Goal: Communication & Community: Answer question/provide support

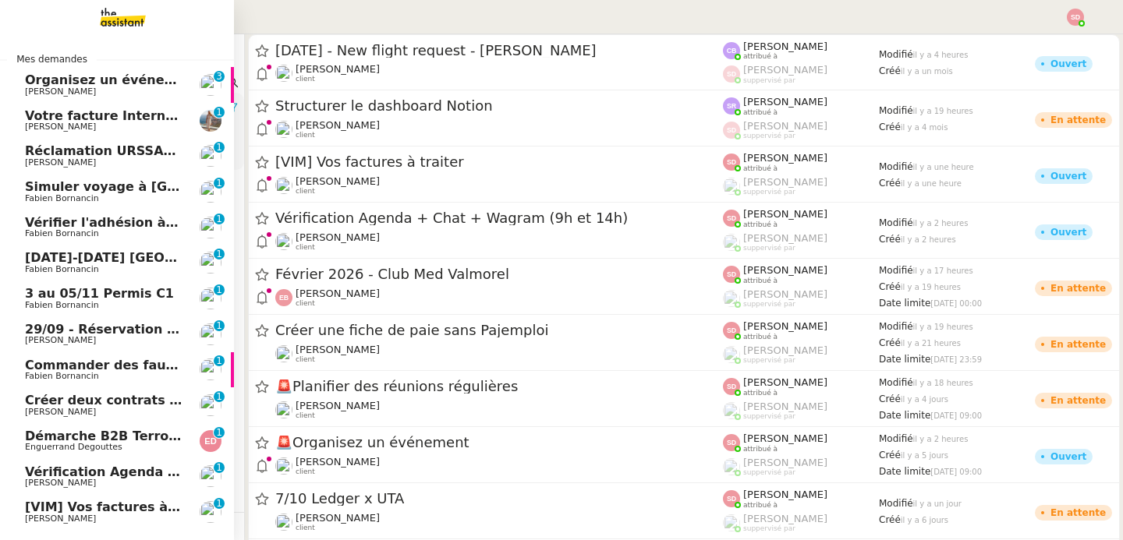
scroll to position [35, 0]
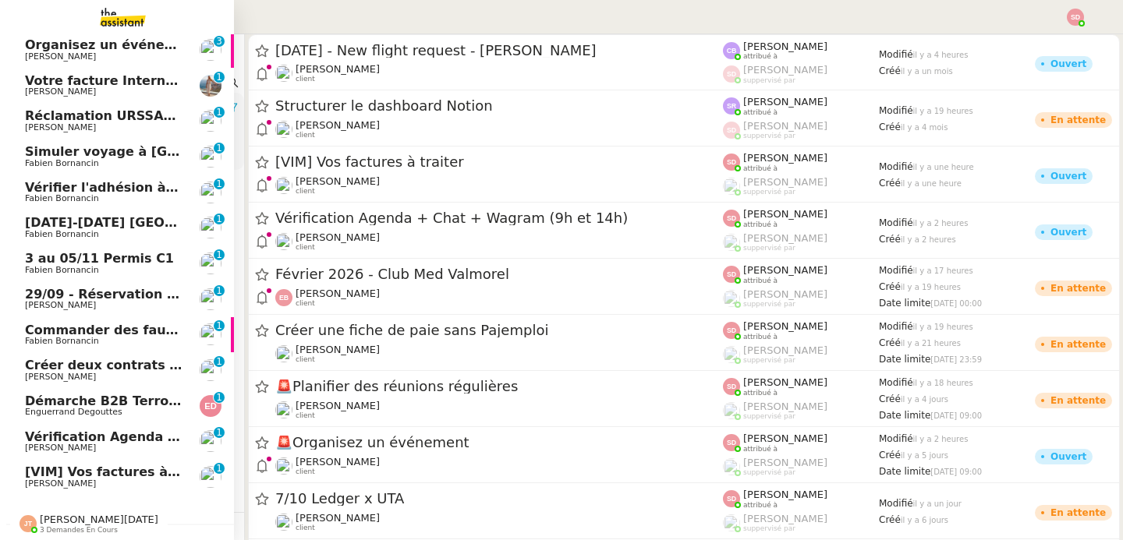
click at [122, 441] on span "Vérification Agenda + Chat + Wagram (9h et 14h)" at bounding box center [200, 437] width 350 height 15
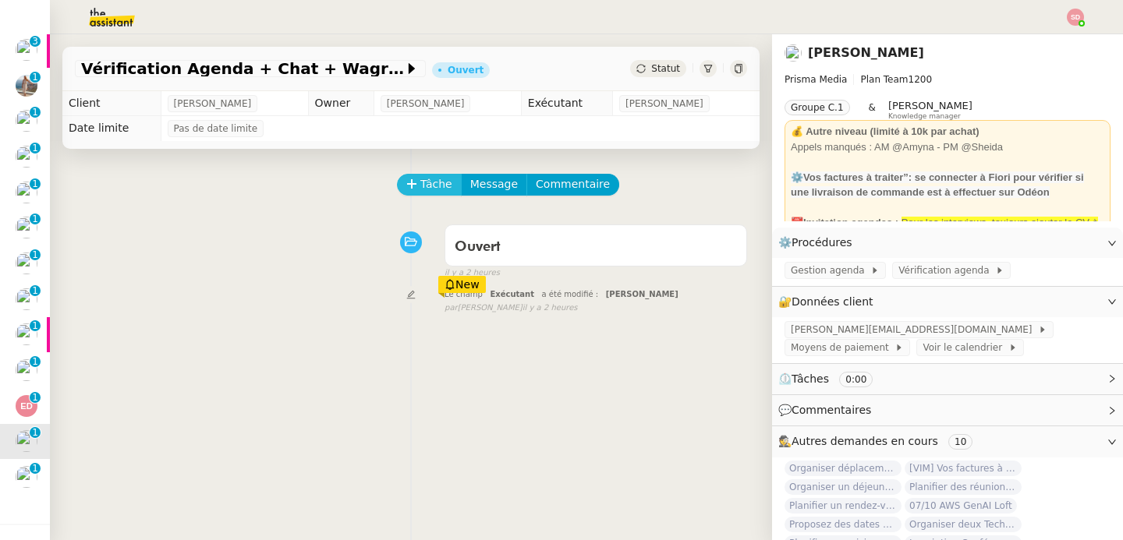
click at [421, 183] on span "Tâche" at bounding box center [436, 184] width 32 height 18
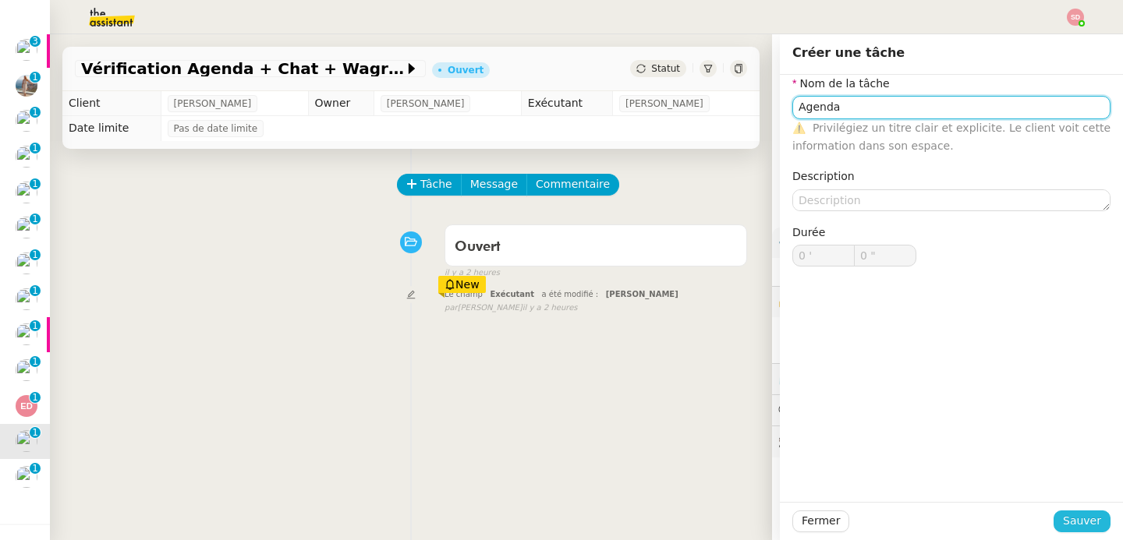
type input "Agenda"
click at [1087, 526] on span "Sauver" at bounding box center [1082, 521] width 38 height 18
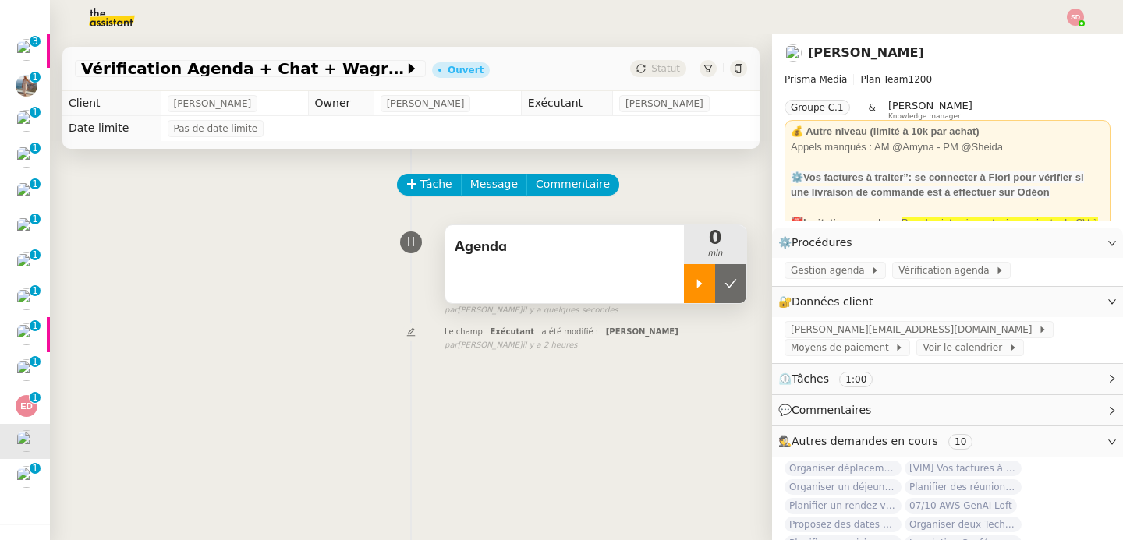
click at [697, 281] on icon at bounding box center [699, 283] width 5 height 9
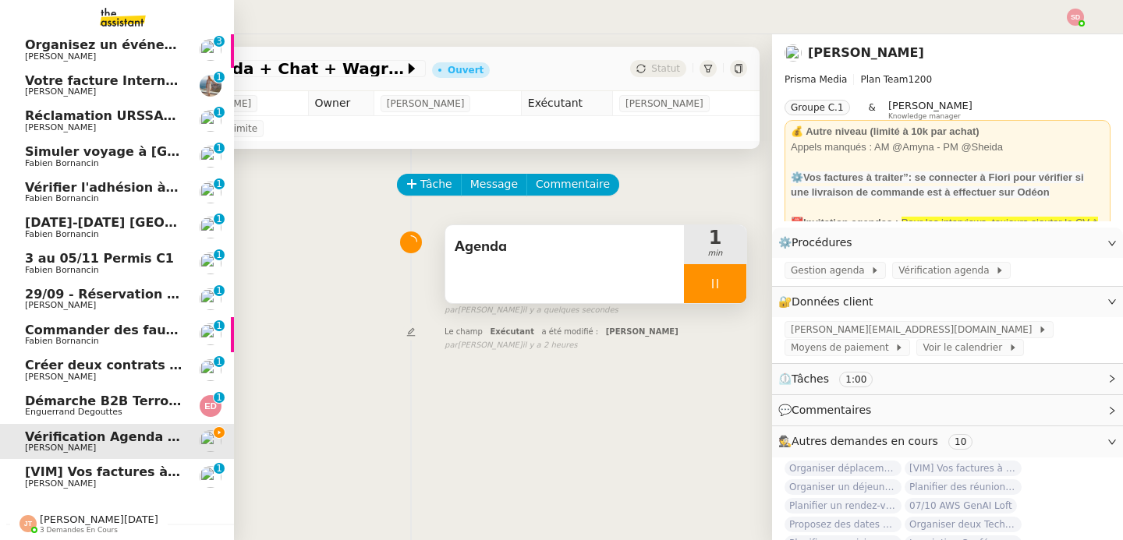
click at [97, 479] on span "[PERSON_NAME]" at bounding box center [103, 483] width 157 height 9
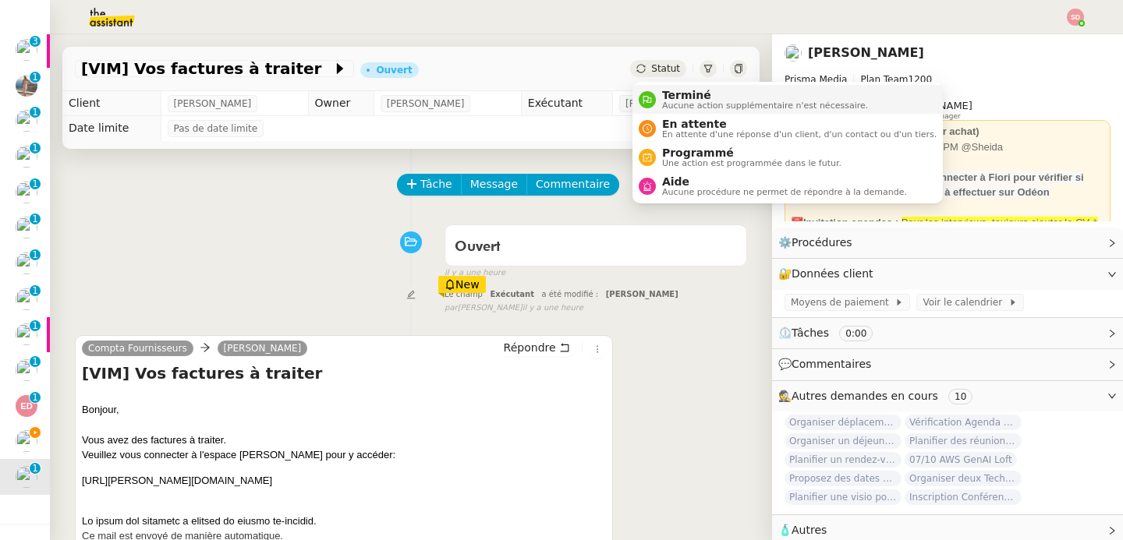
click at [668, 91] on span "Terminé" at bounding box center [765, 95] width 206 height 12
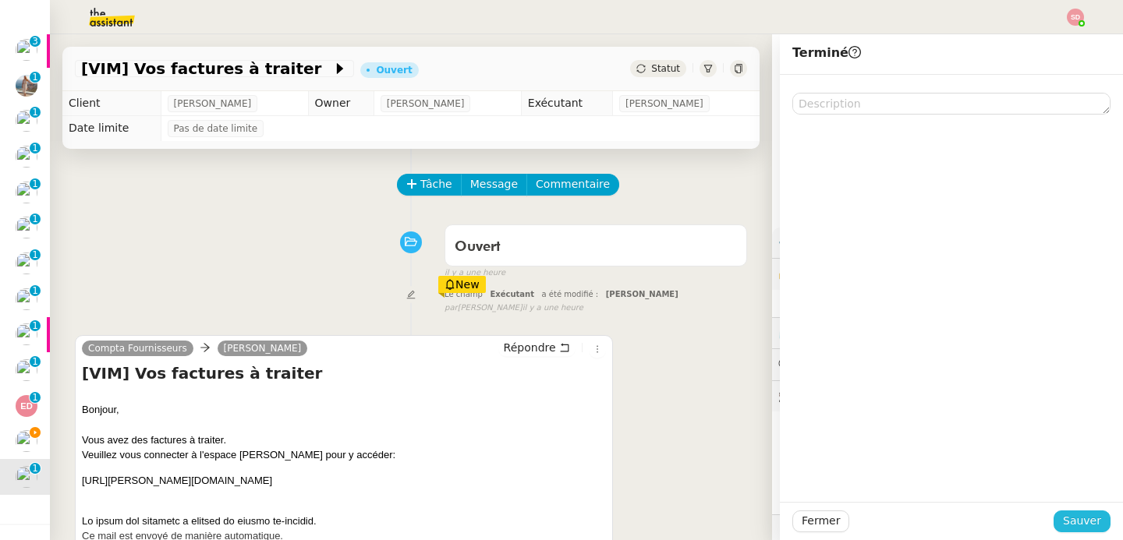
click at [1092, 524] on span "Sauver" at bounding box center [1082, 521] width 38 height 18
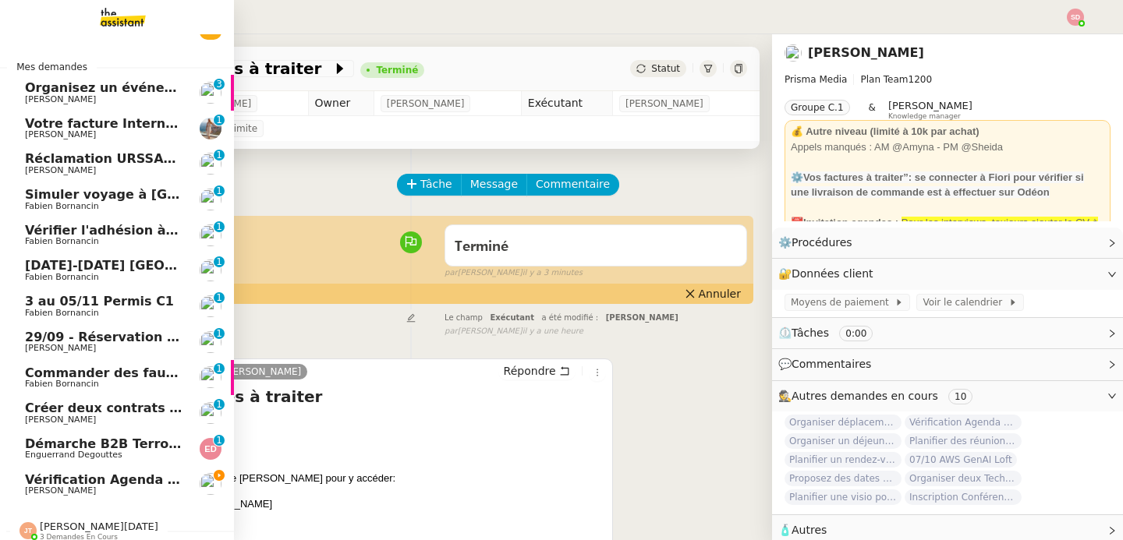
scroll to position [35, 0]
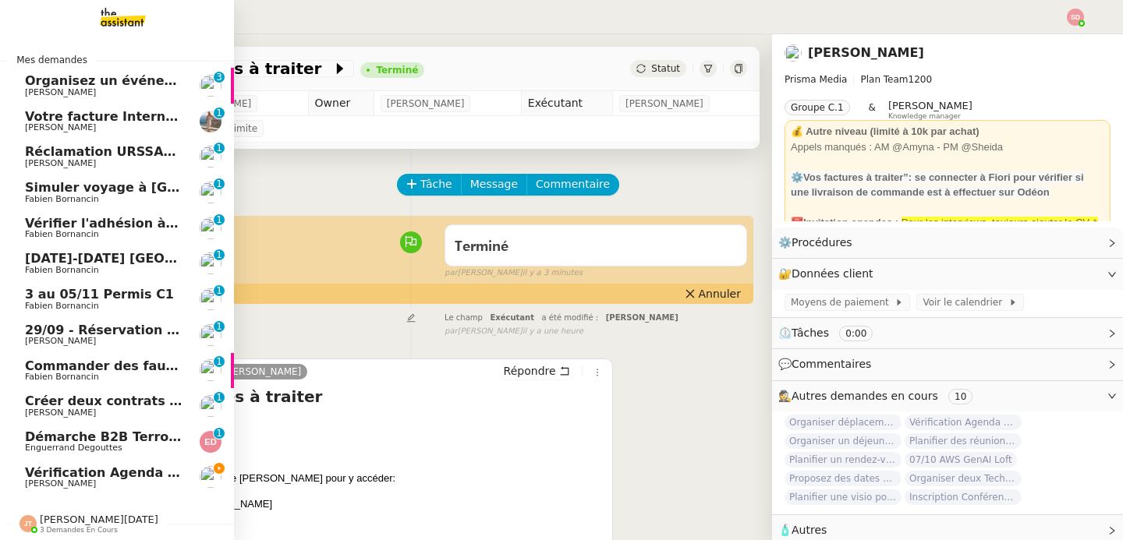
click at [101, 476] on span "Vérification Agenda + Chat + Wagram (9h et 14h)" at bounding box center [200, 472] width 350 height 15
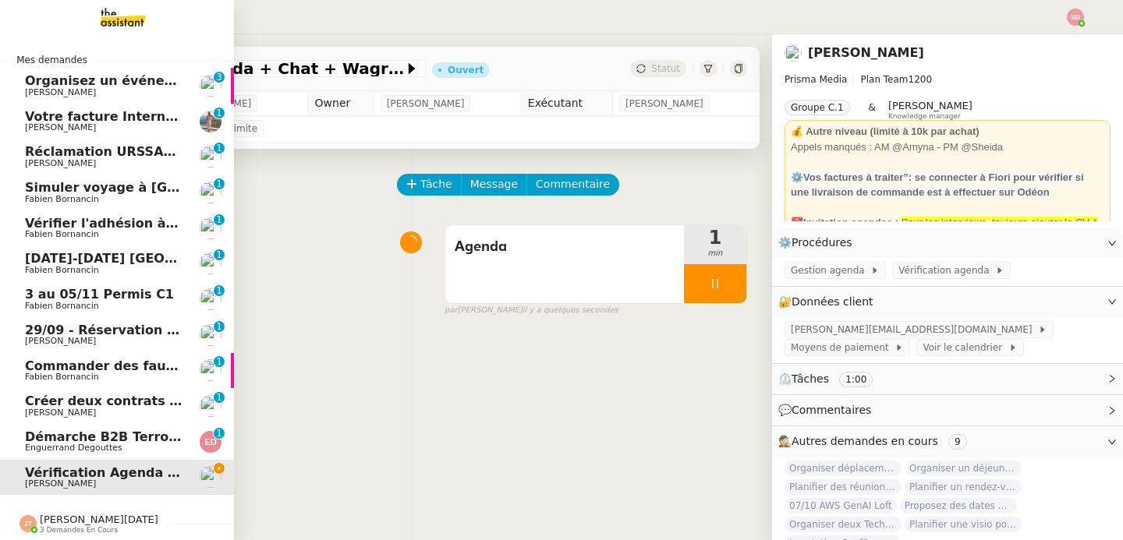
click at [126, 404] on span "Créer deux contrats de domiciliation" at bounding box center [153, 401] width 257 height 15
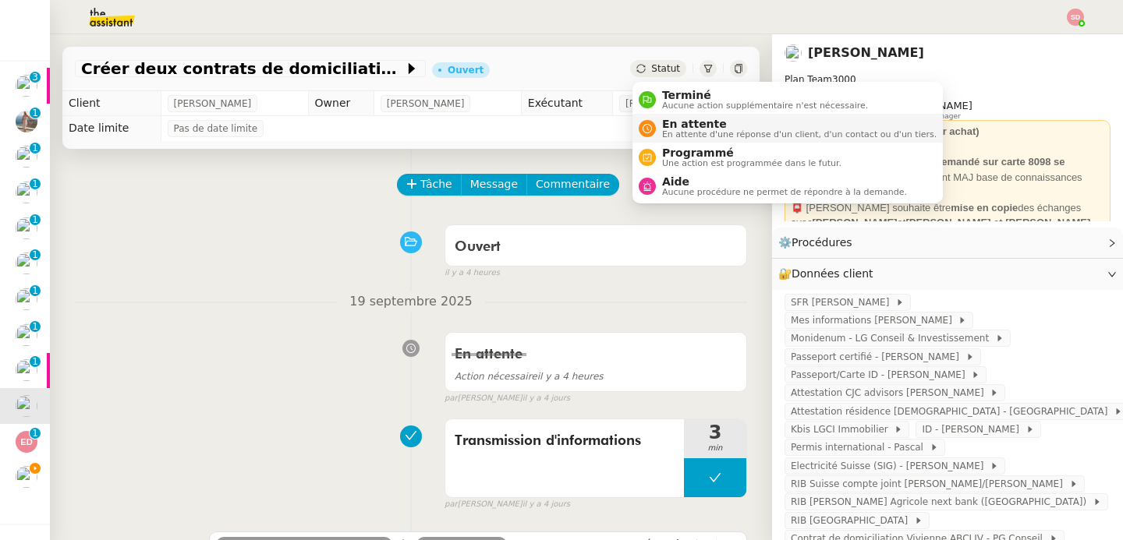
click at [653, 129] on nz-avatar at bounding box center [646, 128] width 17 height 17
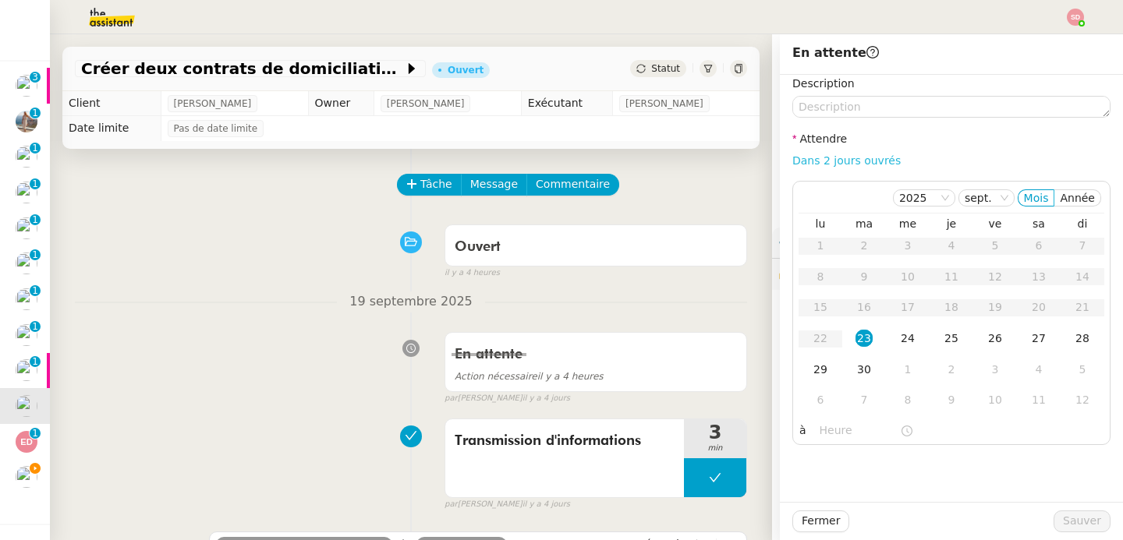
click at [857, 161] on link "Dans 2 jours ouvrés" at bounding box center [846, 160] width 108 height 12
type input "07:00"
click at [955, 401] on div "9" at bounding box center [950, 399] width 17 height 17
click at [1083, 518] on span "Sauver" at bounding box center [1082, 521] width 38 height 18
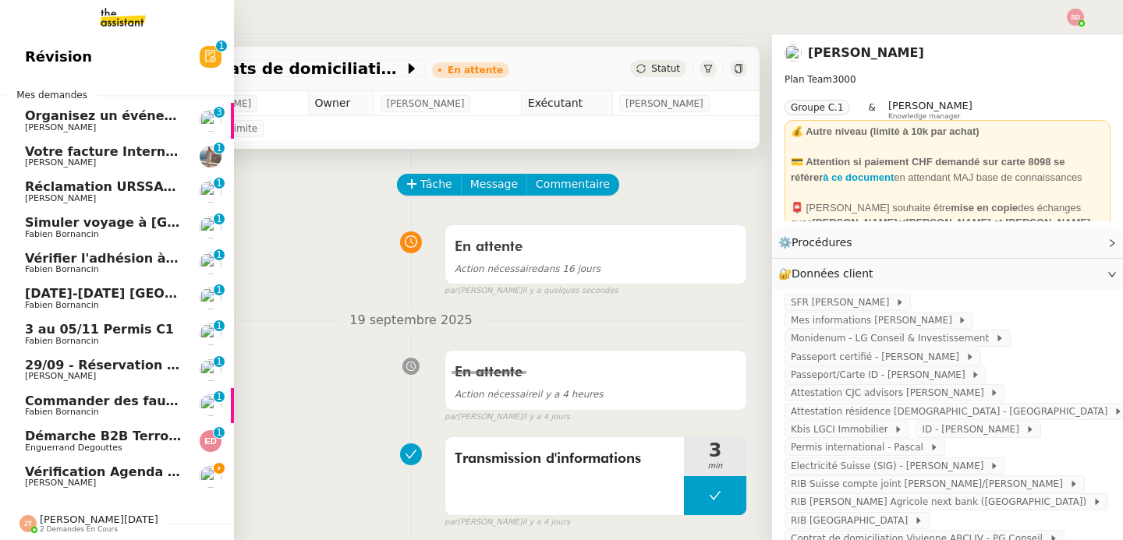
click at [102, 477] on span "Vérification Agenda + Chat + Wagram (9h et 14h)" at bounding box center [200, 472] width 350 height 15
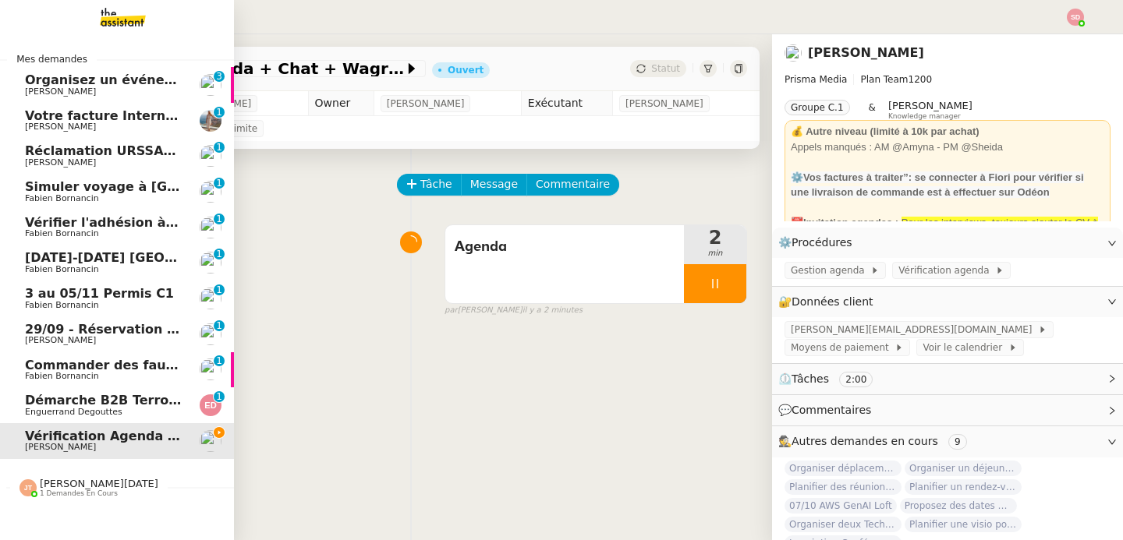
click at [150, 368] on span "Commander des fauteuils pour le bureau" at bounding box center [169, 365] width 288 height 15
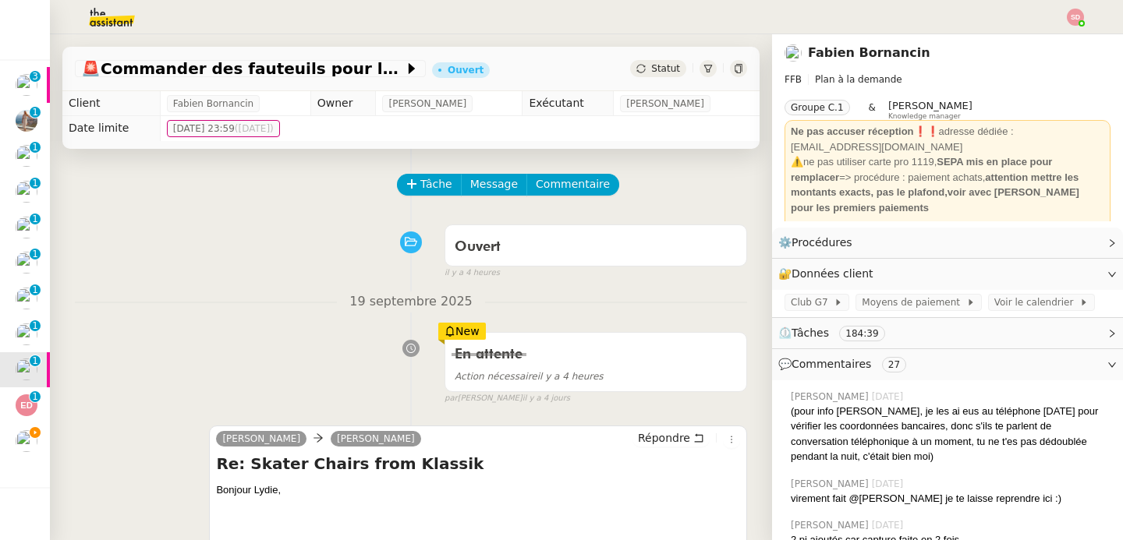
scroll to position [156, 0]
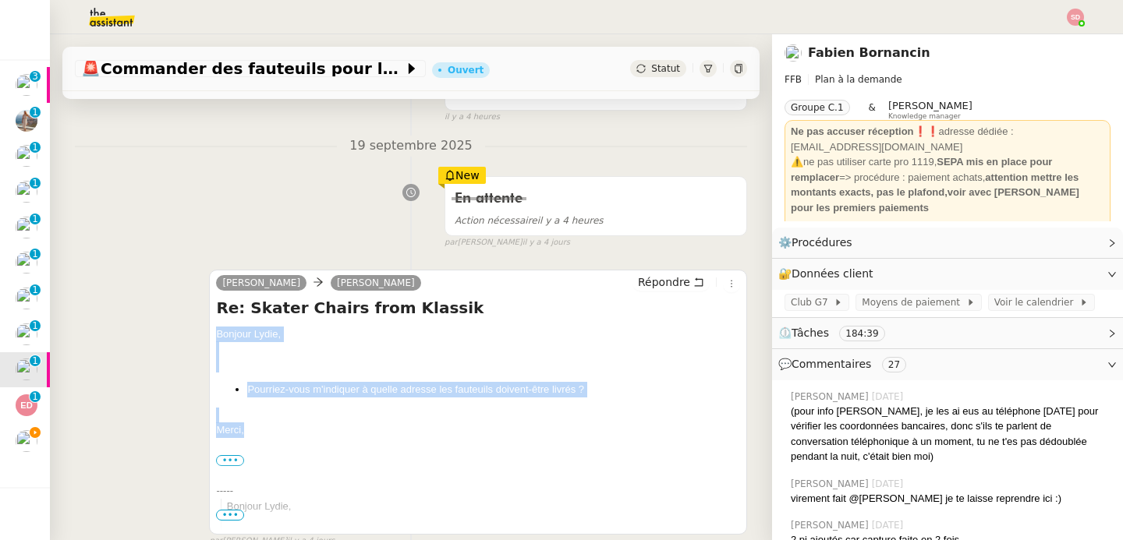
drag, startPoint x: 215, startPoint y: 331, endPoint x: 259, endPoint y: 435, distance: 113.2
click at [259, 435] on div "camille Lydie Laulon Répondre Re: Skater Chairs from Klassik Bonjour Lydie, Pou…" at bounding box center [478, 402] width 538 height 265
copy div "Bonjour Lydie, Pourriez-vous m'indiquer à quelle adresse les fauteuils doivent-…"
click at [680, 278] on span "Répondre" at bounding box center [664, 282] width 52 height 16
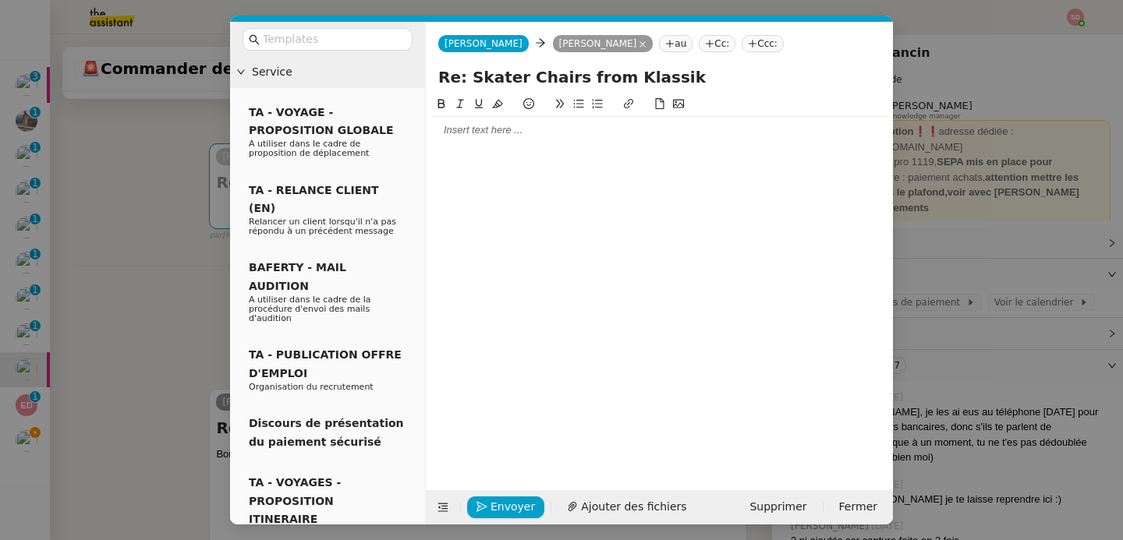
click at [465, 136] on div at bounding box center [659, 130] width 454 height 14
click at [469, 164] on div at bounding box center [659, 159] width 454 height 14
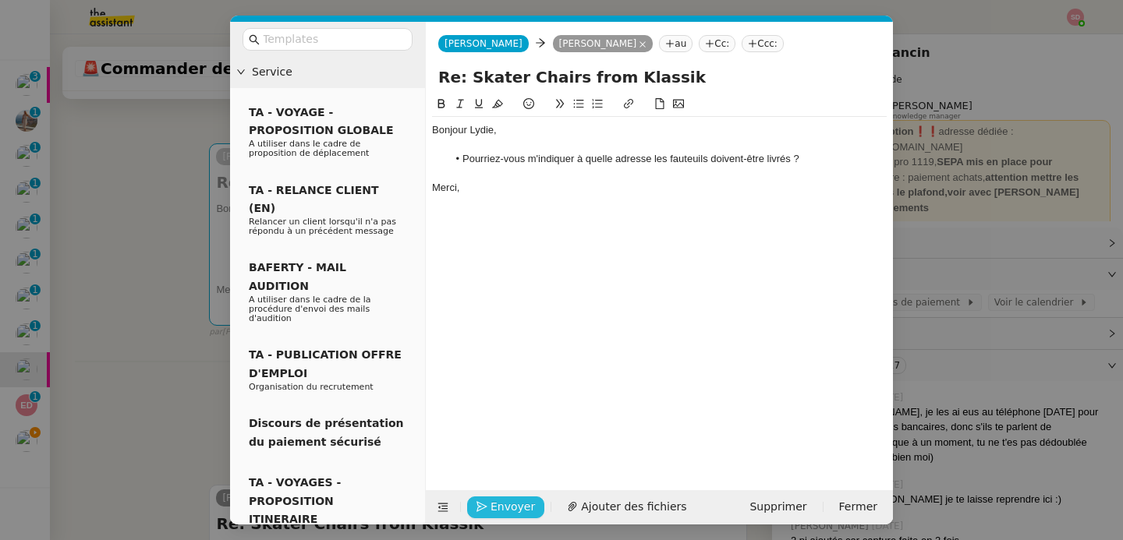
click at [505, 513] on span "Envoyer" at bounding box center [512, 507] width 44 height 18
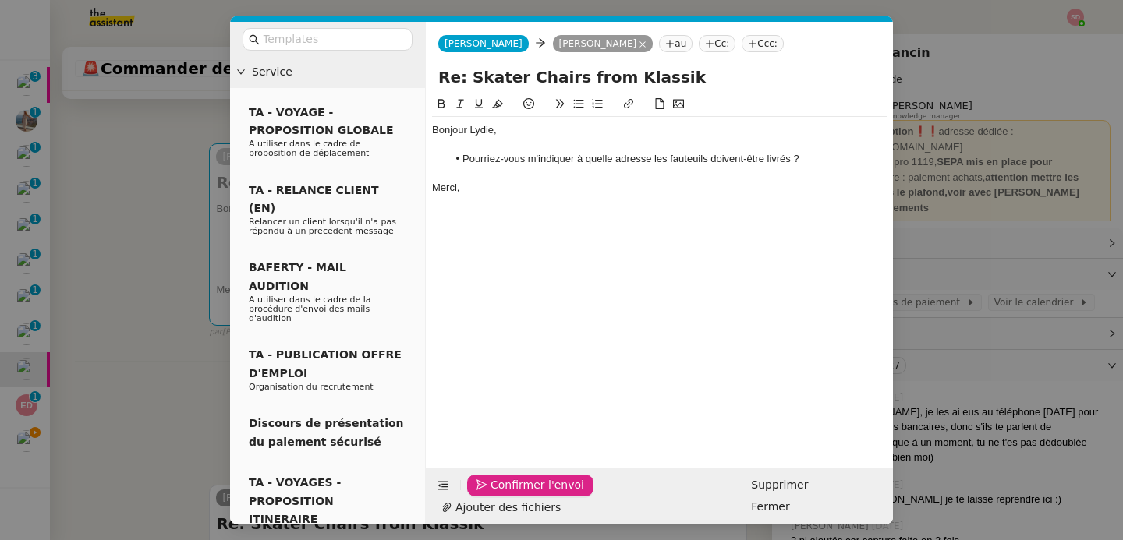
click at [505, 494] on span "Confirmer l'envoi" at bounding box center [537, 485] width 94 height 18
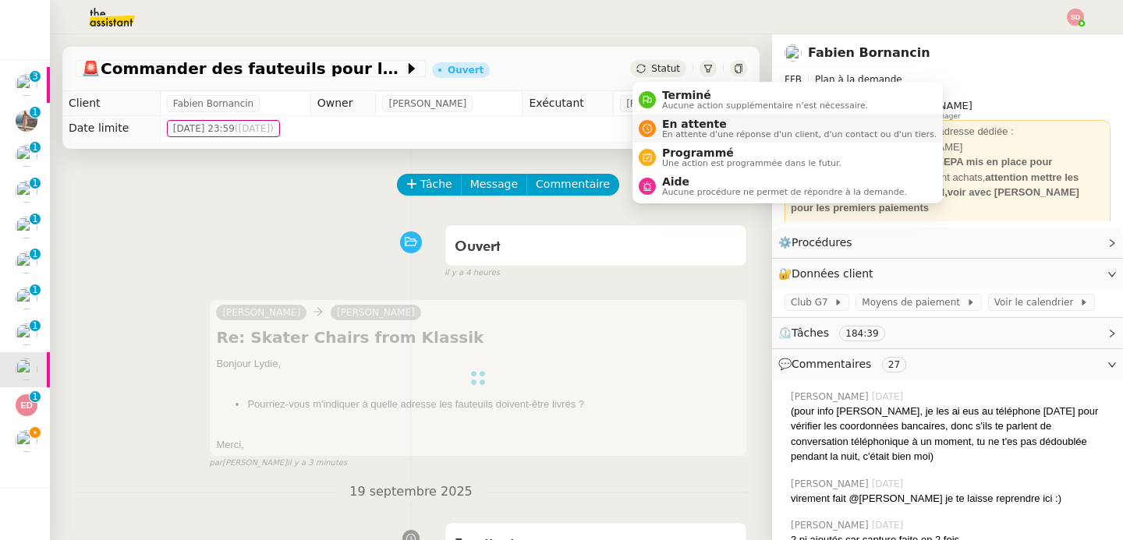
click at [656, 126] on div "En attente En attente d'une réponse d'un client, d'un contact ou d'un tiers." at bounding box center [796, 128] width 281 height 21
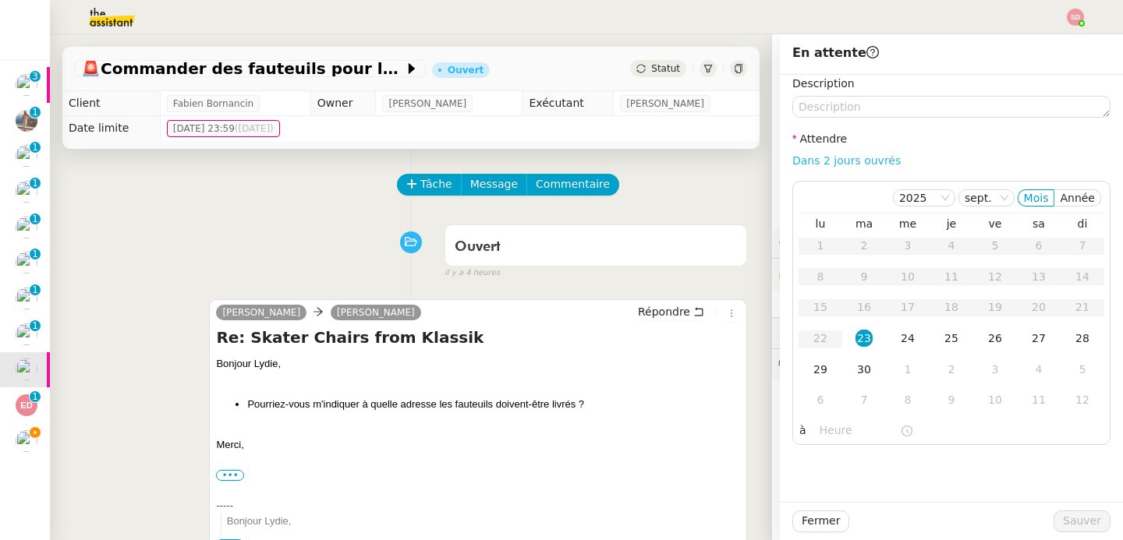
click at [824, 161] on link "Dans 2 jours ouvrés" at bounding box center [846, 160] width 108 height 12
type input "07:00"
click at [1080, 516] on span "Sauver" at bounding box center [1082, 521] width 38 height 18
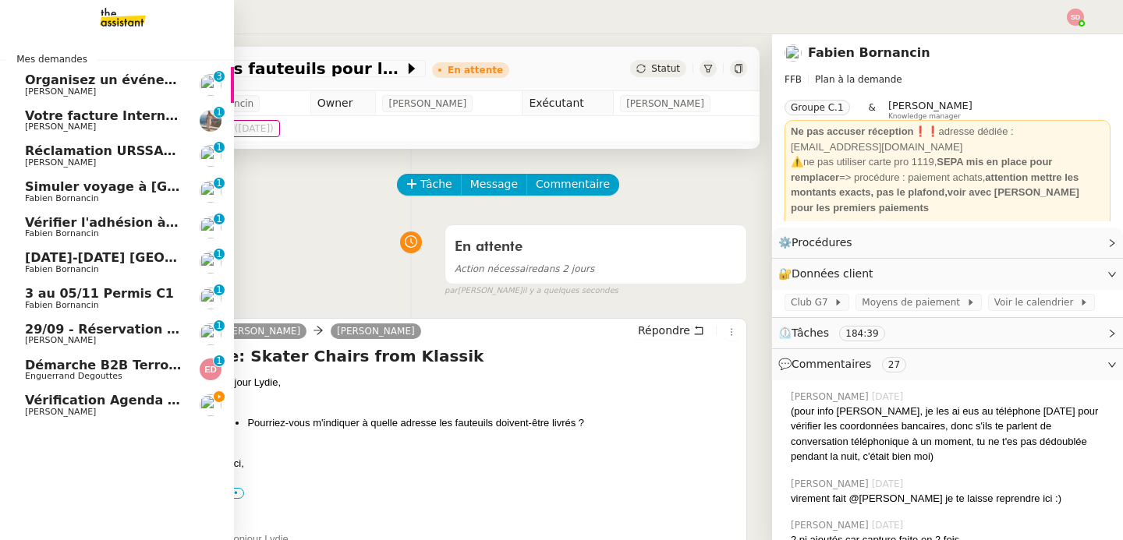
click at [86, 405] on span "Vérification Agenda + Chat + Wagram (9h et 14h)" at bounding box center [200, 400] width 350 height 15
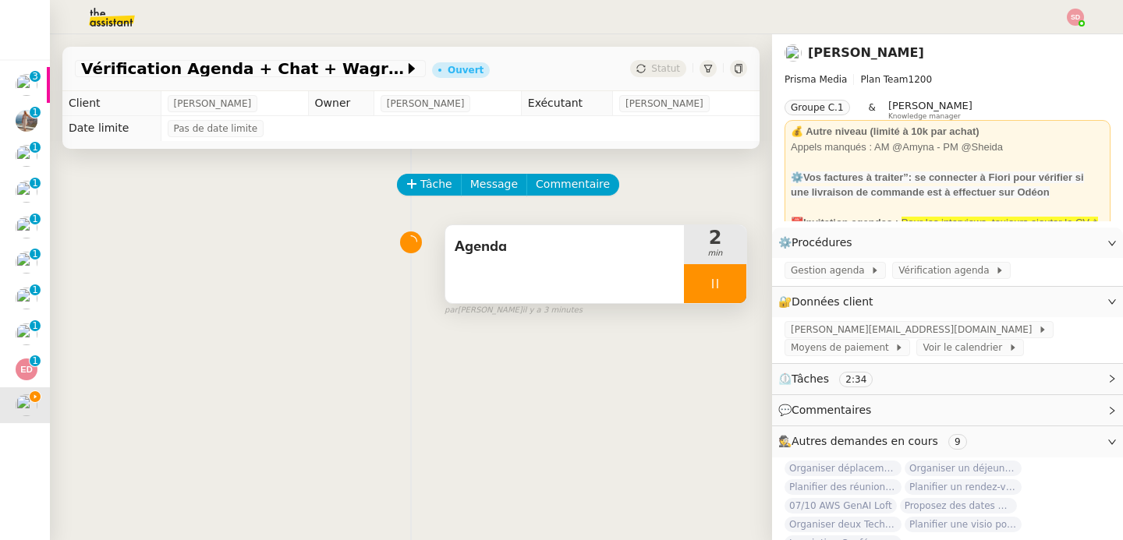
click at [734, 279] on div at bounding box center [715, 283] width 62 height 39
click at [734, 279] on icon at bounding box center [730, 284] width 12 height 12
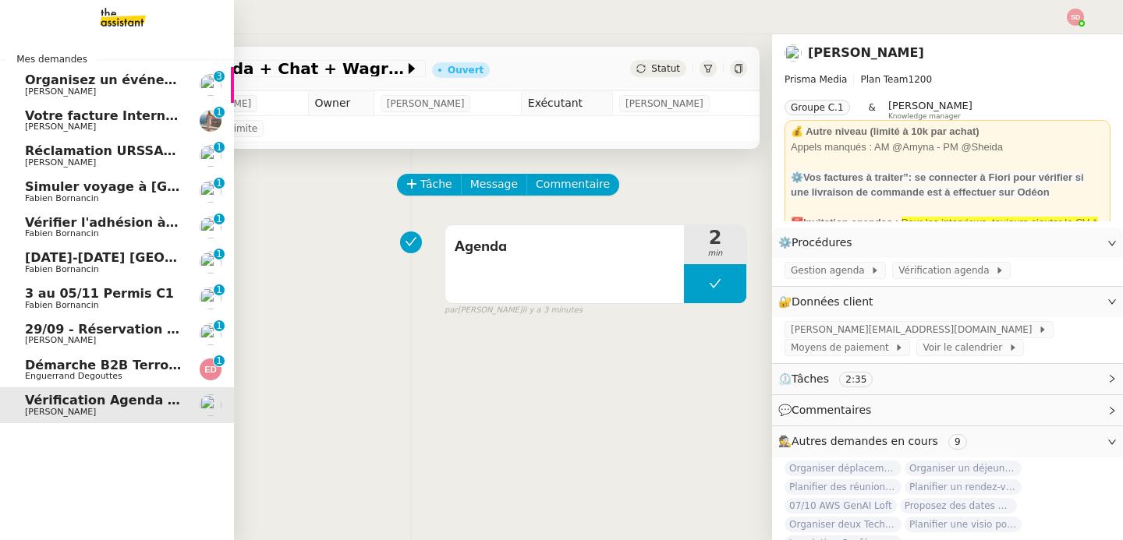
click at [128, 320] on link "29/09 - Réservation hôtel Renaissance Lydie Laulon 0 1 2 3 4 5 6 7 8 9" at bounding box center [117, 335] width 234 height 36
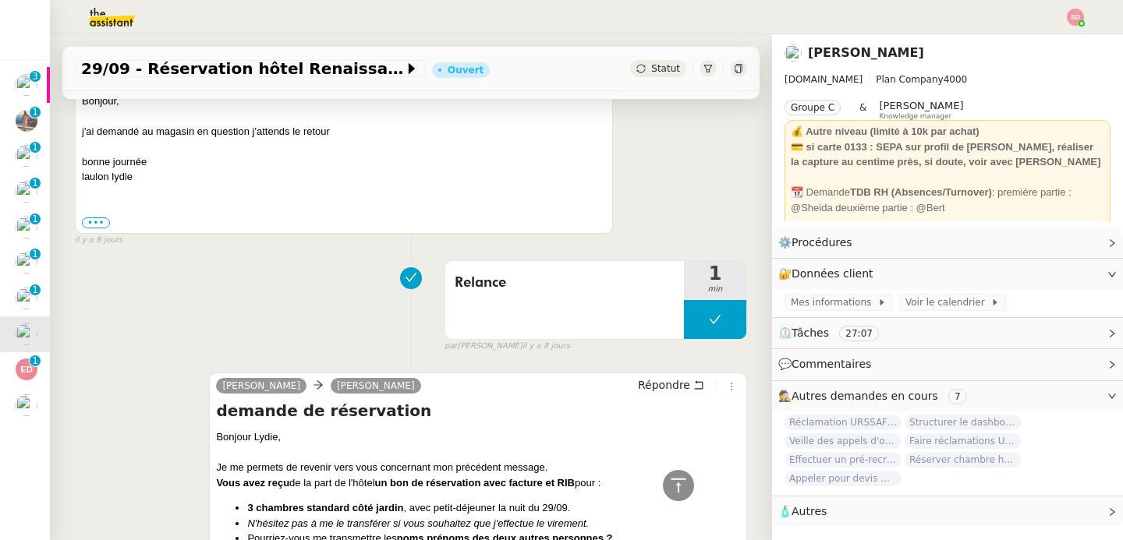
scroll to position [1034, 0]
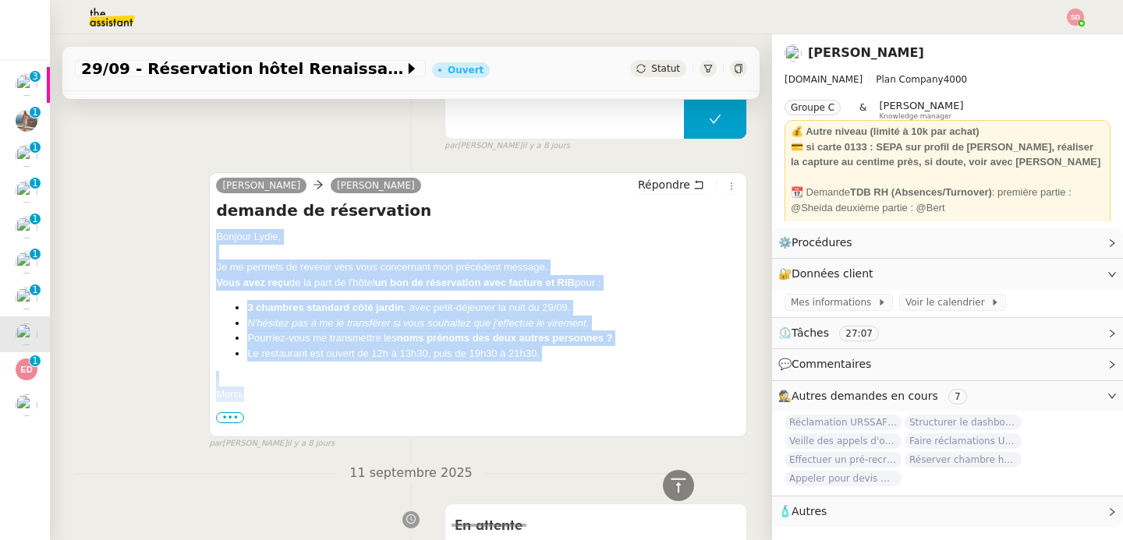
drag, startPoint x: 215, startPoint y: 235, endPoint x: 249, endPoint y: 396, distance: 164.1
click at [249, 396] on div "camille Lydie Laulon Répondre demande de réservation Bonjour ﻿Lydie﻿, Je me per…" at bounding box center [478, 304] width 538 height 265
copy div "Bonjour ﻿Lydie﻿, Je me permets de revenir vers vous concernant mon précédent me…"
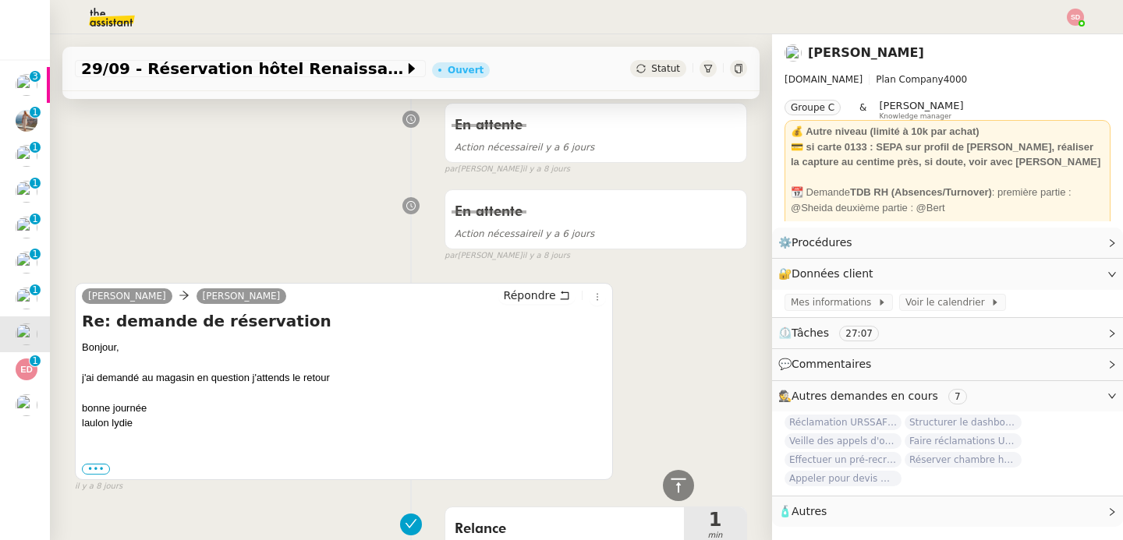
scroll to position [364, 0]
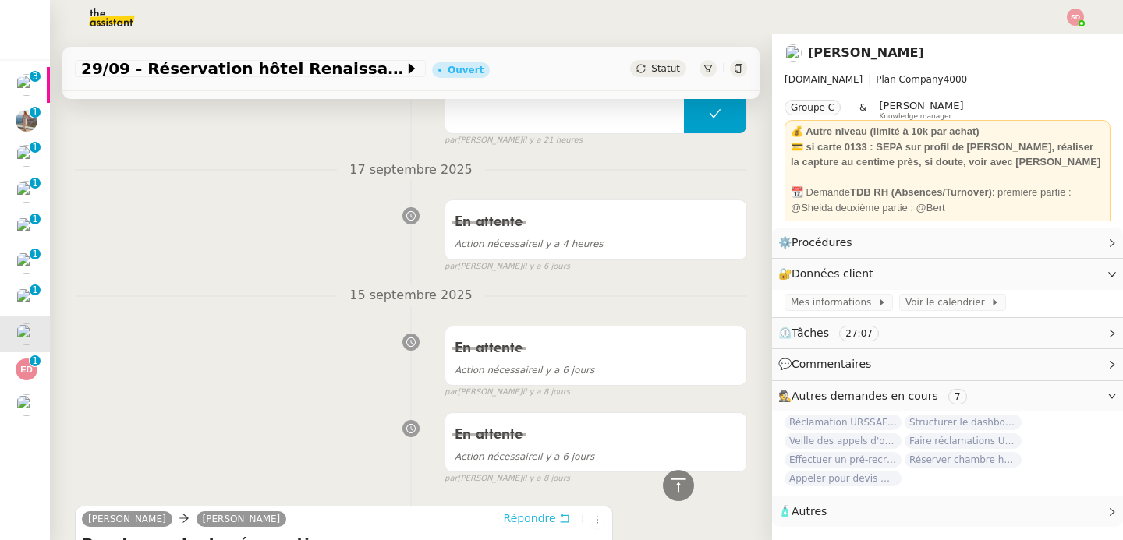
click at [556, 515] on button "Répondre" at bounding box center [536, 518] width 77 height 17
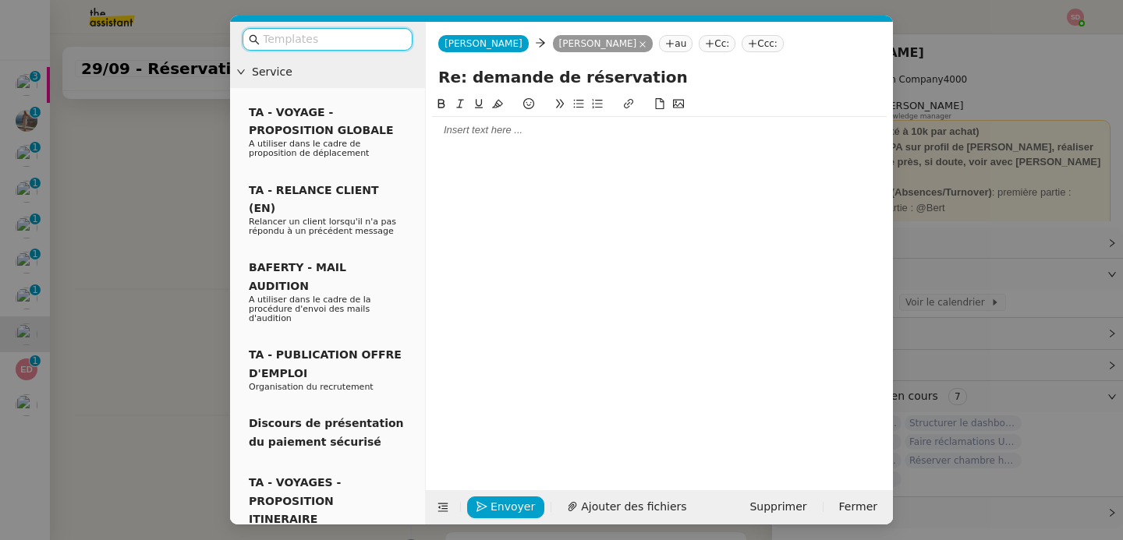
scroll to position [483, 0]
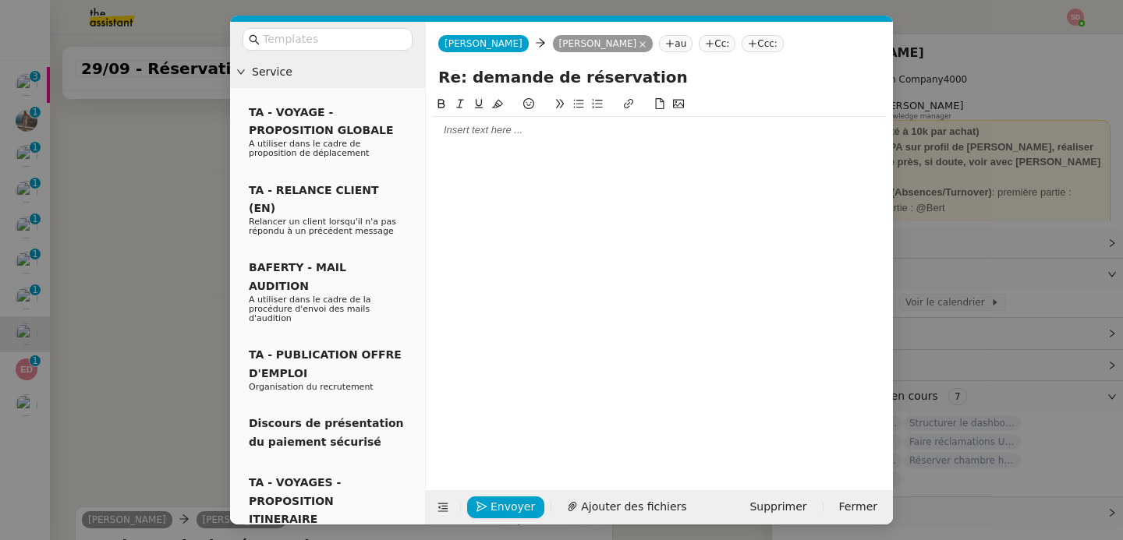
click at [507, 126] on div at bounding box center [659, 130] width 454 height 14
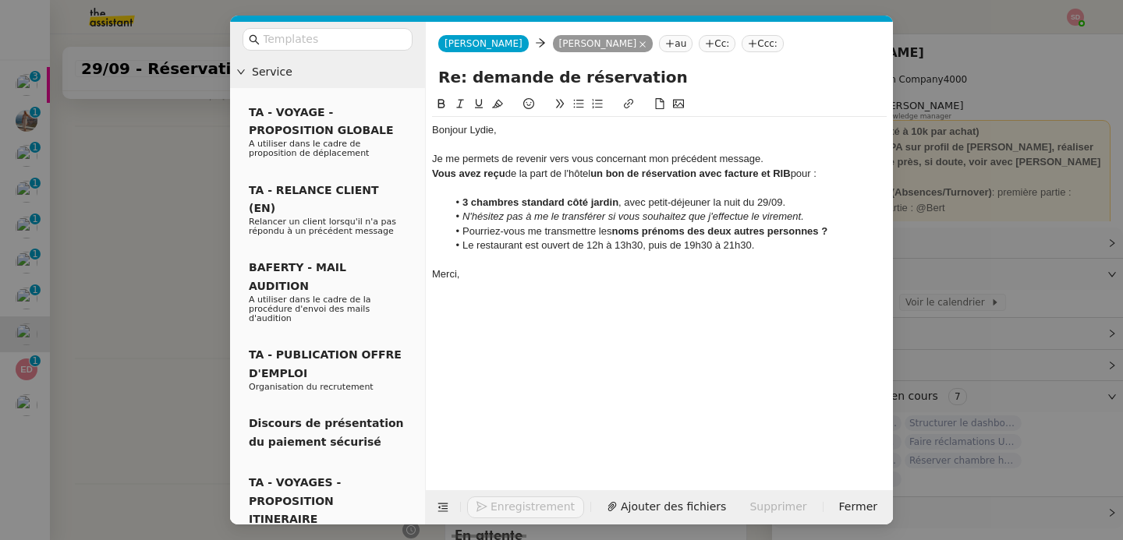
scroll to position [670, 0]
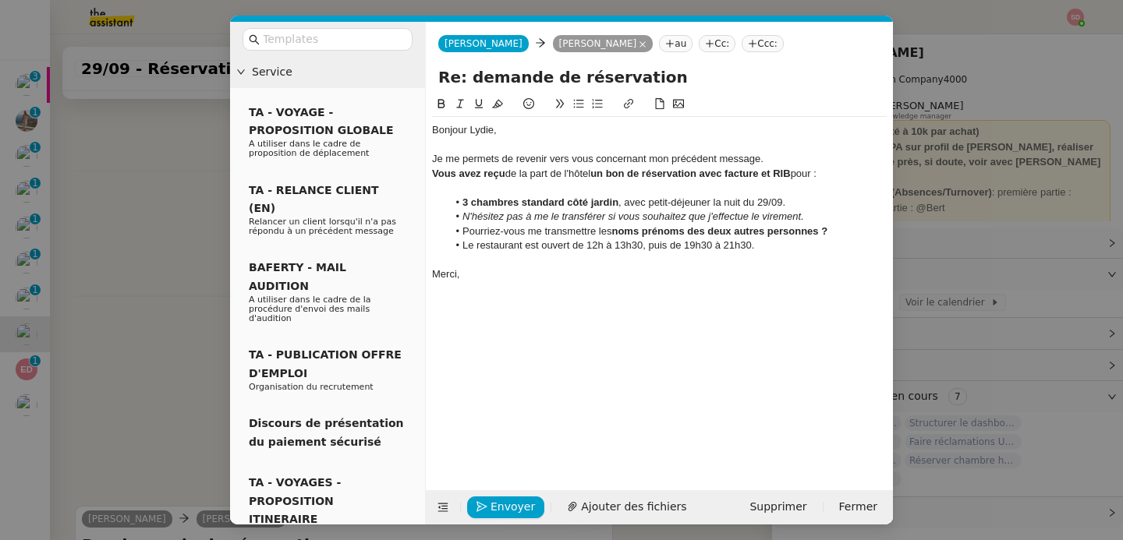
click at [514, 196] on li "3 chambres standard côté jardin , avec petit-déjeuner la nuit du 29/09." at bounding box center [667, 203] width 440 height 14
click at [498, 184] on div at bounding box center [659, 188] width 454 height 14
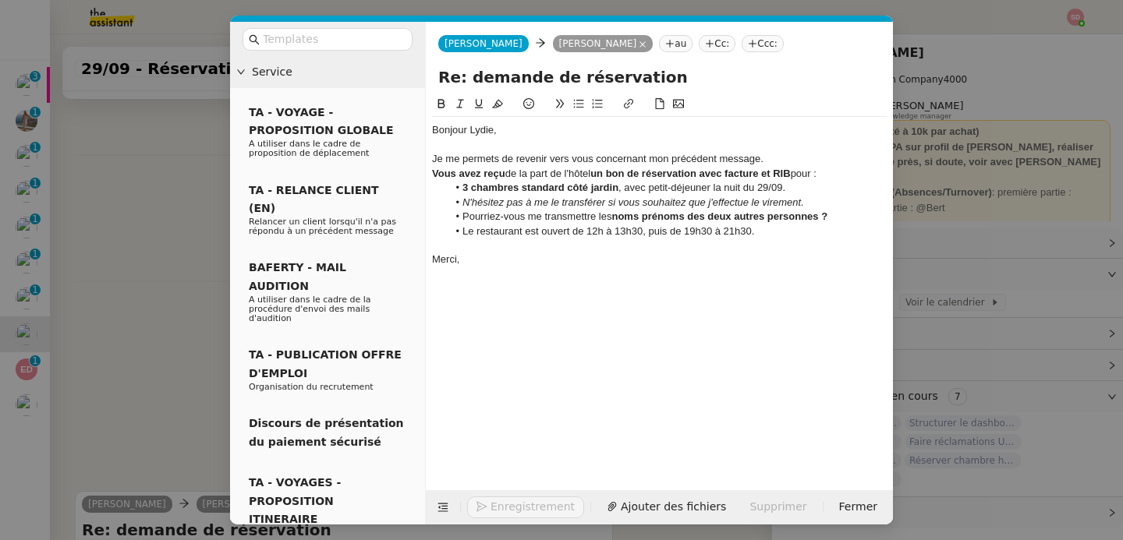
scroll to position [655, 0]
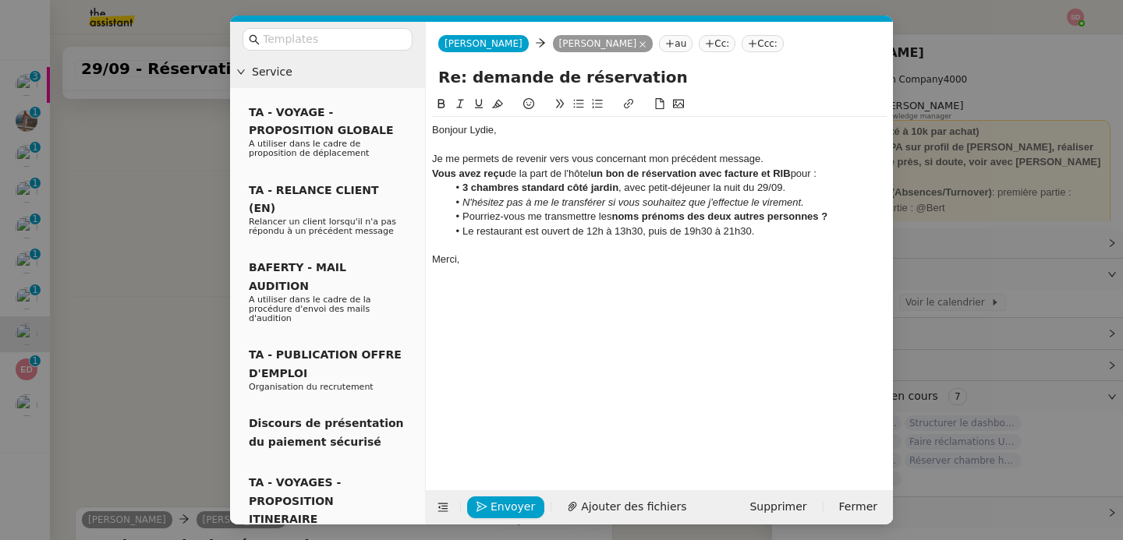
click at [664, 75] on input "Re: demande de réservation" at bounding box center [659, 76] width 442 height 23
type input "Re: demande de réservation Leclerc St Gilles"
click at [488, 517] on button "Envoyer" at bounding box center [505, 508] width 77 height 22
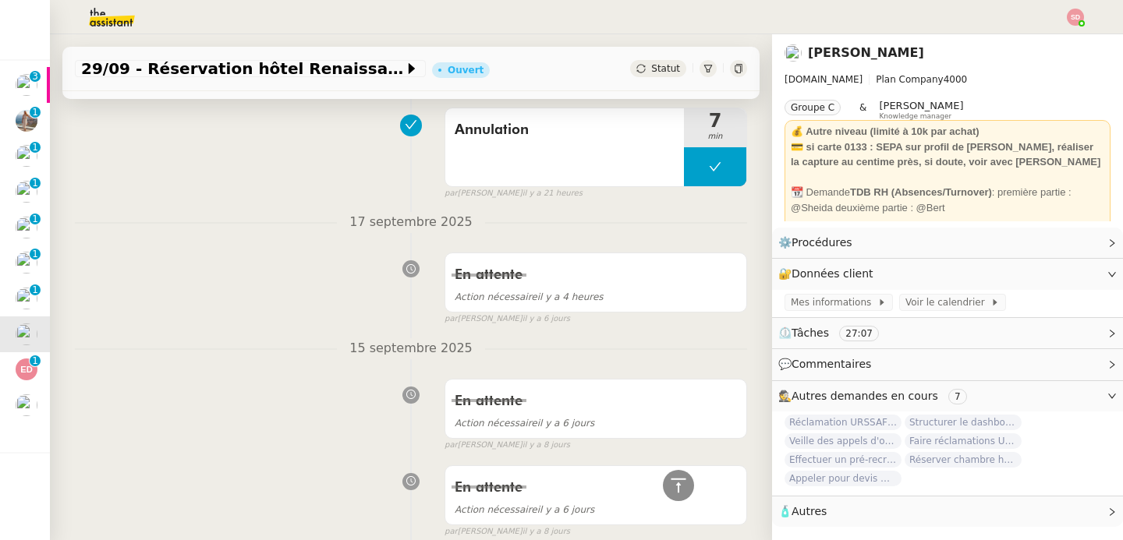
scroll to position [0, 0]
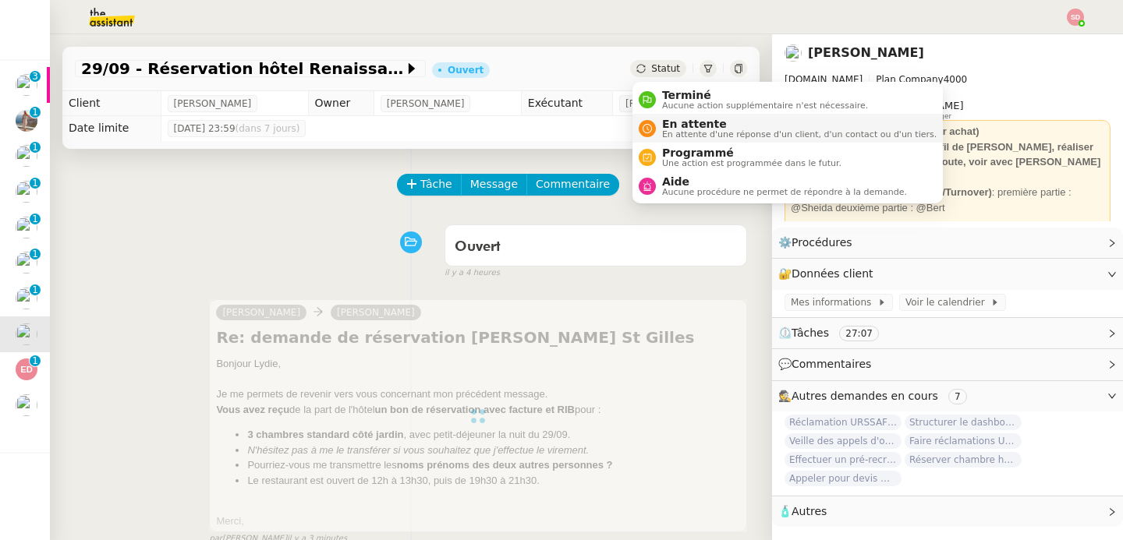
click at [661, 122] on div "En attente En attente d'une réponse d'un client, d'un contact ou d'un tiers." at bounding box center [796, 128] width 281 height 21
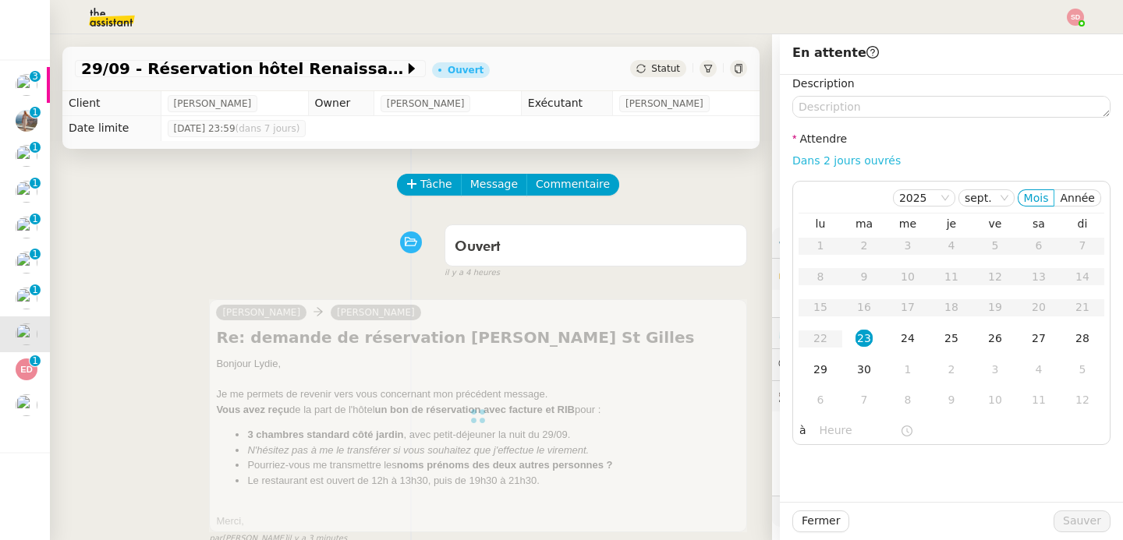
click at [825, 158] on link "Dans 2 jours ouvrés" at bounding box center [846, 160] width 108 height 12
type input "07:00"
click at [1066, 514] on span "Sauver" at bounding box center [1082, 521] width 38 height 18
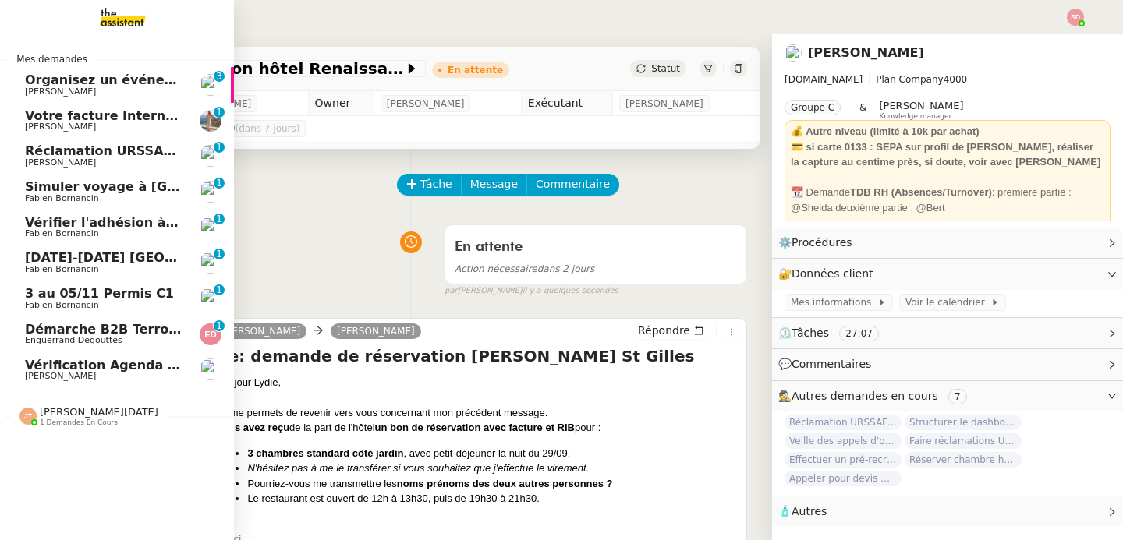
click at [124, 116] on span "Votre facture Internet est arrivée" at bounding box center [142, 115] width 235 height 15
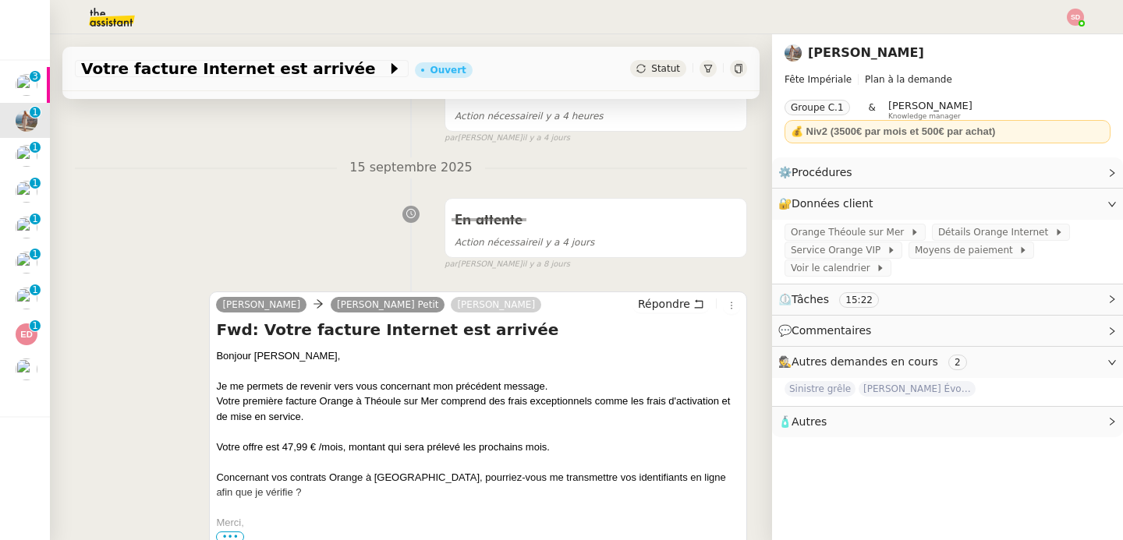
scroll to position [348, 0]
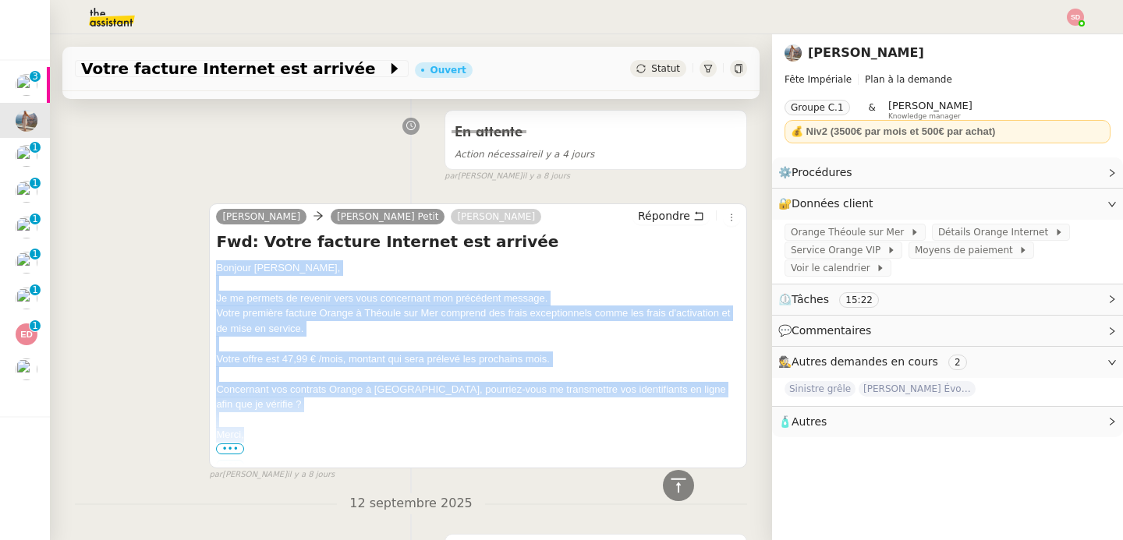
drag, startPoint x: 215, startPoint y: 267, endPoint x: 249, endPoint y: 423, distance: 160.2
click at [249, 423] on div "Alex Laura Gauthier Petit Matthieu Espinoza Répondre Fwd: Votre facture Interne…" at bounding box center [478, 335] width 538 height 265
copy div "Bonjour ﻿Laura﻿, Je me permets de revenir vers vous concernant mon précédent me…"
click at [681, 210] on span "Répondre" at bounding box center [664, 216] width 52 height 16
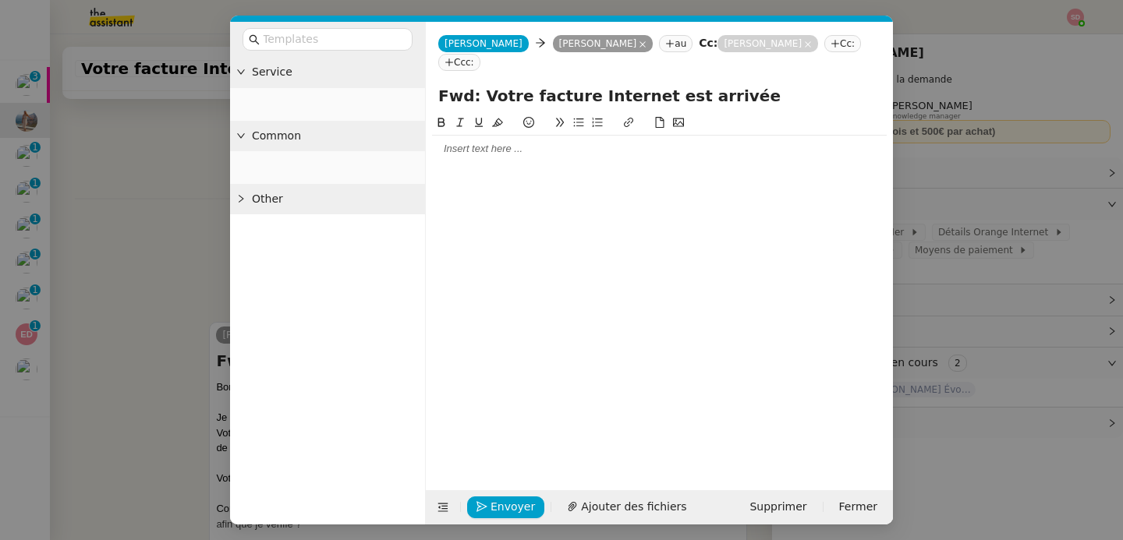
scroll to position [467, 0]
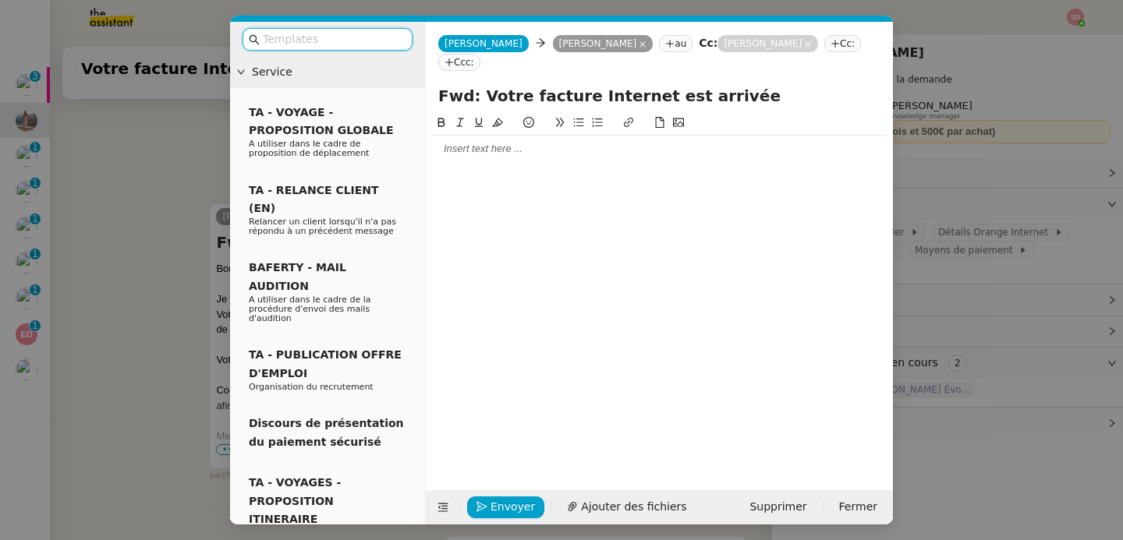
click at [503, 142] on div at bounding box center [659, 149] width 454 height 14
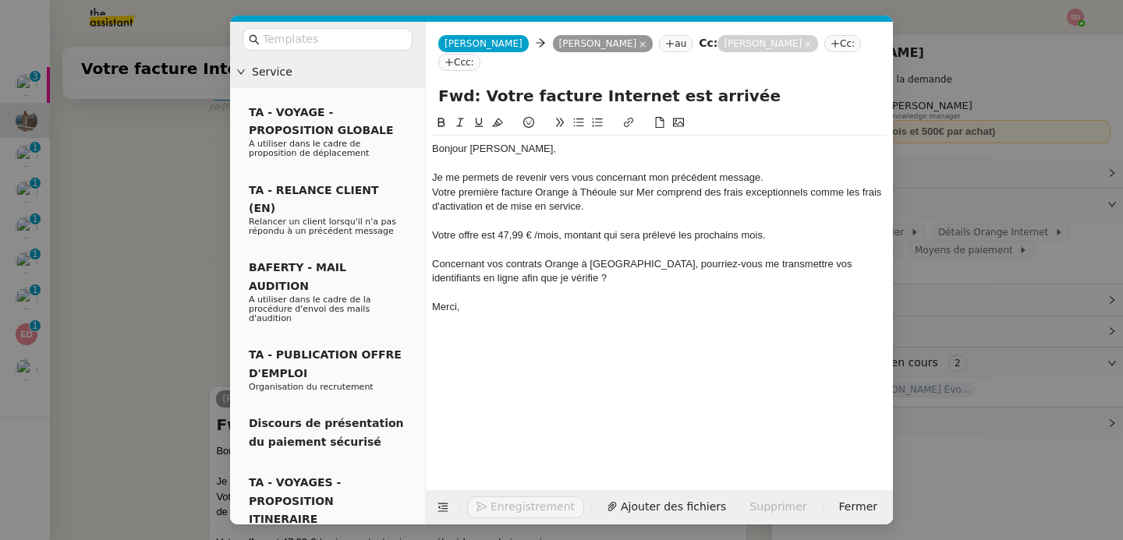
scroll to position [635, 0]
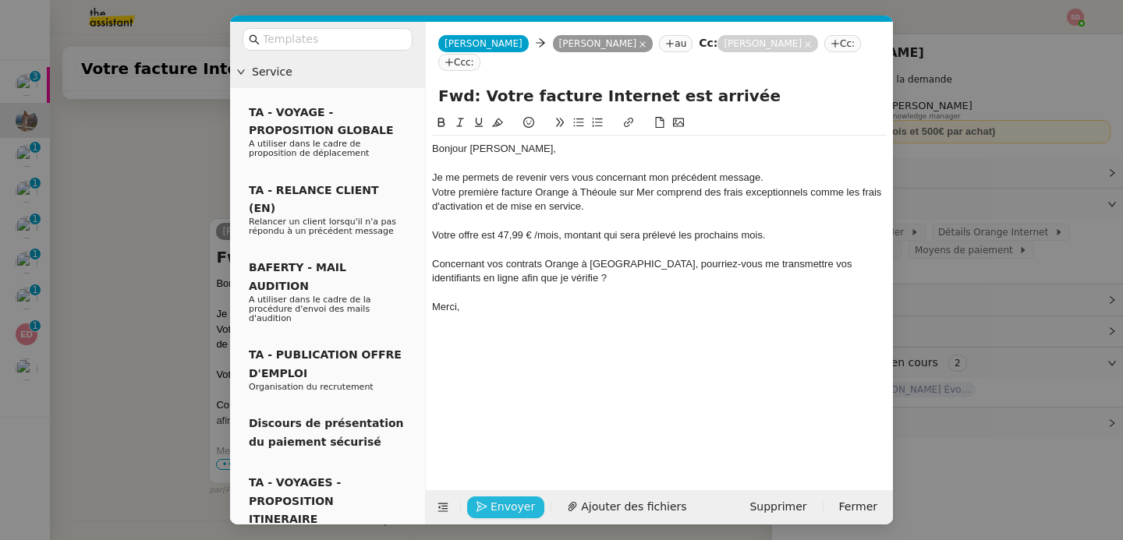
click at [492, 506] on span "Envoyer" at bounding box center [512, 507] width 44 height 18
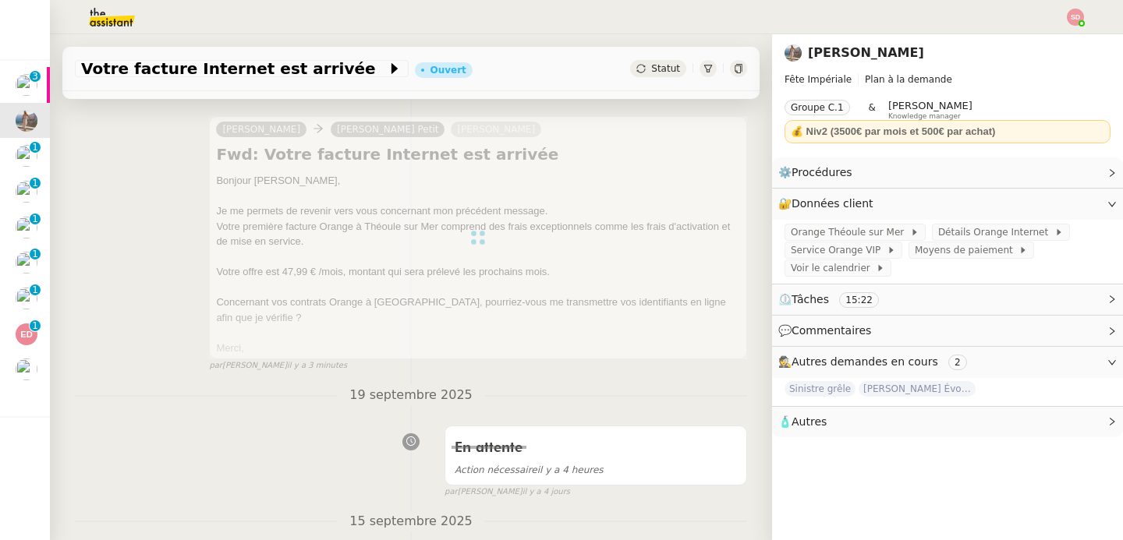
scroll to position [0, 0]
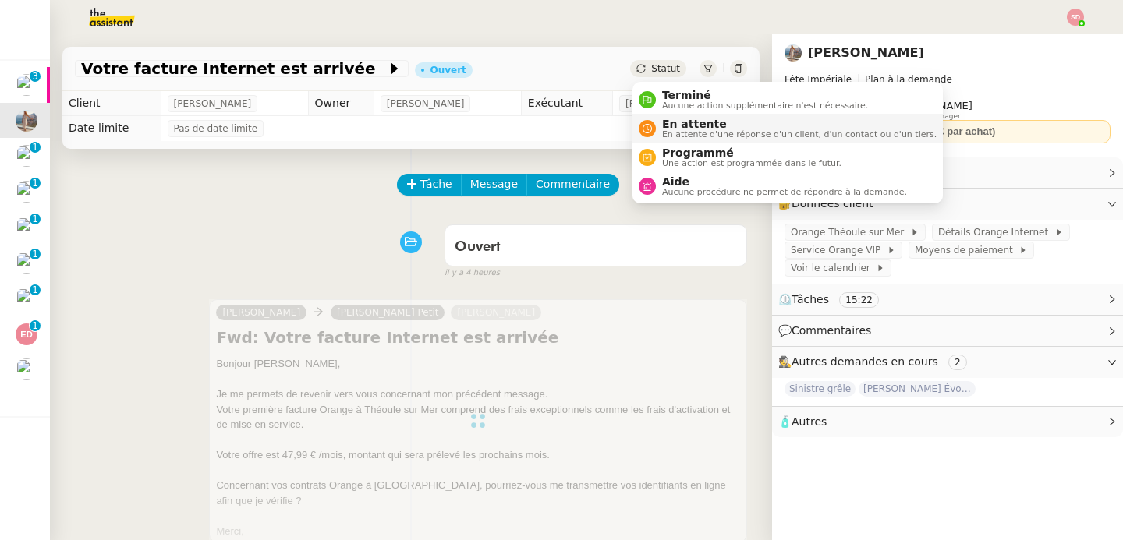
click at [647, 133] on icon at bounding box center [646, 128] width 9 height 9
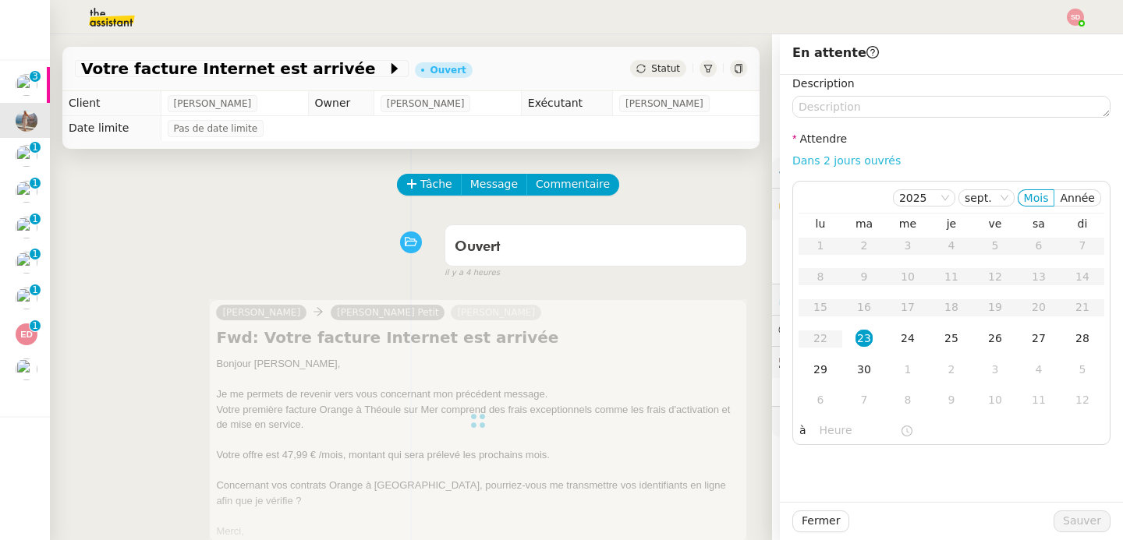
click at [871, 158] on link "Dans 2 jours ouvrés" at bounding box center [846, 160] width 108 height 12
type input "07:00"
click at [861, 375] on div "30" at bounding box center [863, 369] width 17 height 17
click at [1076, 519] on span "Sauver" at bounding box center [1082, 521] width 38 height 18
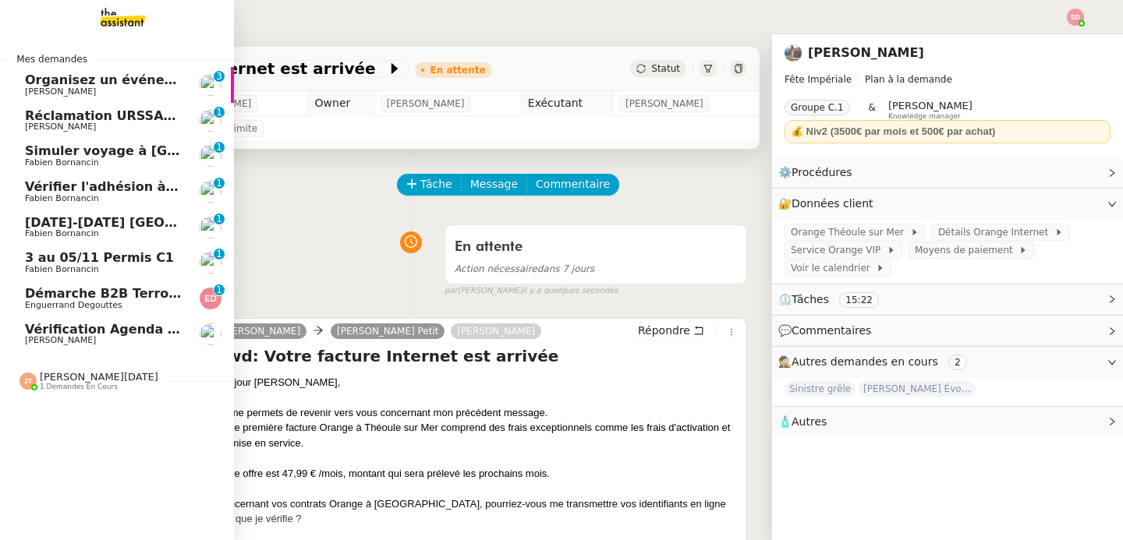
click at [83, 193] on span "Vérifier l'adhésion à Soho House" at bounding box center [171, 186] width 292 height 15
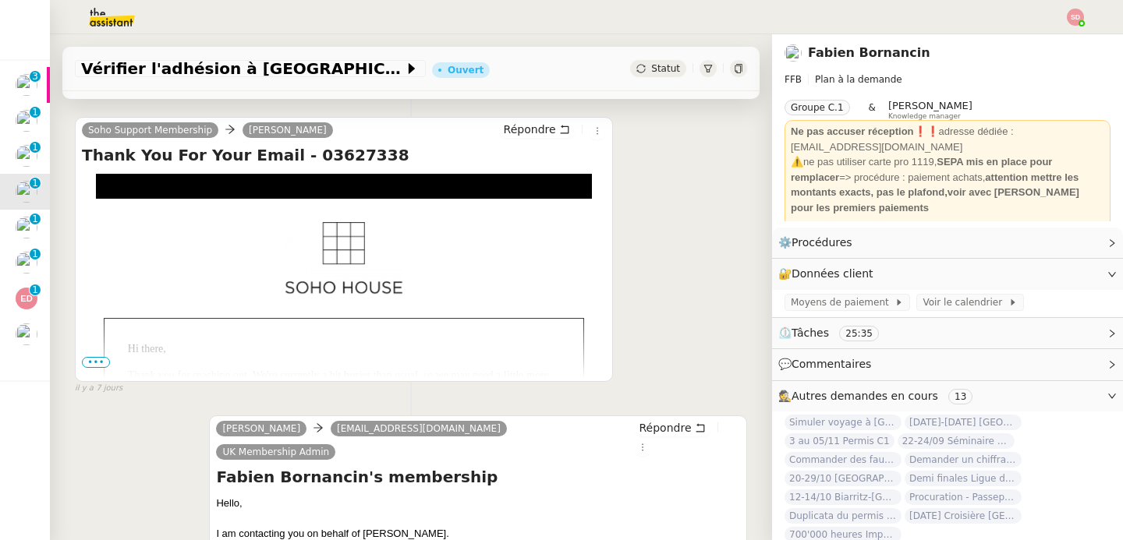
scroll to position [405, 0]
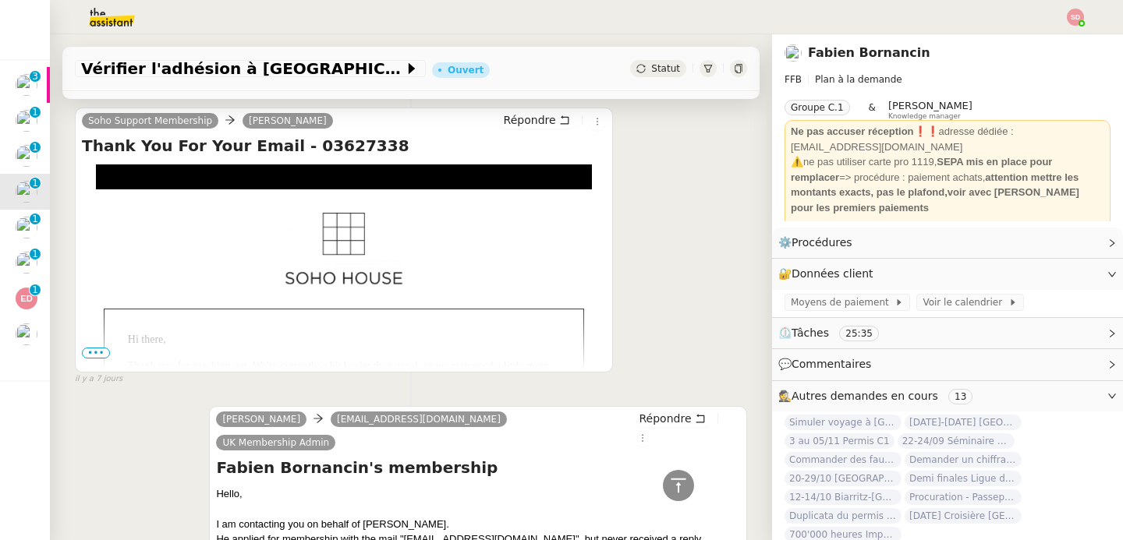
click at [90, 357] on span "•••" at bounding box center [96, 353] width 28 height 11
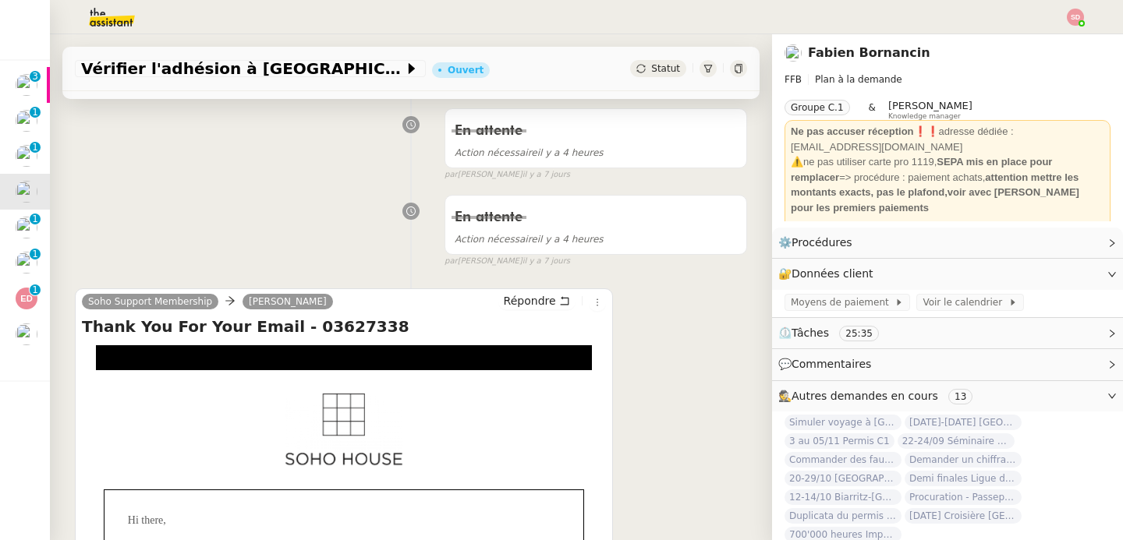
scroll to position [0, 0]
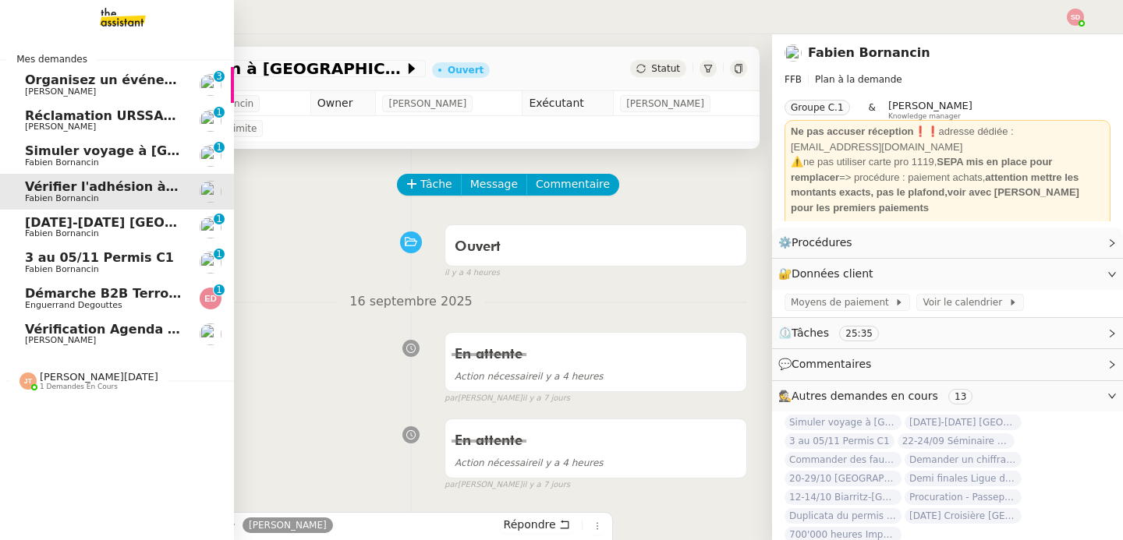
click at [110, 263] on span "3 au 05/11 Permis C1" at bounding box center [99, 257] width 149 height 15
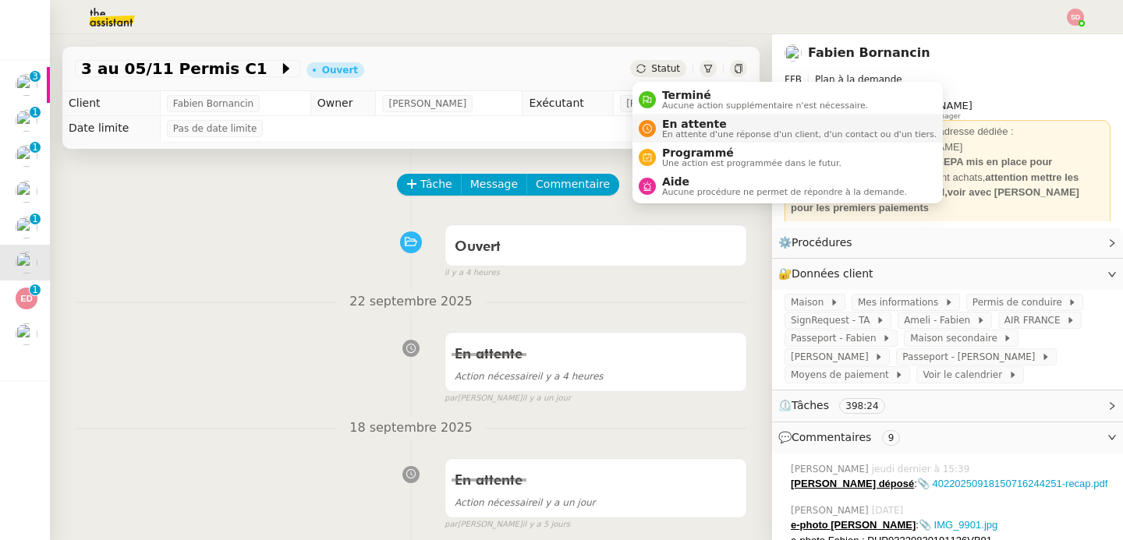
click at [660, 122] on div "En attente En attente d'une réponse d'un client, d'un contact ou d'un tiers." at bounding box center [796, 128] width 281 height 21
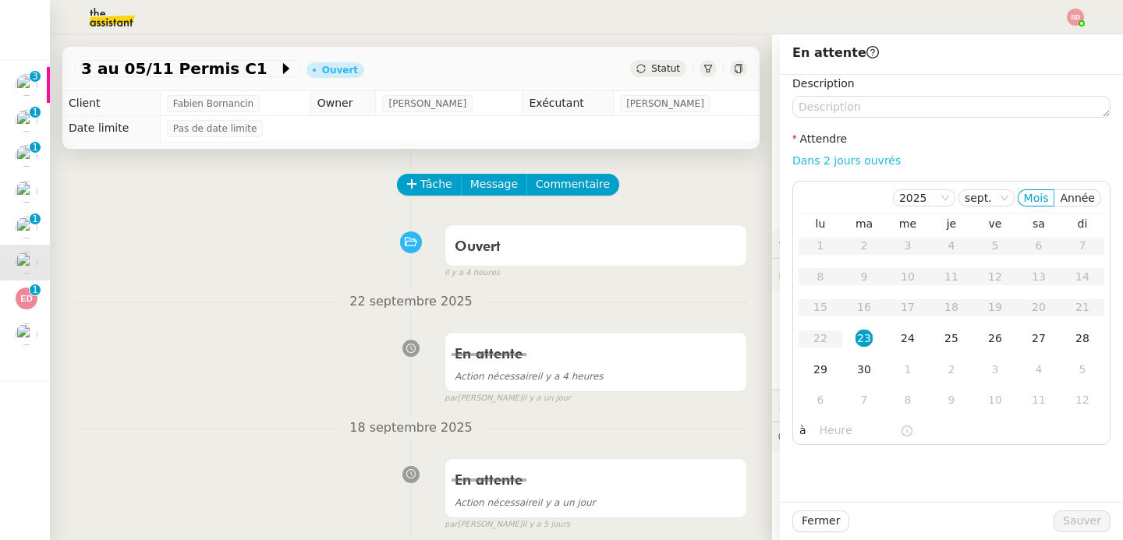
click at [844, 163] on link "Dans 2 jours ouvrés" at bounding box center [846, 160] width 108 height 12
type input "07:00"
click at [907, 341] on div "24" at bounding box center [907, 338] width 17 height 17
click at [1095, 511] on button "Sauver" at bounding box center [1081, 522] width 57 height 22
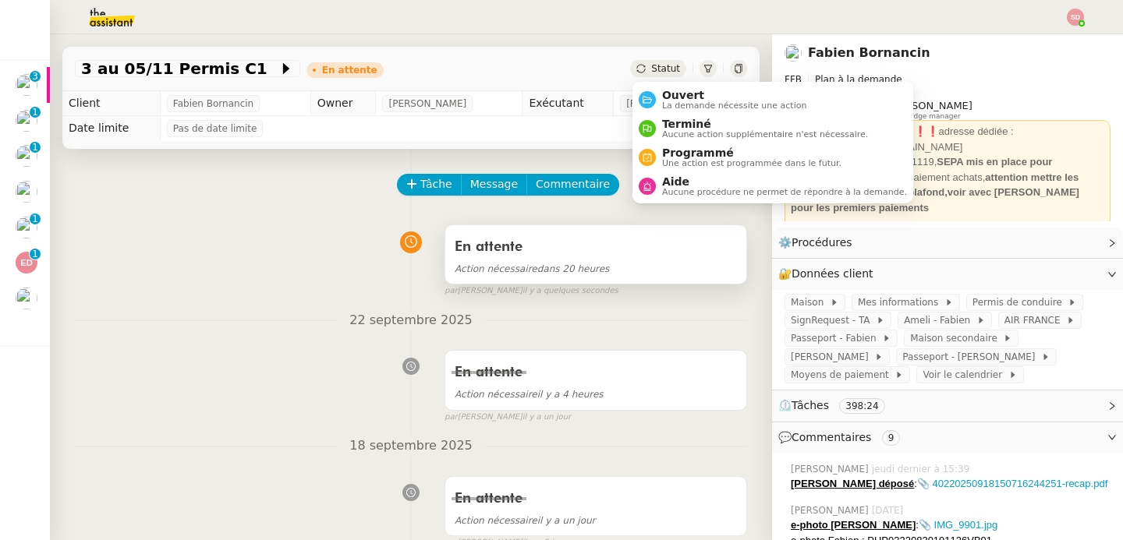
click at [545, 256] on div "En attente" at bounding box center [595, 247] width 282 height 25
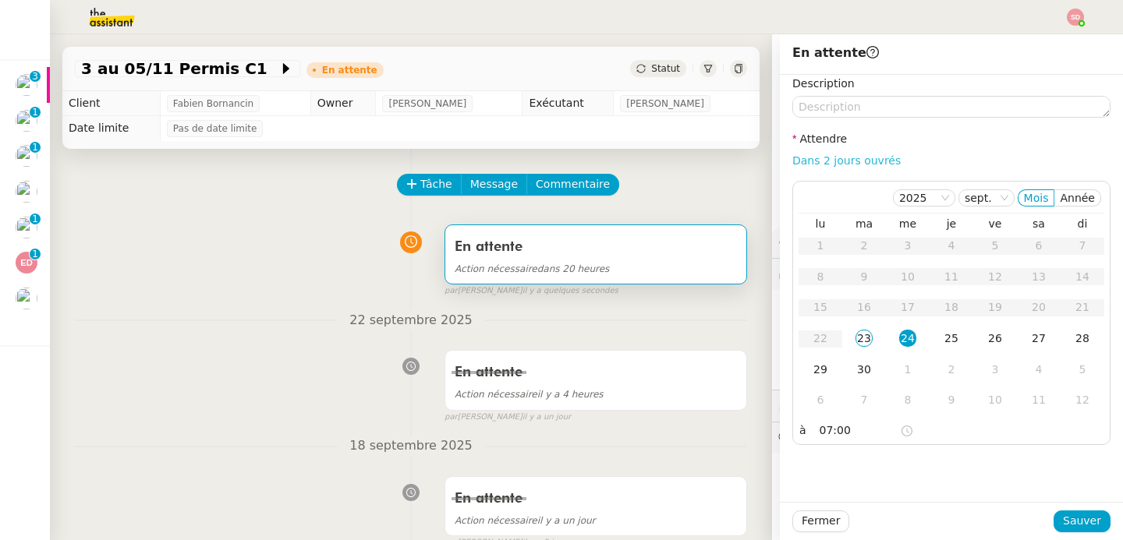
click at [858, 163] on link "Dans 2 jours ouvrés" at bounding box center [846, 160] width 108 height 12
click at [820, 377] on div "29" at bounding box center [820, 369] width 17 height 17
click at [1078, 522] on span "Sauver" at bounding box center [1082, 521] width 38 height 18
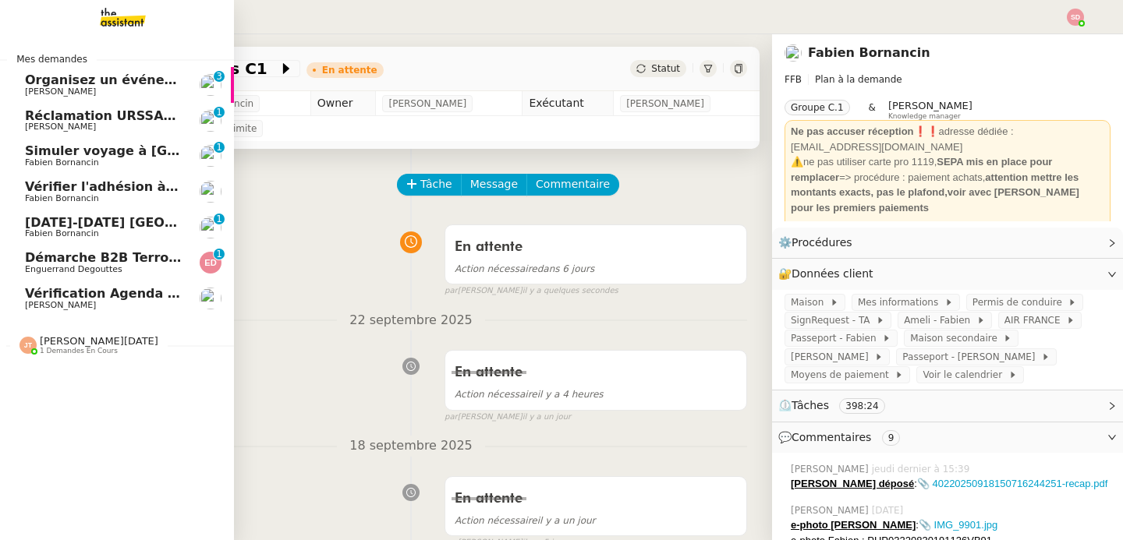
click at [83, 268] on span "Enguerrand Degouttes" at bounding box center [73, 269] width 97 height 10
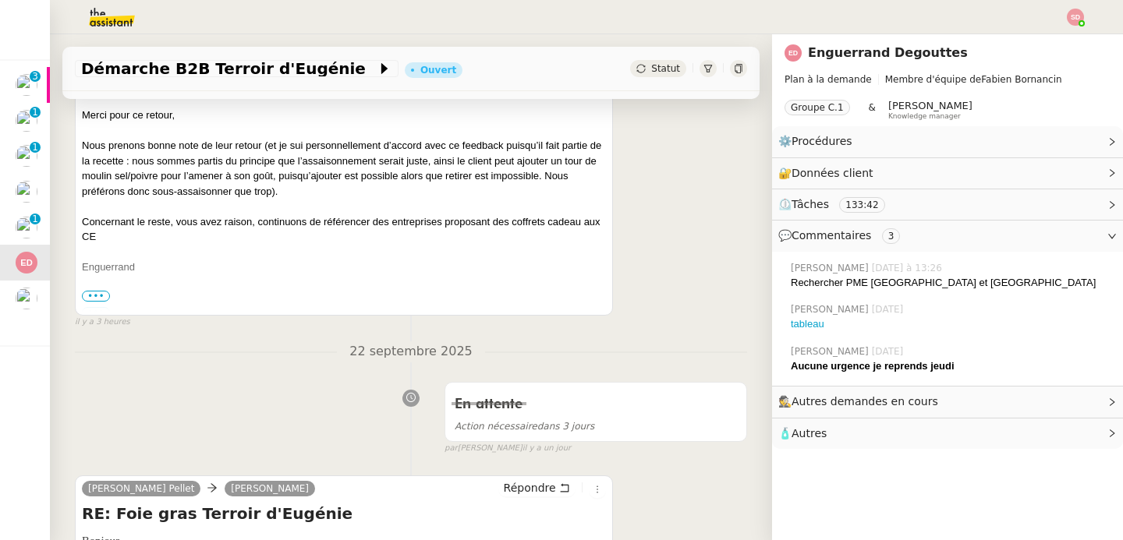
scroll to position [408, 0]
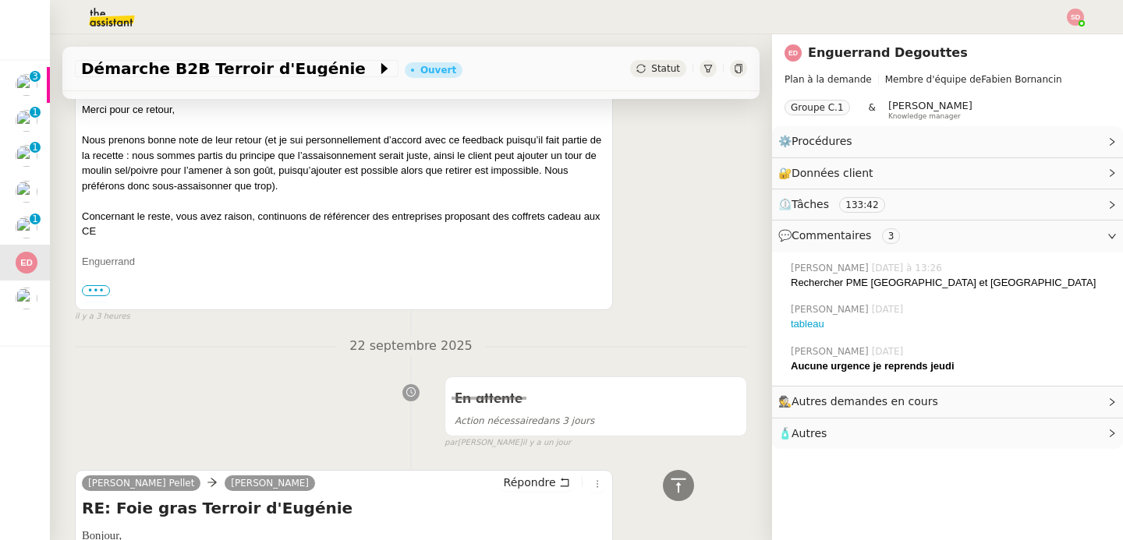
click at [90, 295] on span "•••" at bounding box center [96, 290] width 28 height 11
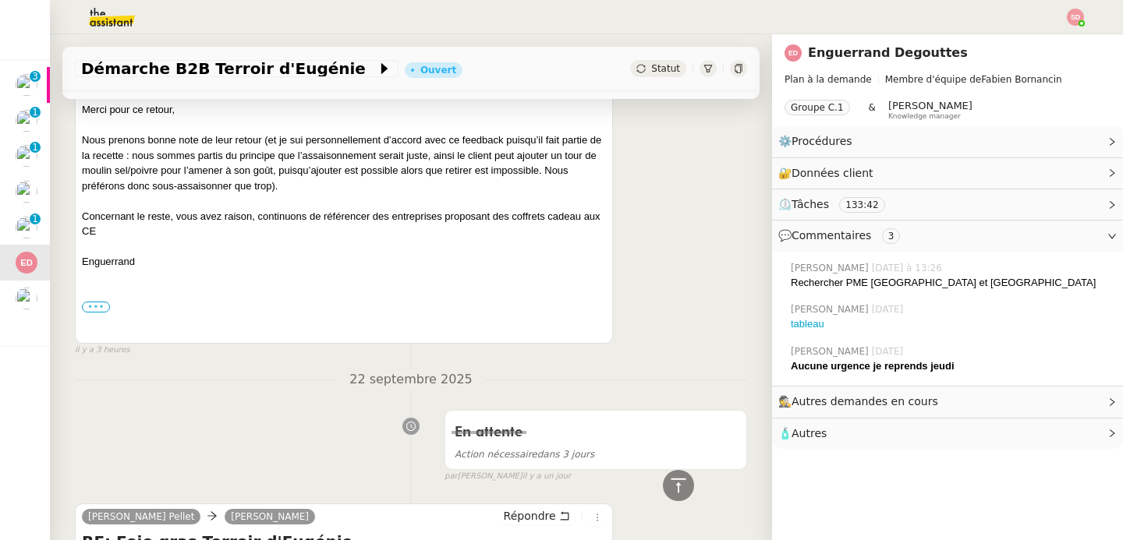
click at [93, 309] on label "•••" at bounding box center [96, 307] width 28 height 11
click at [0, 0] on input "•••" at bounding box center [0, 0] width 0 height 0
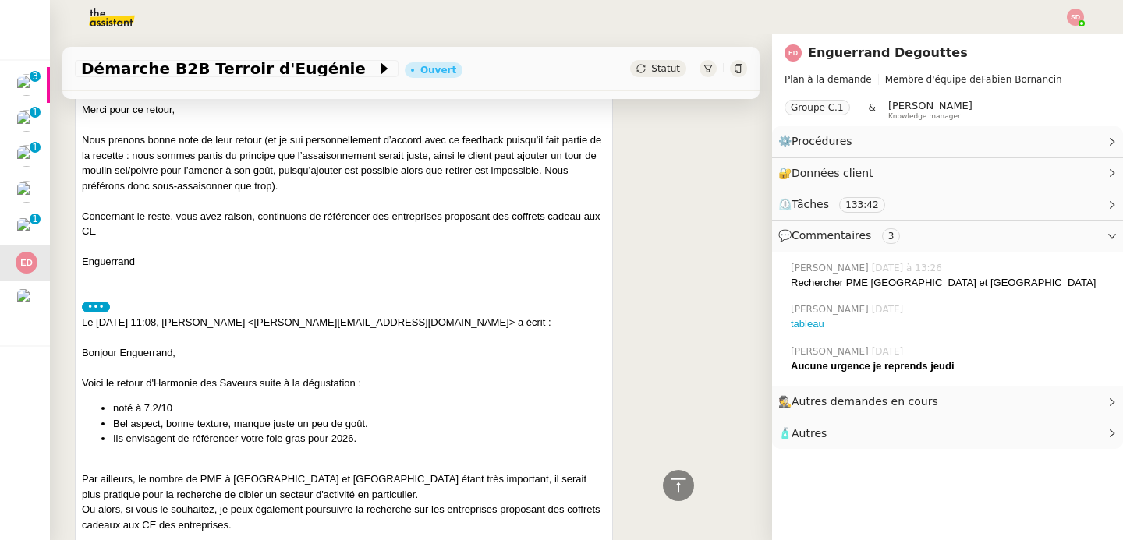
click at [93, 309] on label "•••" at bounding box center [96, 307] width 28 height 11
click at [0, 0] on input "•••" at bounding box center [0, 0] width 0 height 0
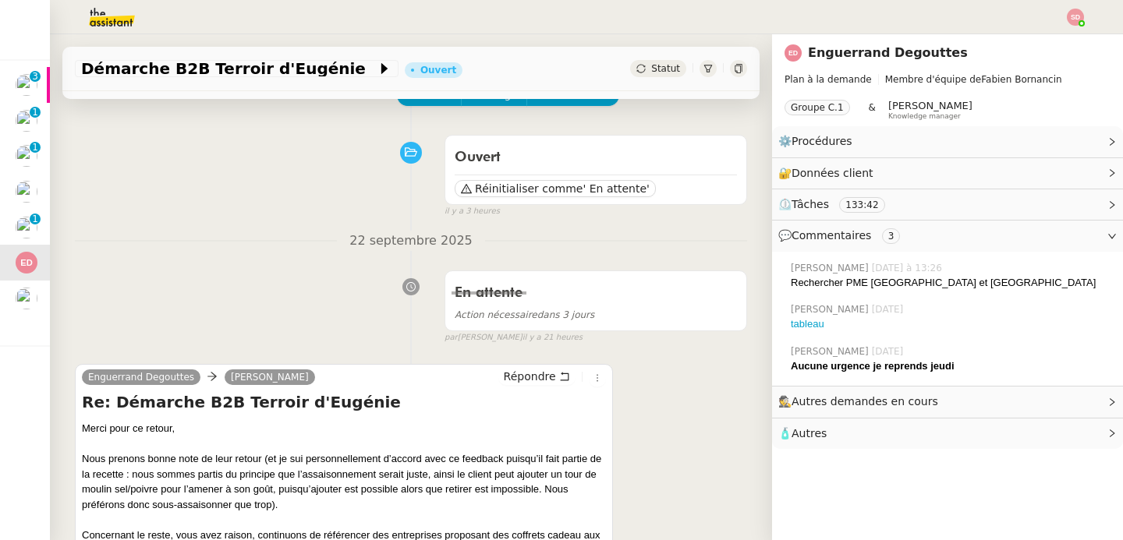
scroll to position [0, 0]
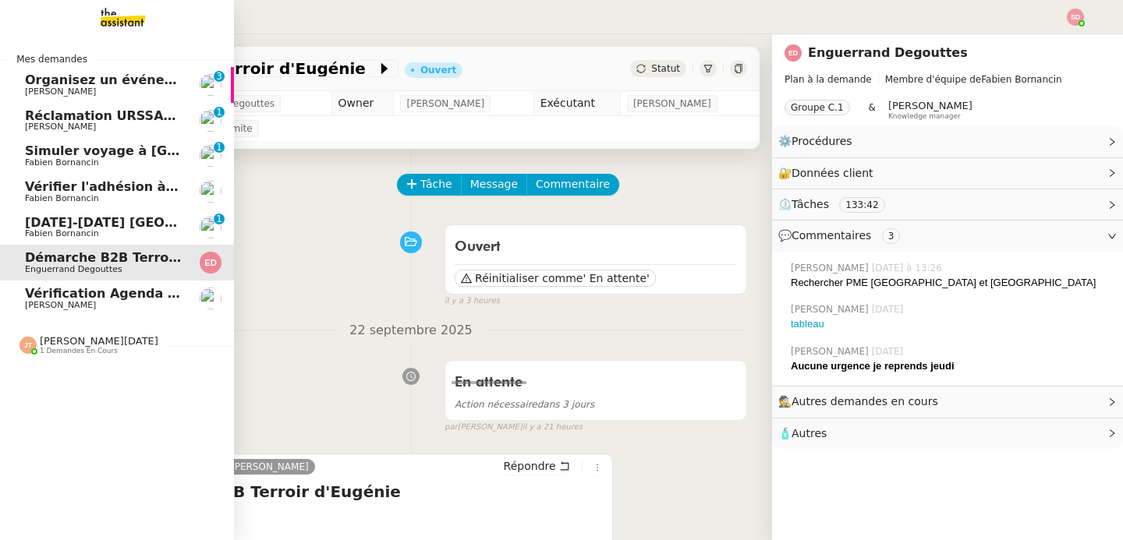
click at [154, 157] on span "Simuler voyage à Sao Tomé" at bounding box center [161, 150] width 272 height 15
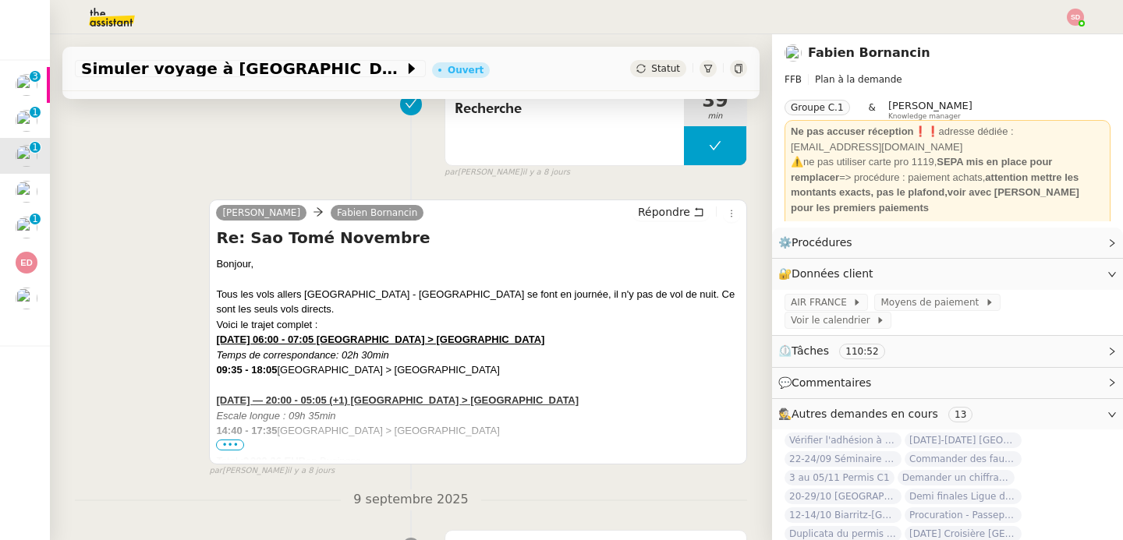
scroll to position [360, 0]
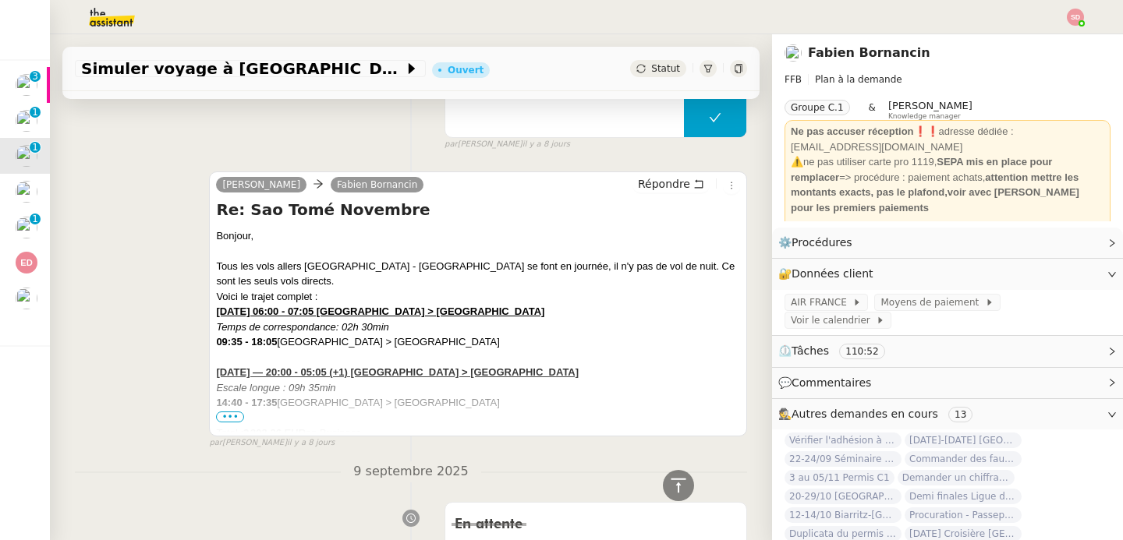
click at [218, 416] on span "•••" at bounding box center [230, 417] width 28 height 11
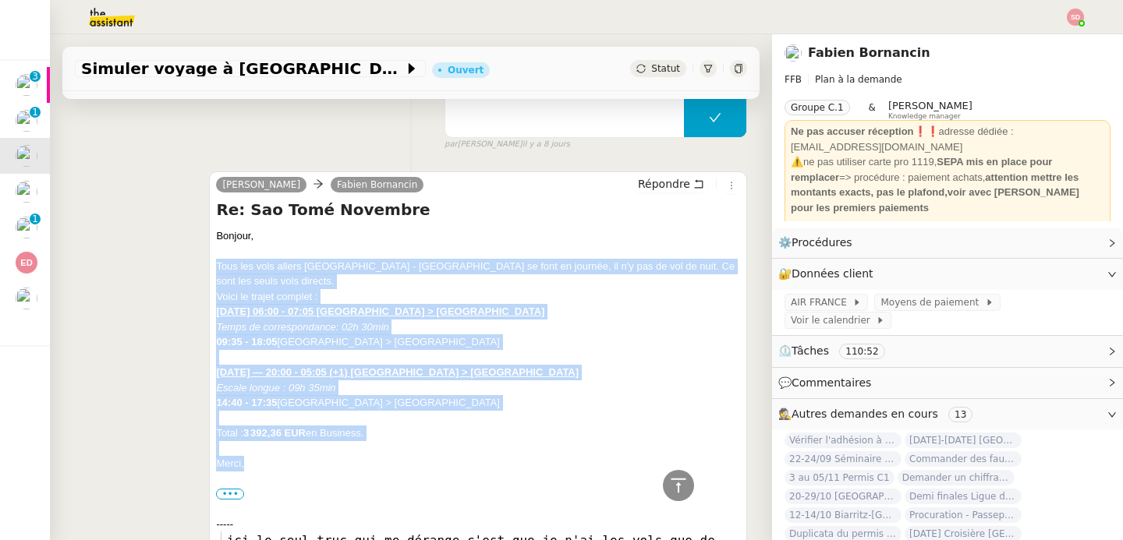
drag, startPoint x: 217, startPoint y: 264, endPoint x: 269, endPoint y: 449, distance: 191.8
click at [269, 449] on div "Bonjour, Tous les vols allers Lisbonne - Sao Tomé se font en journée, il n'y pa…" at bounding box center [478, 430] width 524 height 405
copy div "Tous les vols allers Lisbonne - Sao Tomé se font en journée, il n'y pas de vol …"
click at [676, 186] on span "Répondre" at bounding box center [664, 184] width 52 height 16
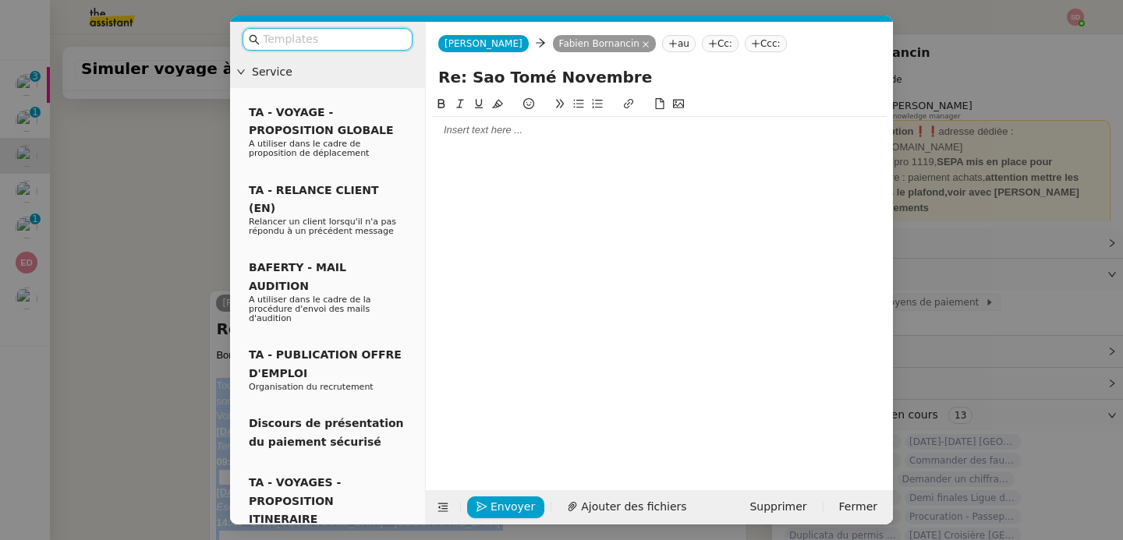
scroll to position [479, 0]
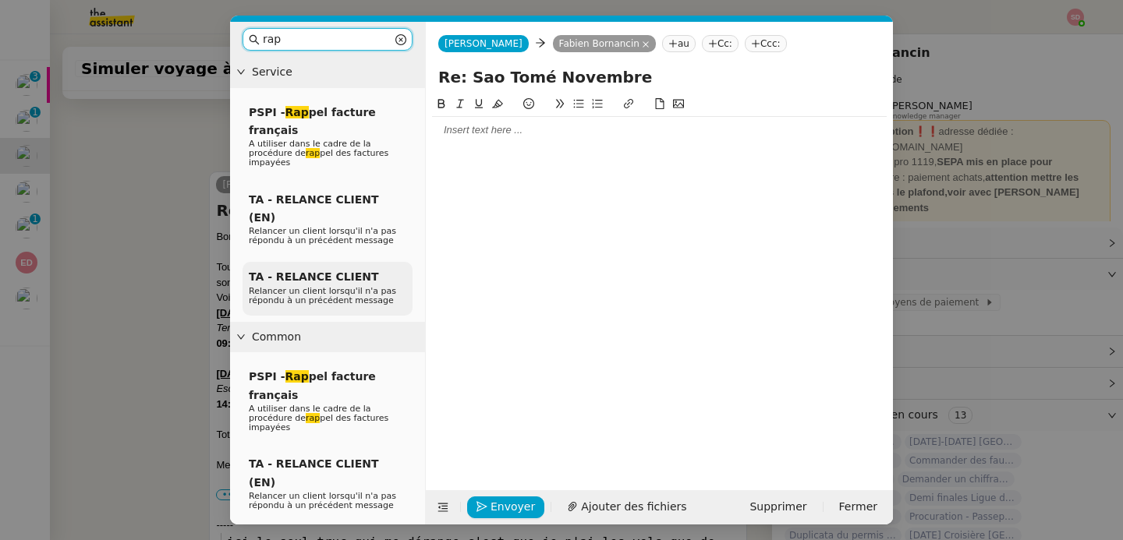
type input "rap"
click at [368, 286] on span "Relancer un client lorsqu'il n'a pas répondu à un précédent message" at bounding box center [322, 295] width 147 height 19
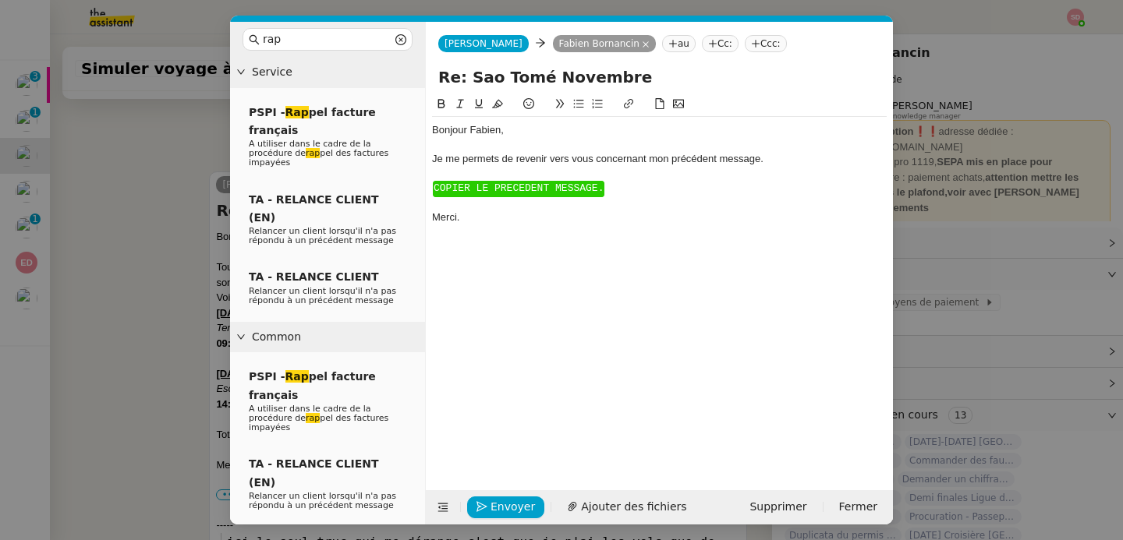
scroll to position [585, 0]
drag, startPoint x: 473, startPoint y: 237, endPoint x: 430, endPoint y: 169, distance: 80.2
click at [430, 169] on nz-spin "Bonjour ﻿Fabien﻿, Je me permets de revenir vers vous concernant mon précédent m…" at bounding box center [659, 283] width 467 height 377
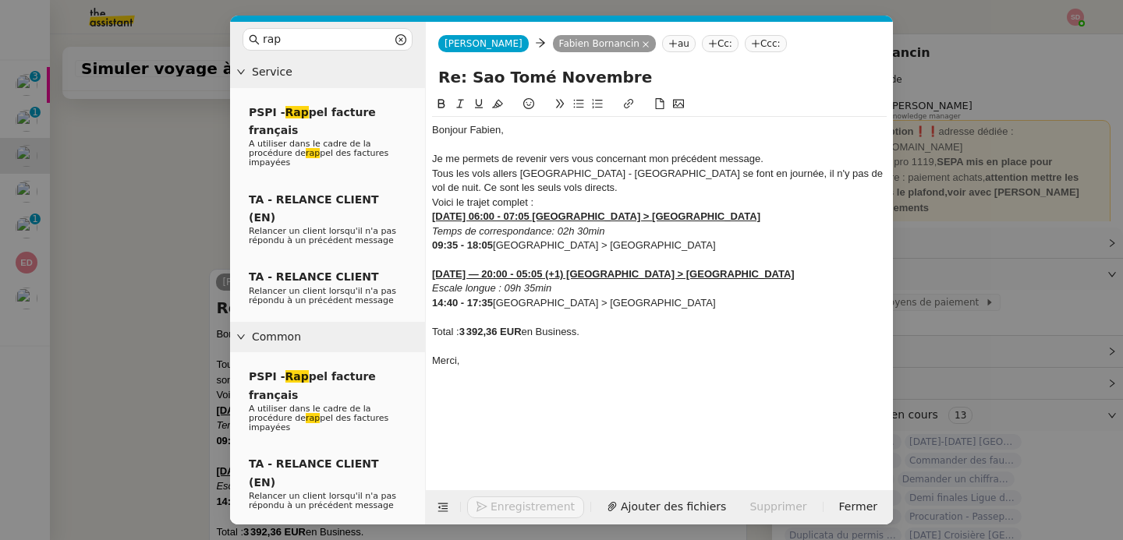
scroll to position [683, 0]
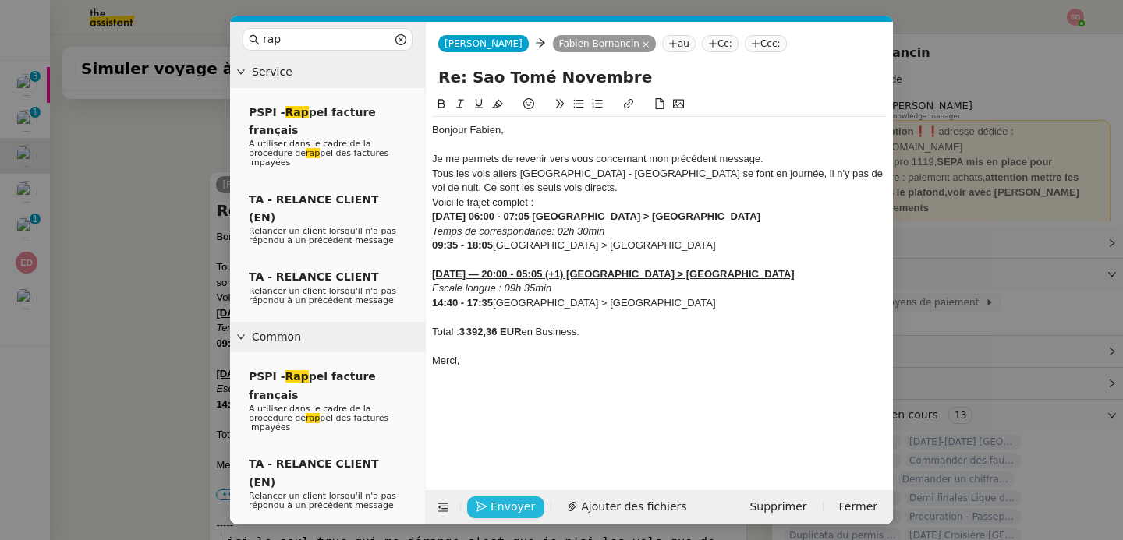
click at [495, 505] on span "Envoyer" at bounding box center [512, 507] width 44 height 18
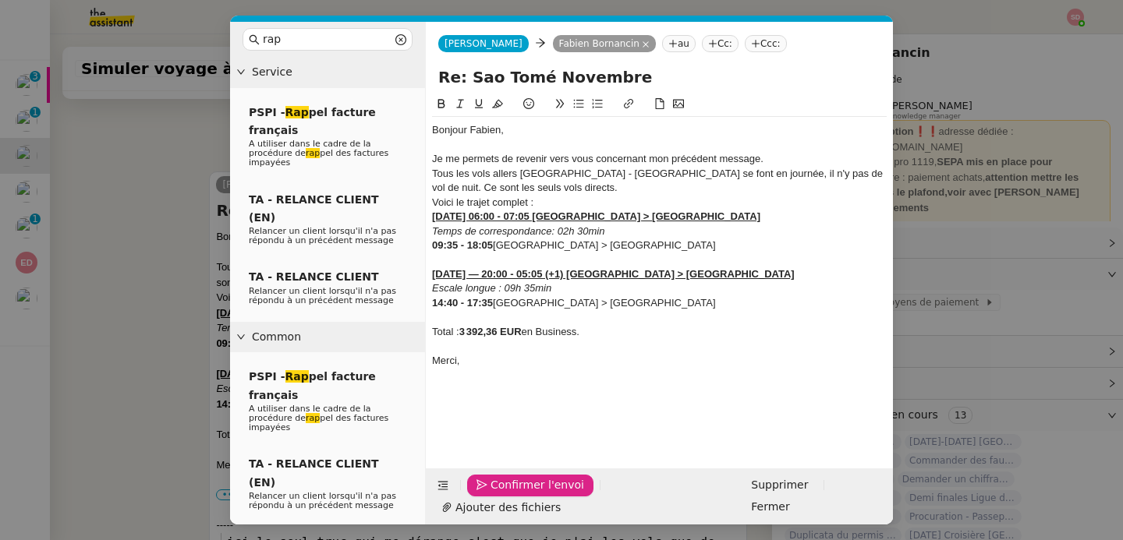
click at [495, 494] on span "Confirmer l'envoi" at bounding box center [537, 485] width 94 height 18
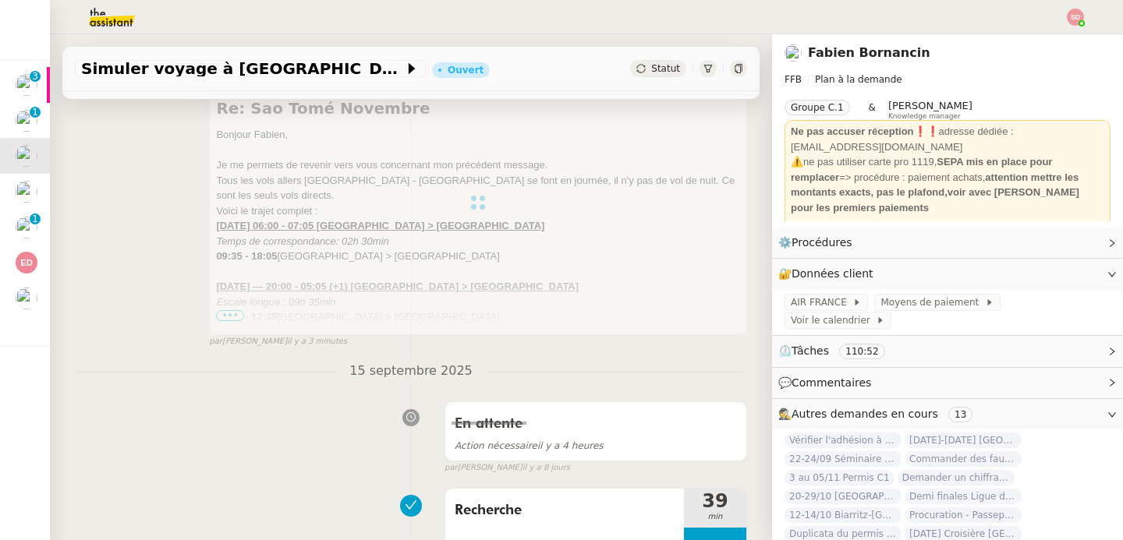
scroll to position [0, 0]
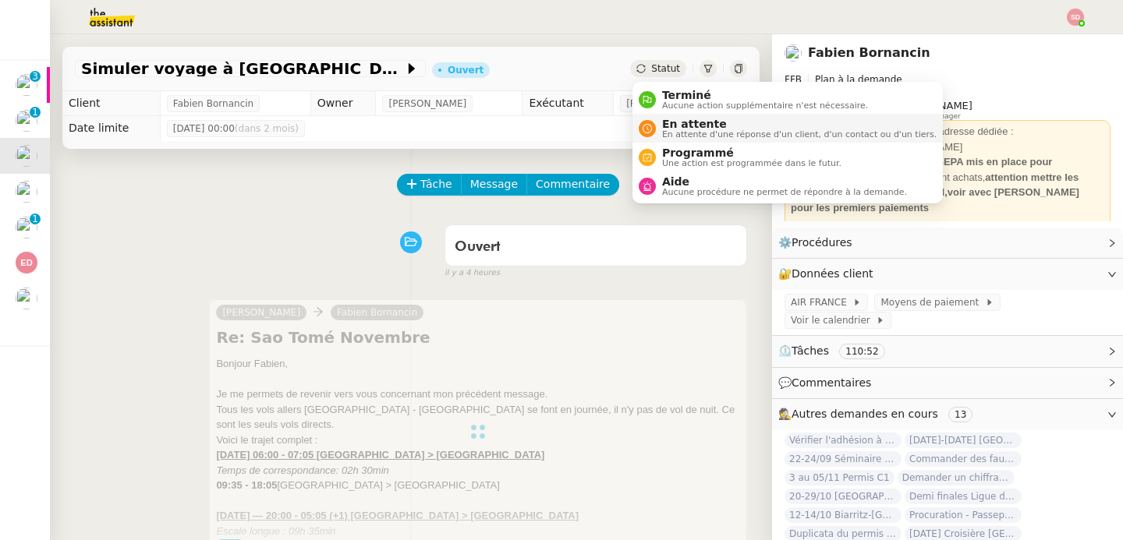
click at [660, 128] on div "En attente En attente d'une réponse d'un client, d'un contact ou d'un tiers." at bounding box center [796, 128] width 281 height 21
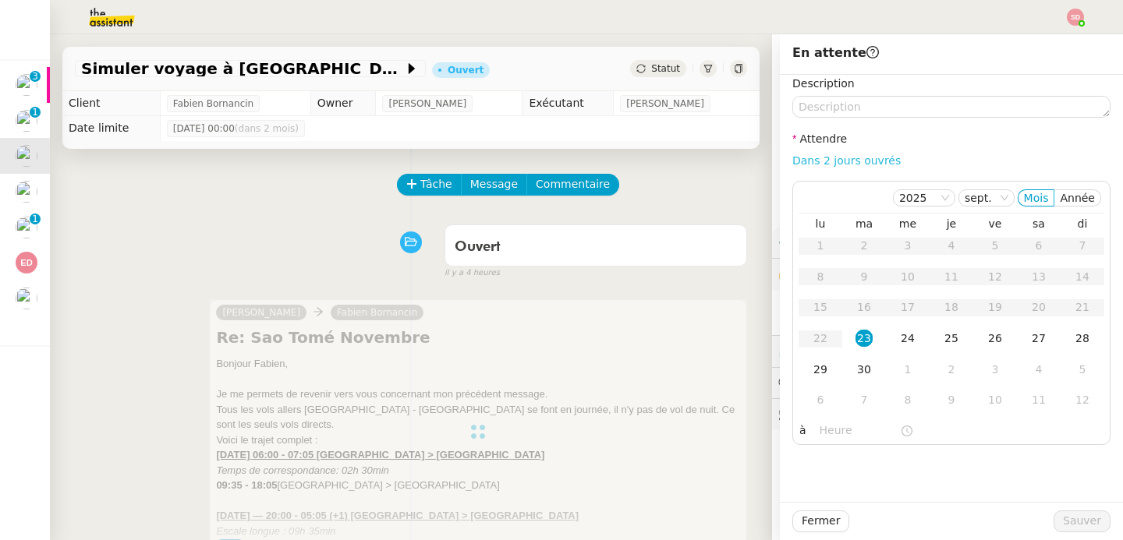
click at [861, 164] on link "Dans 2 jours ouvrés" at bounding box center [846, 160] width 108 height 12
type input "07:00"
click at [819, 370] on div "29" at bounding box center [820, 369] width 17 height 17
click at [1074, 522] on span "Sauver" at bounding box center [1082, 521] width 38 height 18
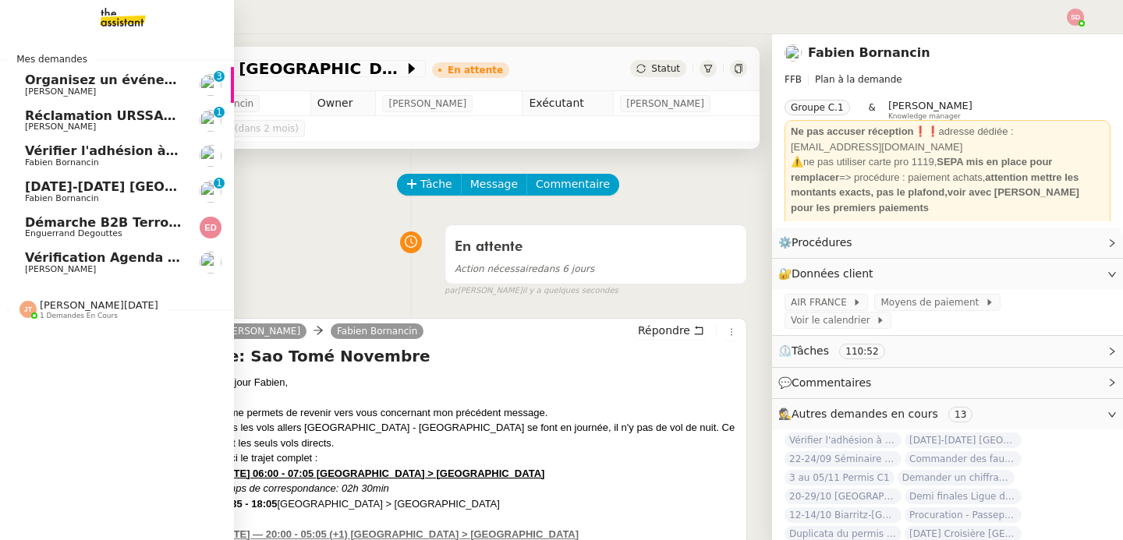
click at [65, 323] on div "Jean-Noël De Tinguy 1 demandes en cours" at bounding box center [117, 303] width 234 height 45
click at [120, 85] on span "Organisez un événement" at bounding box center [112, 79] width 175 height 15
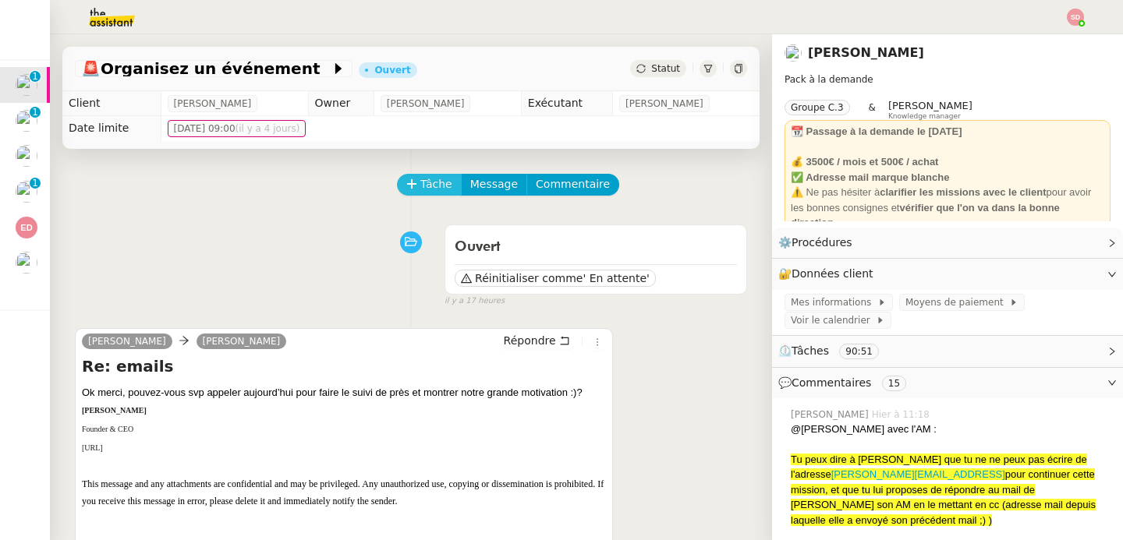
click at [425, 184] on span "Tâche" at bounding box center [436, 184] width 32 height 18
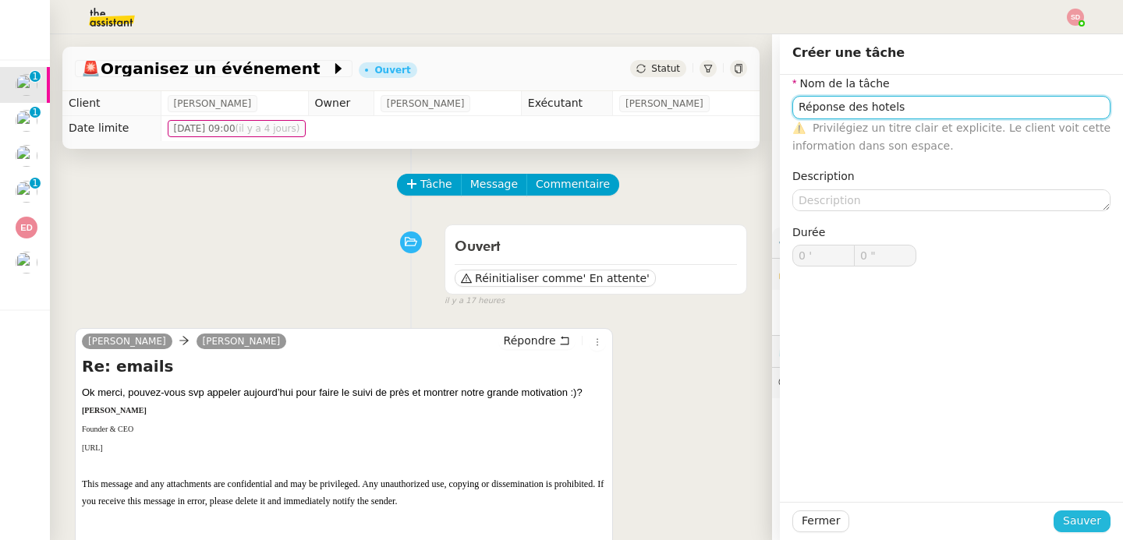
type input "Réponse des hotels"
click at [1063, 516] on button "Sauver" at bounding box center [1081, 522] width 57 height 22
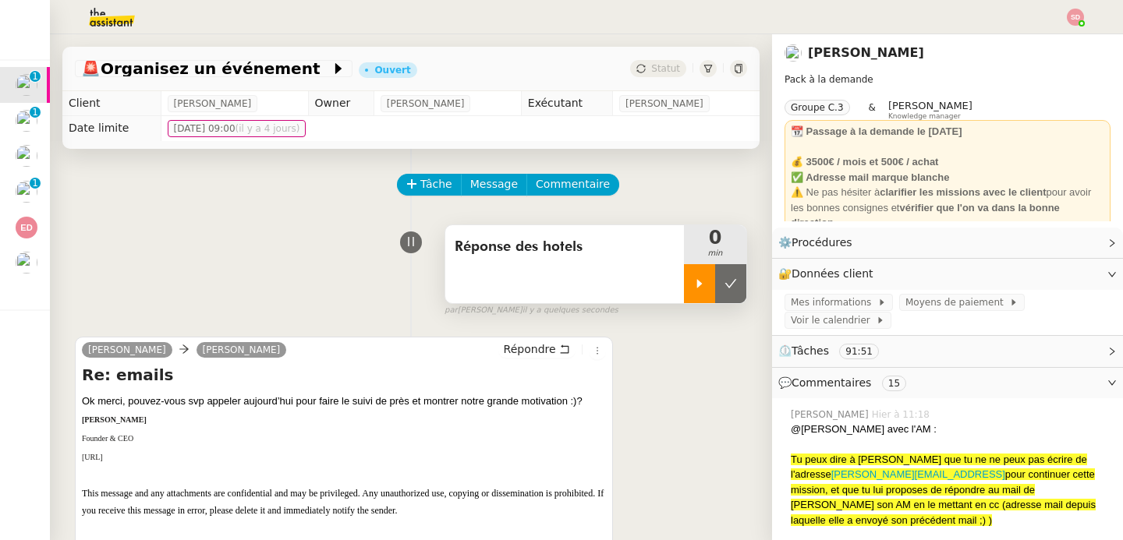
click at [709, 294] on div at bounding box center [699, 283] width 31 height 39
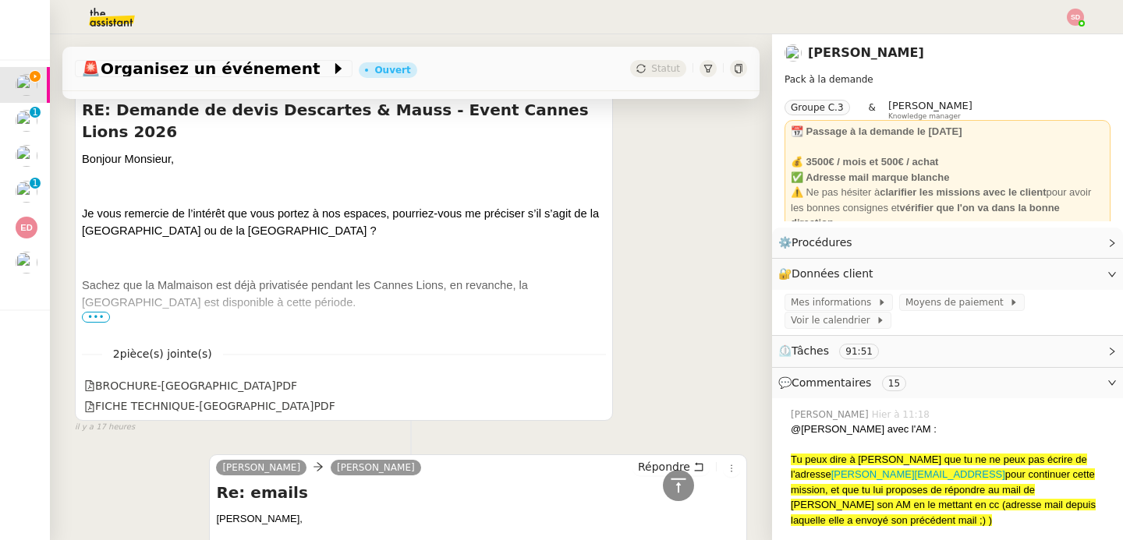
scroll to position [979, 0]
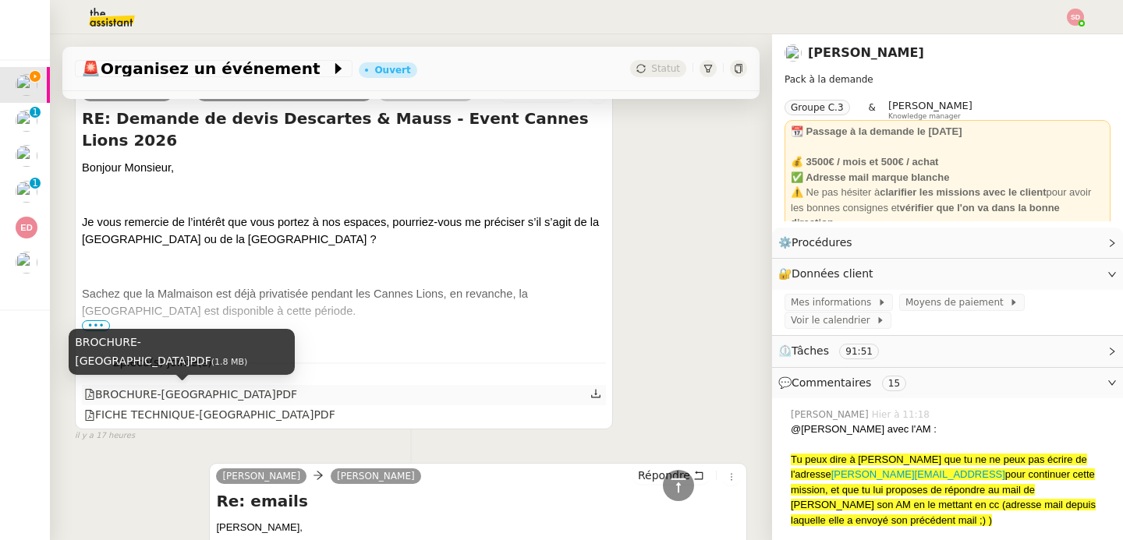
click at [228, 395] on div "BROCHURE-VILLA DOMERGUE.PDF" at bounding box center [190, 395] width 213 height 18
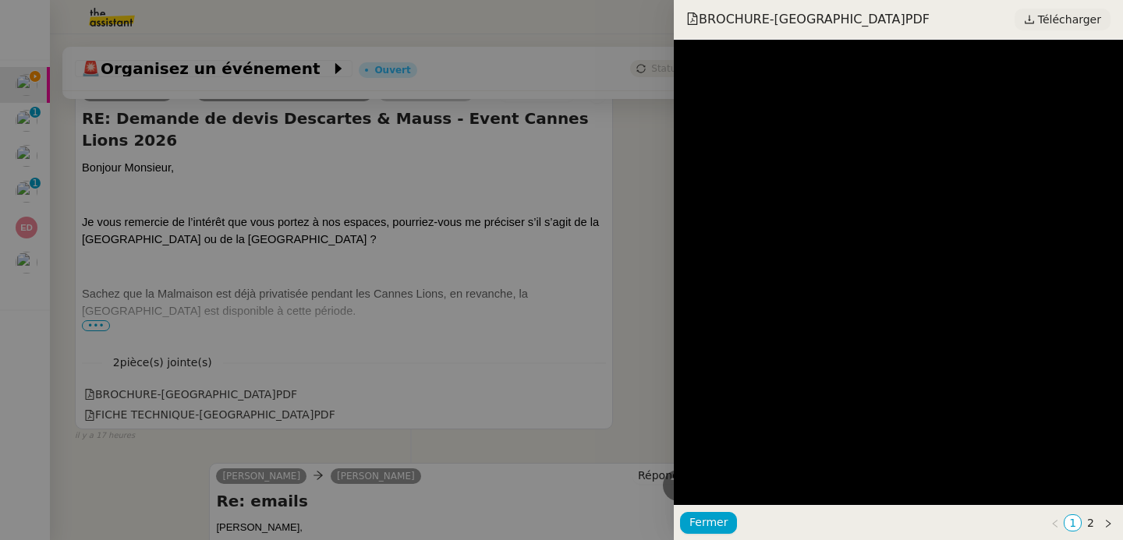
click at [1063, 16] on span "Télécharger" at bounding box center [1069, 19] width 63 height 20
click at [189, 271] on div at bounding box center [561, 270] width 1123 height 540
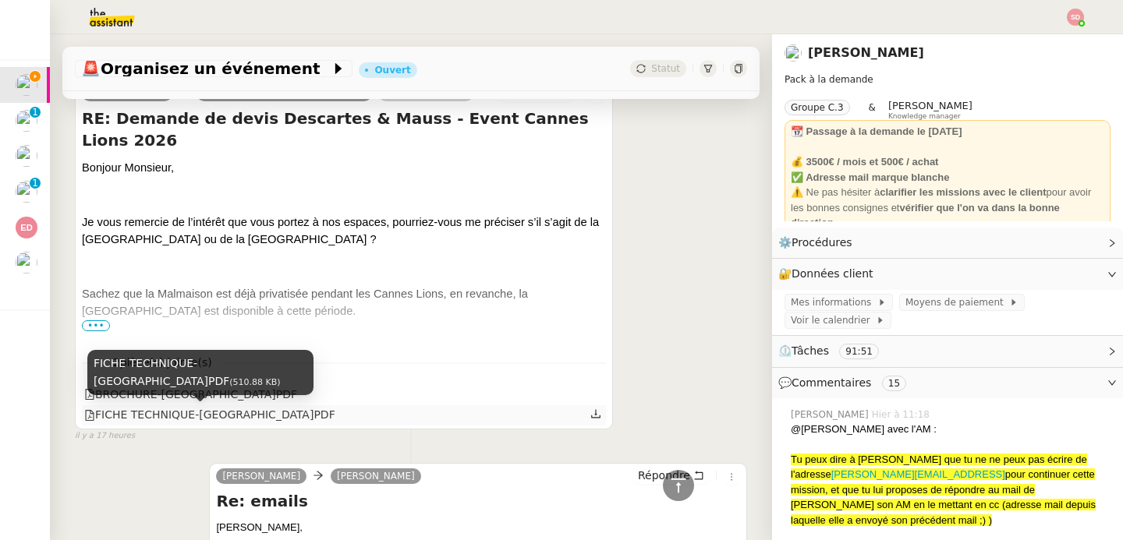
click at [228, 416] on div "FICHE TECHNIQUE-VILLA DOMERGUE.PDF" at bounding box center [209, 415] width 251 height 18
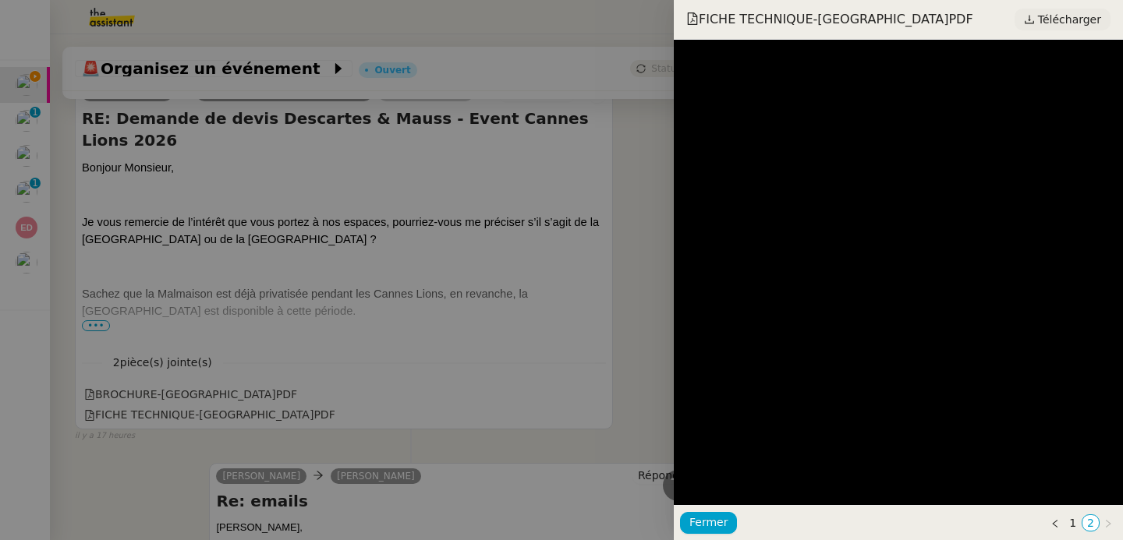
click at [1049, 22] on span "Télécharger" at bounding box center [1069, 19] width 63 height 20
click at [175, 204] on div at bounding box center [561, 270] width 1123 height 540
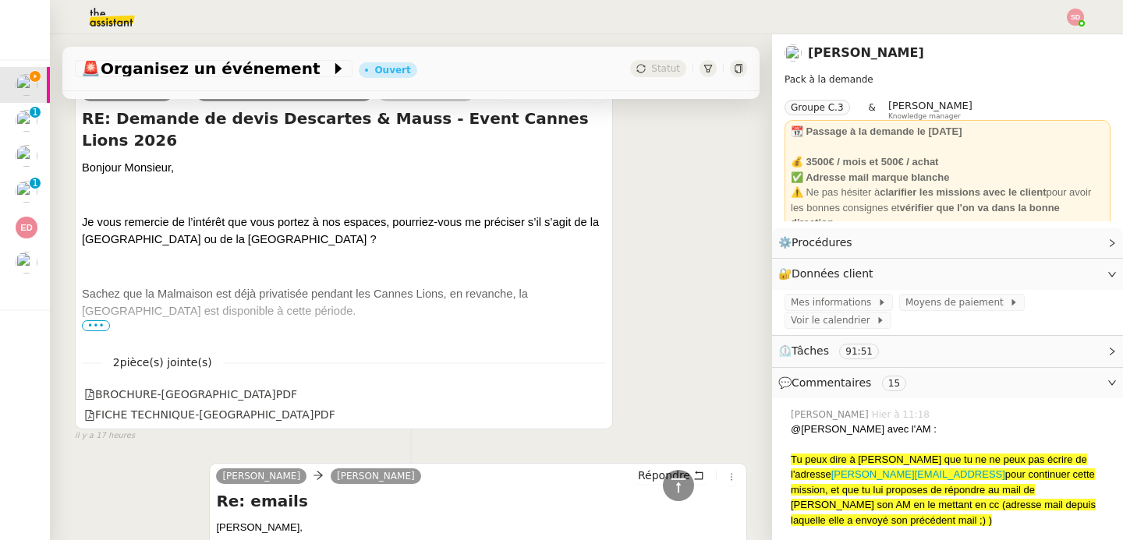
click at [99, 324] on span "•••" at bounding box center [96, 325] width 28 height 11
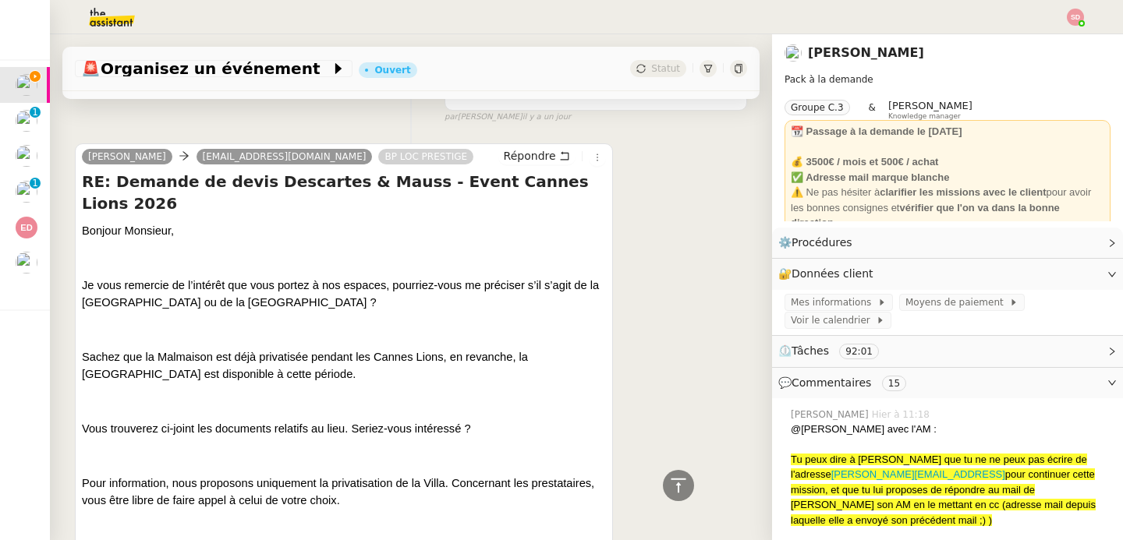
scroll to position [759, 0]
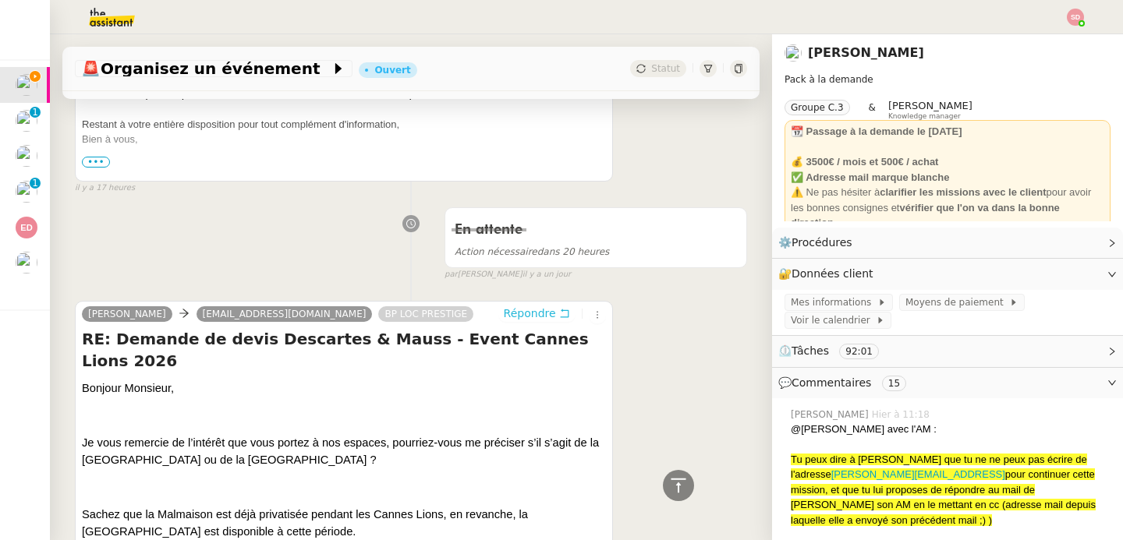
click at [537, 306] on span "Répondre" at bounding box center [530, 314] width 52 height 16
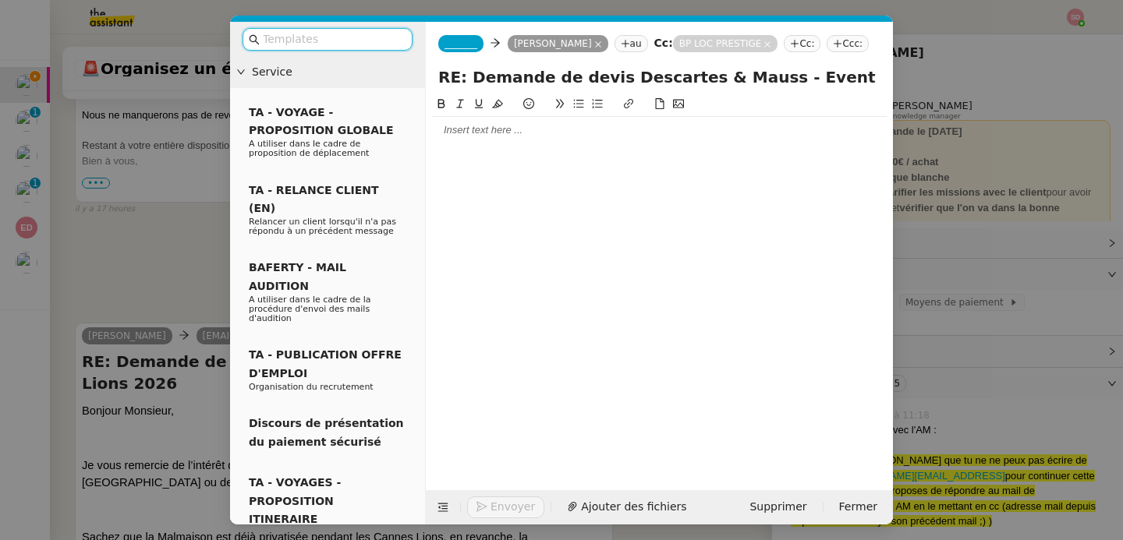
scroll to position [879, 0]
click at [460, 42] on span "_______" at bounding box center [460, 43] width 33 height 11
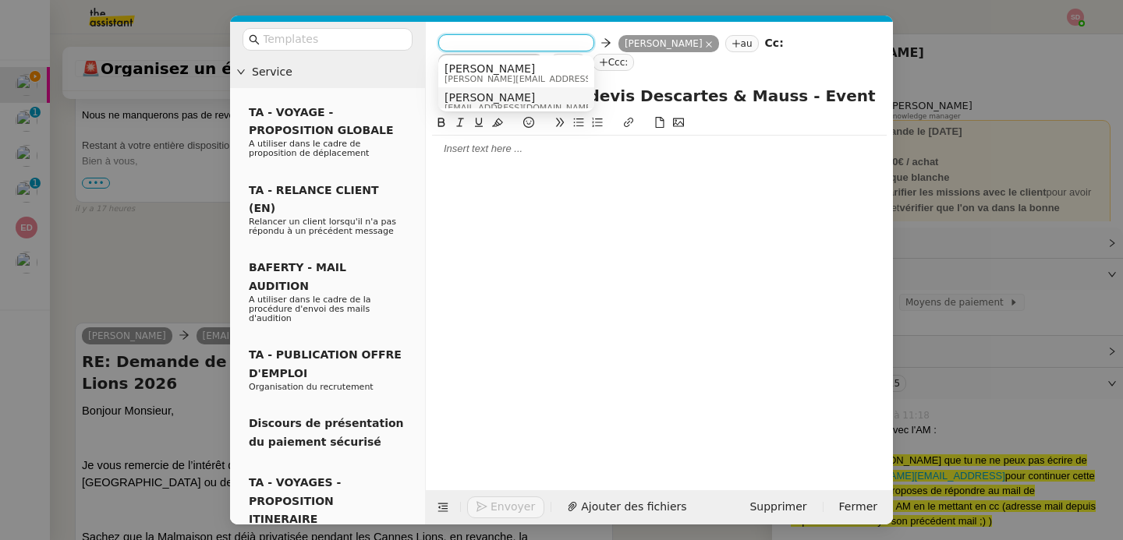
click at [484, 104] on span "alexsmith.t5rc@theassistant.com" at bounding box center [519, 108] width 150 height 9
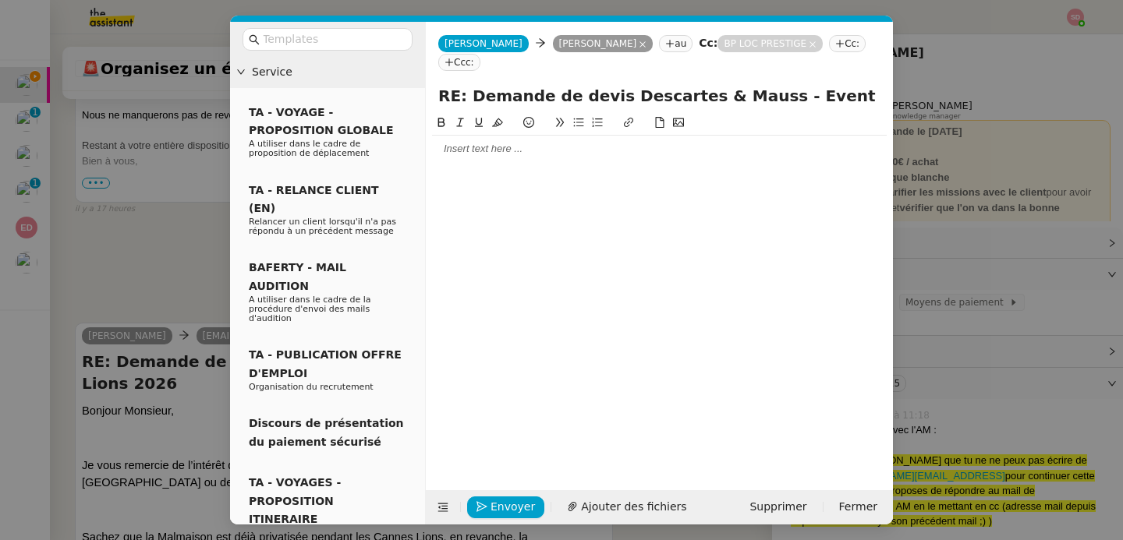
click at [483, 154] on div at bounding box center [659, 149] width 454 height 14
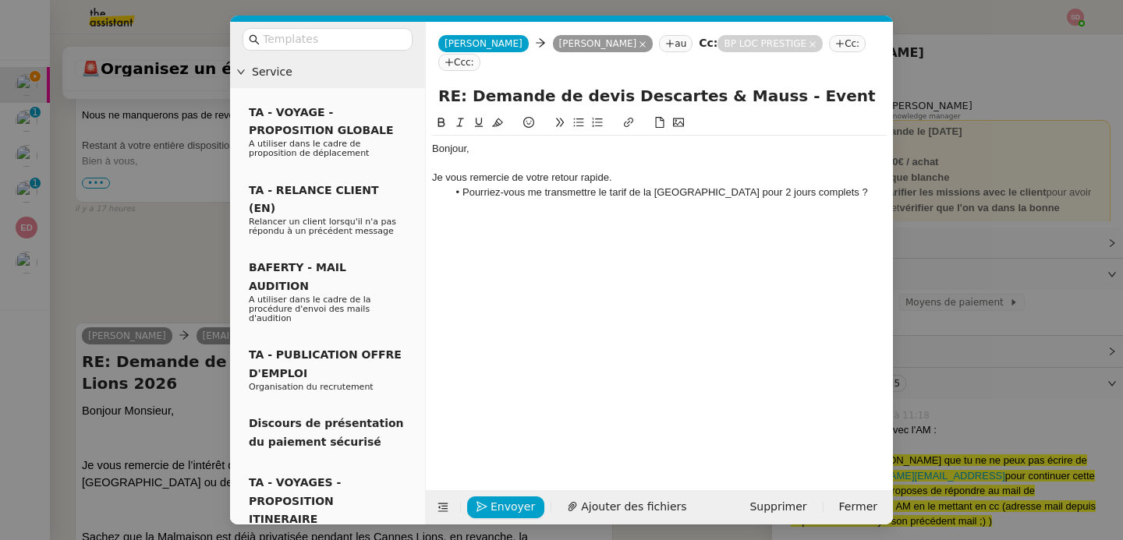
scroll to position [991, 0]
click at [491, 508] on span "Envoyer" at bounding box center [512, 507] width 44 height 18
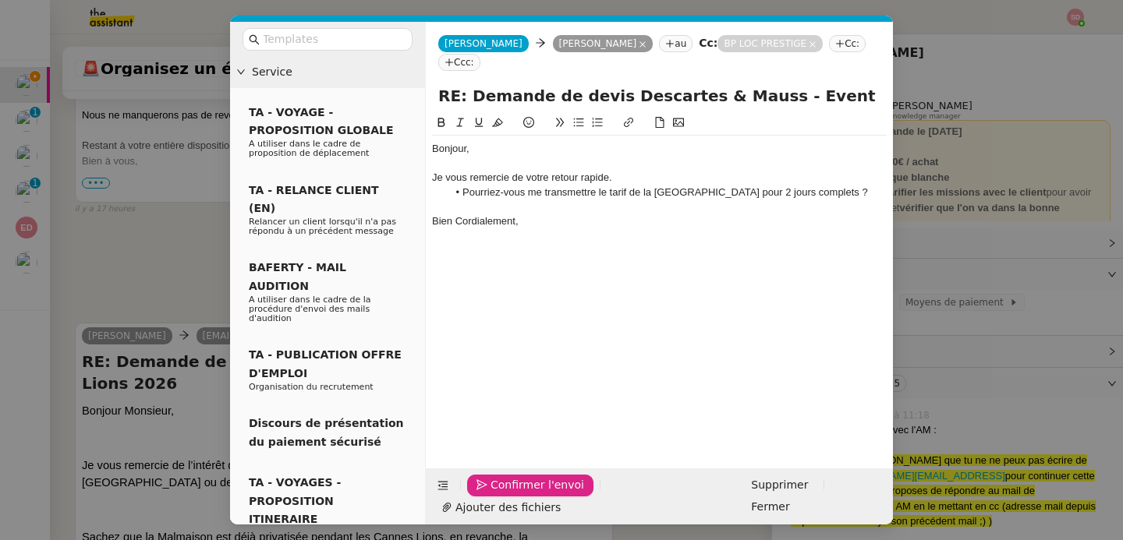
click at [491, 494] on span "Confirmer l'envoi" at bounding box center [537, 485] width 94 height 18
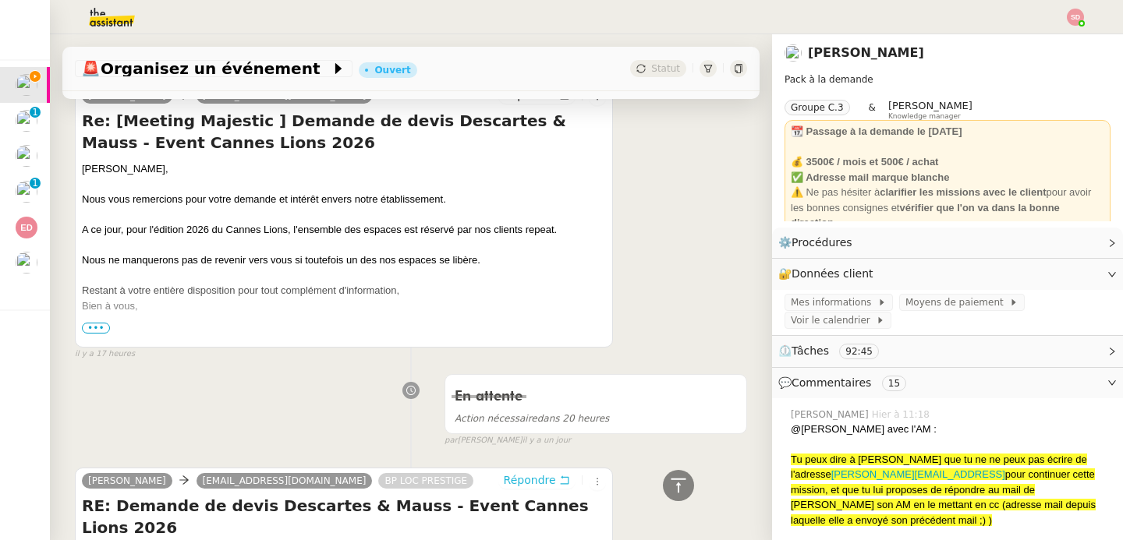
scroll to position [717, 0]
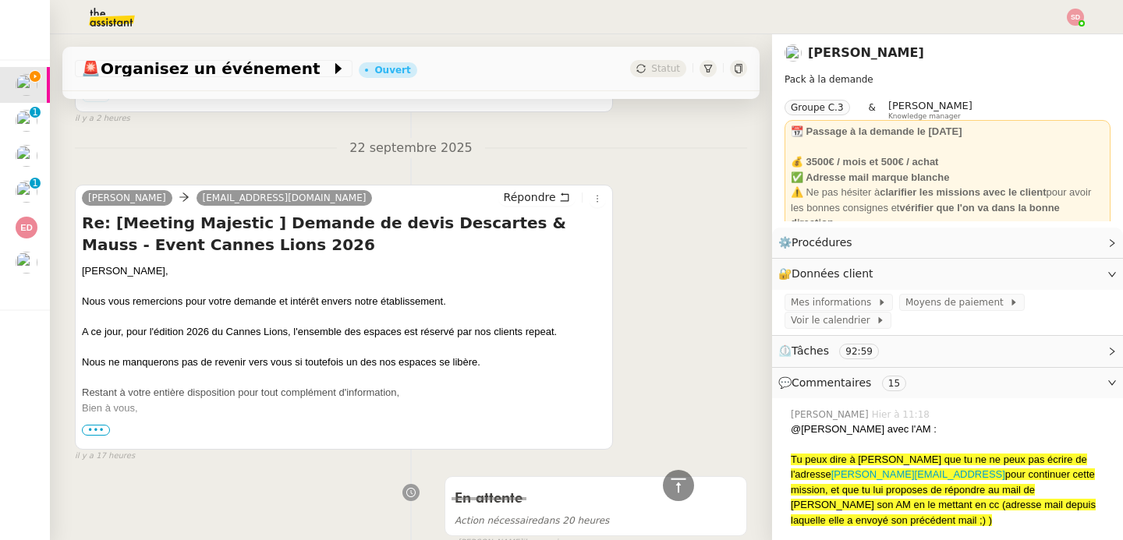
click at [101, 425] on span "•••" at bounding box center [96, 430] width 28 height 11
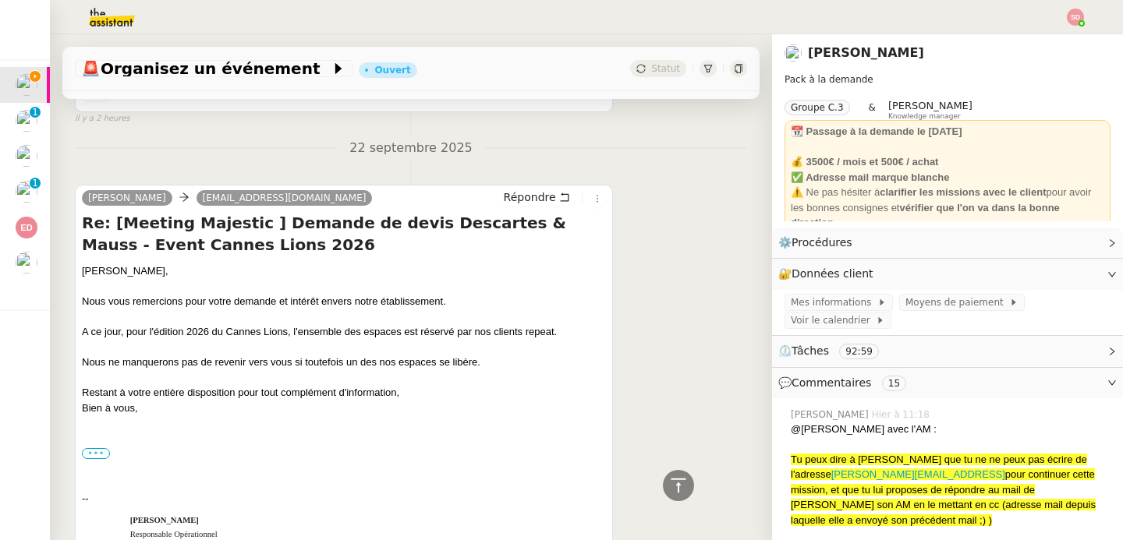
click at [97, 448] on label "•••" at bounding box center [96, 453] width 28 height 11
click at [0, 0] on input "•••" at bounding box center [0, 0] width 0 height 0
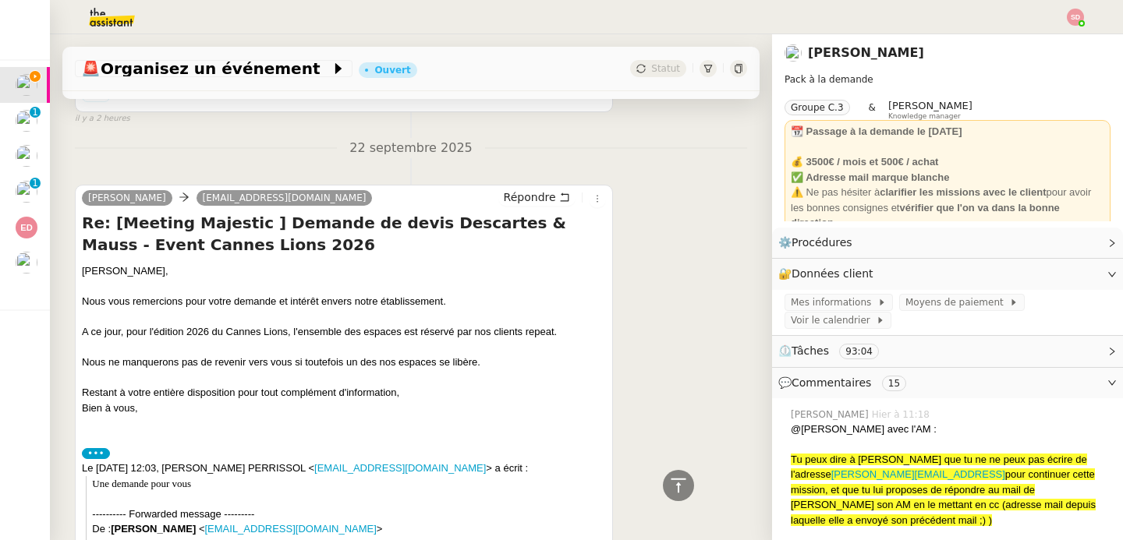
click at [97, 448] on label "•••" at bounding box center [96, 453] width 28 height 11
click at [0, 0] on input "•••" at bounding box center [0, 0] width 0 height 0
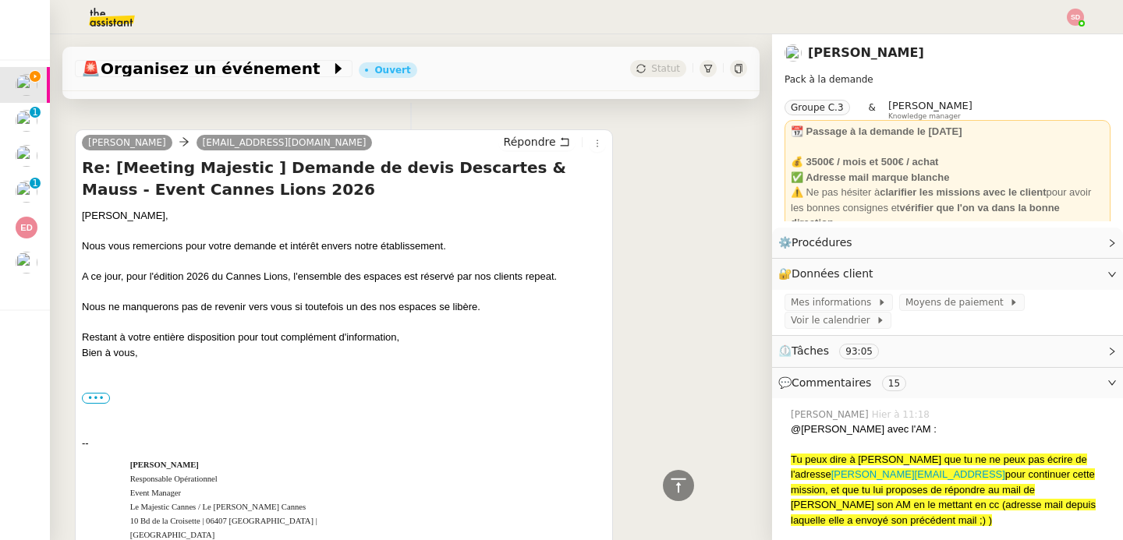
scroll to position [845, 0]
drag, startPoint x: 175, startPoint y: 274, endPoint x: 493, endPoint y: 306, distance: 319.0
click at [493, 306] on div "Cher Alex, Nous vous remercions pour votre demande et intérêt envers notre étab…" at bounding box center [344, 283] width 524 height 152
copy div "n 2026 du Cannes Lions, l'ensemble des espaces est réservé par nos clients repe…"
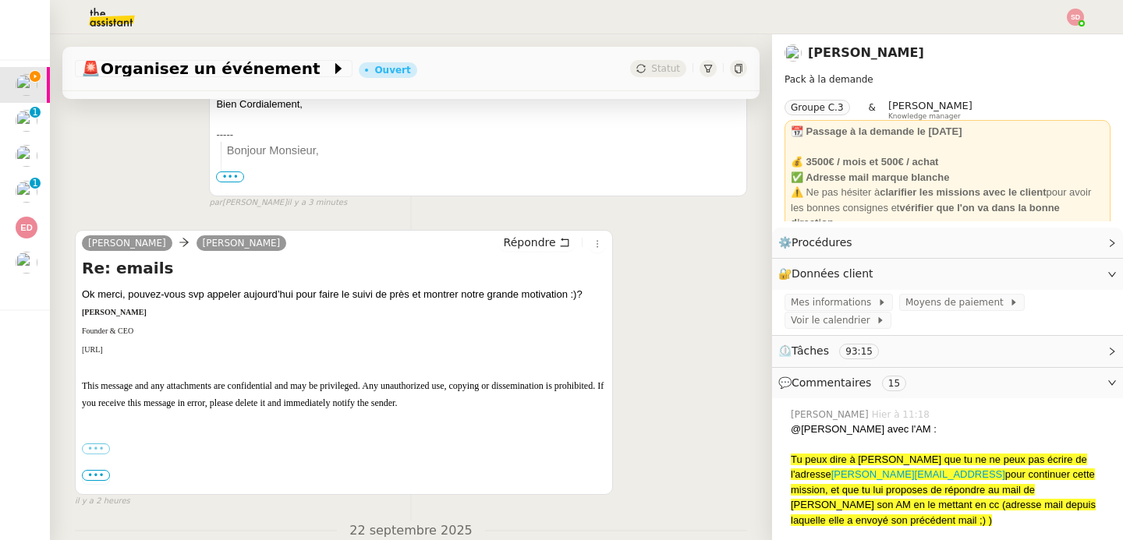
scroll to position [479, 0]
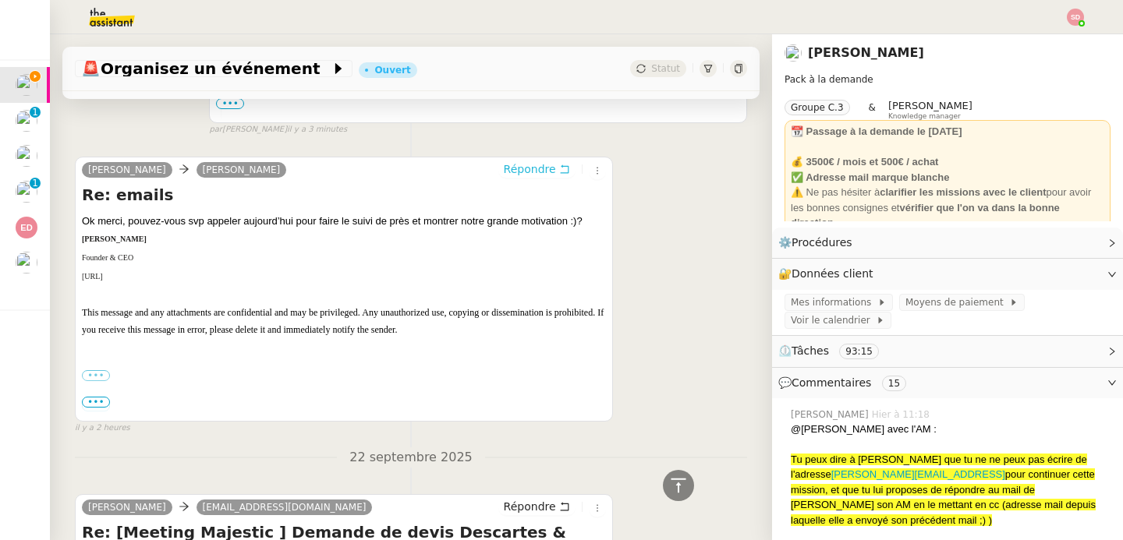
click at [539, 170] on span "Répondre" at bounding box center [530, 169] width 52 height 16
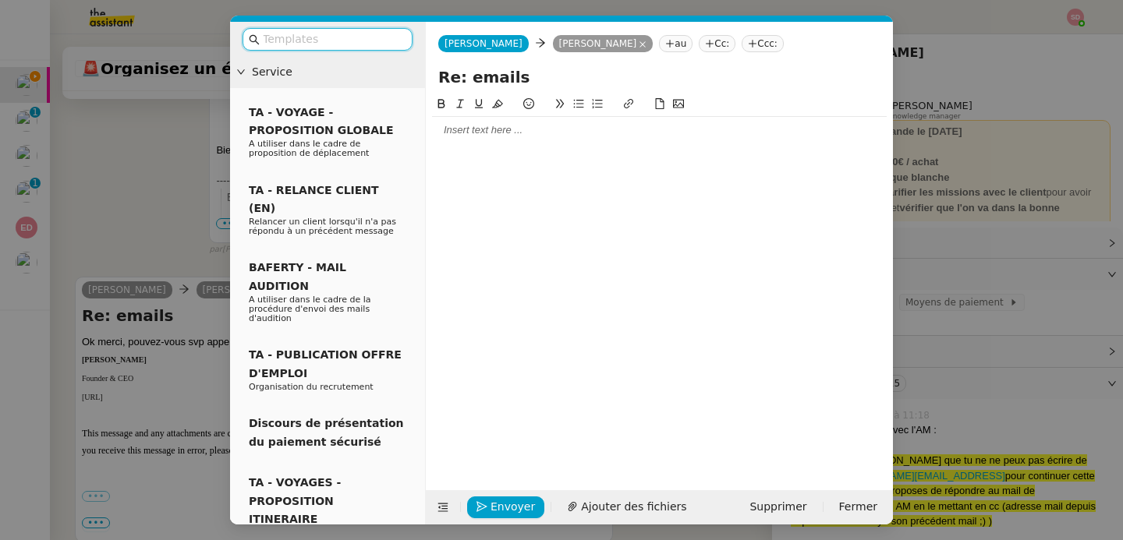
scroll to position [598, 0]
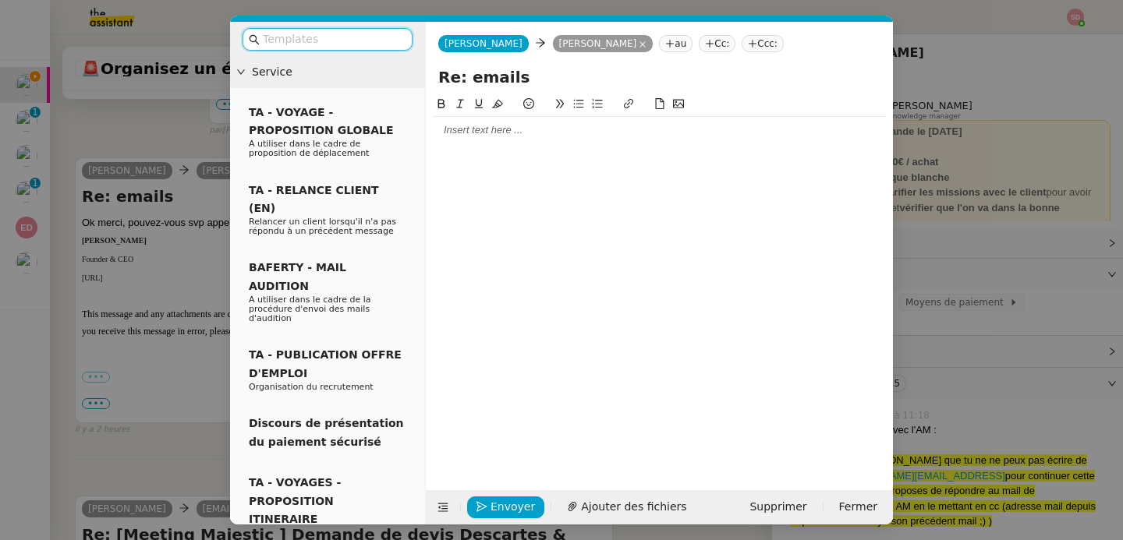
click at [493, 132] on div at bounding box center [659, 130] width 454 height 14
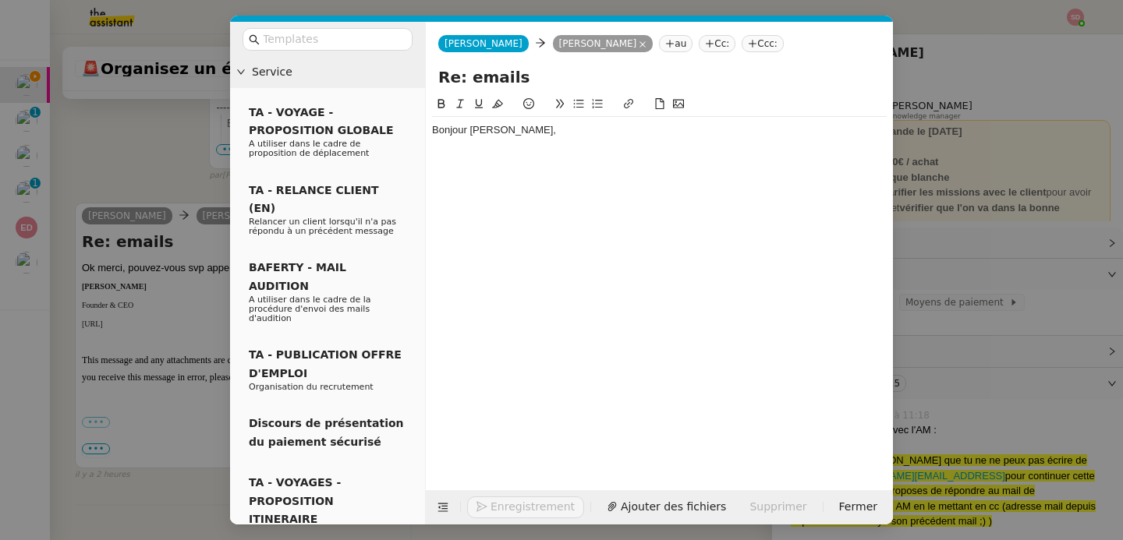
scroll to position [644, 0]
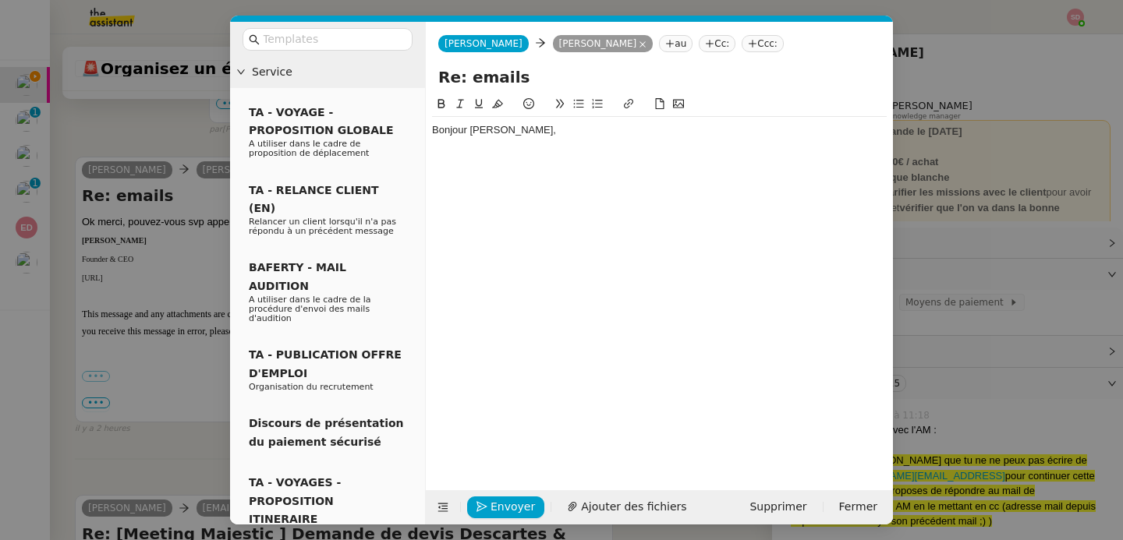
click at [147, 437] on nz-modal-container "Service TA - VOYAGE - PROPOSITION GLOBALE A utiliser dans le cadre de propositi…" at bounding box center [561, 270] width 1123 height 540
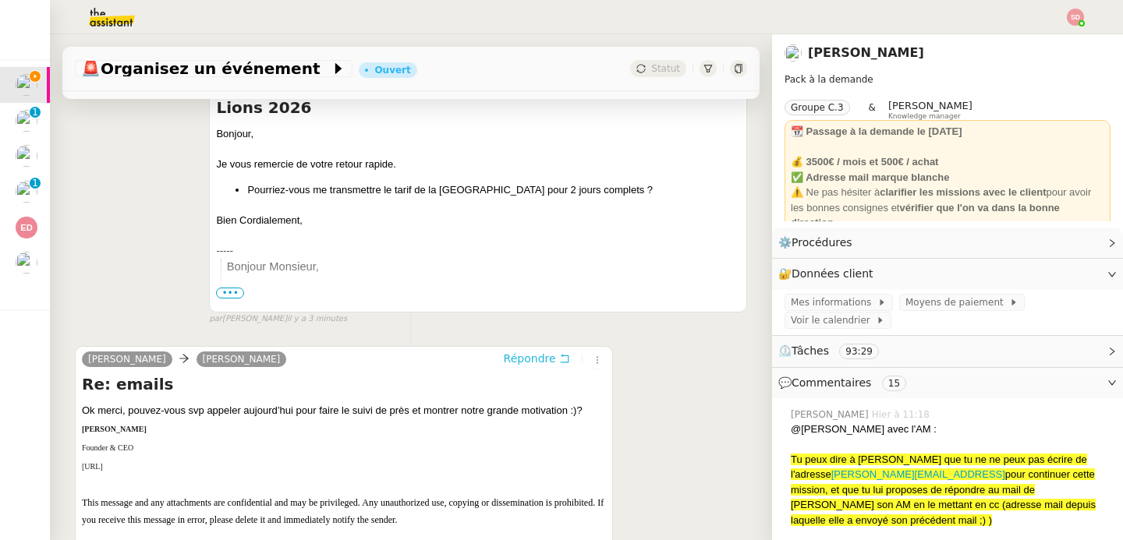
scroll to position [0, 0]
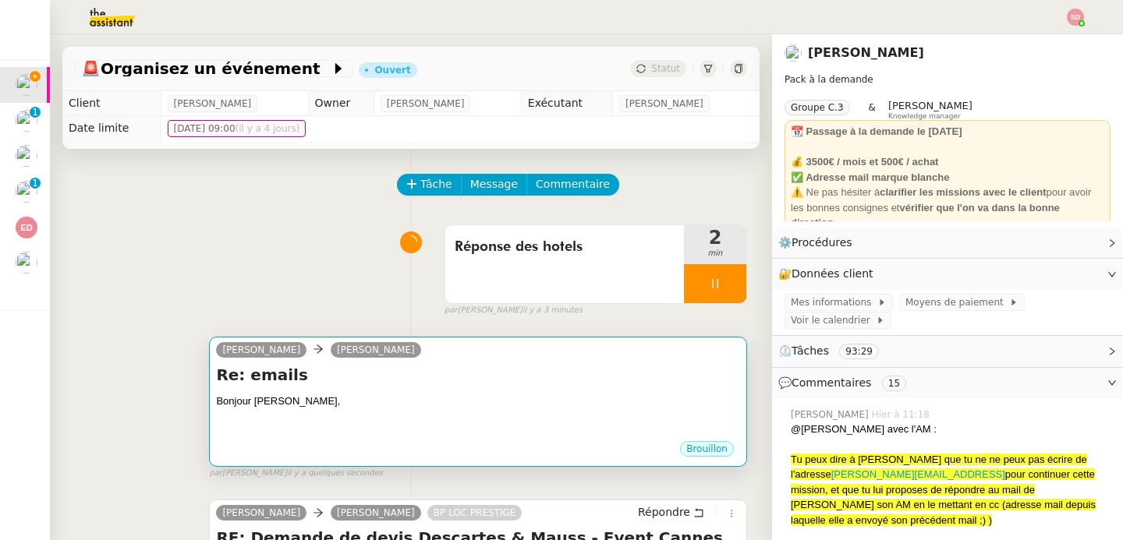
click at [457, 412] on div at bounding box center [478, 417] width 524 height 16
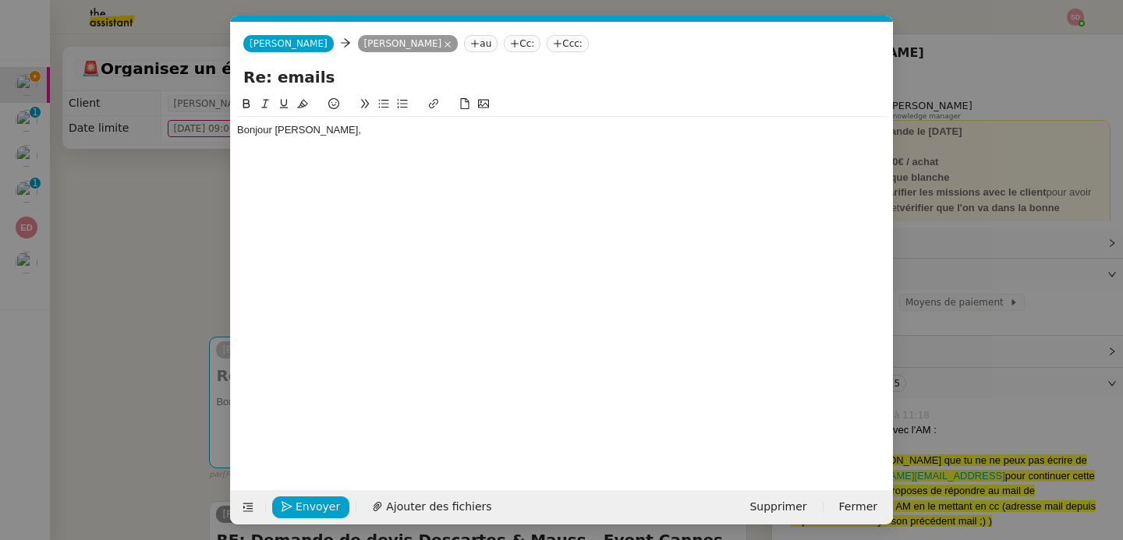
scroll to position [0, 33]
click at [372, 156] on div "Bonjour Maurice," at bounding box center [561, 137] width 649 height 41
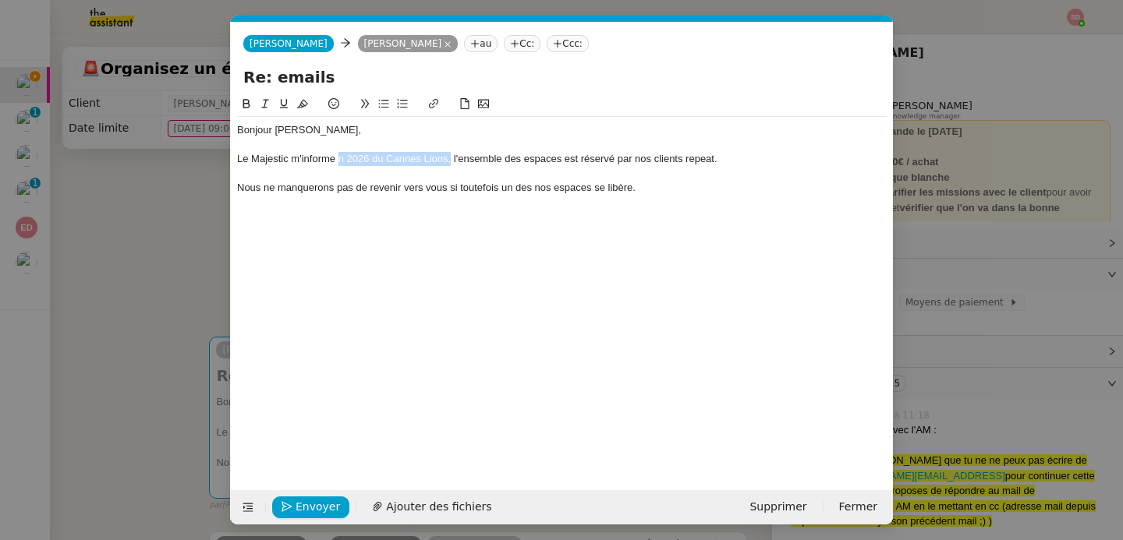
drag, startPoint x: 337, startPoint y: 159, endPoint x: 451, endPoint y: 164, distance: 114.7
click at [451, 164] on div "Le Majestic m'informe n 2026 du Cannes Lions, l'ensemble des espaces est réserv…" at bounding box center [561, 159] width 649 height 14
click at [545, 161] on div "Le Majestic m'informe que l'ensemble des espaces est réservé par nos clients re…" at bounding box center [561, 159] width 649 height 14
click at [384, 175] on div at bounding box center [561, 174] width 649 height 14
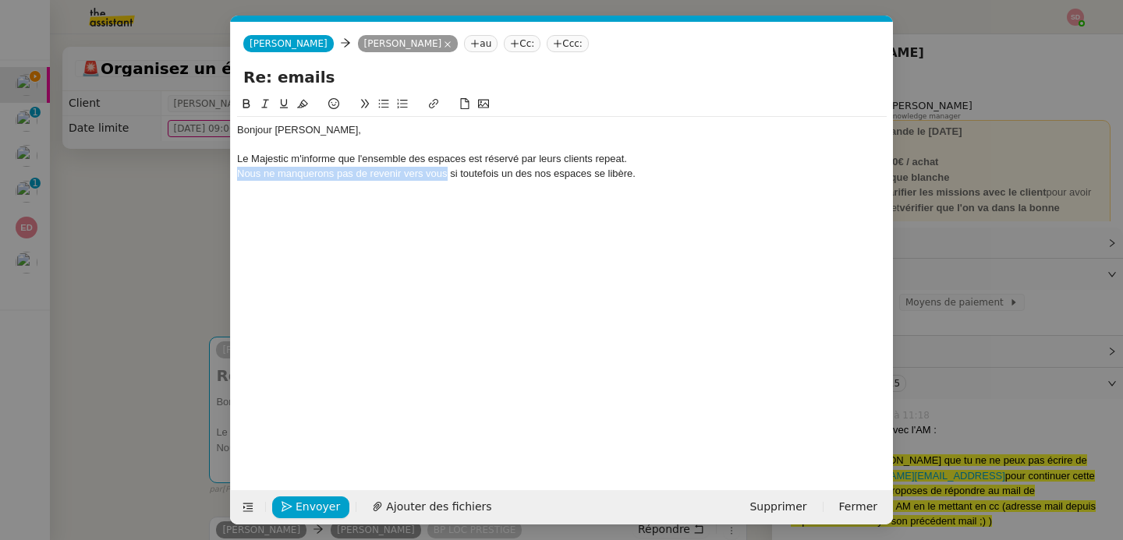
drag, startPoint x: 446, startPoint y: 175, endPoint x: 240, endPoint y: 170, distance: 205.9
click at [240, 170] on div "Nous ne manquerons pas de revenir vers vous si toutefois un des nos espaces se …" at bounding box center [561, 174] width 649 height 14
click at [433, 172] on div "Ils reviendront vers moi si toutefois un des nos espaces se libère." at bounding box center [561, 174] width 649 height 14
click at [539, 174] on div "Ils reviendront vers moi si toutefois un des espaces se libère." at bounding box center [561, 174] width 649 height 14
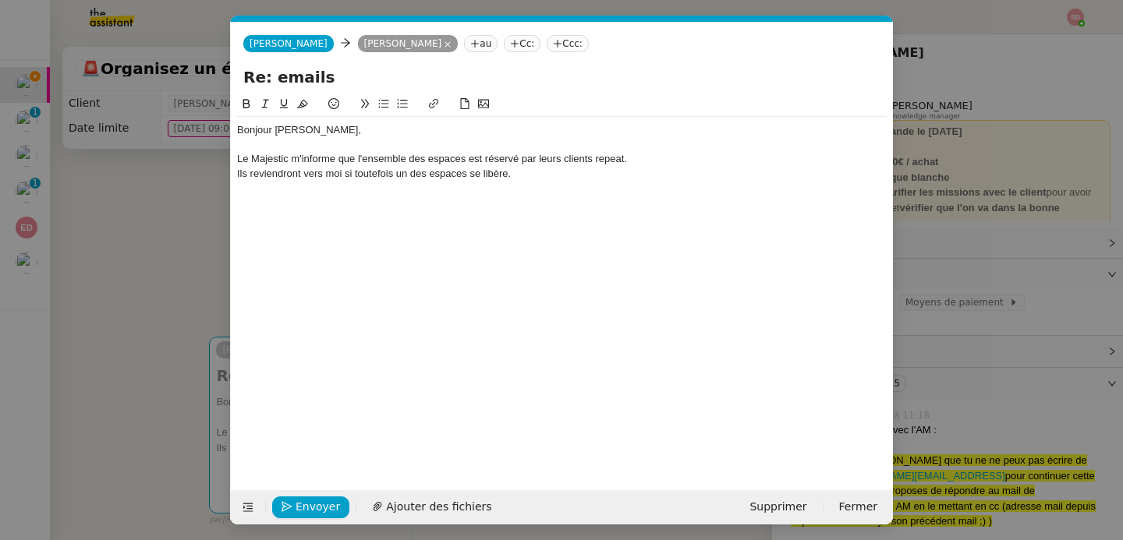
click at [175, 261] on nz-modal-container "Service TA - VOYAGE - PROPOSITION GLOBALE A utiliser dans le cadre de propositi…" at bounding box center [561, 270] width 1123 height 540
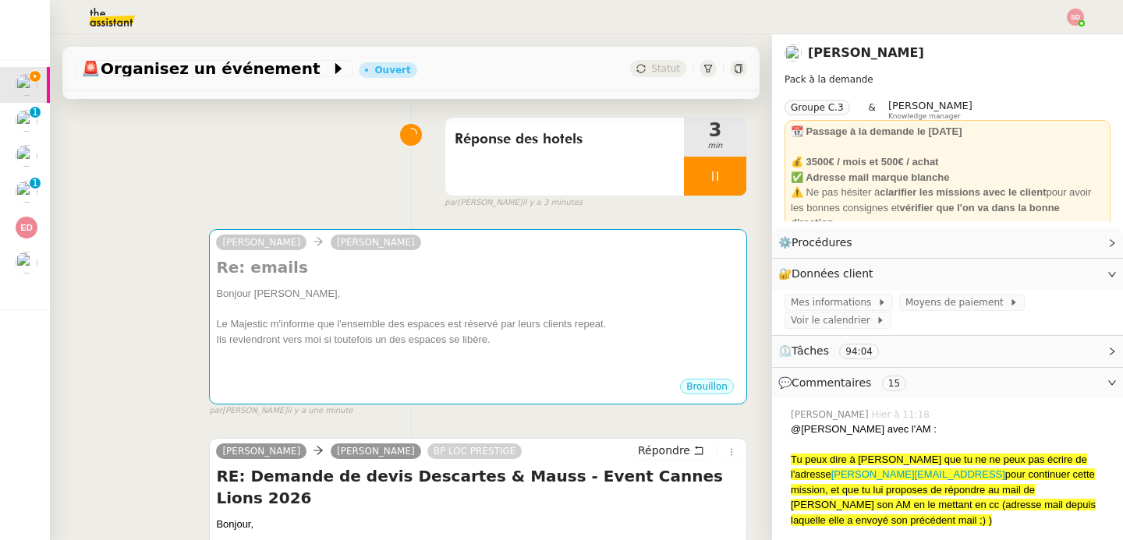
scroll to position [254, 0]
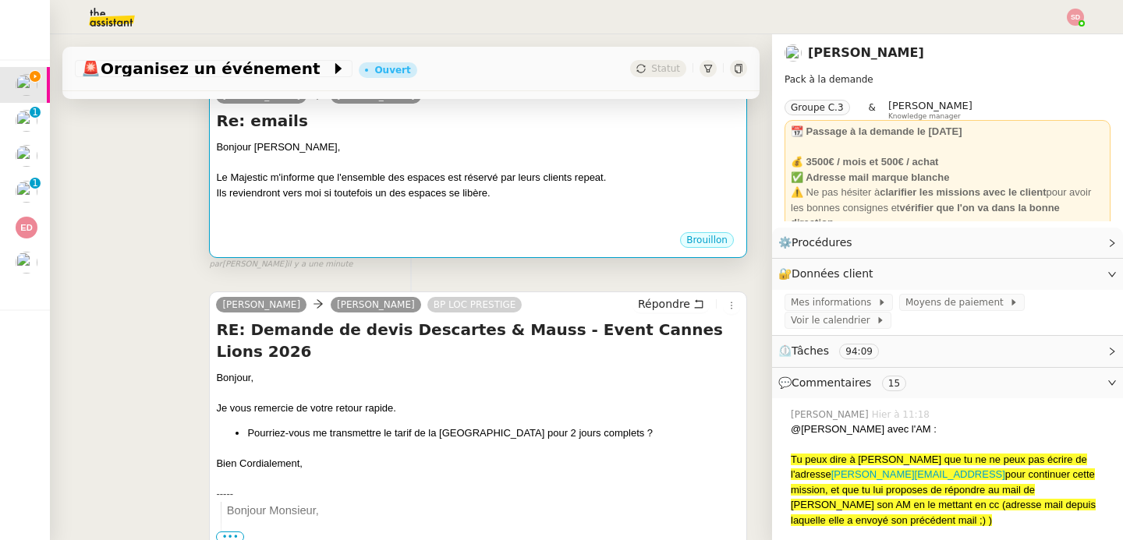
click at [405, 225] on div at bounding box center [478, 224] width 524 height 16
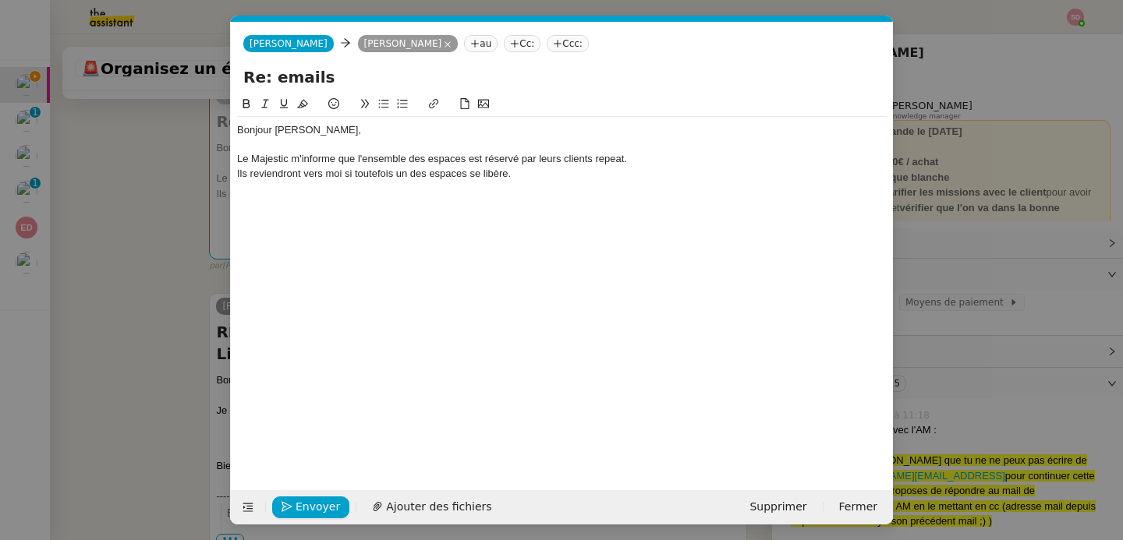
scroll to position [0, 33]
click at [545, 174] on div "Ils reviendront vers moi si toutefois un des espaces se libère." at bounding box center [561, 174] width 649 height 14
click at [154, 290] on nz-modal-container "Service TA - VOYAGE - PROPOSITION GLOBALE A utiliser dans le cadre de propositi…" at bounding box center [561, 270] width 1123 height 540
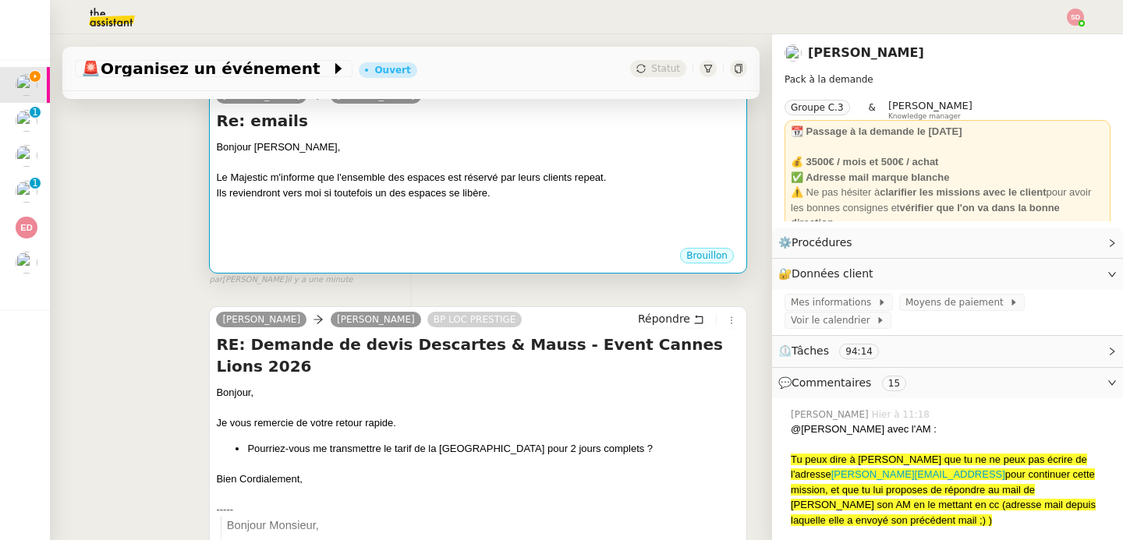
click at [407, 221] on div at bounding box center [478, 224] width 524 height 16
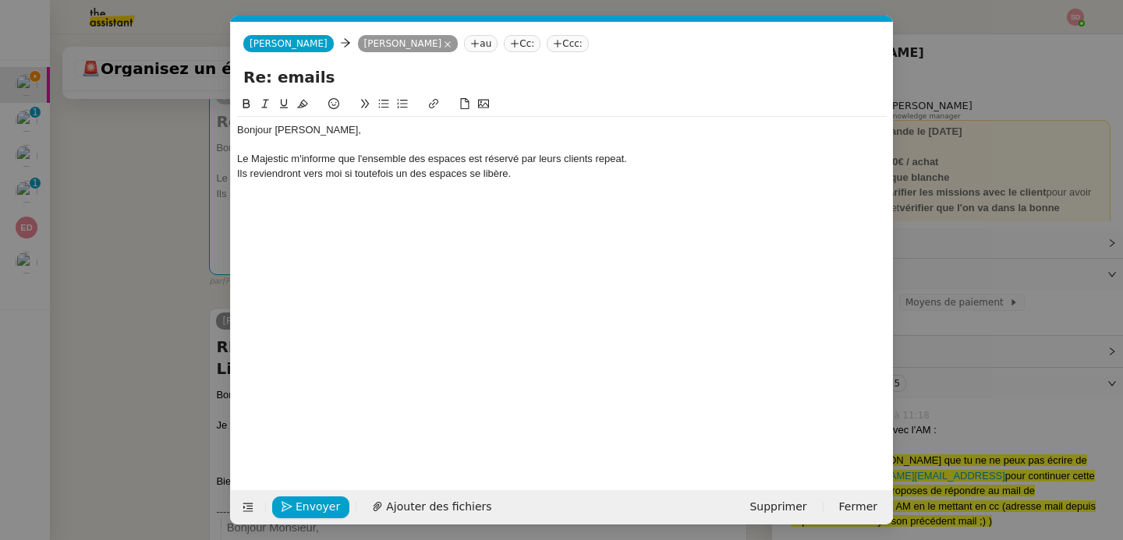
click at [362, 206] on div at bounding box center [561, 203] width 649 height 14
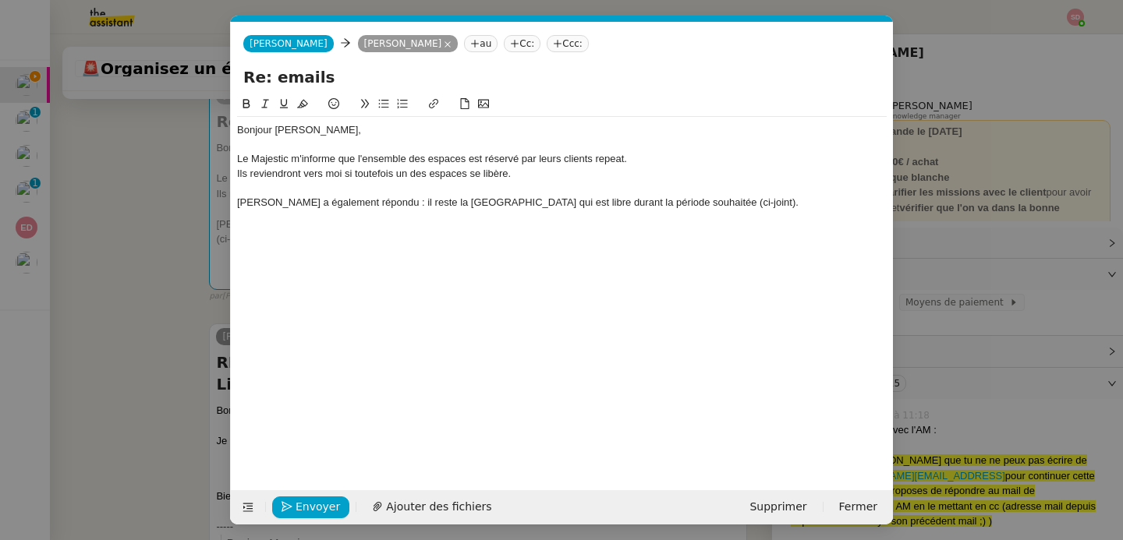
click at [123, 316] on nz-modal-container "Service TA - VOYAGE - PROPOSITION GLOBALE A utiliser dans le cadre de propositi…" at bounding box center [561, 270] width 1123 height 540
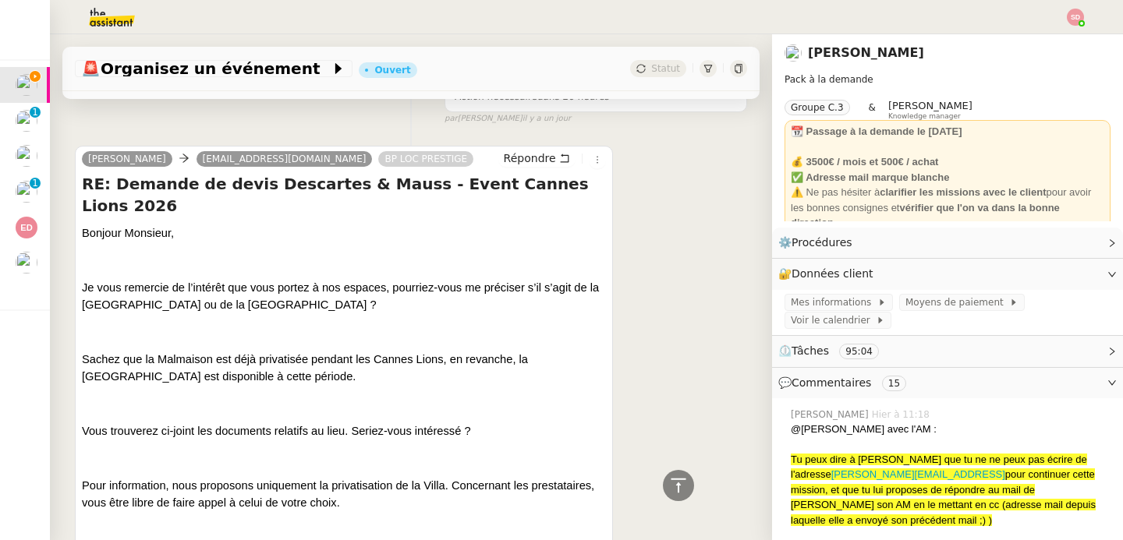
scroll to position [1972, 0]
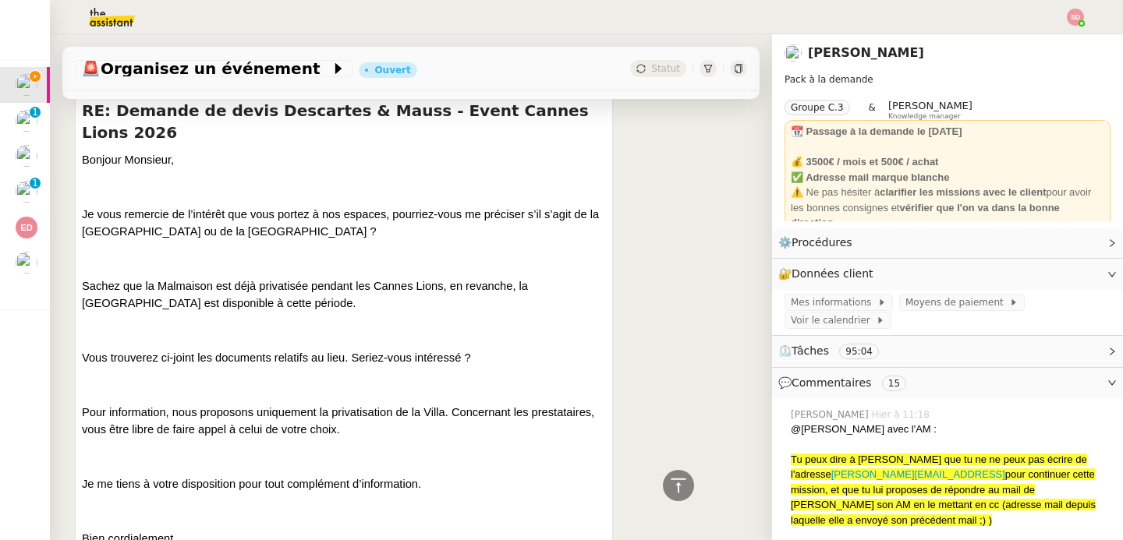
click at [197, 406] on span "Pour information, nous proposons uniquement la privatisation de la Villa. Conce…" at bounding box center [338, 421] width 512 height 30
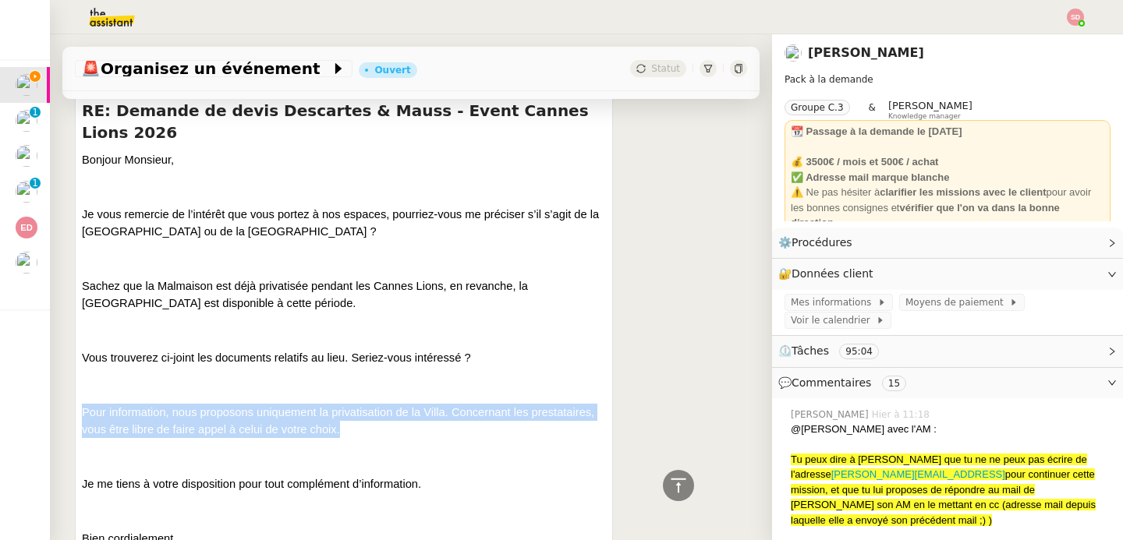
click at [197, 406] on span "Pour information, nous proposons uniquement la privatisation de la Villa. Conce…" at bounding box center [338, 421] width 512 height 30
copy div "Pour information, nous proposons uniquement la privatisation de la Villa. Conce…"
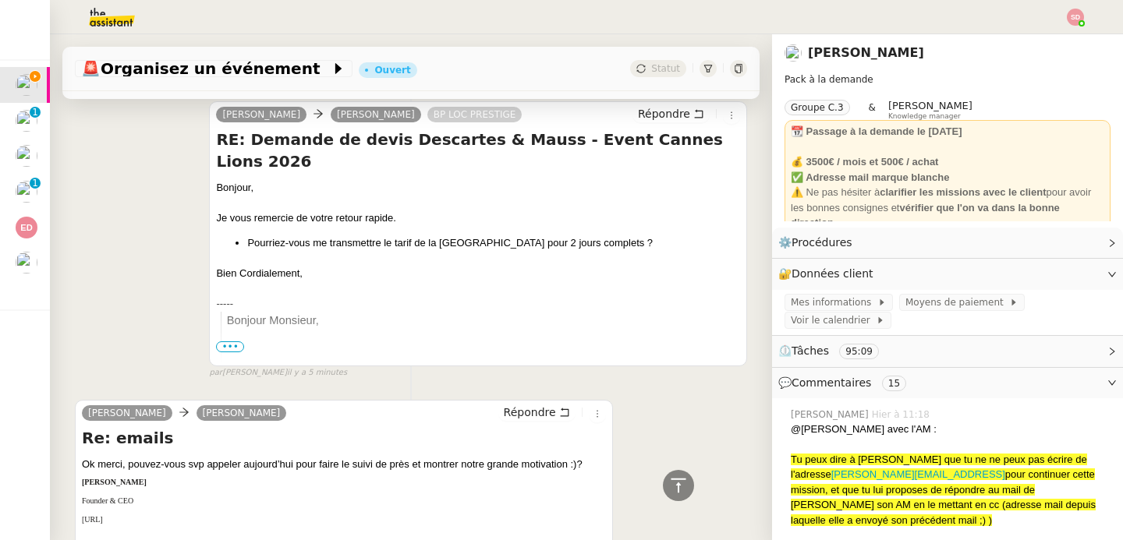
scroll to position [0, 0]
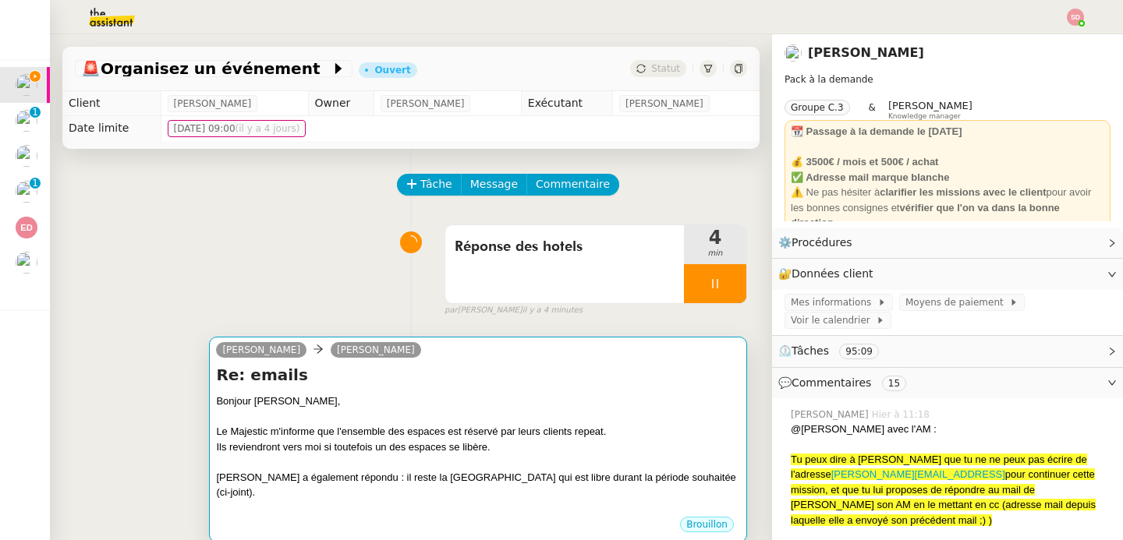
click at [404, 444] on div "Ils reviendront vers moi si toutefois un des espaces se libère." at bounding box center [478, 448] width 524 height 16
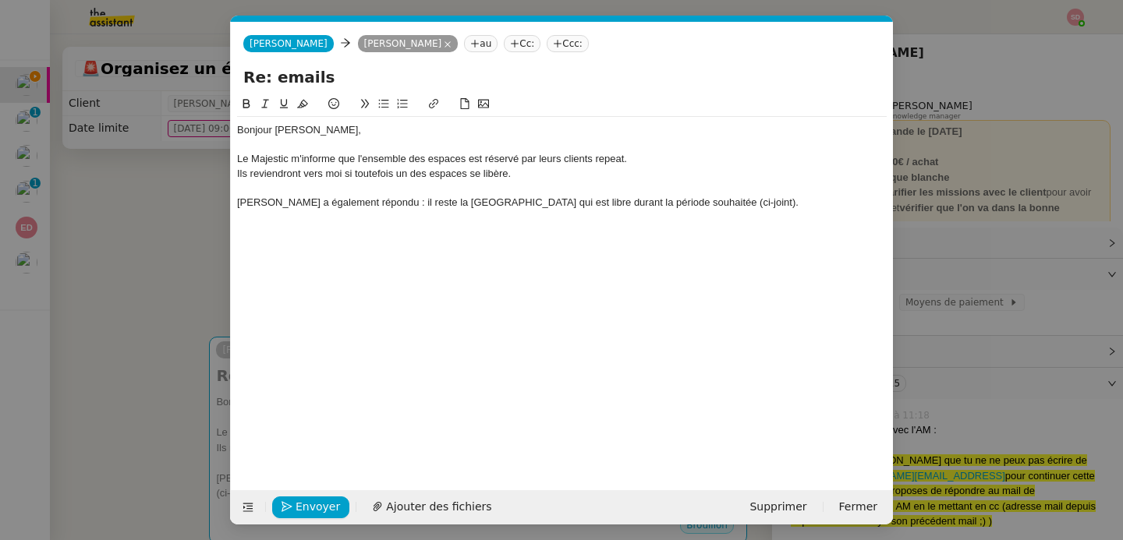
scroll to position [0, 33]
click at [762, 207] on div "Julie Giachero a également répondu : il reste la Villa Domergue qui est libre d…" at bounding box center [561, 203] width 649 height 14
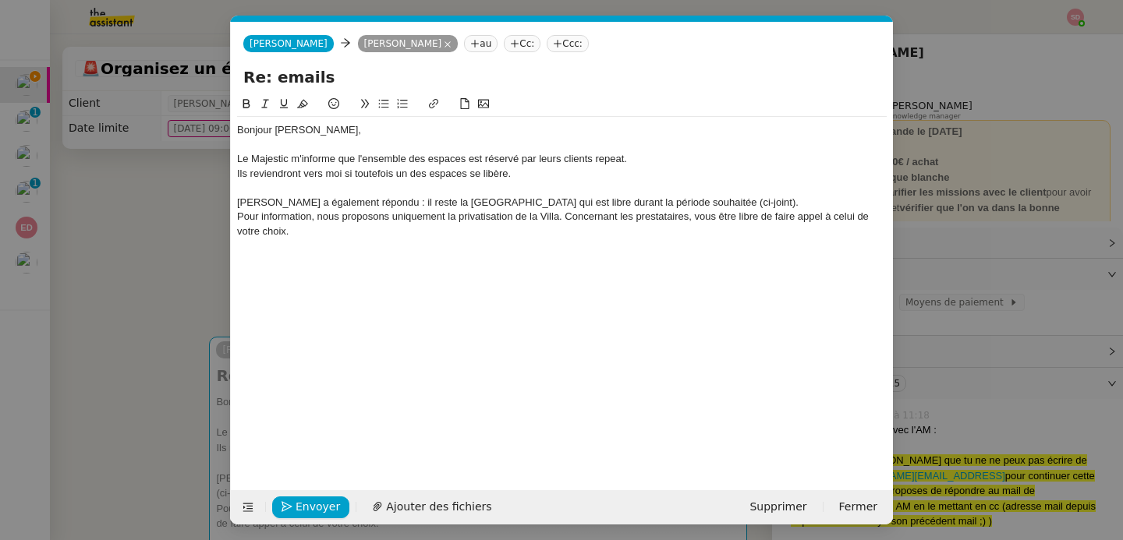
click at [327, 216] on div "Pour information, nous proposons uniquement la privatisation de la Villa. Conce…" at bounding box center [561, 224] width 649 height 29
click at [352, 219] on div "Pour information, ils proposons uniquement la privatisation de la Villa. Concer…" at bounding box center [561, 224] width 649 height 29
click at [546, 220] on div "Pour information, ils proposent uniquement la privatisation de la Villa. Concer…" at bounding box center [561, 224] width 649 height 29
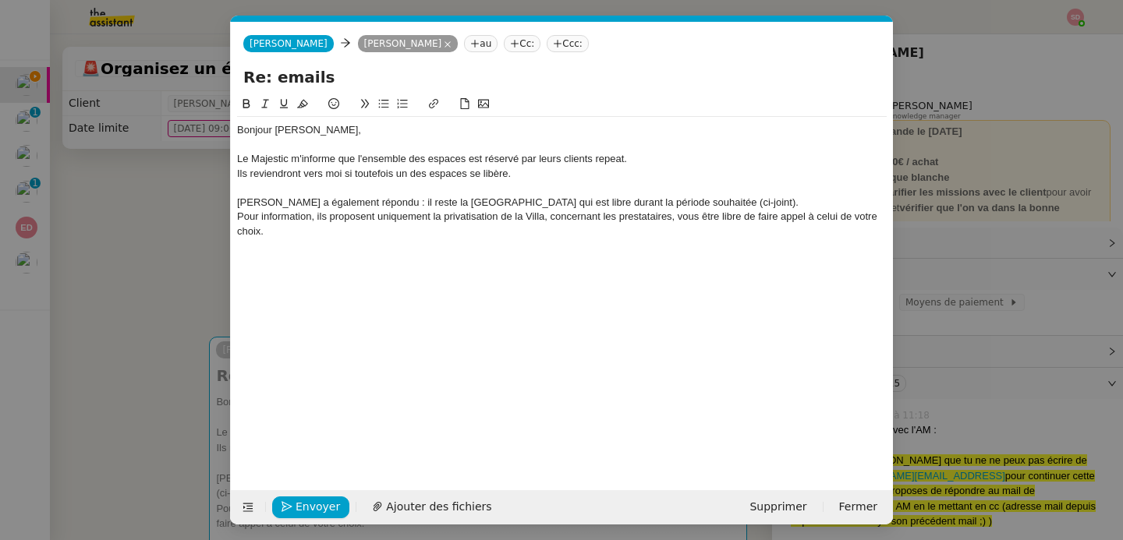
click at [550, 217] on div "Pour information, ils proposent uniquement la privatisation de la Villa, concer…" at bounding box center [561, 224] width 649 height 29
drag, startPoint x: 665, startPoint y: 219, endPoint x: 732, endPoint y: 221, distance: 67.1
click at [732, 221] on div "Pour information, ils proposent uniquement la privatisation de la Villa, ils ne…" at bounding box center [561, 224] width 649 height 29
drag, startPoint x: 720, startPoint y: 221, endPoint x: 722, endPoint y: 234, distance: 12.7
click at [722, 234] on div "Pour information, ils proposent uniquement la privatisation de la Villa, ils ne…" at bounding box center [561, 224] width 649 height 29
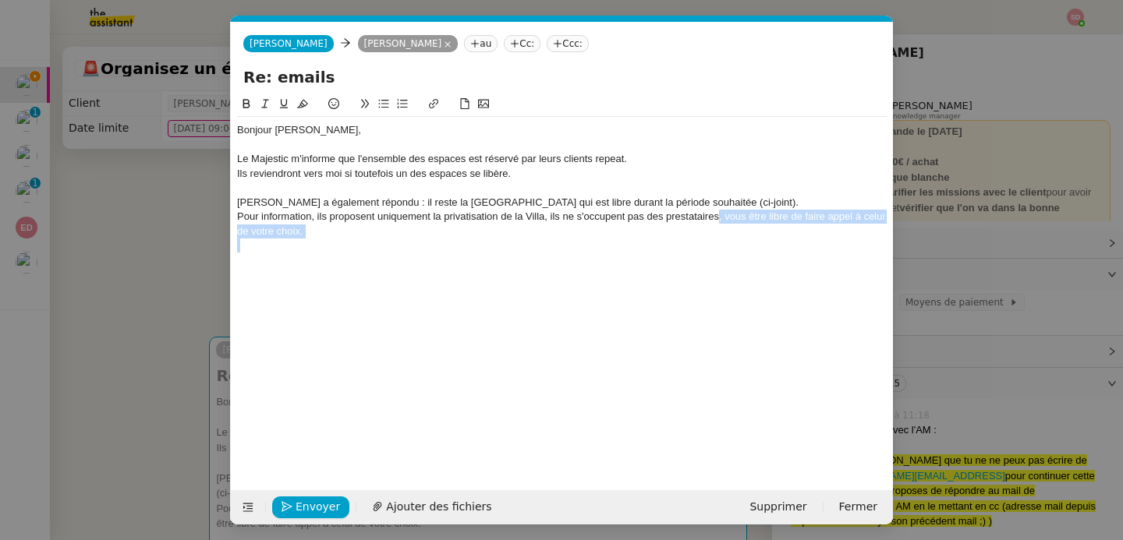
drag, startPoint x: 717, startPoint y: 218, endPoint x: 757, endPoint y: 261, distance: 58.5
click at [757, 261] on div "Bonjour Maurice, Le Majestic m'informe que l'ensemble des espaces est réservé p…" at bounding box center [561, 280] width 649 height 371
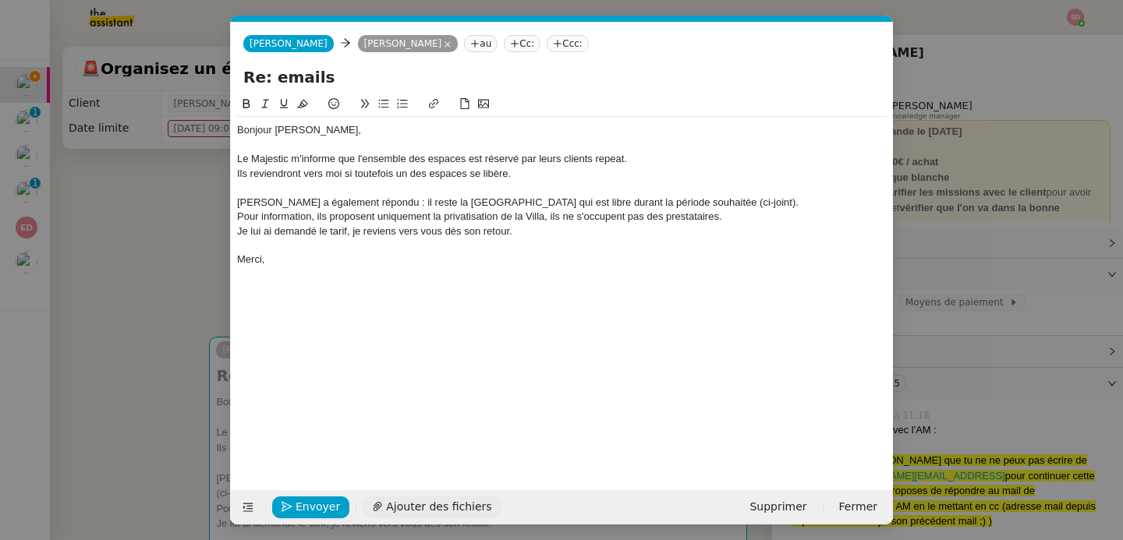
click at [434, 501] on span "Ajouter des fichiers" at bounding box center [438, 507] width 105 height 18
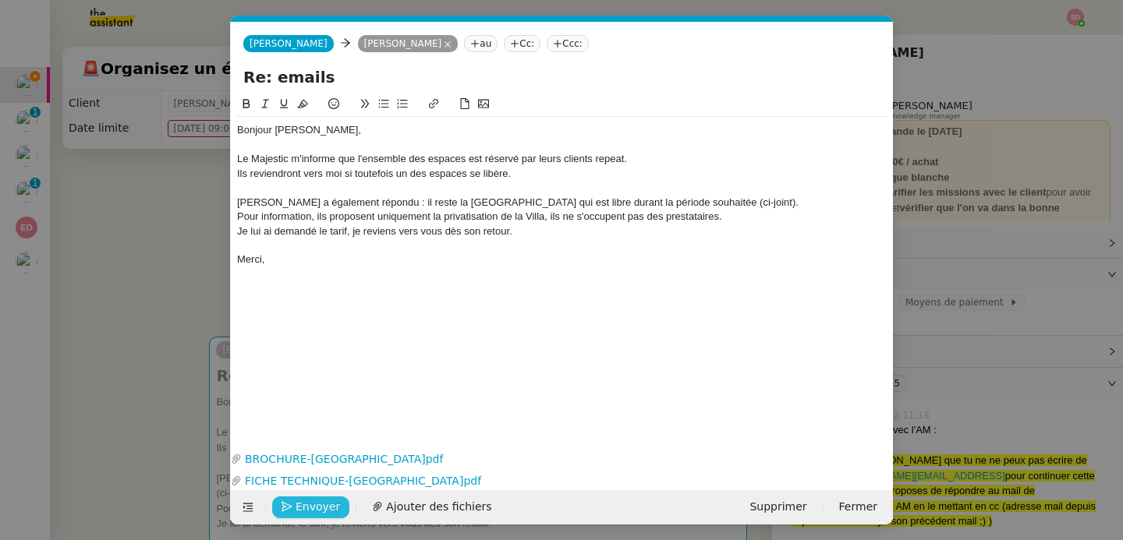
click at [289, 509] on icon "button" at bounding box center [286, 506] width 11 height 11
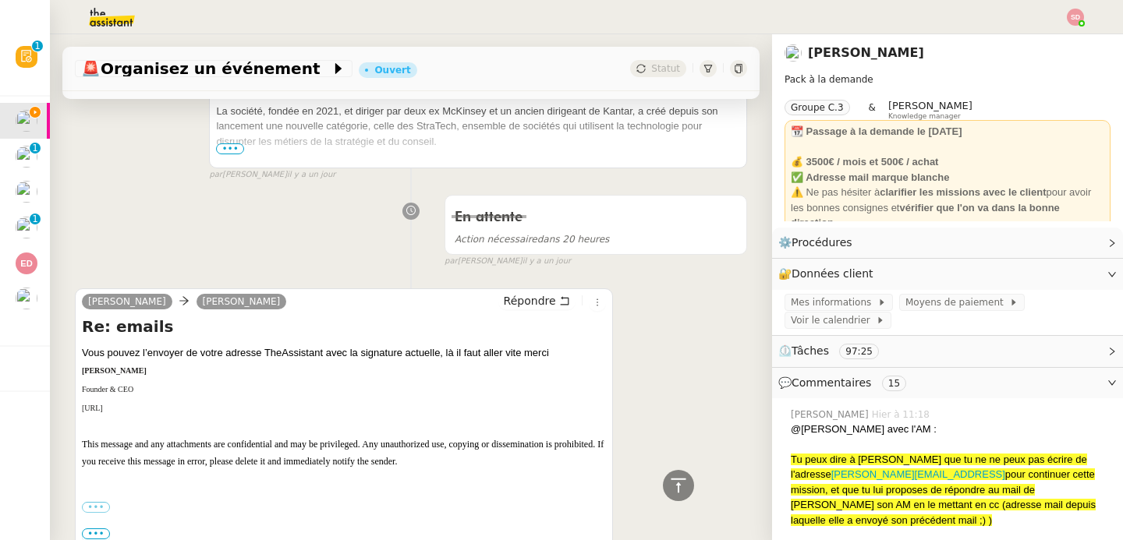
scroll to position [5407, 0]
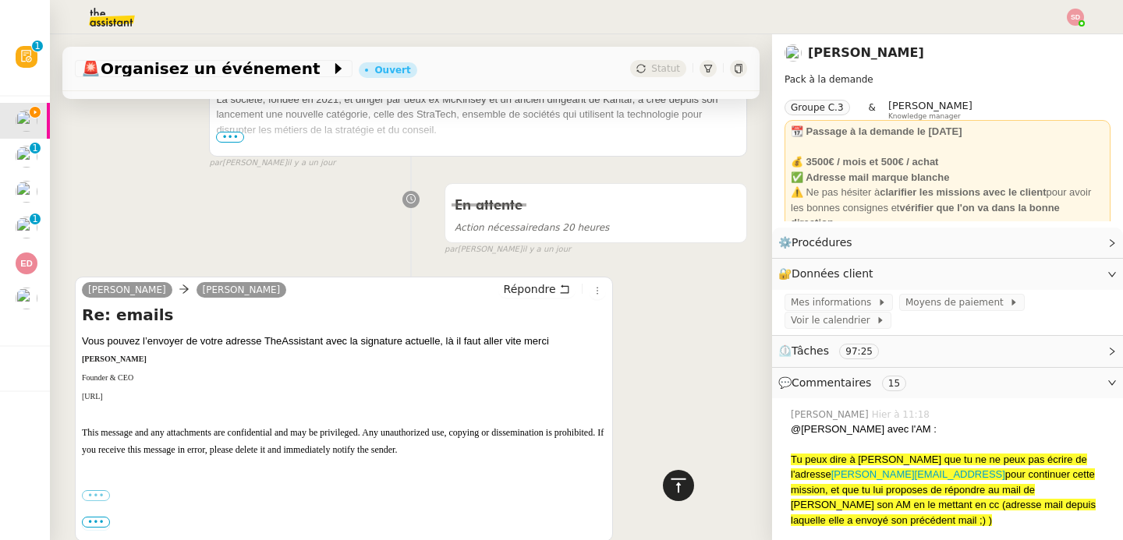
click at [677, 478] on icon at bounding box center [678, 485] width 19 height 19
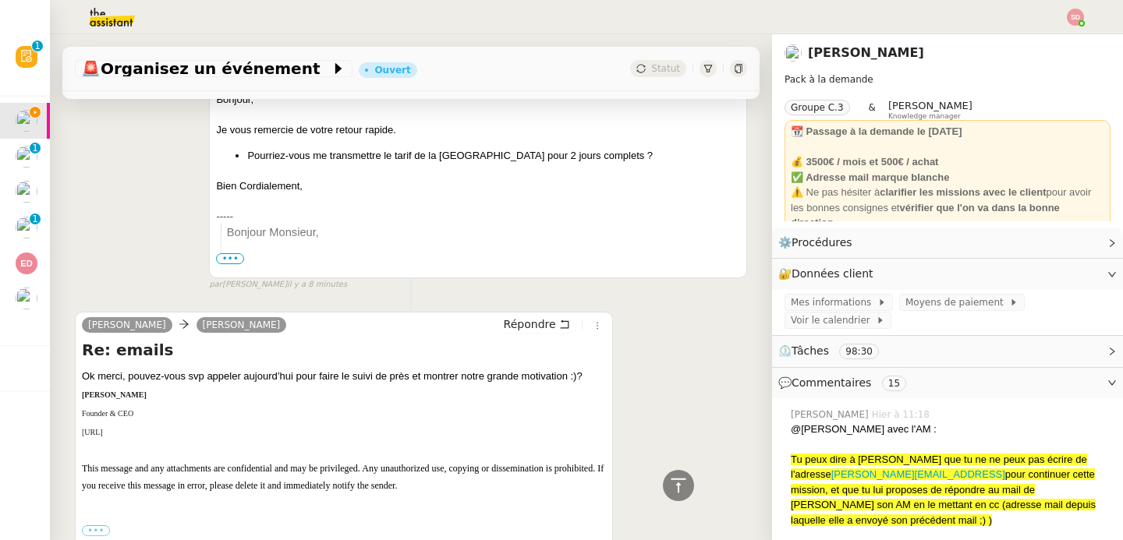
scroll to position [0, 0]
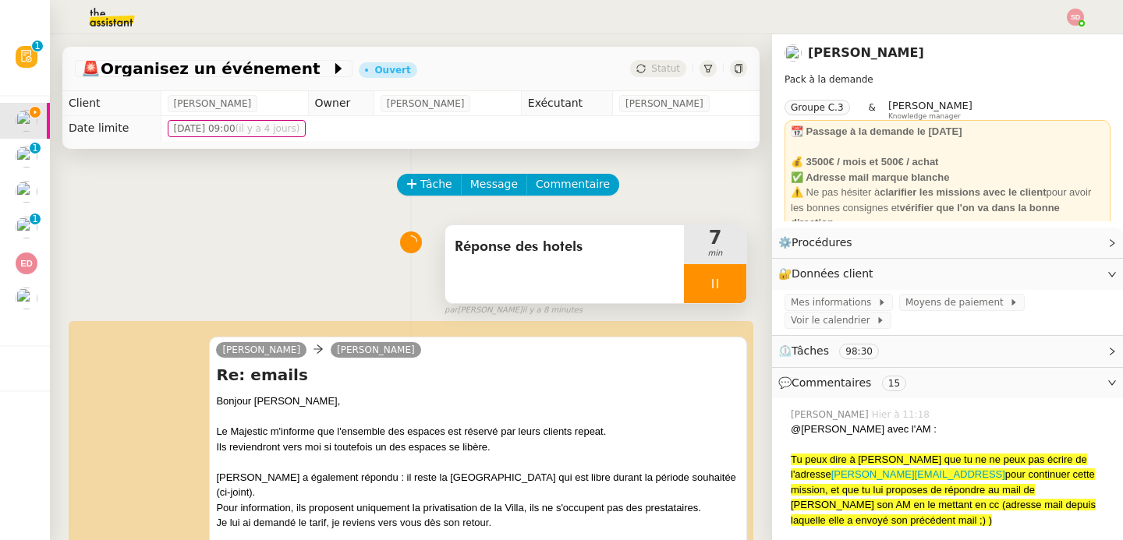
click at [726, 288] on div at bounding box center [715, 283] width 62 height 39
click at [726, 288] on icon at bounding box center [730, 284] width 12 height 12
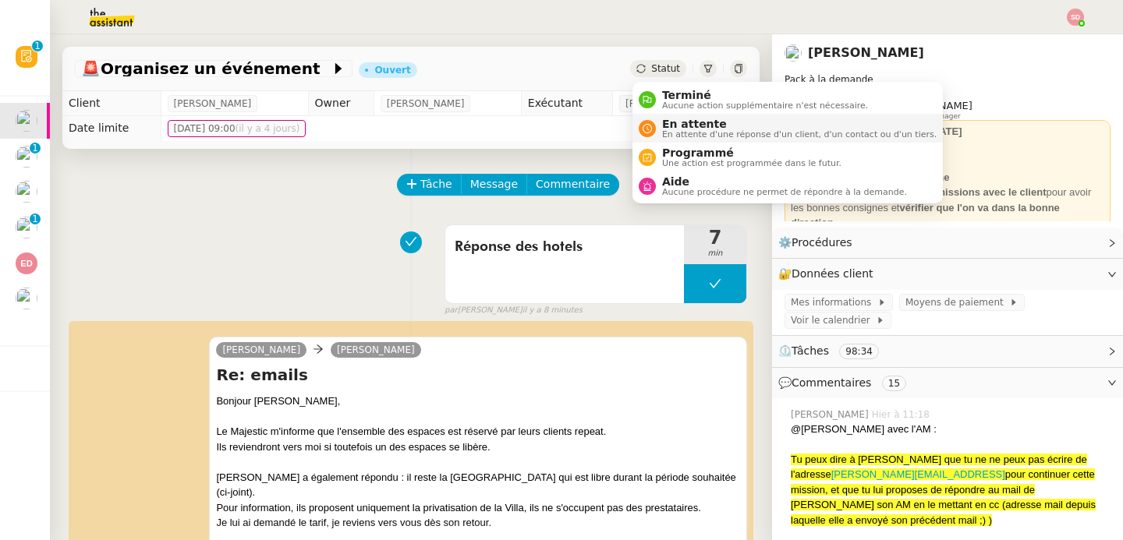
click at [675, 124] on span "En attente" at bounding box center [799, 124] width 274 height 12
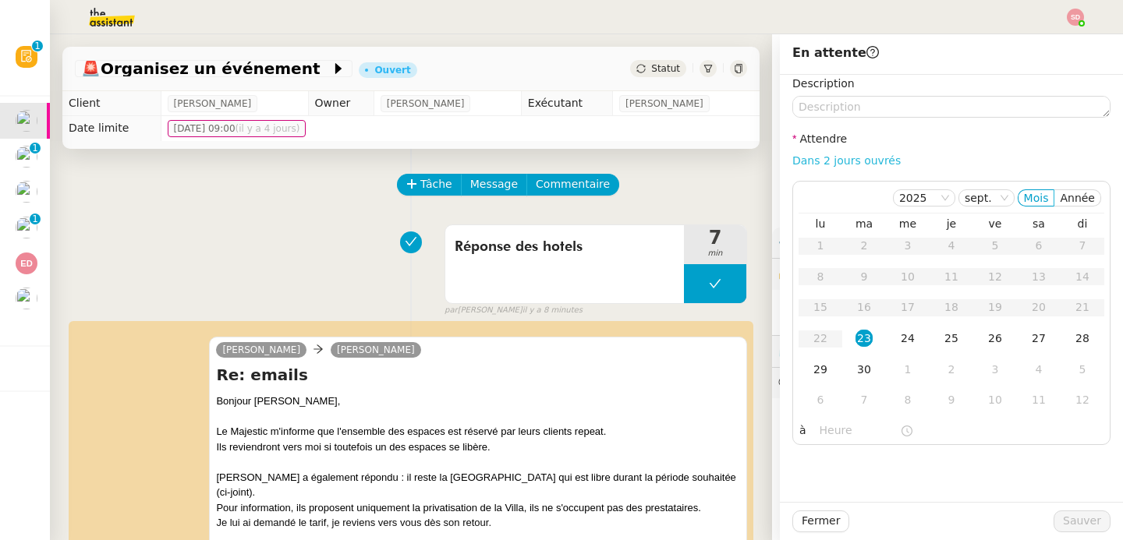
click at [810, 163] on link "Dans 2 jours ouvrés" at bounding box center [846, 160] width 108 height 12
type input "07:00"
click at [913, 343] on div "24" at bounding box center [907, 338] width 17 height 17
click at [1070, 514] on span "Sauver" at bounding box center [1082, 521] width 38 height 18
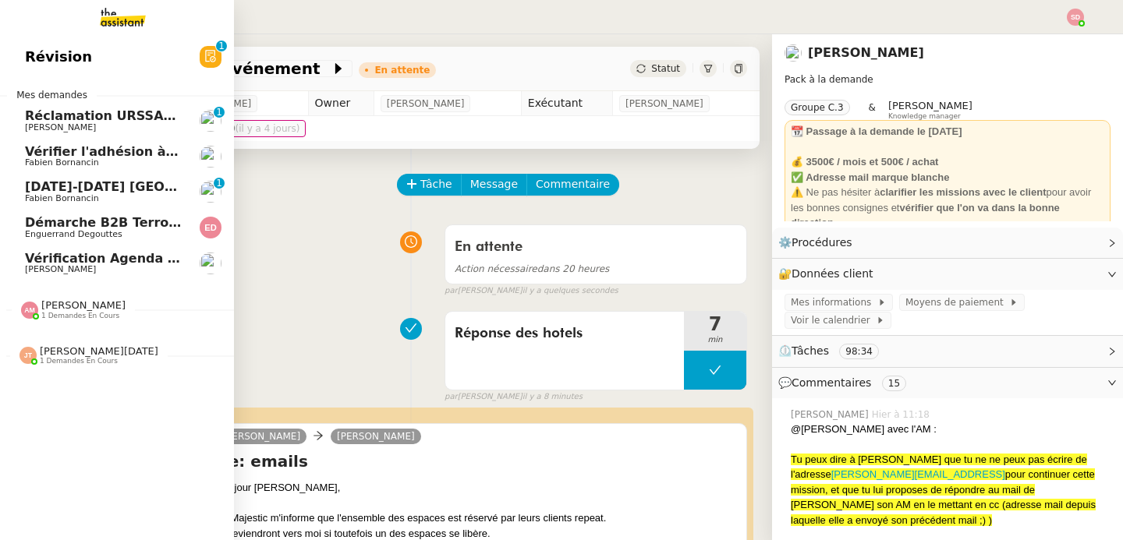
click at [71, 122] on span "Réclamation URSSAF Sarbazan" at bounding box center [158, 115] width 267 height 15
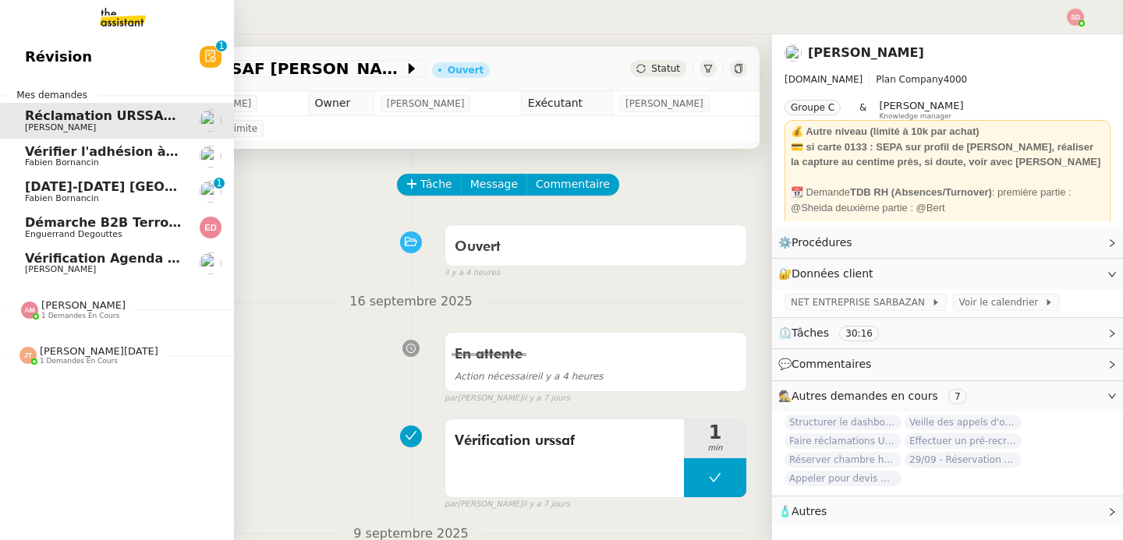
click at [53, 302] on span "[PERSON_NAME]" at bounding box center [83, 305] width 84 height 12
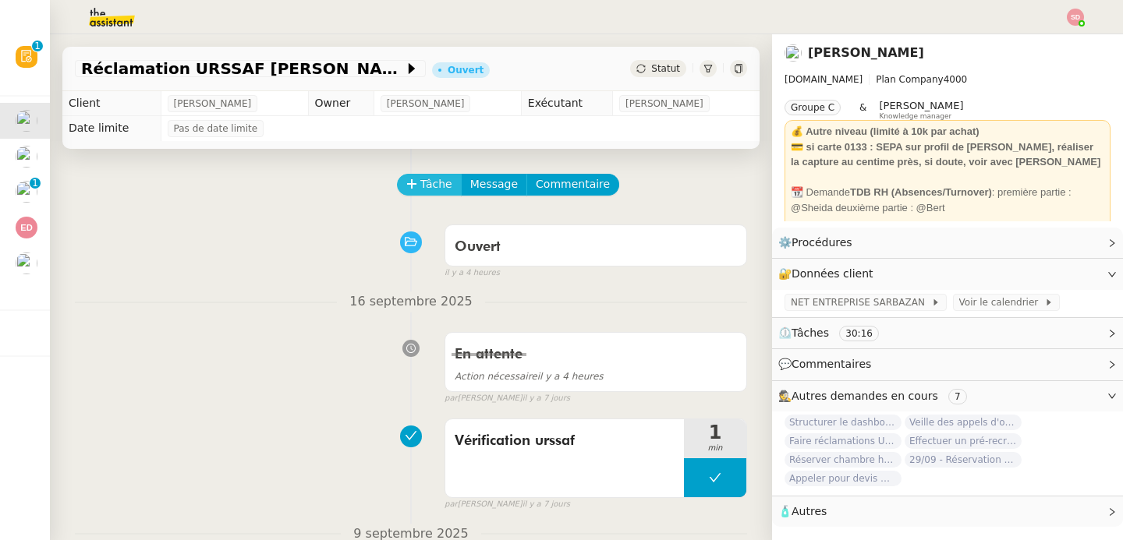
click at [419, 189] on button "Tâche" at bounding box center [429, 185] width 65 height 22
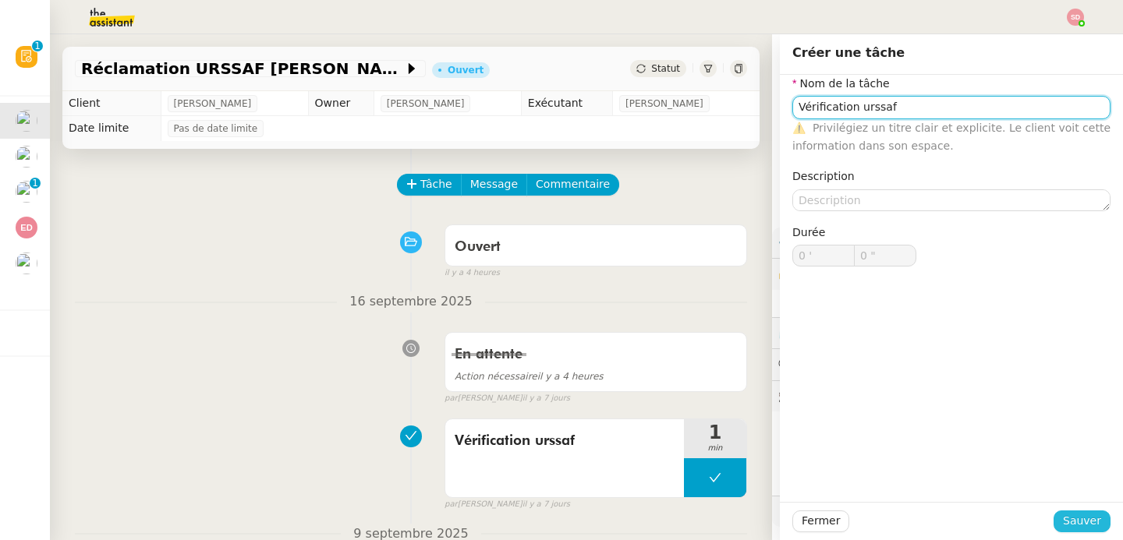
type input "Vérification urssaf"
click at [1070, 518] on span "Sauver" at bounding box center [1082, 521] width 38 height 18
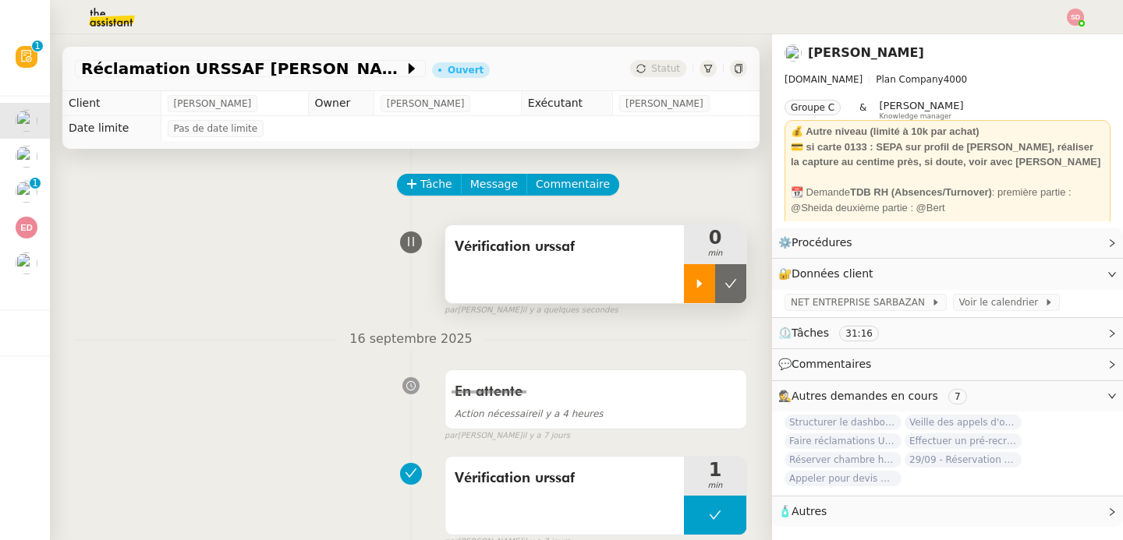
click at [701, 291] on div at bounding box center [699, 283] width 31 height 39
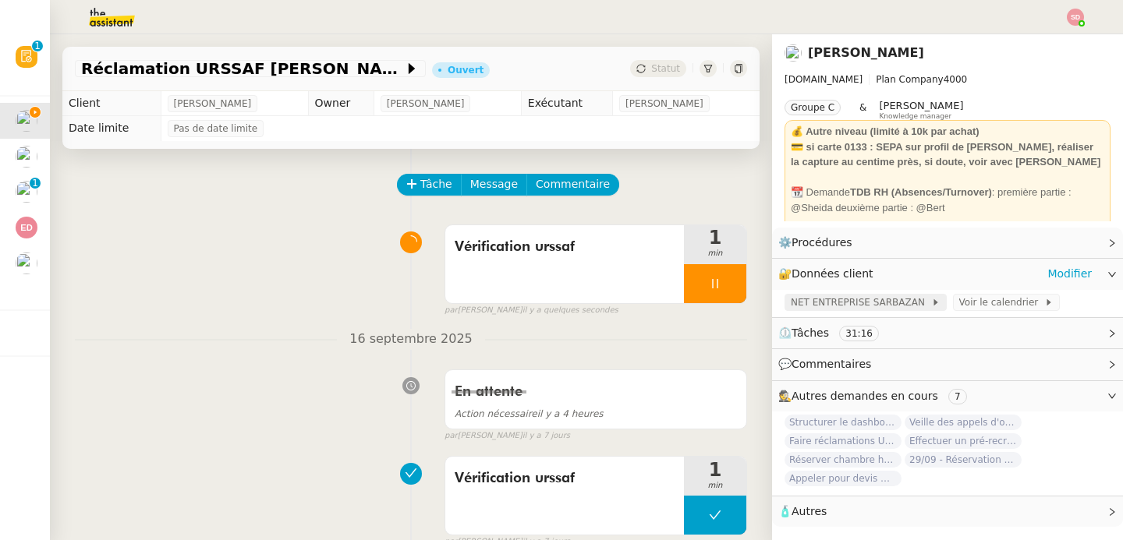
click at [883, 309] on span "NET ENTREPRISE SARBAZAN" at bounding box center [860, 303] width 140 height 16
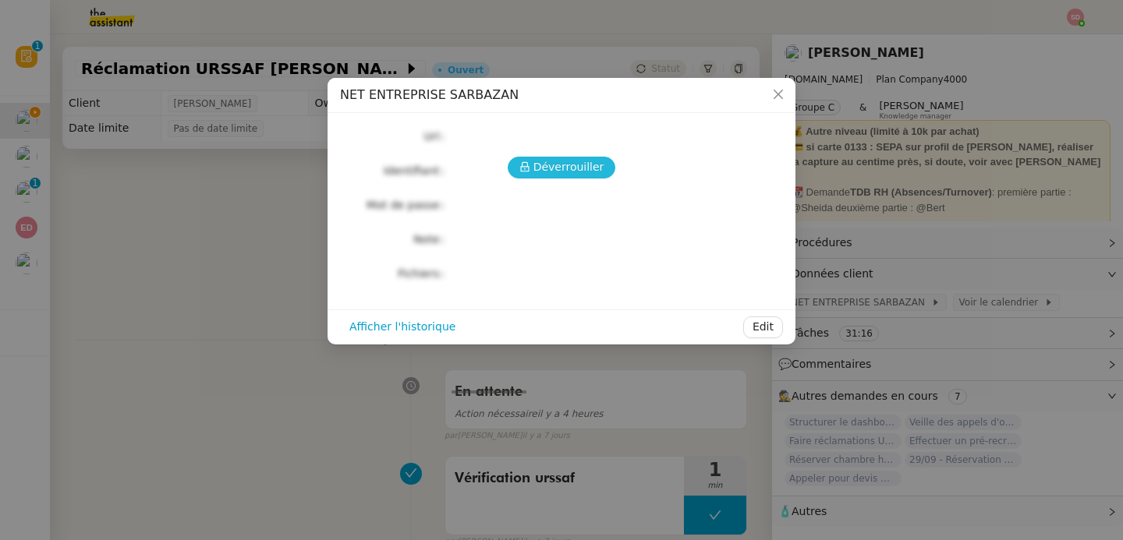
click at [534, 161] on button "Déverrouiller" at bounding box center [561, 168] width 108 height 22
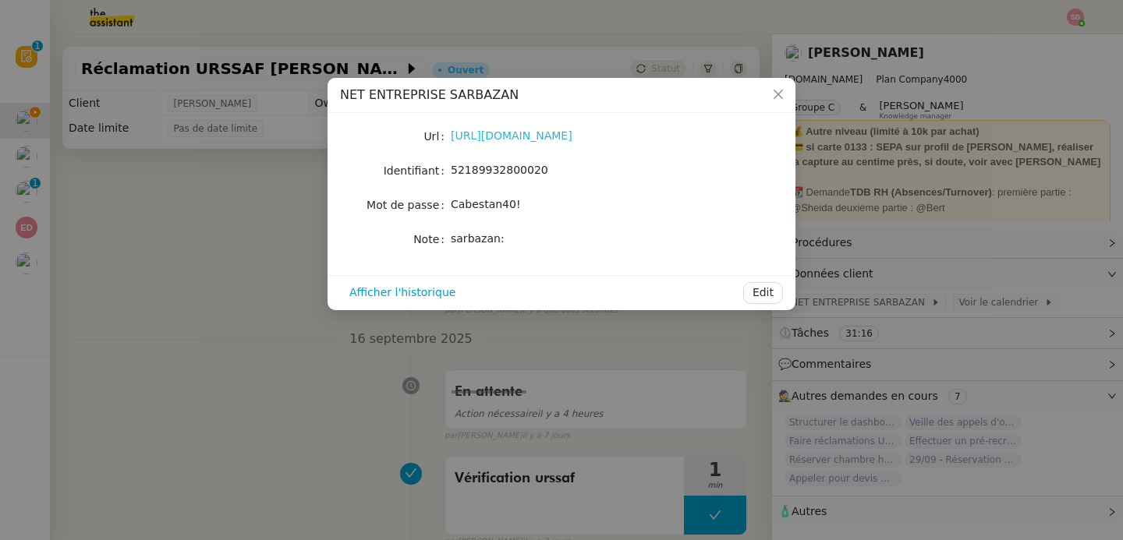
click at [525, 141] on link "https://www.net-entreprises.fr/" at bounding box center [512, 135] width 122 height 12
click at [515, 164] on span "52189932800020" at bounding box center [499, 170] width 97 height 12
copy span "52189932800020"
click at [490, 203] on span "Cabestan40!" at bounding box center [486, 204] width 70 height 12
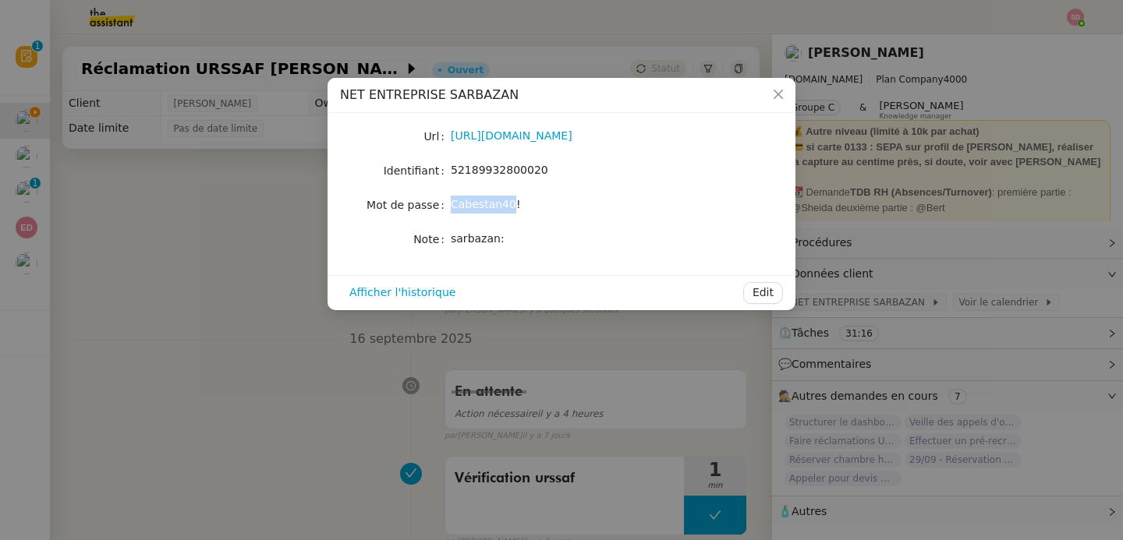
click at [490, 203] on span "Cabestan40!" at bounding box center [486, 204] width 70 height 12
copy span "Cabestan40!"
click at [177, 317] on nz-modal-container "NET ENTREPRISE SARBAZAN Url https://www.net-entreprises.fr/ Identifiant 5218993…" at bounding box center [561, 270] width 1123 height 540
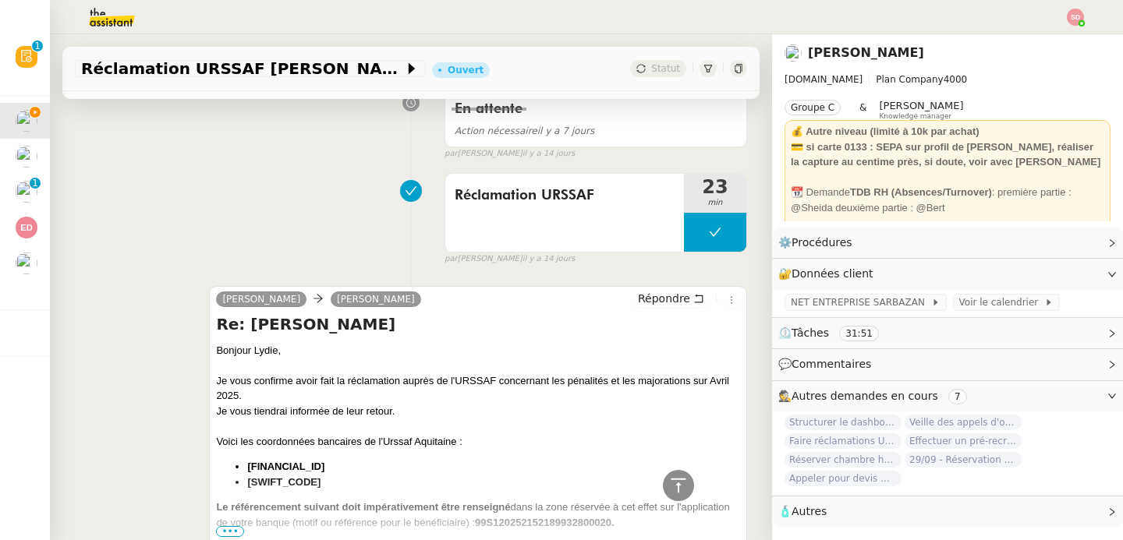
scroll to position [524, 0]
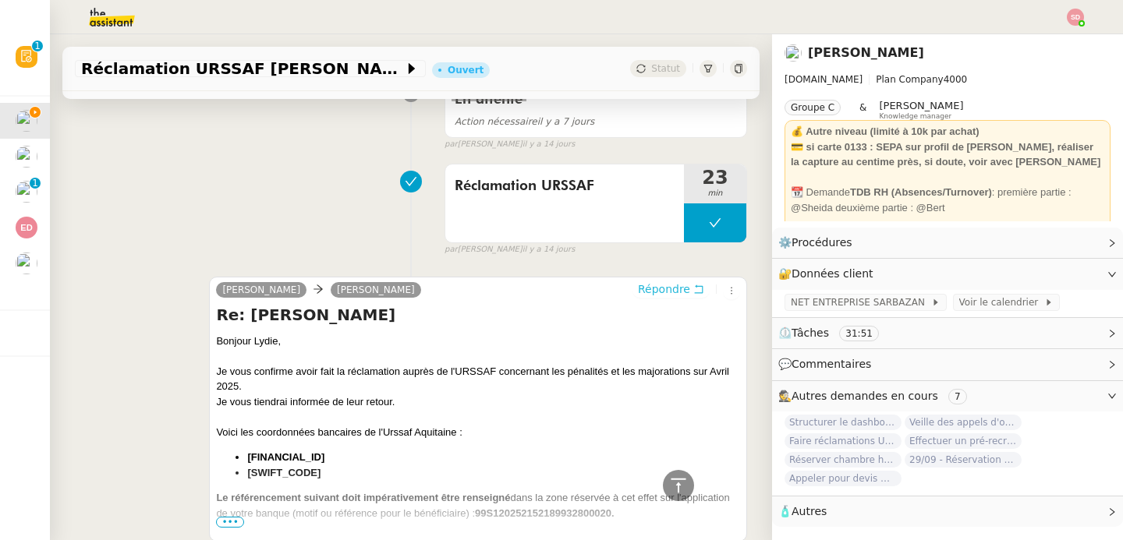
click at [665, 295] on span "Répondre" at bounding box center [664, 289] width 52 height 16
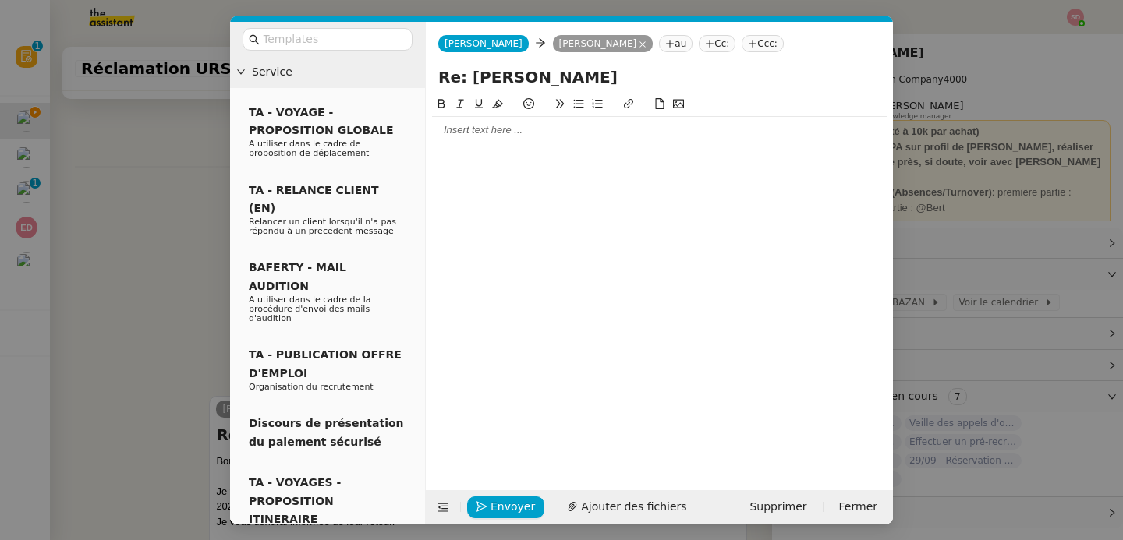
scroll to position [643, 0]
click at [507, 140] on div at bounding box center [659, 130] width 454 height 27
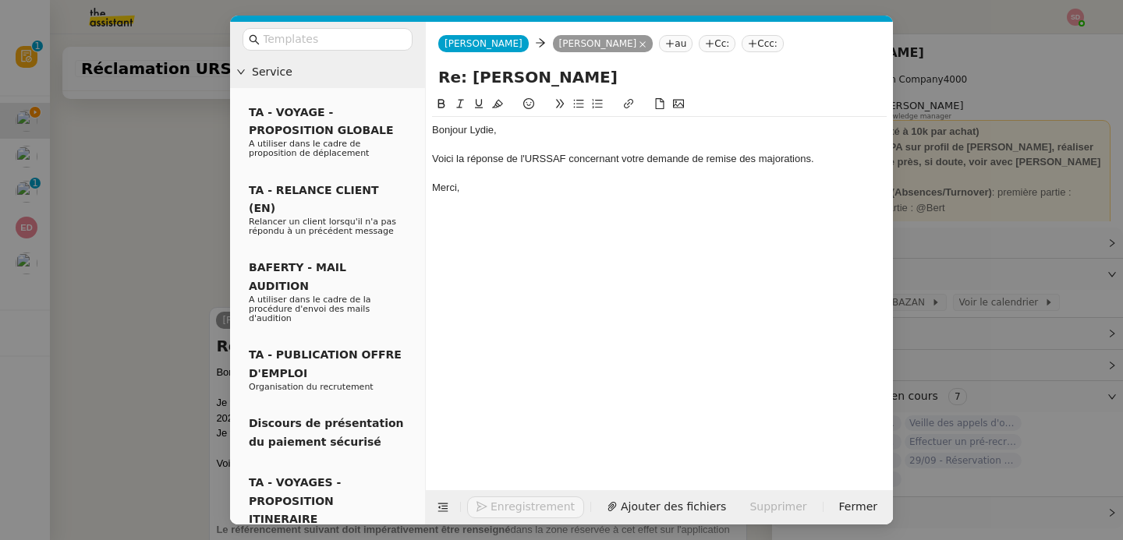
scroll to position [719, 0]
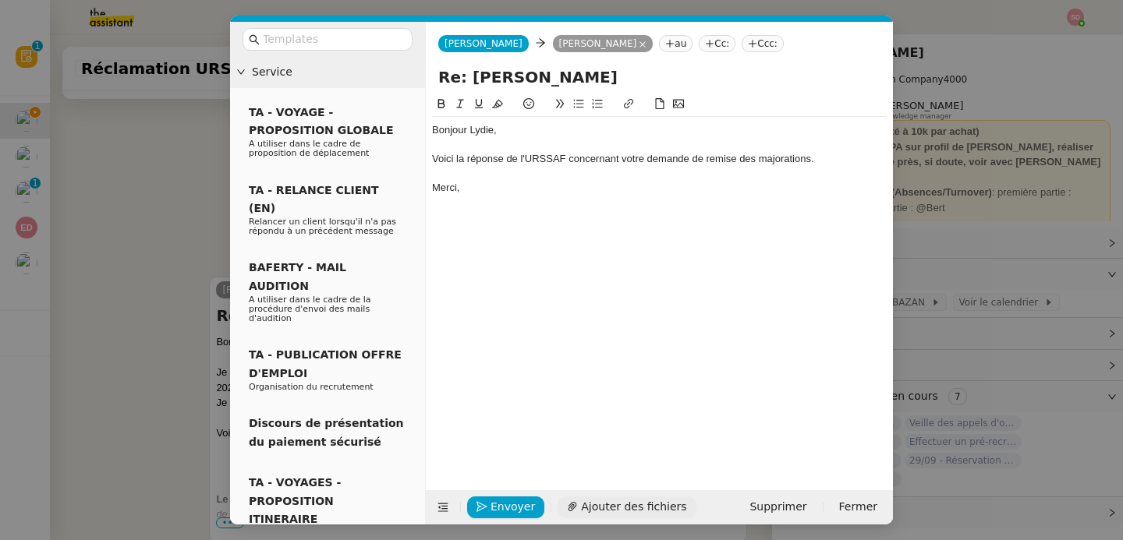
click at [582, 507] on span "Ajouter des fichiers" at bounding box center [633, 507] width 105 height 18
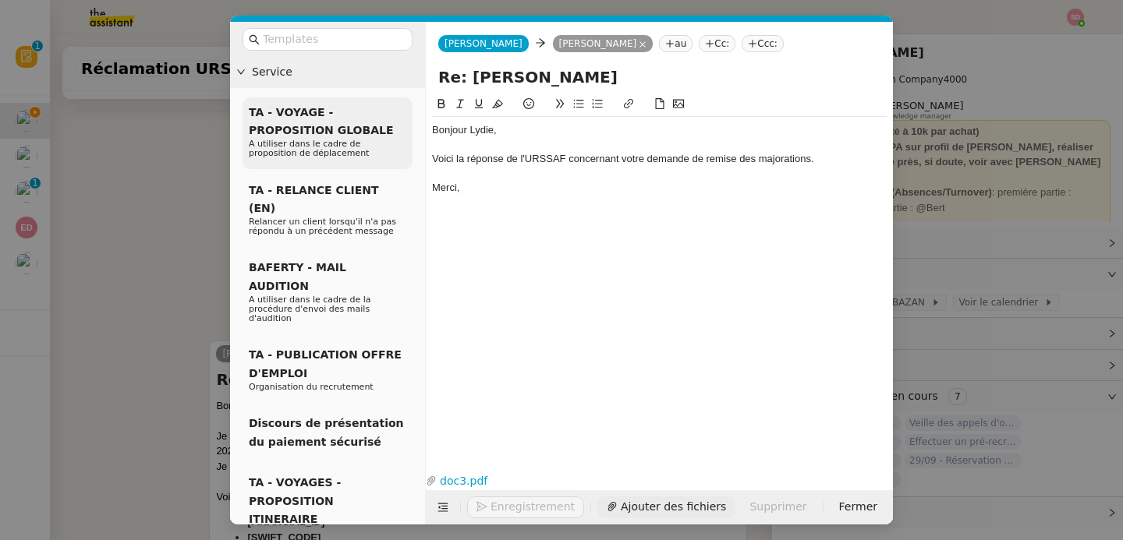
scroll to position [783, 0]
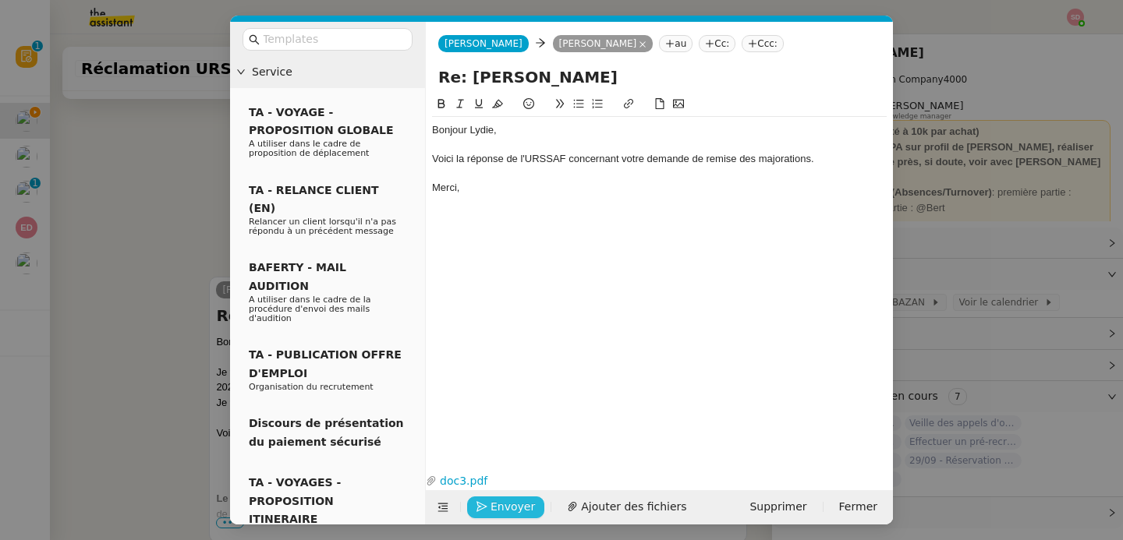
click at [500, 505] on span "Envoyer" at bounding box center [512, 507] width 44 height 18
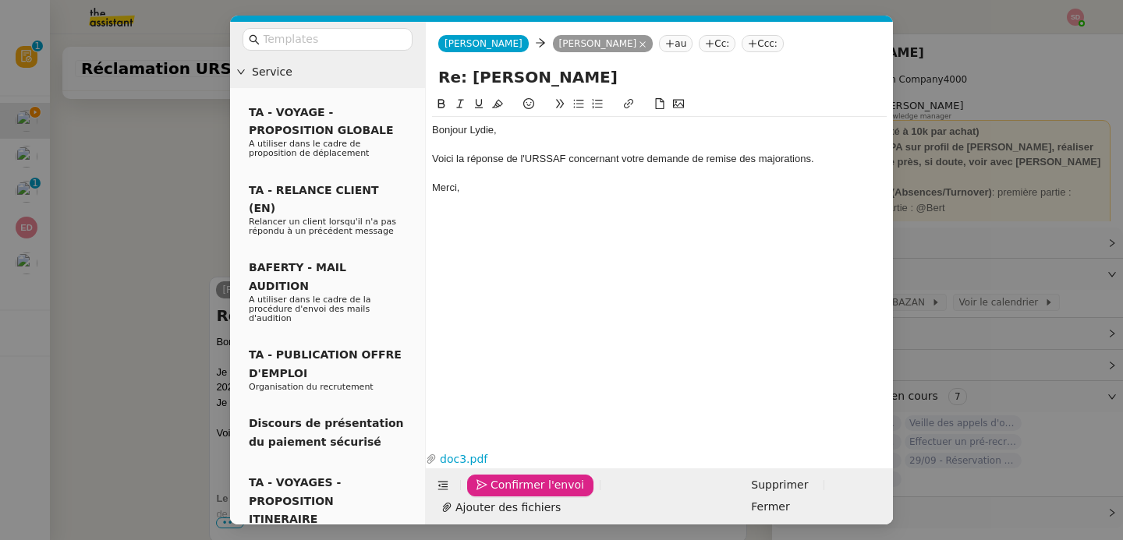
click at [500, 494] on span "Confirmer l'envoi" at bounding box center [537, 485] width 94 height 18
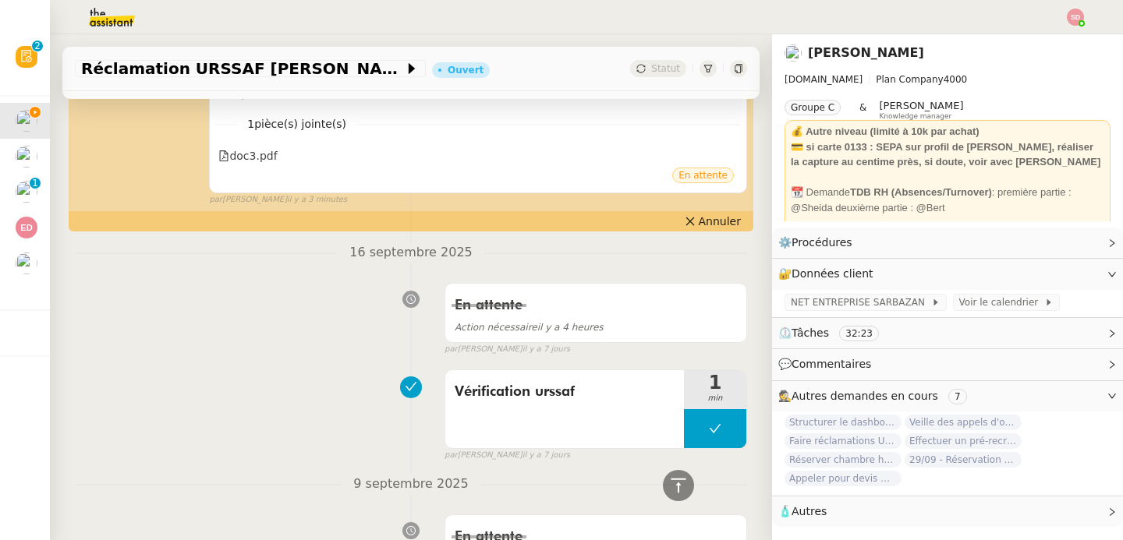
scroll to position [0, 0]
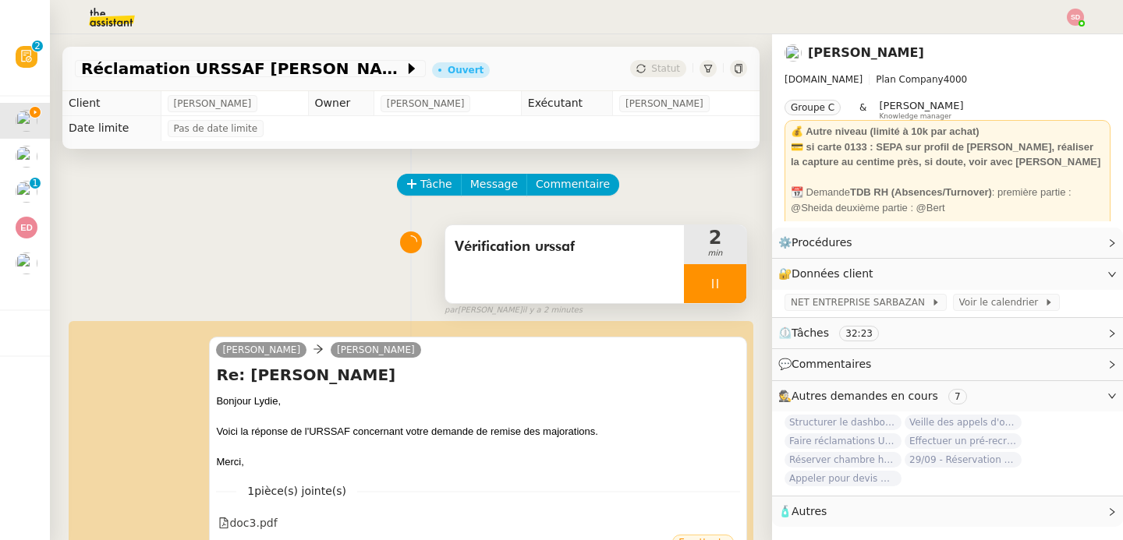
click at [734, 283] on div at bounding box center [715, 283] width 62 height 39
click at [734, 283] on icon at bounding box center [730, 284] width 12 height 12
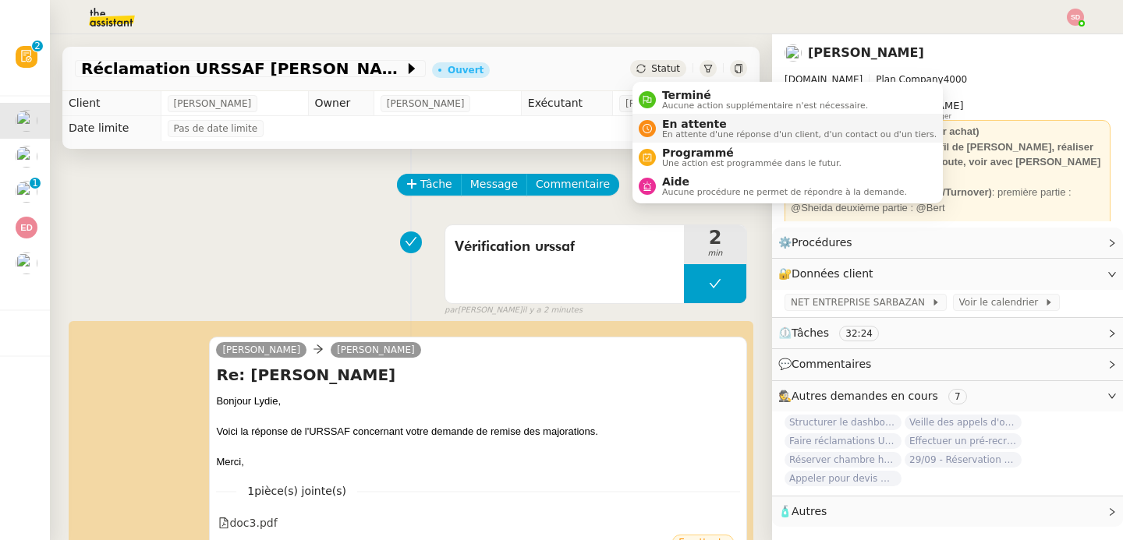
click at [658, 125] on div "En attente En attente d'une réponse d'un client, d'un contact ou d'un tiers." at bounding box center [796, 128] width 281 height 21
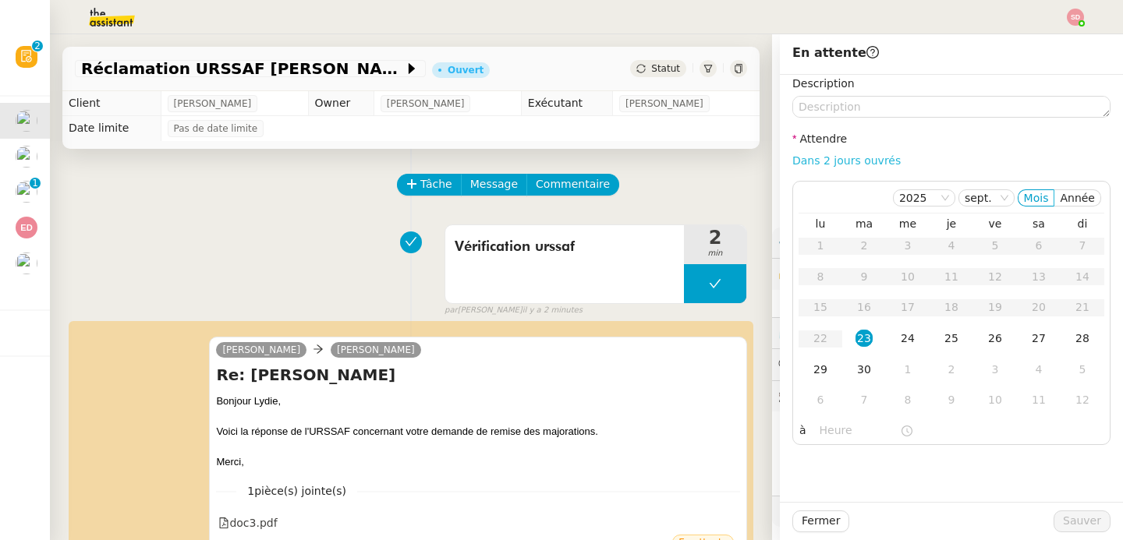
click at [868, 161] on link "Dans 2 jours ouvrés" at bounding box center [846, 160] width 108 height 12
type input "07:00"
click at [869, 371] on div "30" at bounding box center [863, 369] width 17 height 17
click at [1082, 519] on span "Sauver" at bounding box center [1082, 521] width 38 height 18
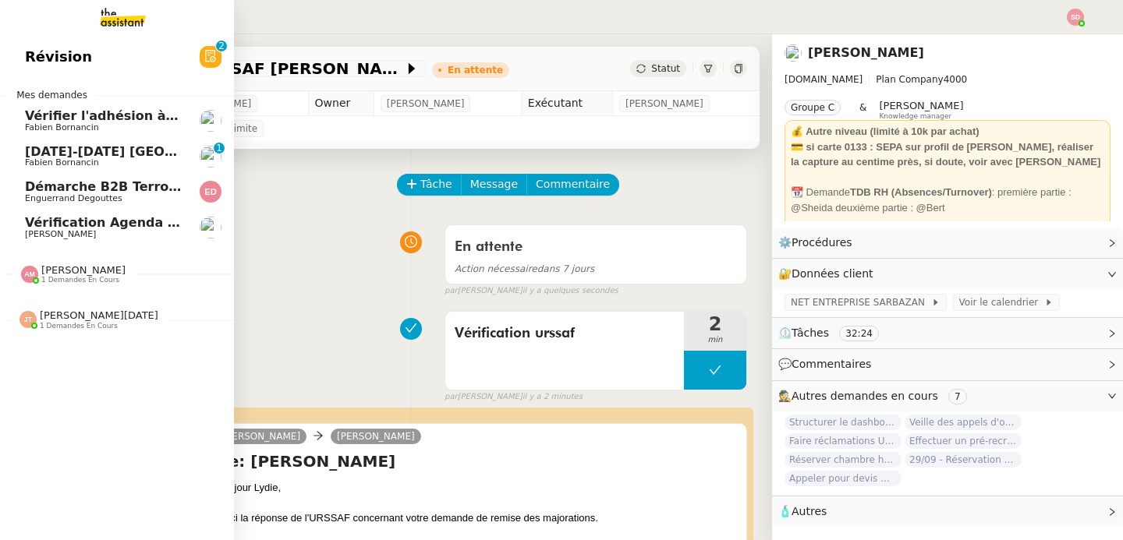
click at [54, 158] on span "Fabien Bornancin" at bounding box center [62, 162] width 74 height 10
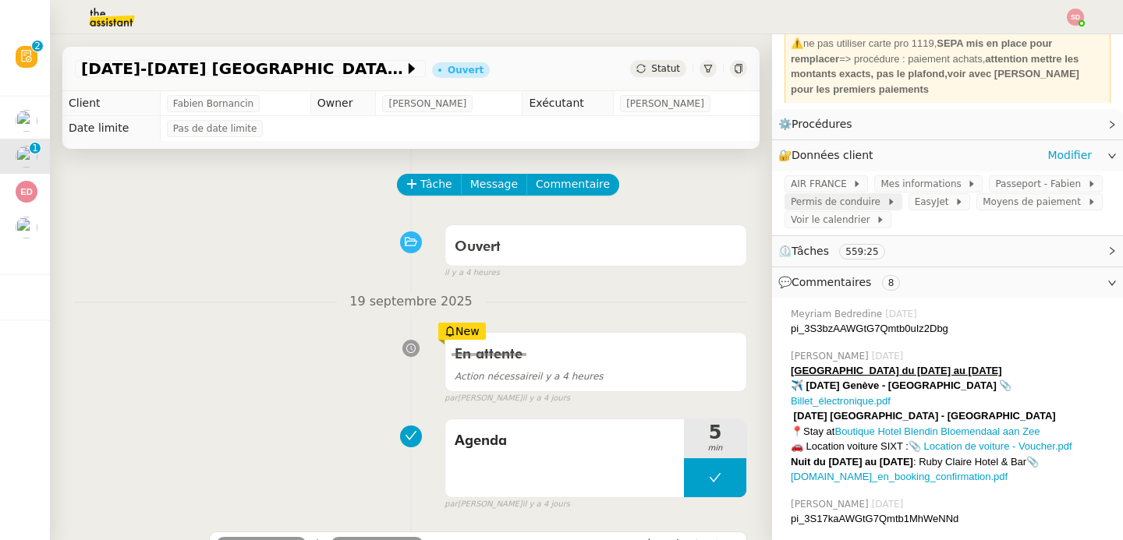
scroll to position [136, 0]
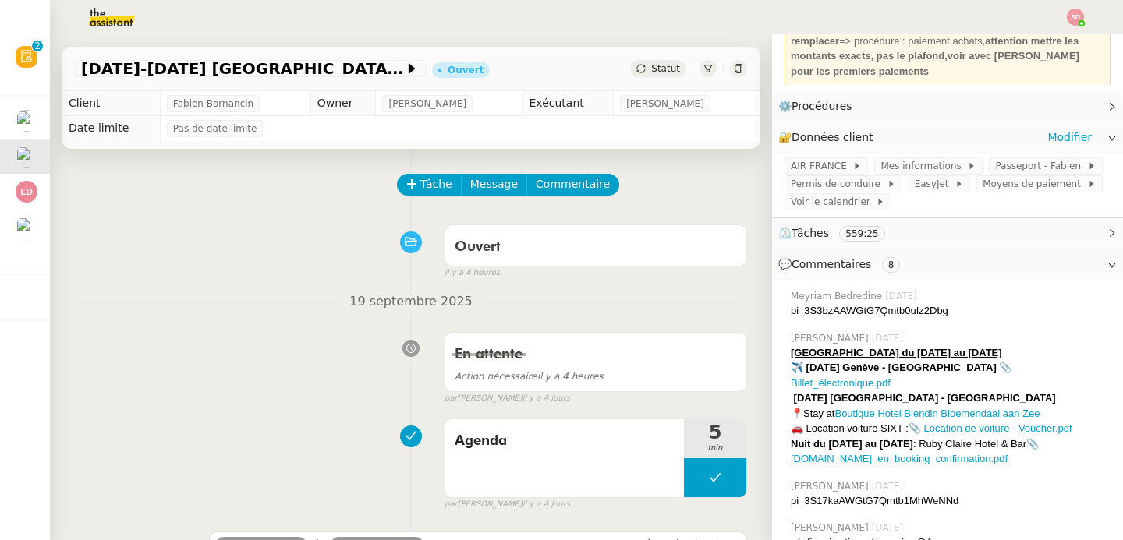
click at [104, 12] on img at bounding box center [99, 17] width 121 height 34
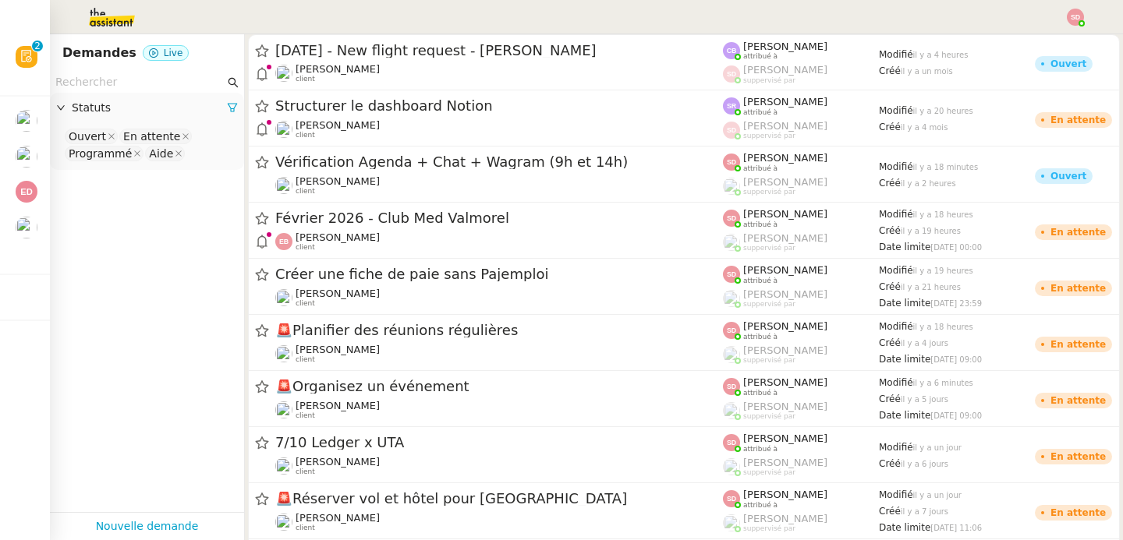
click at [118, 85] on input "text" at bounding box center [139, 82] width 169 height 18
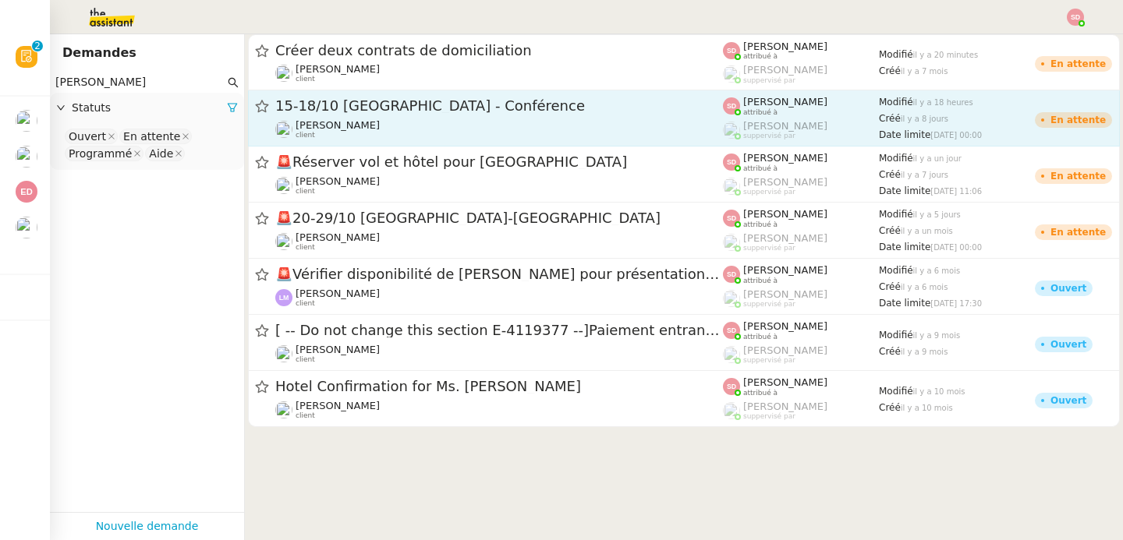
type input "laurene"
click at [368, 96] on link "15-18/10 Barcelone - Conférence Laurène Gauthier client Sheida Delpazir attribu…" at bounding box center [684, 118] width 872 height 56
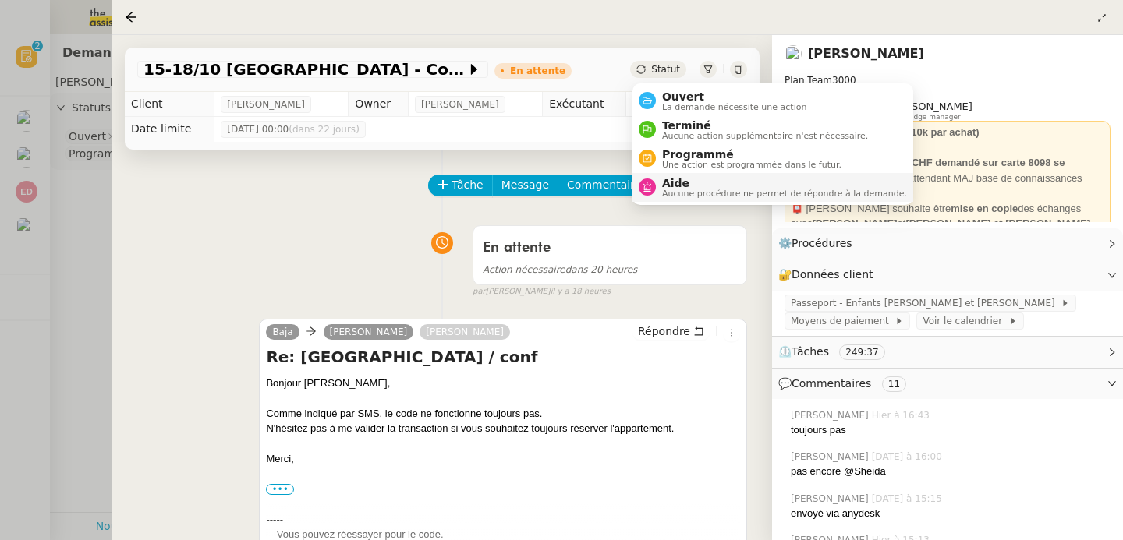
click at [663, 190] on span "Aucune procédure ne permet de répondre à la demande." at bounding box center [784, 193] width 245 height 9
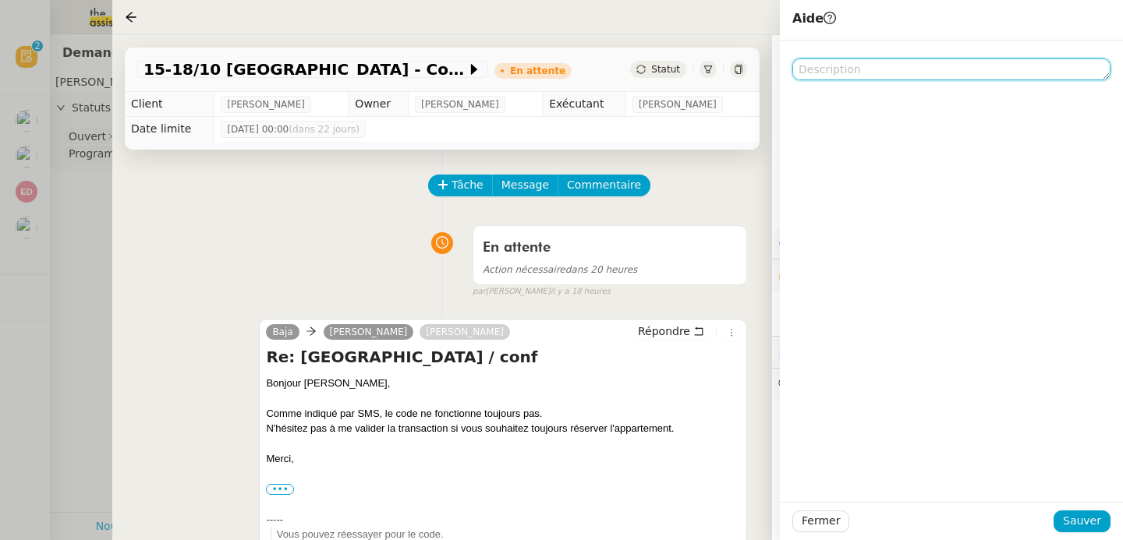
click at [874, 76] on textarea at bounding box center [951, 69] width 318 height 22
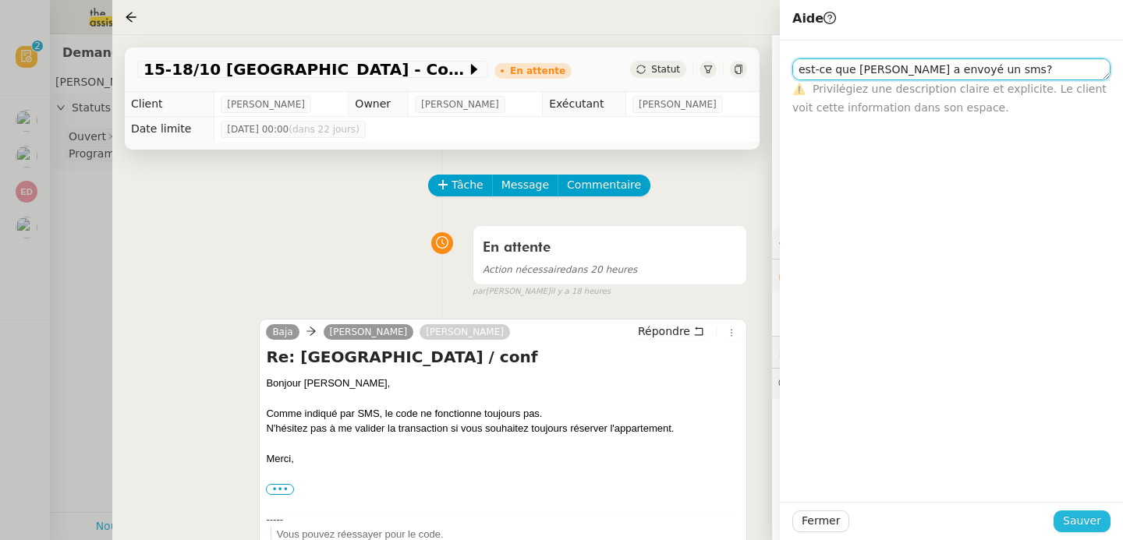
type textarea "est-ce que Laurene a envoyé un sms?"
click at [1100, 515] on span "Sauver" at bounding box center [1082, 521] width 38 height 18
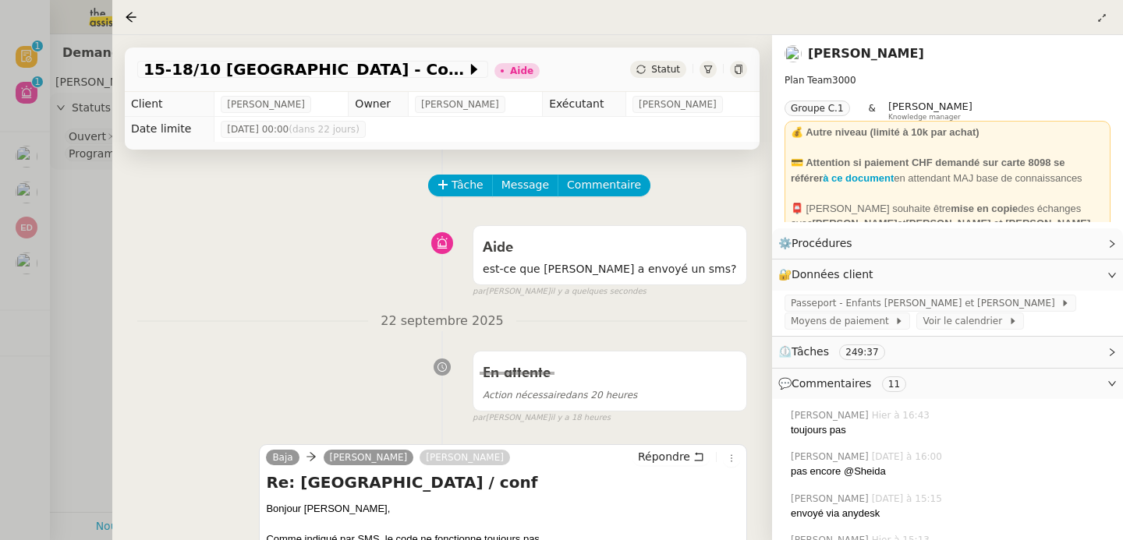
click at [33, 240] on div at bounding box center [561, 270] width 1123 height 540
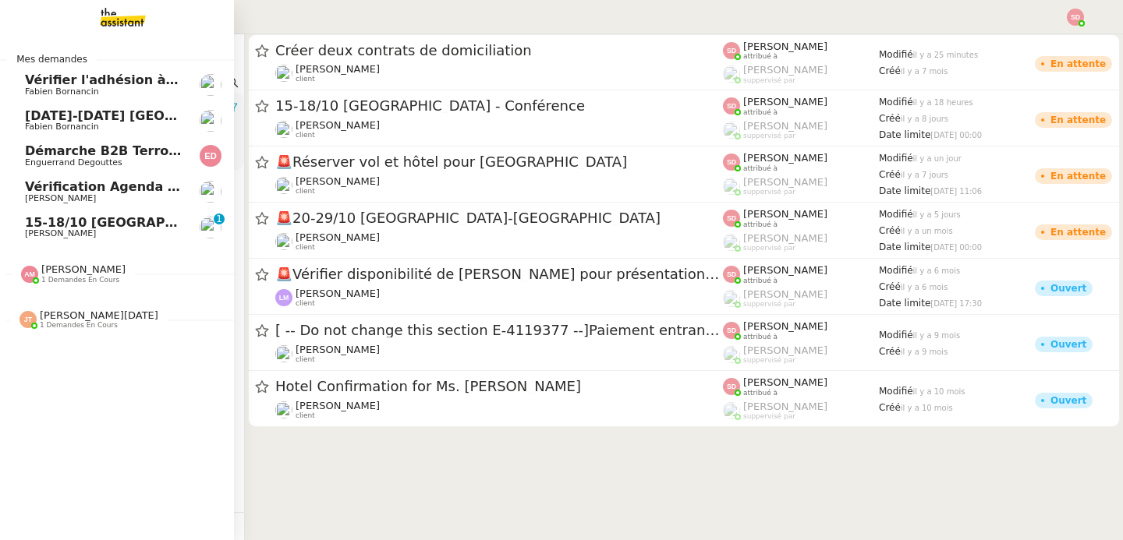
click at [36, 222] on span "15-18/10 Barcelone - Conférence" at bounding box center [178, 222] width 306 height 15
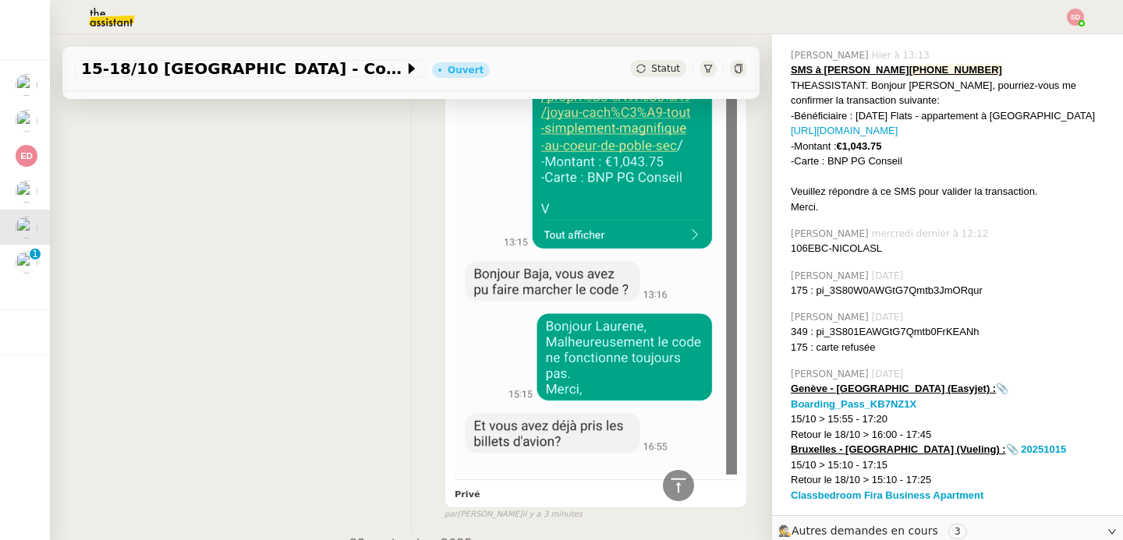
scroll to position [1693, 0]
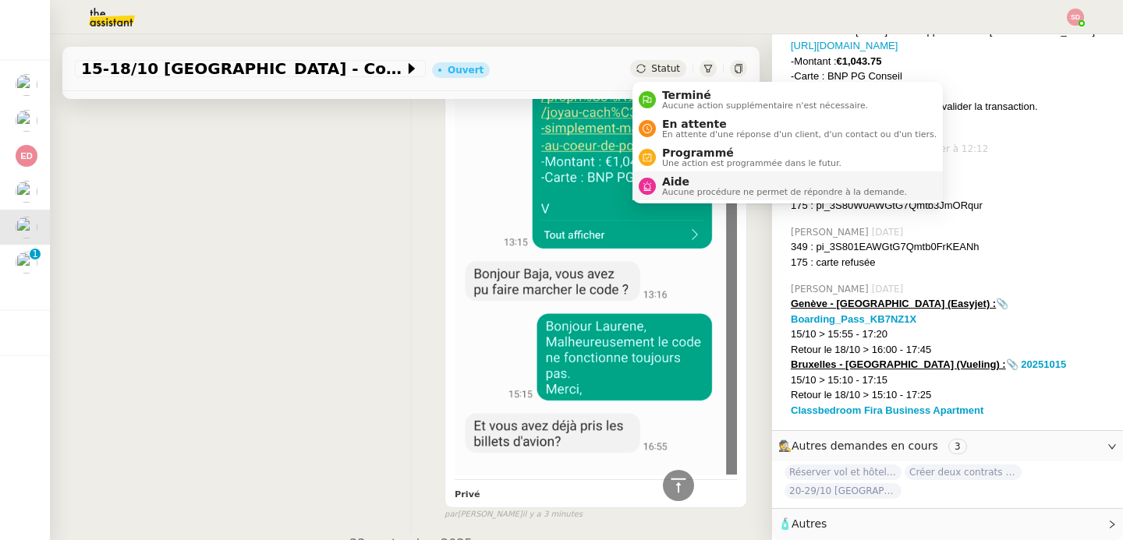
click at [667, 185] on span "Aide" at bounding box center [784, 181] width 245 height 12
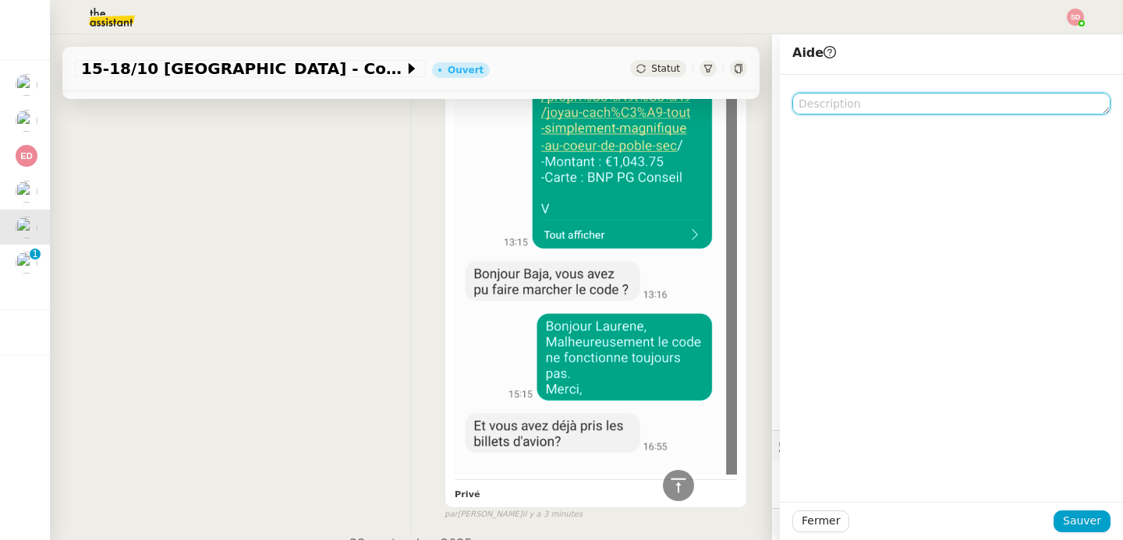
click at [875, 102] on textarea at bounding box center [951, 104] width 318 height 22
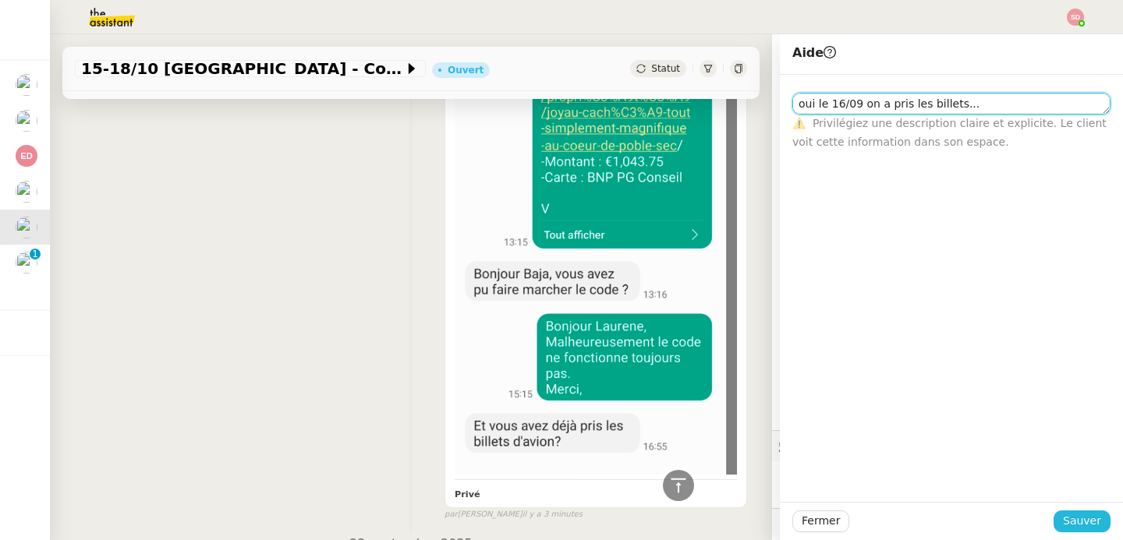
type textarea "oui le 16/09 on a pris les billets..."
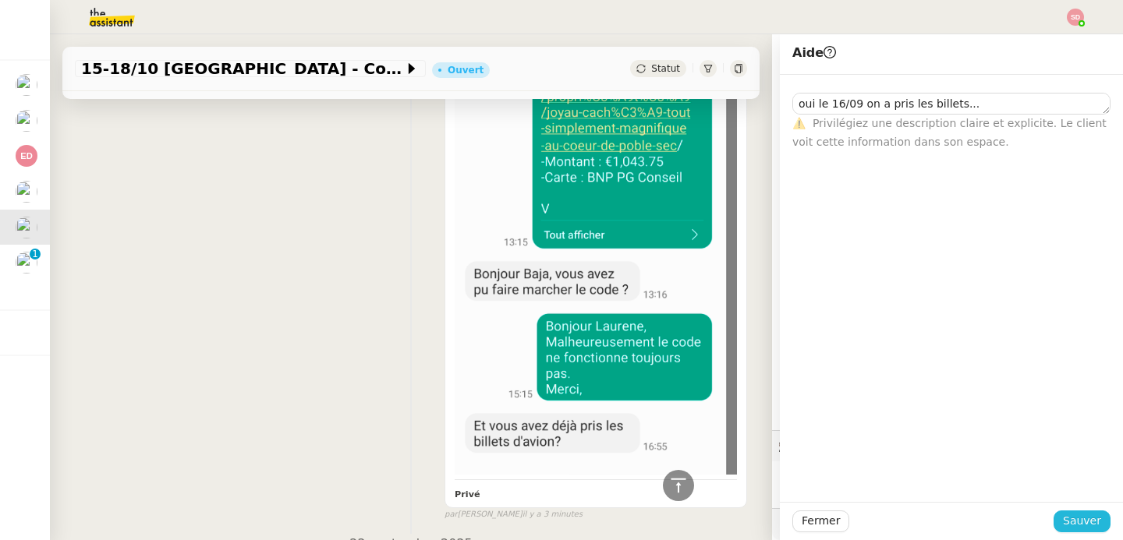
click at [1076, 518] on span "Sauver" at bounding box center [1082, 521] width 38 height 18
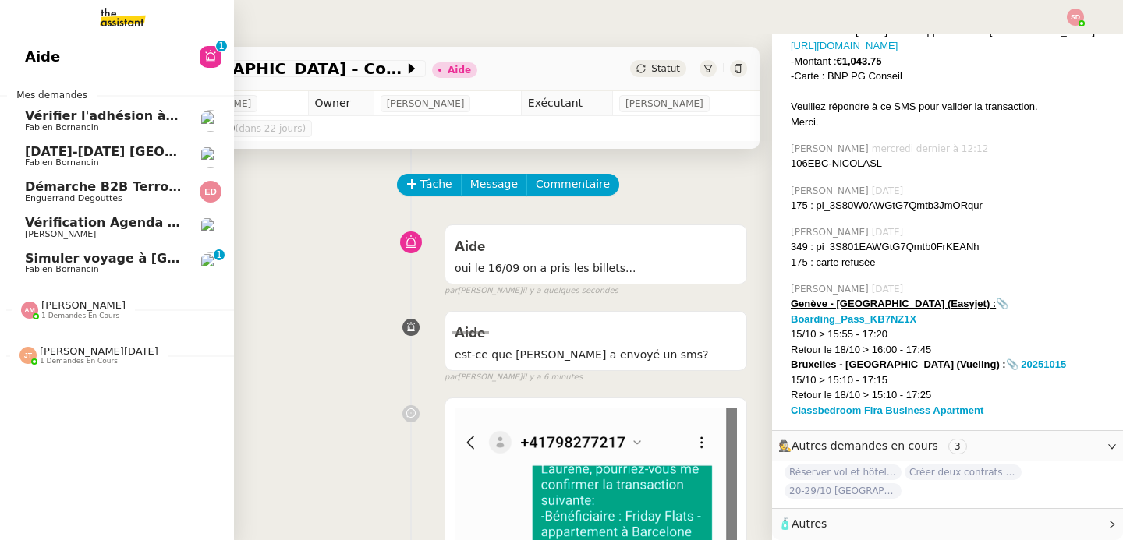
click at [115, 266] on span "Fabien Bornancin" at bounding box center [103, 269] width 157 height 9
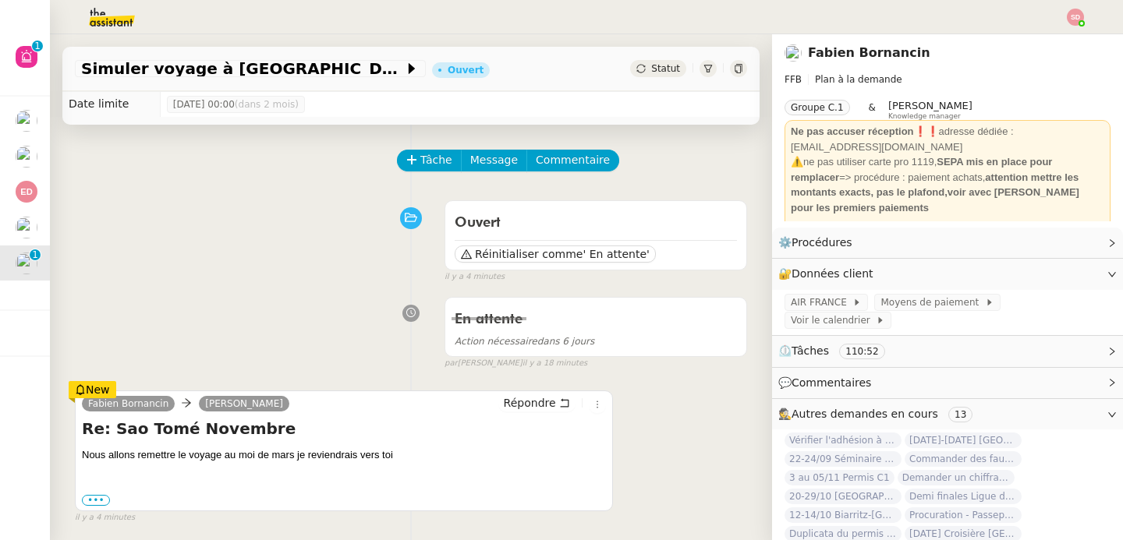
scroll to position [30, 0]
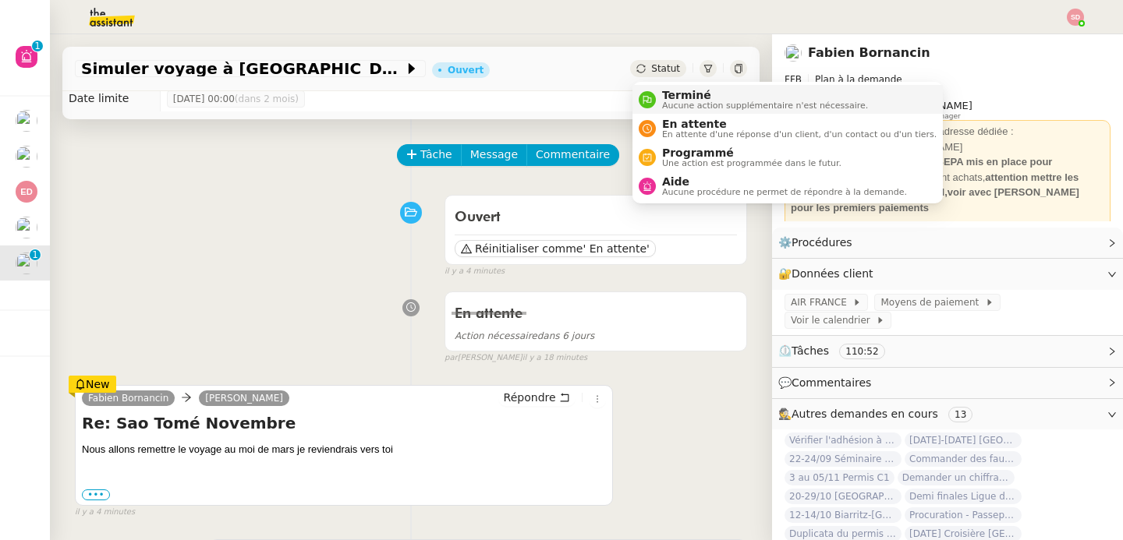
click at [650, 94] on nz-avatar at bounding box center [646, 99] width 17 height 17
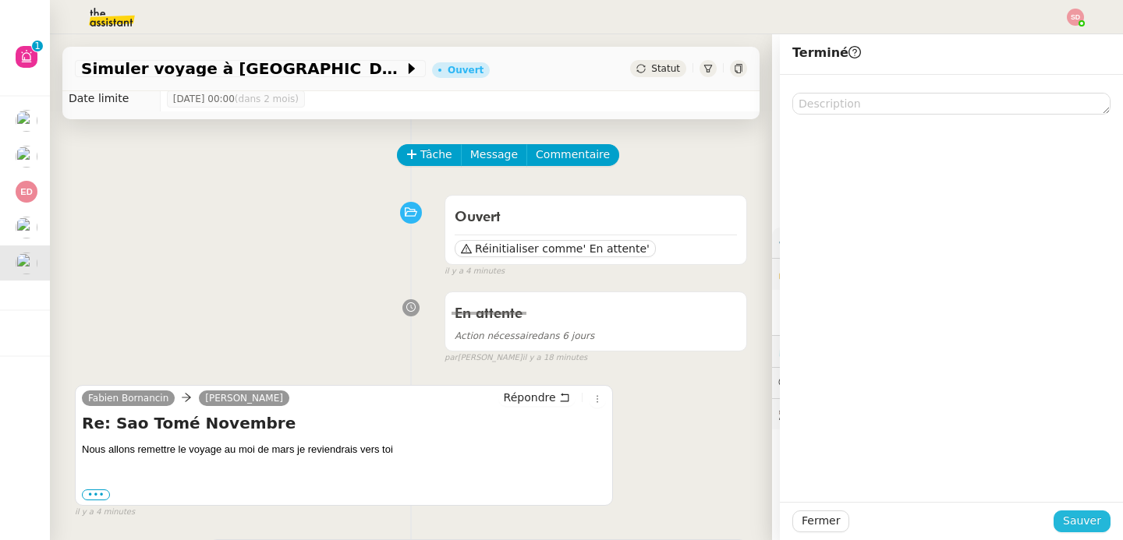
click at [1098, 521] on span "Sauver" at bounding box center [1082, 521] width 38 height 18
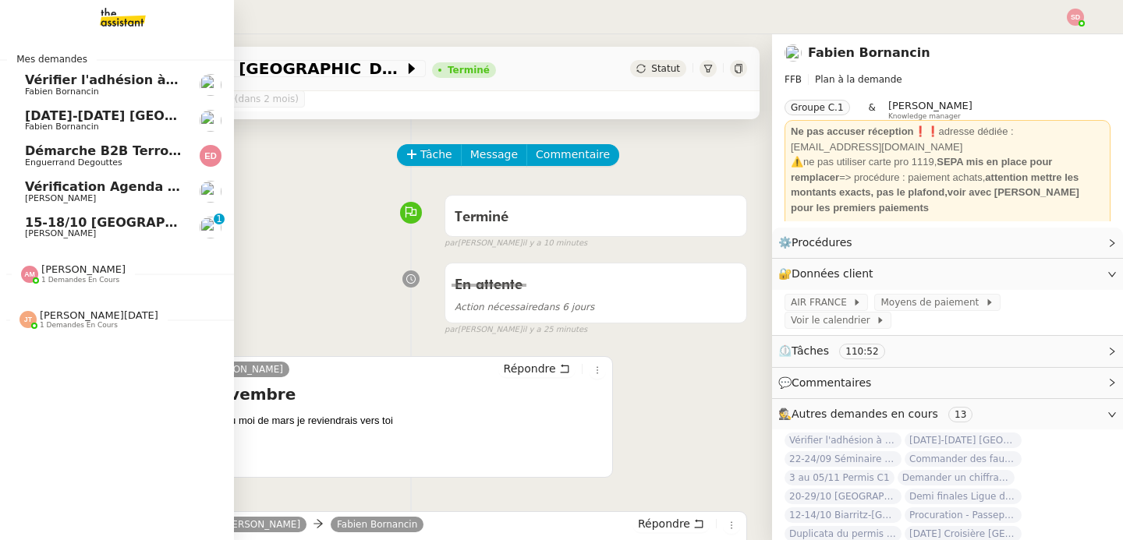
click at [48, 227] on span "15-18/10 Barcelone - Conférence" at bounding box center [178, 222] width 306 height 15
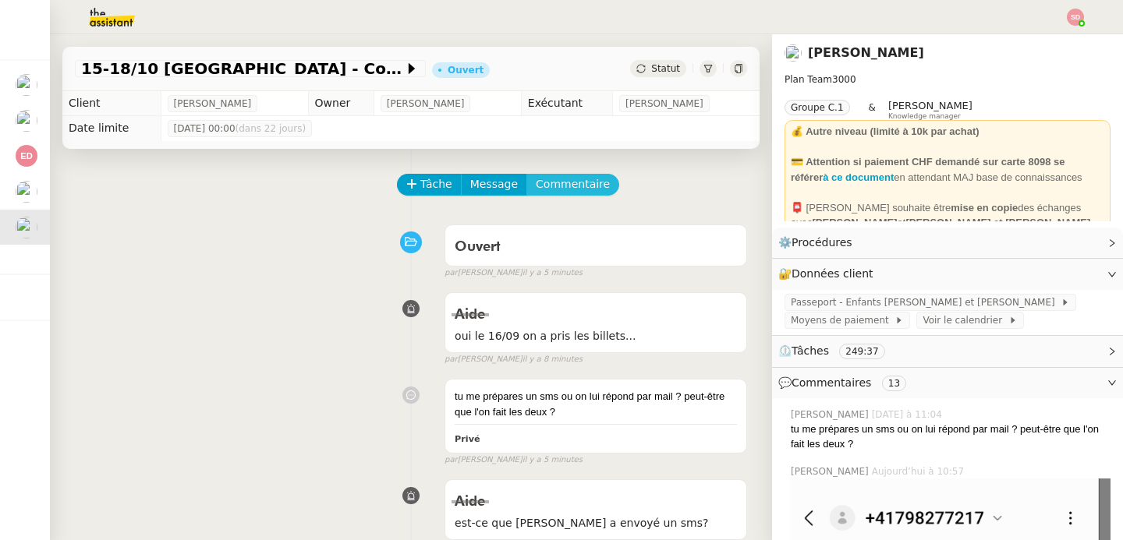
click at [575, 192] on span "Commentaire" at bounding box center [573, 184] width 74 height 18
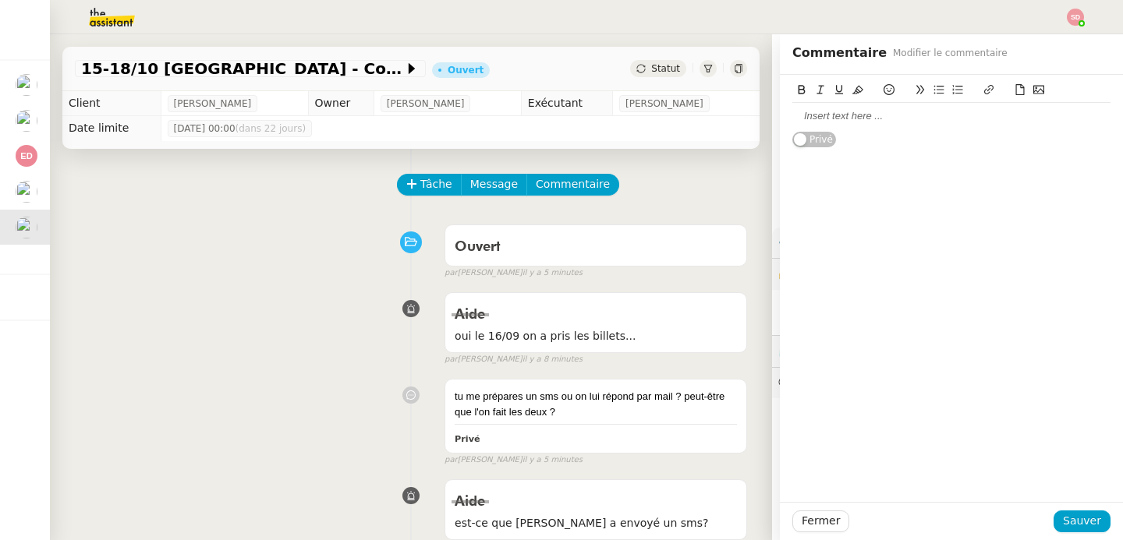
click at [946, 100] on div at bounding box center [951, 92] width 318 height 22
click at [946, 109] on div at bounding box center [951, 116] width 318 height 14
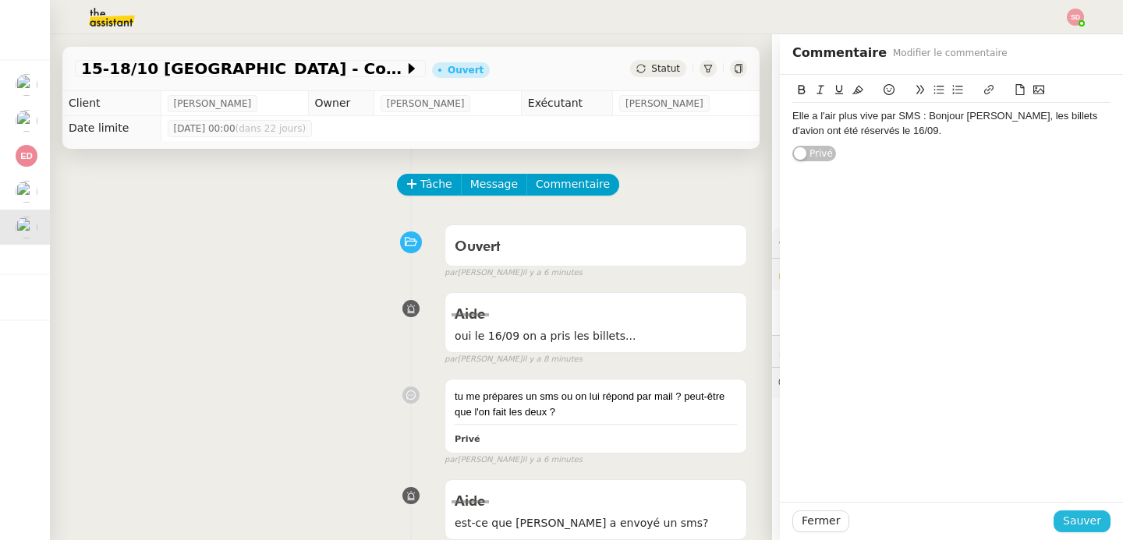
click at [1087, 511] on button "Sauver" at bounding box center [1081, 522] width 57 height 22
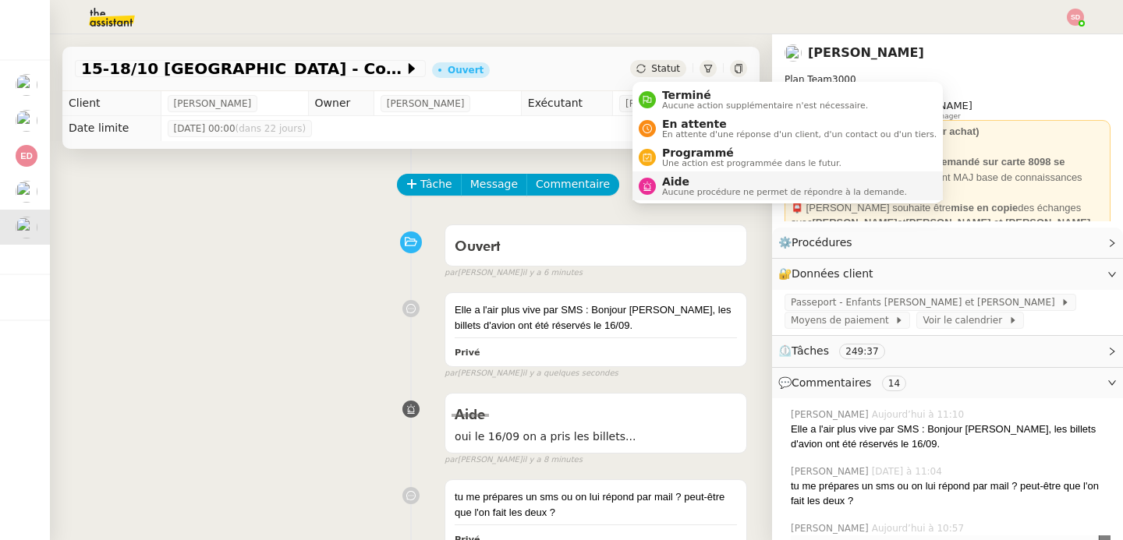
click at [658, 189] on div "Aide Aucune procédure ne permet de répondre à la demande." at bounding box center [781, 185] width 251 height 21
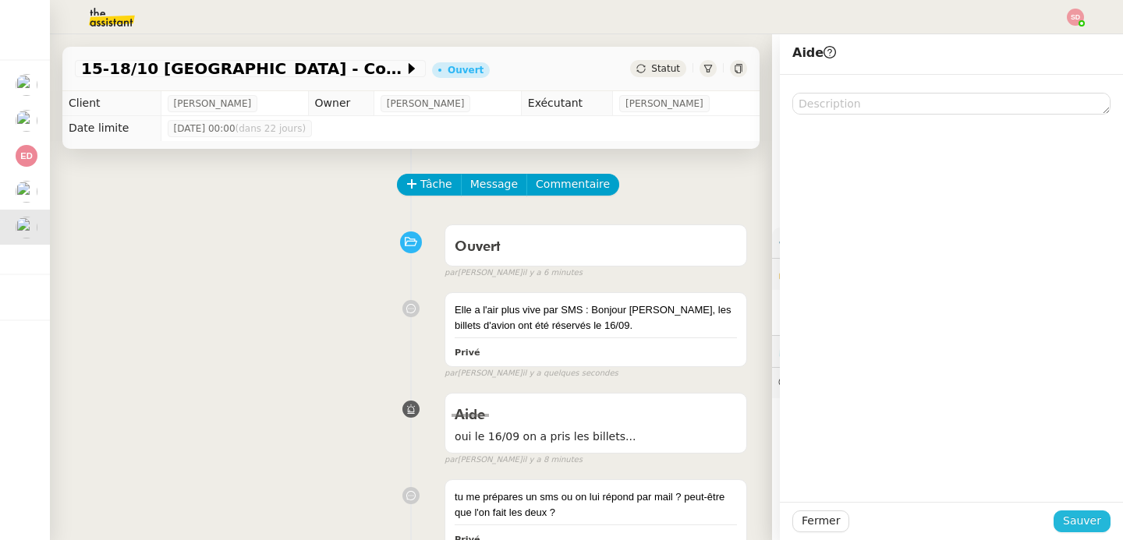
click at [1087, 519] on span "Sauver" at bounding box center [1082, 521] width 38 height 18
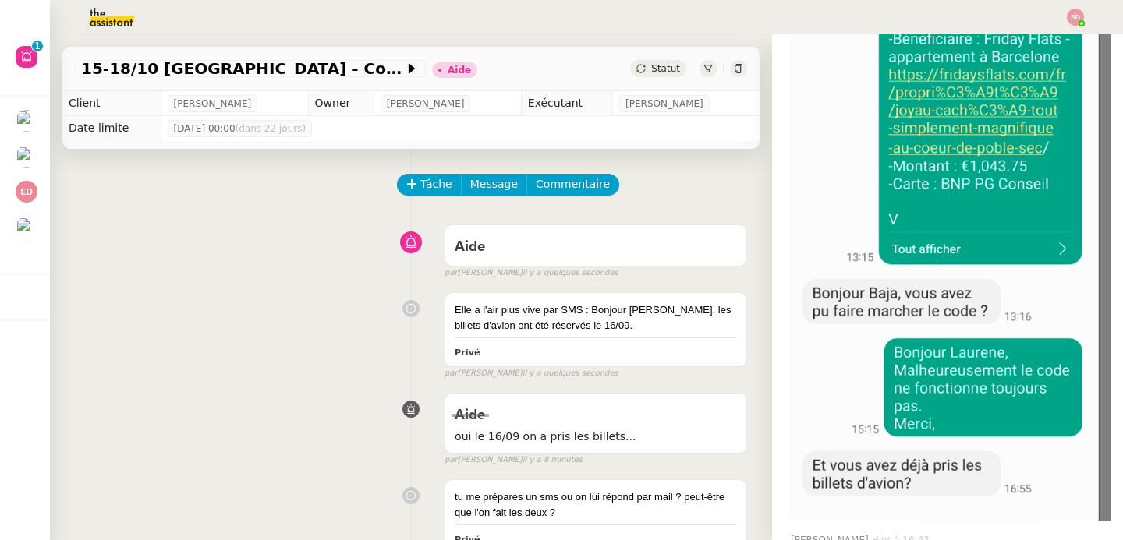
scroll to position [645, 0]
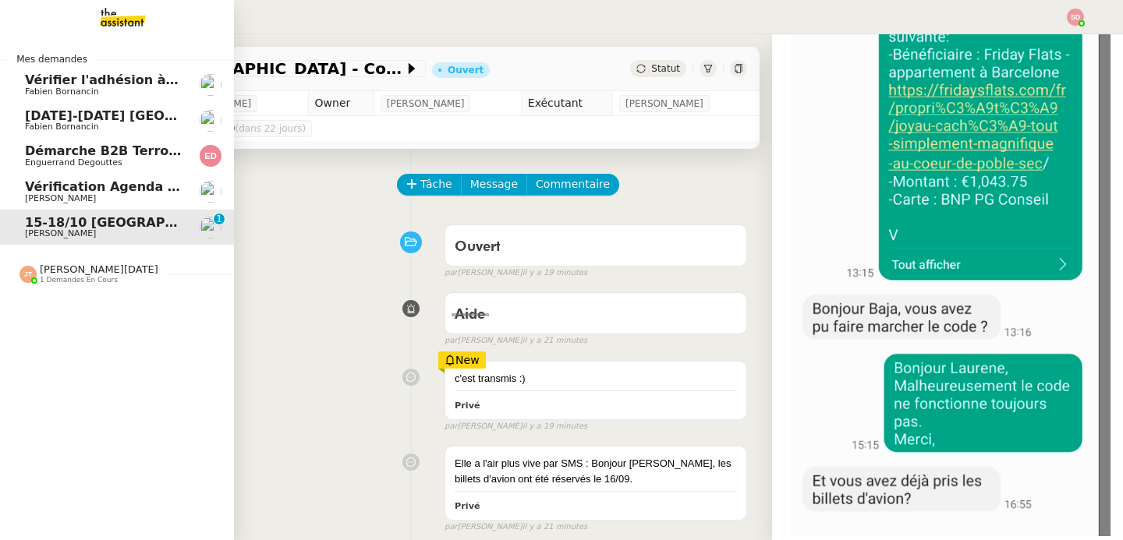
click at [90, 164] on span "Enguerrand Degouttes" at bounding box center [73, 162] width 97 height 10
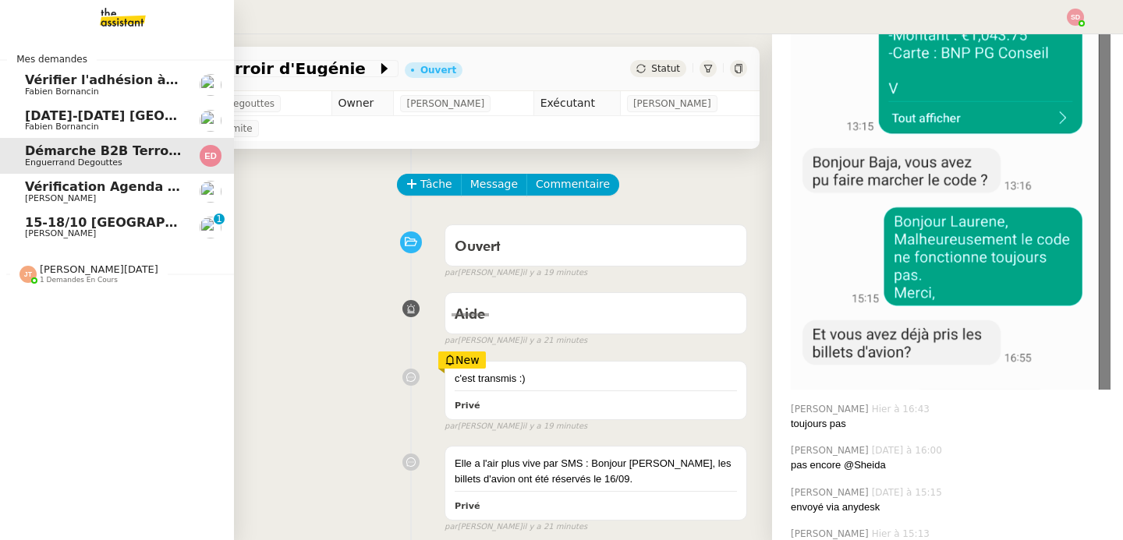
click at [96, 121] on span "25-28 sept Circuit Zandvoort" at bounding box center [150, 115] width 250 height 15
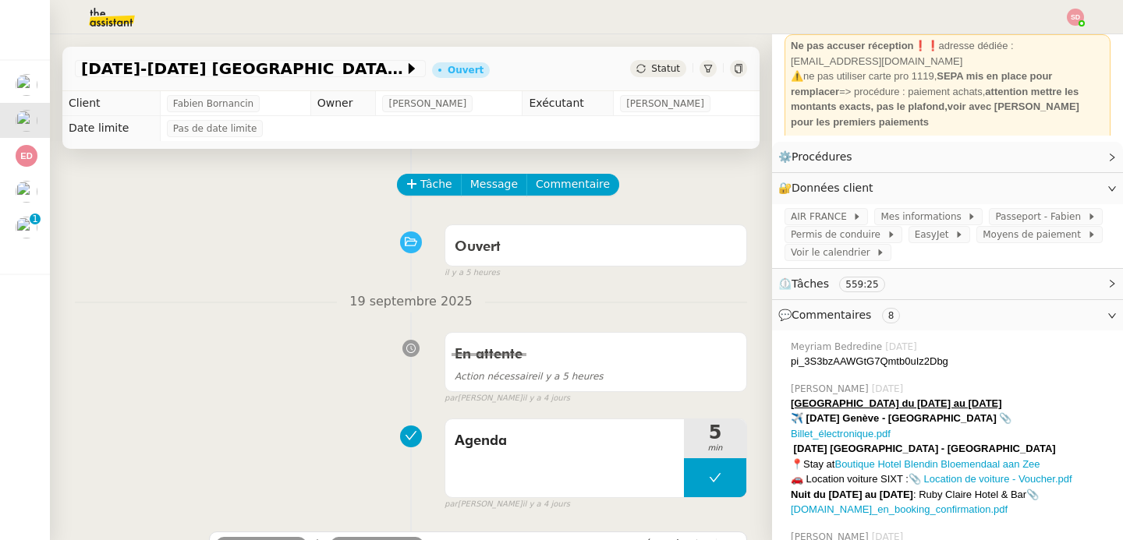
scroll to position [164, 0]
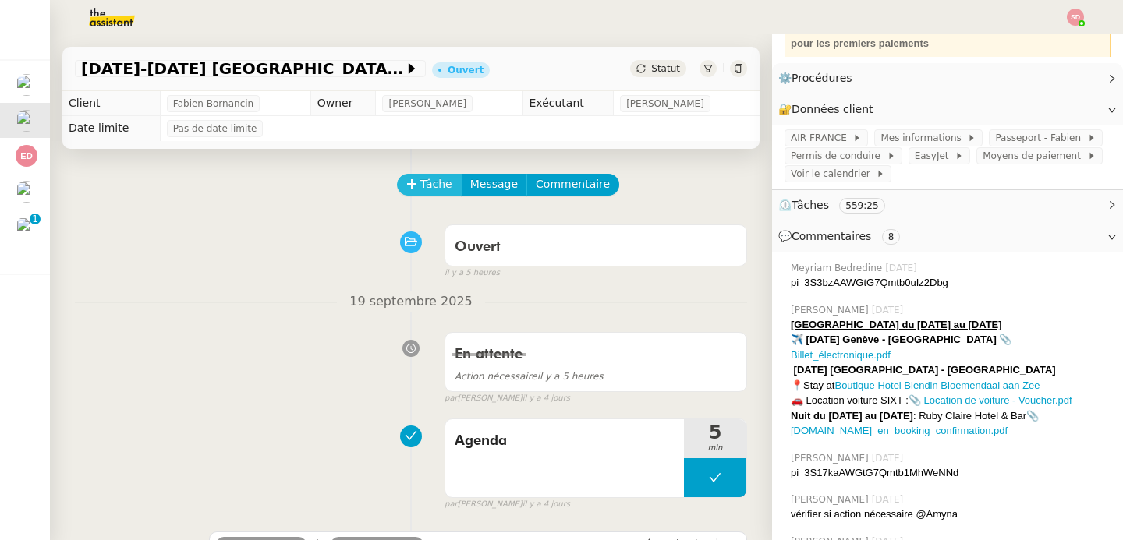
click at [398, 177] on button "Tâche" at bounding box center [429, 185] width 65 height 22
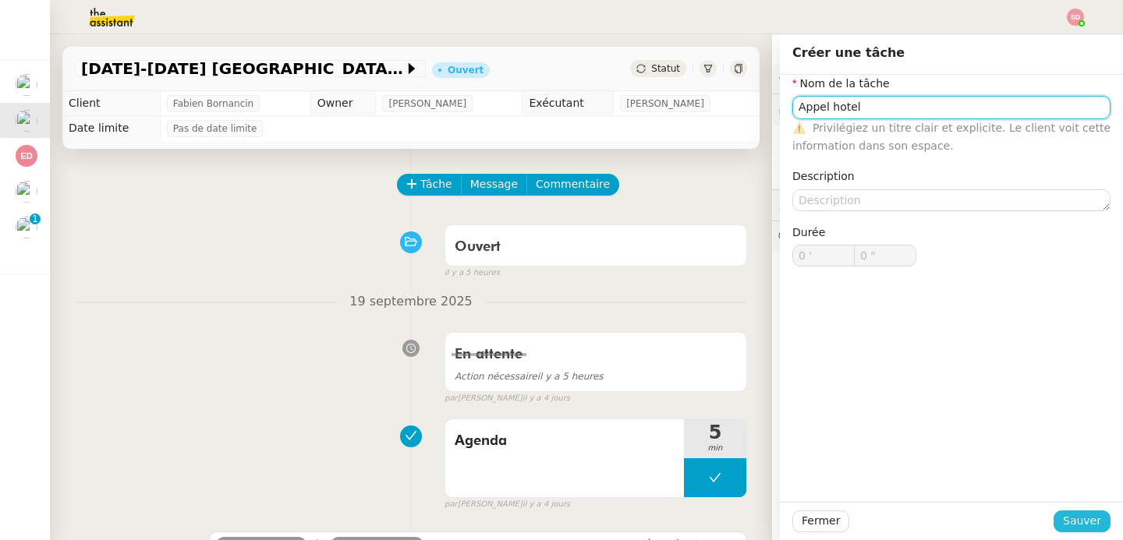
type input "Appel hotel"
click at [1070, 515] on span "Sauver" at bounding box center [1082, 521] width 38 height 18
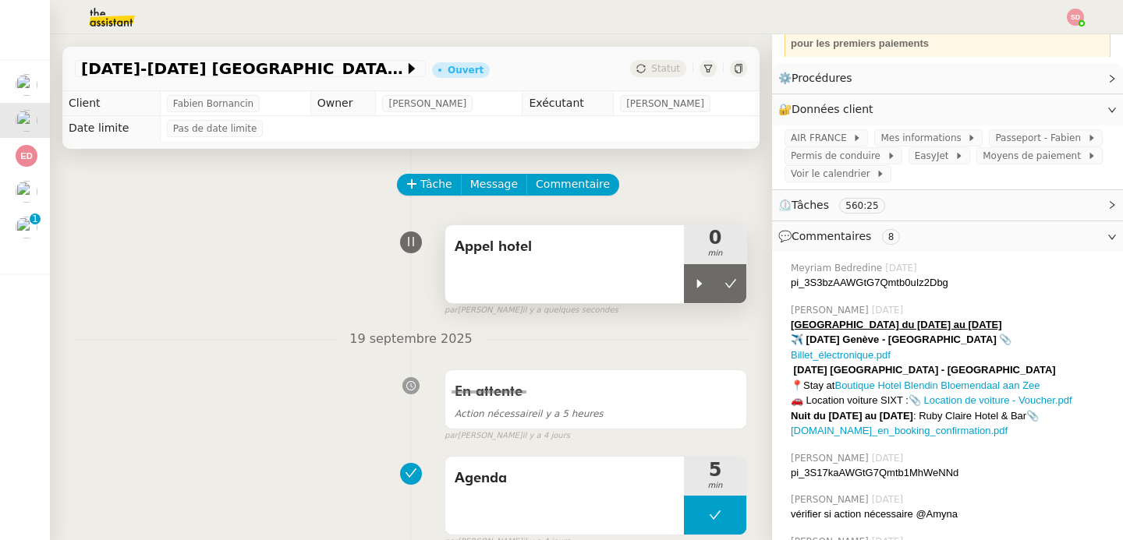
click at [660, 292] on div "Appel hotel" at bounding box center [564, 264] width 239 height 78
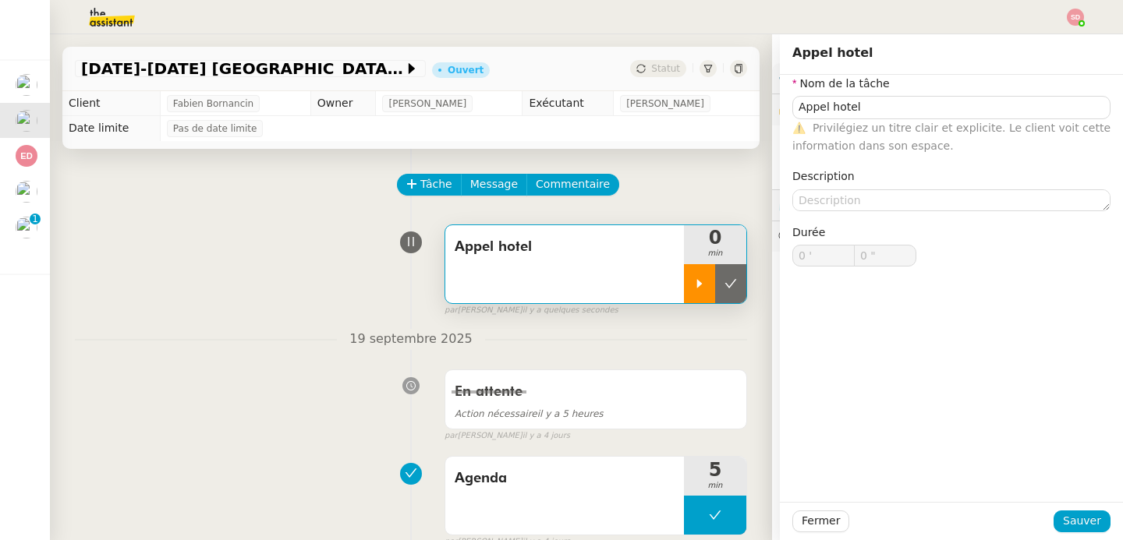
click at [697, 282] on icon at bounding box center [699, 283] width 5 height 9
type input "Appel hotel"
type input "0 '"
type input "0 ""
type input "Appel hotel"
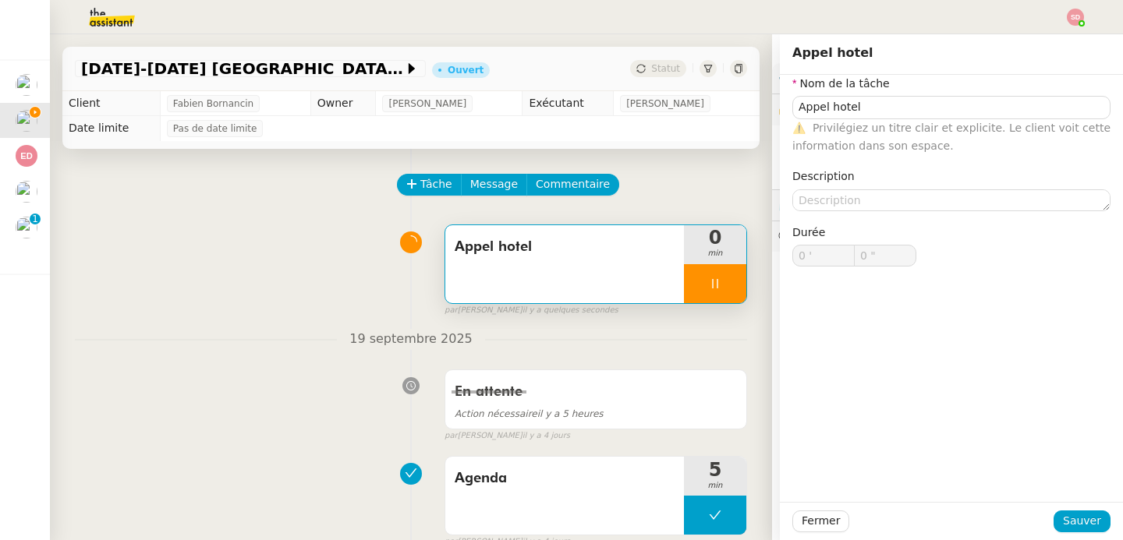
type input "0 '"
type input "1 ""
click at [281, 225] on div "Appel hotel 1 min false par Sheida D. il y a quelques secondes" at bounding box center [411, 267] width 672 height 100
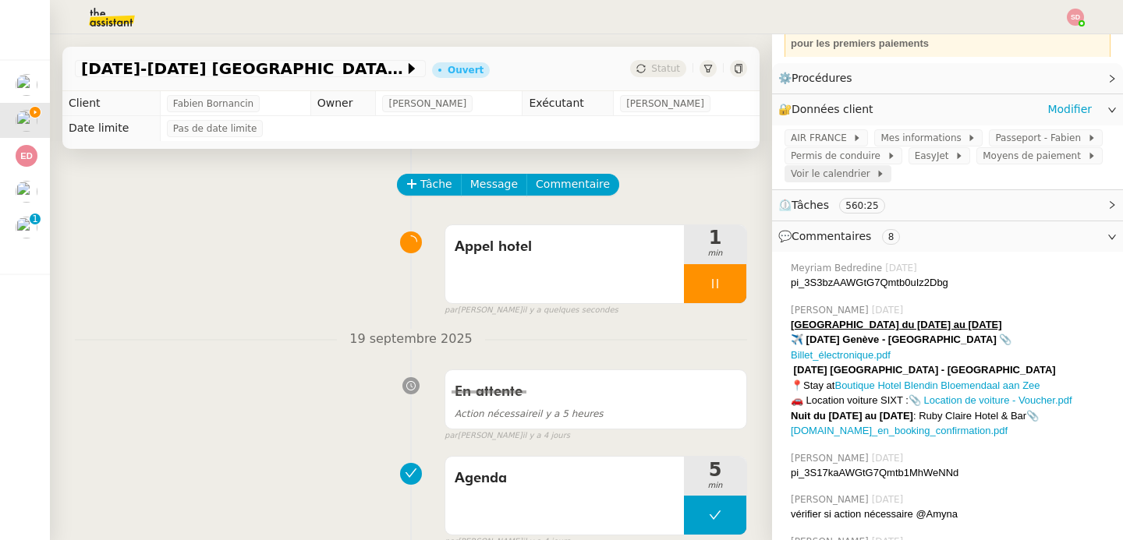
click at [825, 172] on span "Voir le calendrier" at bounding box center [832, 174] width 85 height 16
click at [956, 411] on link "📎 systems.ruby-hotels.com_en_booking_confirmation.pdf" at bounding box center [914, 423] width 248 height 27
drag, startPoint x: 889, startPoint y: 404, endPoint x: 996, endPoint y: 405, distance: 106.8
click at [996, 408] on div "Nuit du 24 au 25 sept : Ruby Claire Hotel & Bar 📎 systems.ruby-hotels.com_en_bo…" at bounding box center [950, 423] width 320 height 30
copy div "Ruby Claire Hotel & Bar"
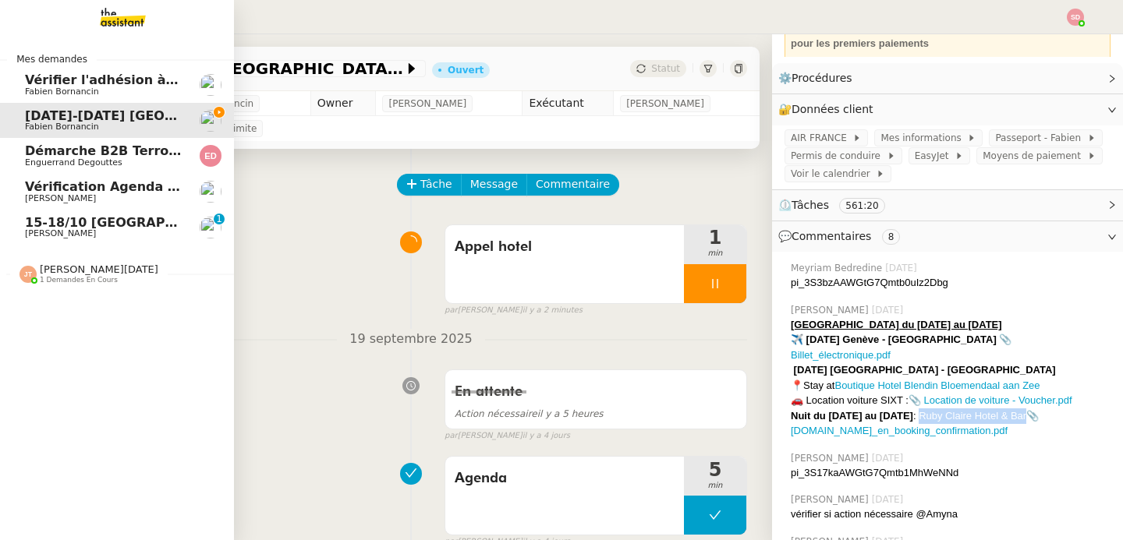
click at [25, 230] on span "[PERSON_NAME]" at bounding box center [60, 233] width 71 height 10
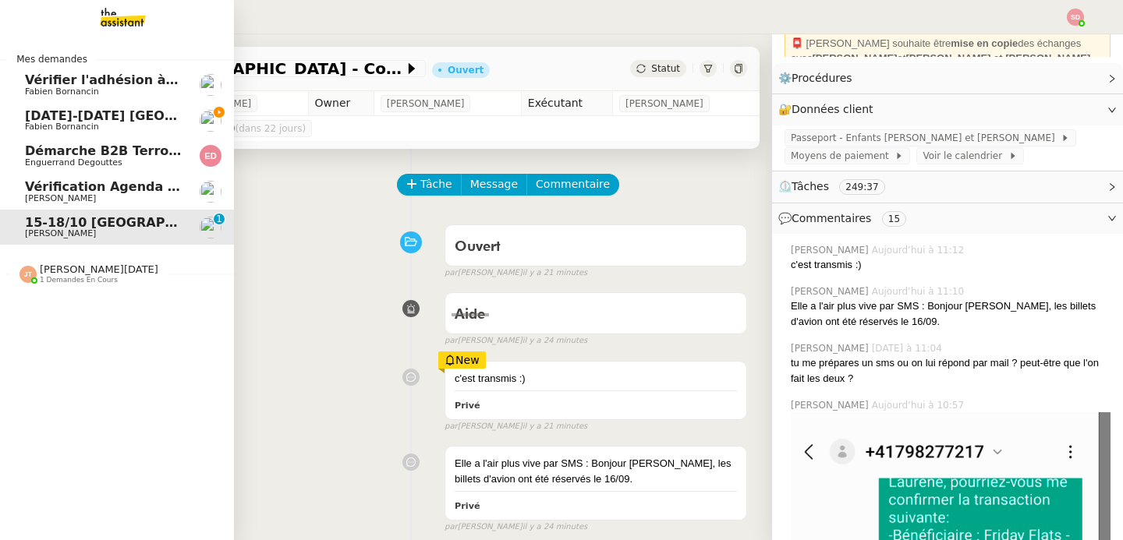
click at [99, 118] on span "25-28 sept Circuit Zandvoort" at bounding box center [150, 115] width 250 height 15
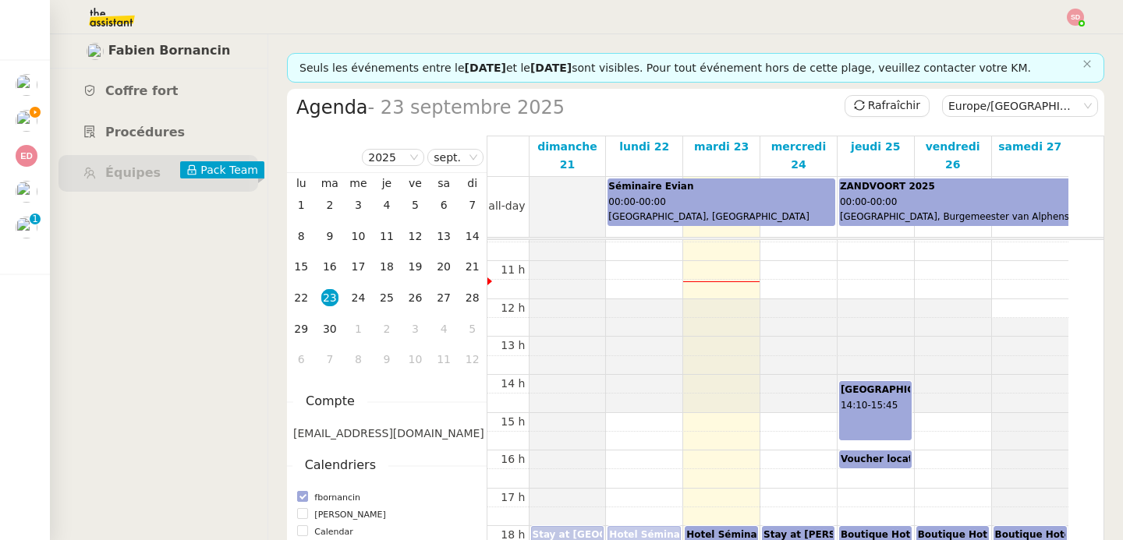
scroll to position [454, 0]
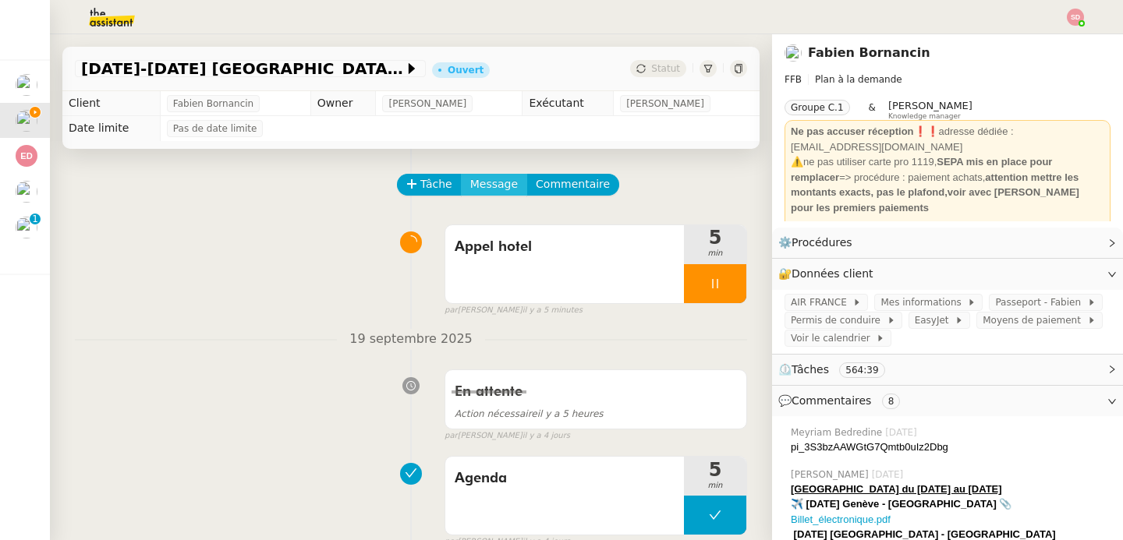
click at [470, 185] on span "Message" at bounding box center [494, 184] width 48 height 18
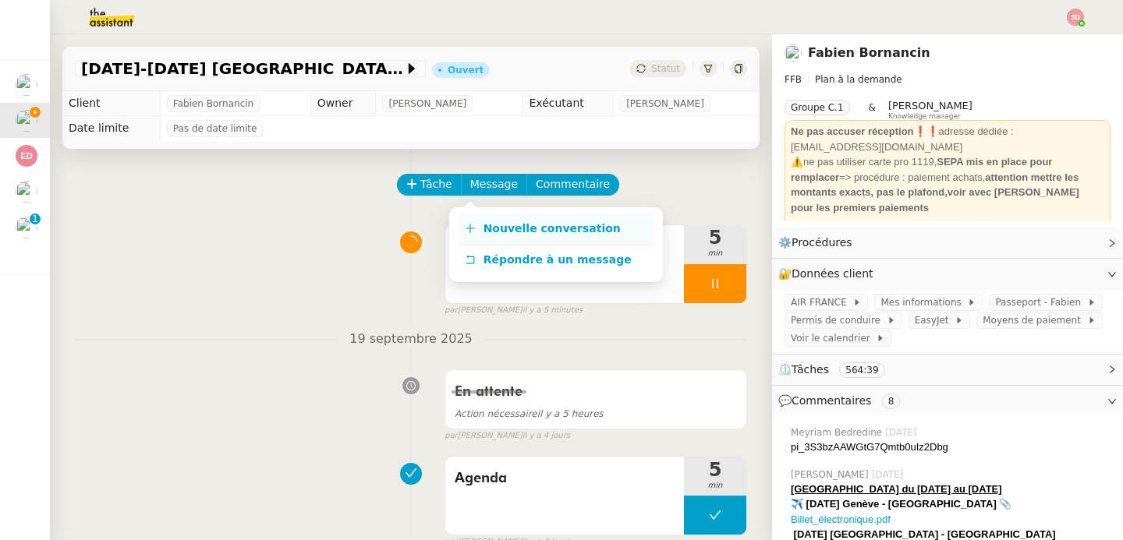
click at [475, 231] on icon at bounding box center [470, 228] width 11 height 11
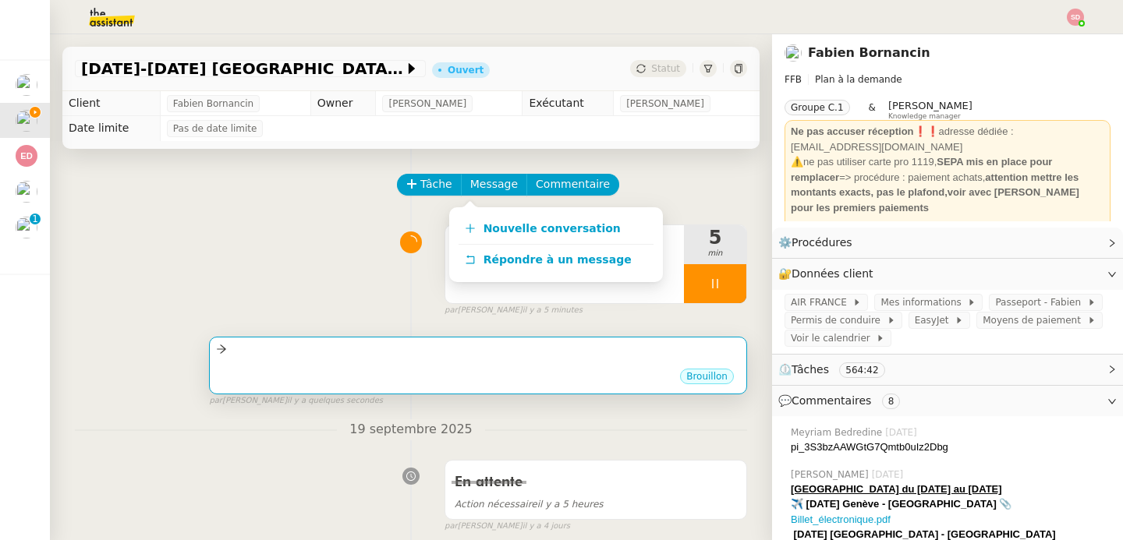
click at [349, 370] on div "Brouillon" at bounding box center [478, 378] width 524 height 23
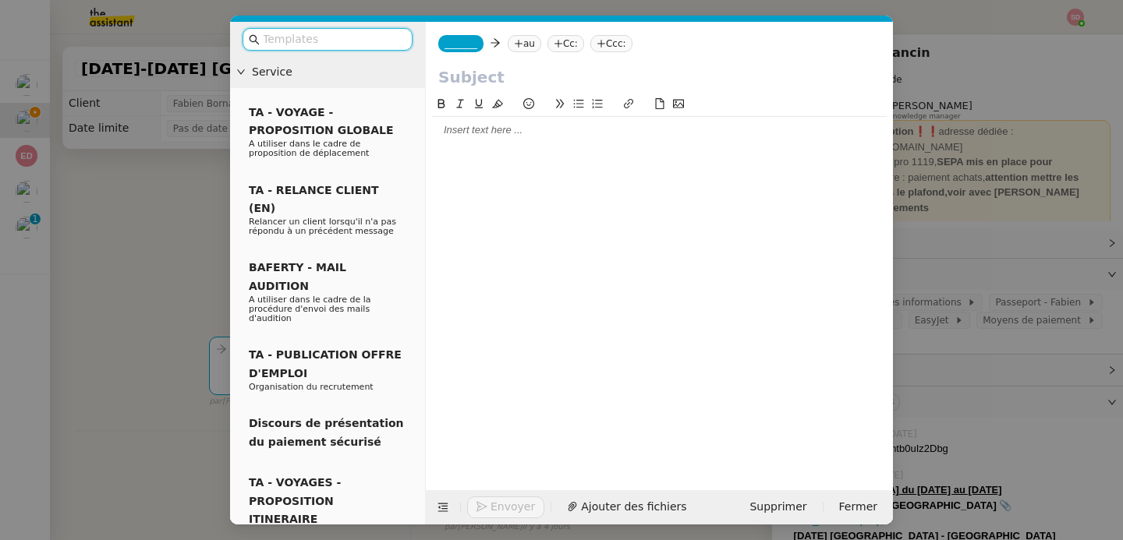
click at [444, 39] on nz-tag "_______" at bounding box center [460, 43] width 45 height 17
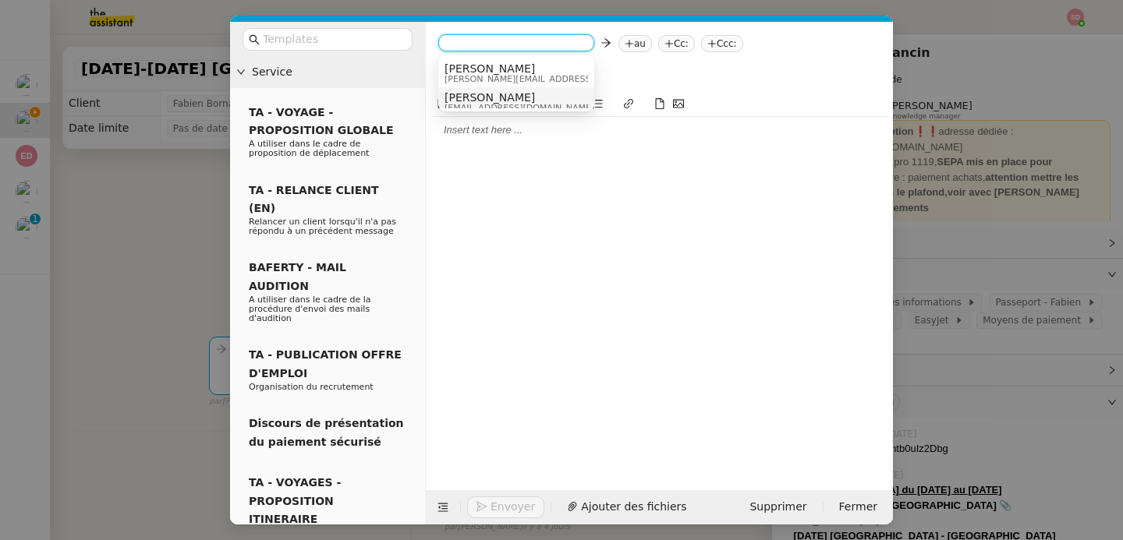
click at [488, 104] on span "camille.t4wr@theassistant.com" at bounding box center [519, 108] width 150 height 9
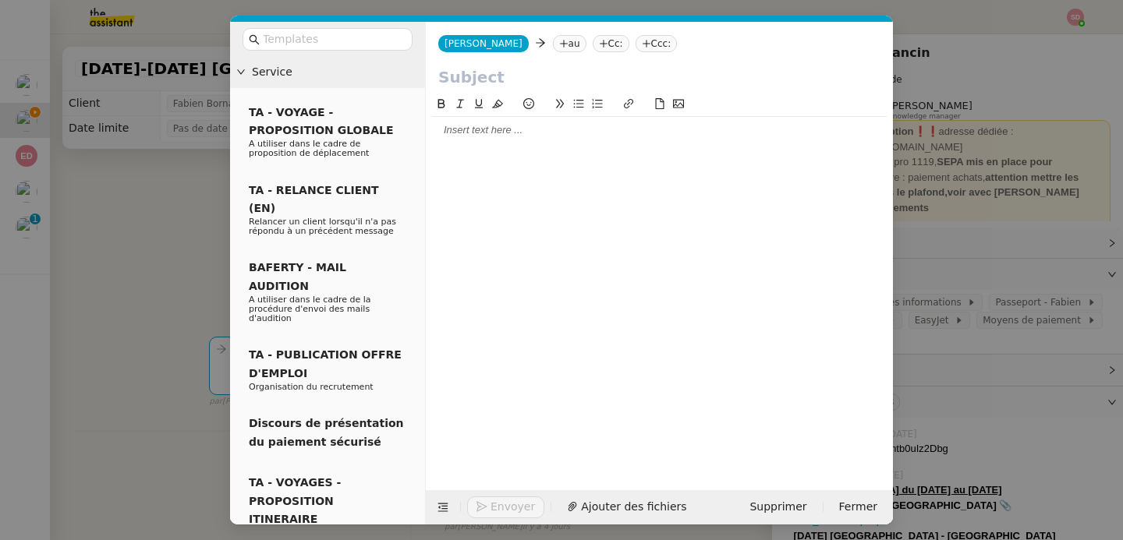
click at [553, 41] on nz-tag "au" at bounding box center [570, 43] width 34 height 17
type input "claire@rubydashhotels.com"
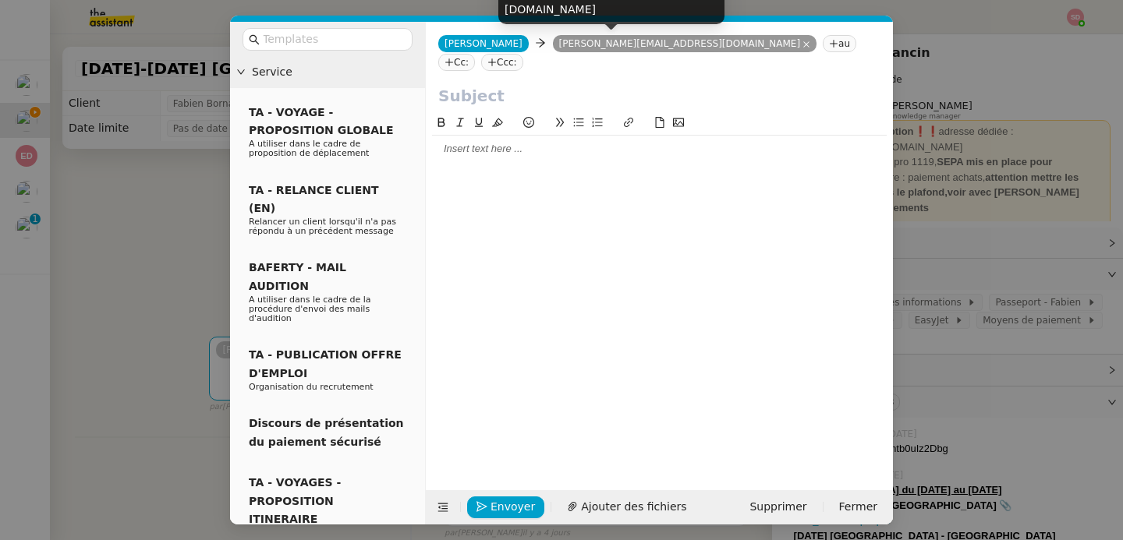
click at [482, 84] on input "text" at bounding box center [659, 95] width 442 height 23
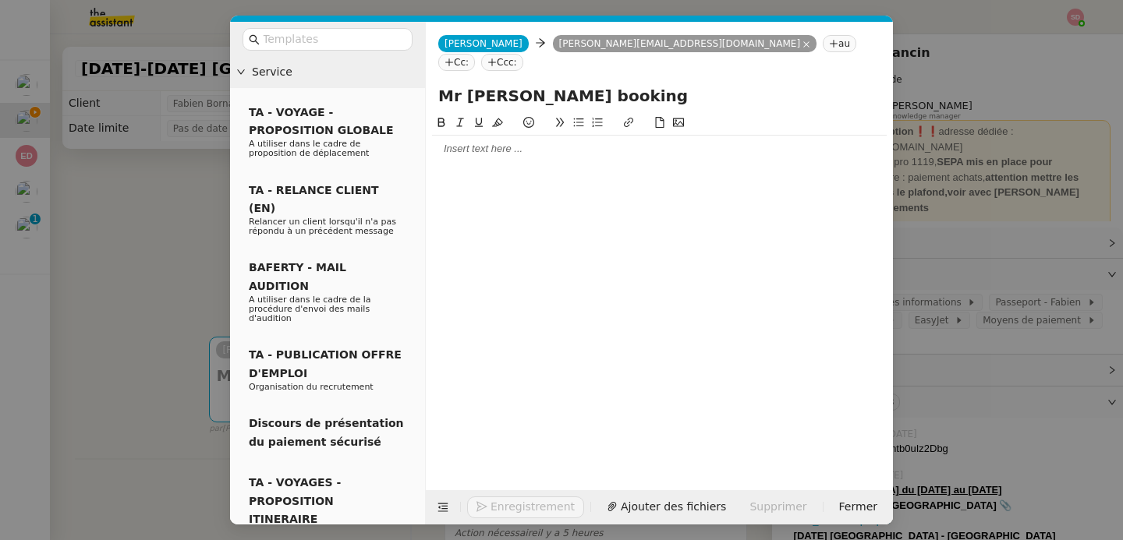
type input "Mr Bornancin's booking"
click at [469, 142] on div at bounding box center [659, 149] width 454 height 14
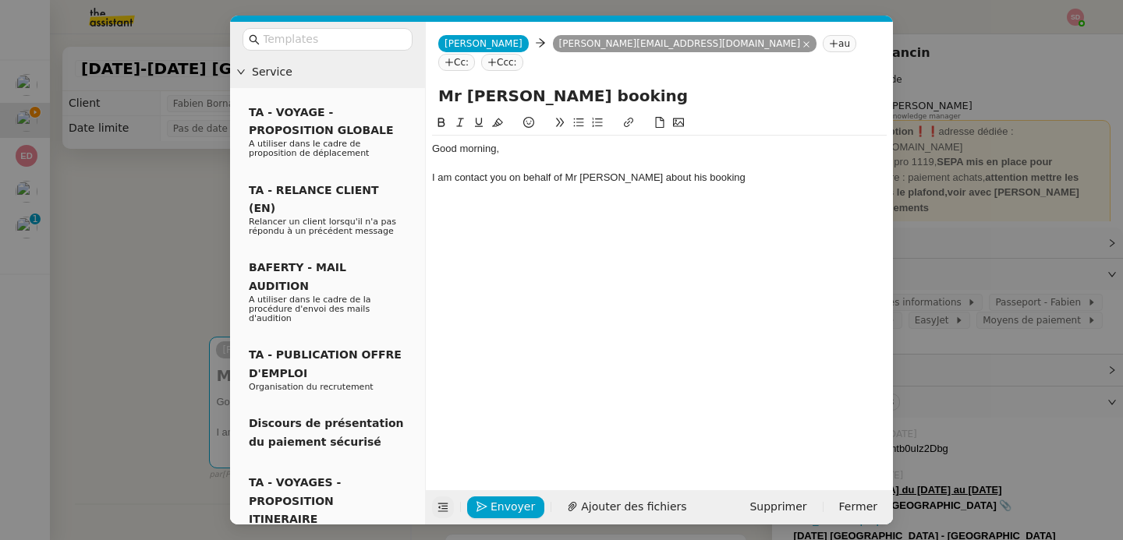
click at [439, 501] on button at bounding box center [443, 508] width 22 height 22
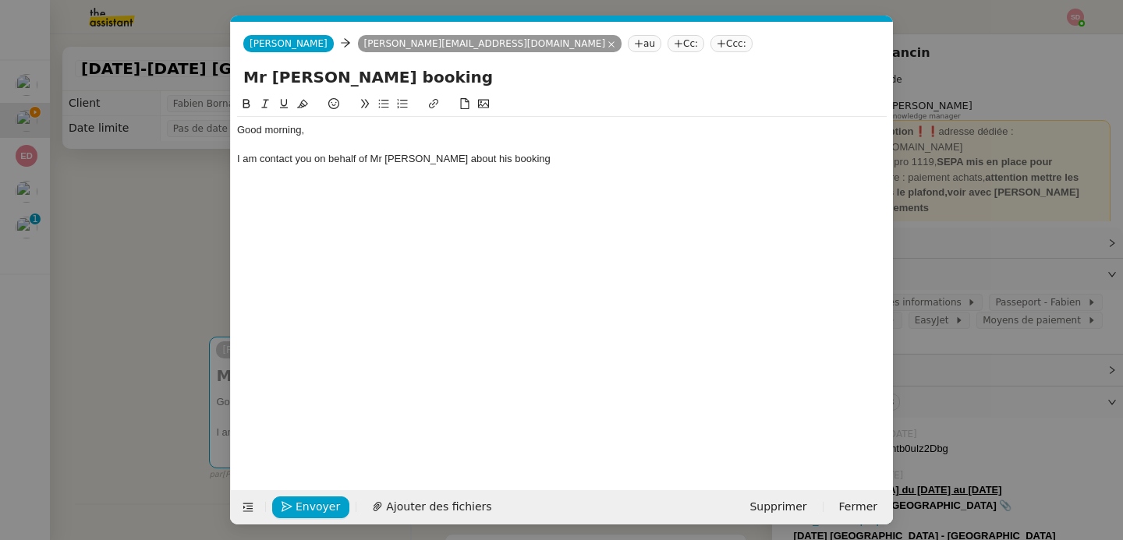
click at [606, 158] on div "I am contact you on behalf of Mr Bornancin about his booking" at bounding box center [561, 159] width 649 height 14
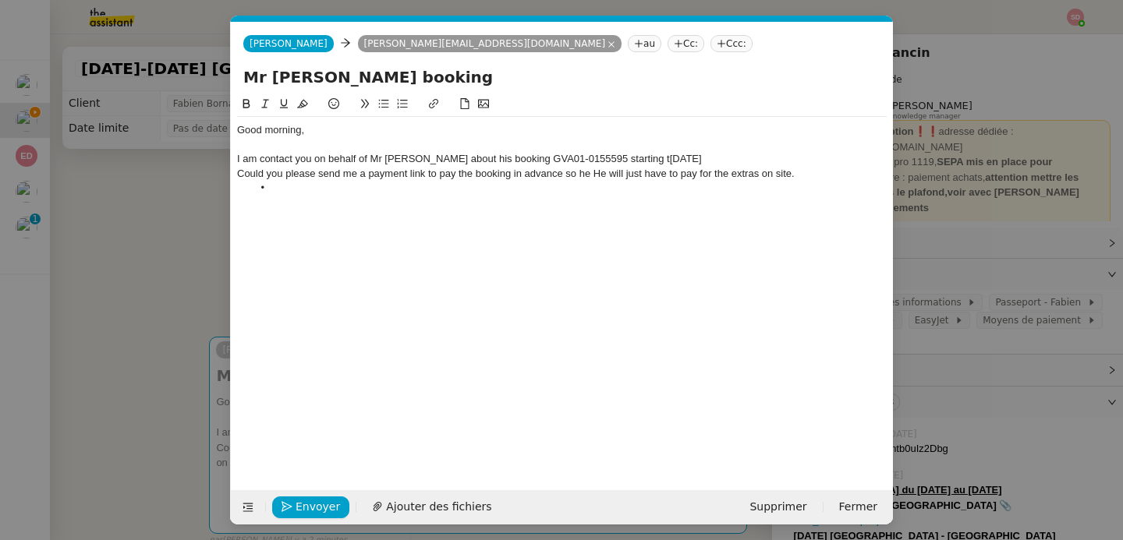
click at [592, 173] on div "Could you please send me a payment link to pay the booking in advance so he He …" at bounding box center [561, 174] width 649 height 14
click at [567, 168] on div "Could you please send me a payment link to pay the booking in advance so he wil…" at bounding box center [561, 174] width 649 height 14
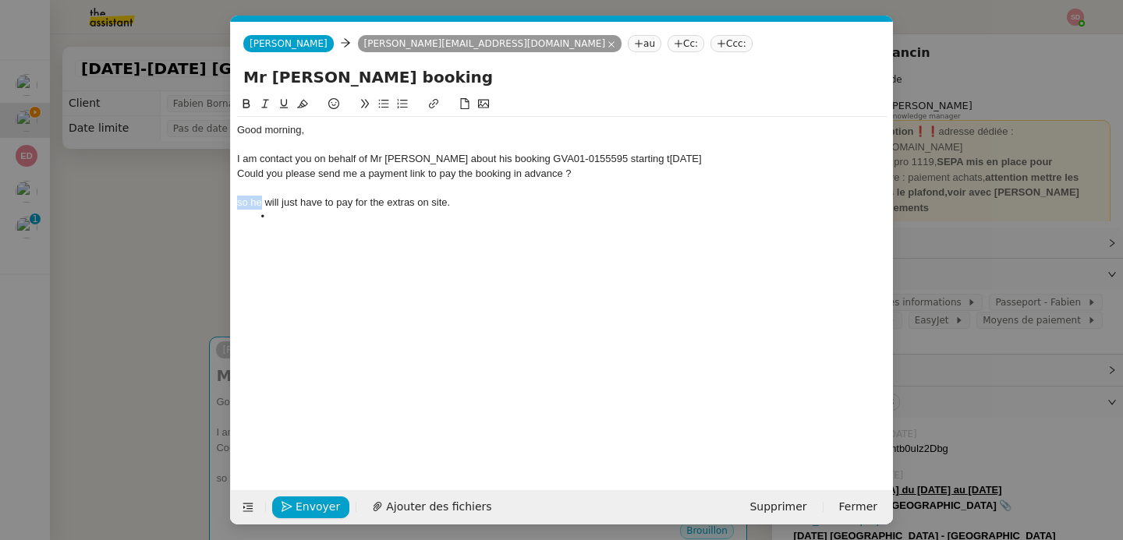
drag, startPoint x: 260, startPoint y: 203, endPoint x: 190, endPoint y: 203, distance: 70.2
click at [190, 203] on nz-modal-container "Service TA - VOYAGE - PROPOSITION GLOBALE A utiliser dans le cadre de propositi…" at bounding box center [561, 270] width 1123 height 540
click at [597, 179] on div "Could you please send me a payment link to pay the booking in advance ?" at bounding box center [561, 174] width 649 height 14
click at [381, 104] on icon at bounding box center [383, 103] width 11 height 11
drag, startPoint x: 401, startPoint y: 203, endPoint x: 507, endPoint y: 203, distance: 106.0
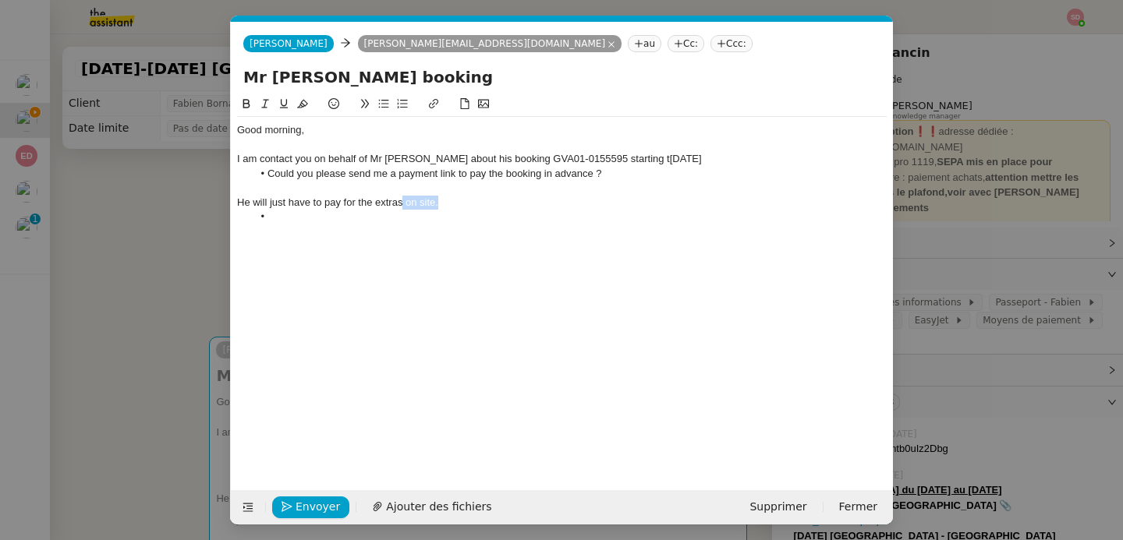
click at [507, 203] on div "He will just have to pay for the extras on site." at bounding box center [561, 203] width 649 height 14
click at [436, 512] on span "Ajouter des fichiers" at bounding box center [438, 507] width 105 height 18
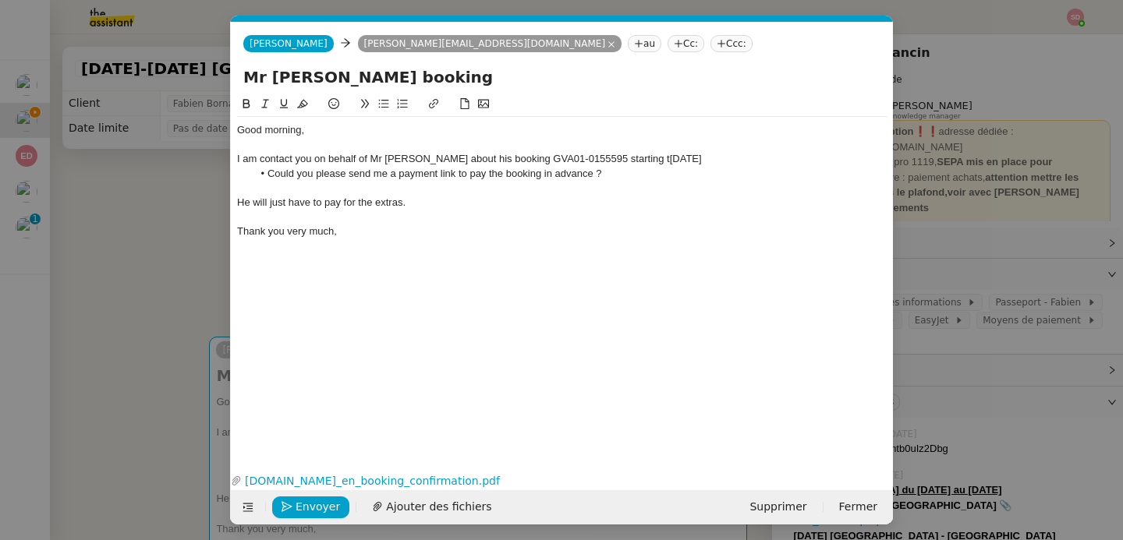
click at [386, 186] on div at bounding box center [561, 188] width 649 height 14
click at [403, 188] on div "He will just have to pay for the extras." at bounding box center [561, 188] width 649 height 14
click at [391, 214] on div "Thank you very much," at bounding box center [561, 217] width 649 height 14
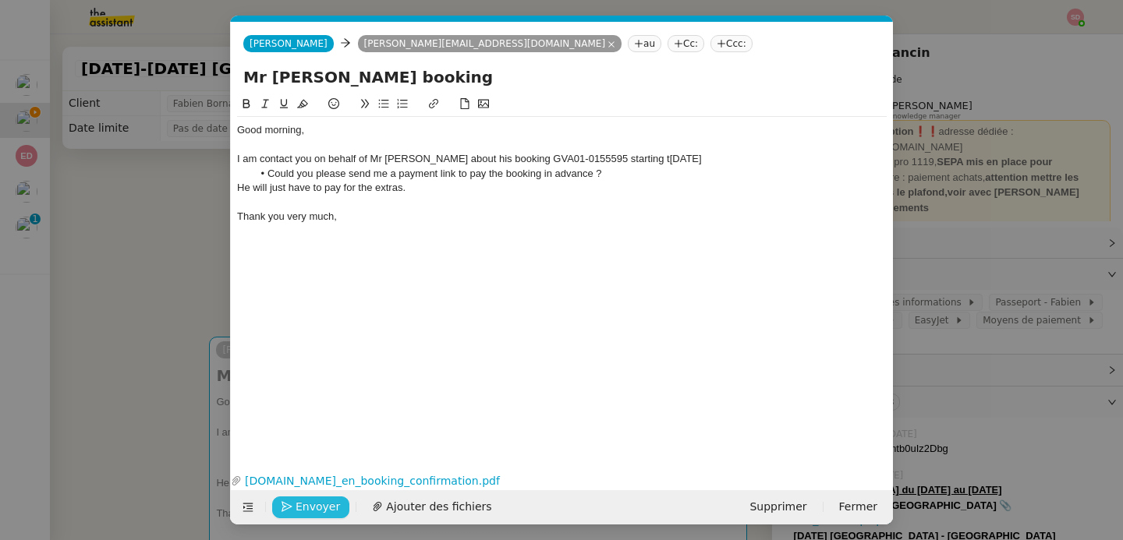
click at [310, 499] on span "Envoyer" at bounding box center [317, 507] width 44 height 18
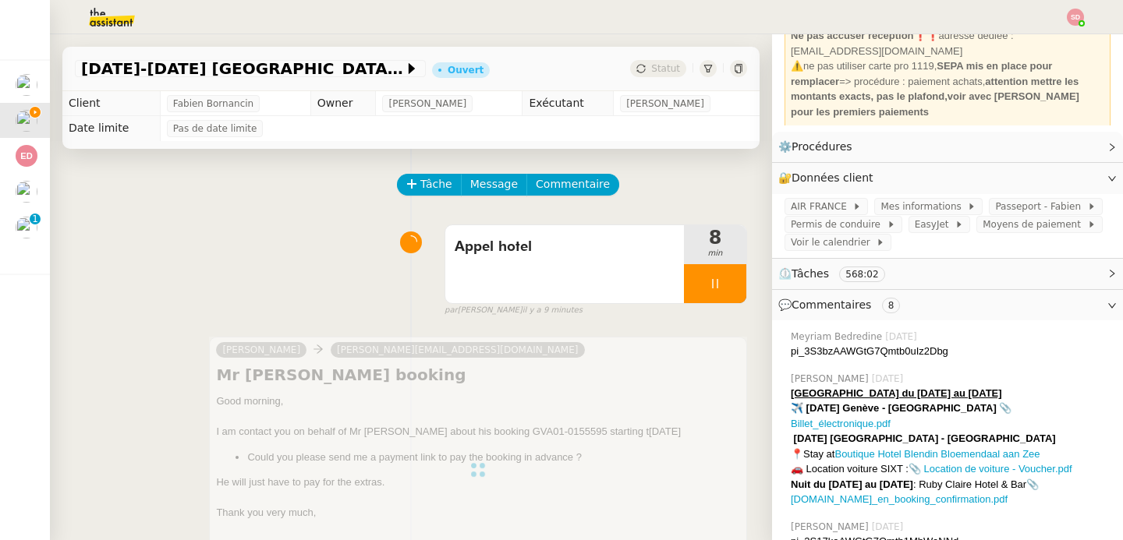
scroll to position [111, 0]
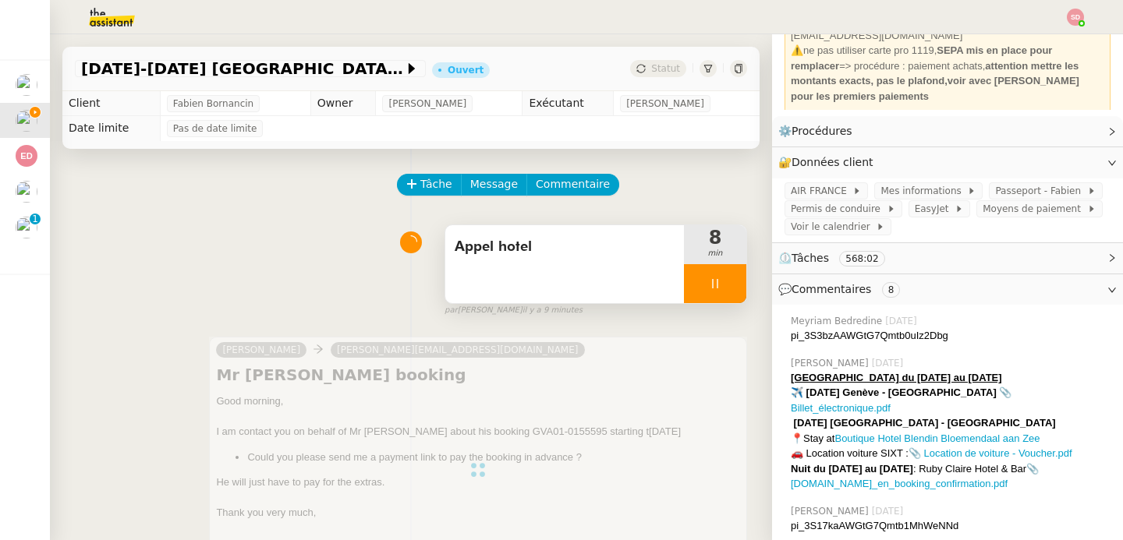
click at [712, 284] on div at bounding box center [715, 283] width 62 height 39
click at [724, 284] on icon at bounding box center [730, 284] width 12 height 12
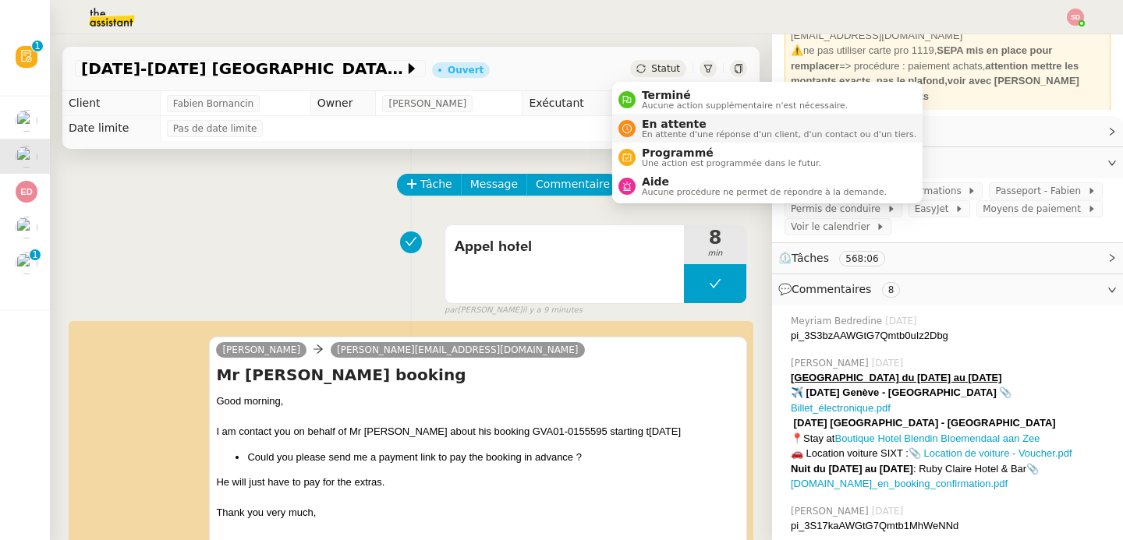
click at [648, 126] on span "En attente" at bounding box center [779, 124] width 274 height 12
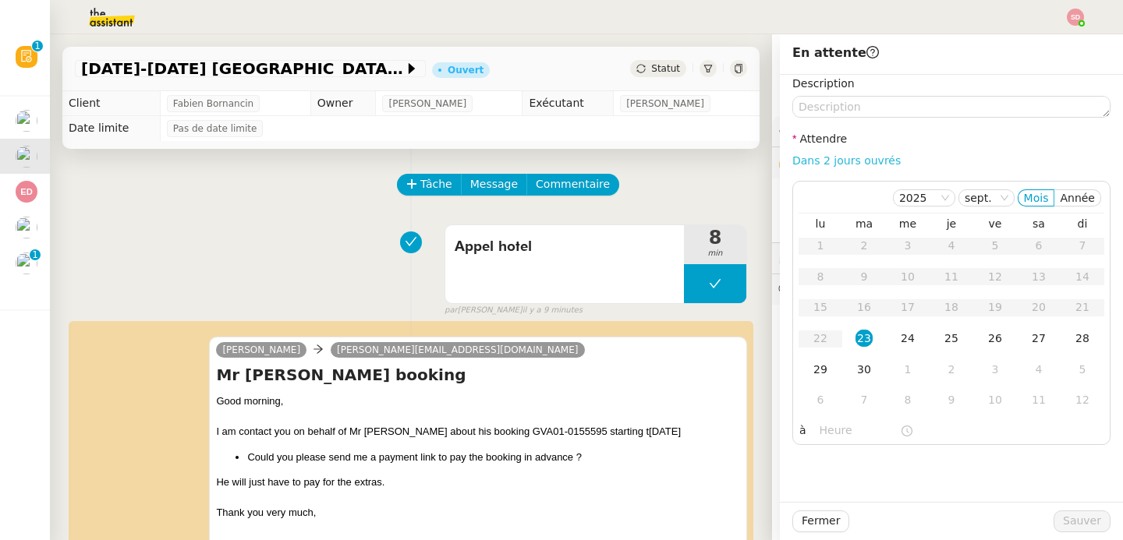
click at [832, 163] on link "Dans 2 jours ouvrés" at bounding box center [846, 160] width 108 height 12
type input "07:00"
click at [899, 341] on div "24" at bounding box center [907, 338] width 17 height 17
click at [1063, 520] on span "Sauver" at bounding box center [1082, 521] width 38 height 18
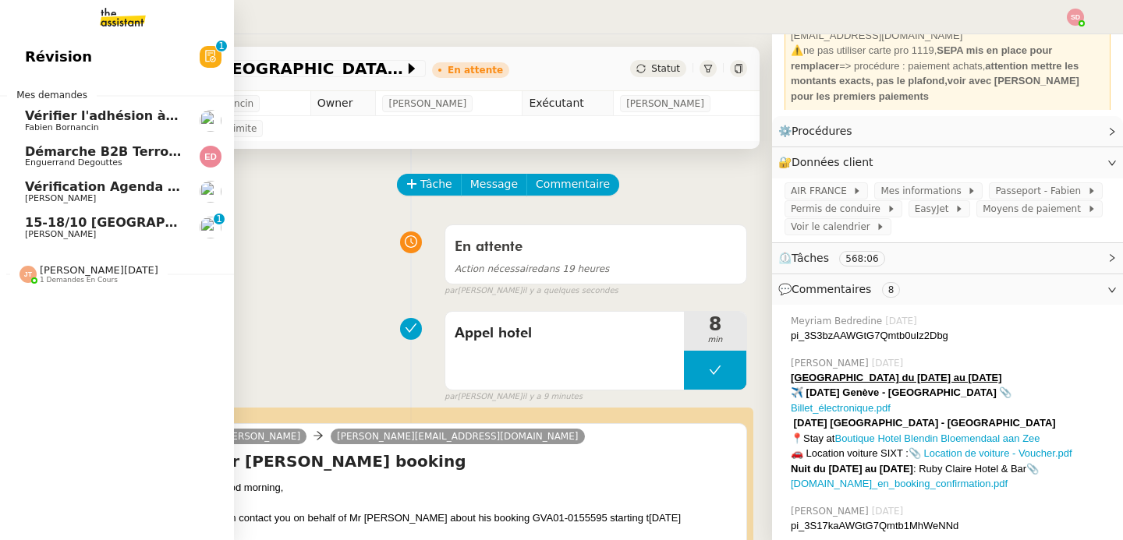
click at [53, 227] on span "15-18/10 Barcelone - Conférence" at bounding box center [178, 222] width 306 height 15
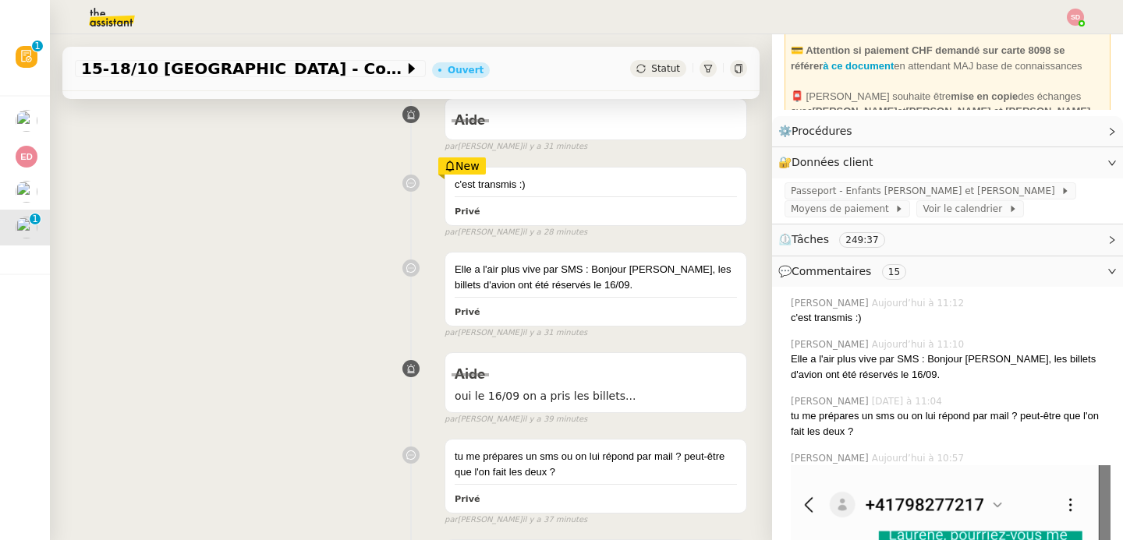
scroll to position [6, 0]
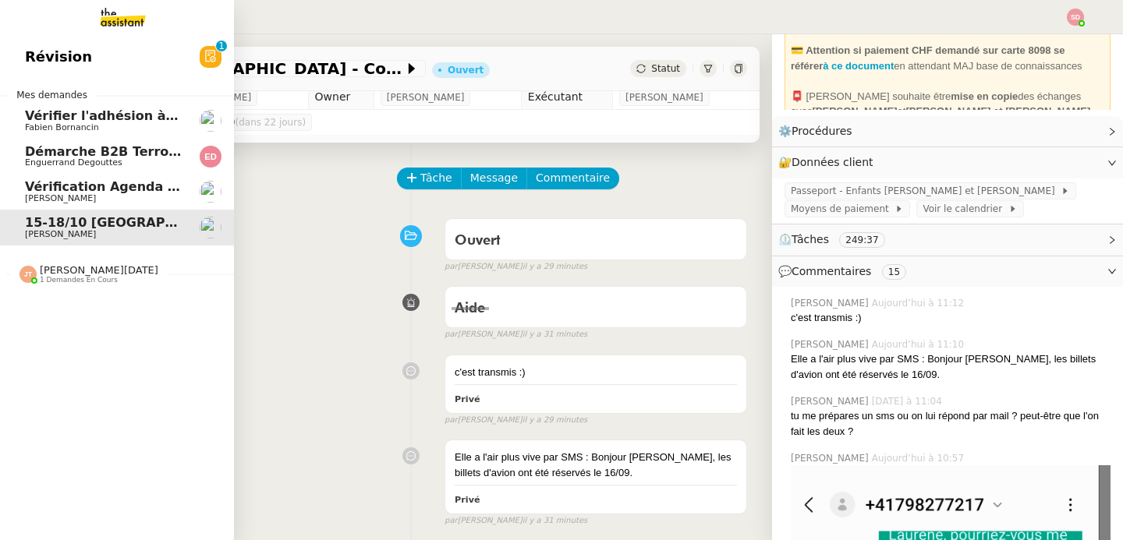
click at [66, 111] on span "Vérifier l'adhésion à Soho House" at bounding box center [171, 115] width 292 height 15
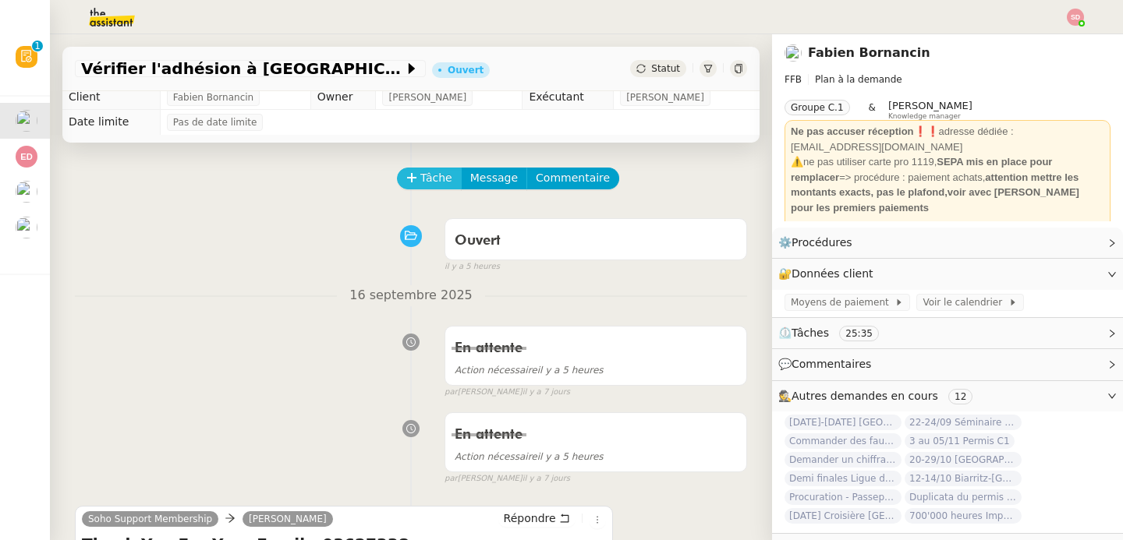
click at [420, 173] on span "Tâche" at bounding box center [436, 178] width 32 height 18
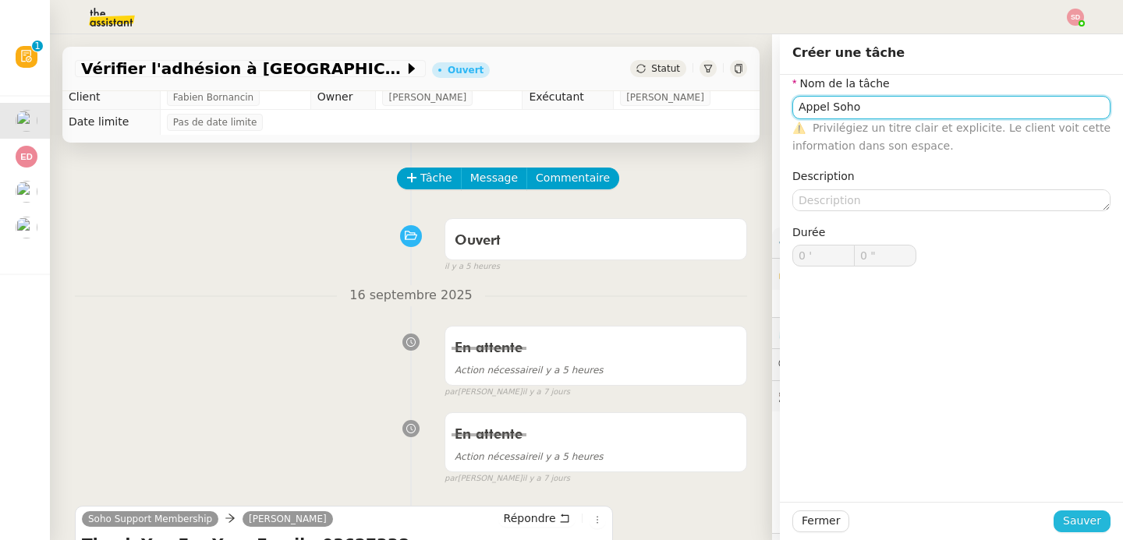
type input "Appel Soho"
click at [1088, 522] on span "Sauver" at bounding box center [1082, 521] width 38 height 18
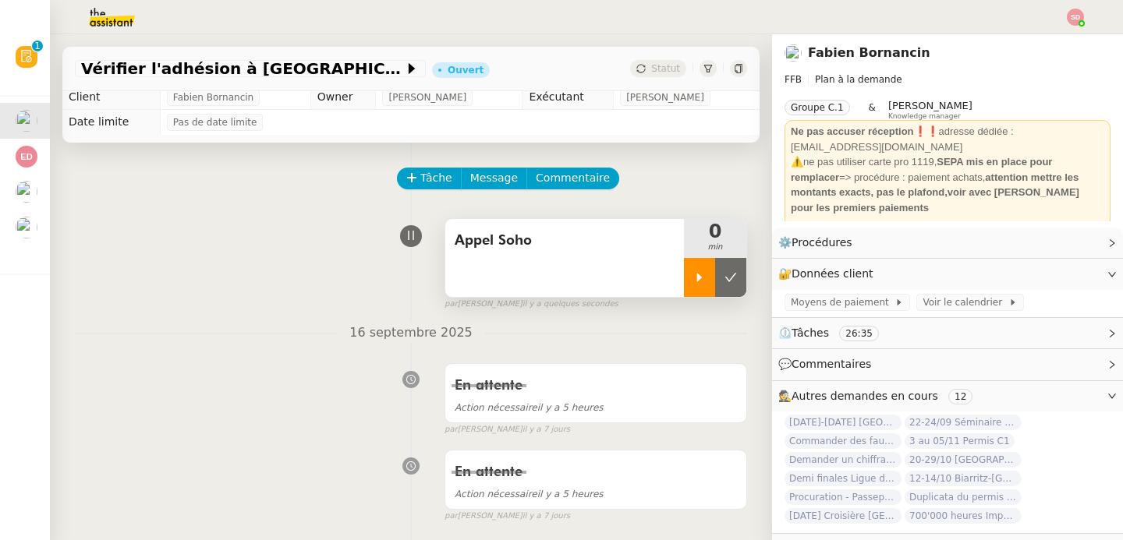
click at [686, 280] on div at bounding box center [699, 277] width 31 height 39
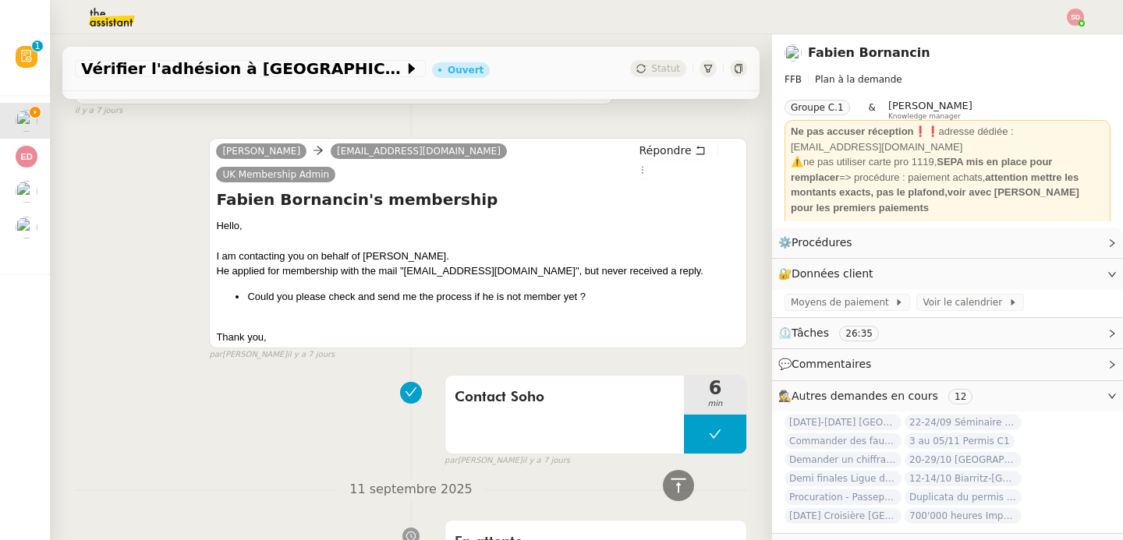
scroll to position [499, 0]
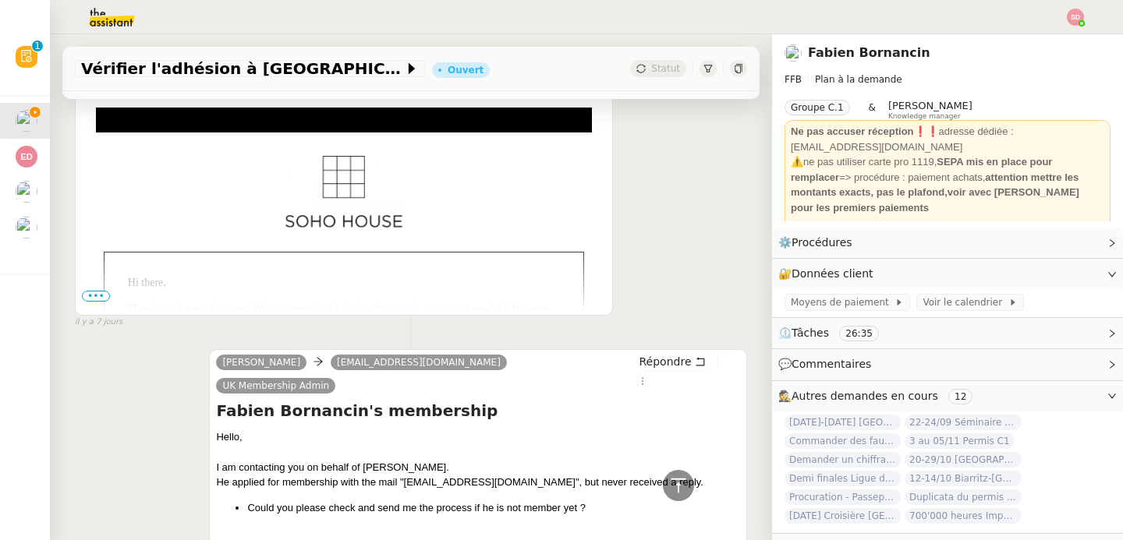
click at [97, 294] on span "•••" at bounding box center [96, 296] width 28 height 11
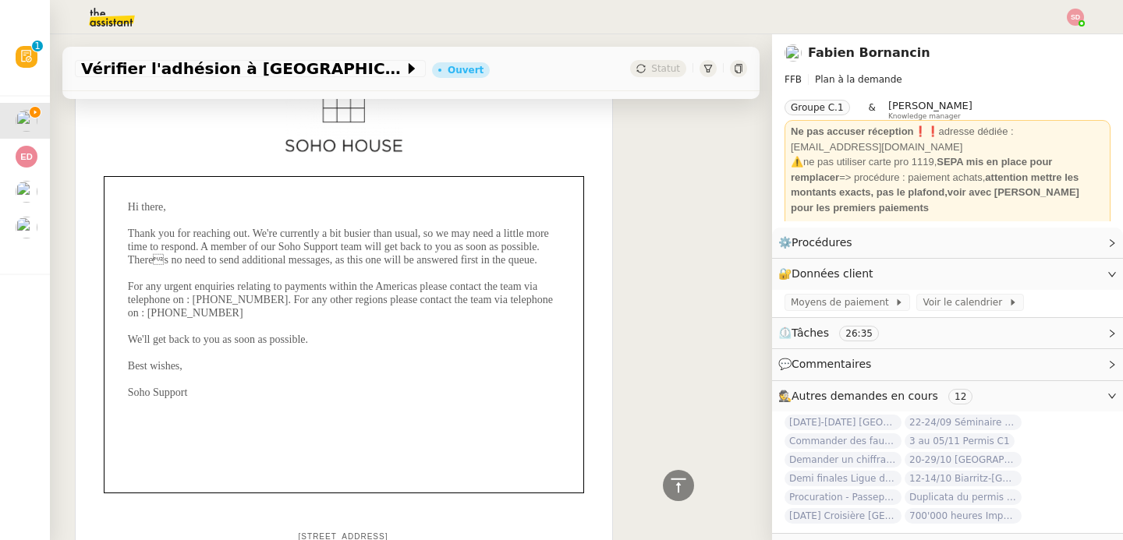
scroll to position [658, 0]
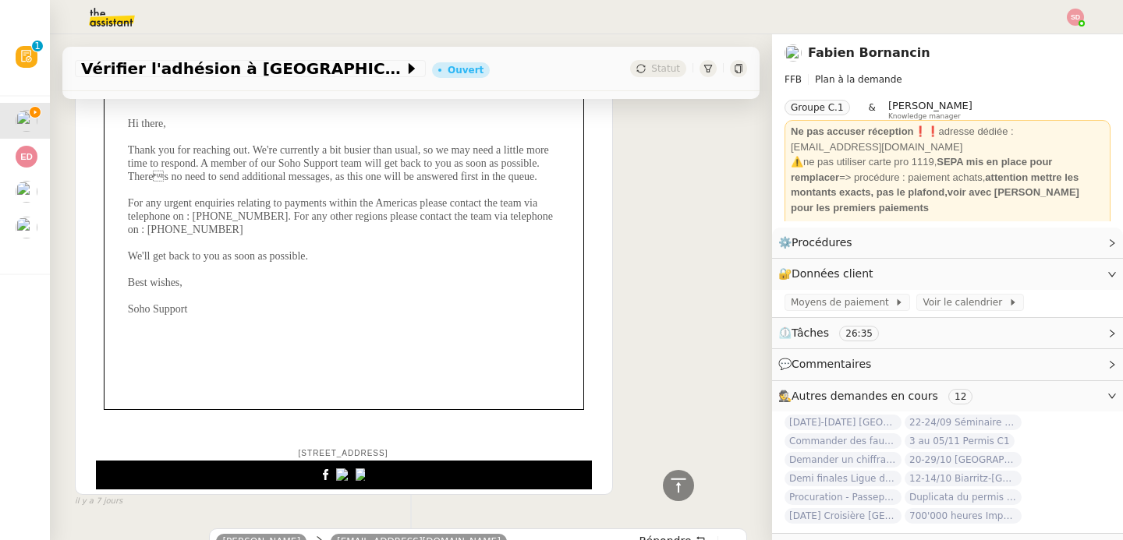
drag, startPoint x: 191, startPoint y: 243, endPoint x: 282, endPoint y: 244, distance: 91.2
click at [282, 244] on td "Hi there, Thank you for reaching out. We're currently a bit busier than usual, …" at bounding box center [344, 226] width 432 height 218
copy span "020 4511 9900"
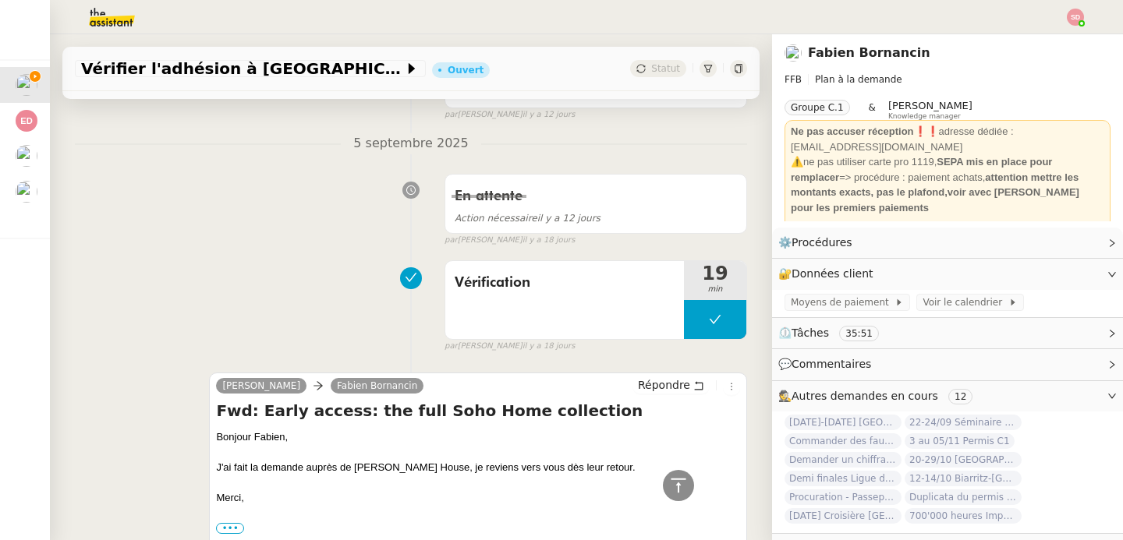
scroll to position [2051, 0]
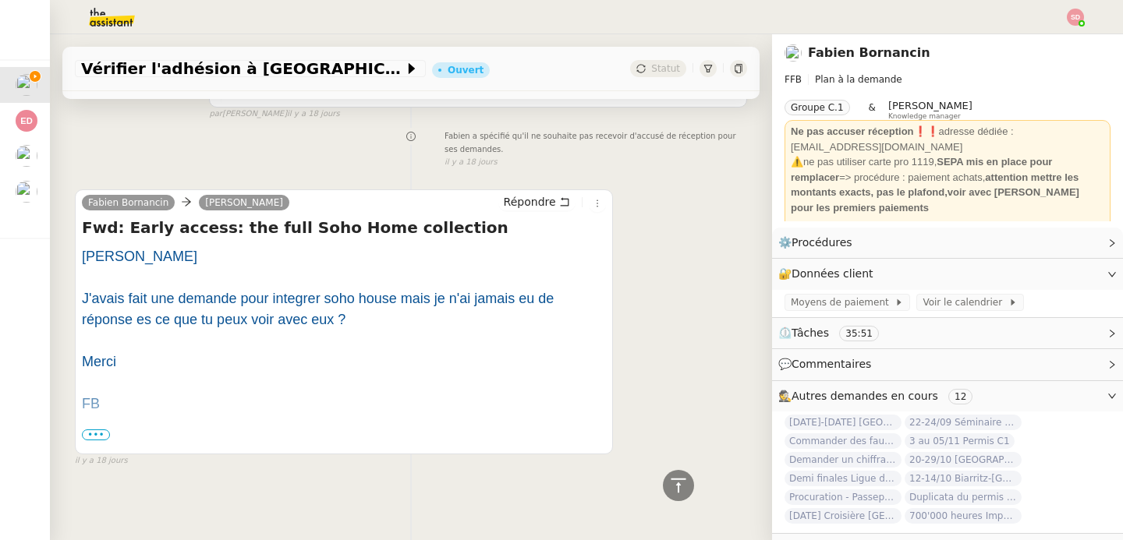
click at [91, 437] on div "Camille Bonjour J'avais fait une demande pour integrer soho house mais je n'ai …" at bounding box center [344, 401] width 524 height 310
click at [531, 197] on span "Répondre" at bounding box center [530, 202] width 52 height 16
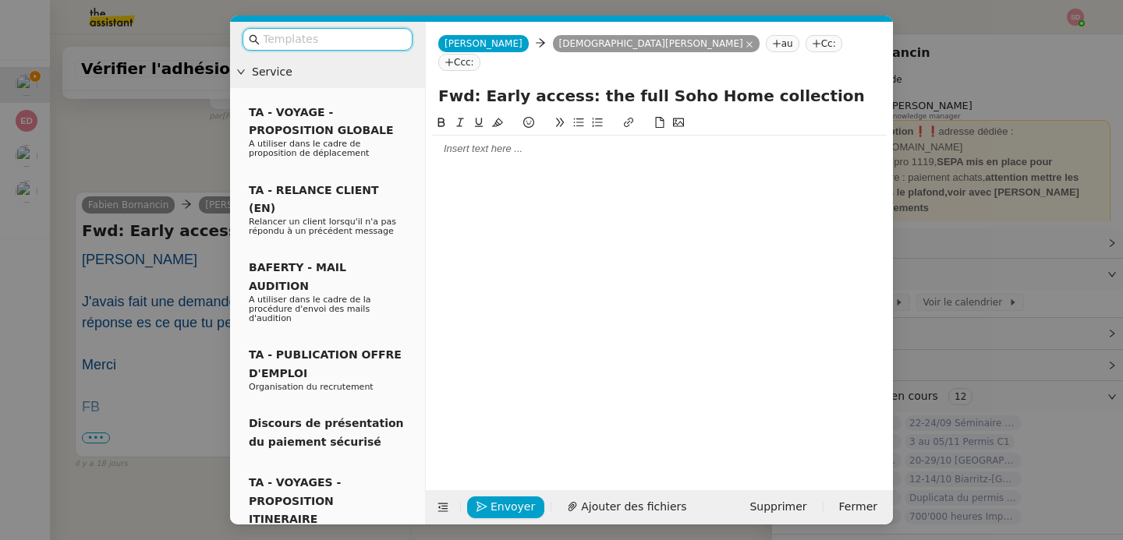
scroll to position [2172, 0]
click at [483, 140] on div at bounding box center [659, 149] width 454 height 27
click at [444, 508] on icon at bounding box center [443, 508] width 10 height 9
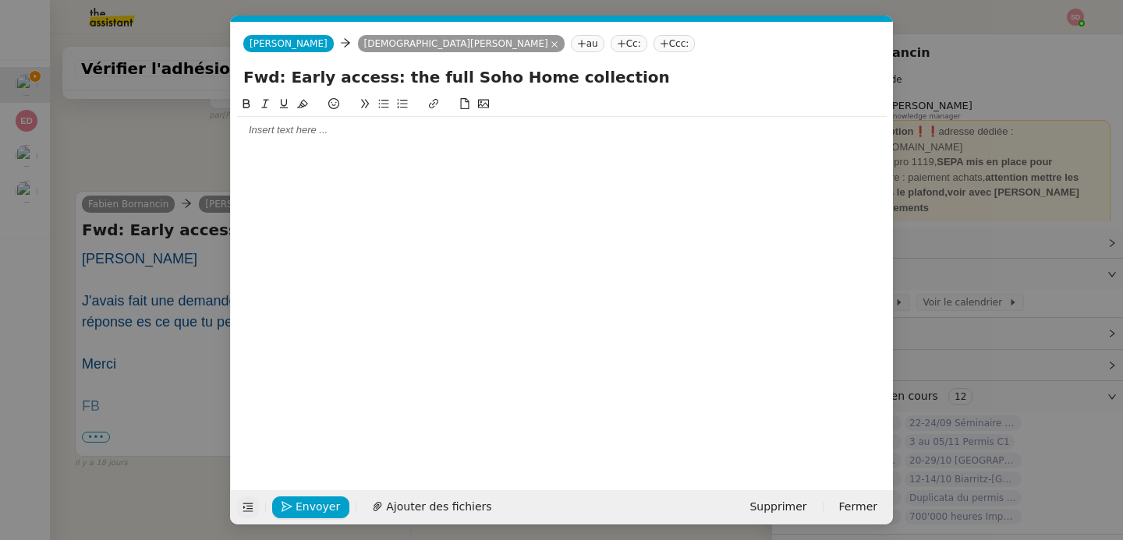
click at [385, 125] on div at bounding box center [561, 130] width 649 height 14
click at [461, 159] on div "J'ai bien contacté Soho House concernant votre demande." at bounding box center [561, 159] width 649 height 14
click at [448, 190] on div "Ils ont bien reçu votre dem" at bounding box center [561, 188] width 649 height 14
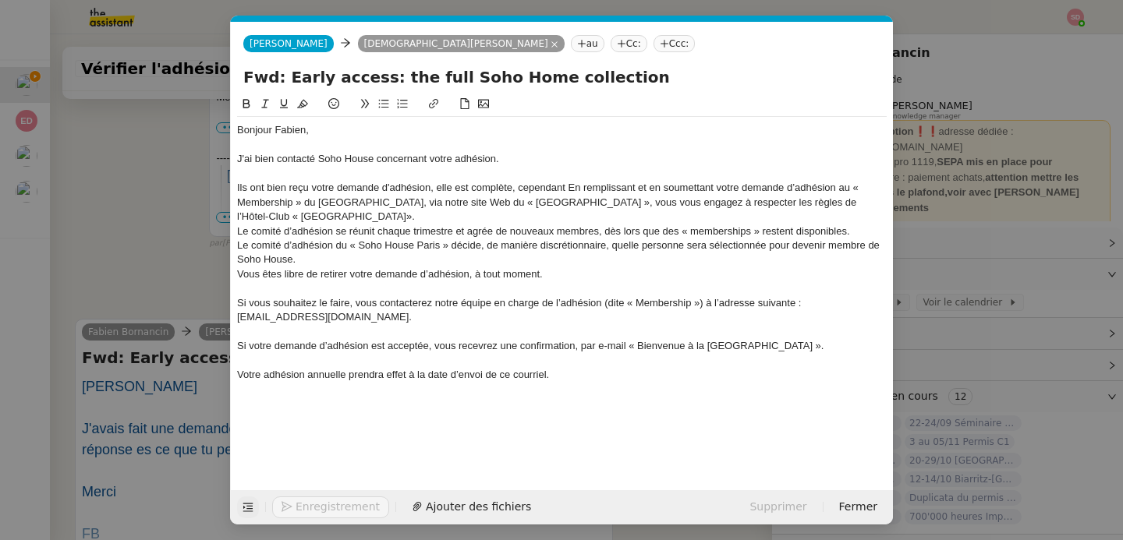
scroll to position [2376, 0]
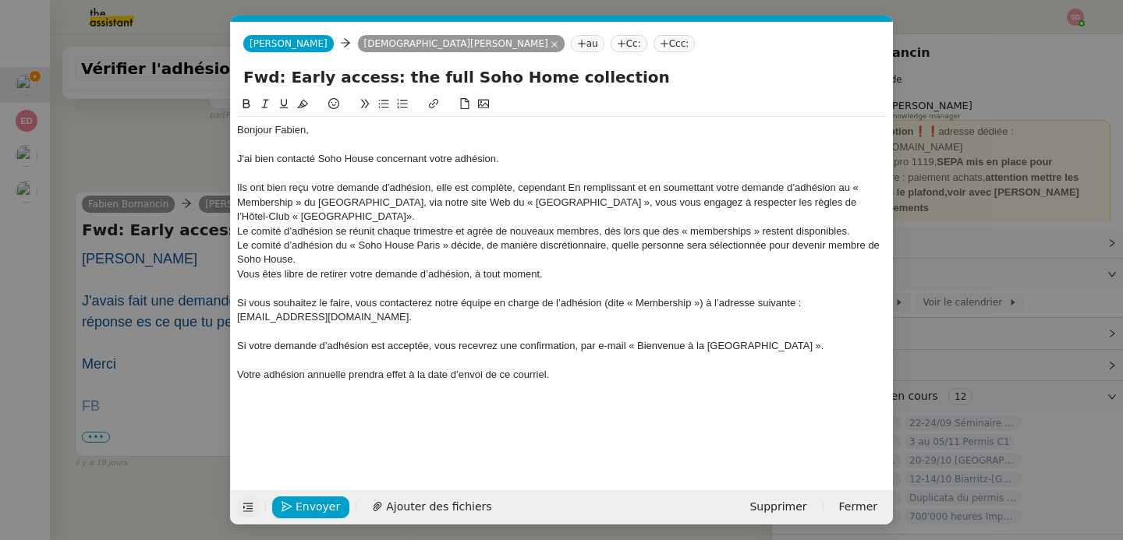
click at [518, 193] on div "Ils ont bien reçu votre demande d'adhésion, elle est complète, cependant En rem…" at bounding box center [561, 202] width 649 height 43
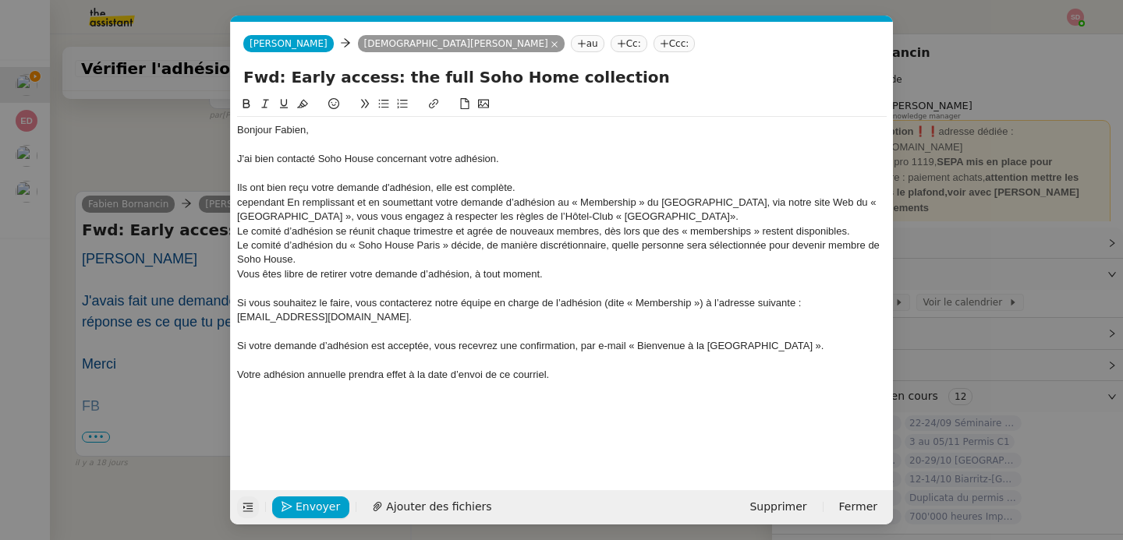
click at [504, 208] on div "cependant En remplissant et en soumettant votre demande d’adhésion au « Members…" at bounding box center [561, 210] width 649 height 29
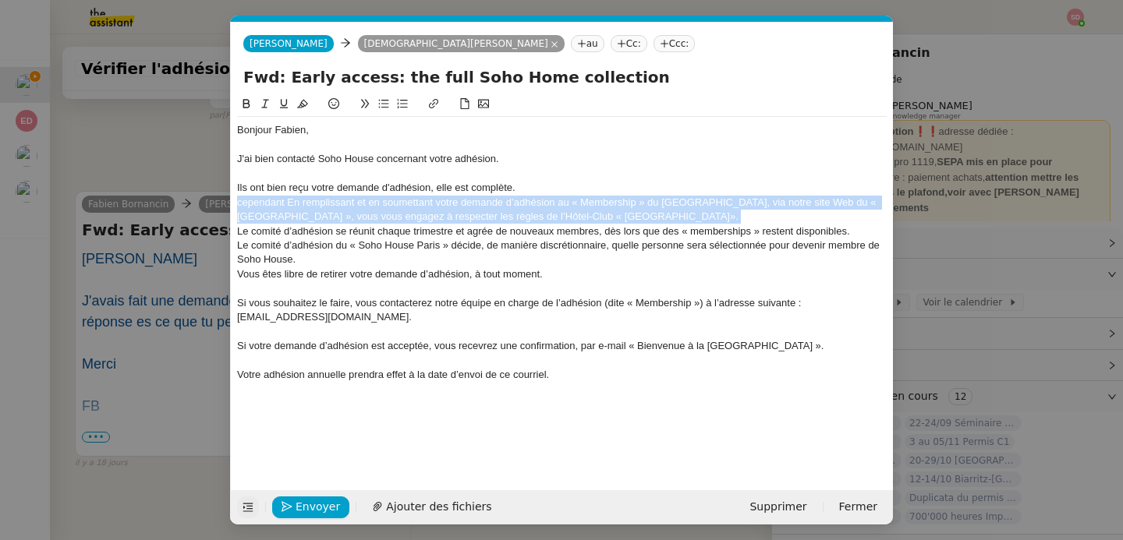
click at [504, 208] on div "cependant En remplissant et en soumettant votre demande d’adhésion au « Members…" at bounding box center [561, 210] width 649 height 29
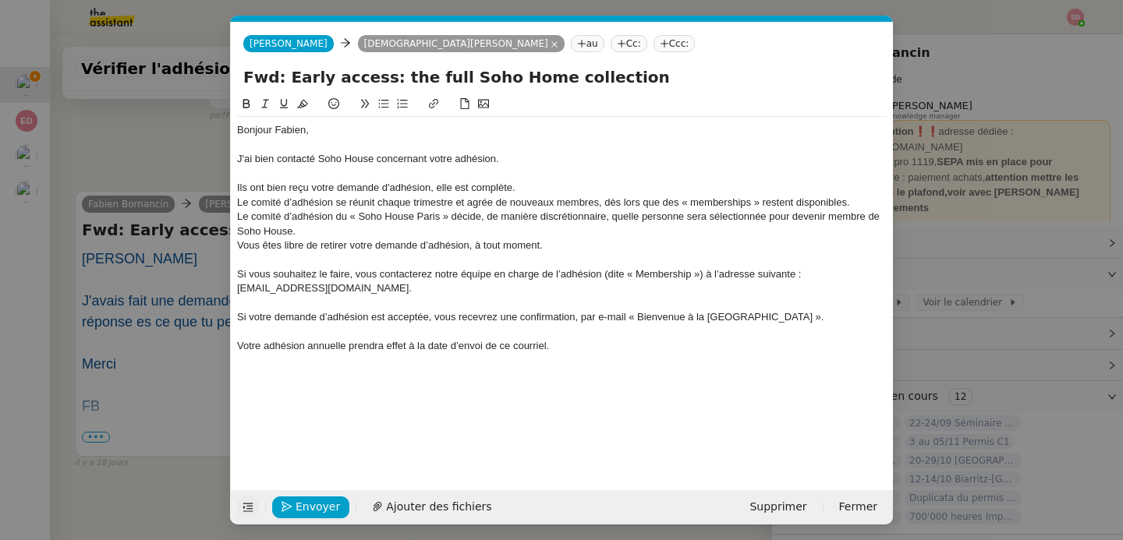
click at [412, 232] on div "Le comité d’adhésion du « Soho House Paris » décide, de manière discrétionnaire…" at bounding box center [561, 224] width 649 height 29
click at [431, 220] on div "Le comité d’adhésion du « Soho House Paris » décide, de manière discrétionnaire…" at bounding box center [561, 224] width 649 height 29
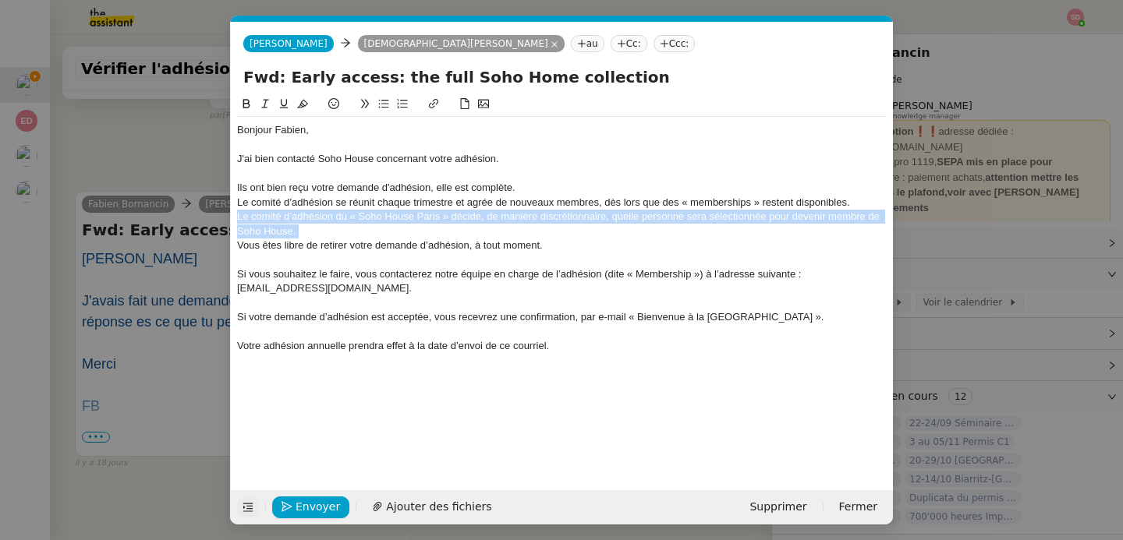
click at [431, 220] on div "Le comité d’adhésion du « Soho House Paris » décide, de manière discrétionnaire…" at bounding box center [561, 224] width 649 height 29
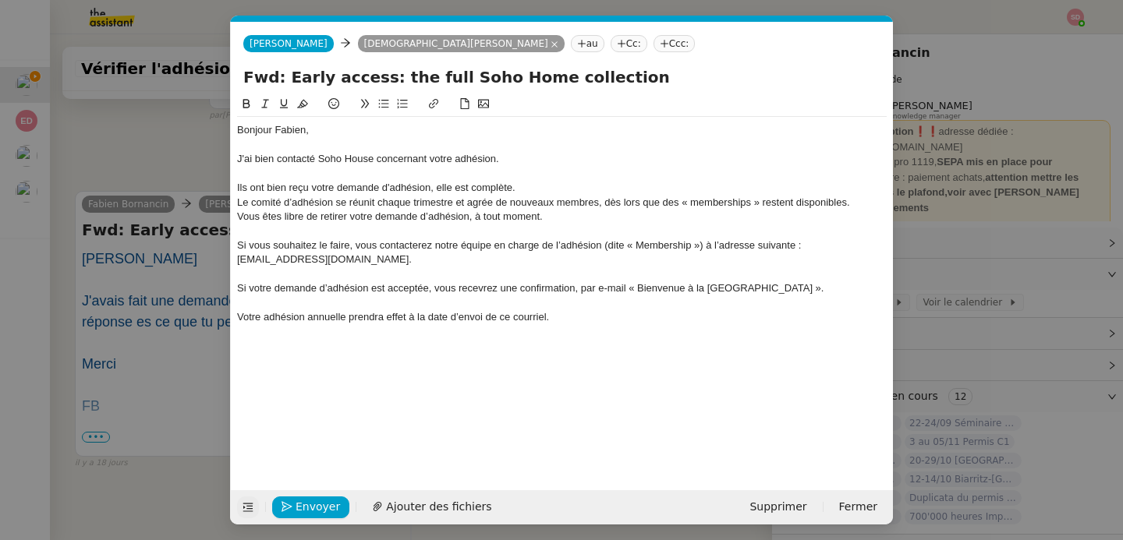
click at [865, 203] on div "Le comité d’adhésion se réunit chaque trimestre et agrée de nouveaux membres, d…" at bounding box center [561, 203] width 649 height 14
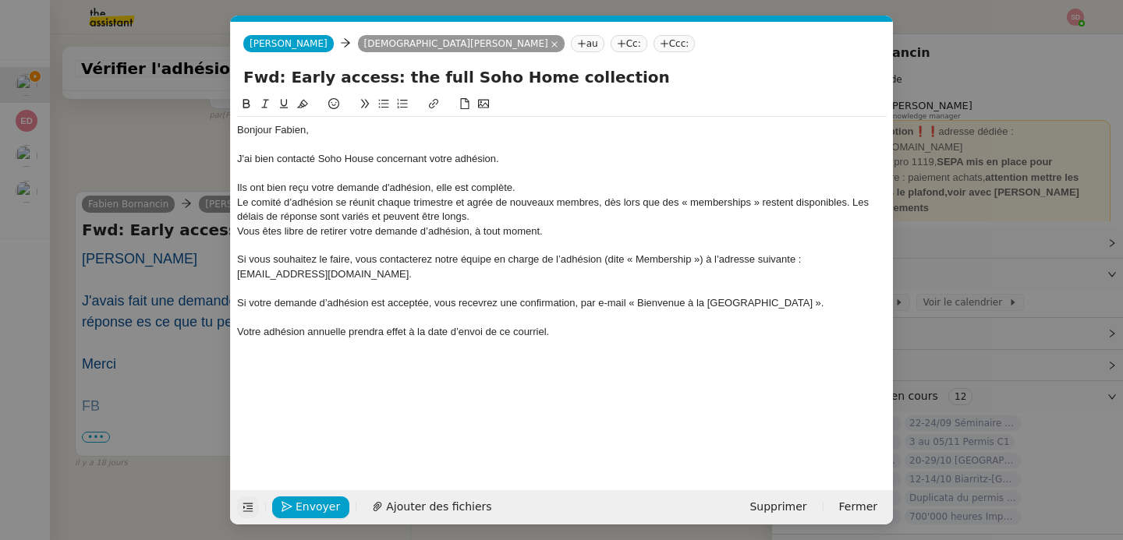
click at [590, 269] on div "Si vous souhaitez le faire, vous contacterez notre équipe en charge de l’adhési…" at bounding box center [561, 267] width 649 height 29
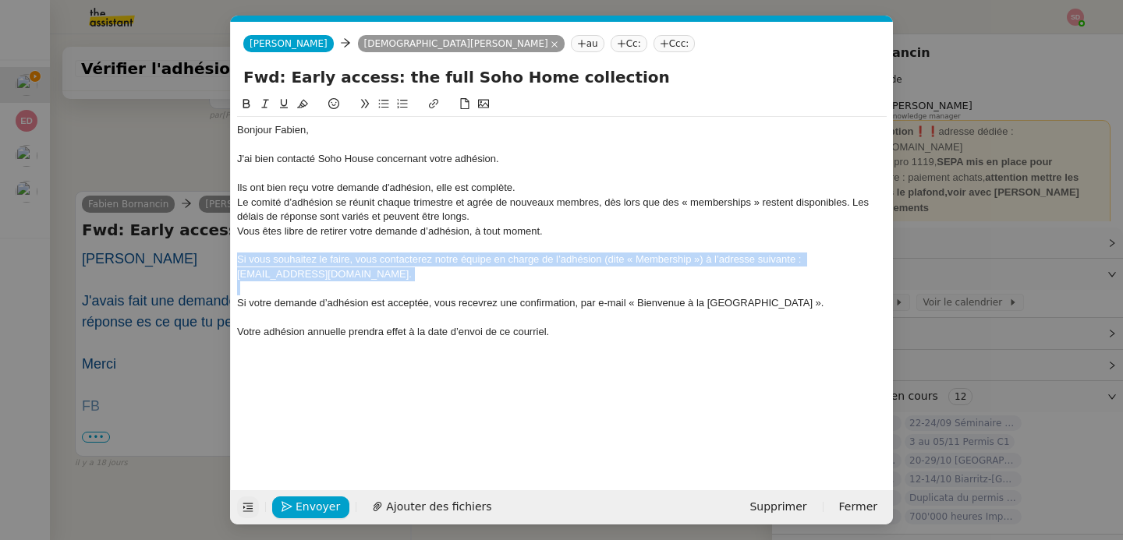
click at [590, 269] on div "Si vous souhaitez le faire, vous contacterez notre équipe en charge de l’adhési…" at bounding box center [561, 267] width 649 height 29
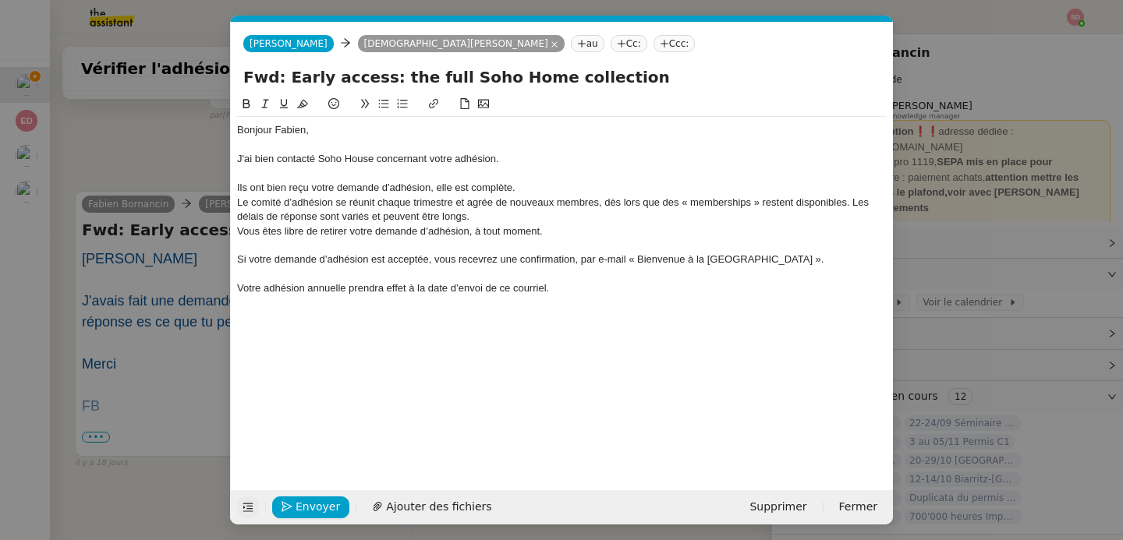
click at [578, 296] on div at bounding box center [561, 303] width 649 height 14
click at [416, 183] on div "Ils ont bien reçu votre demande d'adhésion, elle est complète." at bounding box center [561, 188] width 649 height 14
click at [511, 192] on div "Ils ont bien reçu votre demande, elle est complète." at bounding box center [561, 188] width 649 height 14
click at [499, 235] on div "Vous êtes libre de retirer votre demande d’adhésion, à tout moment." at bounding box center [561, 232] width 649 height 14
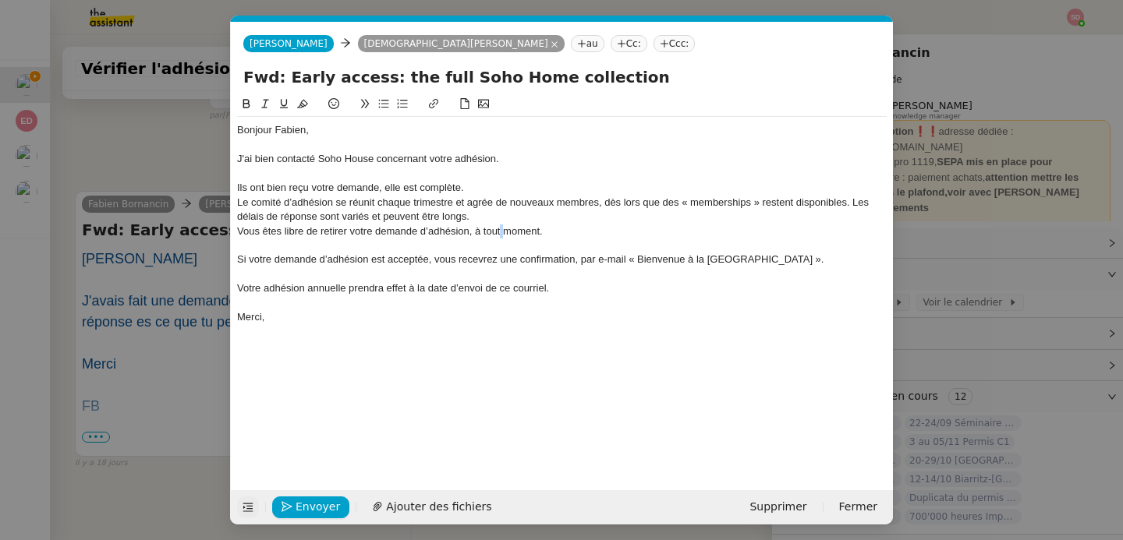
click at [499, 235] on div "Vous êtes libre de retirer votre demande d’adhésion, à tout moment." at bounding box center [561, 232] width 649 height 14
click at [267, 104] on icon at bounding box center [265, 103] width 11 height 11
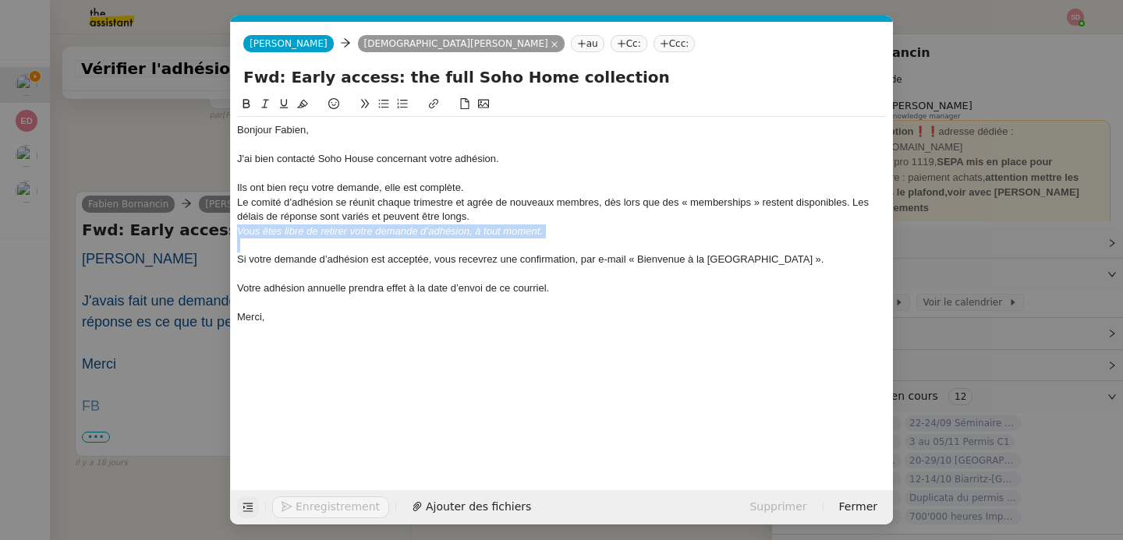
click at [369, 281] on div "Votre adhésion annuelle prendra effet à la date d’envoi de ce courriel." at bounding box center [561, 288] width 649 height 14
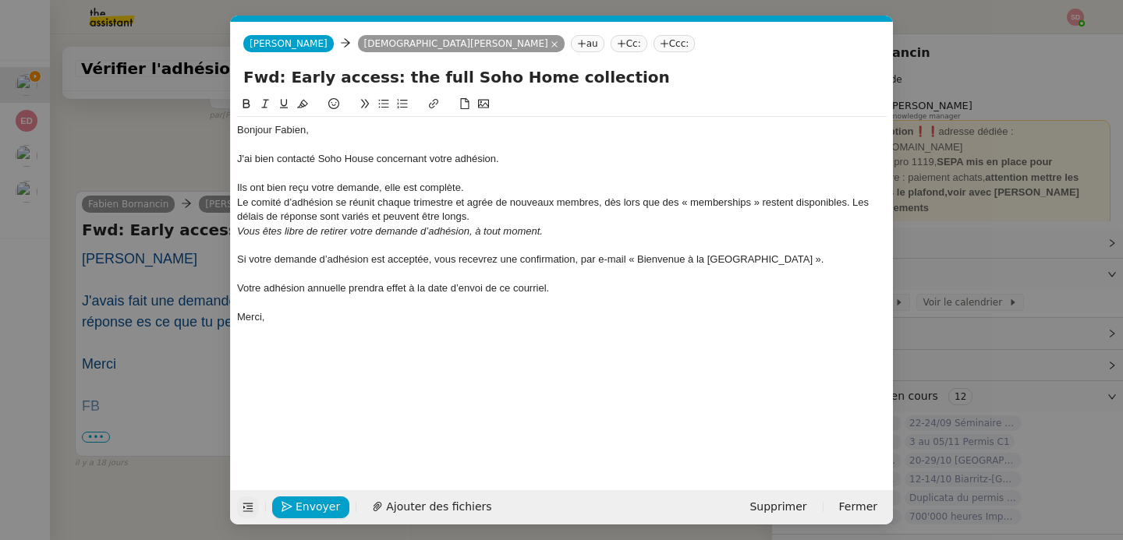
click at [390, 329] on div "Bonjour Fabien, J'ai bien contacté Soho House concernant votre adhésion. Ils on…" at bounding box center [561, 224] width 649 height 214
click at [313, 504] on span "Envoyer" at bounding box center [317, 507] width 44 height 18
click at [313, 504] on span "Confirmer l'envoi" at bounding box center [342, 507] width 94 height 18
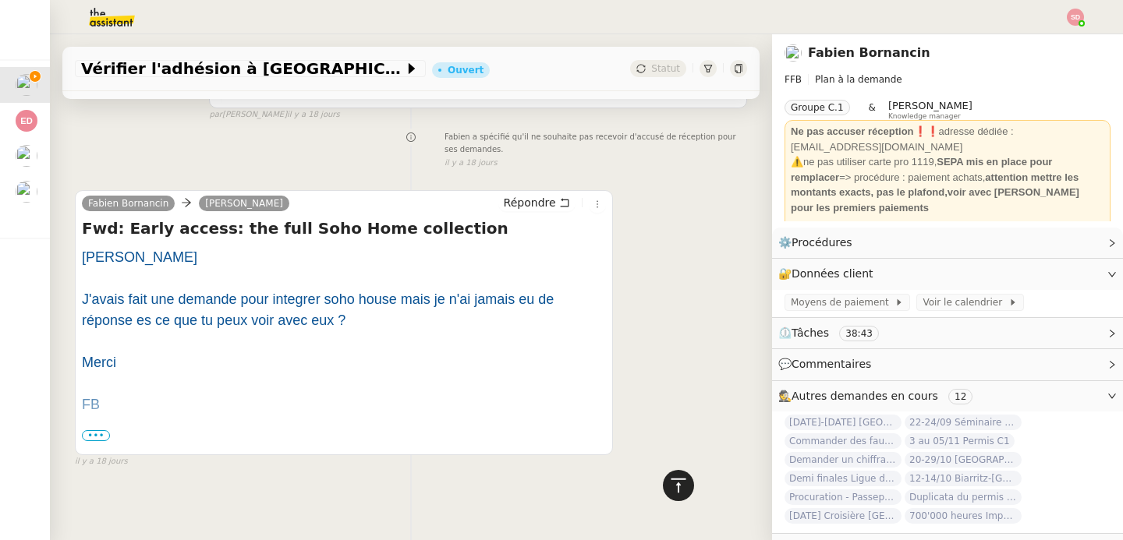
click at [663, 496] on div at bounding box center [678, 485] width 31 height 31
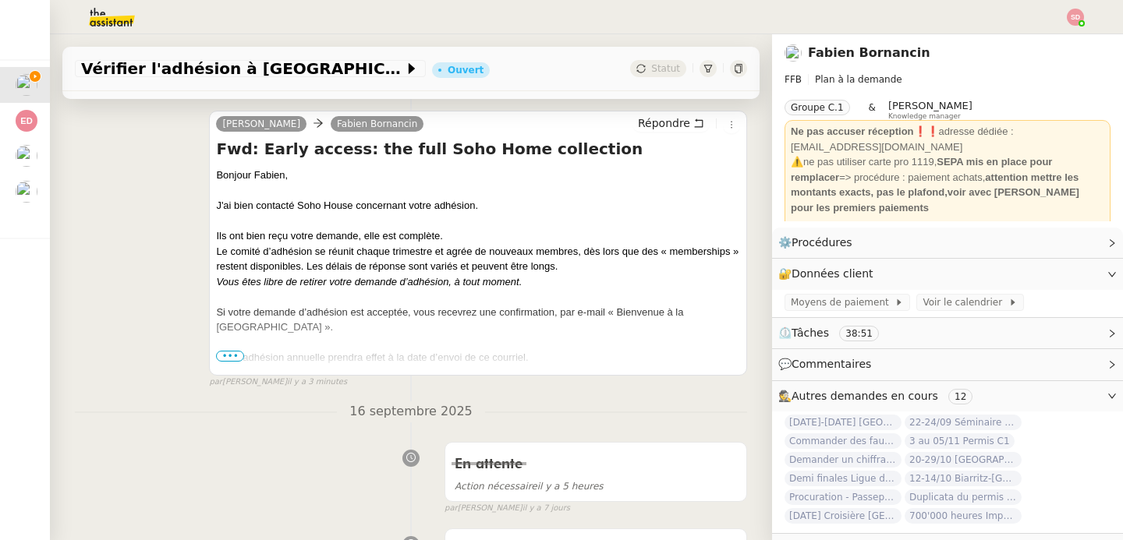
scroll to position [0, 0]
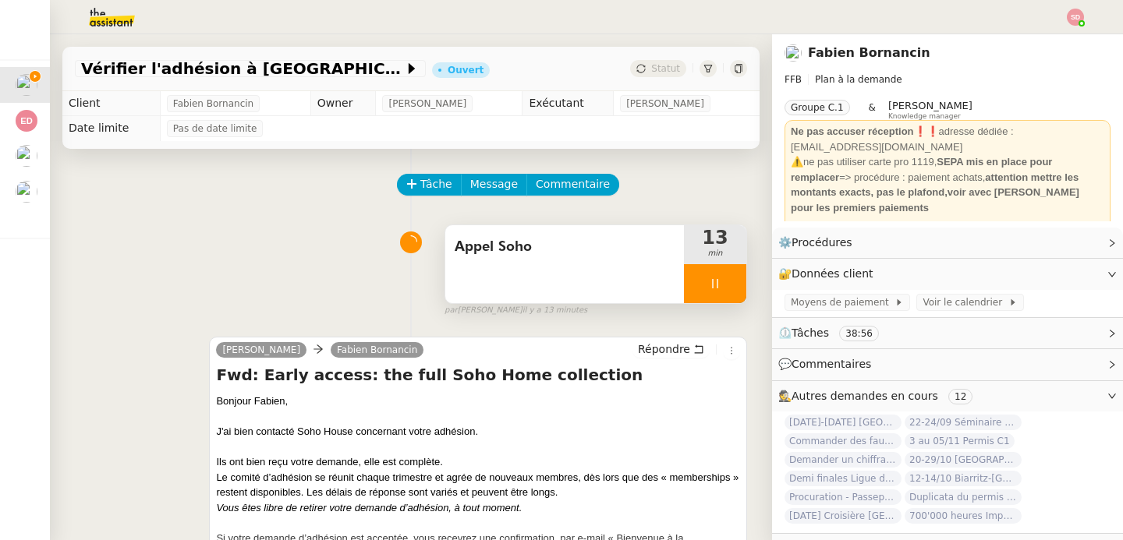
click at [715, 274] on div at bounding box center [715, 283] width 62 height 39
click at [715, 274] on button at bounding box center [730, 283] width 31 height 39
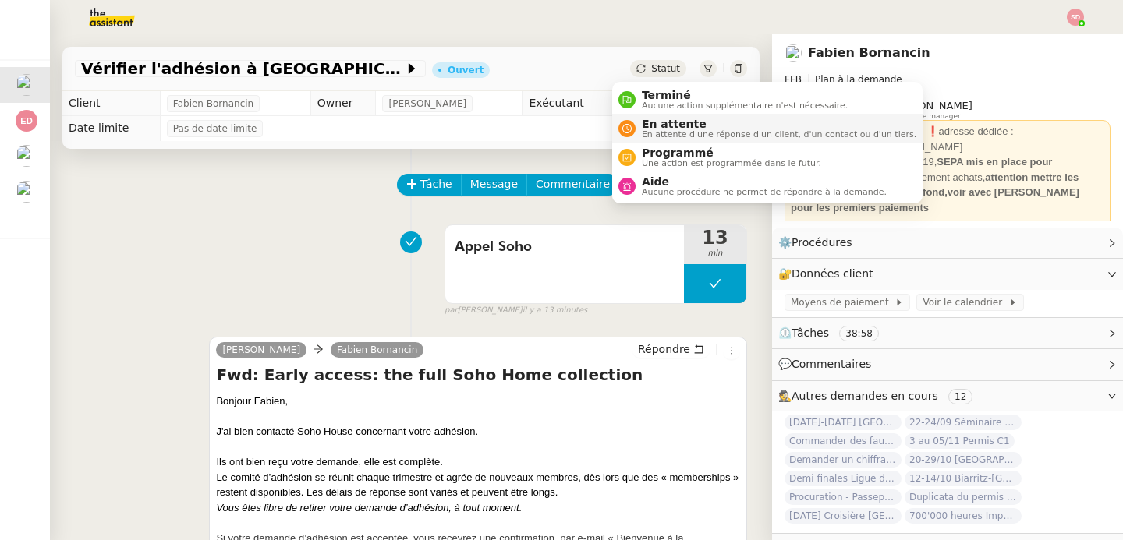
click at [640, 128] on div "En attente En attente d'une réponse d'un client, d'un contact ou d'un tiers." at bounding box center [775, 128] width 281 height 21
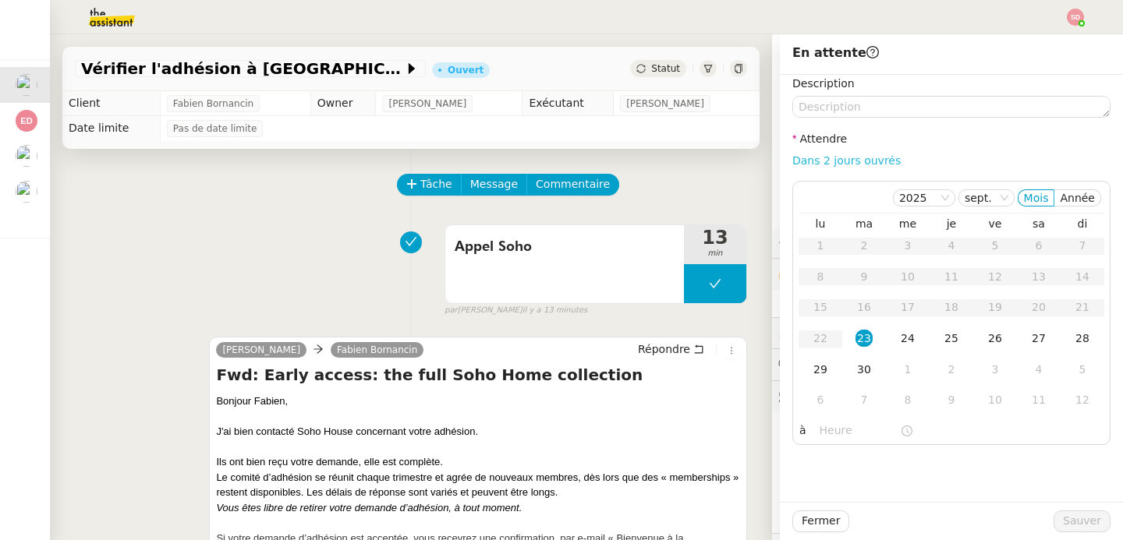
click at [863, 159] on link "Dans 2 jours ouvrés" at bounding box center [846, 160] width 108 height 12
type input "07:00"
click at [855, 365] on div "30" at bounding box center [863, 369] width 17 height 17
click at [1073, 522] on span "Sauver" at bounding box center [1082, 521] width 38 height 18
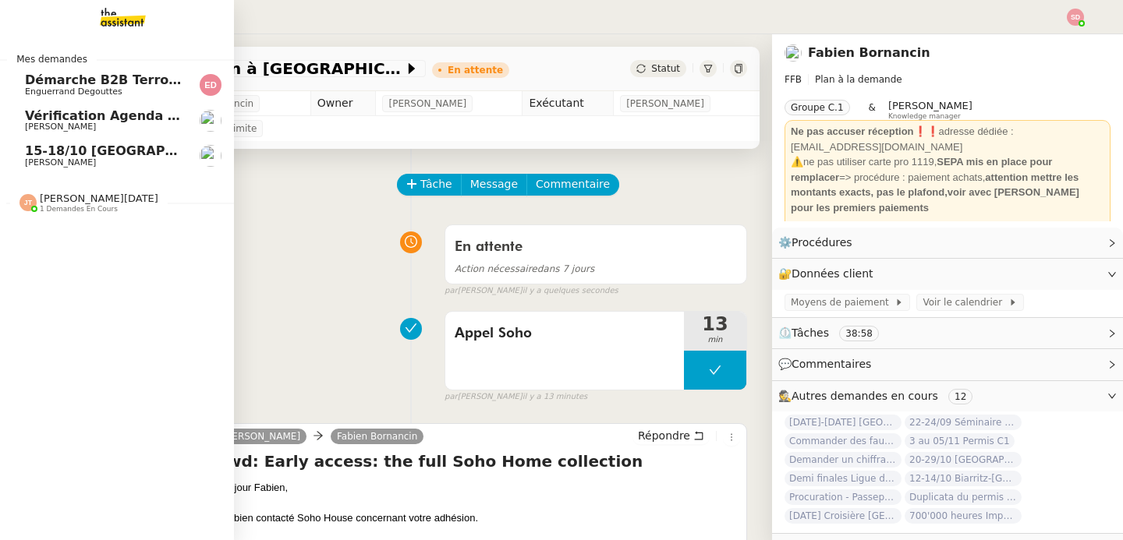
click at [87, 154] on span "15-18/10 Barcelone - Conférence" at bounding box center [178, 150] width 306 height 15
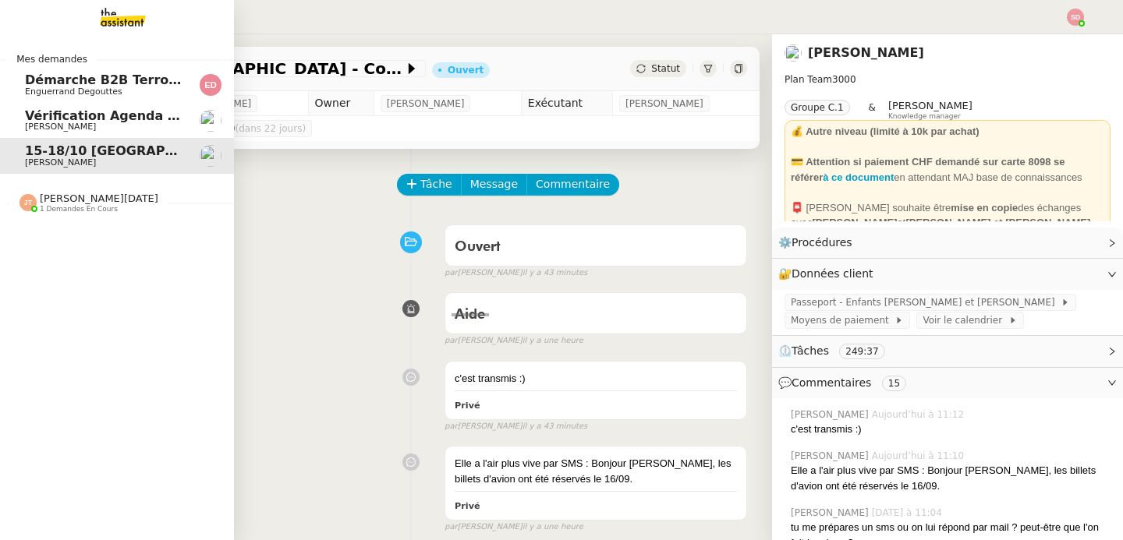
click at [85, 194] on span "[PERSON_NAME][DATE]" at bounding box center [99, 199] width 118 height 12
click at [118, 86] on span "Démarche B2B Terroir d'Eugénie" at bounding box center [139, 79] width 228 height 15
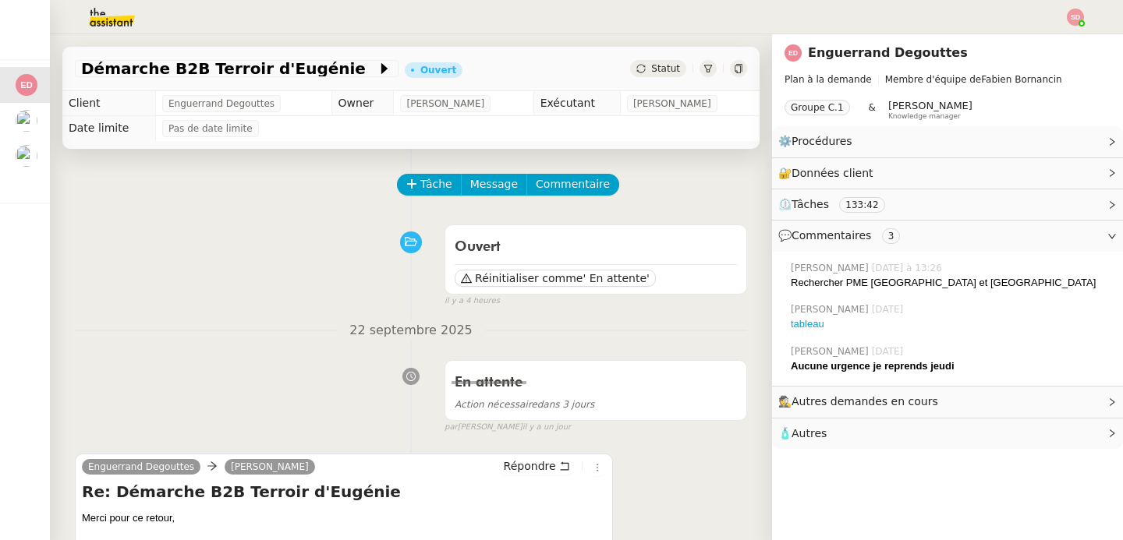
click at [242, 191] on div "Tâche Message Commentaire" at bounding box center [411, 192] width 672 height 37
click at [101, 20] on img at bounding box center [99, 17] width 121 height 34
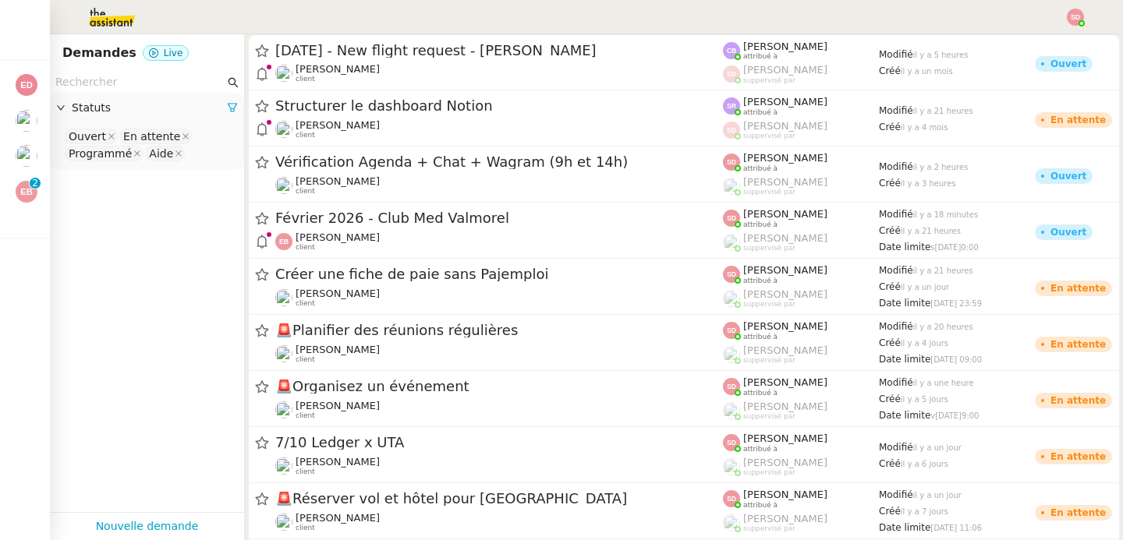
click at [129, 81] on input "text" at bounding box center [139, 82] width 169 height 18
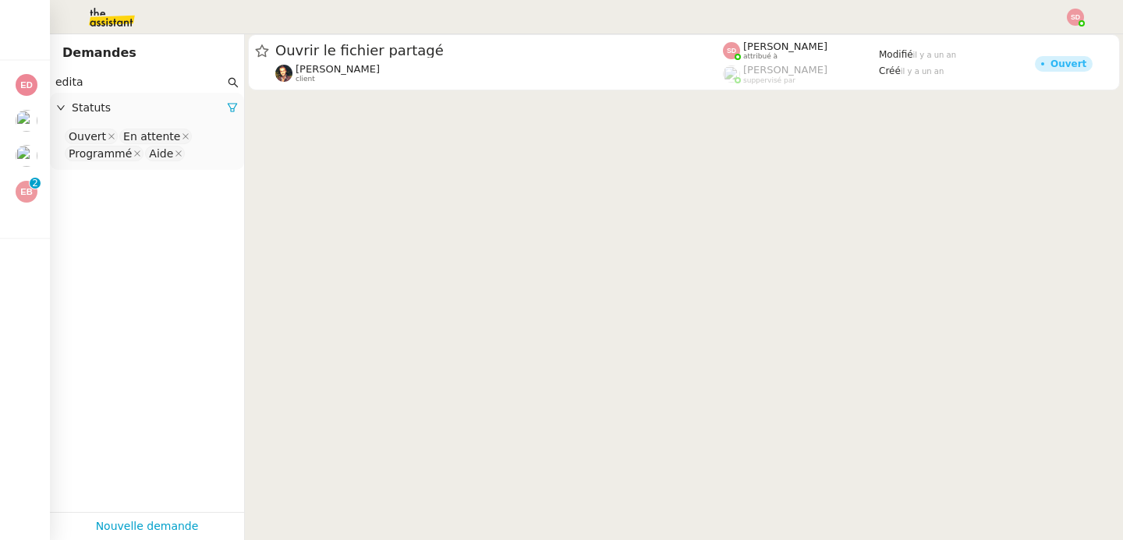
click at [189, 158] on nz-select-top-control "Ouvert En attente Programmé Aide" at bounding box center [146, 145] width 169 height 37
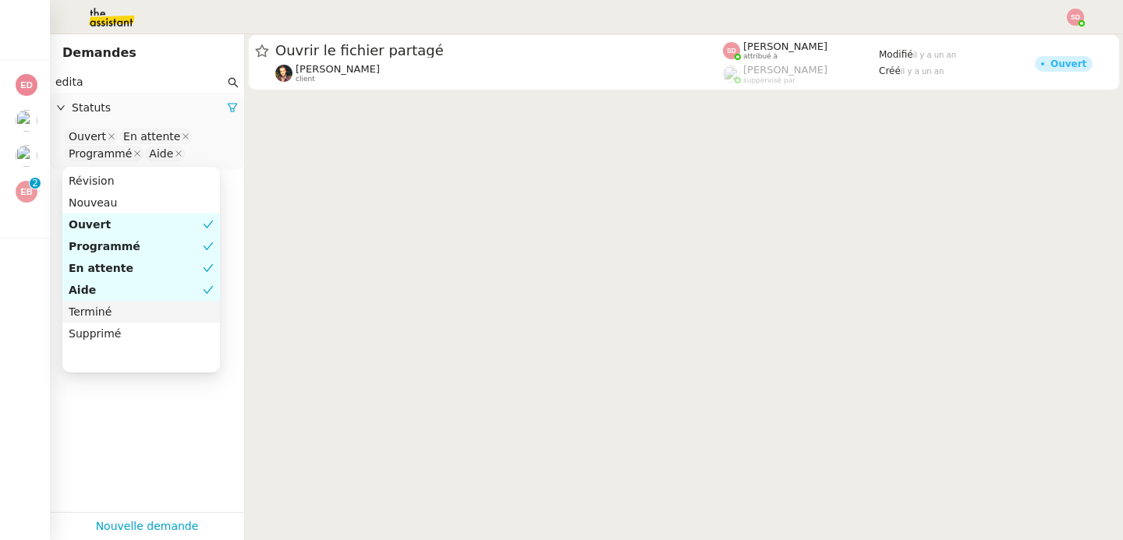
click at [149, 313] on div "Terminé" at bounding box center [141, 312] width 145 height 14
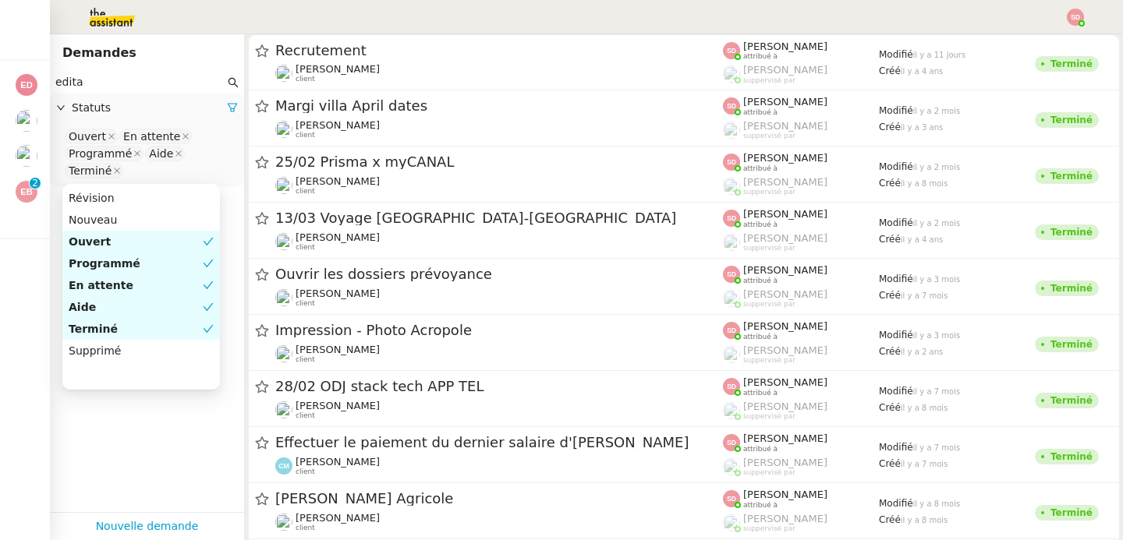
click at [94, 73] on input "edita" at bounding box center [139, 82] width 169 height 18
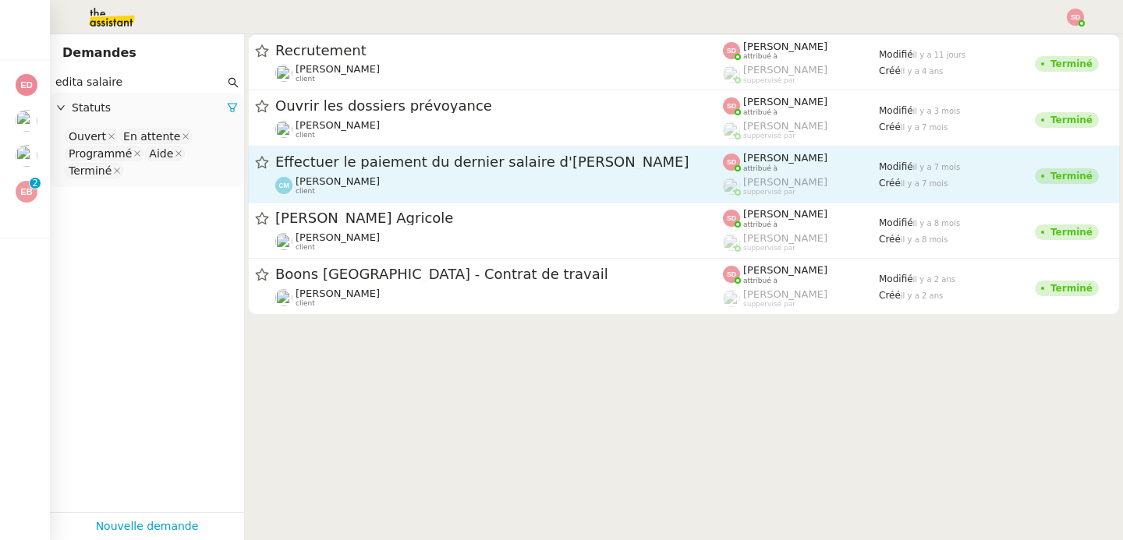
click at [391, 164] on span "Effectuer le paiement du dernier salaire d'Edita" at bounding box center [498, 162] width 447 height 14
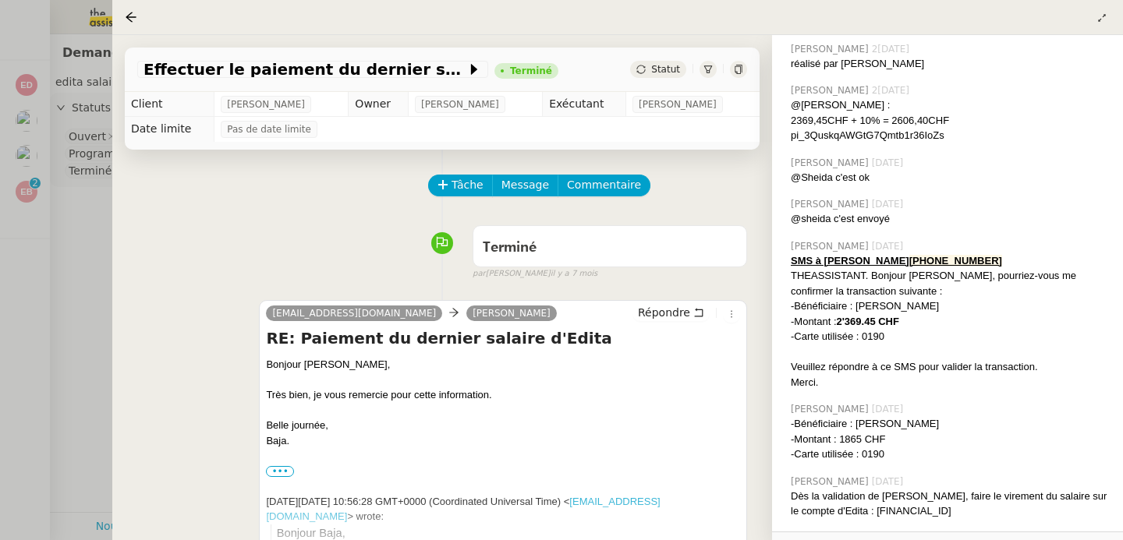
scroll to position [351, 0]
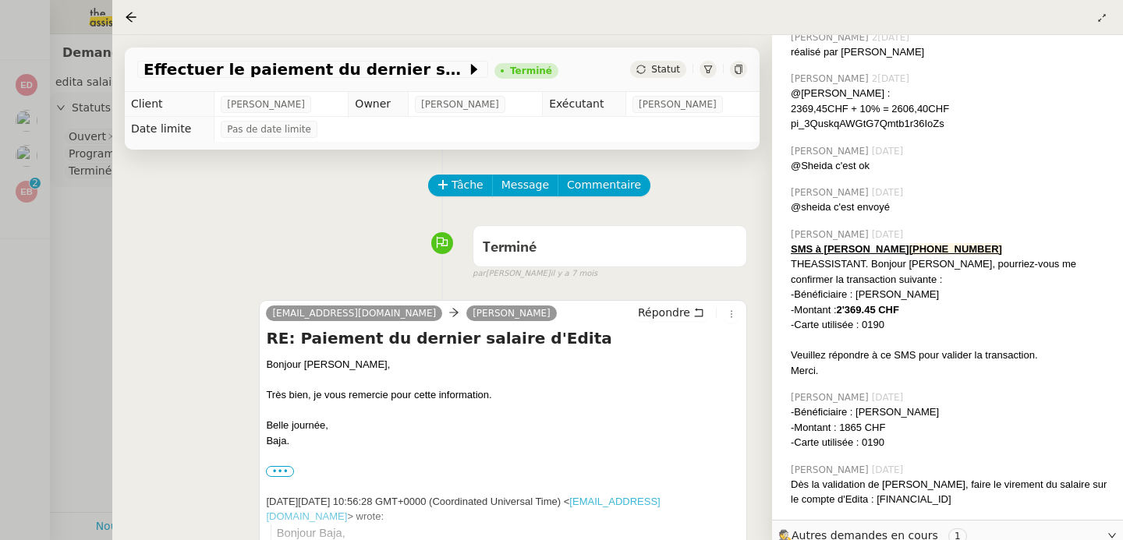
click at [77, 344] on div at bounding box center [561, 270] width 1123 height 540
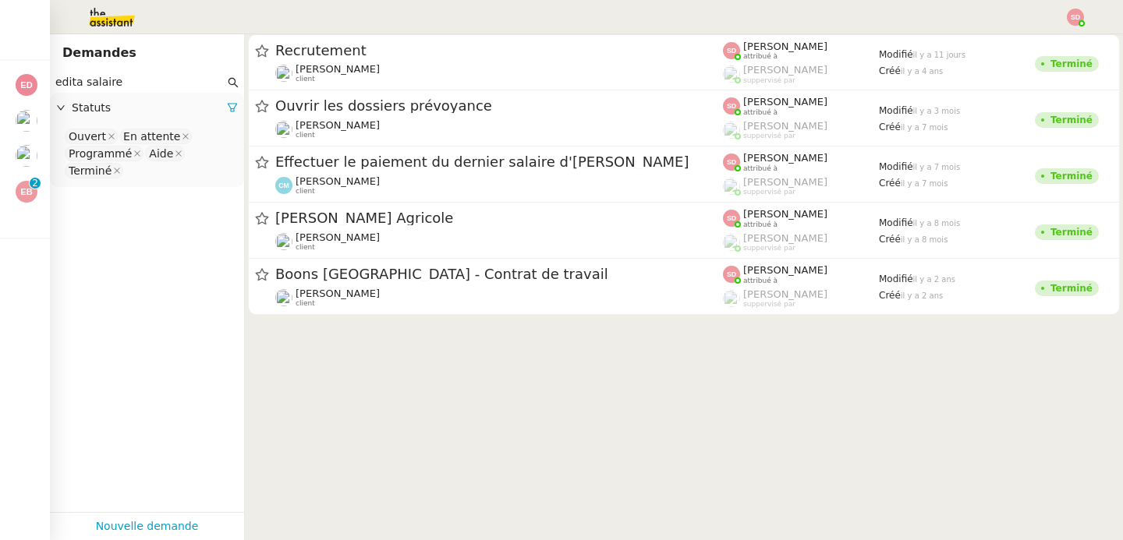
click at [107, 82] on input "edita salaire" at bounding box center [139, 82] width 169 height 18
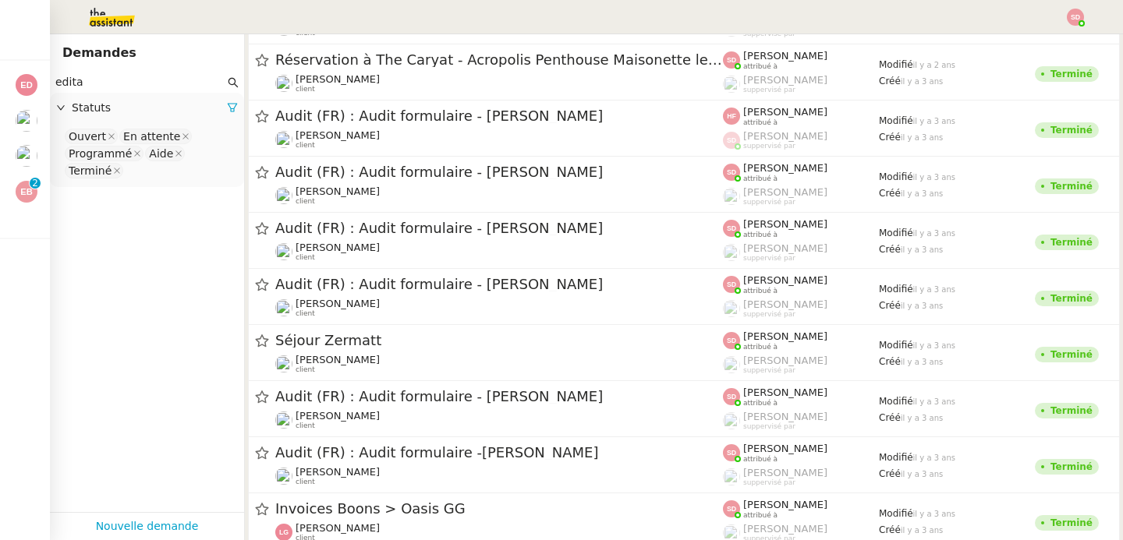
scroll to position [2642, 0]
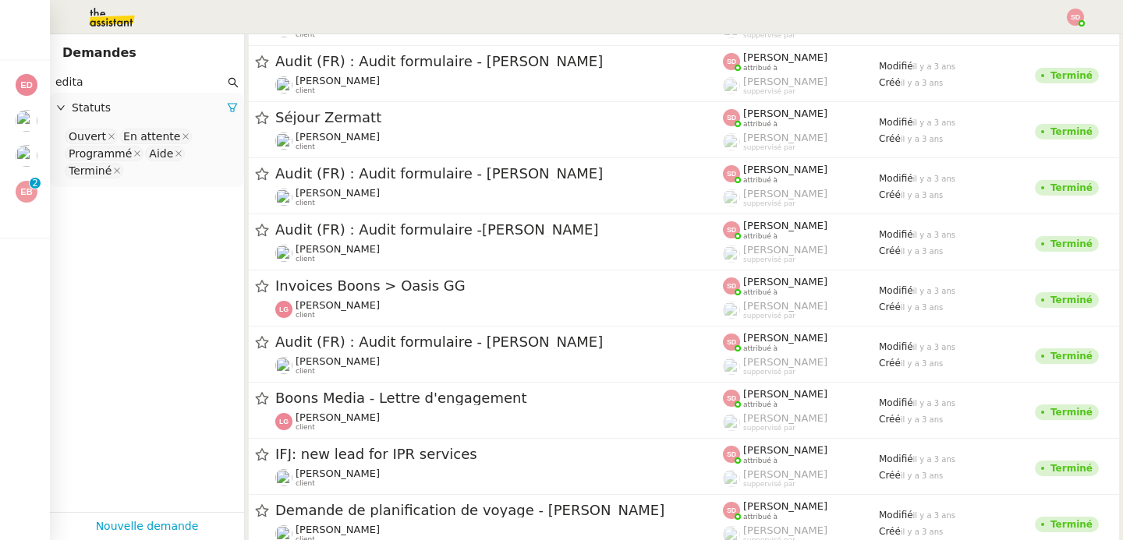
click at [118, 85] on input "edita" at bounding box center [139, 82] width 169 height 18
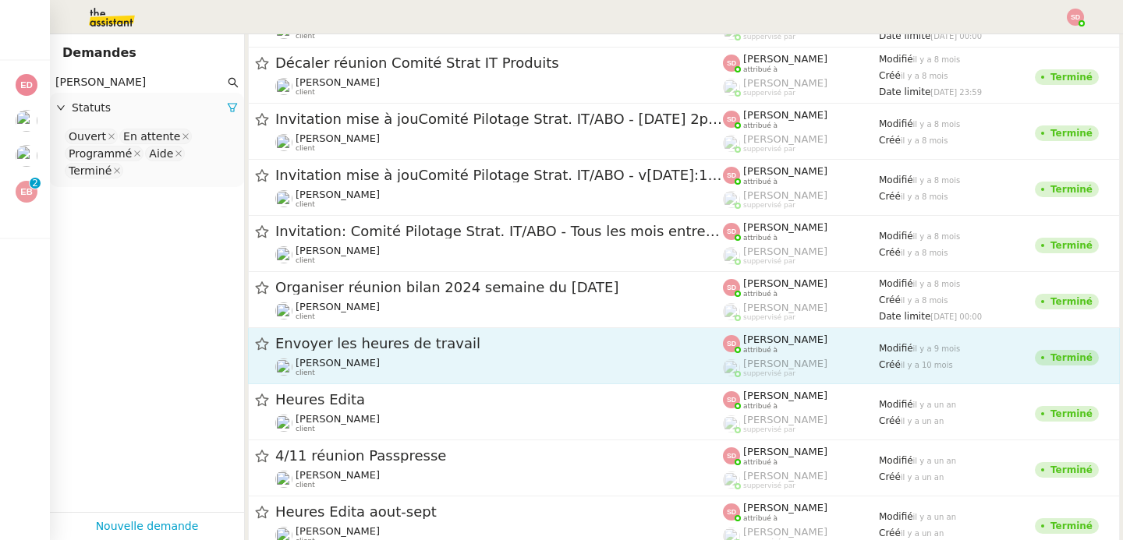
scroll to position [395, 0]
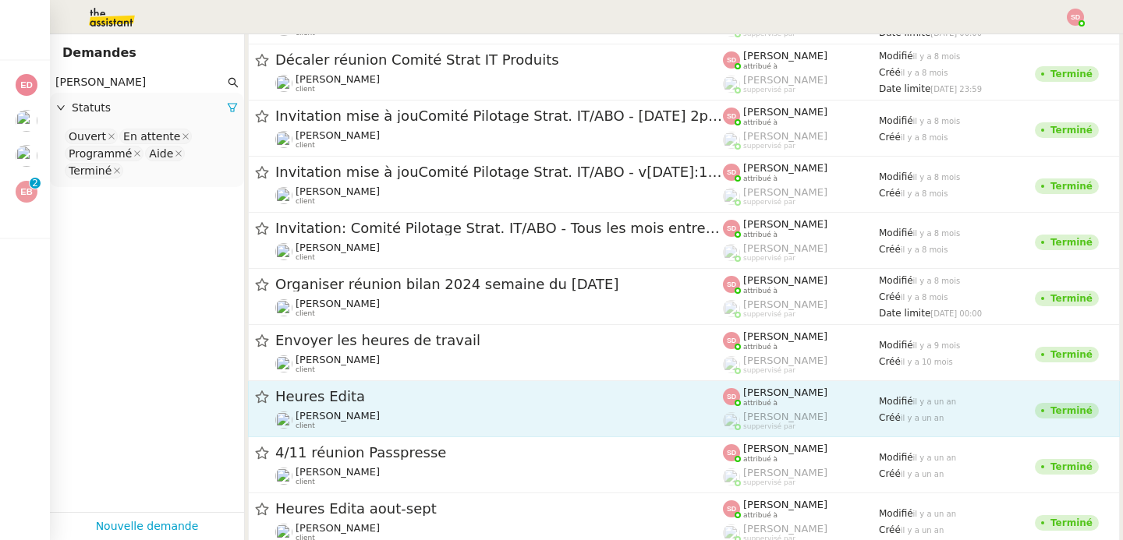
type input "edita laurene"
click at [618, 401] on span "Heures Edita" at bounding box center [498, 397] width 447 height 14
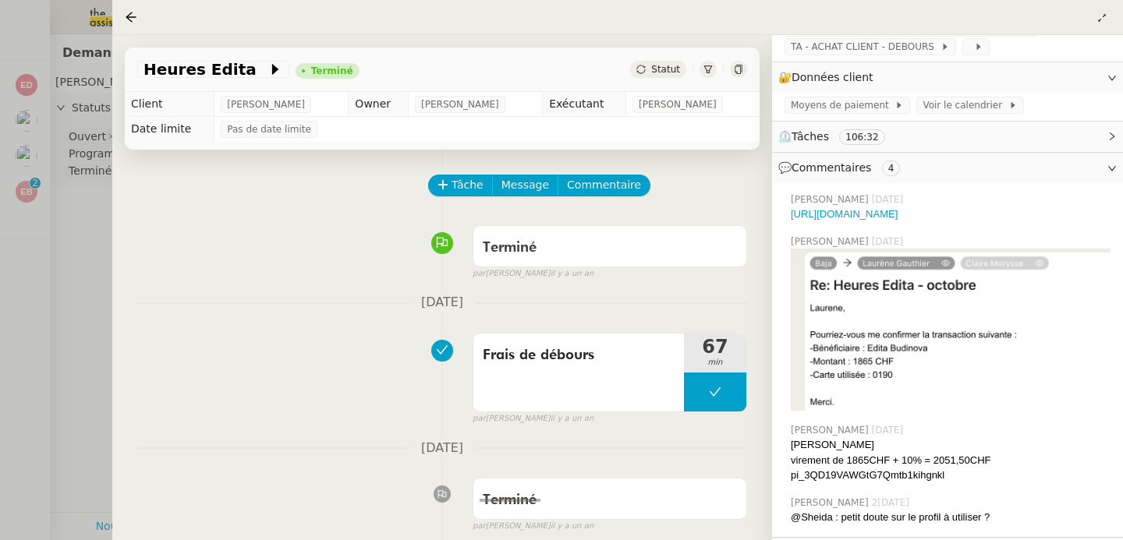
scroll to position [370, 0]
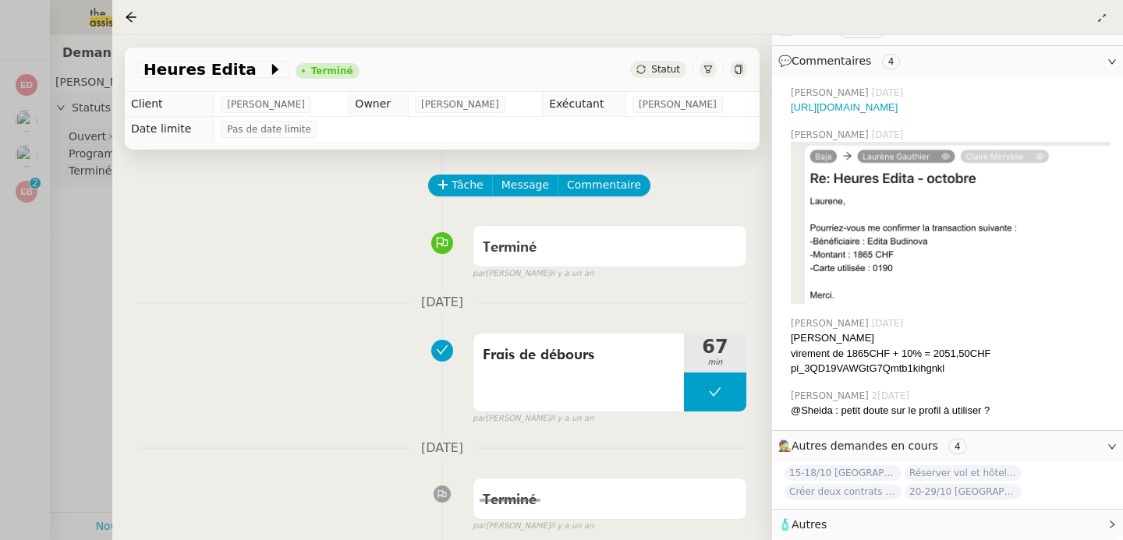
click at [95, 368] on div at bounding box center [561, 270] width 1123 height 540
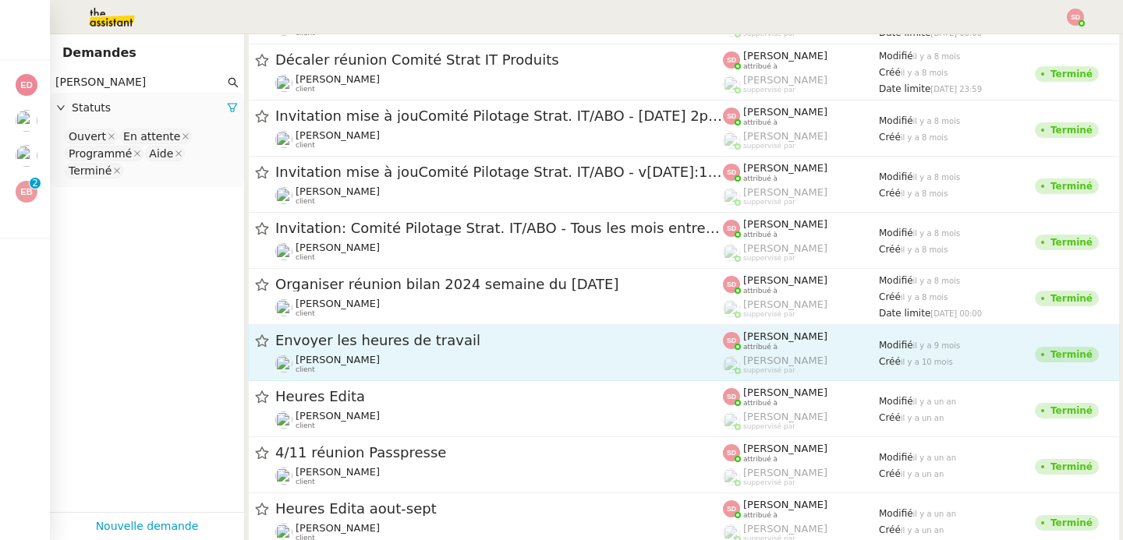
click at [567, 376] on link "Envoyer les heures de travail Laurène Gauthier client Sheida Delpazir attribué …" at bounding box center [684, 353] width 872 height 56
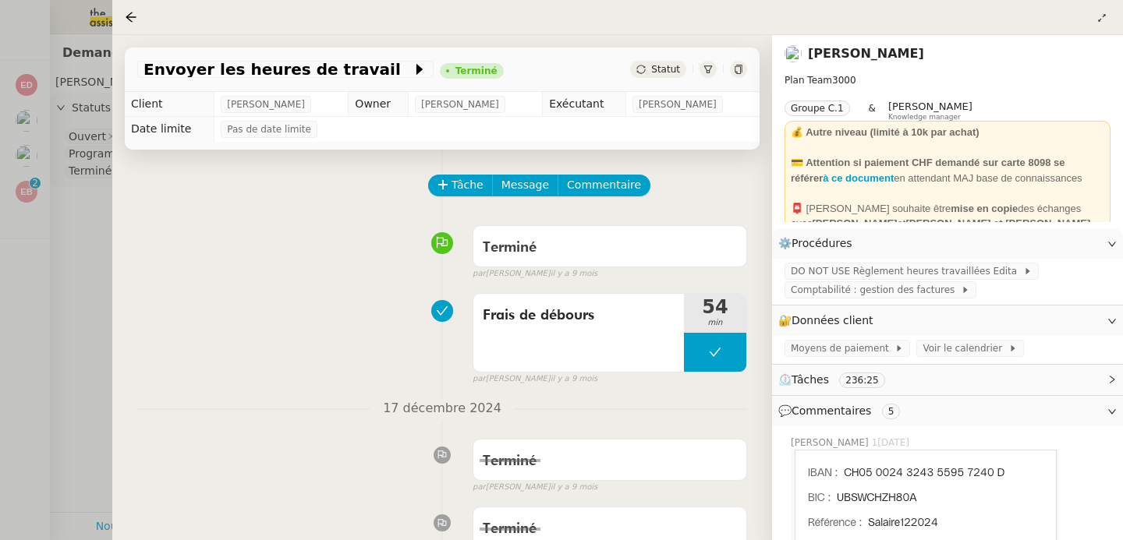
click at [98, 382] on div at bounding box center [561, 270] width 1123 height 540
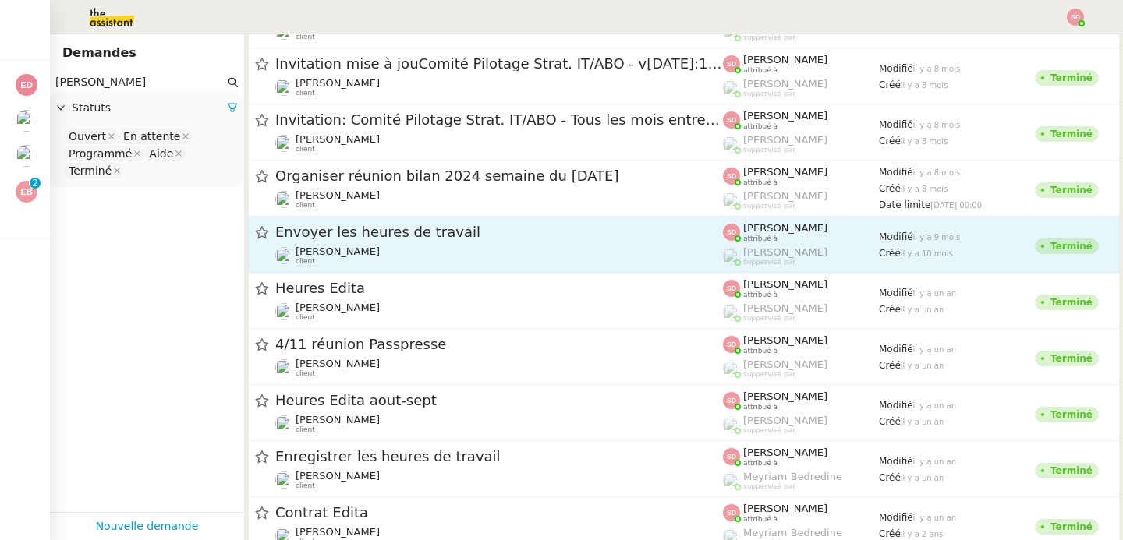
scroll to position [511, 0]
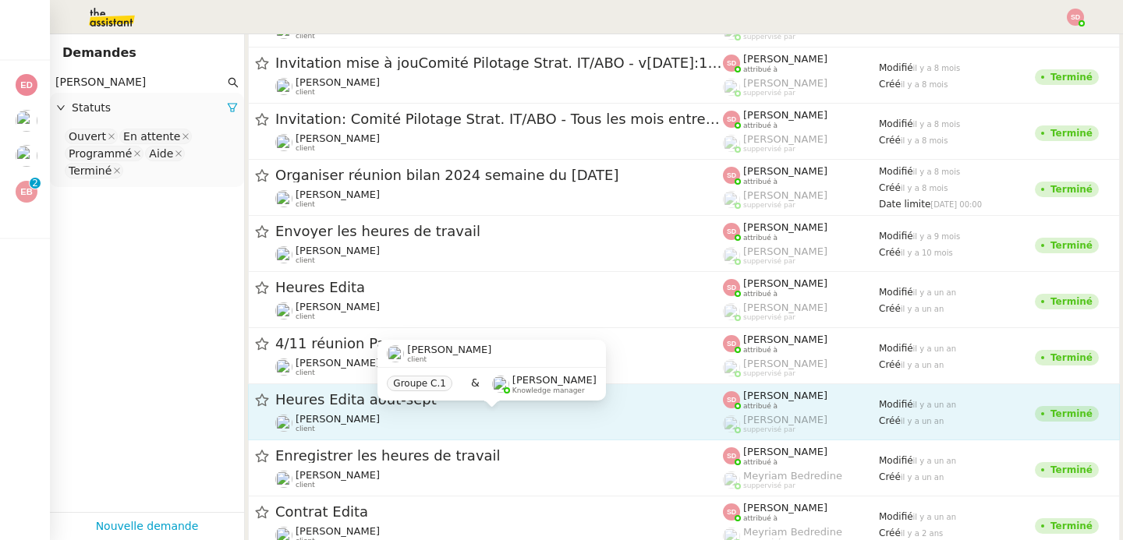
click at [597, 413] on div "Laurène Gauthier client" at bounding box center [498, 423] width 447 height 20
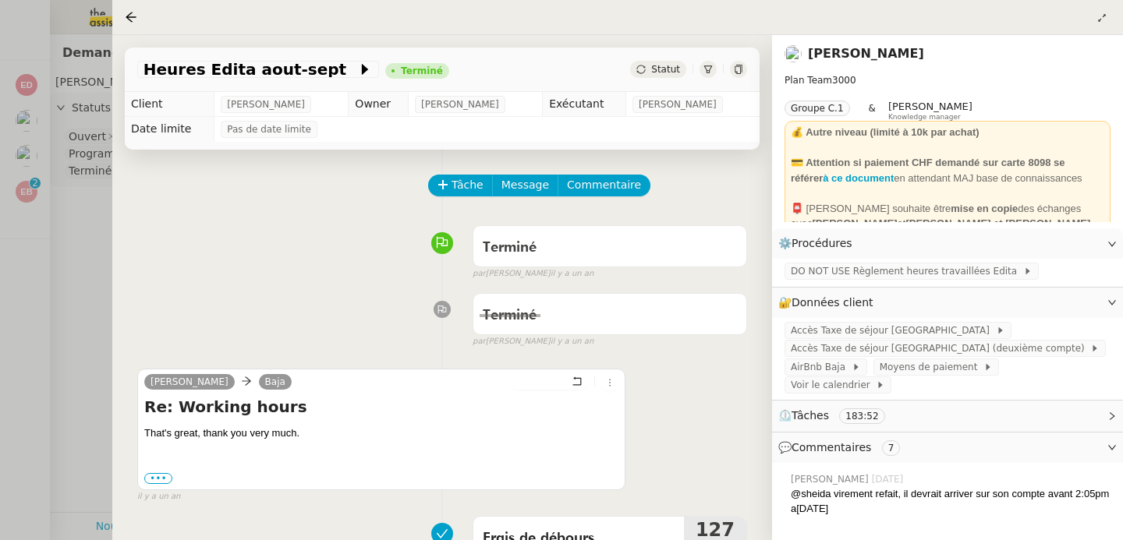
click at [42, 346] on div at bounding box center [561, 270] width 1123 height 540
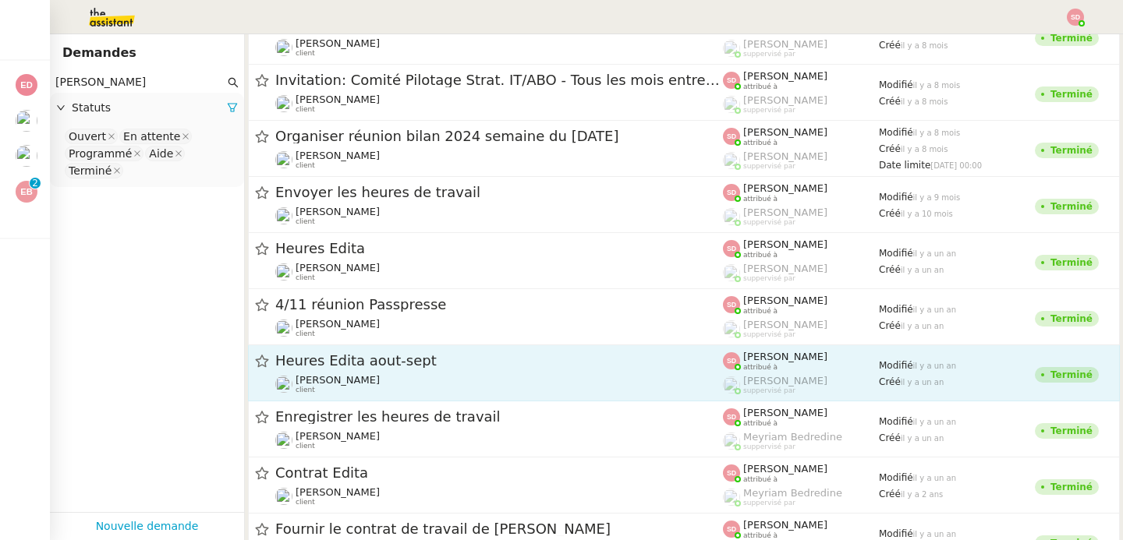
scroll to position [585, 0]
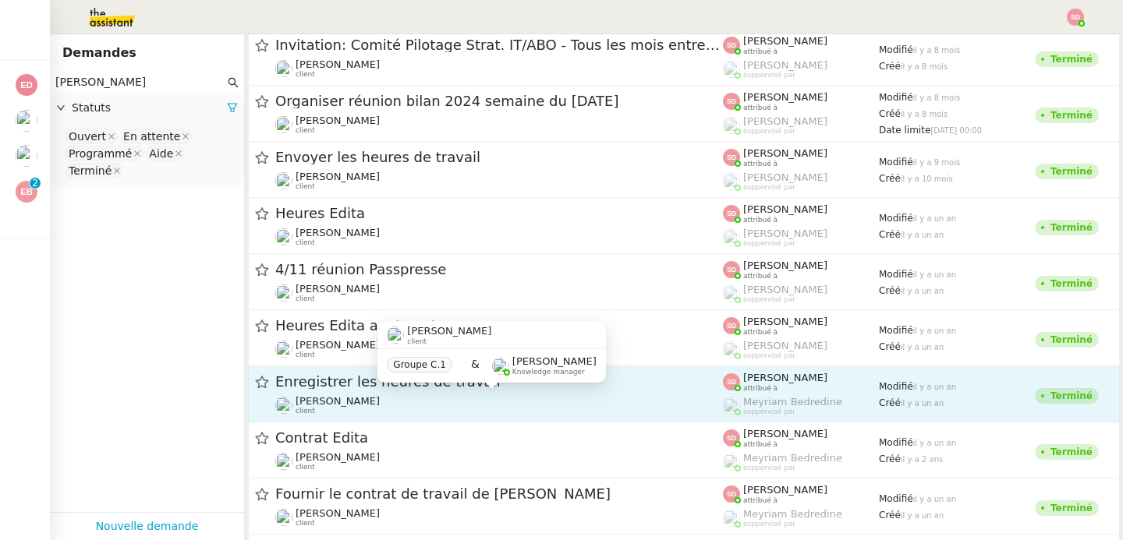
click at [405, 398] on div "Laurène Gauthier client" at bounding box center [498, 405] width 447 height 20
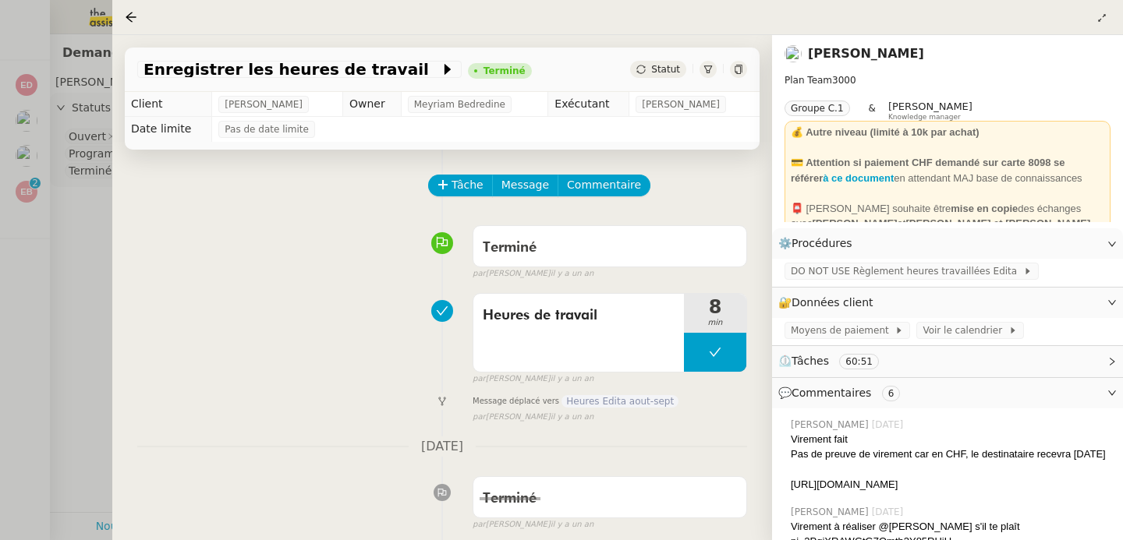
click at [83, 391] on div at bounding box center [561, 270] width 1123 height 540
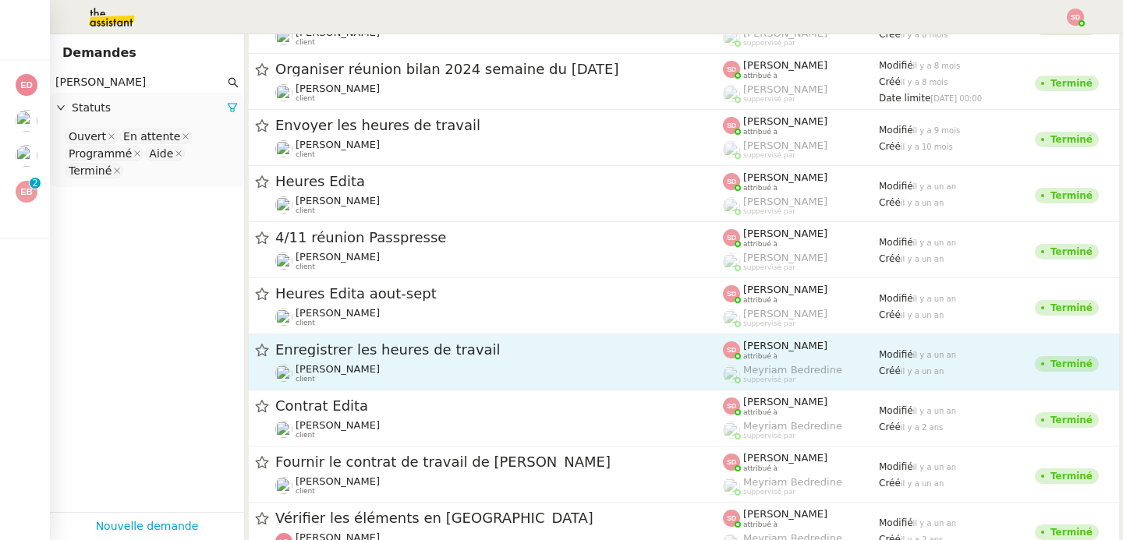
scroll to position [640, 0]
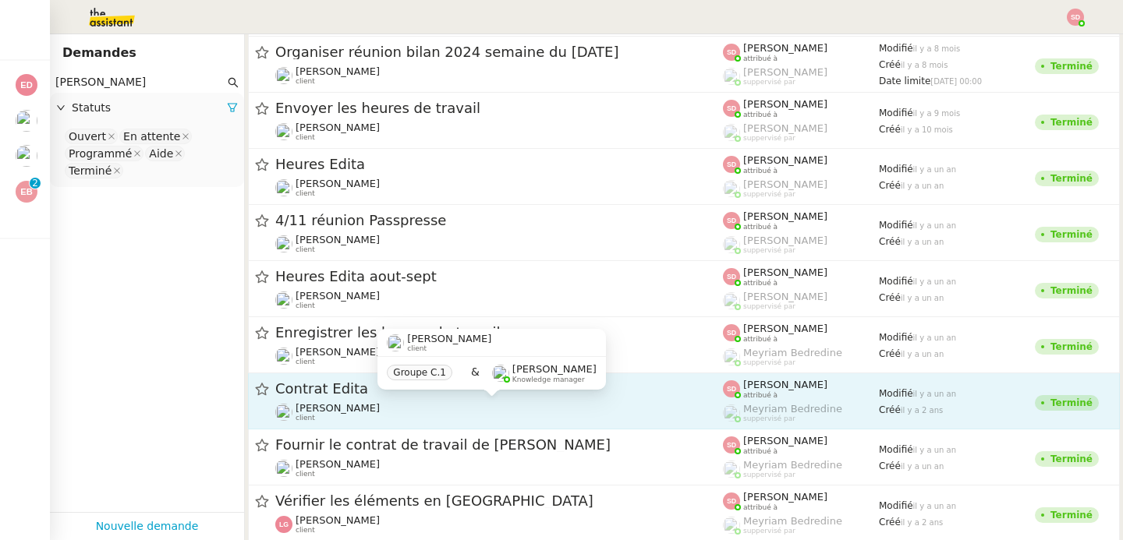
click at [472, 416] on div "Laurène Gauthier client" at bounding box center [498, 412] width 447 height 20
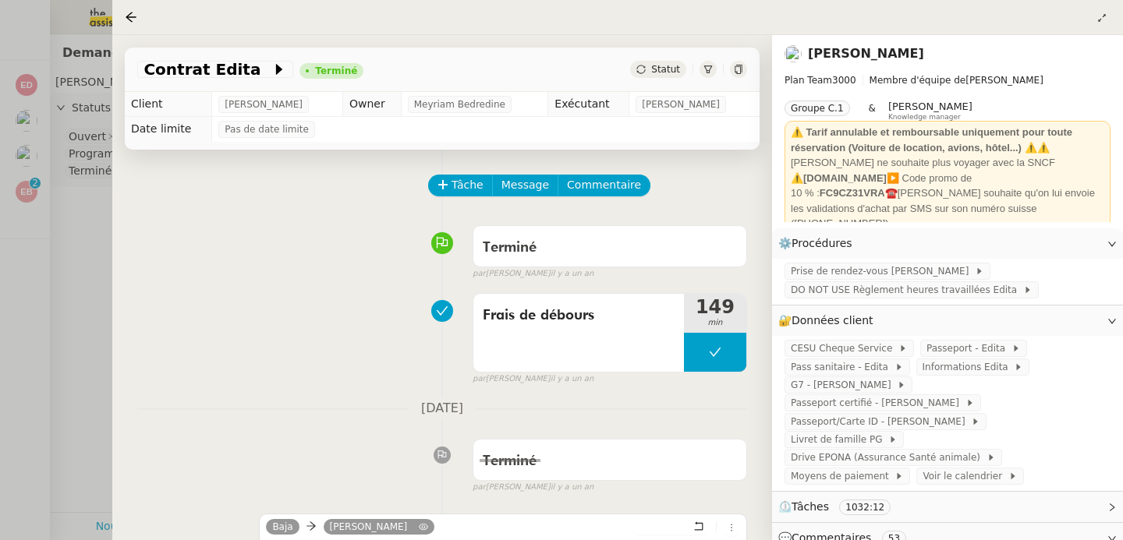
click at [104, 388] on div at bounding box center [561, 270] width 1123 height 540
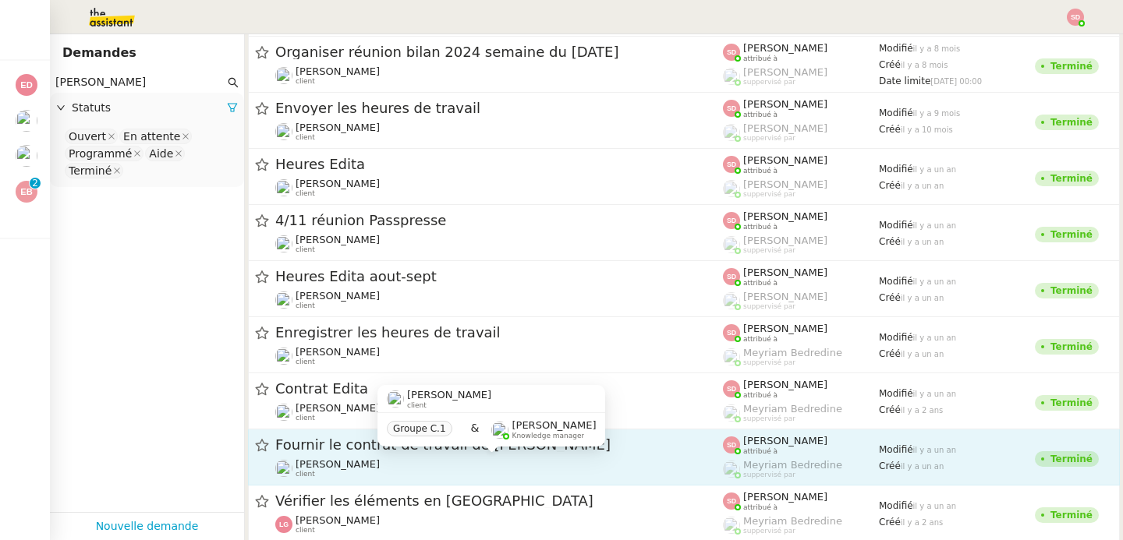
click at [437, 458] on div "Laurène Gauthier client" at bounding box center [498, 468] width 447 height 20
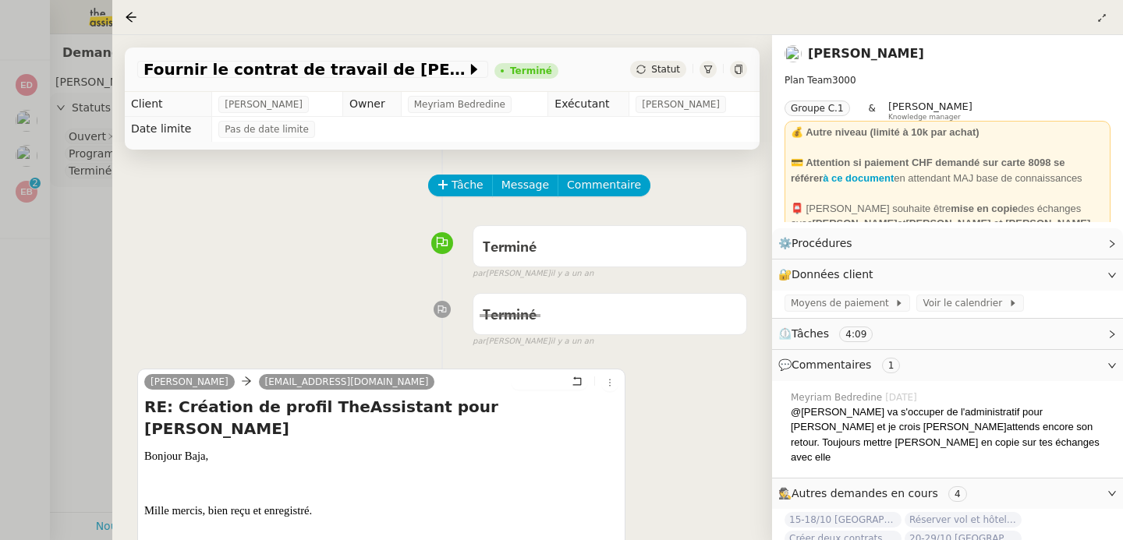
click at [45, 357] on div at bounding box center [561, 270] width 1123 height 540
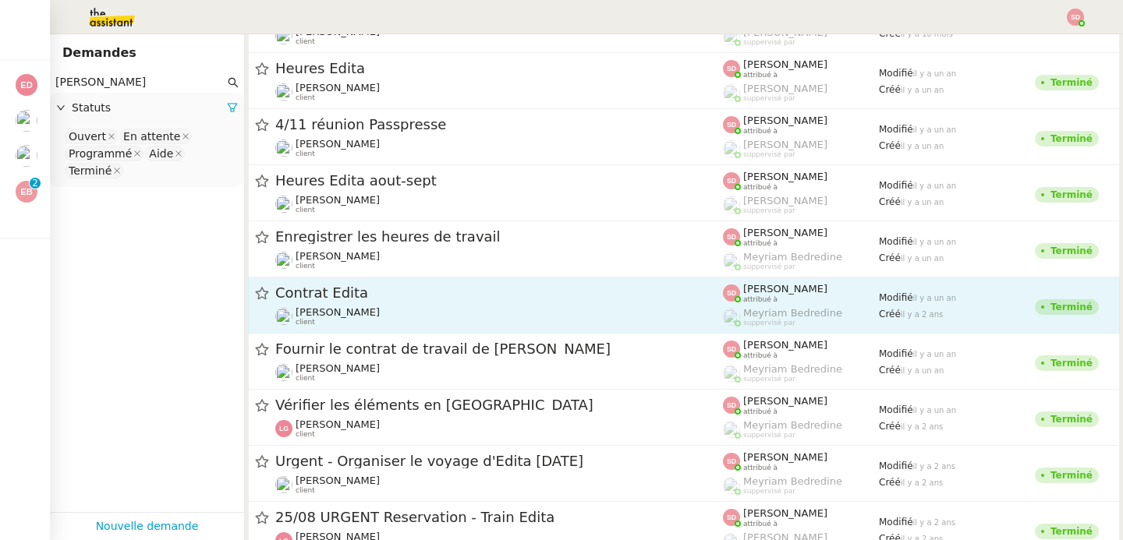
scroll to position [772, 0]
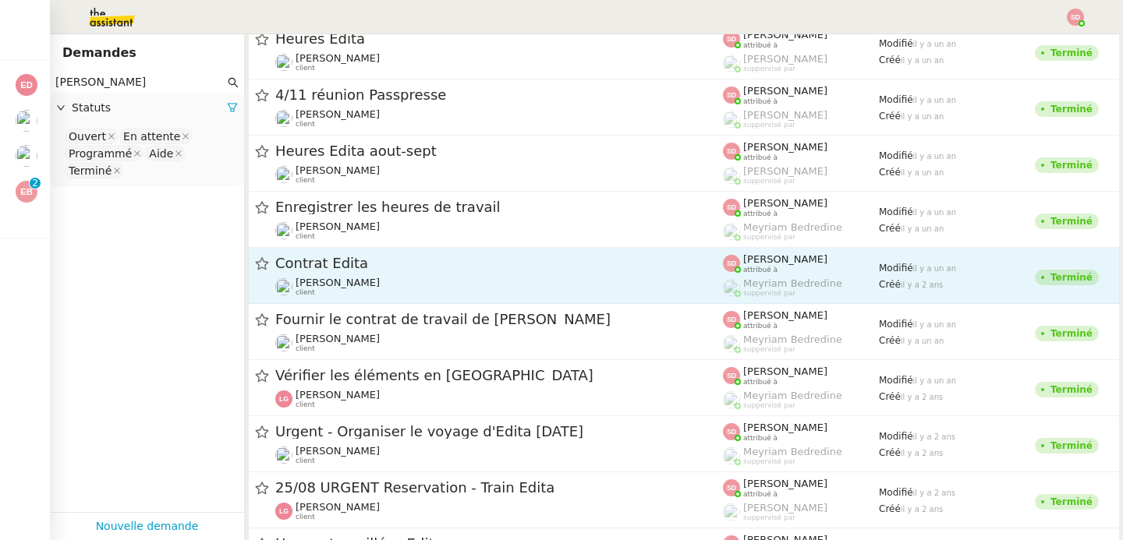
click at [526, 384] on div "Vérifier les éléments en parma" at bounding box center [498, 375] width 447 height 19
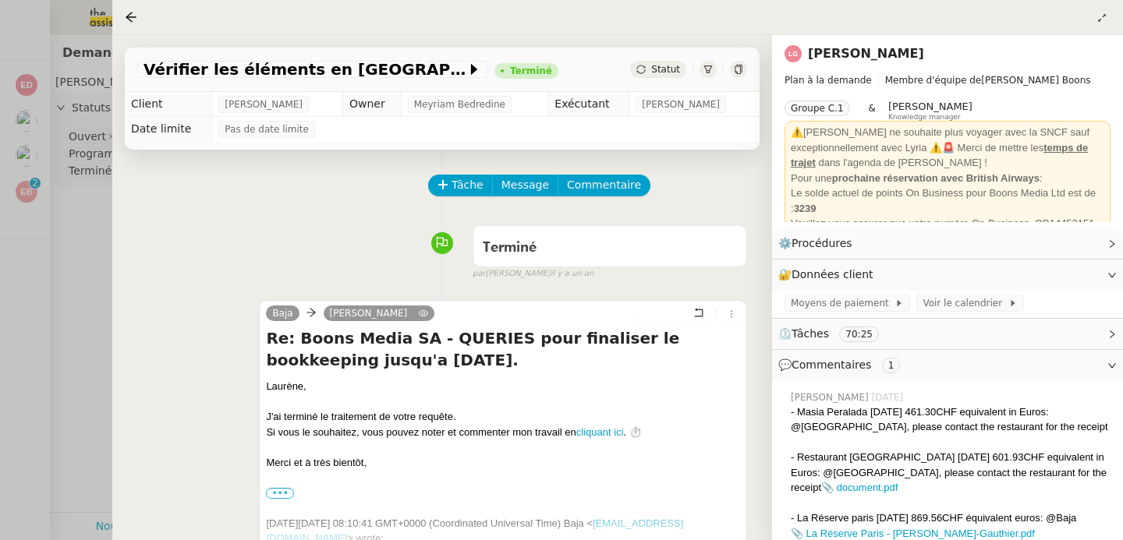
click at [75, 370] on div at bounding box center [561, 270] width 1123 height 540
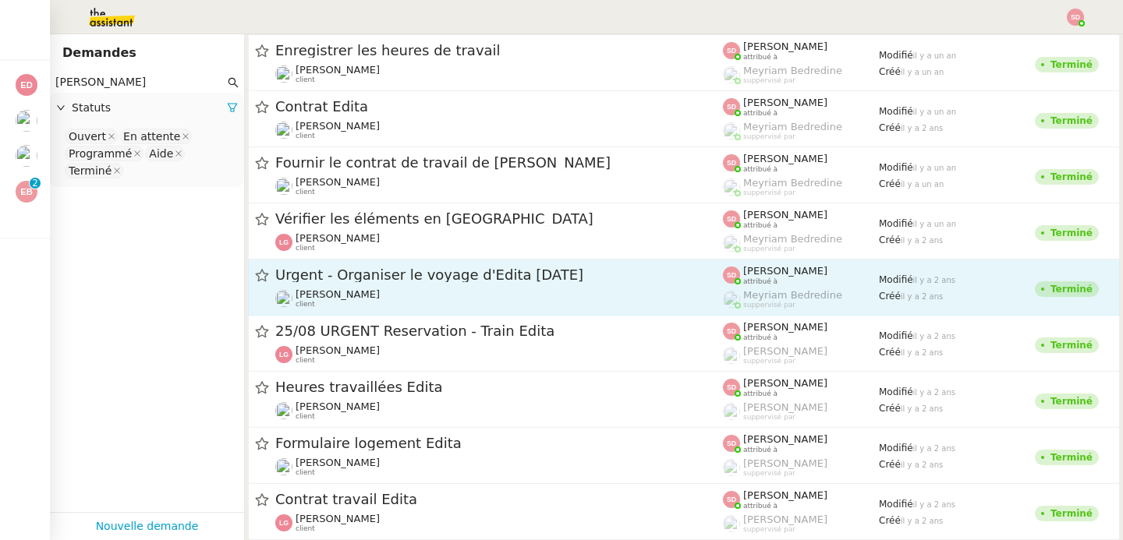
scroll to position [935, 0]
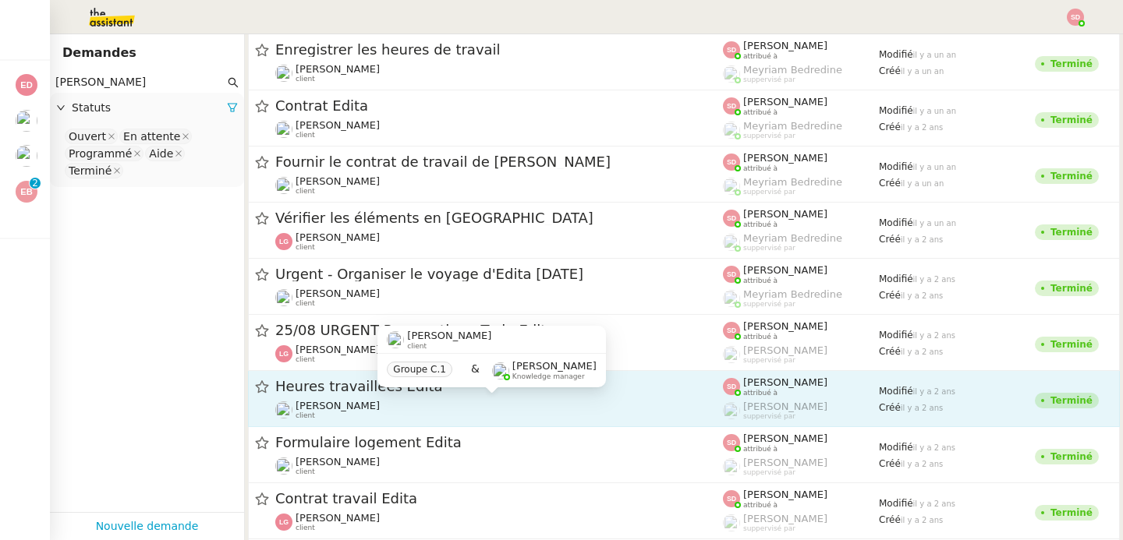
click at [511, 405] on div "Laurène Gauthier client" at bounding box center [498, 410] width 447 height 20
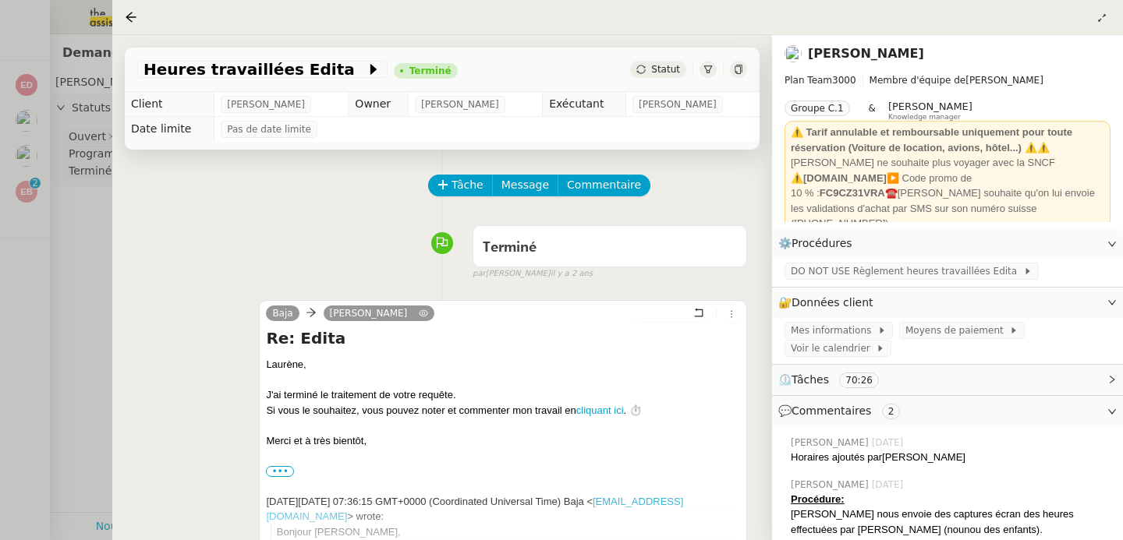
click at [90, 382] on div at bounding box center [561, 270] width 1123 height 540
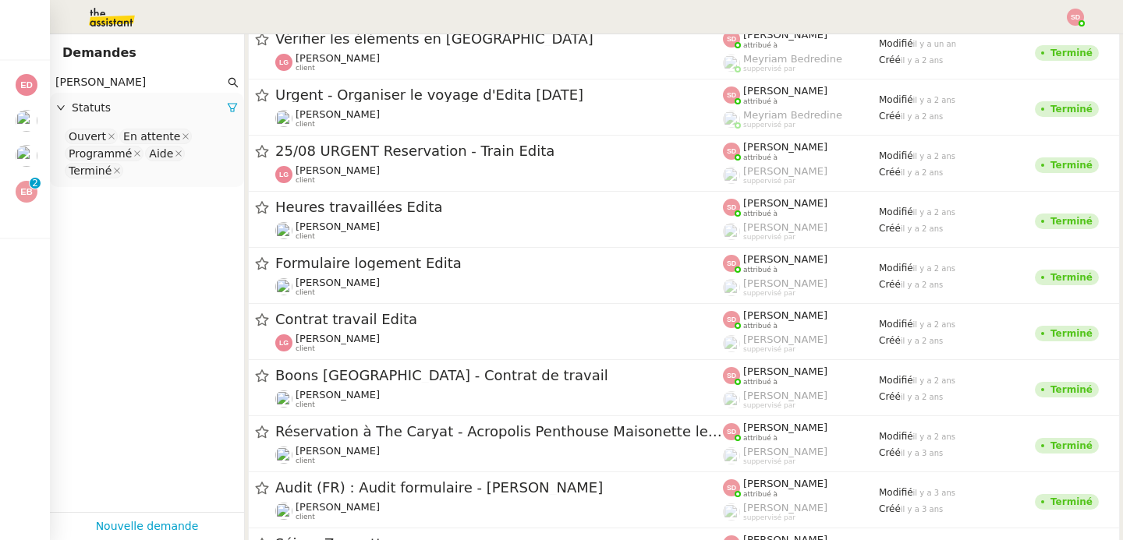
scroll to position [1061, 0]
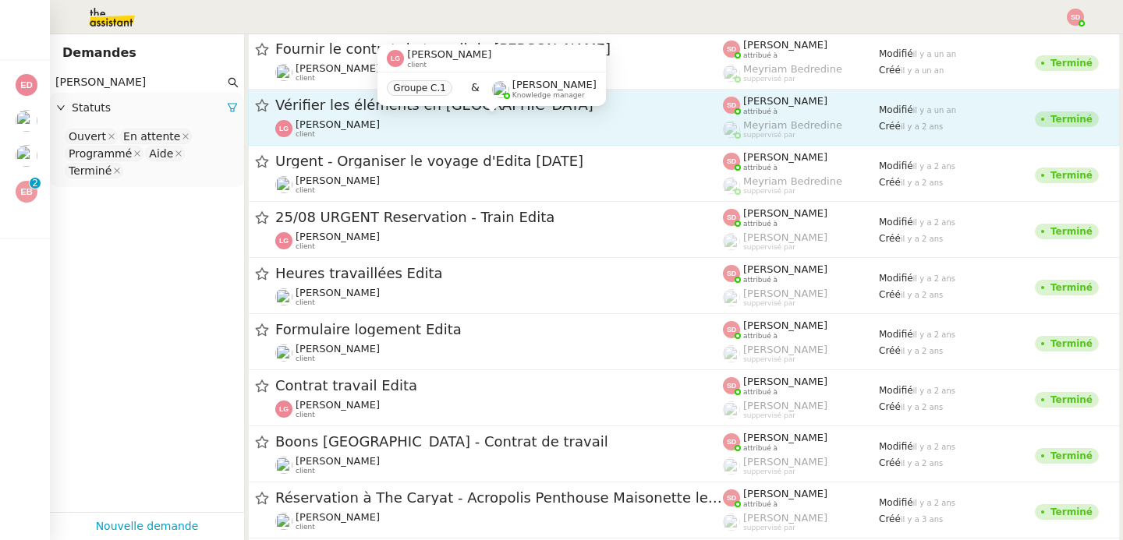
click at [632, 138] on div "Laurène Gauthier client" at bounding box center [498, 128] width 447 height 20
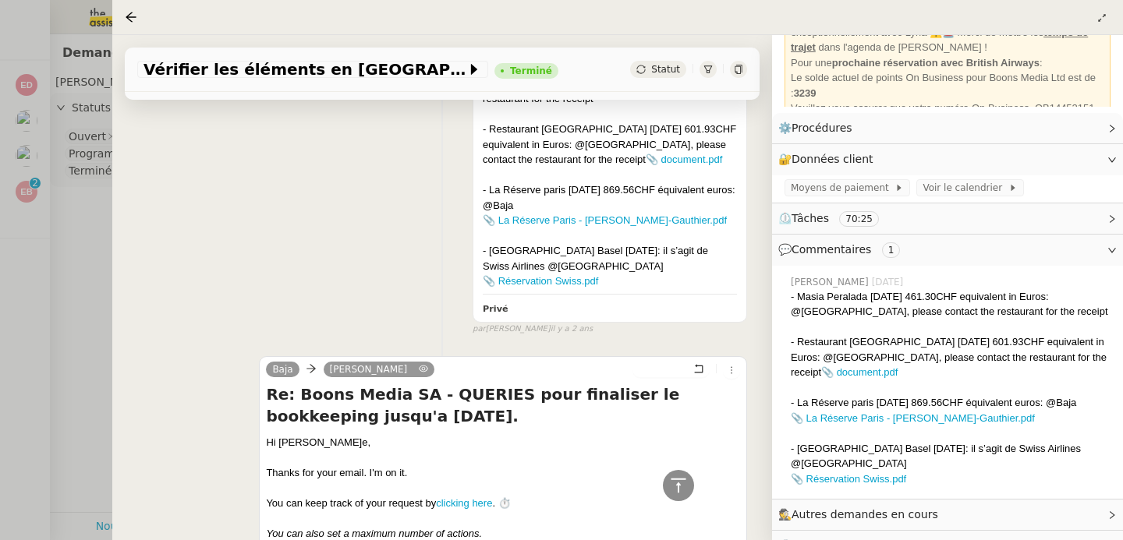
scroll to position [8685, 0]
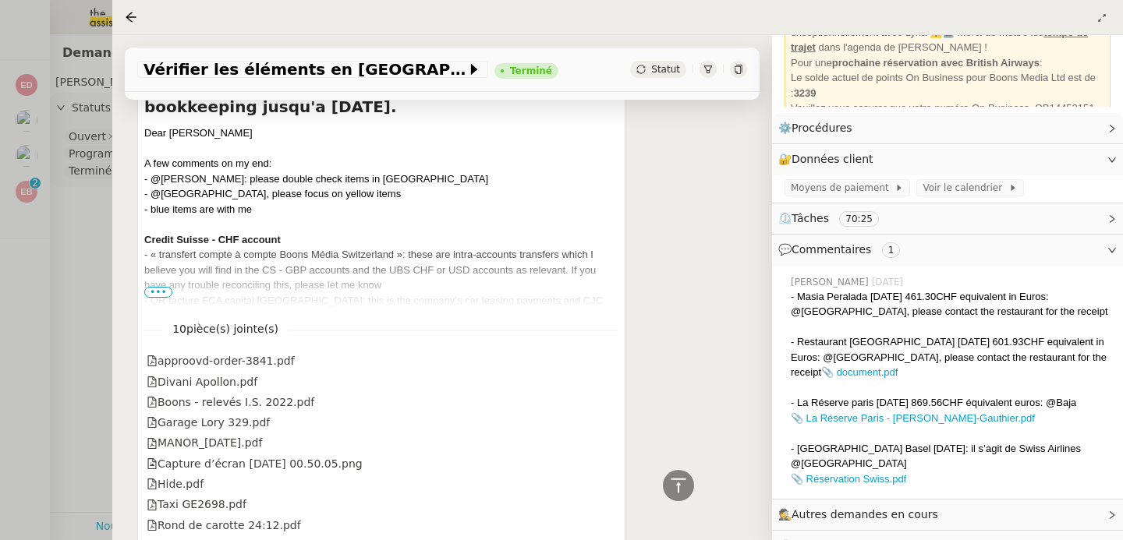
click at [42, 379] on div at bounding box center [561, 270] width 1123 height 540
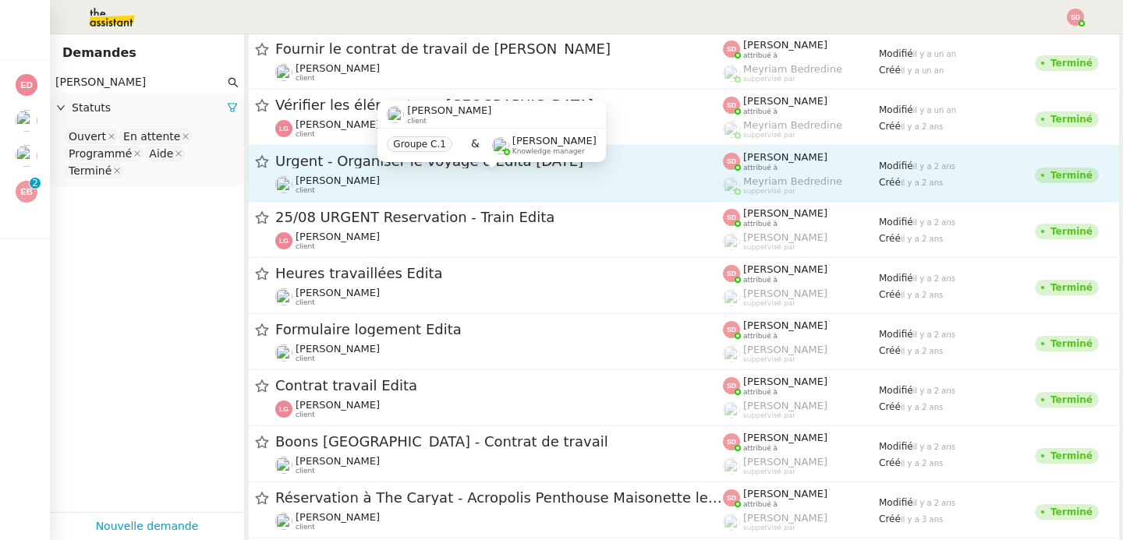
click at [500, 175] on div "Laurène Gauthier client" at bounding box center [498, 185] width 447 height 20
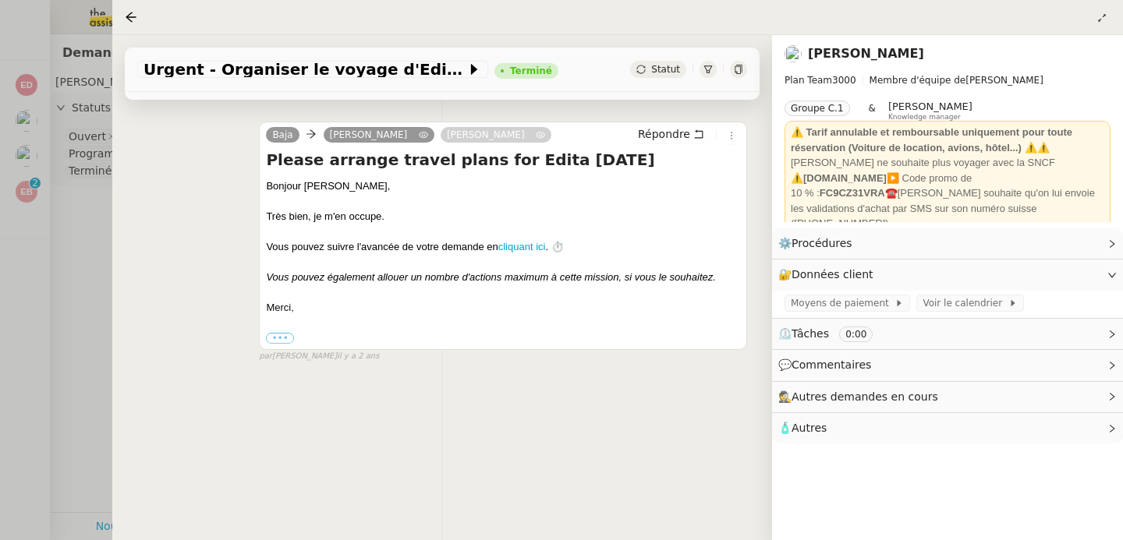
scroll to position [208, 0]
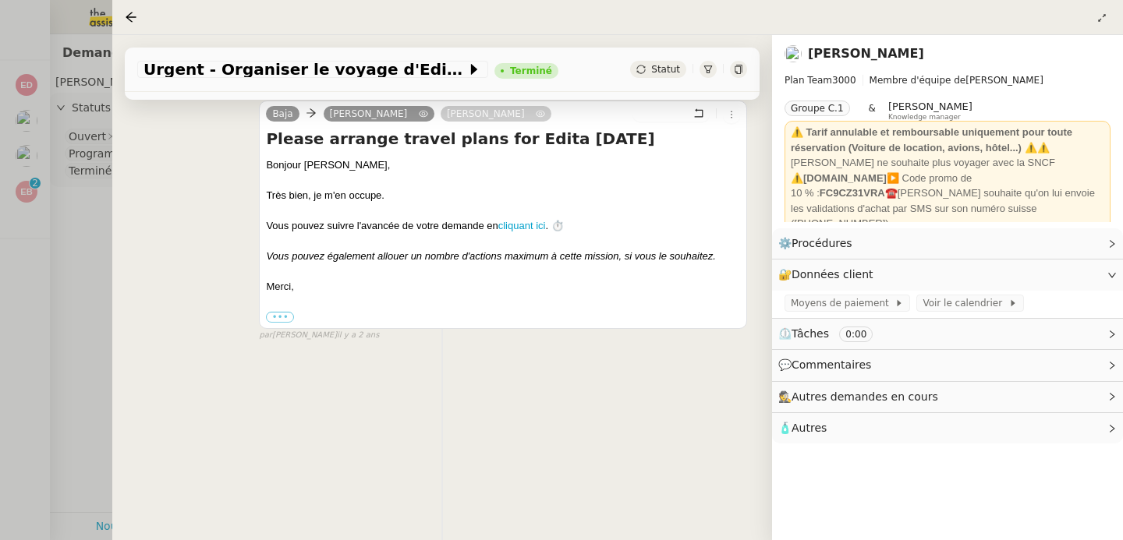
click at [59, 264] on div at bounding box center [561, 270] width 1123 height 540
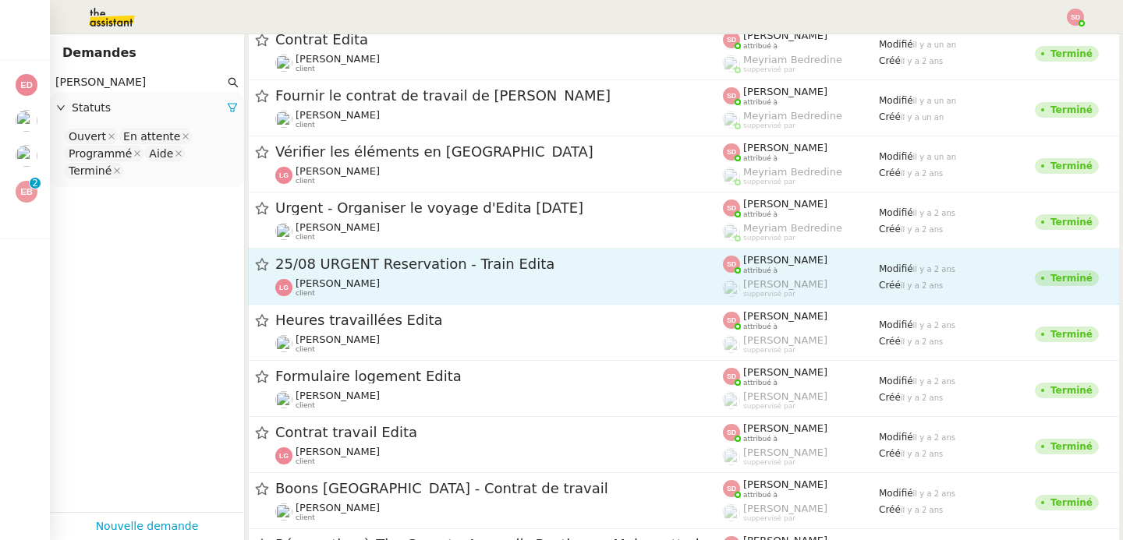
scroll to position [999, 0]
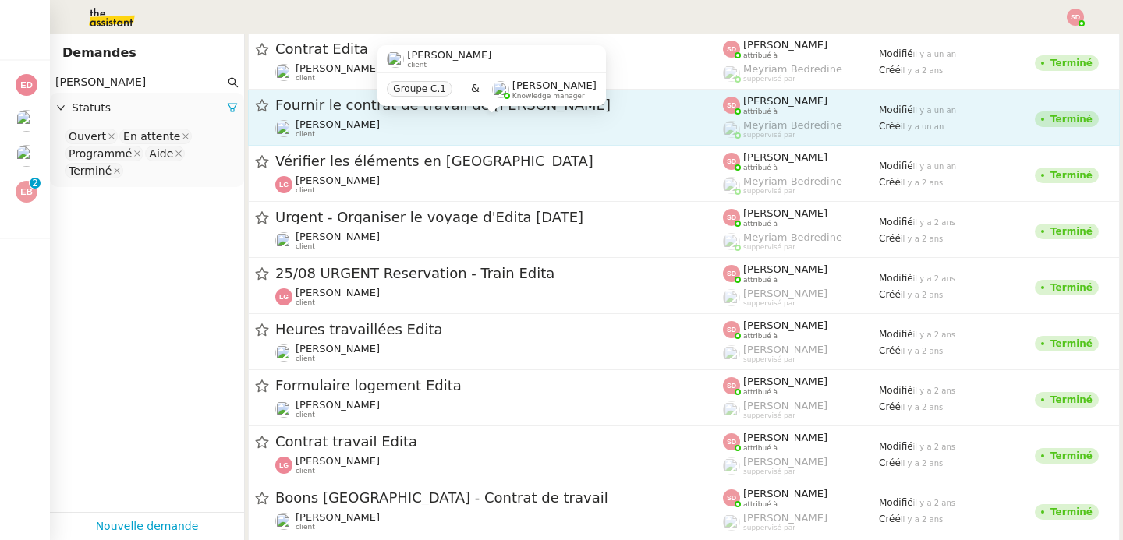
click at [547, 129] on div "Laurène Gauthier client" at bounding box center [498, 128] width 447 height 20
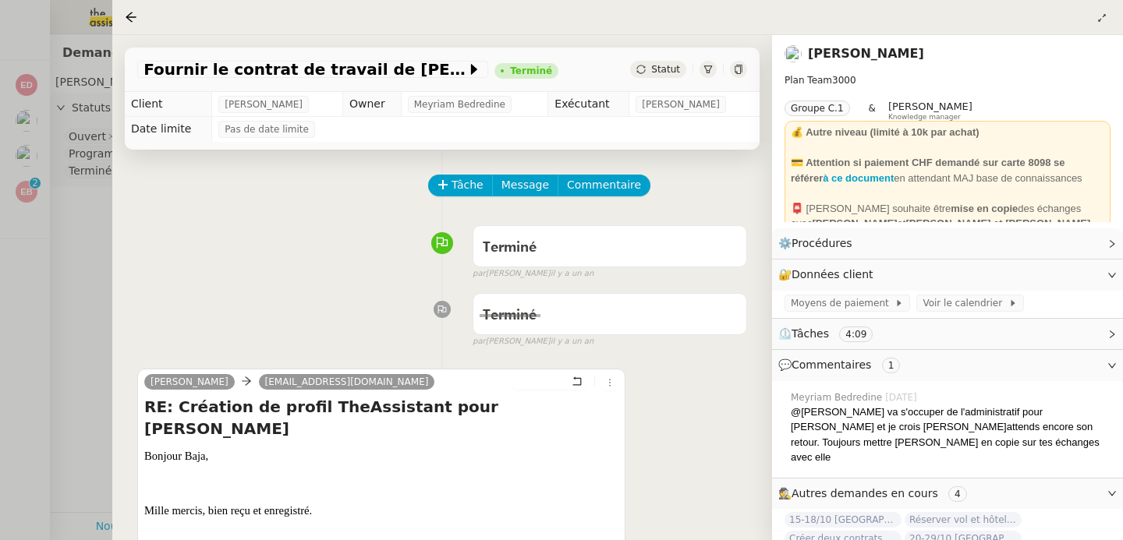
click at [36, 224] on div at bounding box center [561, 270] width 1123 height 540
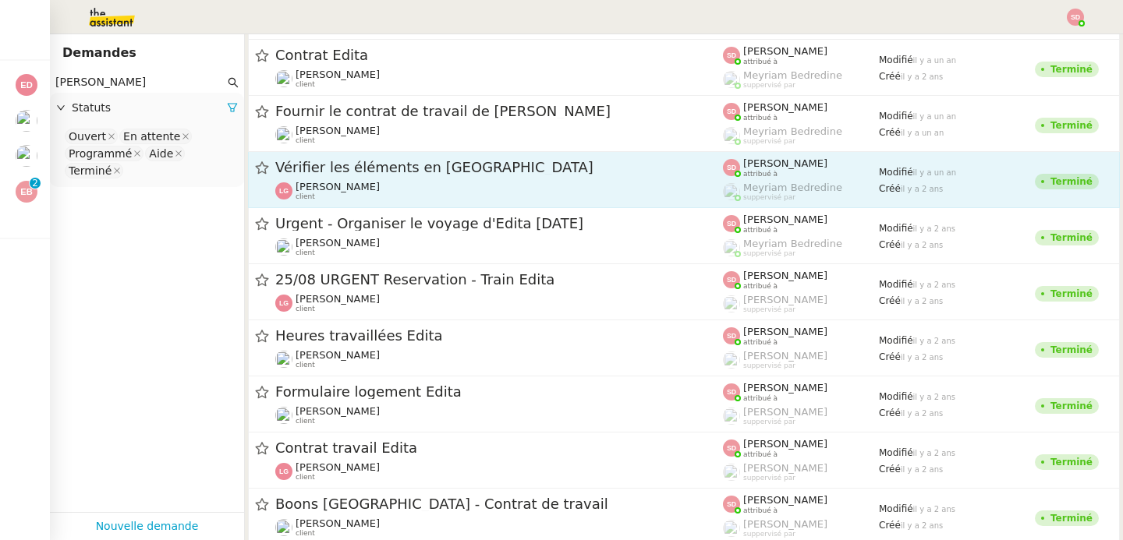
scroll to position [984, 0]
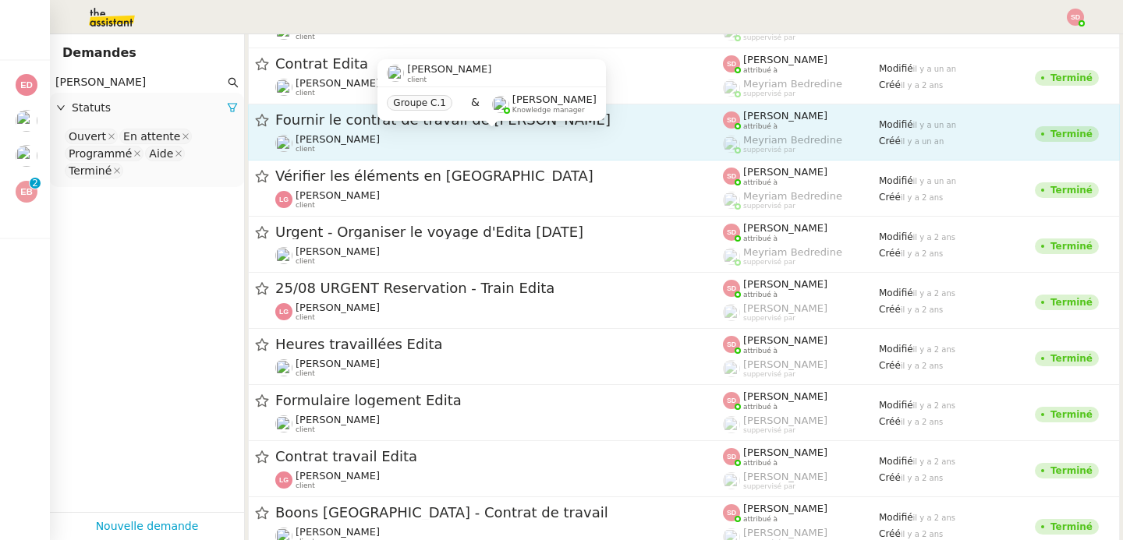
click at [564, 143] on div "Laurène Gauthier client" at bounding box center [498, 143] width 447 height 20
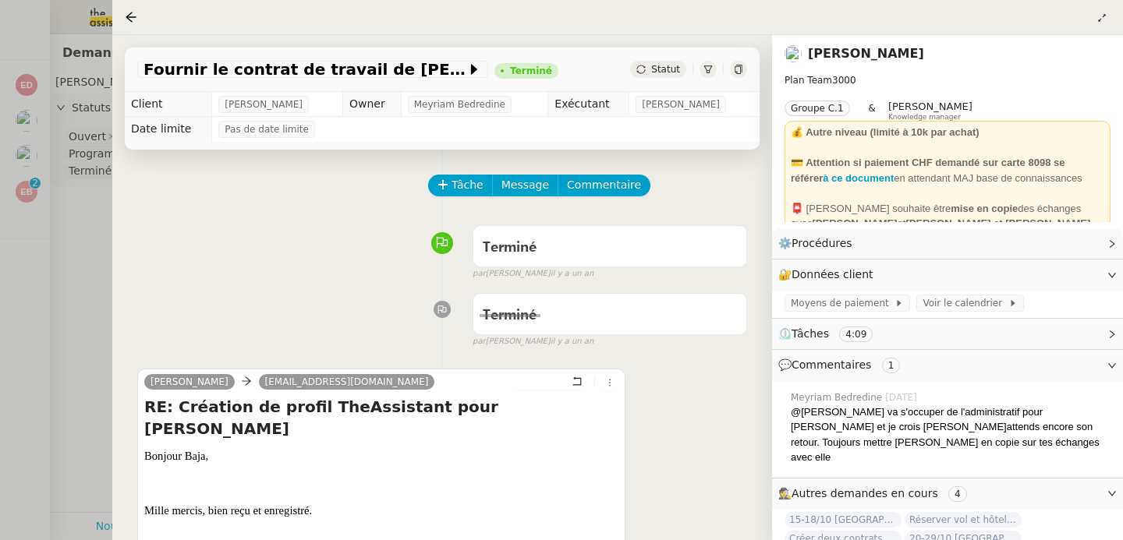
click at [83, 208] on div at bounding box center [561, 270] width 1123 height 540
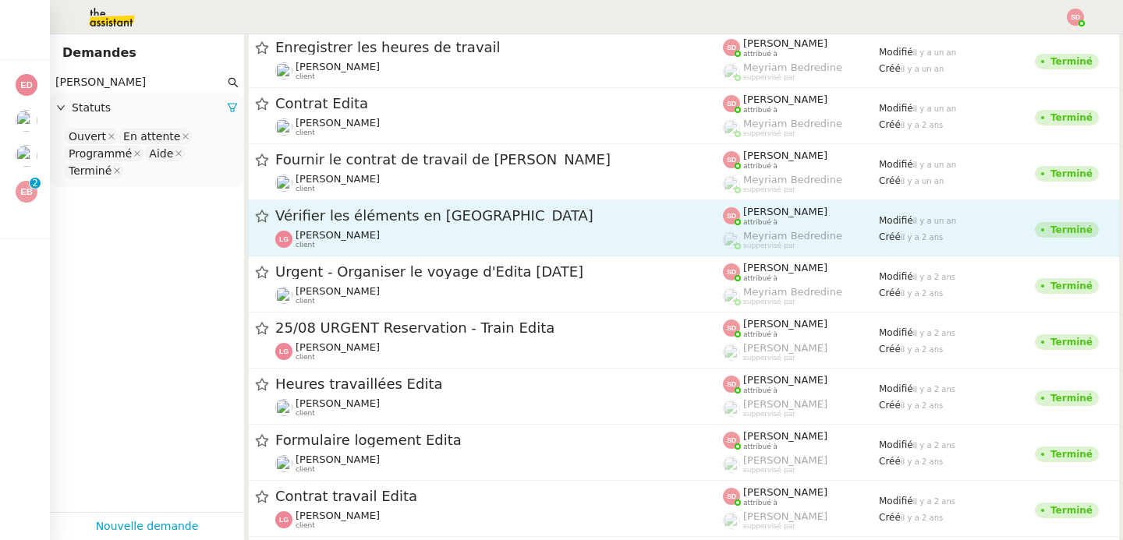
scroll to position [925, 0]
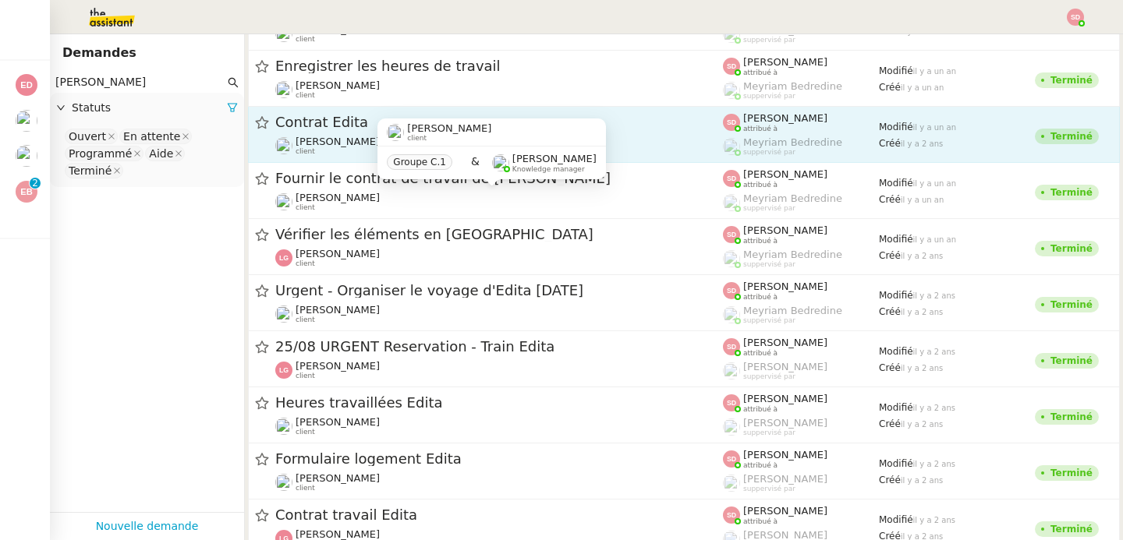
click at [317, 140] on span "[PERSON_NAME]" at bounding box center [337, 142] width 84 height 12
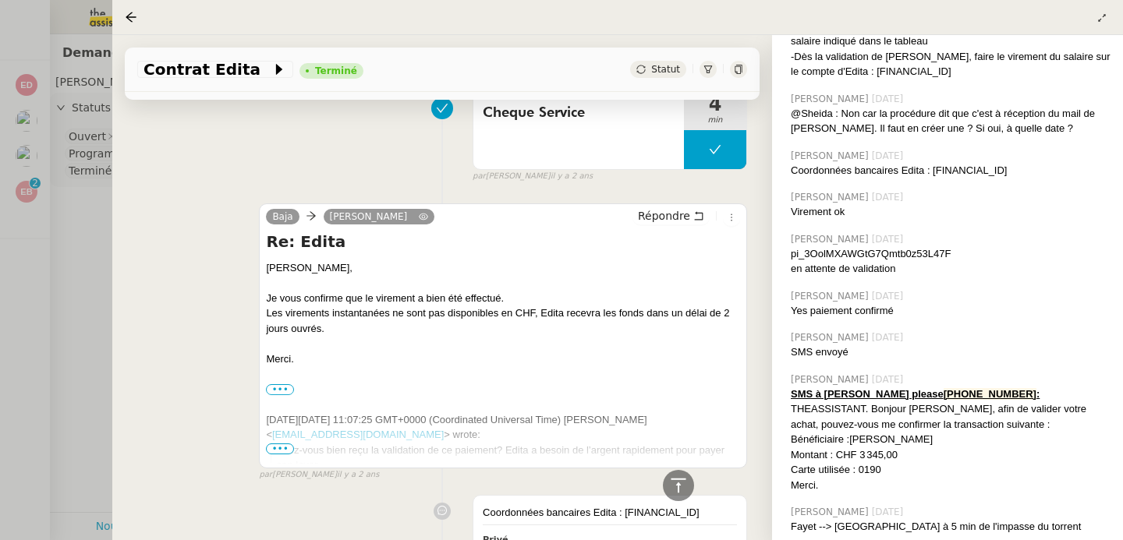
scroll to position [36810, 0]
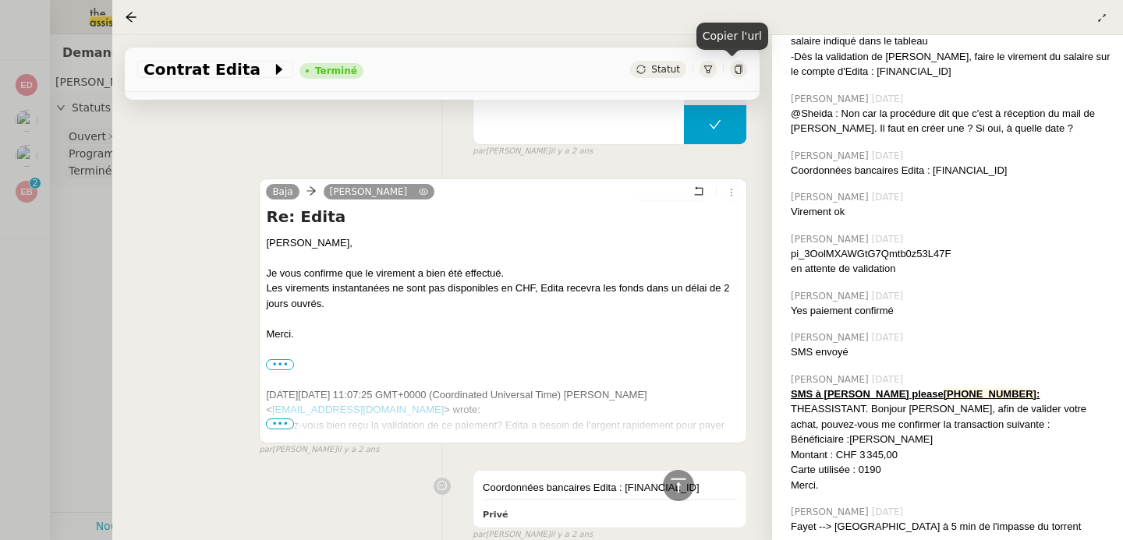
click at [734, 70] on icon at bounding box center [738, 69] width 9 height 9
click at [865, 462] on div "Carte utilisée : 0190" at bounding box center [950, 470] width 320 height 16
click at [824, 462] on div "Carte utilisée : 0190" at bounding box center [950, 470] width 320 height 16
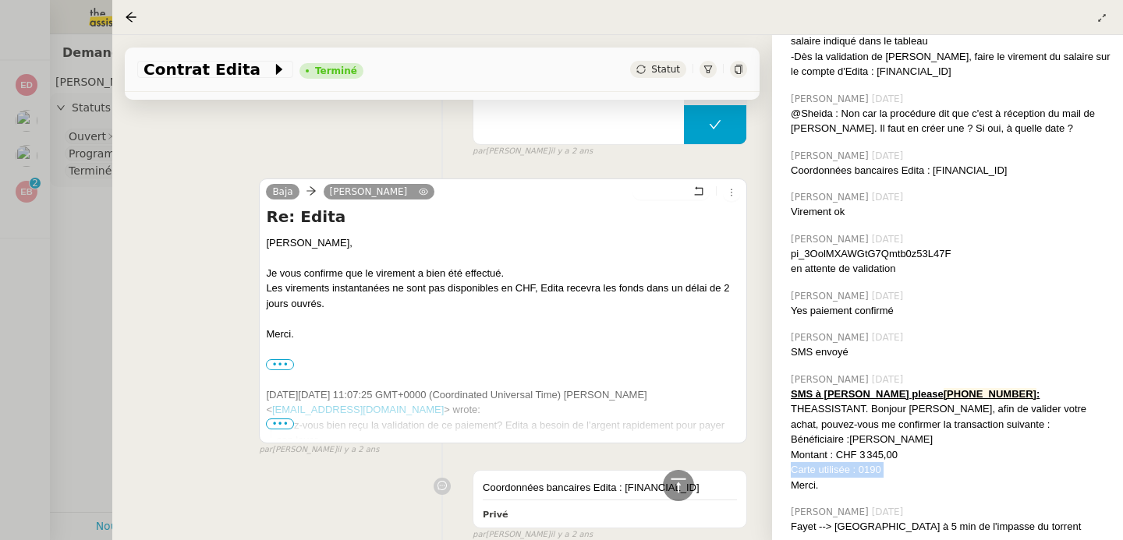
click at [824, 462] on div "Carte utilisée : 0190" at bounding box center [950, 470] width 320 height 16
copy div "Carte utilisée : 0190"
click at [87, 331] on div at bounding box center [561, 270] width 1123 height 540
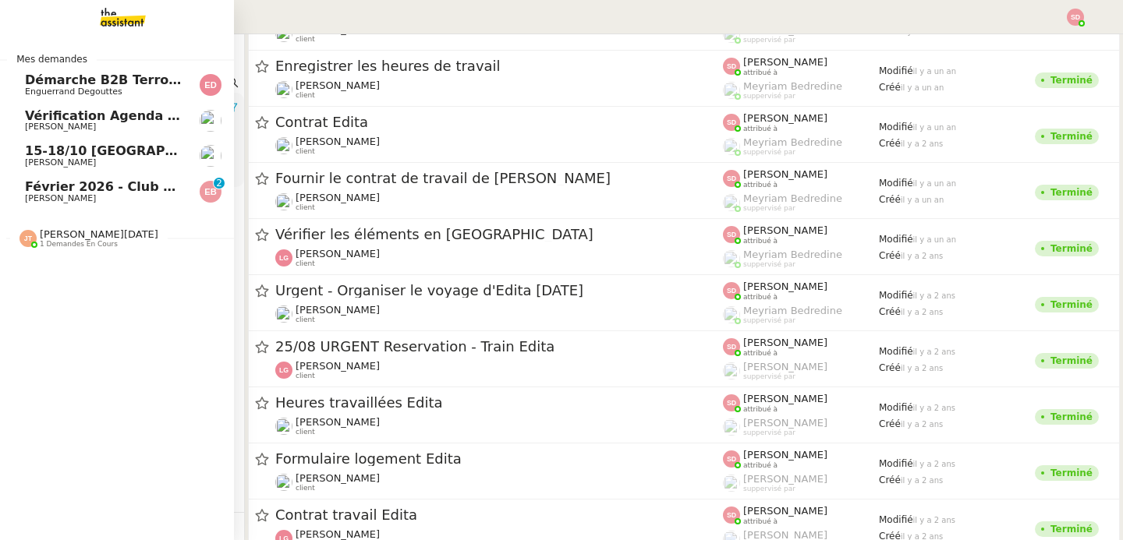
click at [89, 201] on span "Emilie Bornancin" at bounding box center [103, 198] width 157 height 9
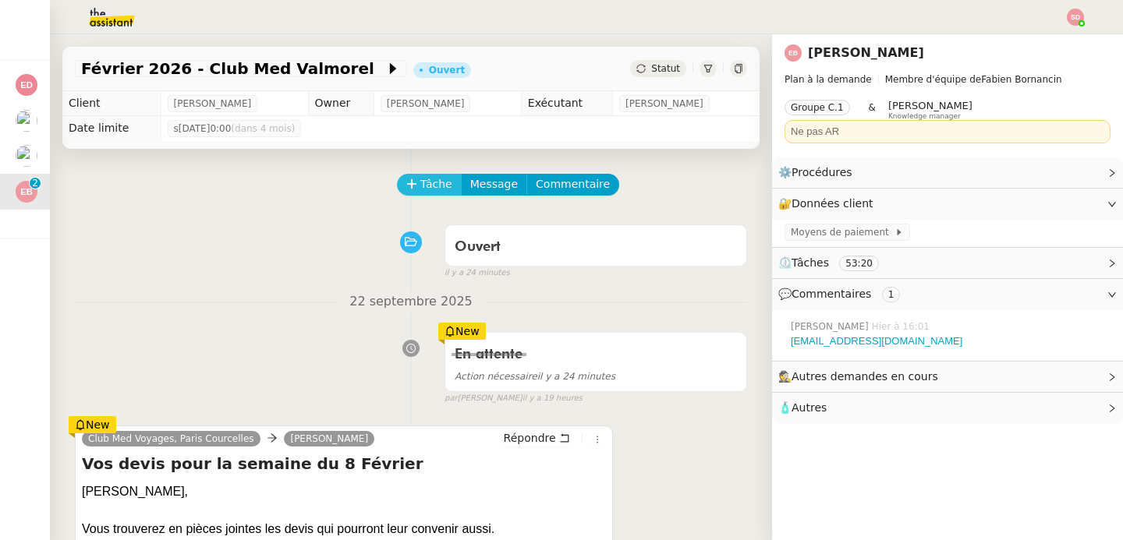
click at [431, 180] on span "Tâche" at bounding box center [436, 184] width 32 height 18
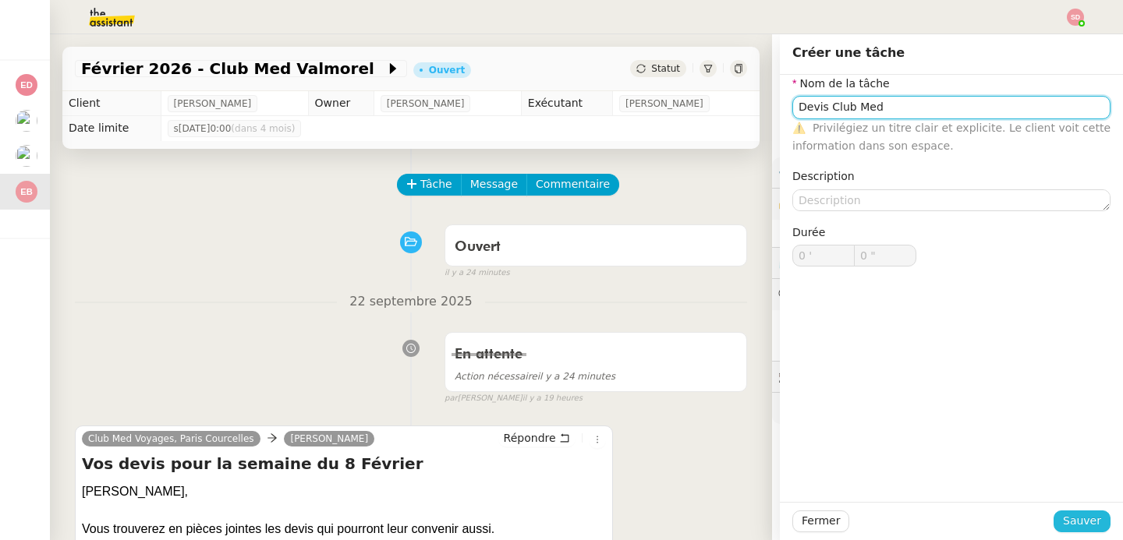
type input "Devis Club Med"
click at [1081, 529] on span "Sauver" at bounding box center [1082, 521] width 38 height 18
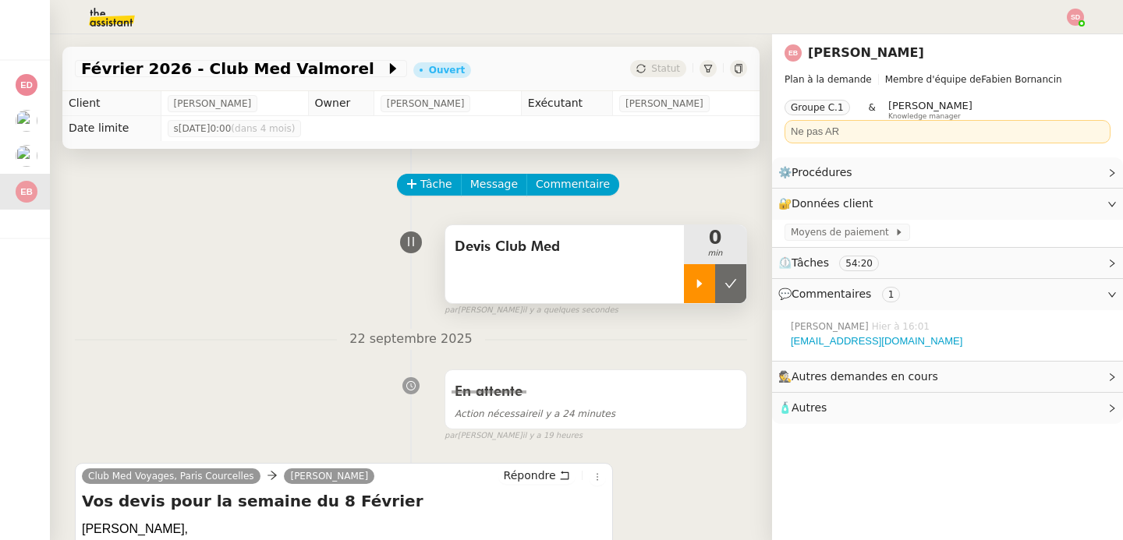
click at [693, 281] on icon at bounding box center [699, 284] width 12 height 12
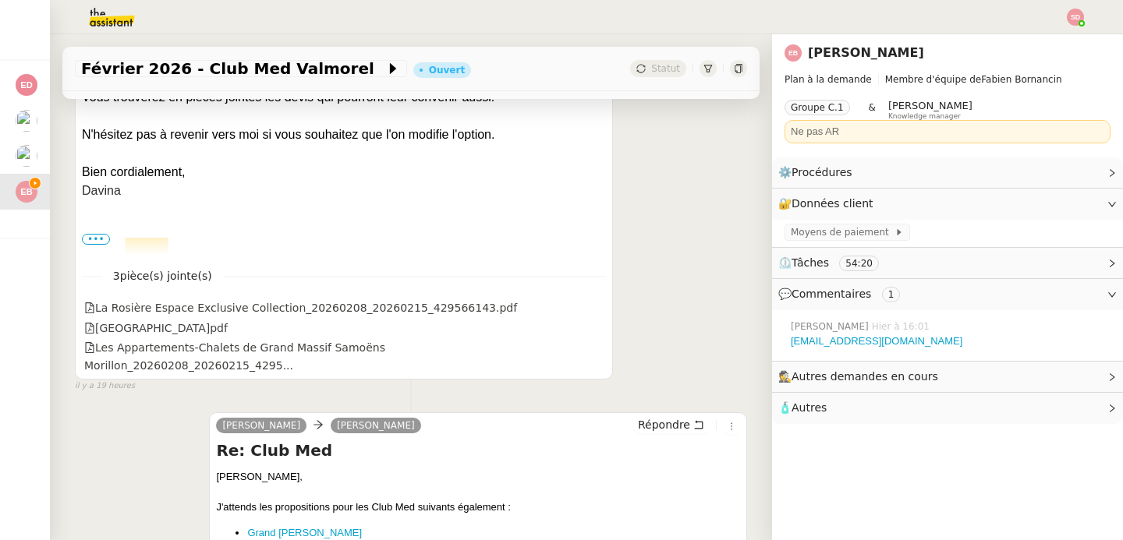
scroll to position [487, 0]
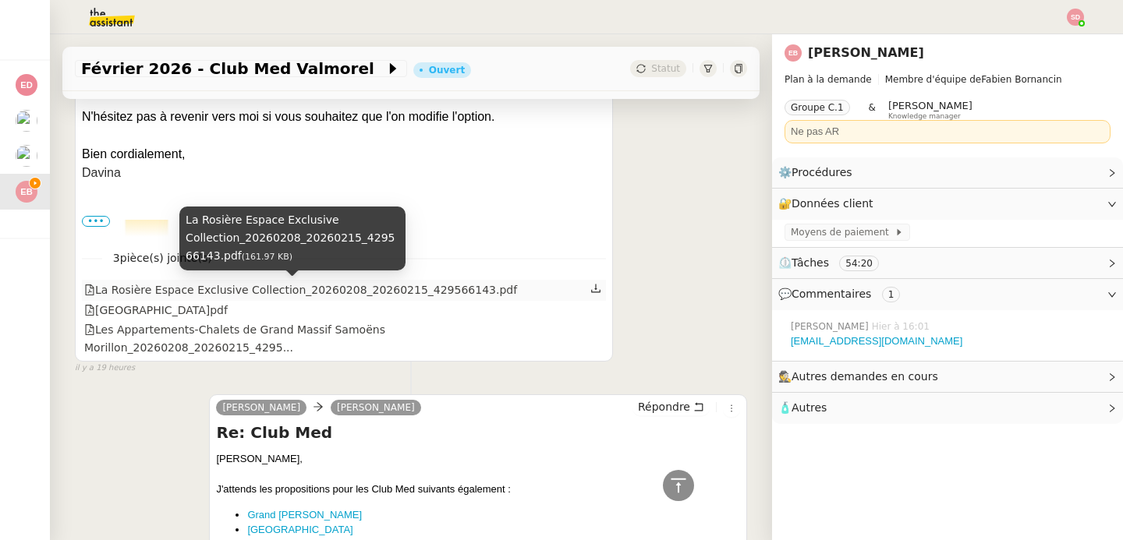
click at [375, 288] on div "La Rosière Espace Exclusive Collection_20260208_20260215_429566143.pdf" at bounding box center [300, 290] width 433 height 18
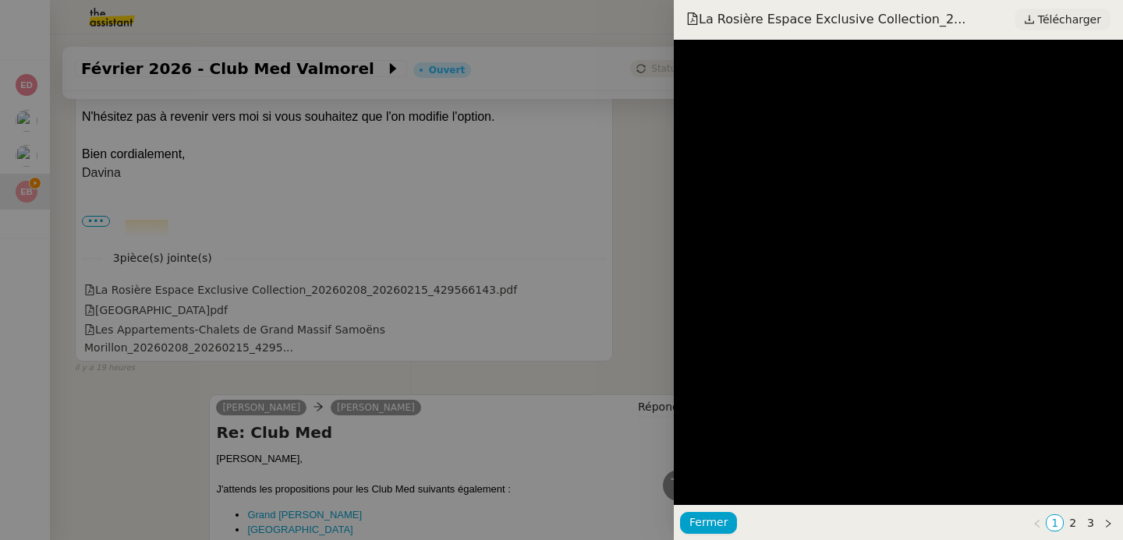
click at [1046, 19] on span "Télécharger" at bounding box center [1069, 19] width 63 height 20
click at [255, 312] on div at bounding box center [561, 270] width 1123 height 540
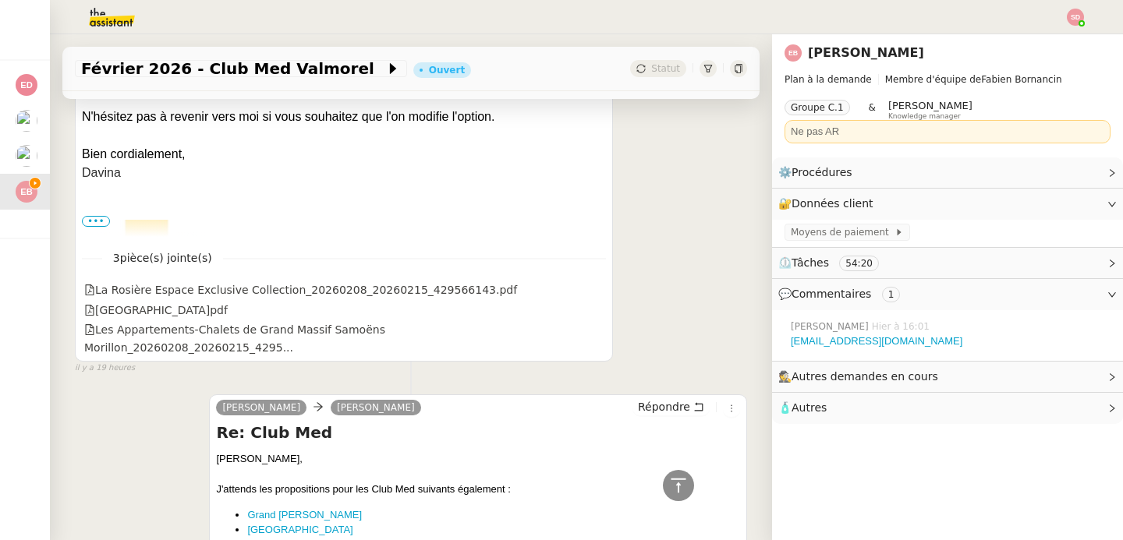
click at [228, 308] on div "Val d'Isère_20260208_20260215_429566413.pdf" at bounding box center [155, 311] width 143 height 18
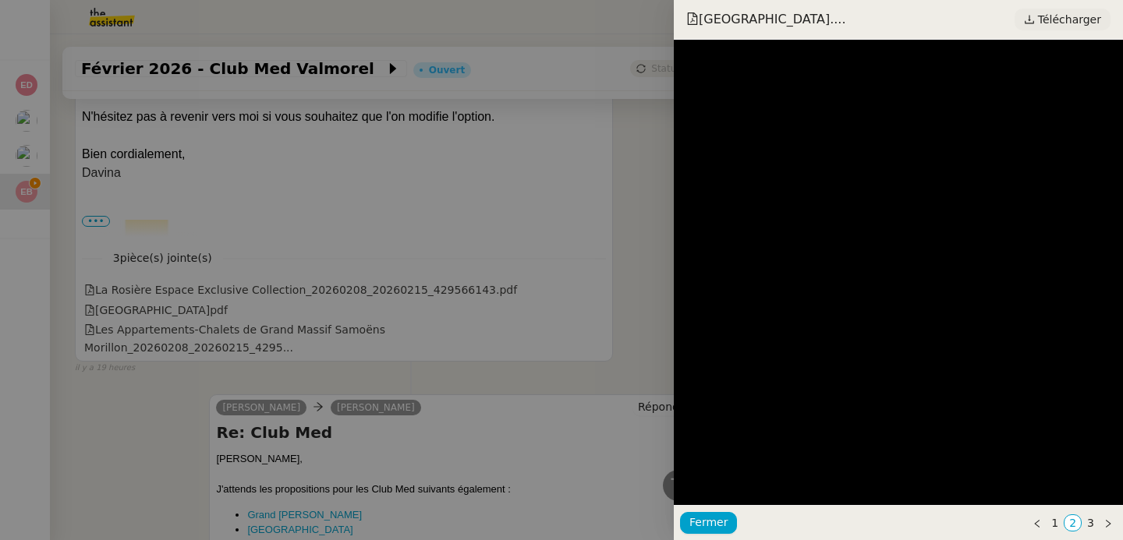
click at [1026, 19] on link "Télécharger" at bounding box center [1062, 20] width 96 height 22
click at [270, 319] on div at bounding box center [561, 270] width 1123 height 540
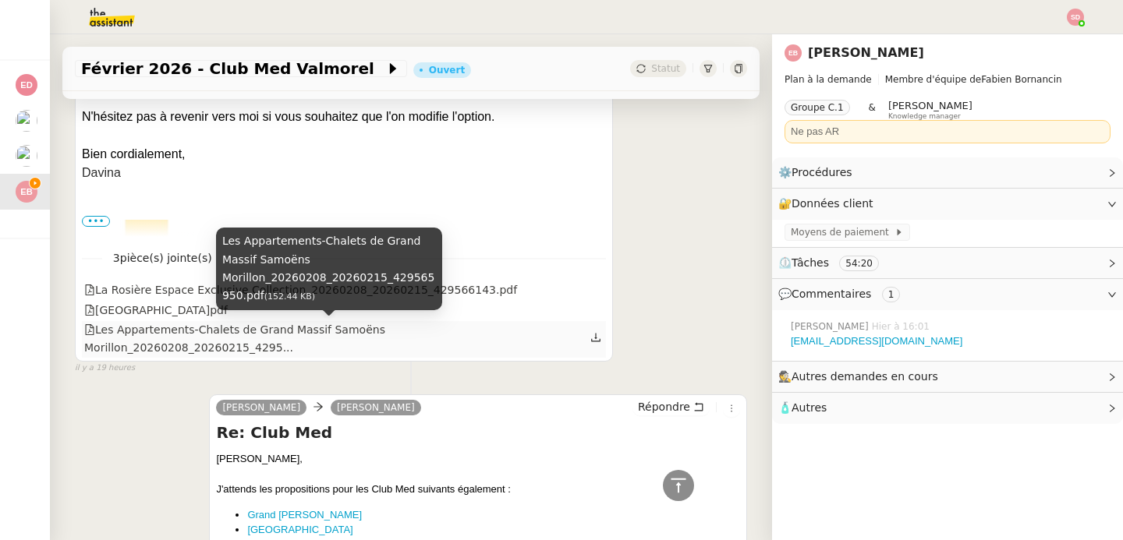
click at [114, 343] on div "Les Appartements-Chalets de Grand Massif Samoëns Morillon_20260208_20260215_429…" at bounding box center [337, 339] width 506 height 37
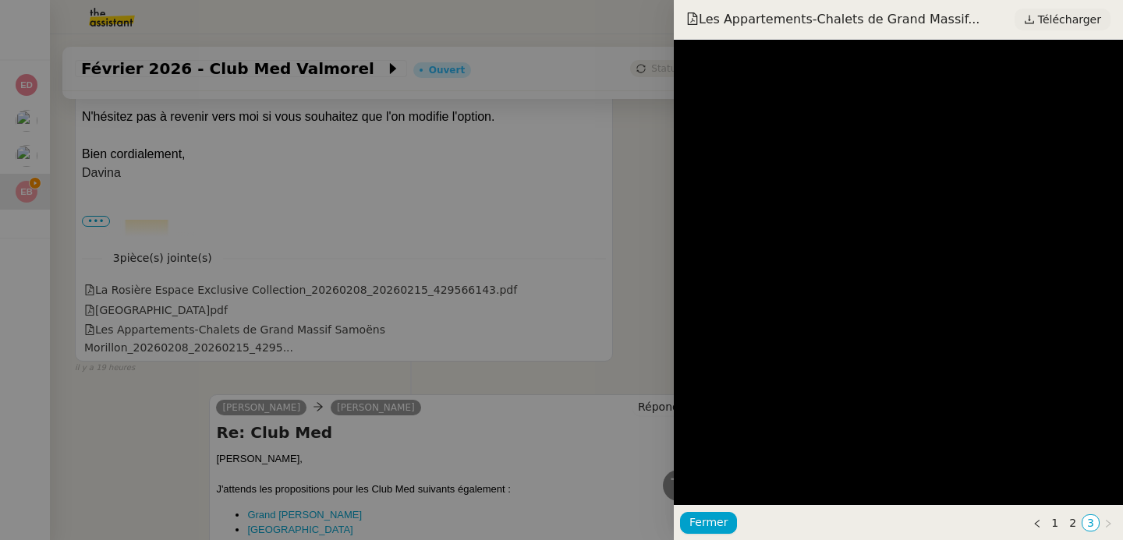
click at [1081, 18] on span "Télécharger" at bounding box center [1069, 19] width 63 height 20
click at [154, 393] on div at bounding box center [561, 270] width 1123 height 540
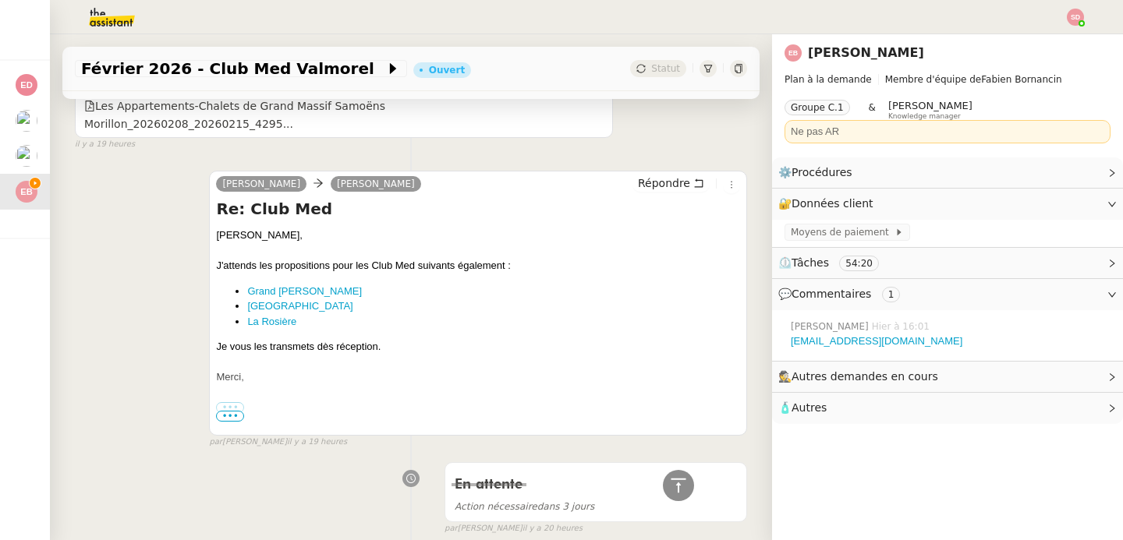
scroll to position [713, 0]
drag, startPoint x: 221, startPoint y: 281, endPoint x: 309, endPoint y: 316, distance: 94.1
click at [309, 316] on div "Emilie, J'attends les propositions pour les Club Med suivants également : Grand…" at bounding box center [478, 411] width 524 height 370
copy ul "Grand Massif Samoëns Morillon Val d'Isère La Rosière"
click at [695, 183] on icon at bounding box center [699, 182] width 9 height 9
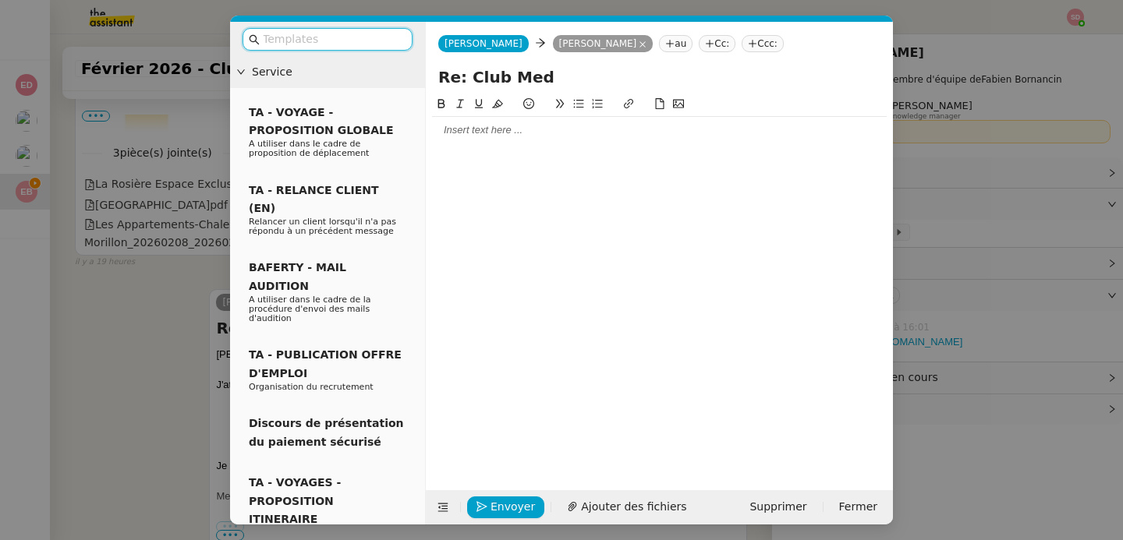
scroll to position [833, 0]
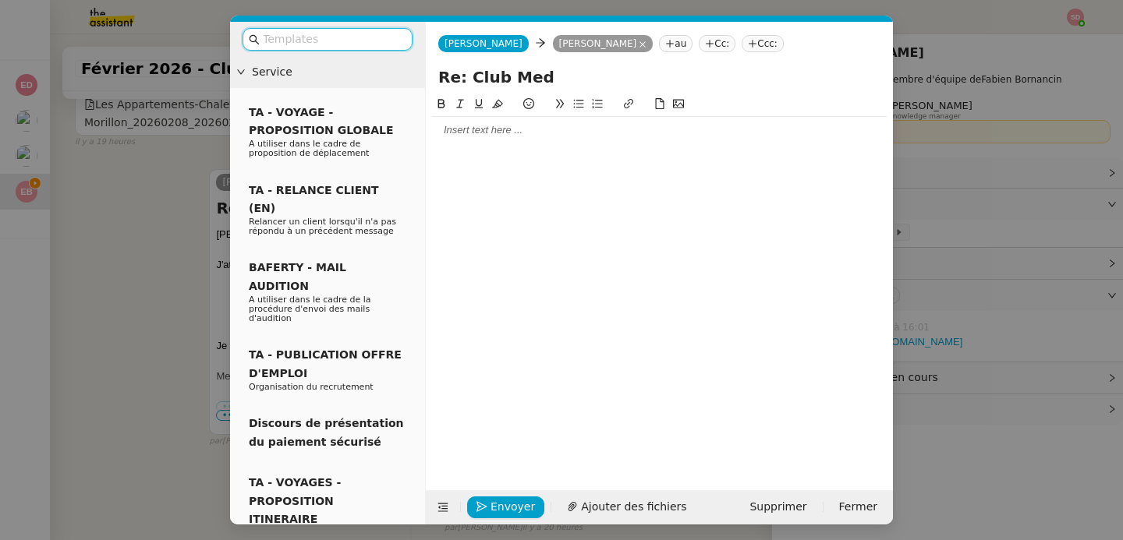
click at [539, 143] on div at bounding box center [659, 130] width 454 height 27
click at [445, 506] on icon at bounding box center [443, 508] width 10 height 9
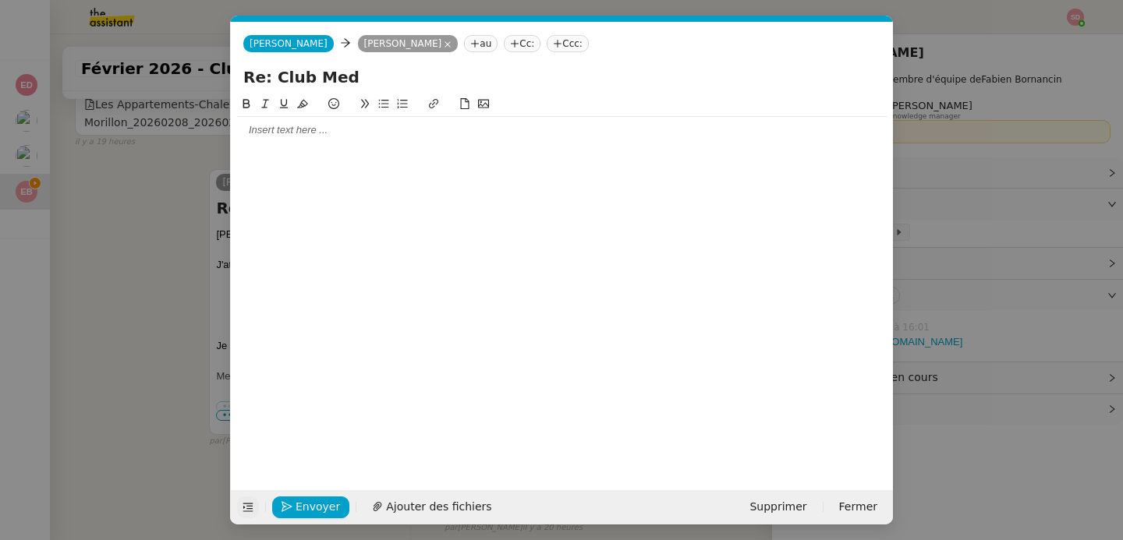
click at [280, 129] on div at bounding box center [561, 130] width 649 height 14
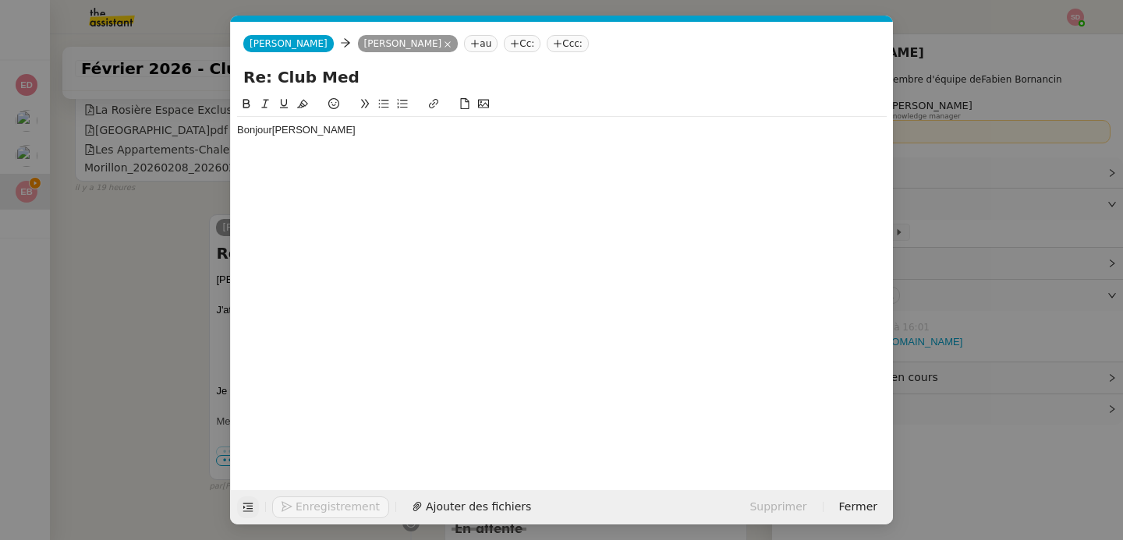
scroll to position [878, 0]
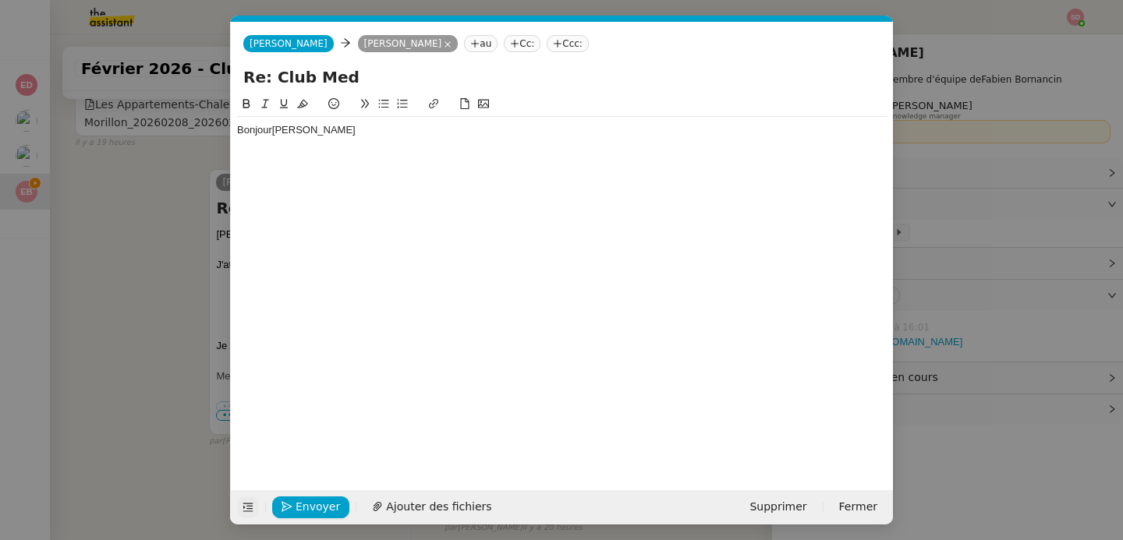
click at [78, 292] on nz-modal-container "Service TA - VOYAGE - PROPOSITION GLOBALE A utiliser dans le cadre de propositi…" at bounding box center [561, 270] width 1123 height 540
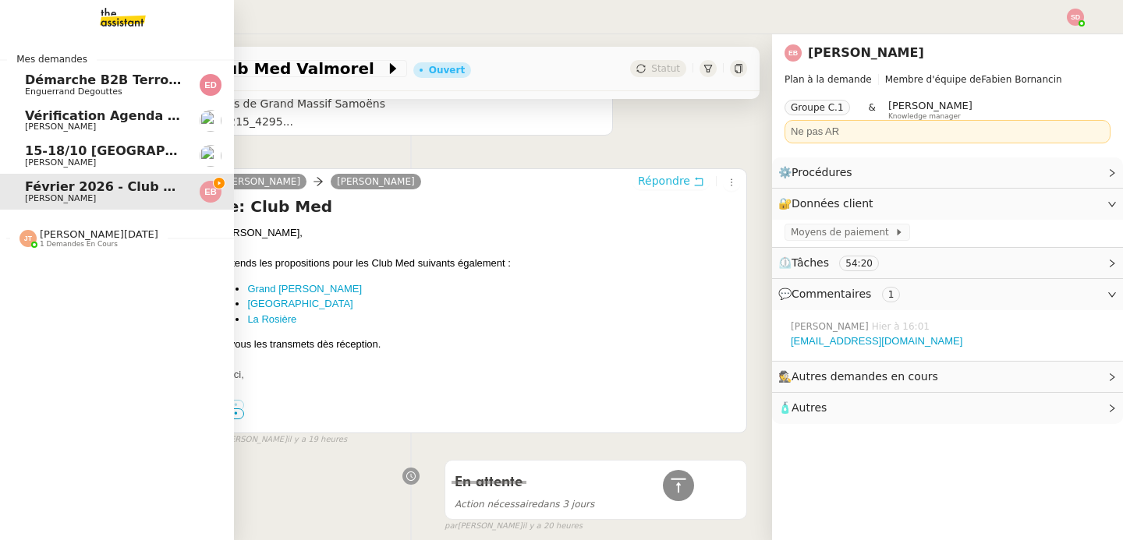
scroll to position [875, 0]
click at [36, 154] on span "15-18/10 Barcelone - Conférence" at bounding box center [178, 150] width 306 height 15
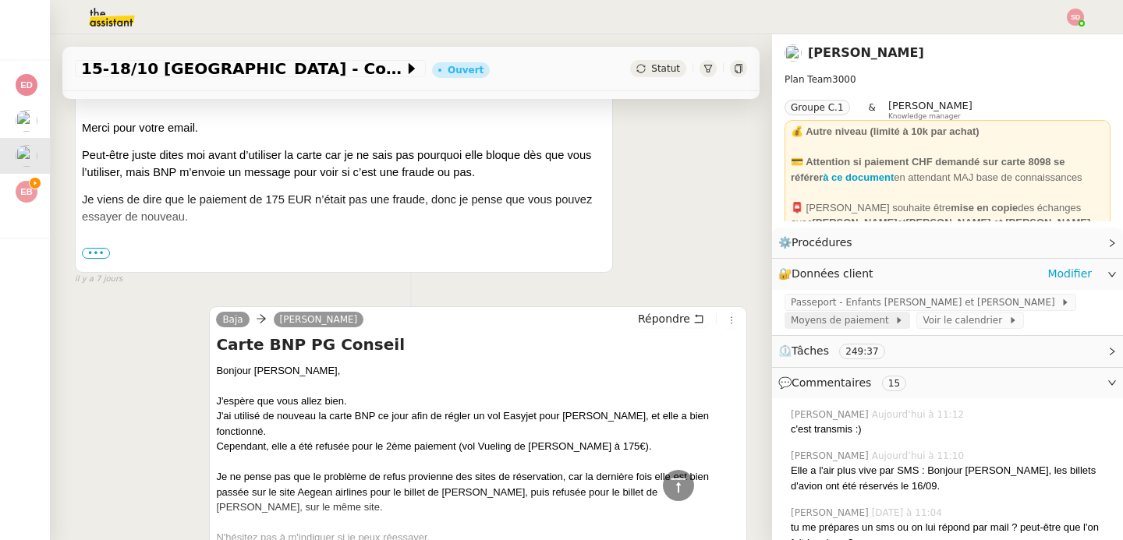
scroll to position [8895, 0]
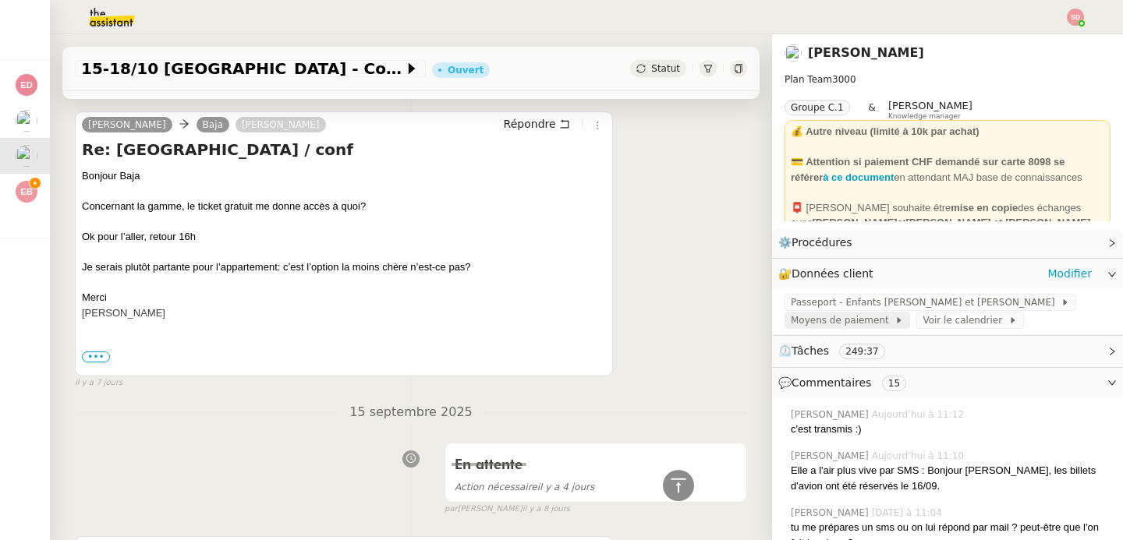
click at [830, 324] on span "Moyens de paiement" at bounding box center [842, 321] width 104 height 16
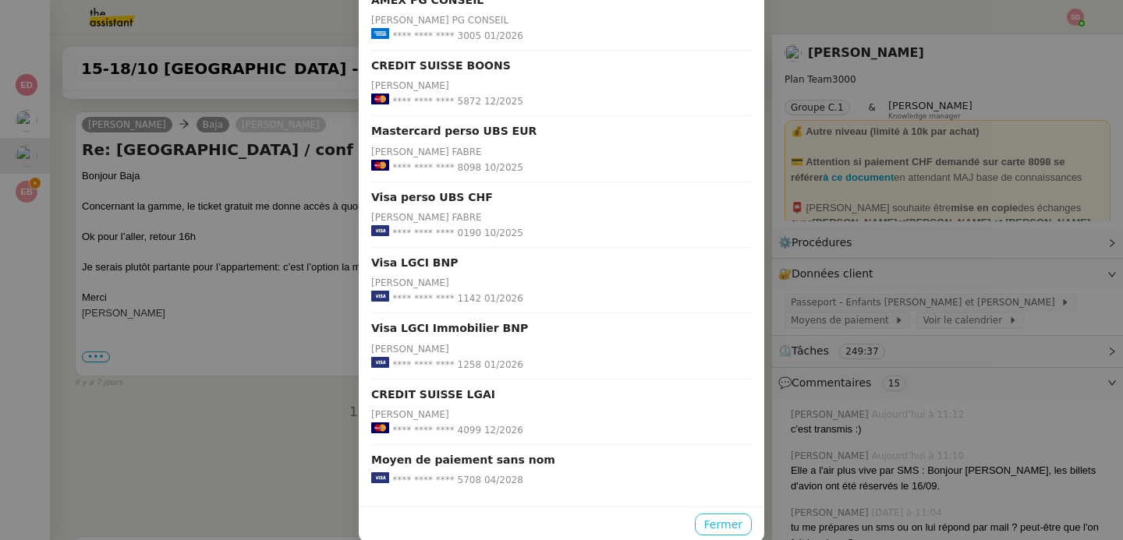
scroll to position [428, 0]
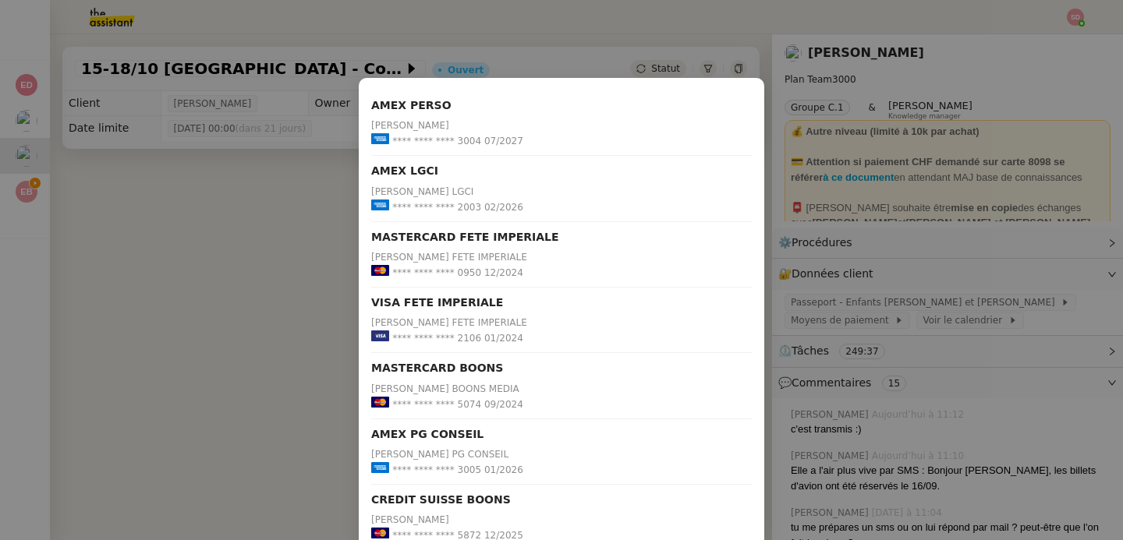
scroll to position [419, 0]
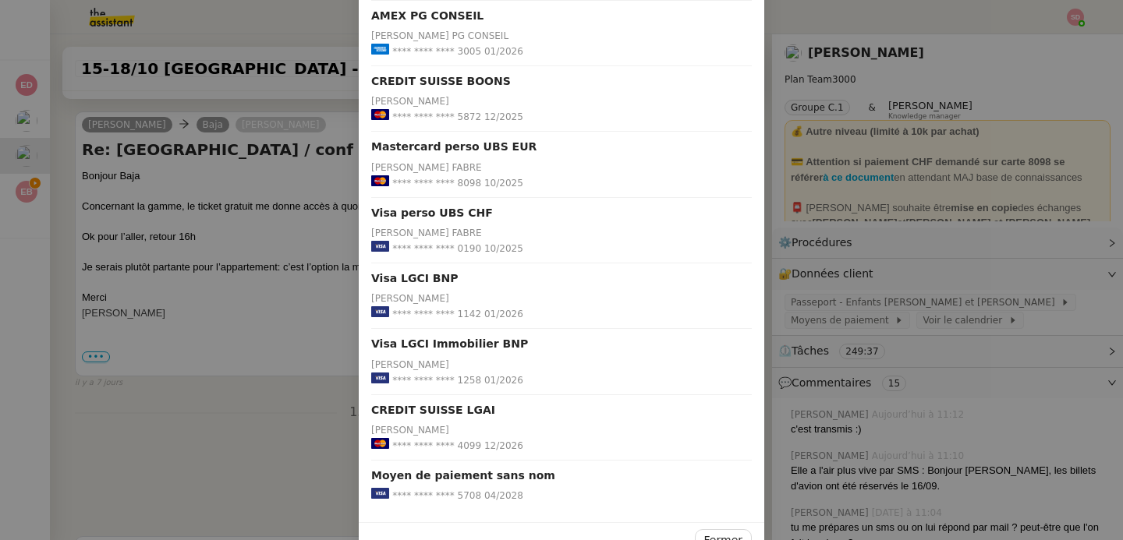
click at [267, 440] on nz-modal-container "AMEX PERSO Laurene GAUTHIER **** **** **** 3004 07/2027 AMEX LGCI Laurene GAUTH…" at bounding box center [561, 270] width 1123 height 540
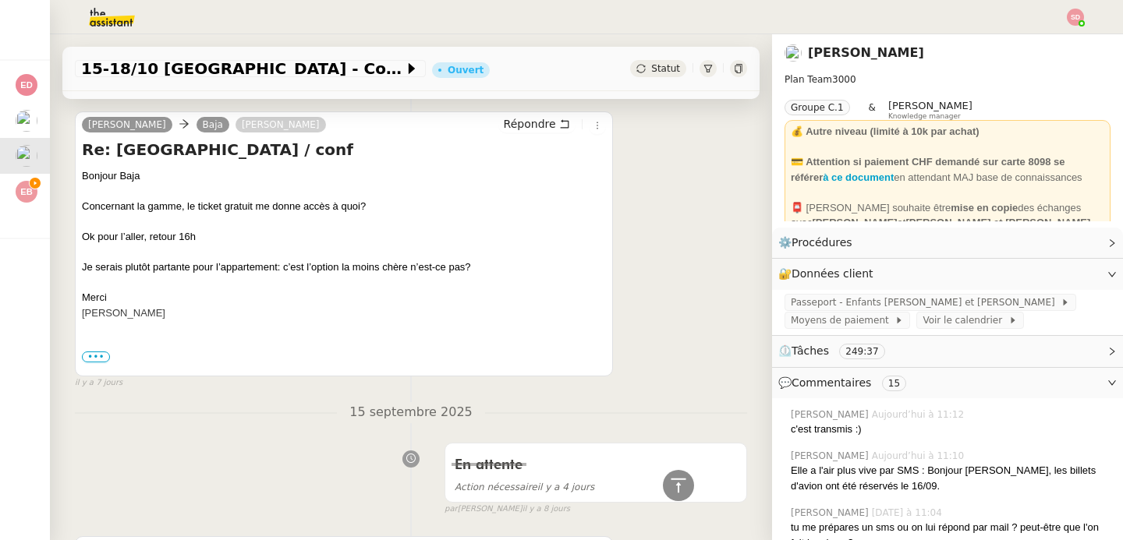
scroll to position [377, 0]
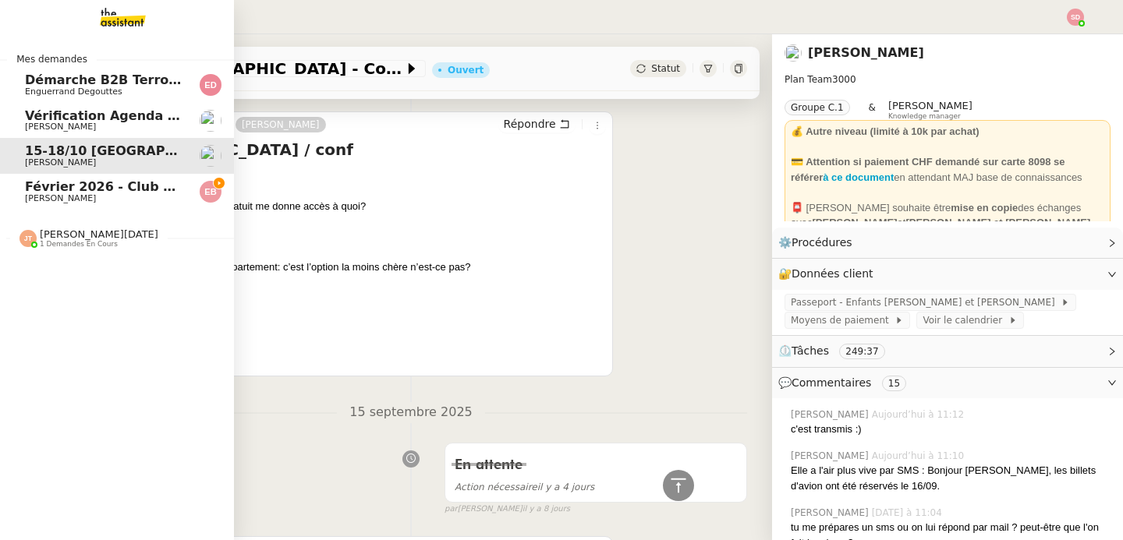
click at [25, 187] on span "Février 2026 - Club Med Valmorel" at bounding box center [142, 186] width 235 height 15
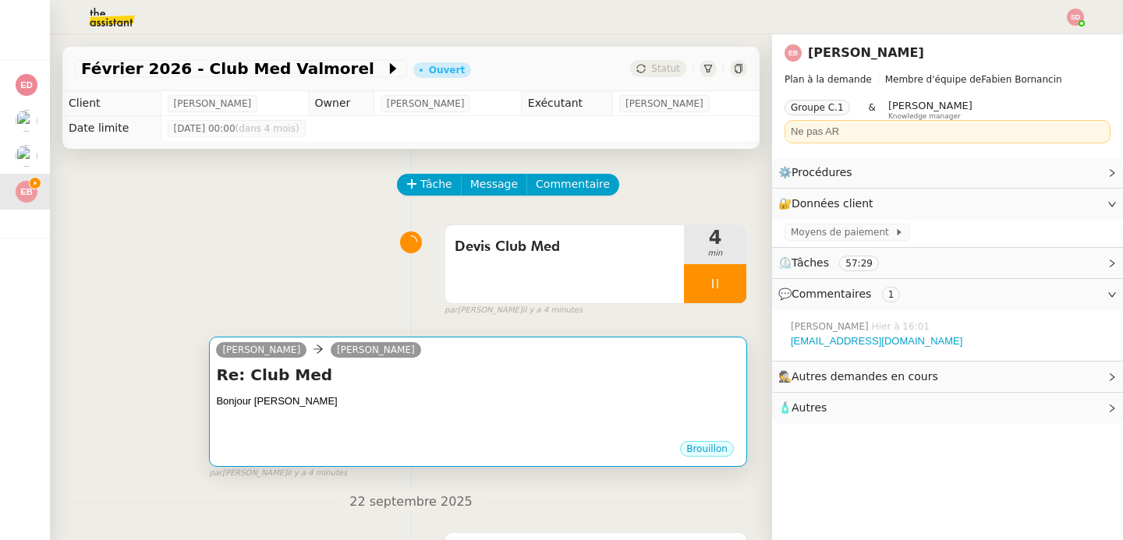
click at [467, 391] on div "Re: Club Med Bonjour Emilie •••" at bounding box center [478, 402] width 524 height 76
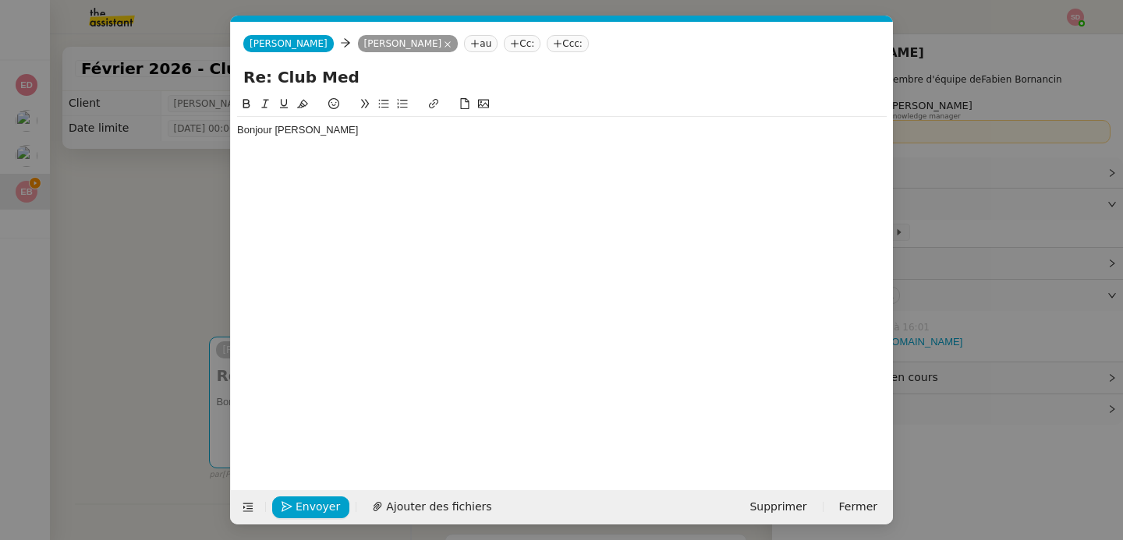
scroll to position [0, 33]
click at [412, 136] on div "Bonjour Emilie" at bounding box center [561, 130] width 649 height 14
click at [352, 170] on div "https://dashboard.theassistant.com/ticket/ijHPAd4yhNwaHbZMMPOb" at bounding box center [561, 174] width 649 height 14
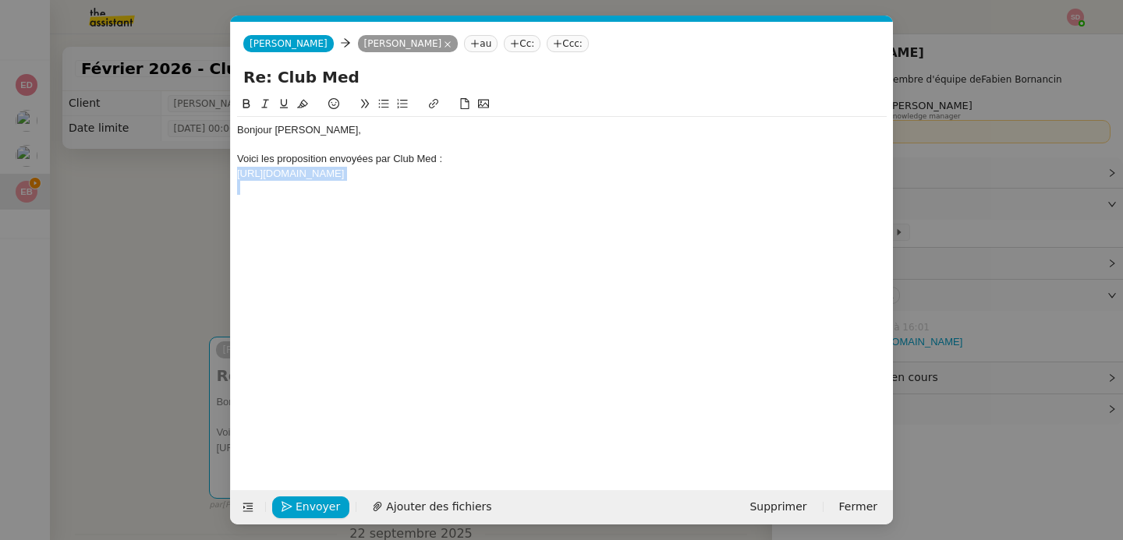
click at [352, 170] on div "https://dashboard.theassistant.com/ticket/ijHPAd4yhNwaHbZMMPOb" at bounding box center [561, 174] width 649 height 14
click at [172, 263] on nz-modal-container "Service TA - VOYAGE - PROPOSITION GLOBALE A utiliser dans le cadre de propositi…" at bounding box center [561, 270] width 1123 height 540
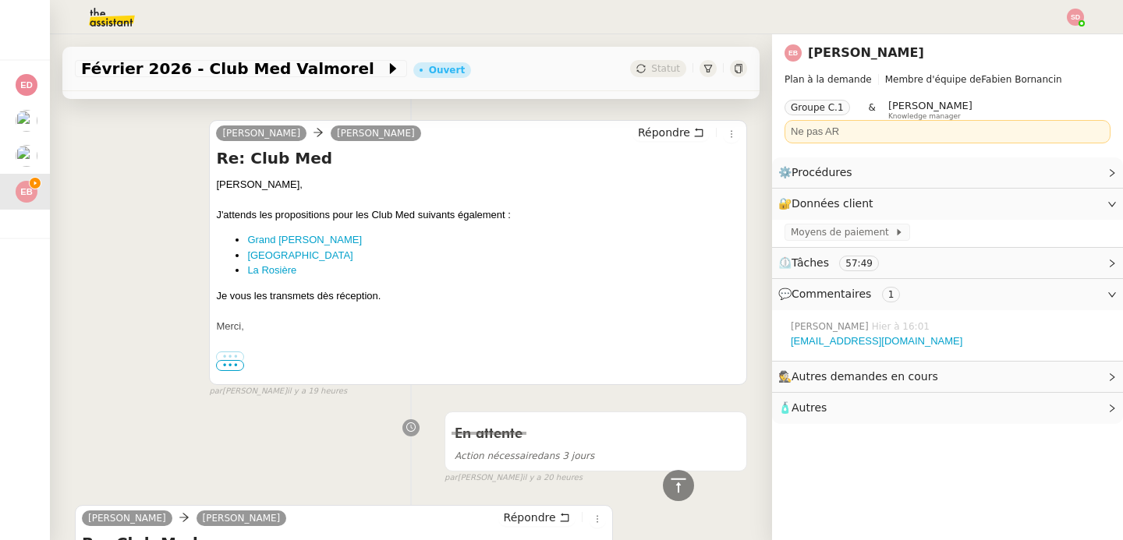
scroll to position [926, 0]
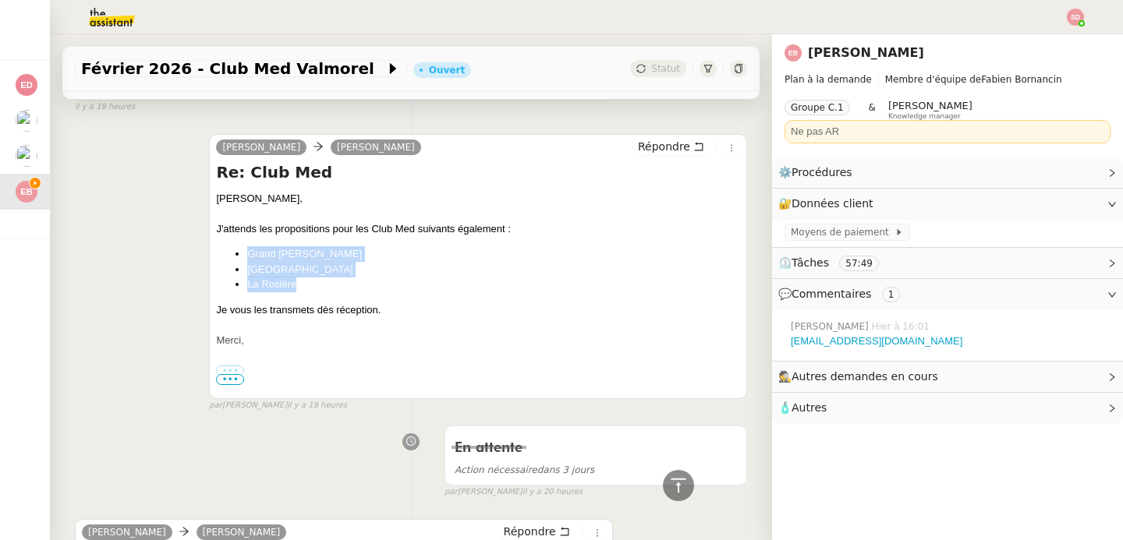
drag, startPoint x: 302, startPoint y: 282, endPoint x: 245, endPoint y: 257, distance: 62.9
click at [245, 257] on ul "Grand Massif Samoëns Morillon Val d'Isère La Rosière" at bounding box center [478, 269] width 524 height 46
copy ul "Grand Massif Samoëns Morillon Val d'Isère La Rosière"
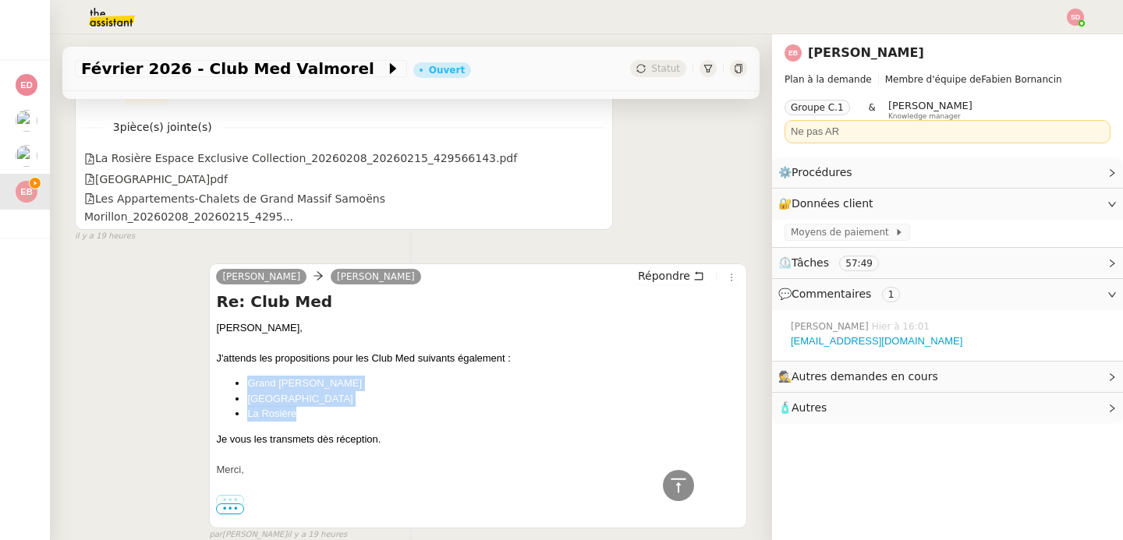
scroll to position [0, 0]
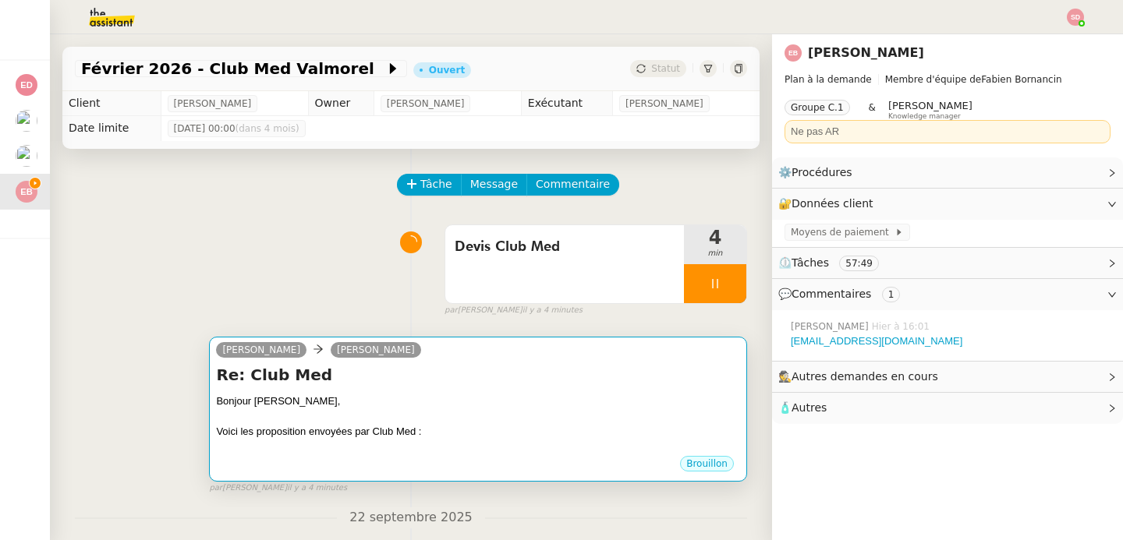
click at [437, 362] on div "camille Emilie Bornancin" at bounding box center [478, 352] width 524 height 23
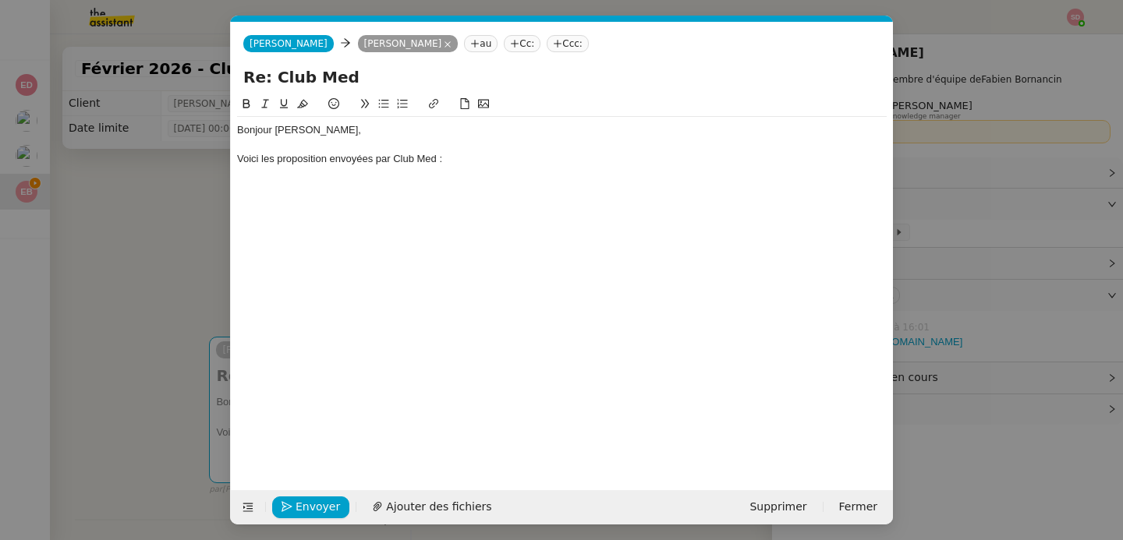
scroll to position [0, 33]
click at [511, 168] on div "Bonjour Emilie, Voici les proposition envoyées par Club Med :" at bounding box center [561, 144] width 649 height 55
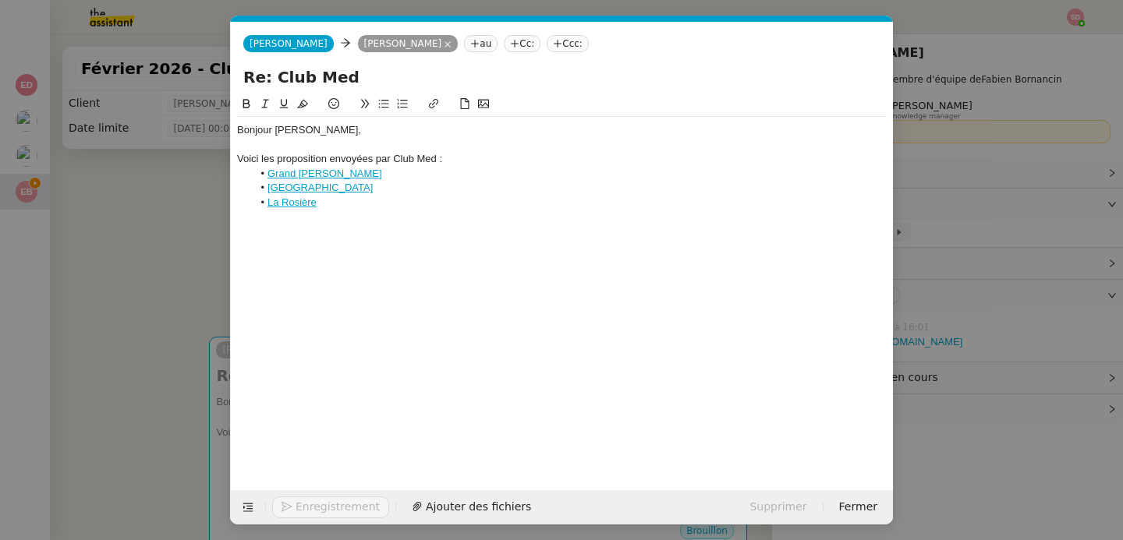
click at [480, 158] on div "Voici les proposition envoyées par Club Med :" at bounding box center [561, 159] width 649 height 14
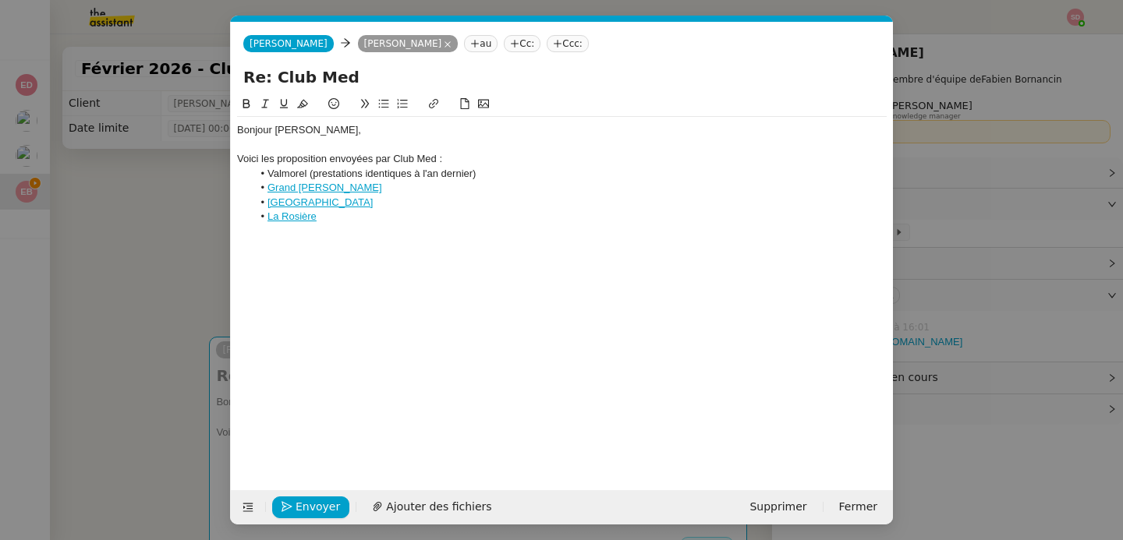
click at [395, 221] on li "La Rosière" at bounding box center [570, 217] width 635 height 14
click at [434, 508] on span "Ajouter des fichiers" at bounding box center [438, 507] width 105 height 18
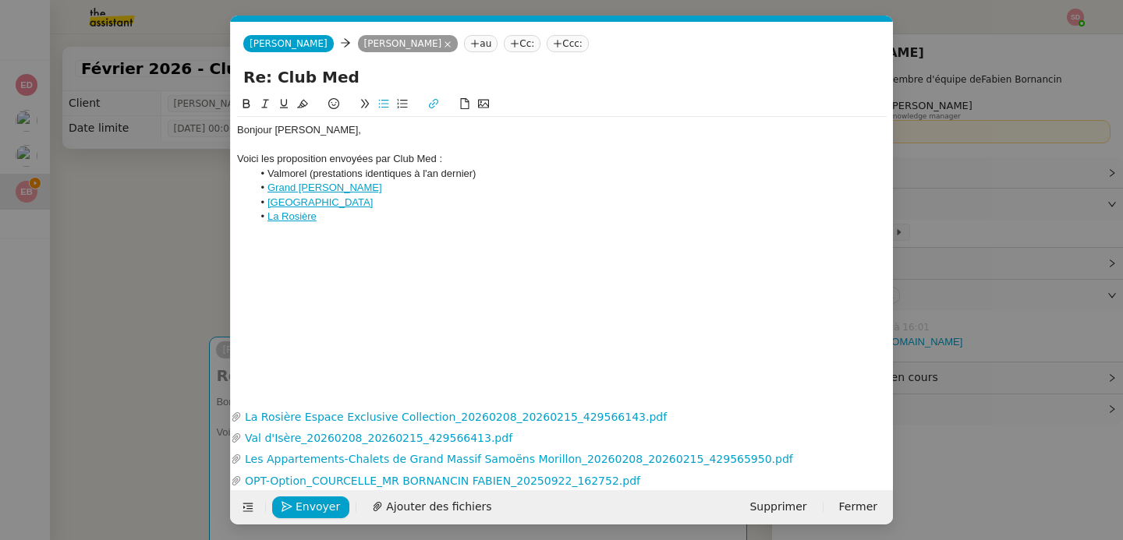
click at [514, 196] on li "Val d'Isère" at bounding box center [570, 203] width 635 height 14
click at [465, 182] on li "Grand Massif Samoëns Morillon" at bounding box center [570, 188] width 635 height 14
click at [339, 186] on link "Grand Massif Samoëns Morillon" at bounding box center [324, 188] width 115 height 12
click at [331, 209] on link "https://www.clubmed.fr/r/grand-massif-samoens-morillon/w" at bounding box center [300, 217] width 107 height 20
click at [497, 192] on li "Grand Massif Samoëns Morillon - 18 160,00 € en chalet 3 chambres" at bounding box center [570, 188] width 635 height 14
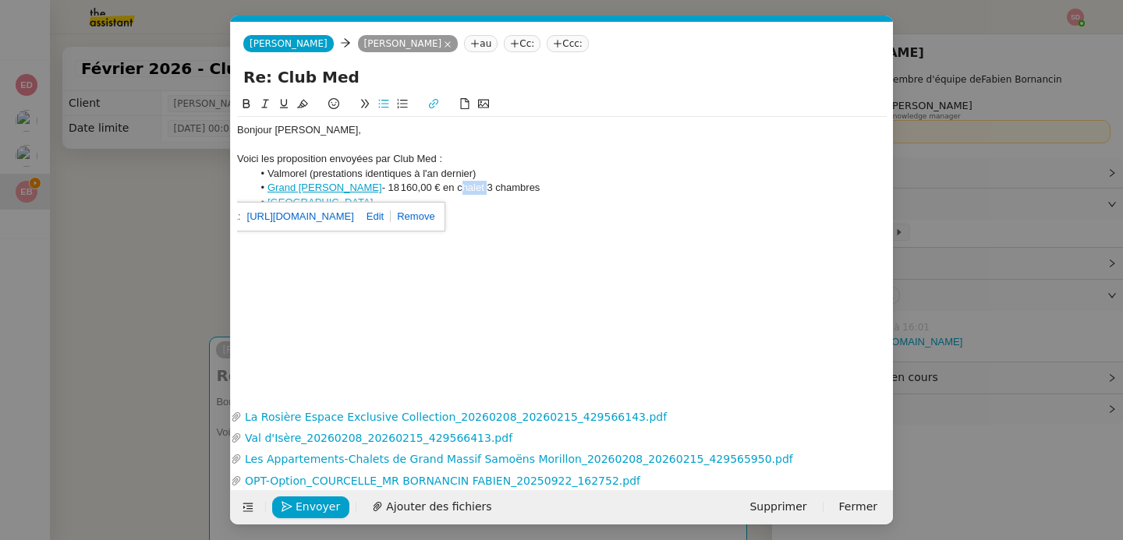
click at [497, 192] on li "Grand Massif Samoëns Morillon - 18 160,00 € en chalet 3 chambres" at bounding box center [570, 188] width 635 height 14
click at [430, 104] on icon at bounding box center [433, 103] width 9 height 9
paste input "https://www.clubmed.fr/r/les-appartements-chalets-de-grand-massif-samoens-moril…"
type input "https://www.clubmed.fr/r/les-appartements-chalets-de-grand-massif-samoens-moril…"
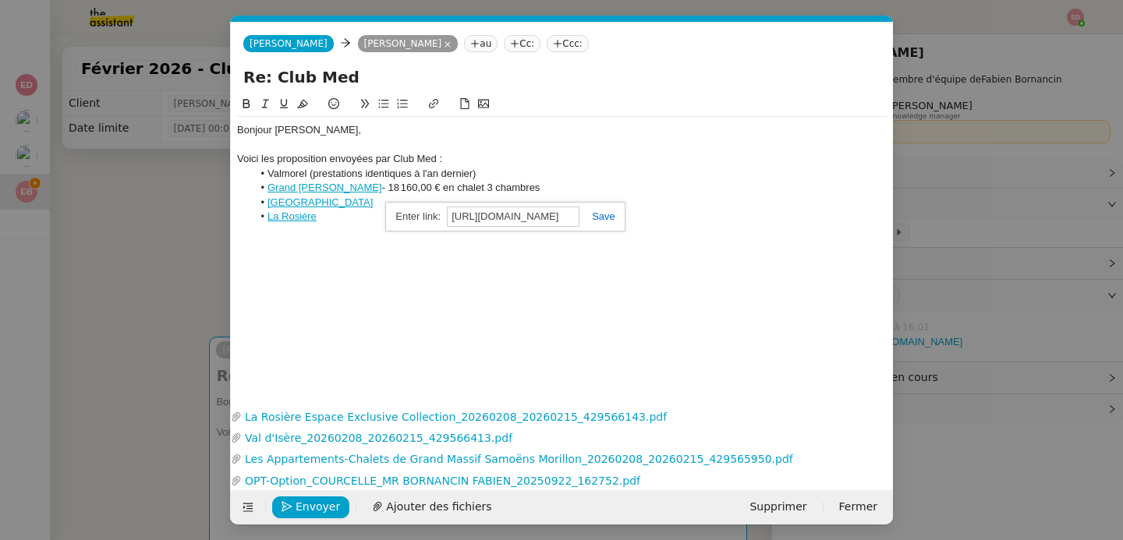
click at [613, 212] on link at bounding box center [597, 216] width 36 height 12
click at [479, 196] on li "Val d'Isère" at bounding box center [570, 203] width 635 height 14
click at [480, 173] on li "Valmorel (prestations identiques à l'an dernier)" at bounding box center [570, 174] width 635 height 14
click at [433, 486] on link "OPT-Option_COURCELLE_MR BORNANCIN FABIEN_20250922_162752.pdf" at bounding box center [550, 481] width 617 height 18
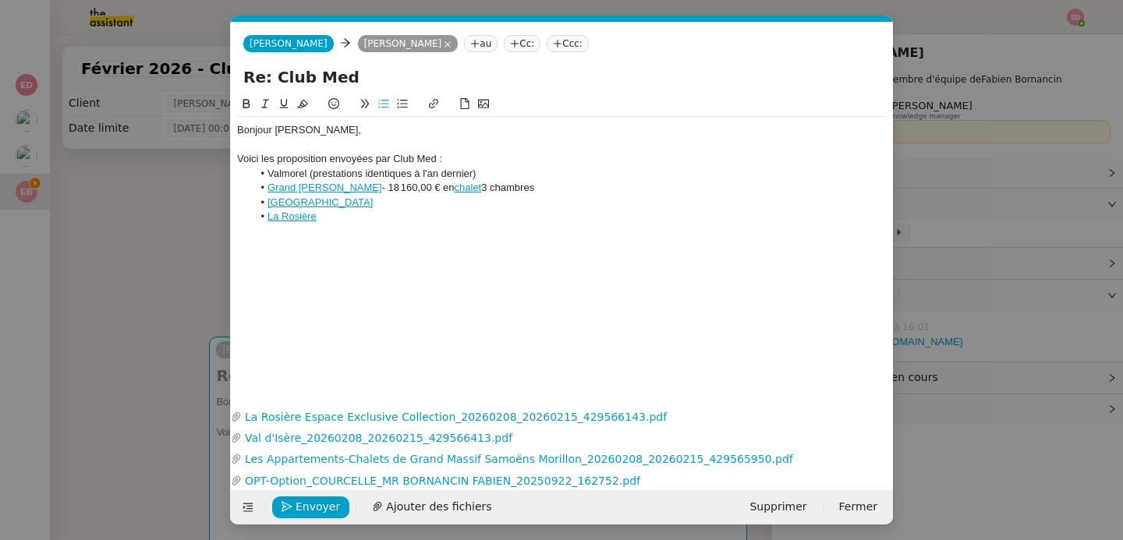
click at [524, 177] on li "Valmorel (prestations identiques à l'an dernier)" at bounding box center [570, 174] width 635 height 14
click at [457, 207] on li "Val d'Isère" at bounding box center [570, 203] width 635 height 14
drag, startPoint x: 486, startPoint y: 175, endPoint x: 574, endPoint y: 171, distance: 88.2
click at [574, 171] on li "Valmorel (prestations identiques à l'an dernier) - 20 145,00 €" at bounding box center [570, 174] width 635 height 14
click at [245, 99] on icon at bounding box center [246, 103] width 11 height 11
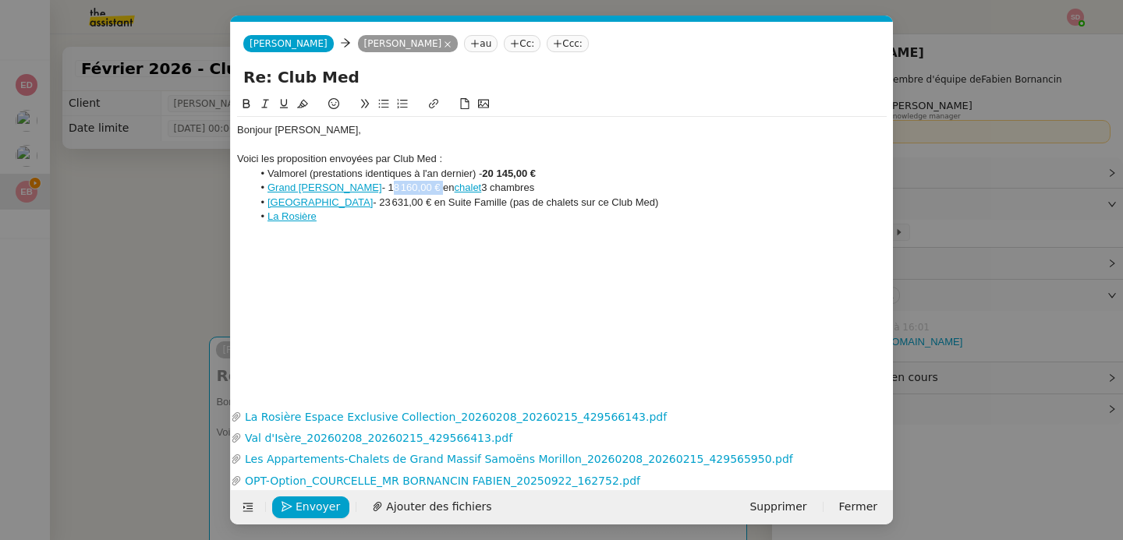
drag, startPoint x: 423, startPoint y: 184, endPoint x: 472, endPoint y: 186, distance: 49.2
click at [472, 186] on li "Grand Massif Samoëns Morillon - 18 160,00 € en chalet 3 chambres" at bounding box center [570, 188] width 635 height 14
click at [238, 101] on button at bounding box center [246, 104] width 19 height 18
drag, startPoint x: 324, startPoint y: 207, endPoint x: 373, endPoint y: 203, distance: 50.0
click at [373, 203] on li "Val d'Isère - 23 631,00 € en Suite Famille (pas de chalets sur ce Club Med)" at bounding box center [570, 203] width 635 height 14
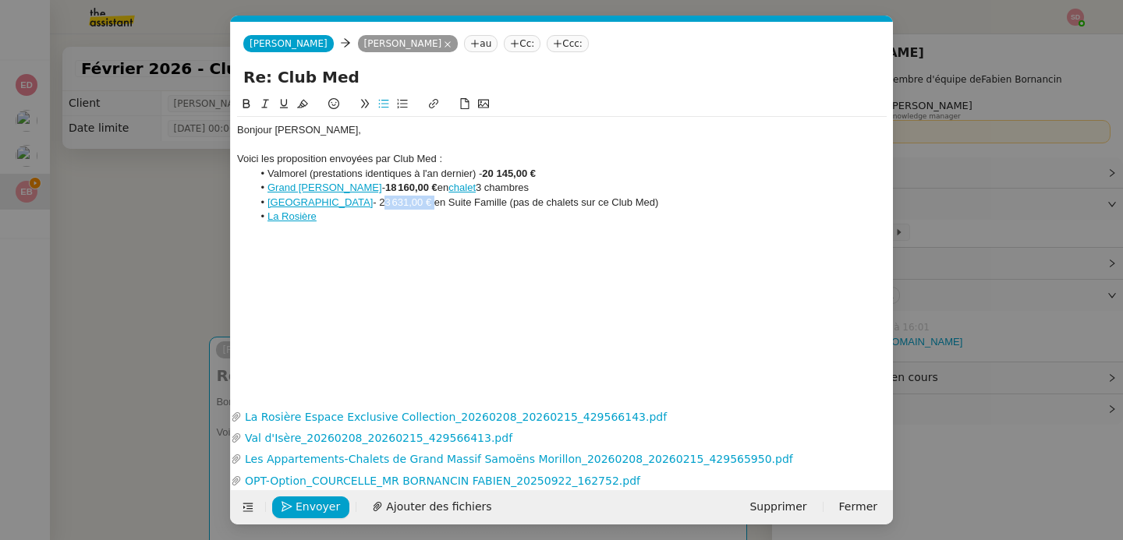
click at [243, 104] on icon at bounding box center [246, 103] width 7 height 9
click at [476, 189] on link "chalet" at bounding box center [461, 188] width 27 height 12
click at [600, 220] on link at bounding box center [579, 216] width 44 height 12
click at [588, 220] on li "La Rosière" at bounding box center [570, 217] width 635 height 14
click at [454, 206] on li "Val d'Isère - 23 631,00 € en Suite Famille (pas de chalets sur ce Club Med)" at bounding box center [570, 203] width 635 height 14
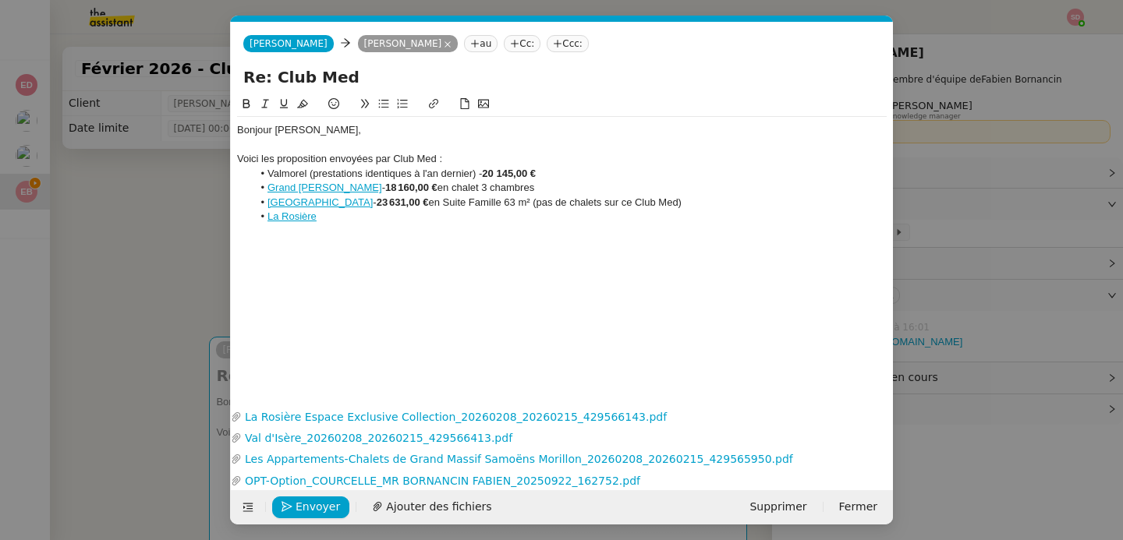
click at [432, 225] on div at bounding box center [561, 232] width 649 height 14
click at [412, 218] on li "La Rosière" at bounding box center [570, 217] width 635 height 14
click at [195, 271] on nz-modal-container "Service TA - VOYAGE - PROPOSITION GLOBALE A utiliser dans le cadre de propositi…" at bounding box center [561, 270] width 1123 height 540
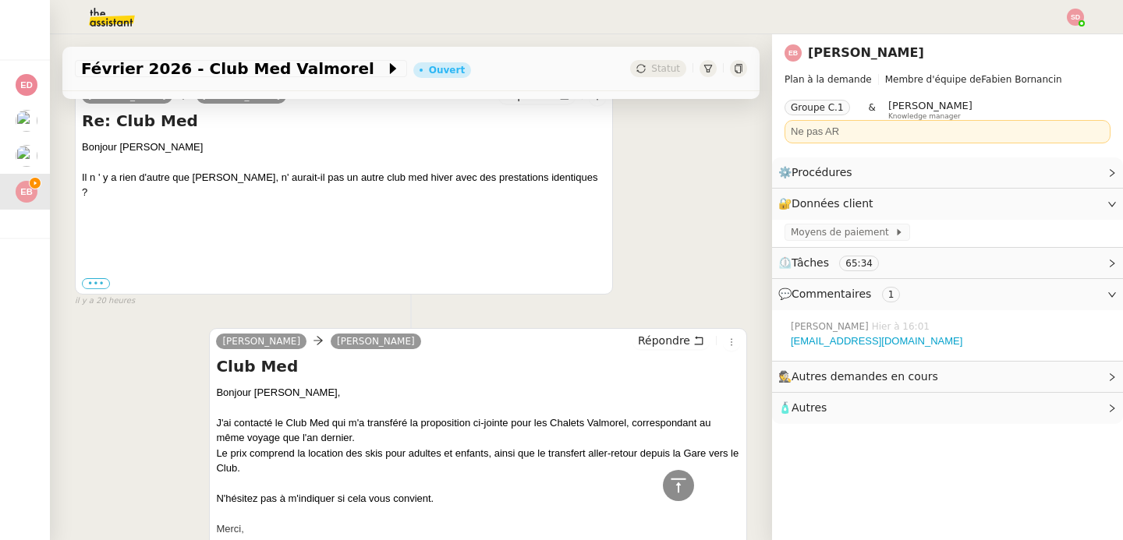
scroll to position [1809, 0]
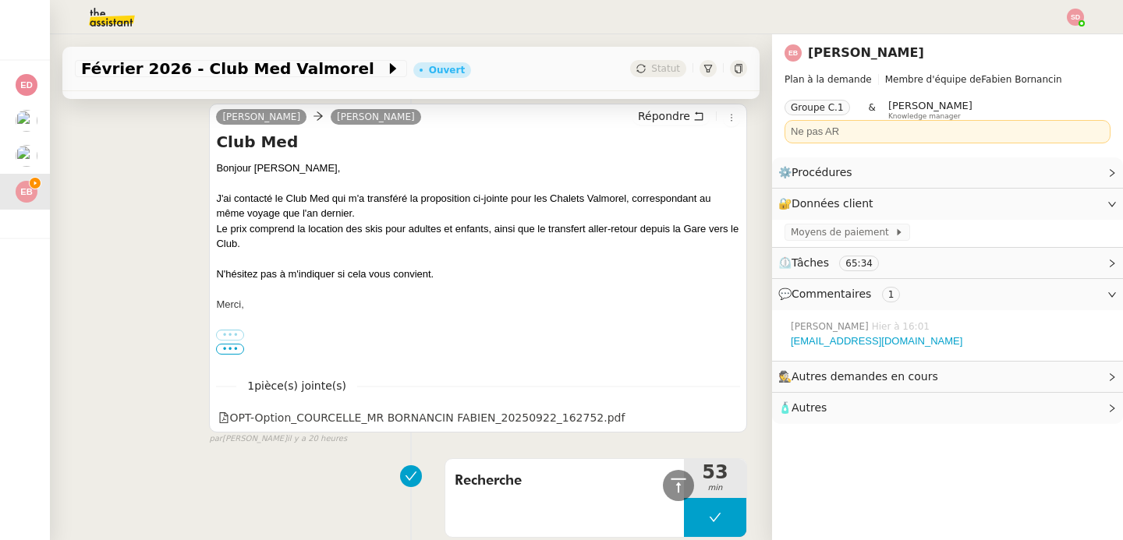
click at [308, 221] on div "Le prix comprend la location des skis pour adultes et enfants, ainsi que le tra…" at bounding box center [478, 236] width 524 height 30
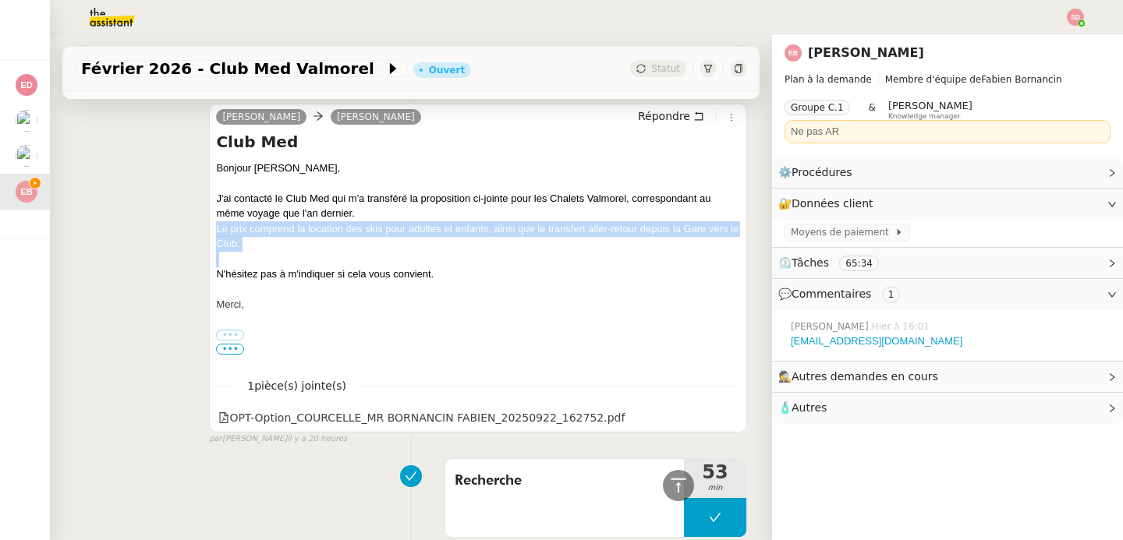
click at [308, 221] on div "Le prix comprend la location des skis pour adultes et enfants, ainsi que le tra…" at bounding box center [478, 236] width 524 height 30
copy div "Le prix comprend la location des skis pour adultes et enfants, ainsi que le tra…"
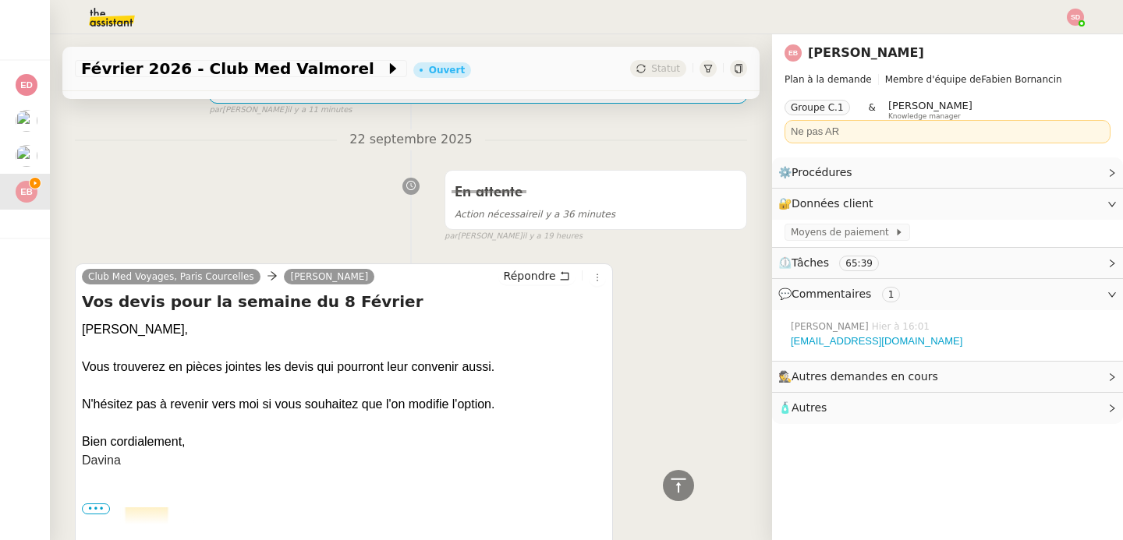
scroll to position [0, 0]
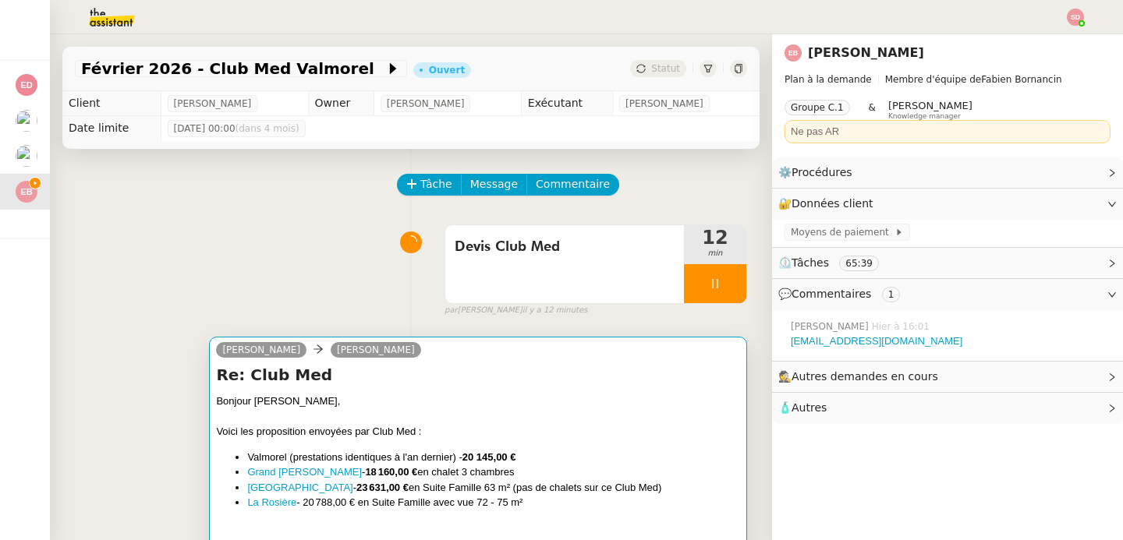
click at [617, 383] on h4 "Re: Club Med" at bounding box center [478, 375] width 524 height 22
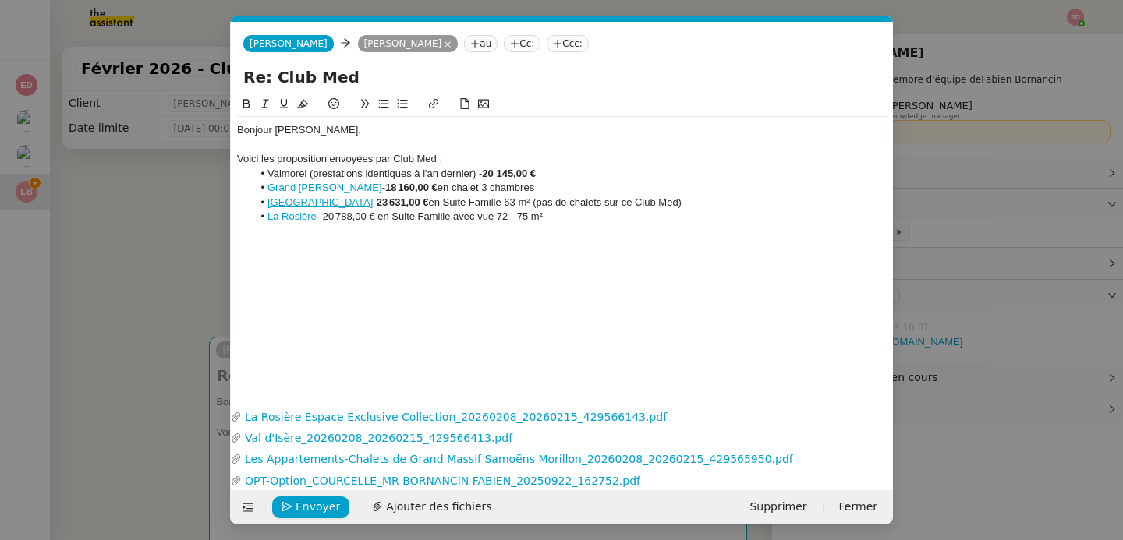
scroll to position [0, 33]
click at [553, 217] on li "La Rosière - 20 788,00 € en Suite Famille avec vue 72 - 75 m²" at bounding box center [570, 217] width 635 height 14
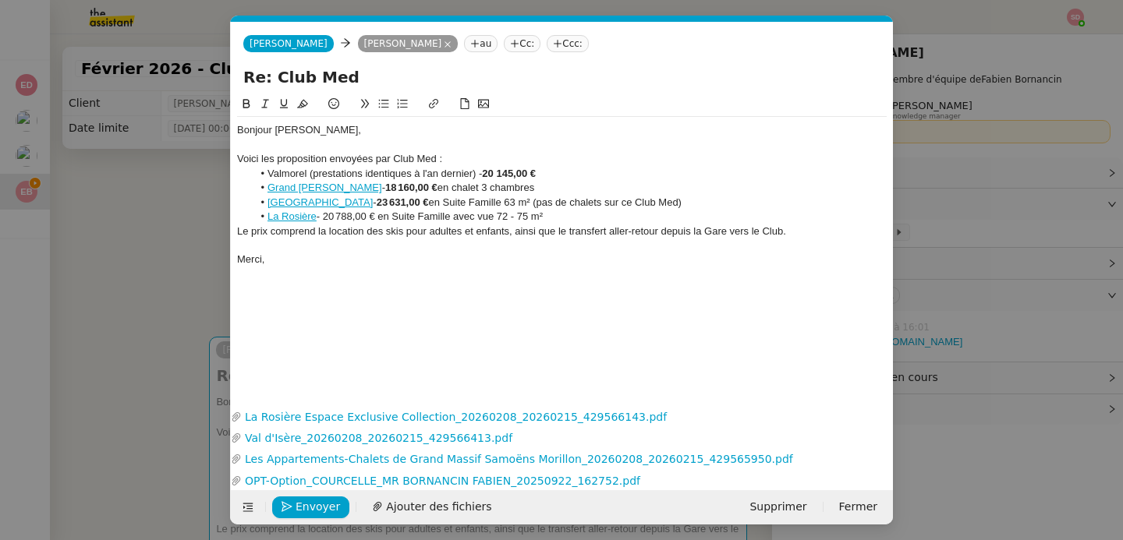
click at [378, 168] on li "Valmorel (prestations identiques à l'an dernier) - 20 145,00 €" at bounding box center [570, 174] width 635 height 14
click at [264, 108] on icon at bounding box center [265, 103] width 11 height 11
click at [882, 482] on icon "button" at bounding box center [883, 480] width 9 height 9
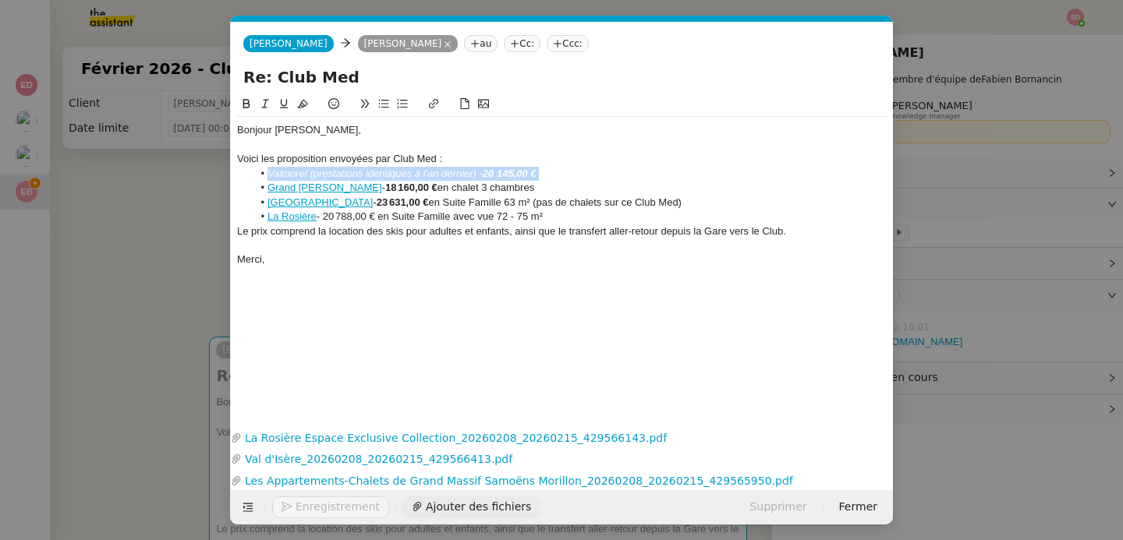
click at [426, 503] on span "Ajouter des fichiers" at bounding box center [478, 507] width 105 height 18
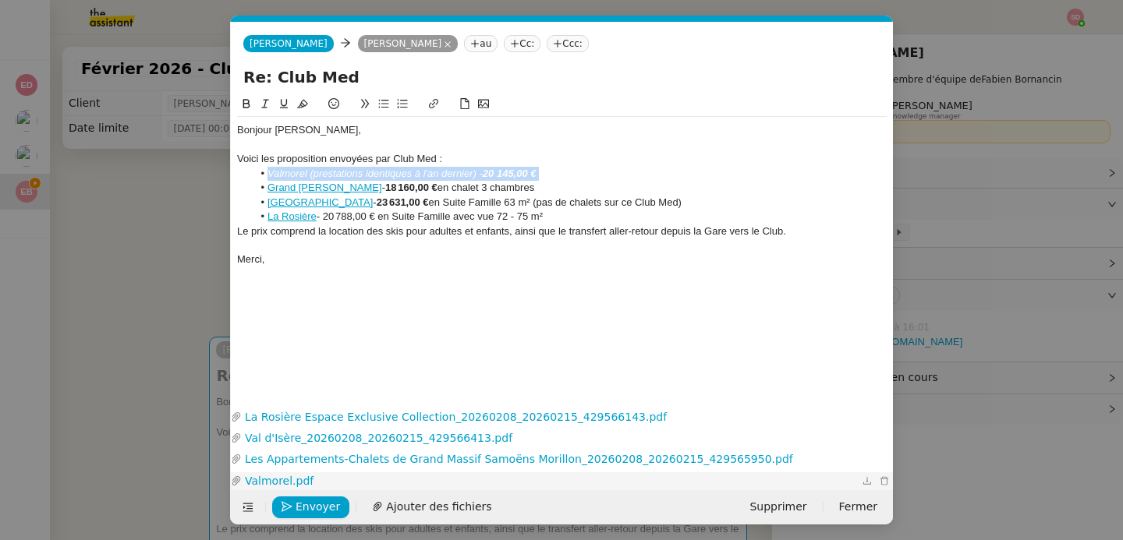
click at [288, 484] on link "Valmorel.pdf" at bounding box center [550, 481] width 617 height 18
click at [492, 306] on div "Bonjour Emilie, Voici les proposition envoyées par Club Med : Valmorel (prestat…" at bounding box center [561, 237] width 649 height 285
drag, startPoint x: 324, startPoint y: 215, endPoint x: 376, endPoint y: 217, distance: 51.5
click at [376, 217] on li "La Rosière - 20 788,00 € en Suite Famille avec vue 72 - 75 m²" at bounding box center [570, 217] width 635 height 14
click at [242, 103] on icon at bounding box center [246, 103] width 11 height 11
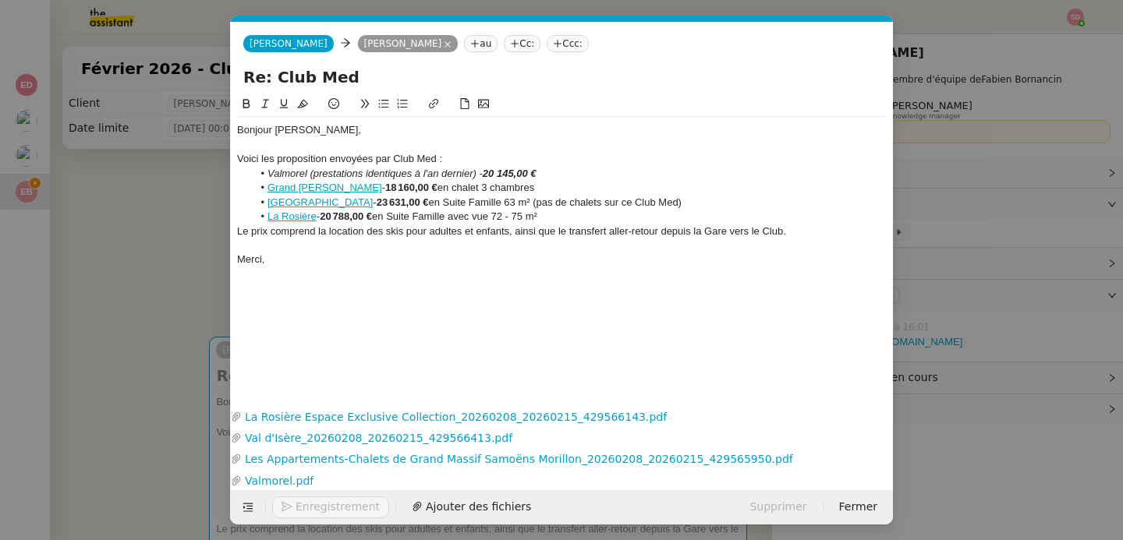
click at [530, 236] on div "Le prix comprend la location des skis pour adultes et enfants, ainsi que le tra…" at bounding box center [561, 232] width 649 height 14
click at [517, 263] on div "Merci," at bounding box center [561, 260] width 649 height 14
click at [391, 154] on div "Voici les proposition envoyées par Club Med :" at bounding box center [561, 159] width 649 height 14
click at [313, 507] on span "Envoyer" at bounding box center [317, 507] width 44 height 18
click at [313, 507] on span "Confirmer l'envoi" at bounding box center [342, 507] width 94 height 18
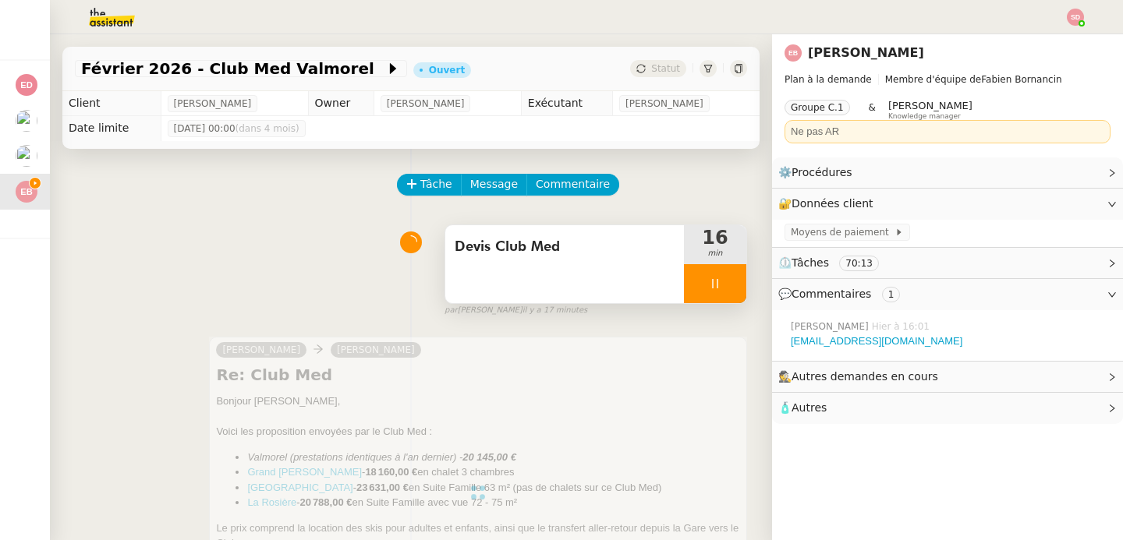
click at [714, 288] on div at bounding box center [715, 283] width 62 height 39
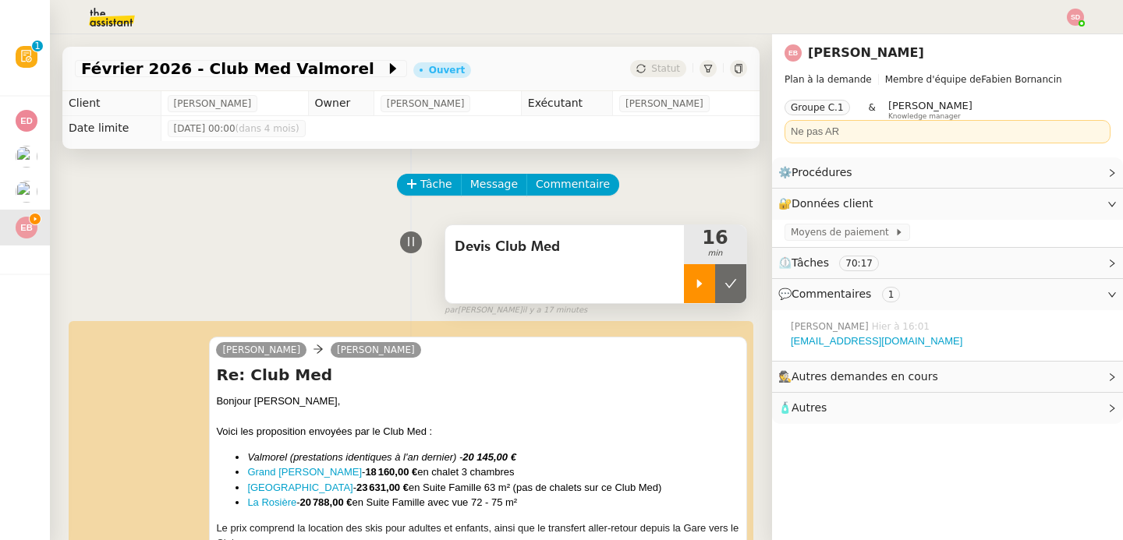
click at [724, 288] on icon at bounding box center [730, 284] width 12 height 12
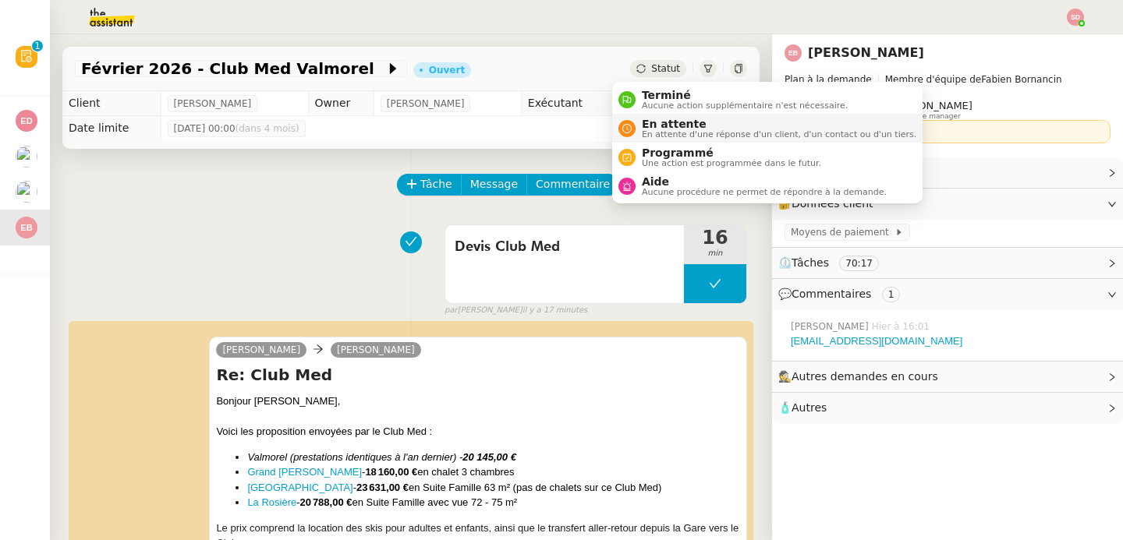
click at [635, 135] on div "En attente En attente d'une réponse d'un client, d'un contact ou d'un tiers." at bounding box center [775, 128] width 281 height 21
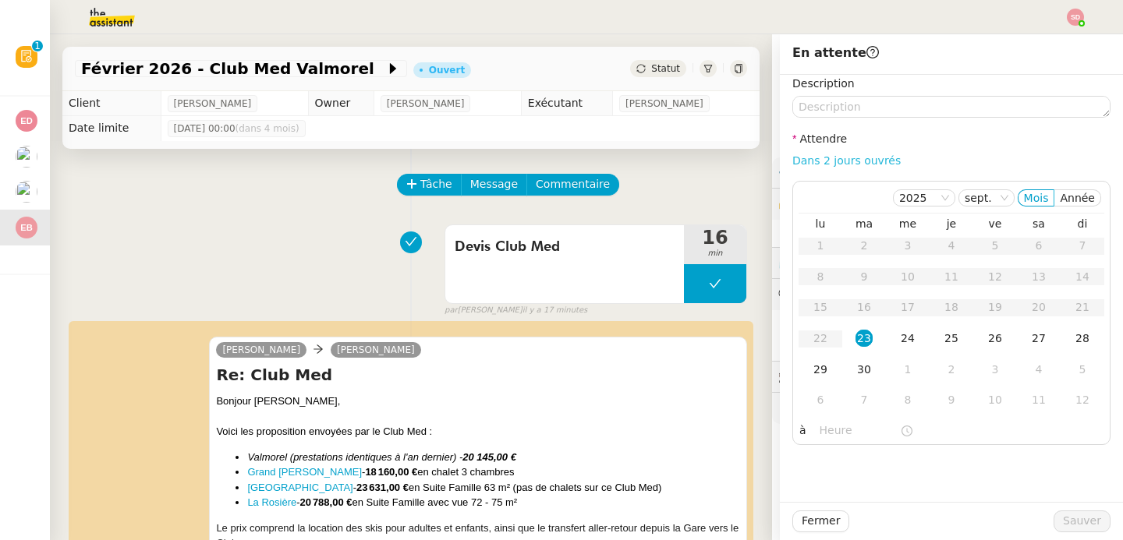
click at [847, 159] on link "Dans 2 jours ouvrés" at bounding box center [846, 160] width 108 height 12
type input "07:00"
click at [986, 345] on div "26" at bounding box center [994, 338] width 17 height 17
click at [1070, 521] on span "Sauver" at bounding box center [1082, 521] width 38 height 18
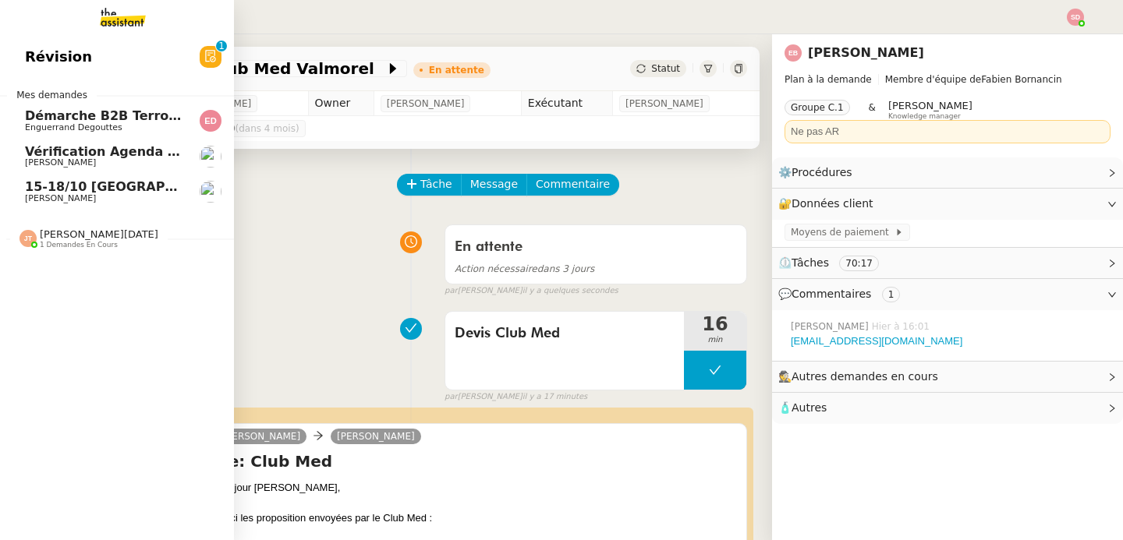
click at [28, 195] on span "[PERSON_NAME]" at bounding box center [60, 198] width 71 height 10
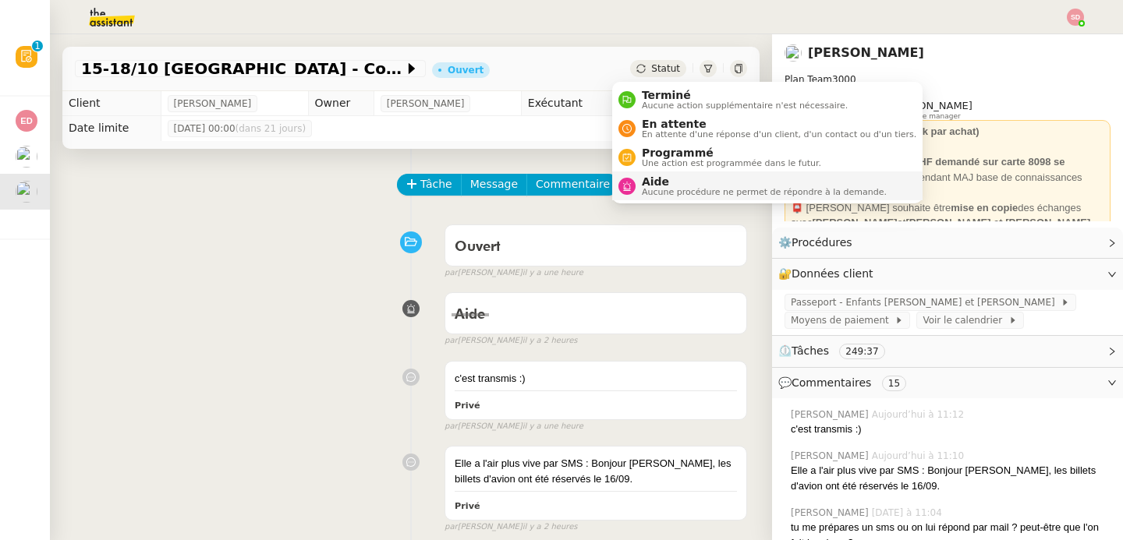
click at [630, 186] on icon at bounding box center [626, 186] width 9 height 9
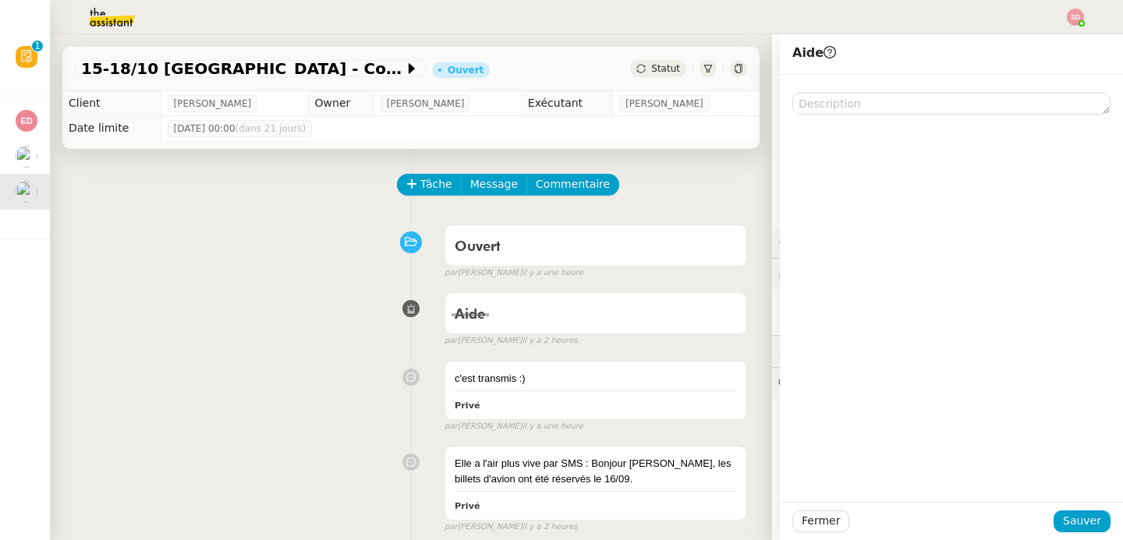
click at [820, 118] on div at bounding box center [951, 288] width 343 height 427
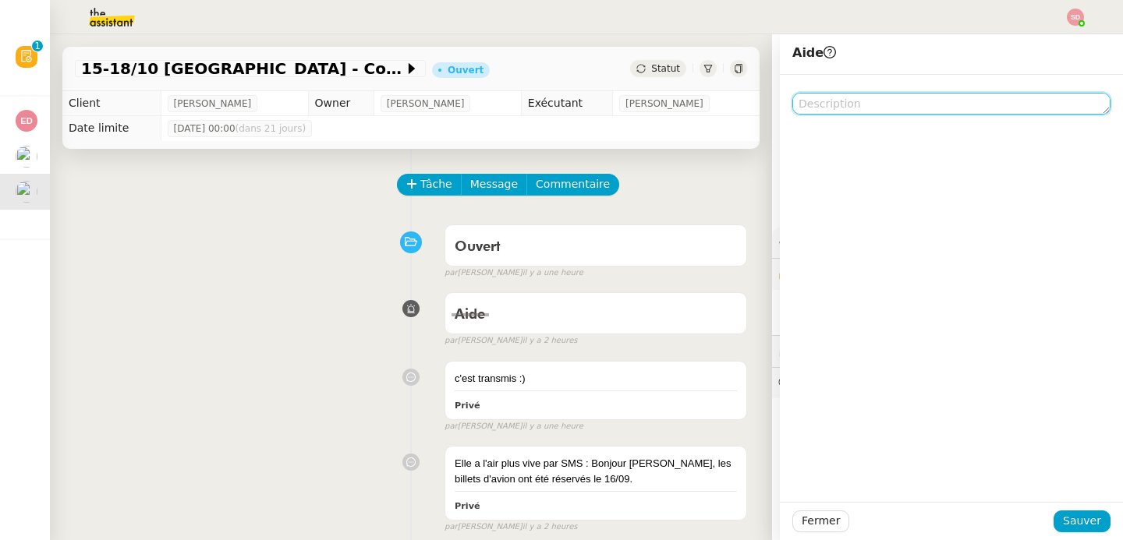
click at [825, 107] on textarea at bounding box center [951, 104] width 318 height 22
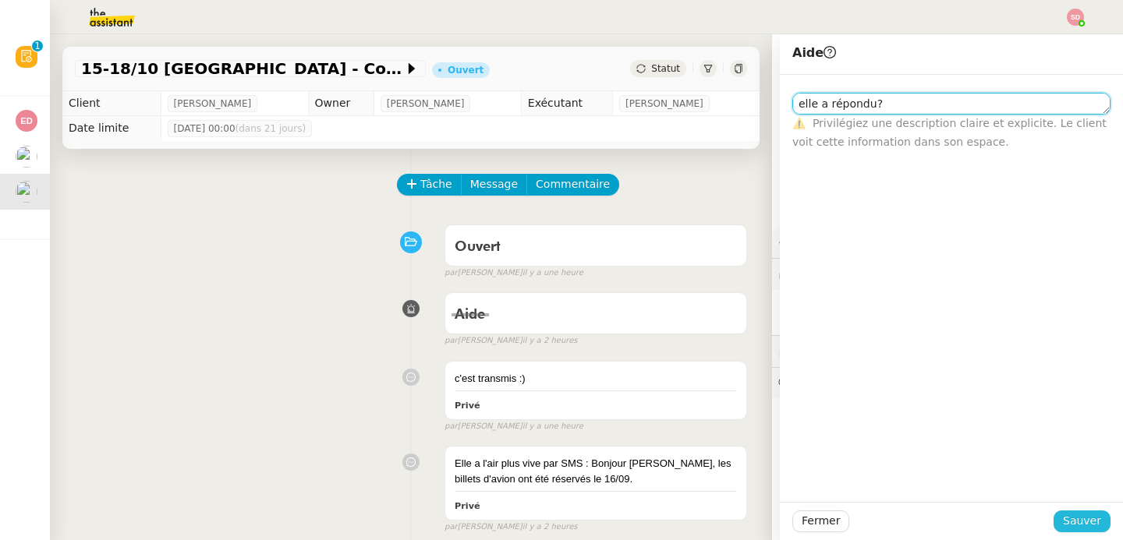
type textarea "elle a répondu?"
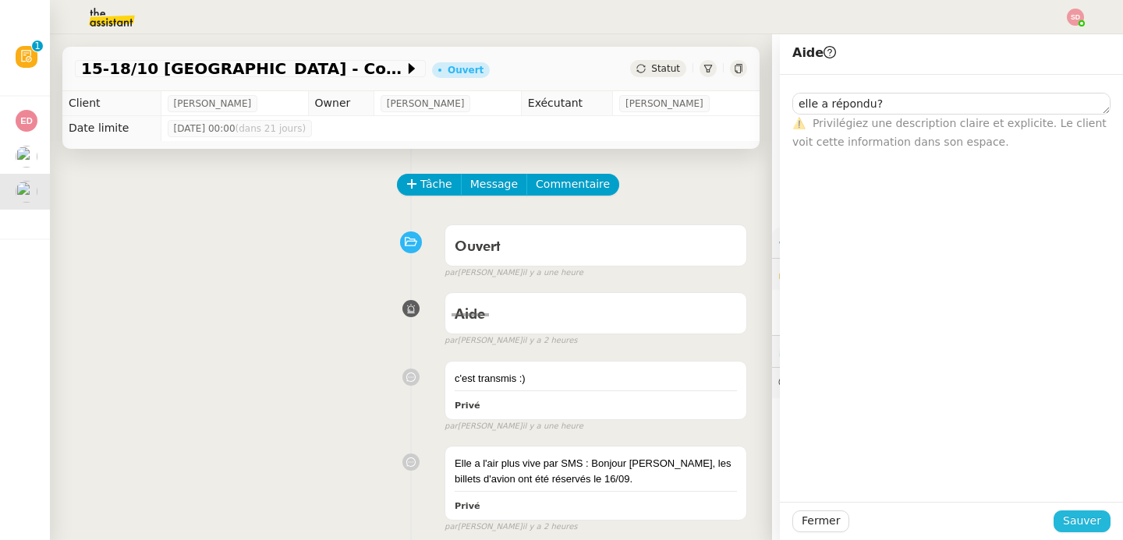
click at [1073, 522] on span "Sauver" at bounding box center [1082, 521] width 38 height 18
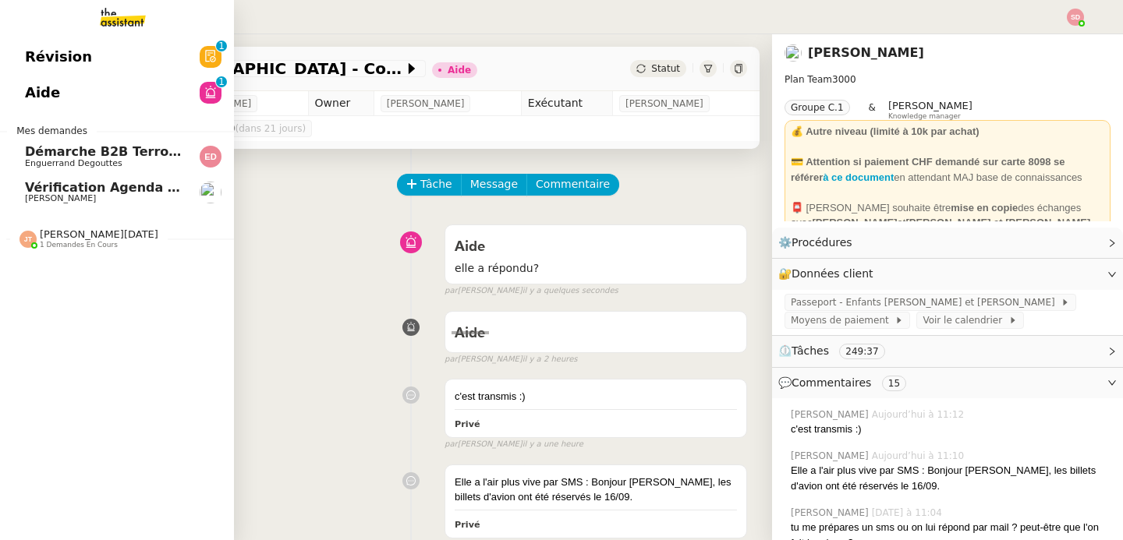
click at [80, 236] on span "[PERSON_NAME][DATE]" at bounding box center [99, 234] width 118 height 12
click at [115, 151] on span "Démarche B2B Terroir d'Eugénie" at bounding box center [139, 151] width 228 height 15
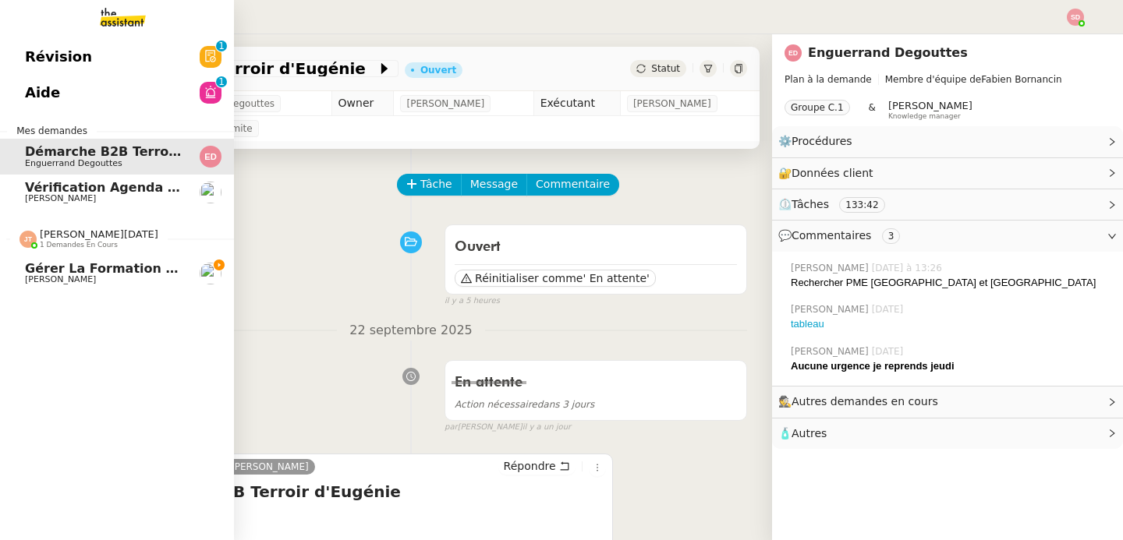
click at [27, 242] on div at bounding box center [27, 239] width 17 height 17
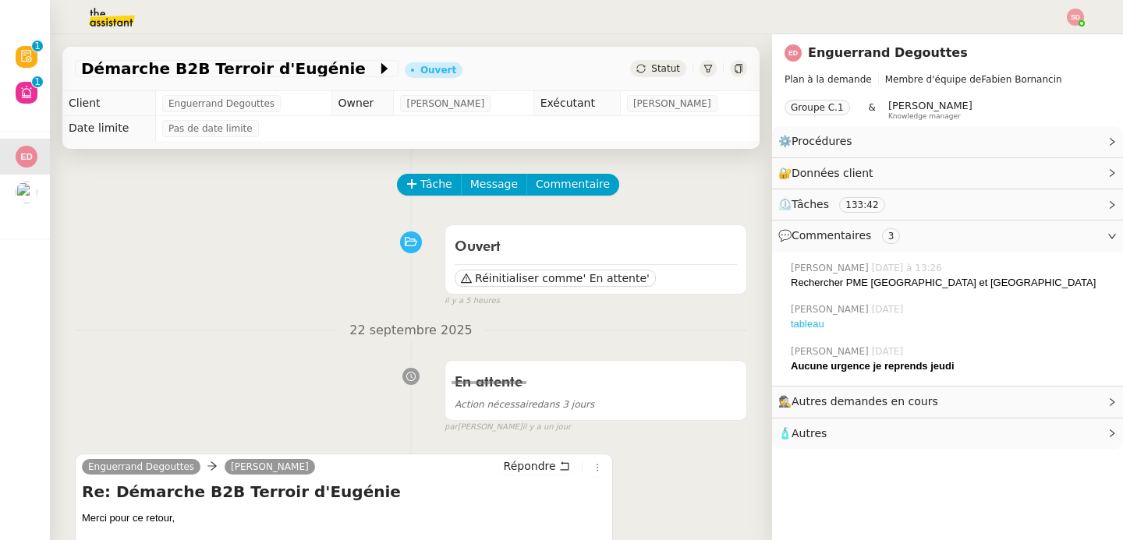
click at [791, 322] on link "tableau" at bounding box center [807, 324] width 34 height 12
click at [397, 189] on button "Tâche" at bounding box center [429, 185] width 65 height 22
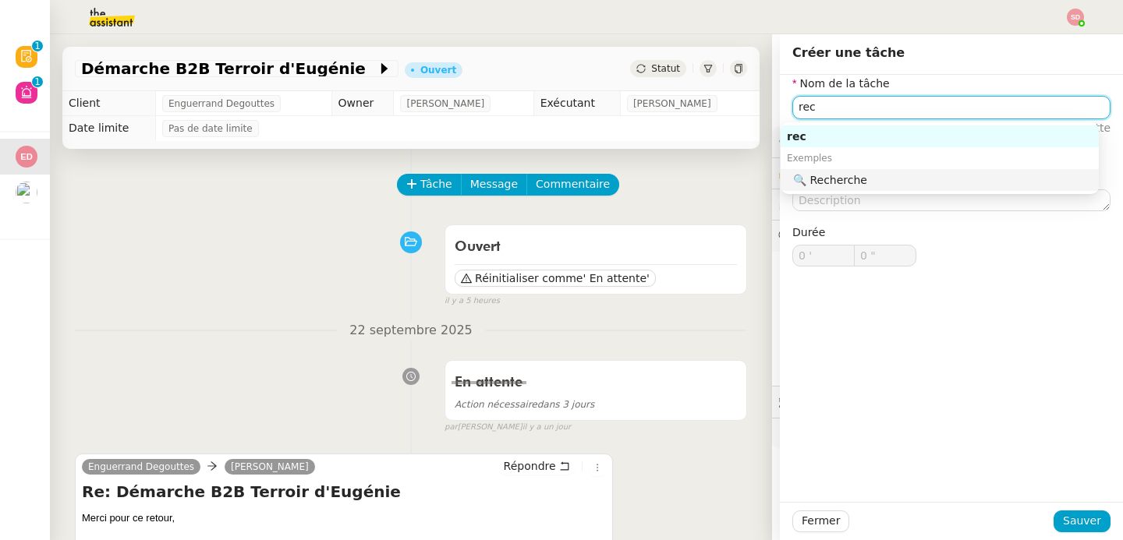
click at [822, 180] on div "🔍 Recherche" at bounding box center [942, 180] width 299 height 14
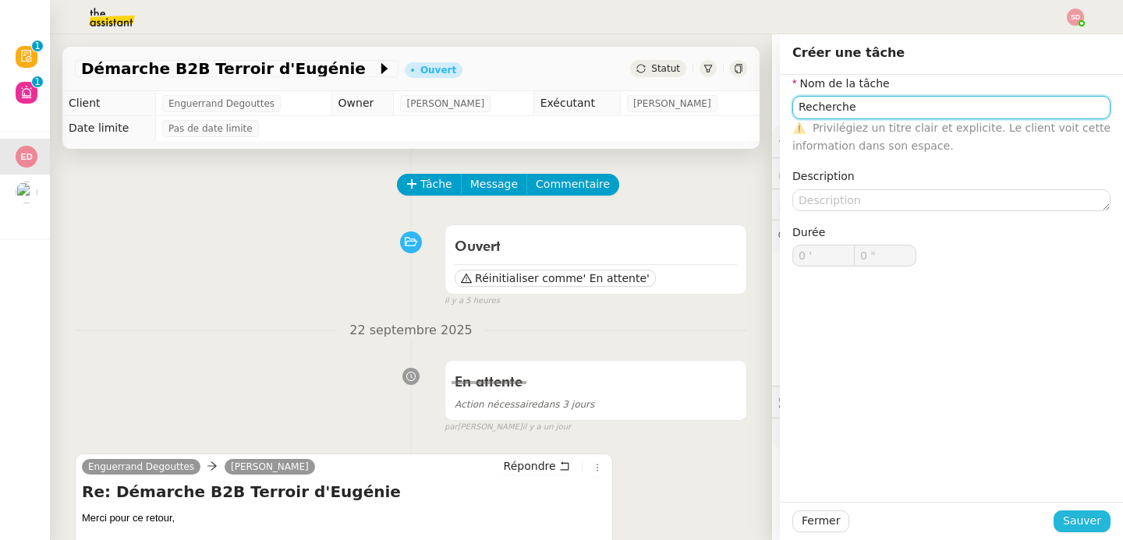
type input "Recherche"
click at [1085, 520] on span "Sauver" at bounding box center [1082, 521] width 38 height 18
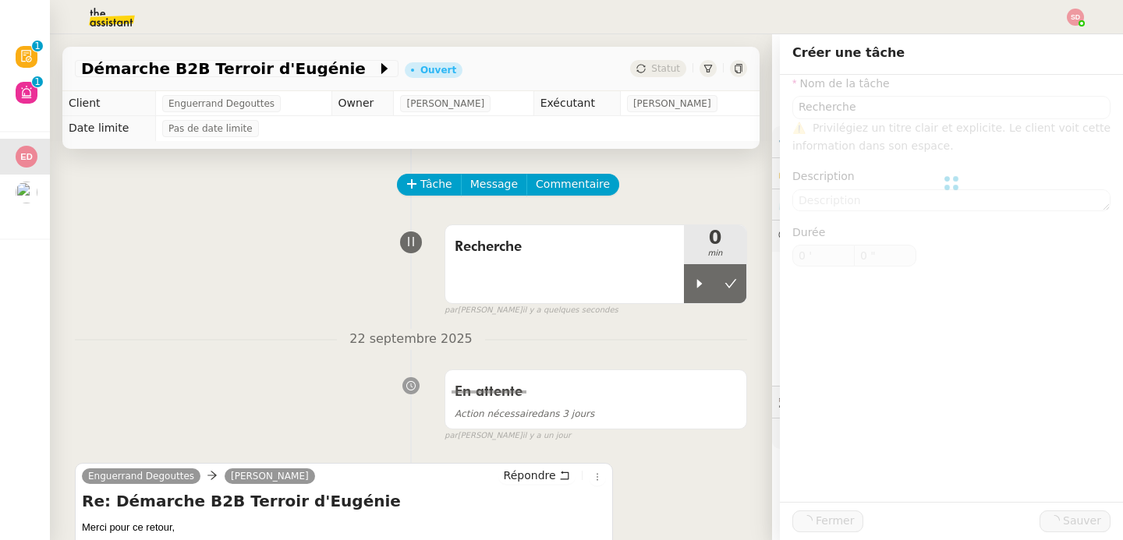
click at [684, 285] on div at bounding box center [699, 283] width 31 height 39
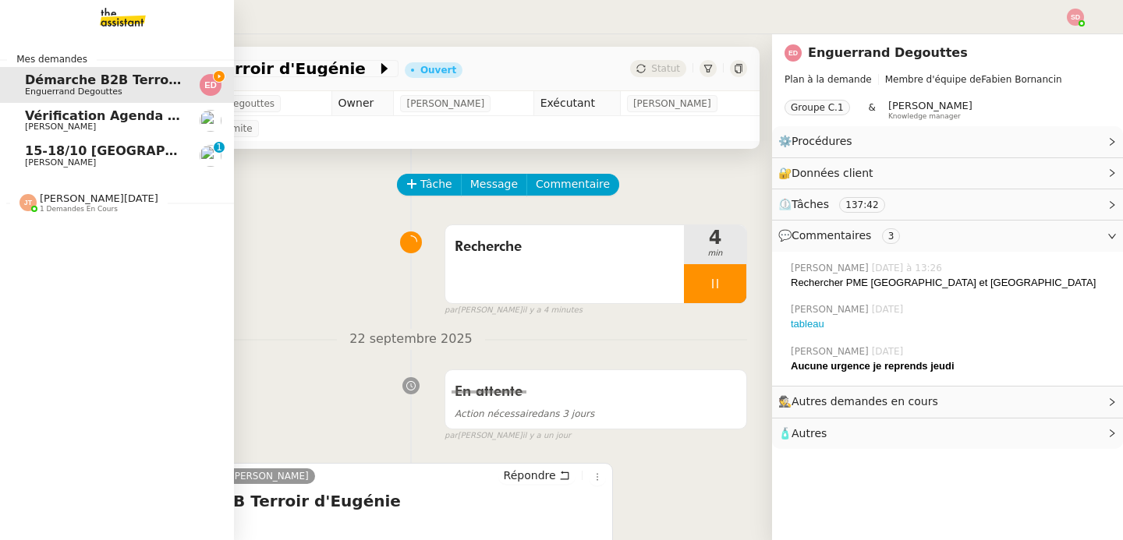
click at [44, 155] on span "15-18/10 Barcelone - Conférence" at bounding box center [178, 150] width 306 height 15
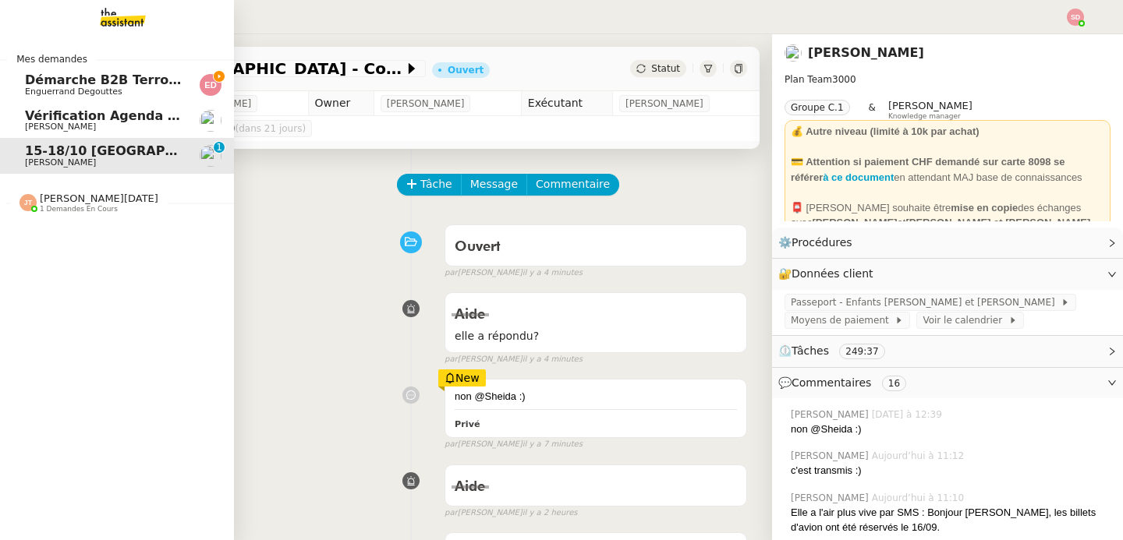
click at [81, 83] on span "Démarche B2B Terroir d'Eugénie" at bounding box center [139, 79] width 228 height 15
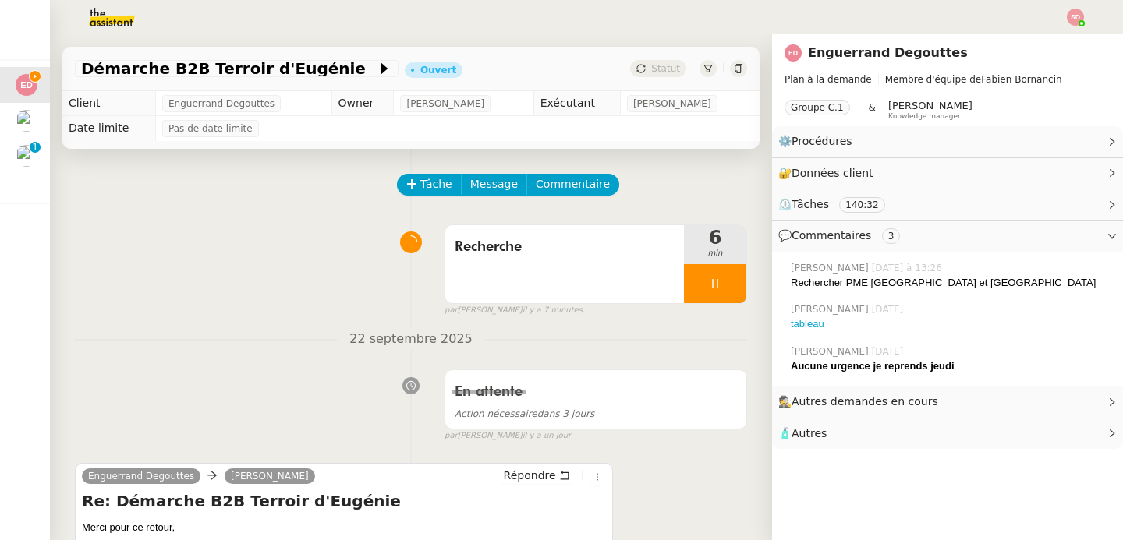
click at [210, 228] on div "Recherche 6 min false par Sheida D. il y a 7 minutes" at bounding box center [411, 267] width 672 height 100
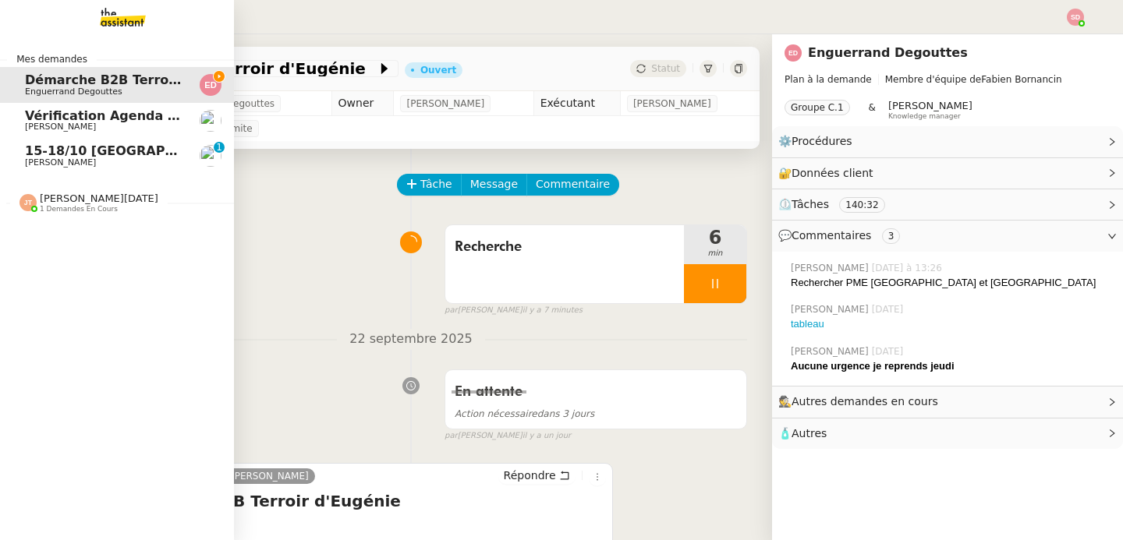
click at [25, 151] on span "15-18/10 Barcelone - Conférence" at bounding box center [178, 150] width 306 height 15
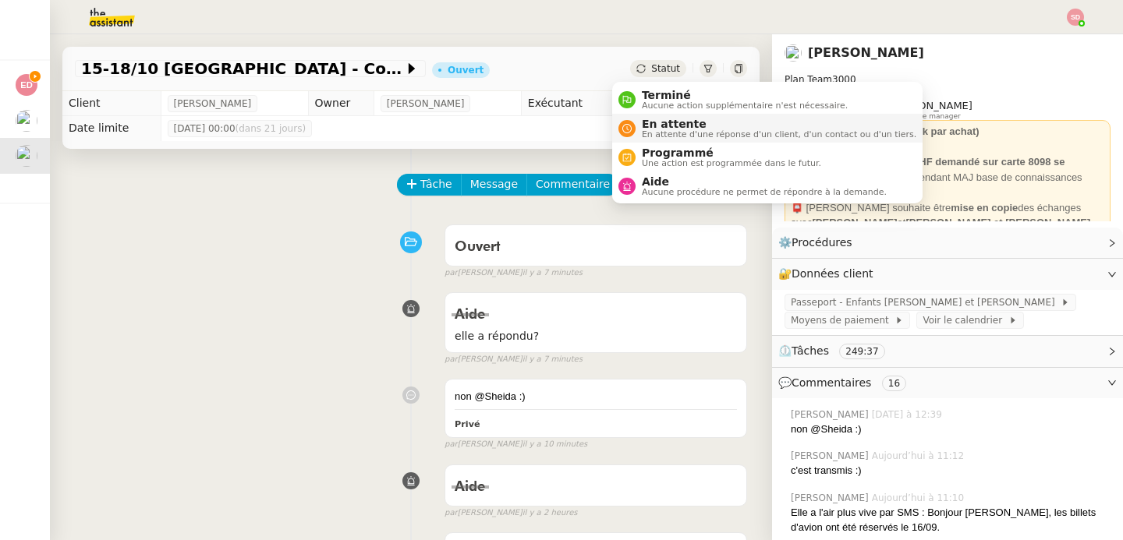
click at [657, 130] on span "En attente d'une réponse d'un client, d'un contact ou d'un tiers." at bounding box center [779, 134] width 274 height 9
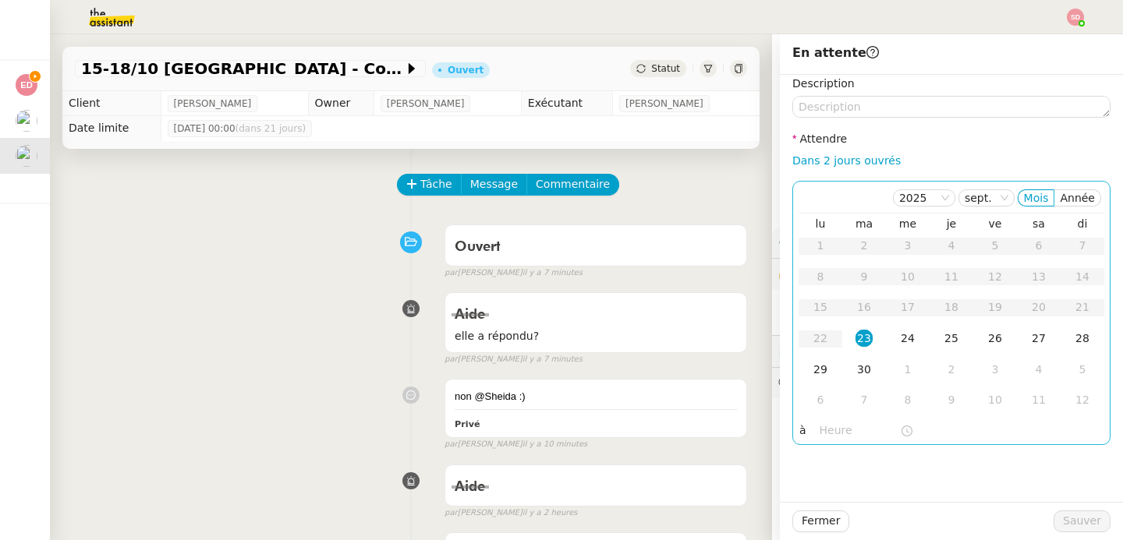
click at [822, 435] on input "text" at bounding box center [859, 431] width 80 height 18
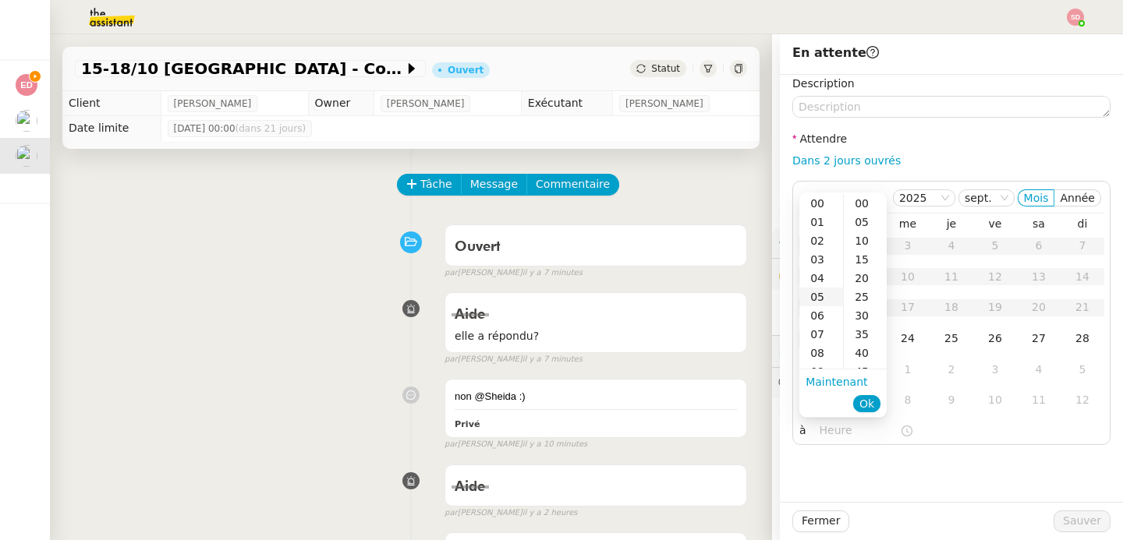
scroll to position [117, 0]
click at [821, 344] on div "14" at bounding box center [821, 348] width 44 height 19
click at [859, 317] on div "30" at bounding box center [864, 315] width 43 height 19
type input "14:30"
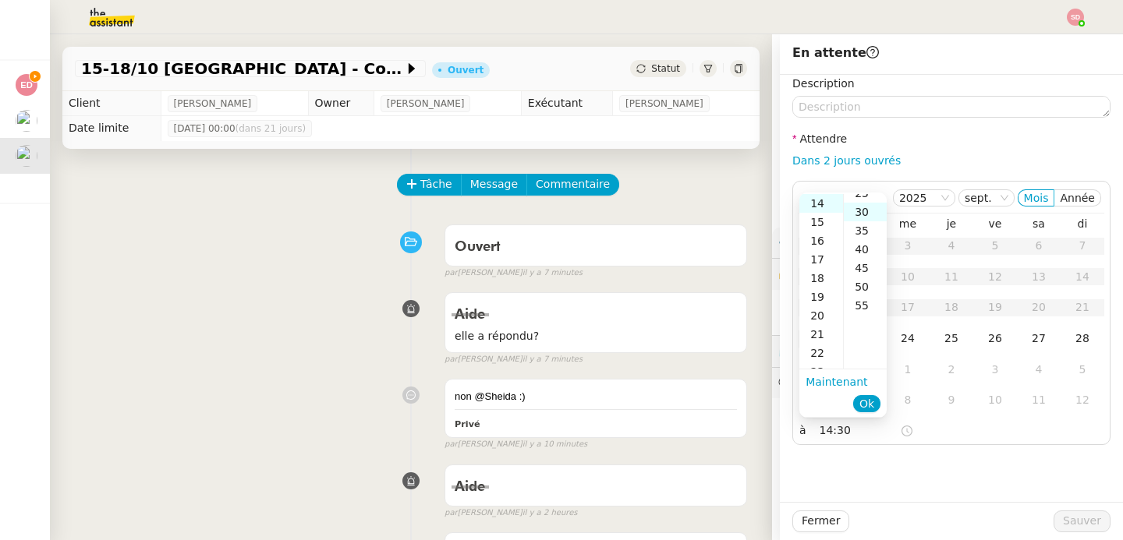
scroll to position [112, 0]
click at [872, 397] on span "Ok" at bounding box center [866, 404] width 15 height 16
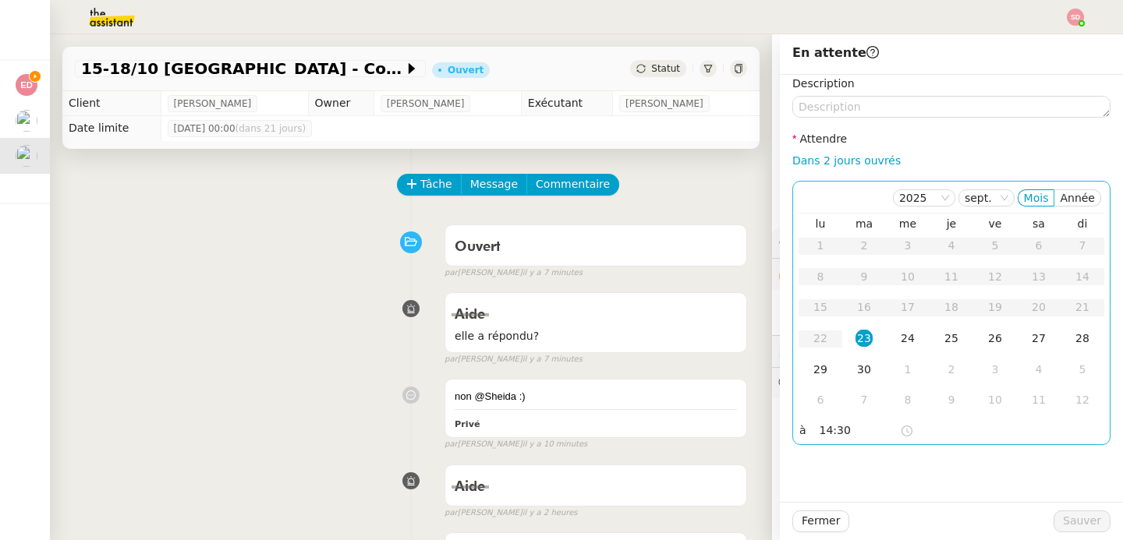
click at [855, 346] on div "23" at bounding box center [863, 338] width 17 height 17
click at [1066, 512] on span "Sauver" at bounding box center [1082, 521] width 38 height 18
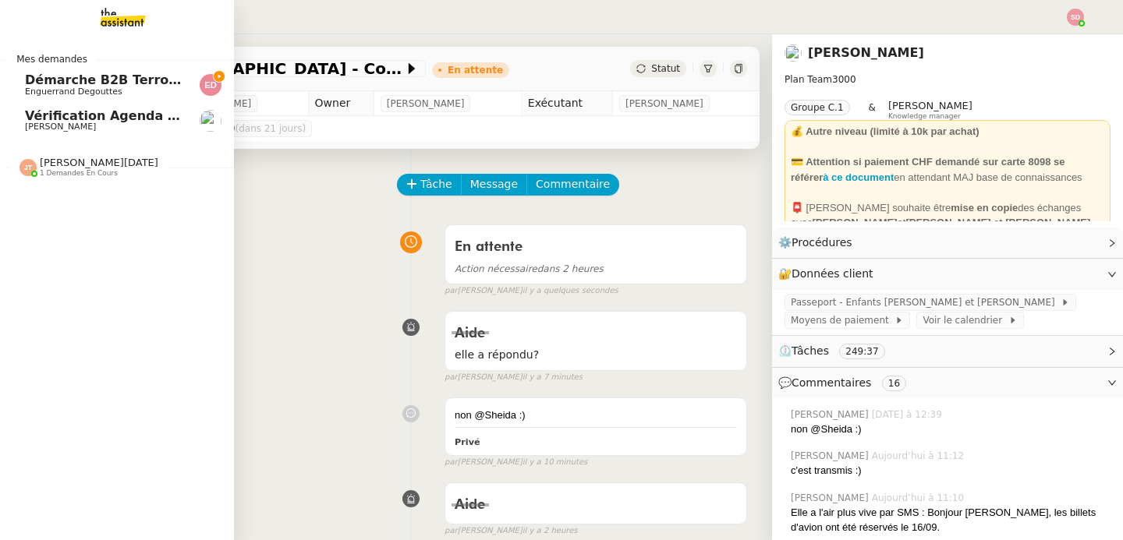
click at [59, 94] on span "Enguerrand Degouttes" at bounding box center [73, 92] width 97 height 10
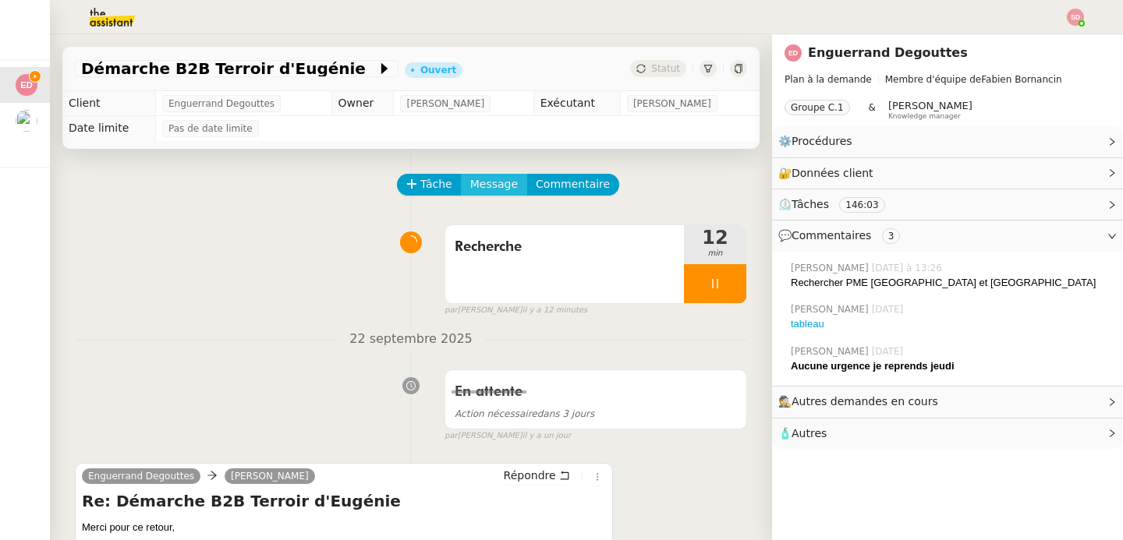
click at [480, 180] on span "Message" at bounding box center [494, 184] width 48 height 18
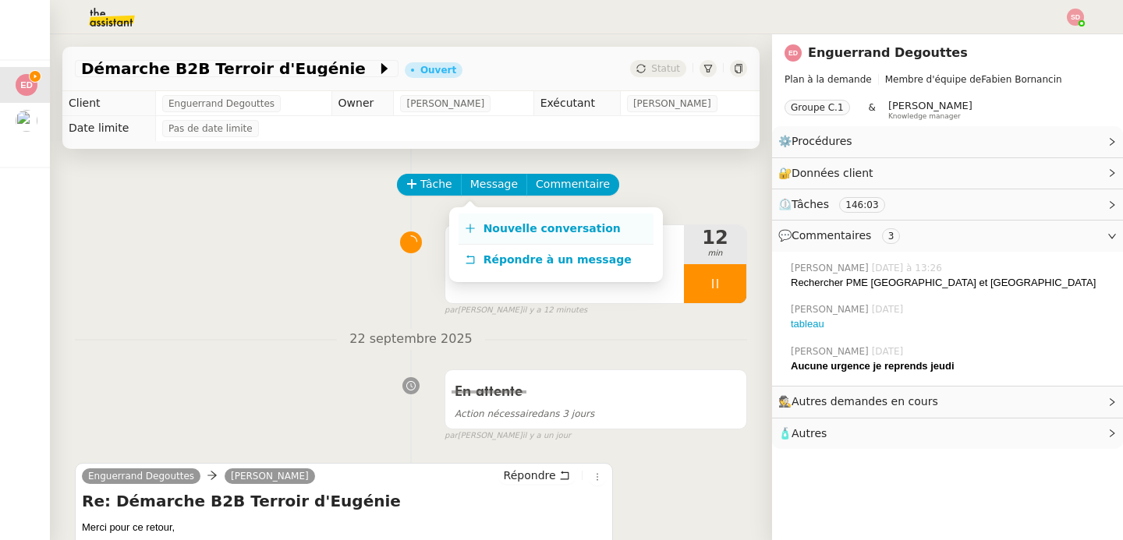
click at [475, 217] on link "Nouvelle conversation" at bounding box center [555, 229] width 195 height 31
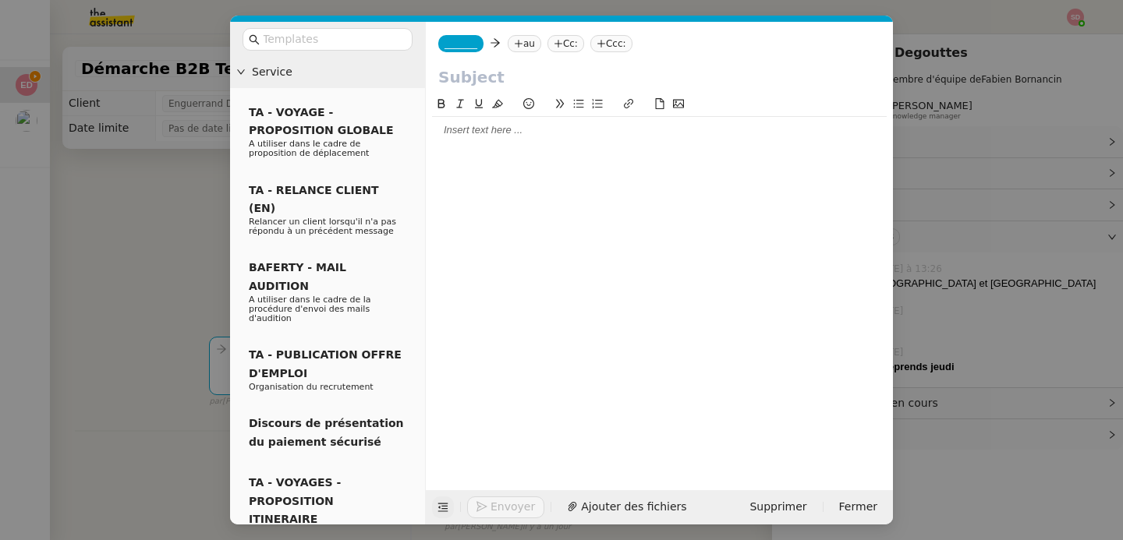
click at [442, 511] on icon at bounding box center [442, 507] width 11 height 11
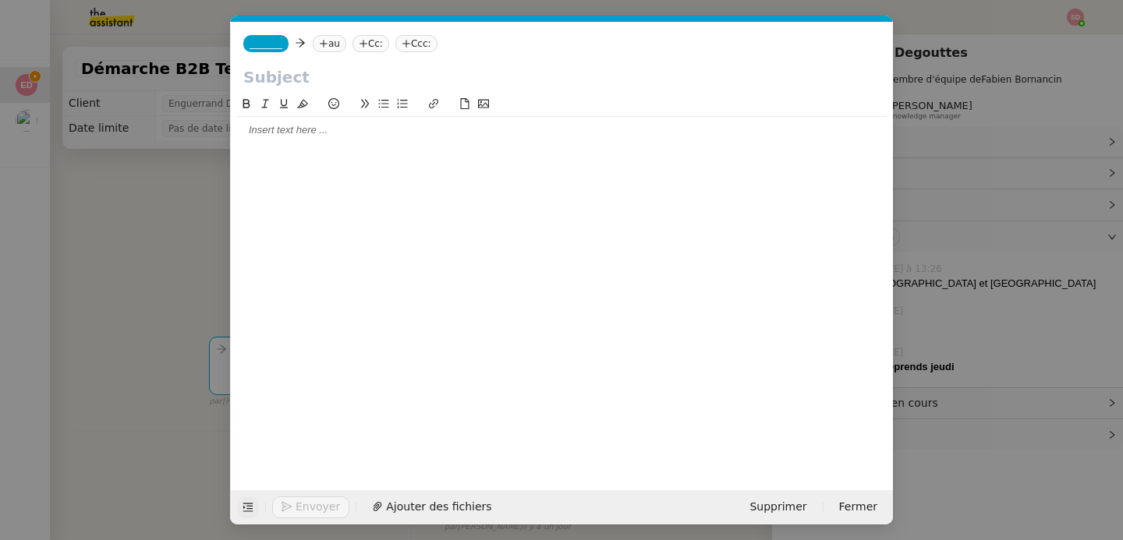
click at [437, 43] on nz-tag "Ccc:" at bounding box center [416, 43] width 42 height 17
paste input "contactpro@placedesterroirs.com"
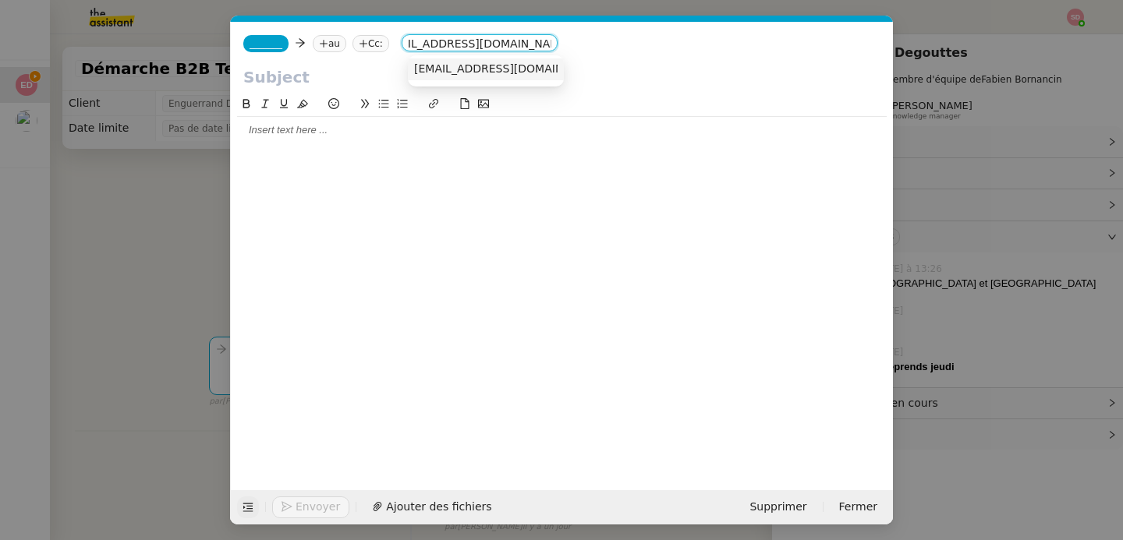
type input "contactpro@placedesterroirs.com"
click at [437, 69] on span "contactpro@placedesterroirs.com" at bounding box center [509, 68] width 191 height 12
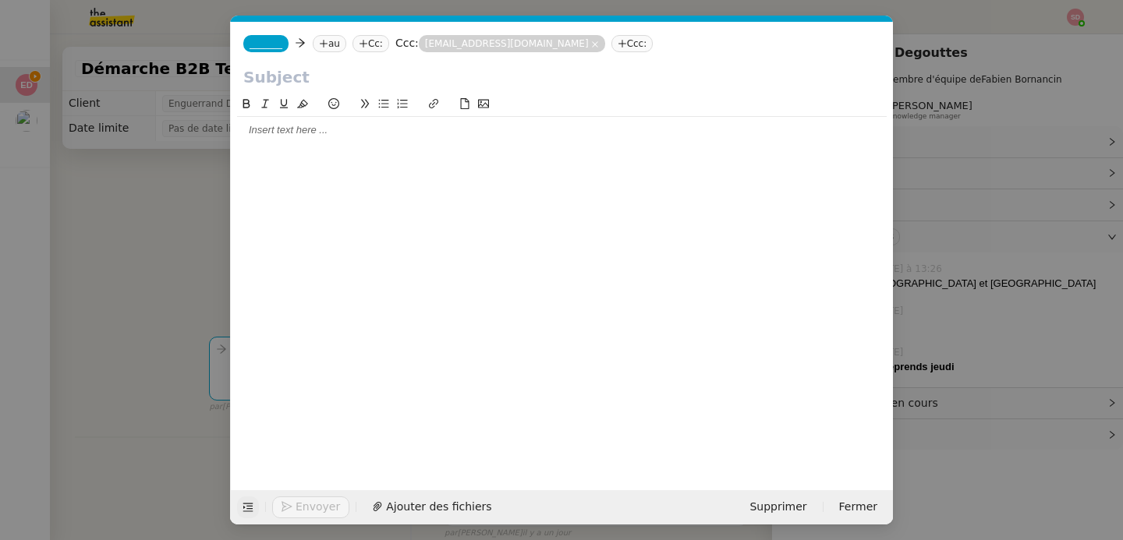
click at [132, 247] on nz-modal-container "Service TA - VOYAGE - PROPOSITION GLOBALE A utiliser dans le cadre de propositi…" at bounding box center [561, 270] width 1123 height 540
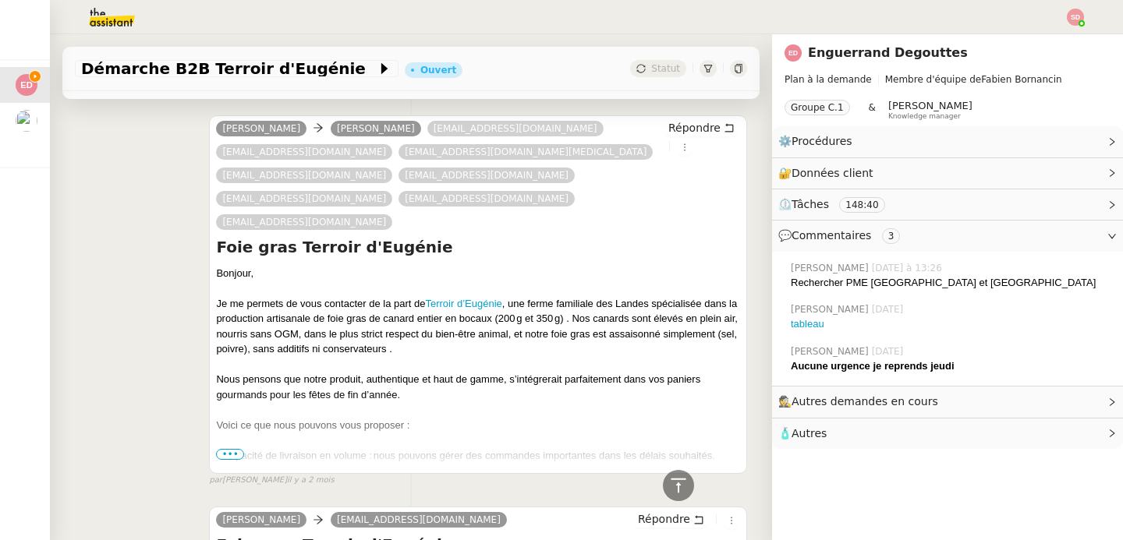
scroll to position [18634, 0]
click at [236, 448] on span "•••" at bounding box center [230, 453] width 28 height 11
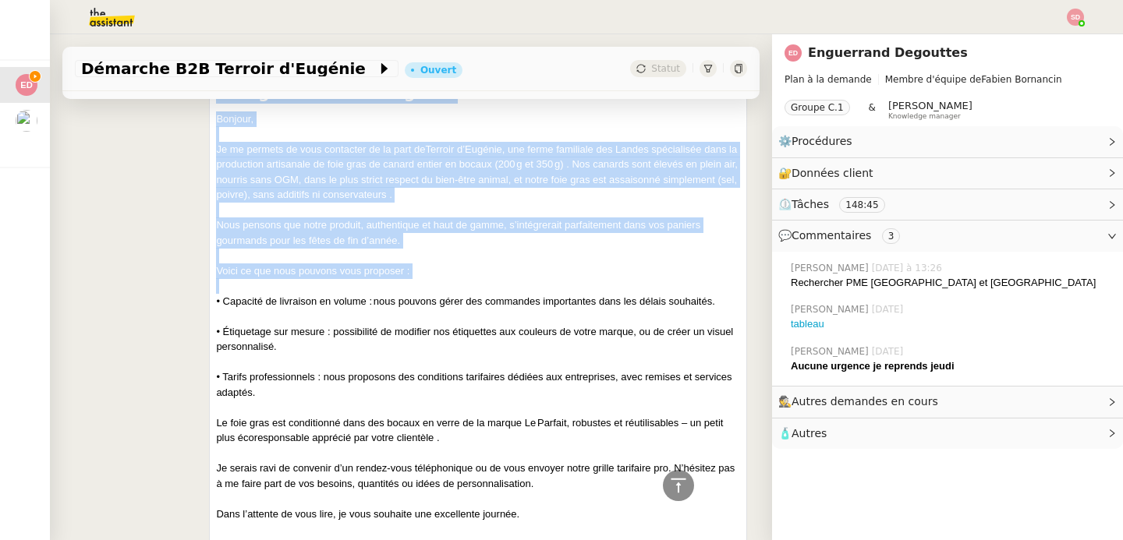
scroll to position [18798, 0]
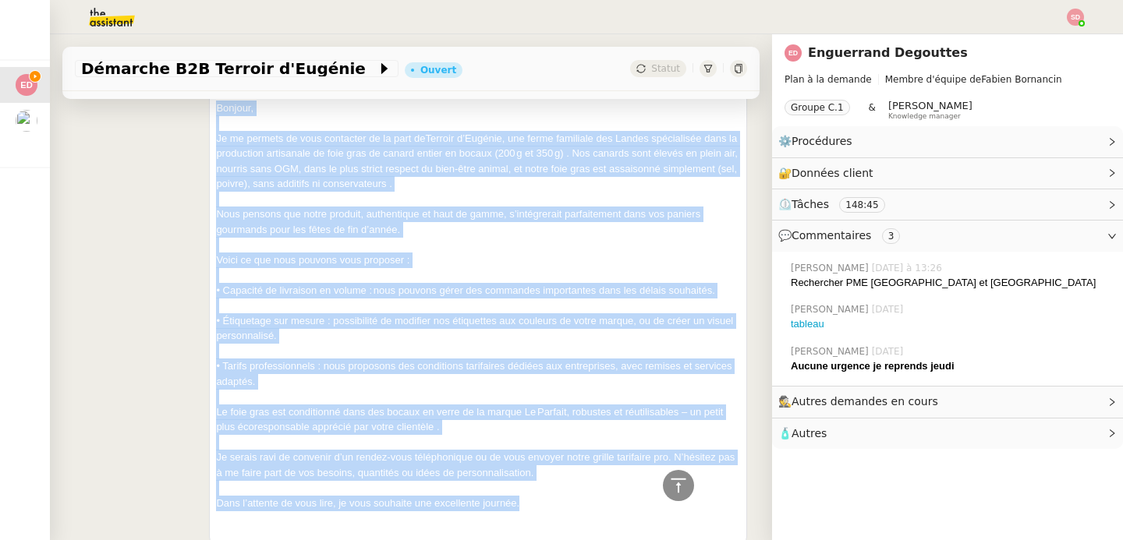
drag, startPoint x: 212, startPoint y: 210, endPoint x: 529, endPoint y: 462, distance: 405.1
click at [529, 462] on div "Foie gras Terroir d'Eugénie Bonjour, Je me permets de vous contacter de la part…" at bounding box center [478, 306] width 524 height 471
copy div "Foie gras Terroir d'Eugénie Bonjour, Je me permets de vous contacter de la part…"
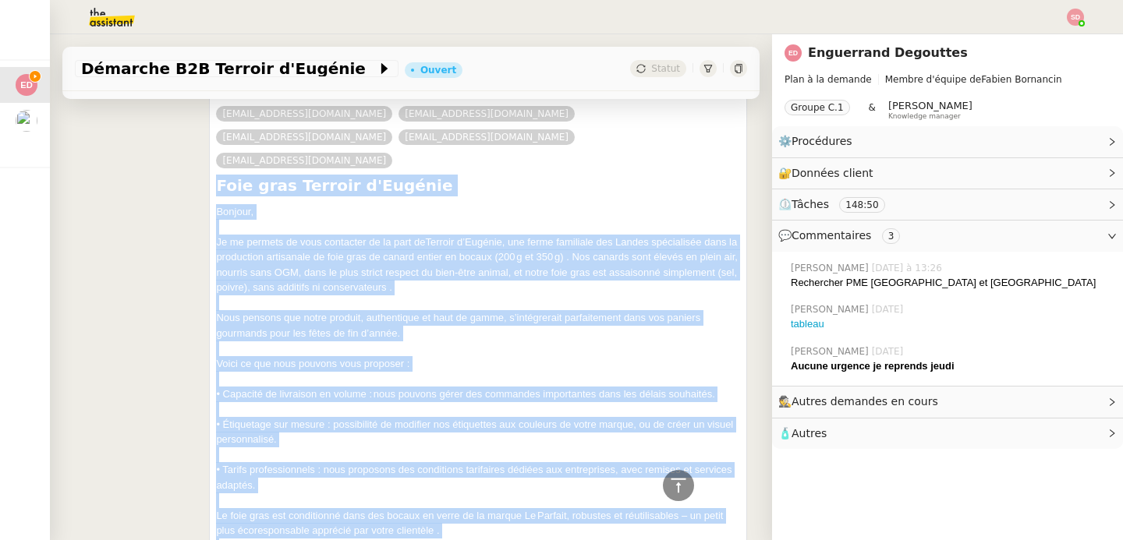
scroll to position [18693, 0]
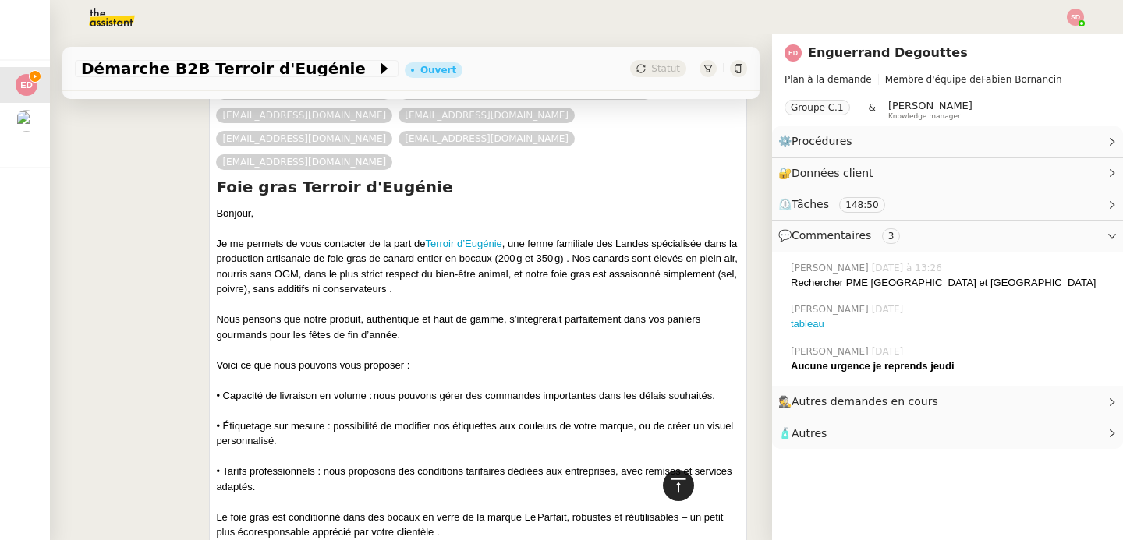
click at [669, 483] on icon at bounding box center [678, 485] width 19 height 19
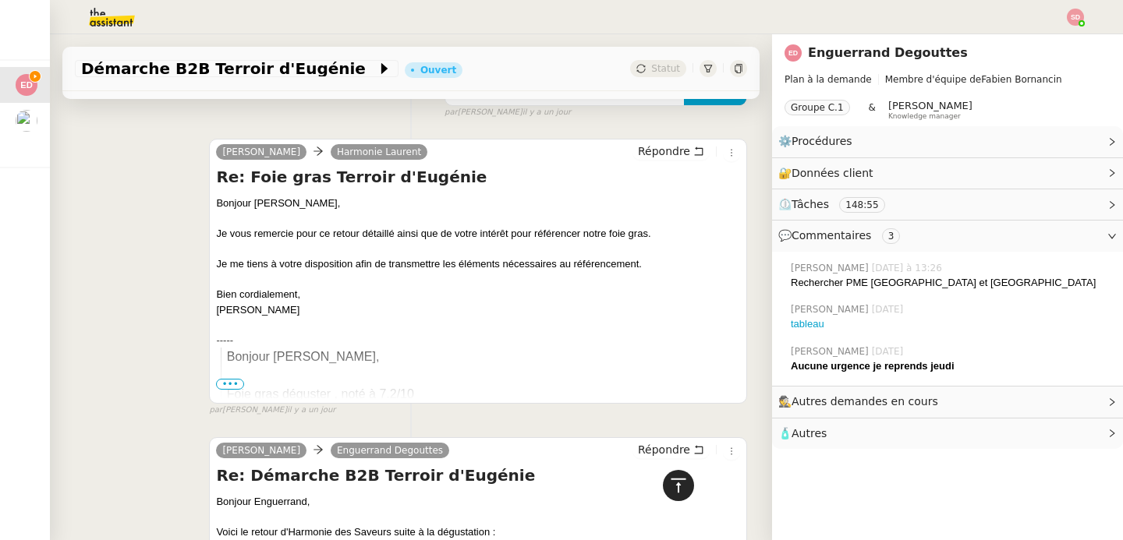
scroll to position [0, 0]
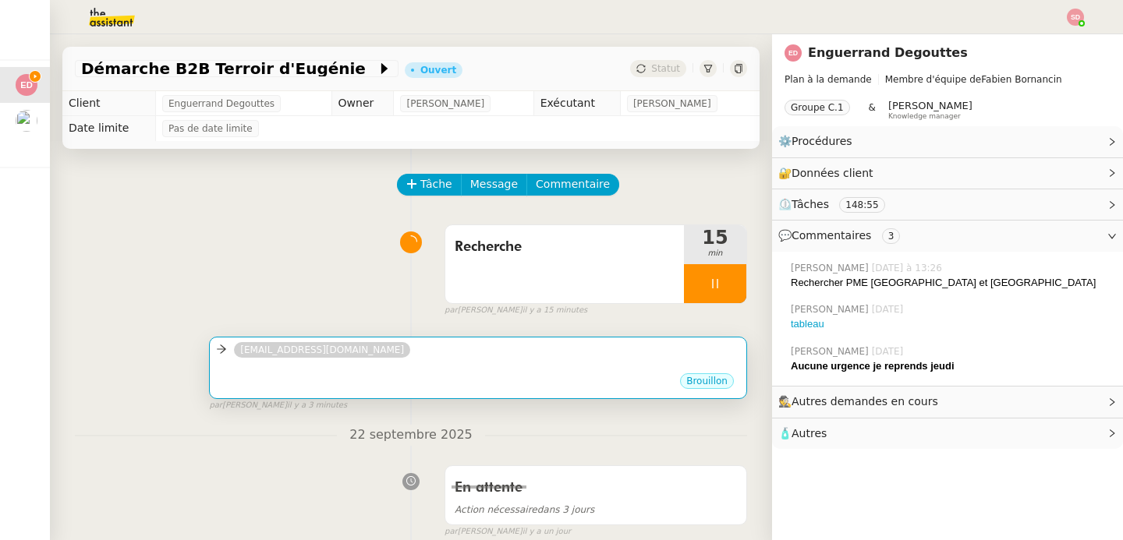
click at [444, 367] on div "•••" at bounding box center [478, 368] width 524 height 8
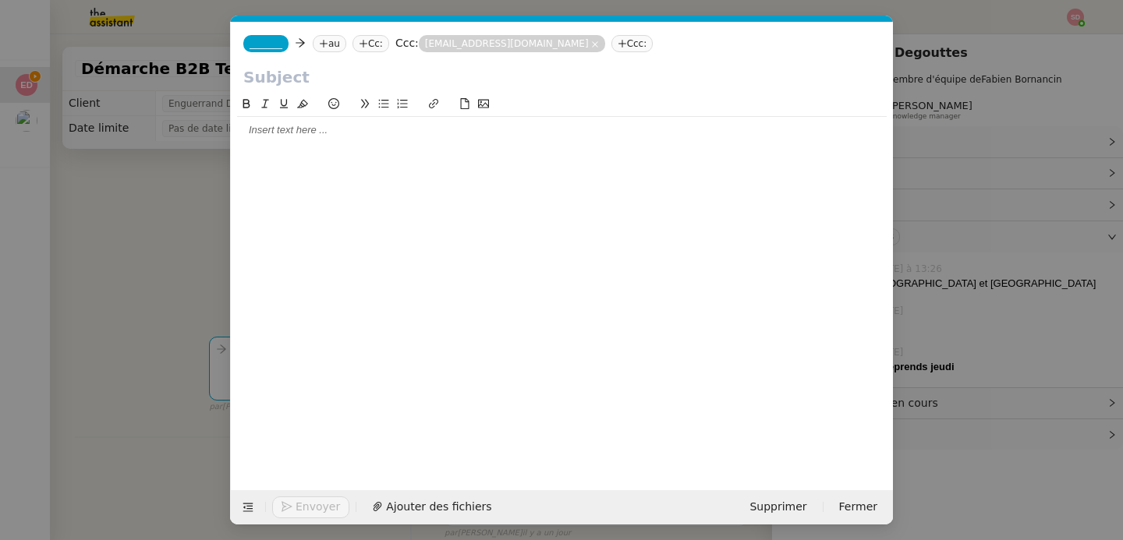
scroll to position [0, 33]
click at [327, 131] on div at bounding box center [561, 130] width 649 height 14
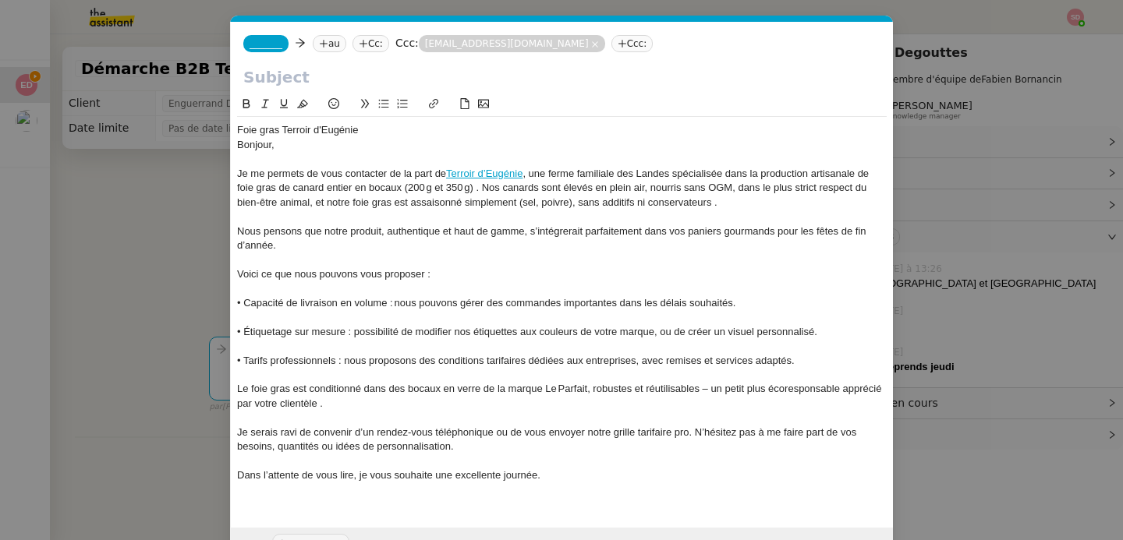
scroll to position [0, 0]
click at [312, 131] on div "Foie gras Terroir d'Eugénie" at bounding box center [561, 130] width 649 height 14
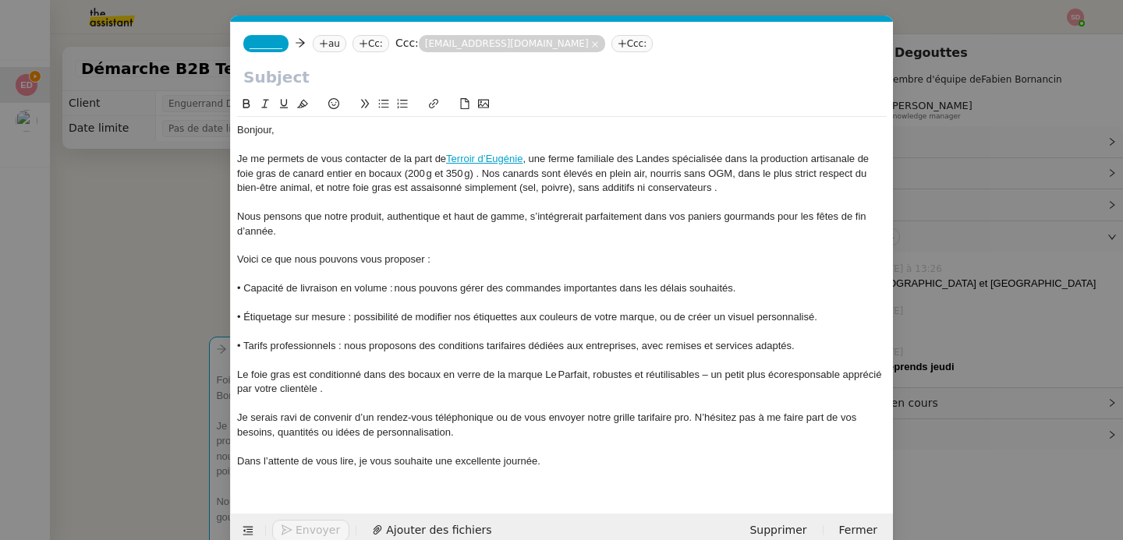
click at [304, 76] on input "text" at bounding box center [561, 76] width 637 height 23
paste input "Foie gras Terroir d'Eugénie"
type input "Foie gras Terroir d'Eugénie"
drag, startPoint x: 235, startPoint y: 129, endPoint x: 578, endPoint y: 411, distance: 444.3
click at [578, 411] on nz-spin "Bonjour, Je me permets de vous contacter de la part de Terroir d’Eugénie , une …" at bounding box center [562, 295] width 662 height 401
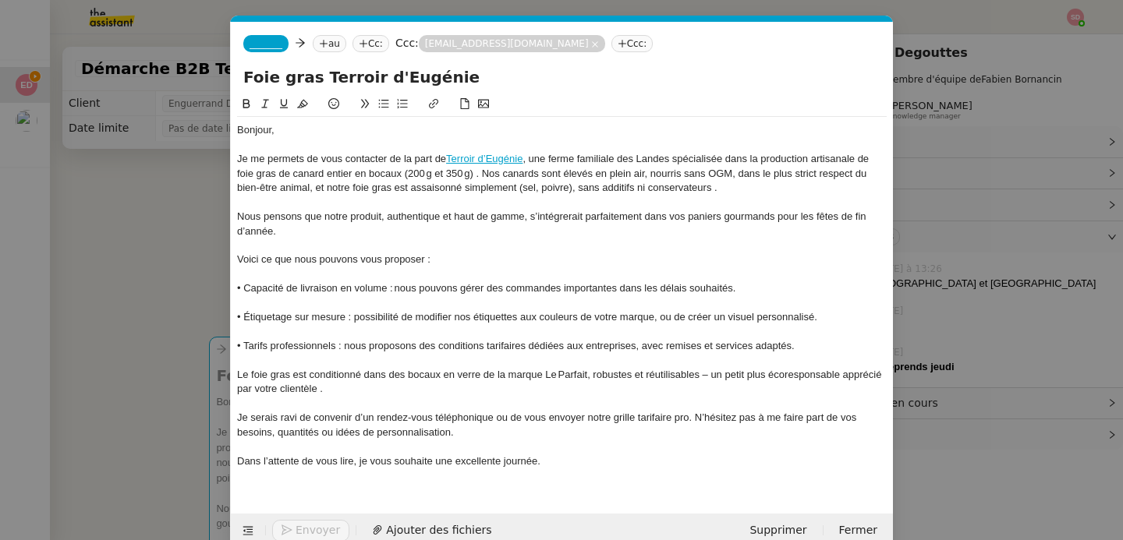
drag, startPoint x: 239, startPoint y: 130, endPoint x: 507, endPoint y: 336, distance: 338.7
click at [507, 336] on div "Bonjour, Je me permets de vous contacter de la part de Terroir d’Eugénie , une …" at bounding box center [561, 303] width 649 height 372
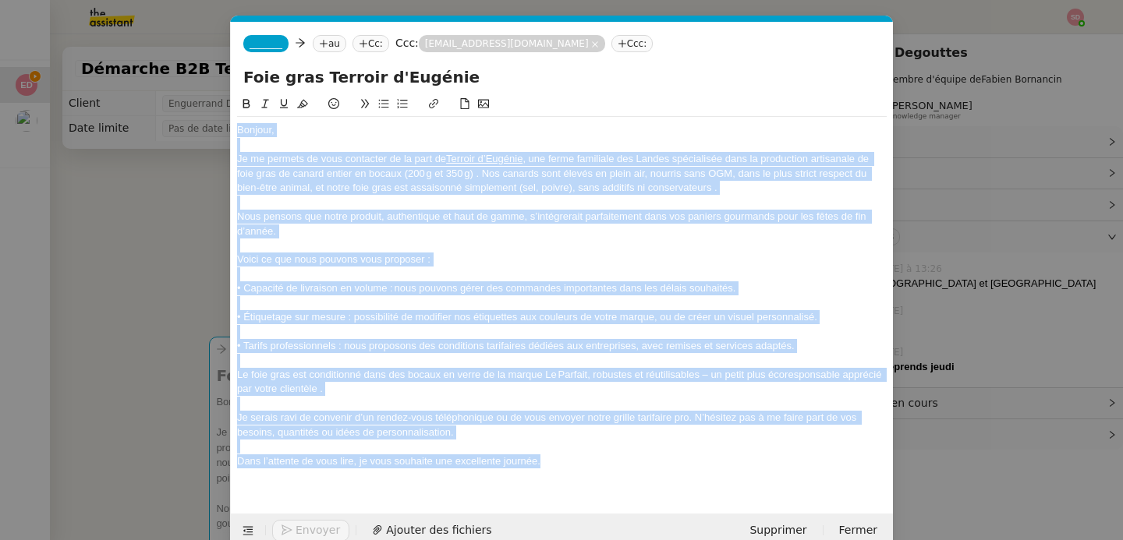
drag, startPoint x: 581, startPoint y: 460, endPoint x: 232, endPoint y: 118, distance: 487.9
click at [232, 118] on nz-spin "Bonjour, Je me permets de vous contacter de la part de Terroir d’Eugénie , une …" at bounding box center [562, 295] width 662 height 401
copy div "Bonjour, Je me permets de vous contacter de la part de Terroir d’Eugénie , une …"
click at [536, 328] on div at bounding box center [561, 332] width 649 height 14
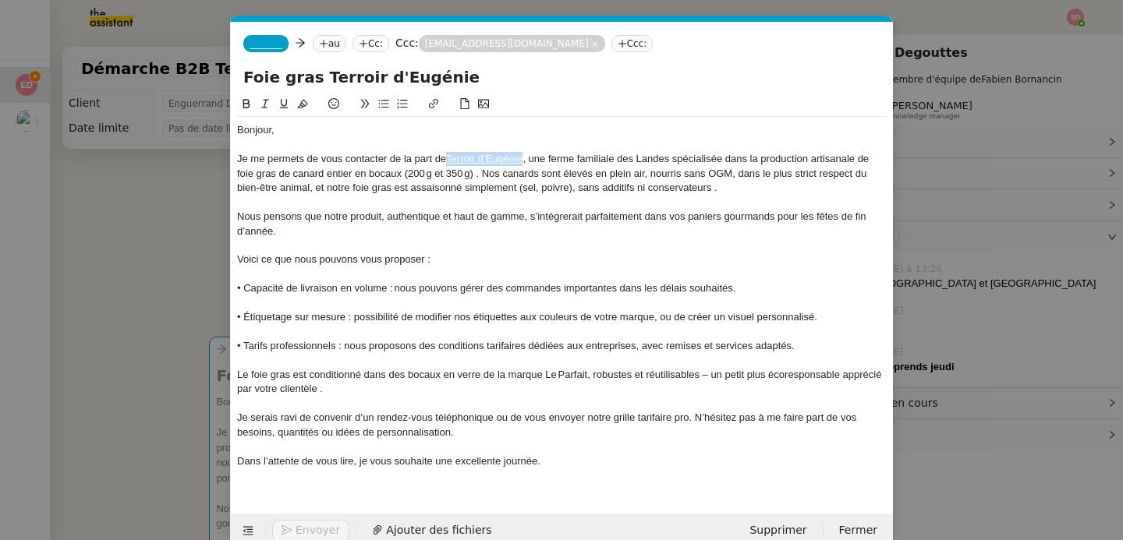
drag, startPoint x: 525, startPoint y: 163, endPoint x: 448, endPoint y: 161, distance: 76.4
click at [448, 161] on div "Je me permets de vous contacter de la part de Terroir d’Eugénie , une ferme fam…" at bounding box center [561, 173] width 649 height 43
copy link "Terroir d’Eugénie"
click at [499, 161] on link "Terroir d’Eugénie" at bounding box center [484, 159] width 76 height 12
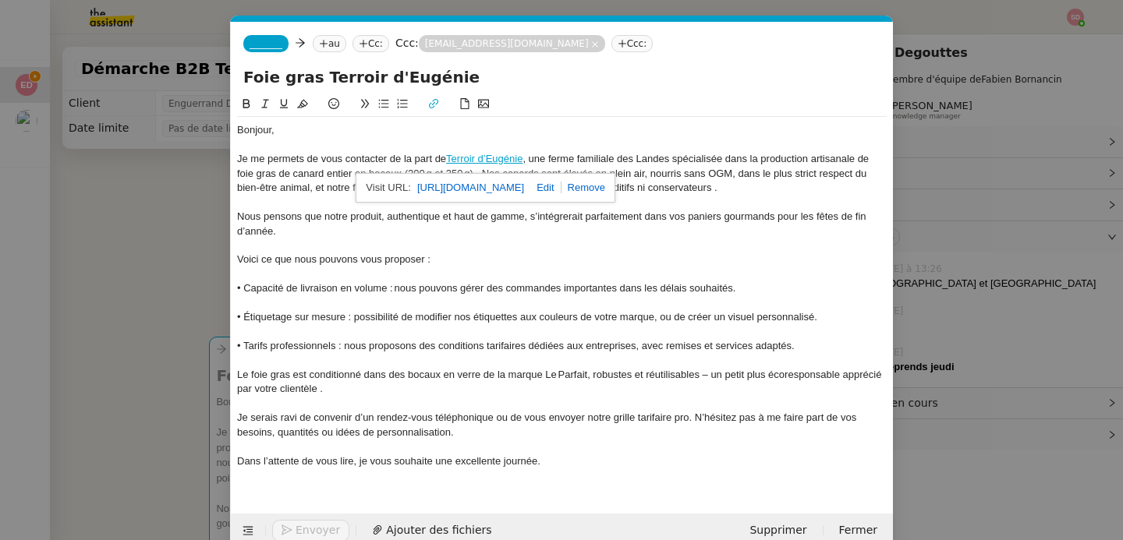
click at [499, 186] on link "https://terroirdeugenie.fr/" at bounding box center [470, 188] width 107 height 20
click at [186, 244] on nz-modal-container "Service TA - VOYAGE - PROPOSITION GLOBALE A utiliser dans le cadre de propositi…" at bounding box center [561, 270] width 1123 height 540
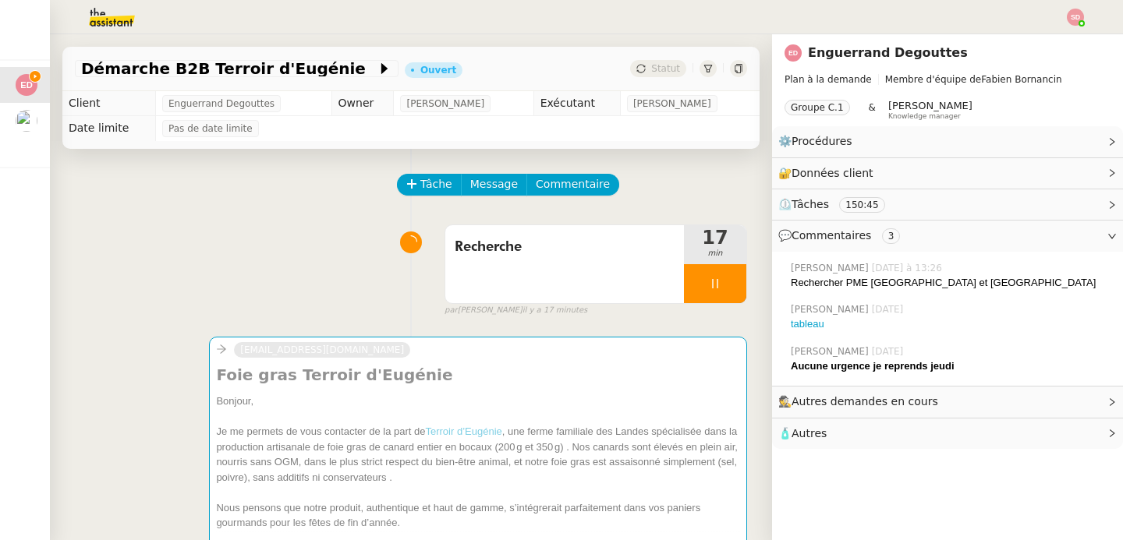
click at [227, 101] on span "Enguerrand Degouttes" at bounding box center [221, 104] width 106 height 16
copy span "Degouttes"
click at [201, 102] on span "Enguerrand Degouttes" at bounding box center [221, 104] width 106 height 16
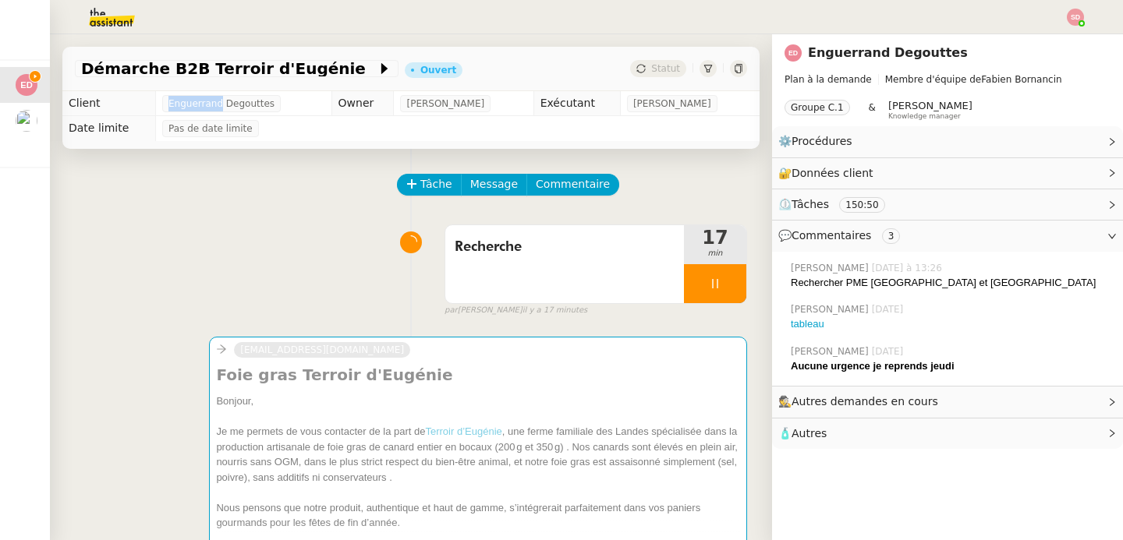
copy span "Enguerrand"
click at [879, 434] on span "🧴 Autres" at bounding box center [934, 434] width 313 height 18
click at [823, 462] on icon "button" at bounding box center [826, 461] width 7 height 9
click at [823, 461] on icon "button" at bounding box center [826, 461] width 7 height 9
click at [211, 101] on span "Enguerrand Degouttes" at bounding box center [221, 104] width 106 height 16
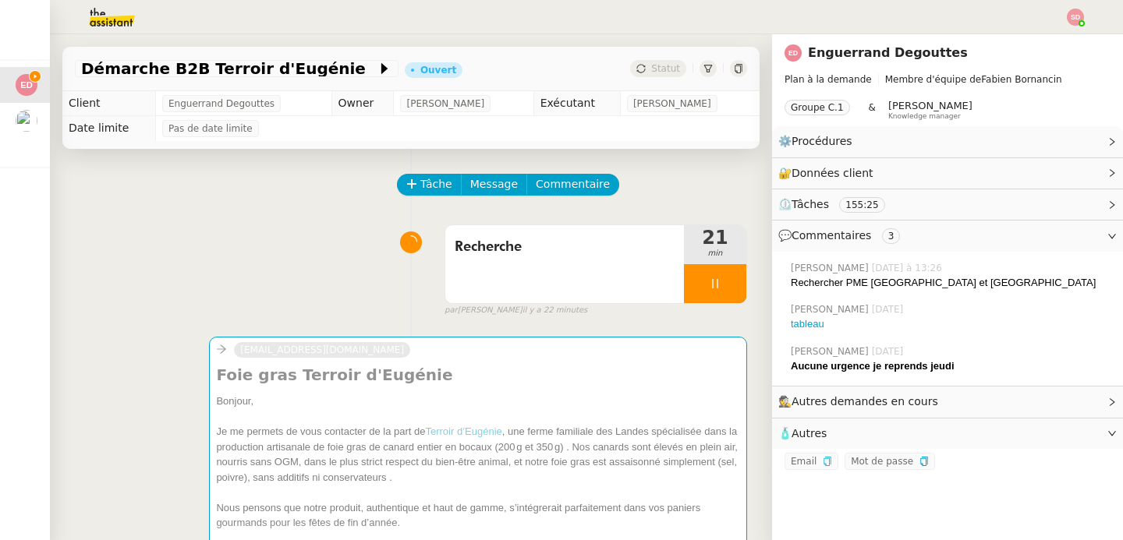
click at [211, 101] on span "Enguerrand Degouttes" at bounding box center [221, 104] width 106 height 16
copy span "Enguerrand Degouttes"
click at [822, 467] on button "button" at bounding box center [826, 462] width 9 height 16
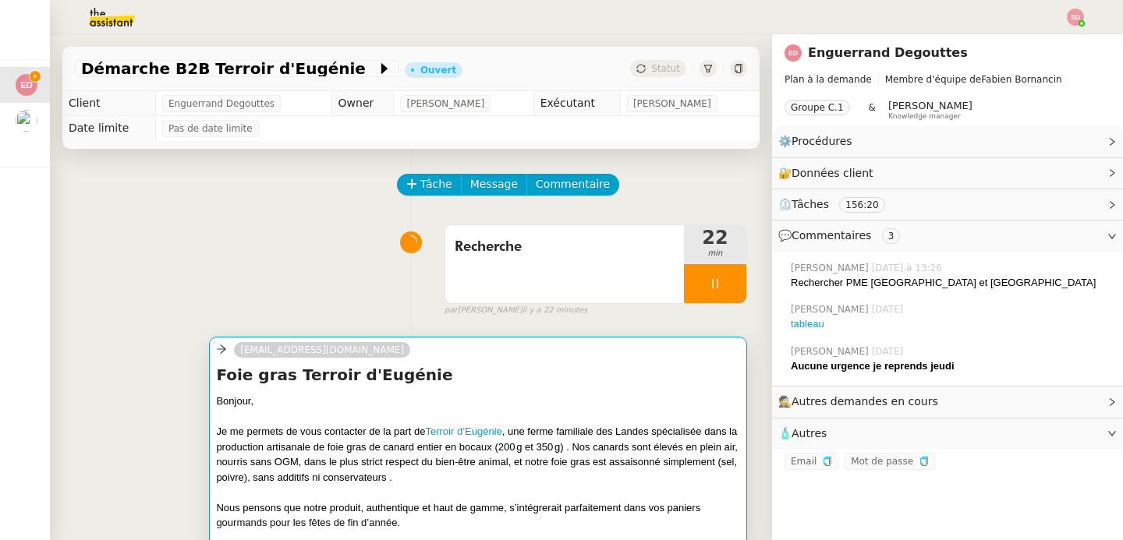
click at [283, 425] on div "Je me permets de vous contacter de la part de Terroir d’Eugénie , une ferme fam…" at bounding box center [478, 454] width 524 height 61
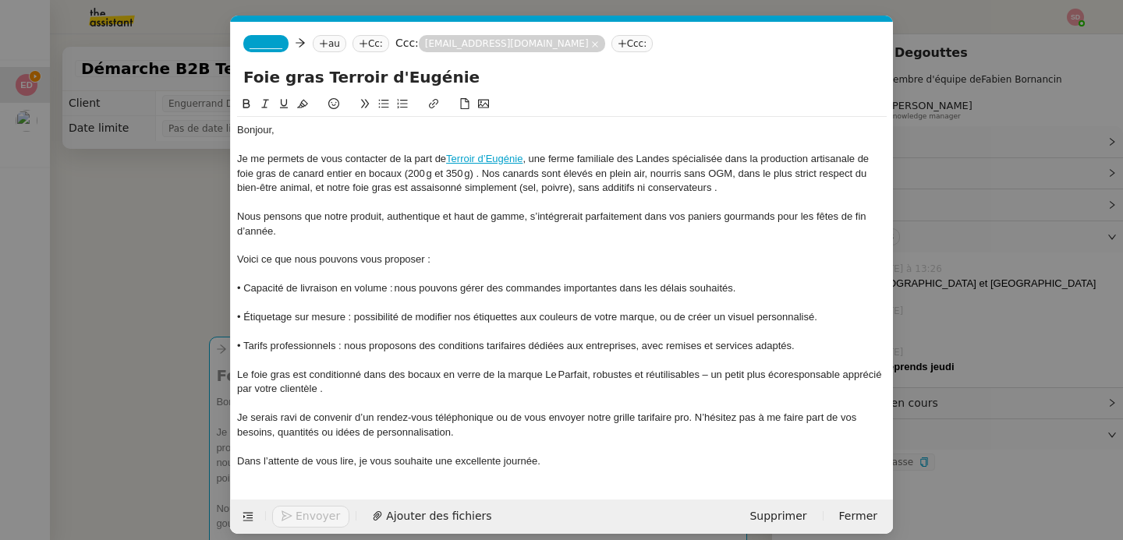
scroll to position [0, 33]
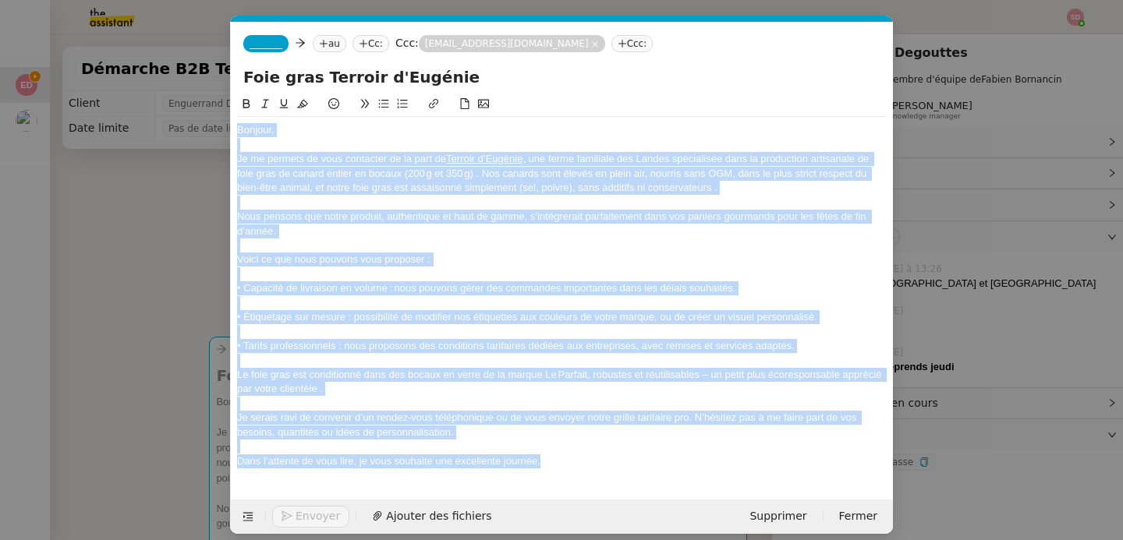
drag, startPoint x: 239, startPoint y: 130, endPoint x: 575, endPoint y: 458, distance: 469.7
click at [575, 458] on div "Bonjour, Je me permets de vous contacter de la part de Terroir d’Eugénie , une …" at bounding box center [561, 296] width 649 height 358
copy div "Bonjour, Je me permets de vous contacter de la part de Terroir d’Eugénie , une …"
click at [624, 41] on nz-tag "Ccc:" at bounding box center [632, 43] width 42 height 17
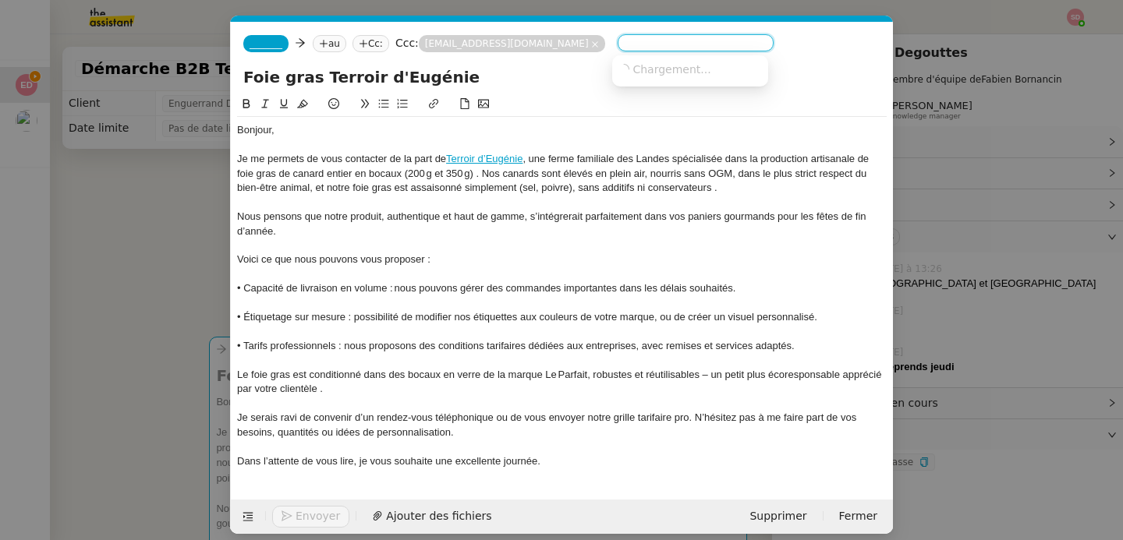
paste input "g.lajotte@cestcela.fr"
click at [637, 64] on span "g.lajotte@cestcela.fr" at bounding box center [713, 68] width 191 height 12
click at [803, 42] on nz-tag "Ccc:" at bounding box center [824, 43] width 42 height 17
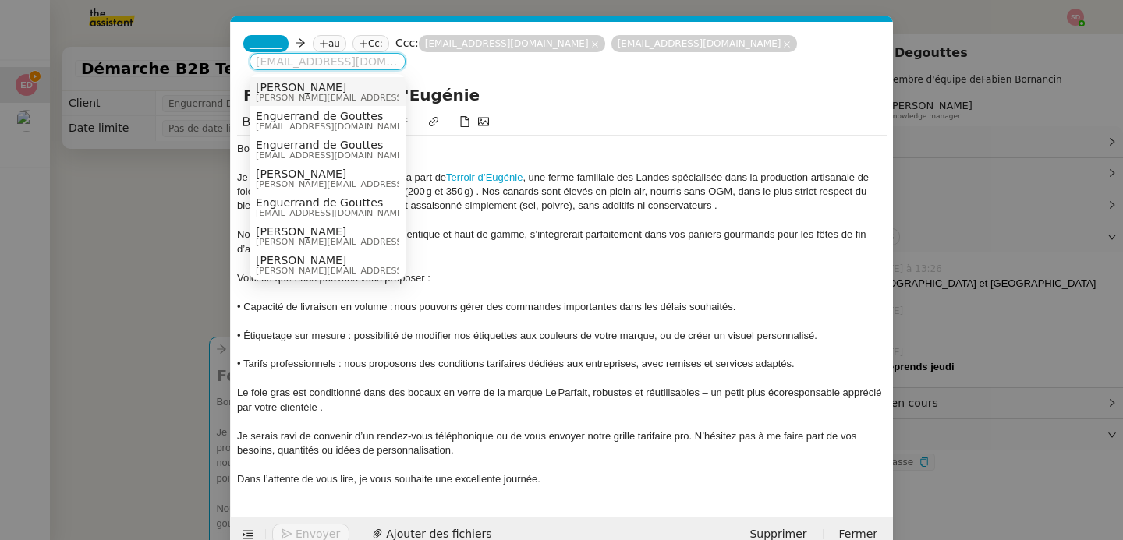
paste input "hello@gyfti.fr"
type input "hello@gyfti.fr"
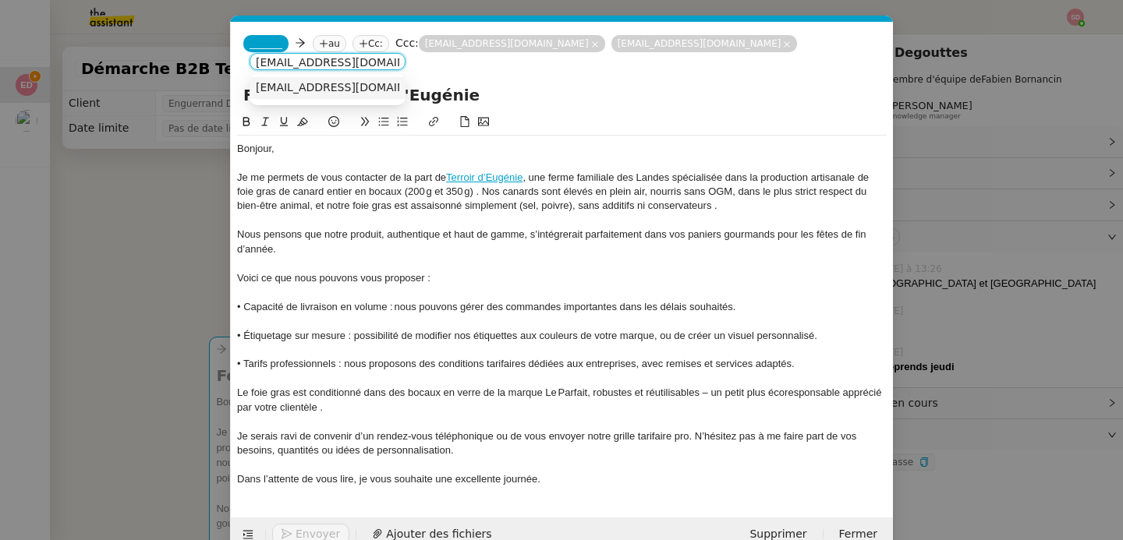
click at [317, 90] on span "hello@gyfti.fr" at bounding box center [351, 87] width 191 height 12
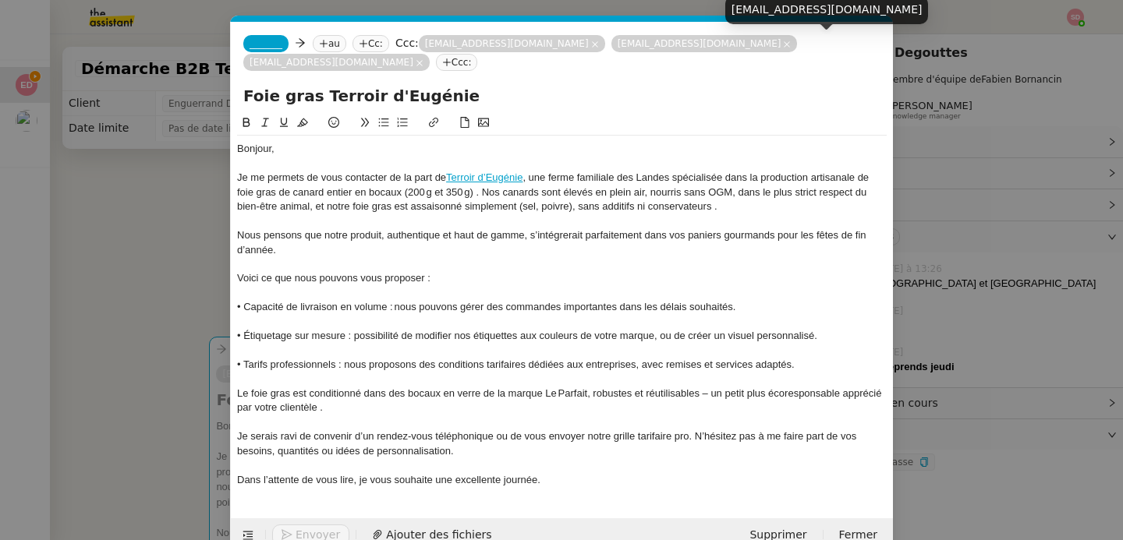
click at [765, 12] on div "hello@gyfti.fr" at bounding box center [826, 9] width 203 height 27
copy div "hello@gyfti.fr"
click at [253, 44] on span "_______" at bounding box center [265, 43] width 33 height 11
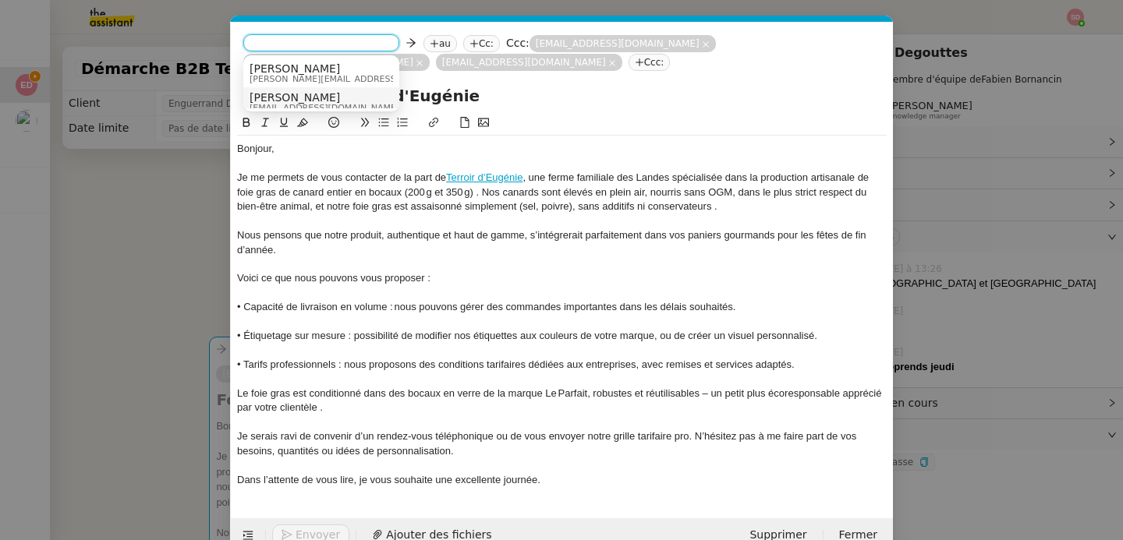
click at [286, 97] on span "Camille" at bounding box center [324, 97] width 150 height 12
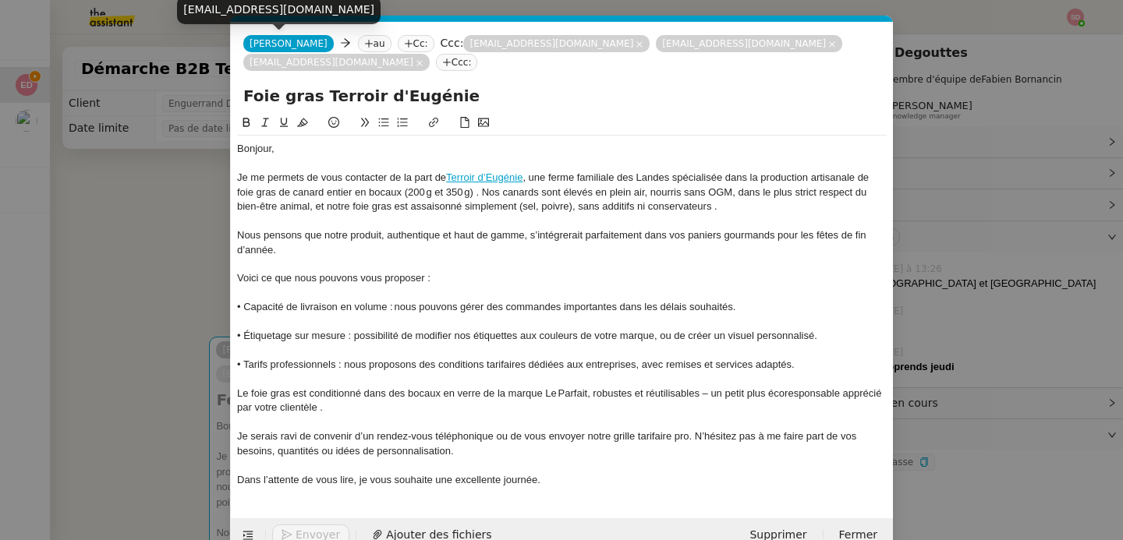
click at [263, 12] on div "camille.t5ni@theassistant.com" at bounding box center [278, 9] width 203 height 27
click at [364, 39] on icon at bounding box center [368, 43] width 9 height 9
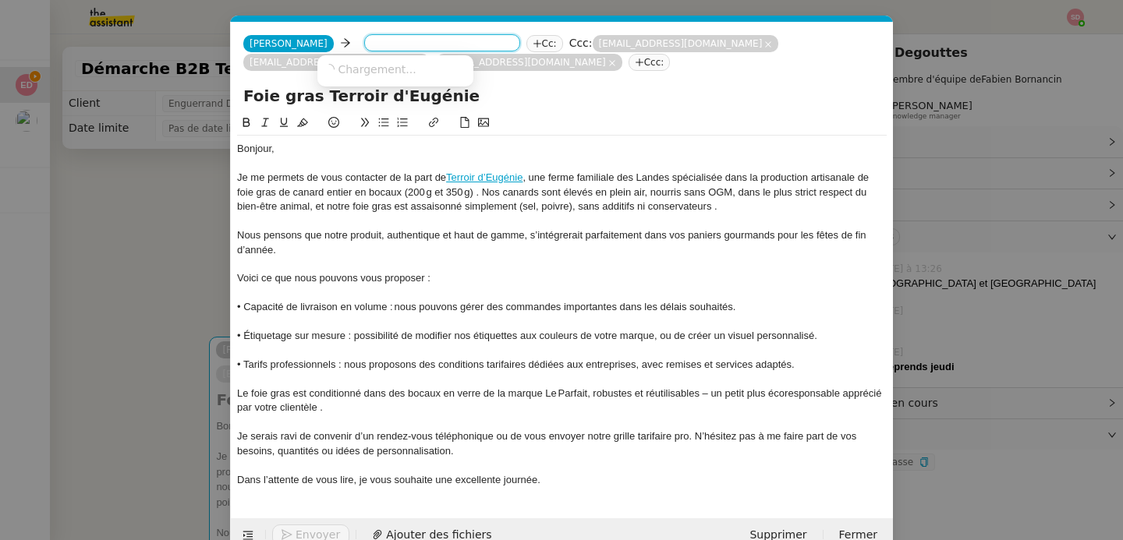
paste input "camille.t5ni@theassistant.com"
type input "camille.t5ni@theassistant.com"
click at [348, 62] on span "camille.t5ni@theassistant.com" at bounding box center [419, 68] width 191 height 12
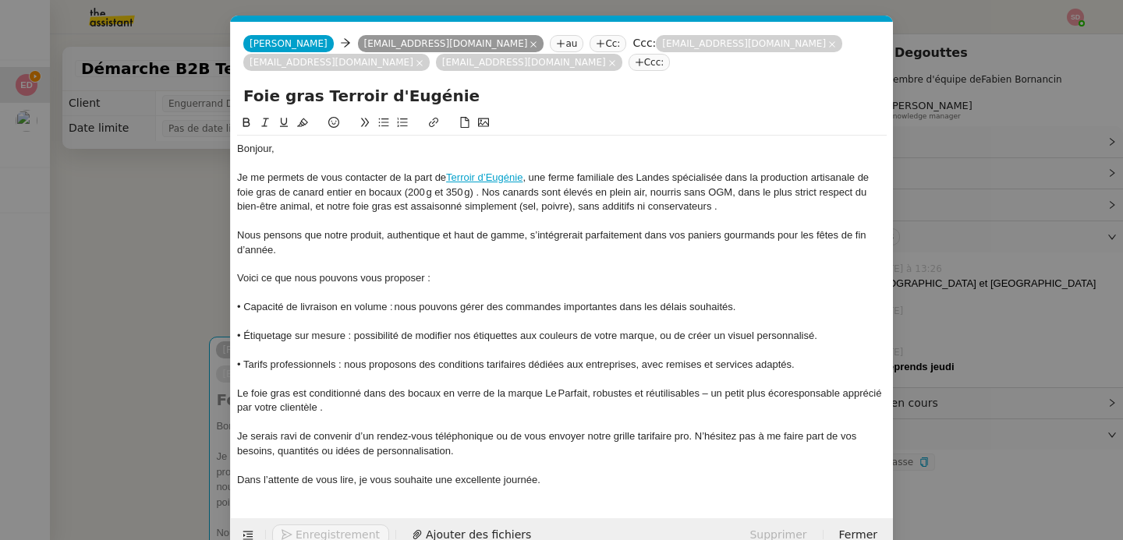
click at [349, 186] on div "Je me permets de vous contacter de la part de Terroir d’Eugénie , une ferme fam…" at bounding box center [561, 192] width 649 height 43
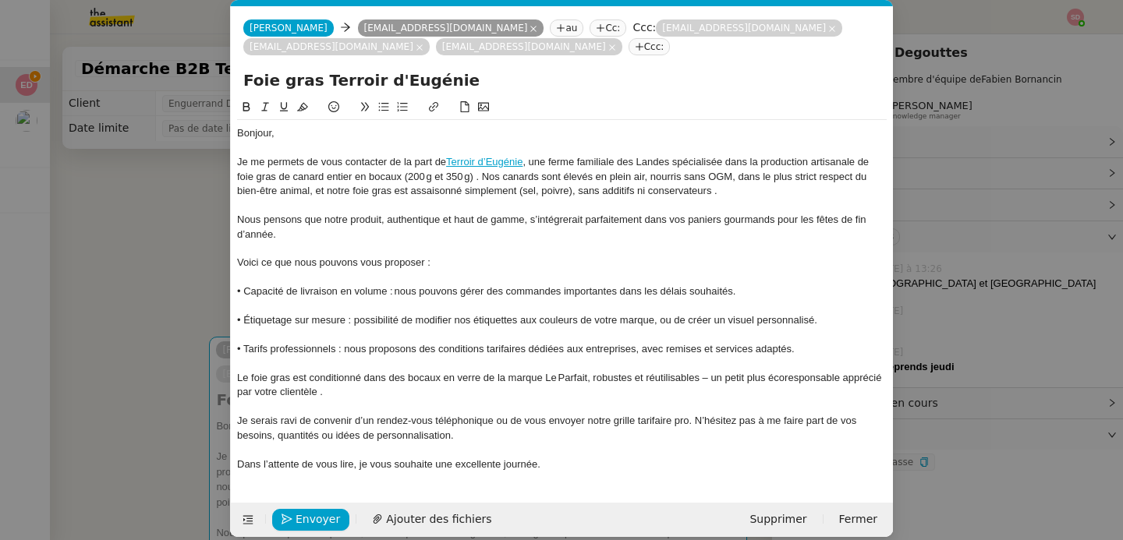
scroll to position [31, 0]
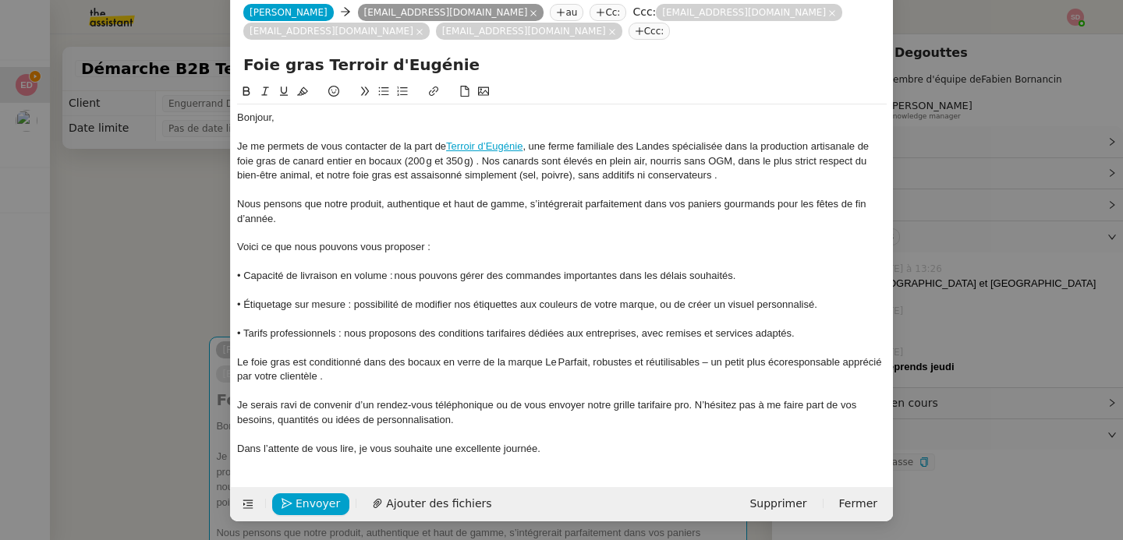
click at [171, 288] on nz-modal-container "Service TA - VOYAGE - PROPOSITION GLOBALE A utiliser dans le cadre de propositi…" at bounding box center [561, 270] width 1123 height 540
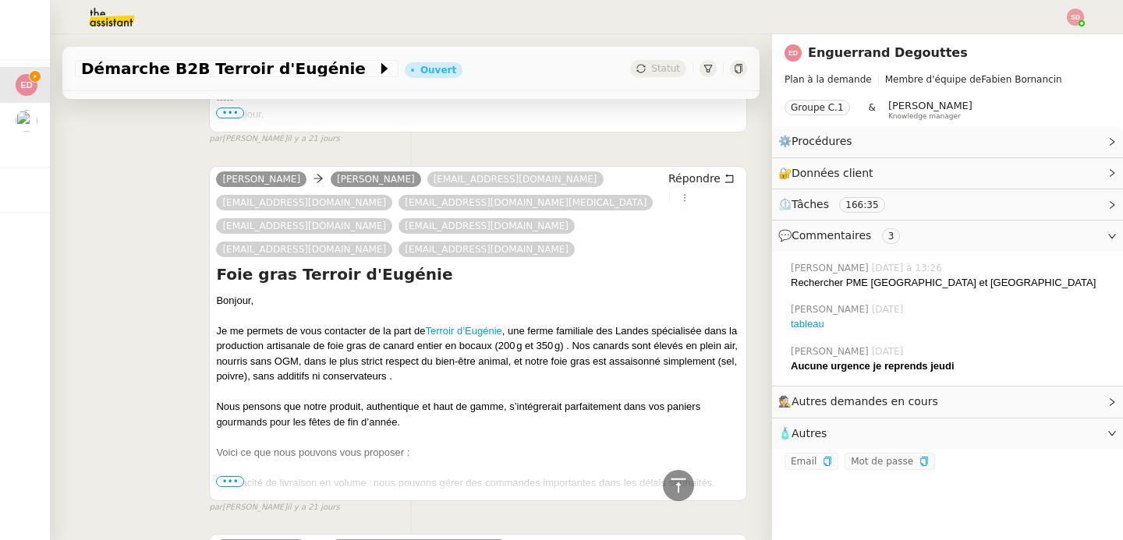
scroll to position [9948, 0]
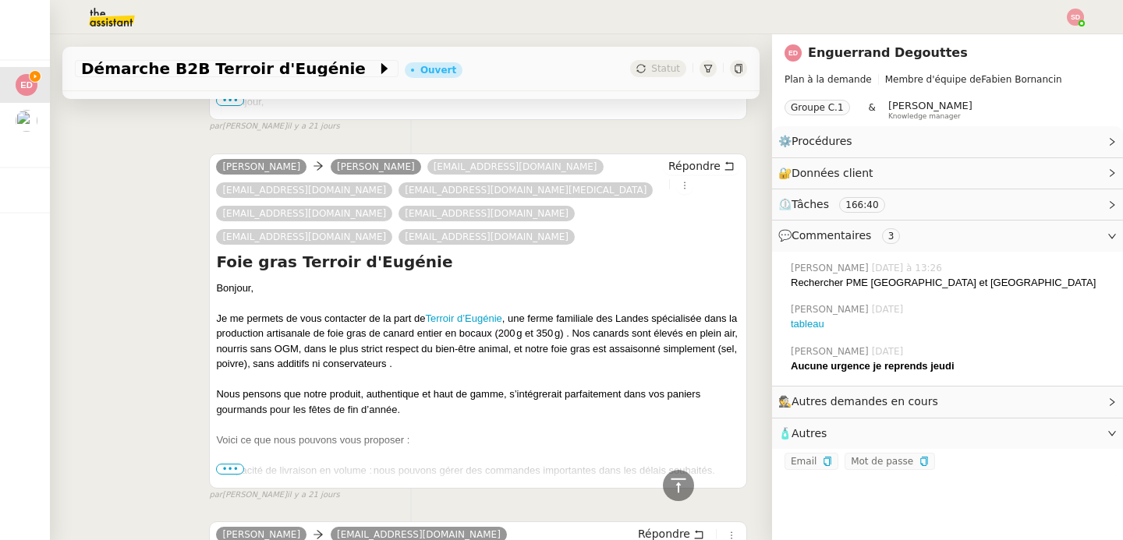
click at [229, 464] on span "•••" at bounding box center [230, 469] width 28 height 11
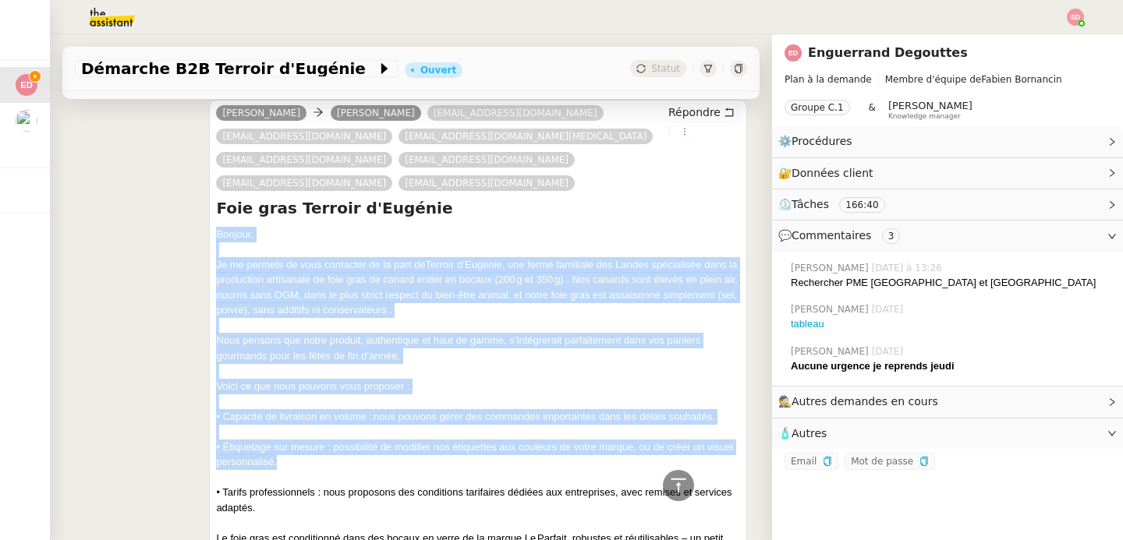
scroll to position [10138, 0]
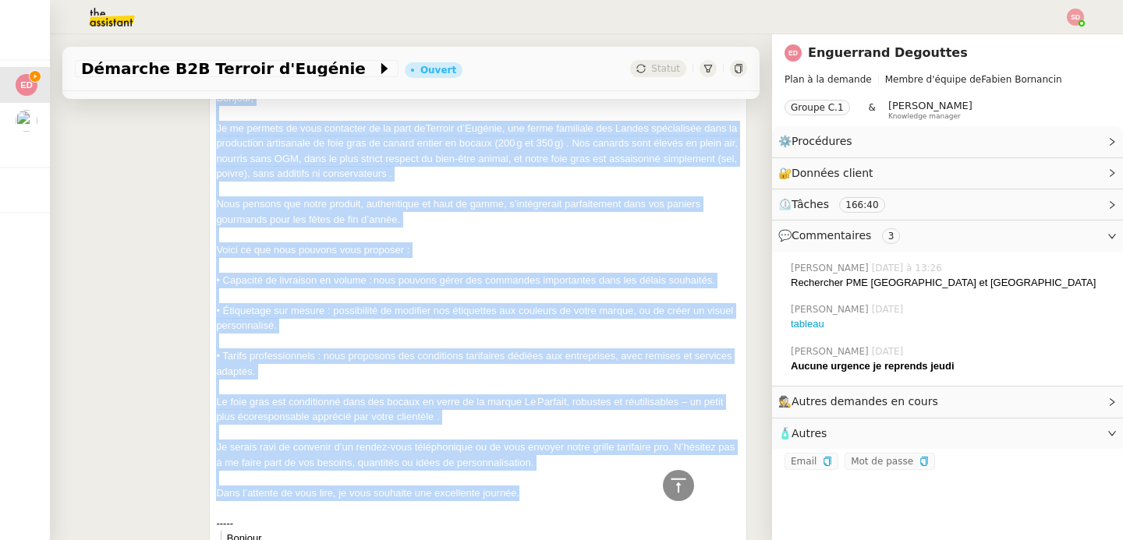
drag, startPoint x: 214, startPoint y: 249, endPoint x: 532, endPoint y: 453, distance: 378.2
click at [532, 453] on div "Bonjour, Je me permets de vous contacter de la part de Terroir d’Eugénie , une …" at bounding box center [478, 531] width 524 height 882
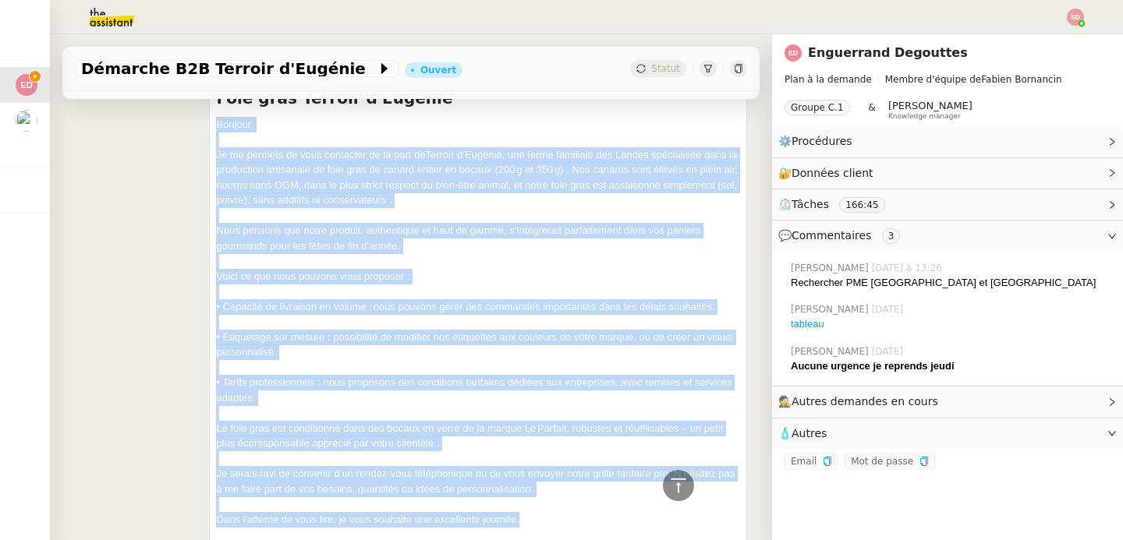
scroll to position [10021, 0]
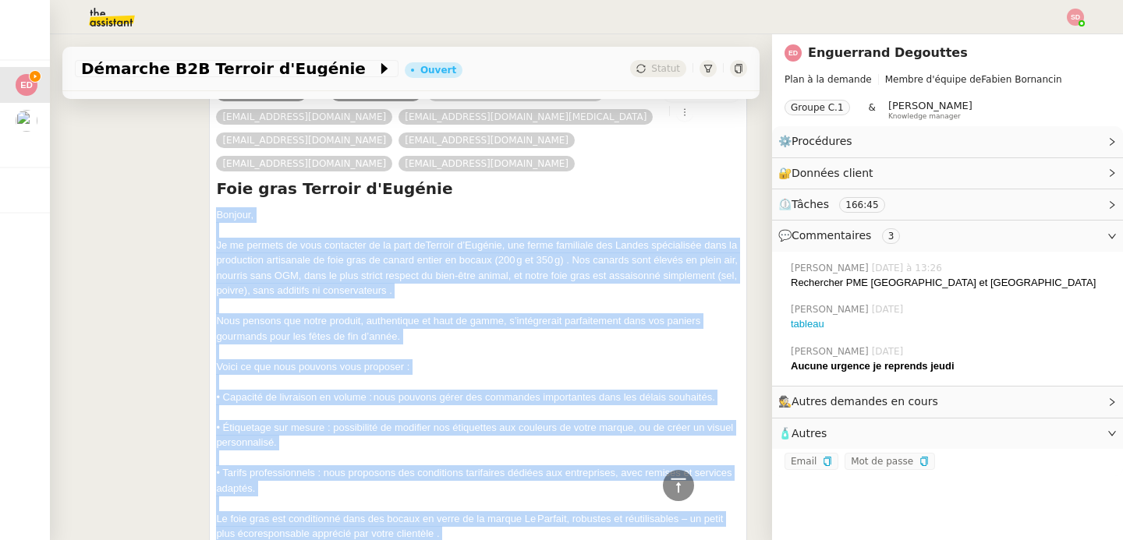
click at [549, 359] on div "Voici ce que nous pouvons vous proposer :" at bounding box center [478, 367] width 524 height 16
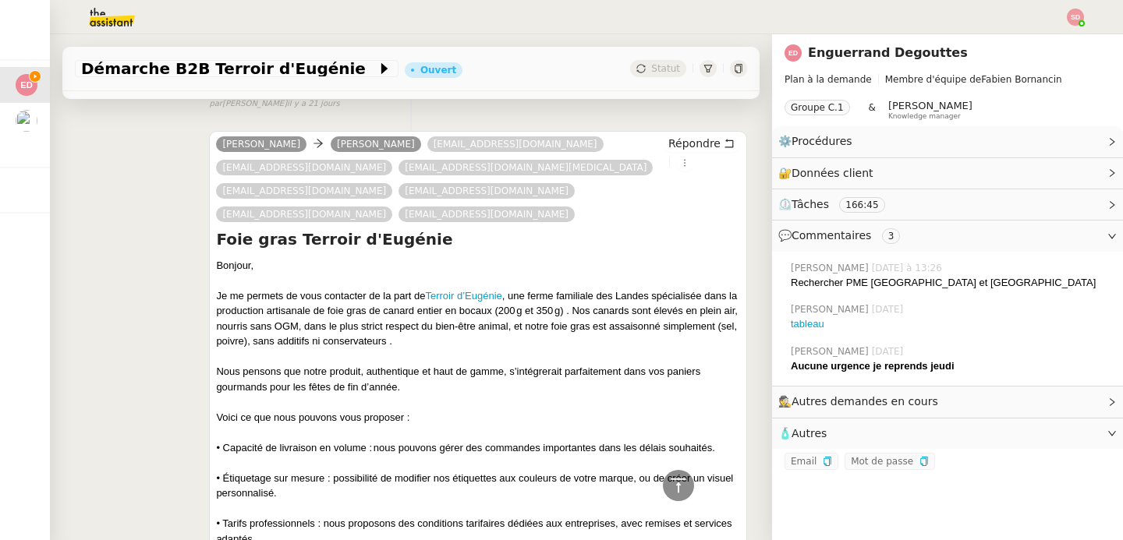
scroll to position [9800, 0]
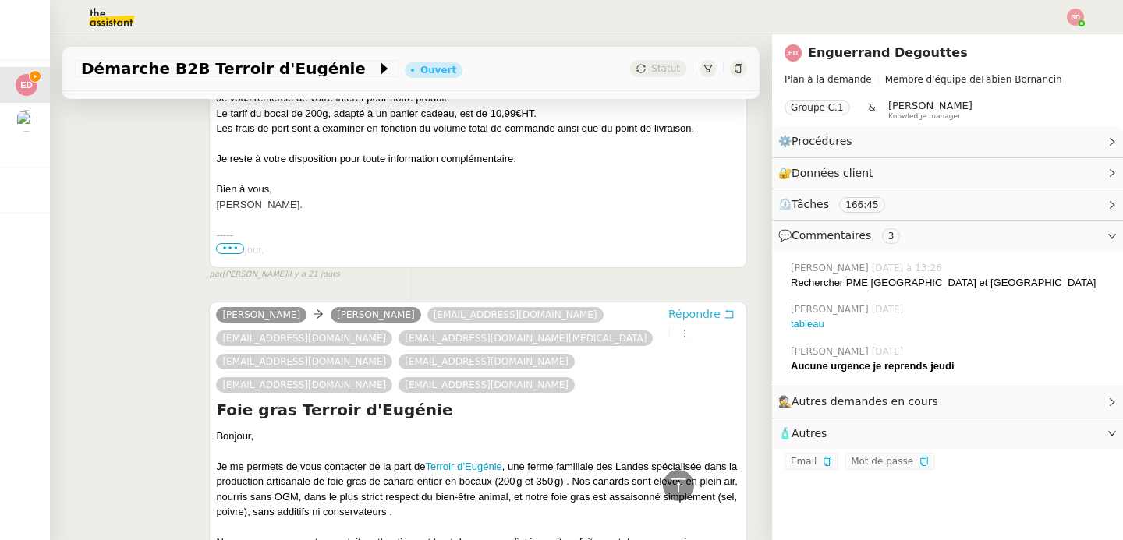
click at [677, 306] on span "Répondre" at bounding box center [694, 314] width 52 height 16
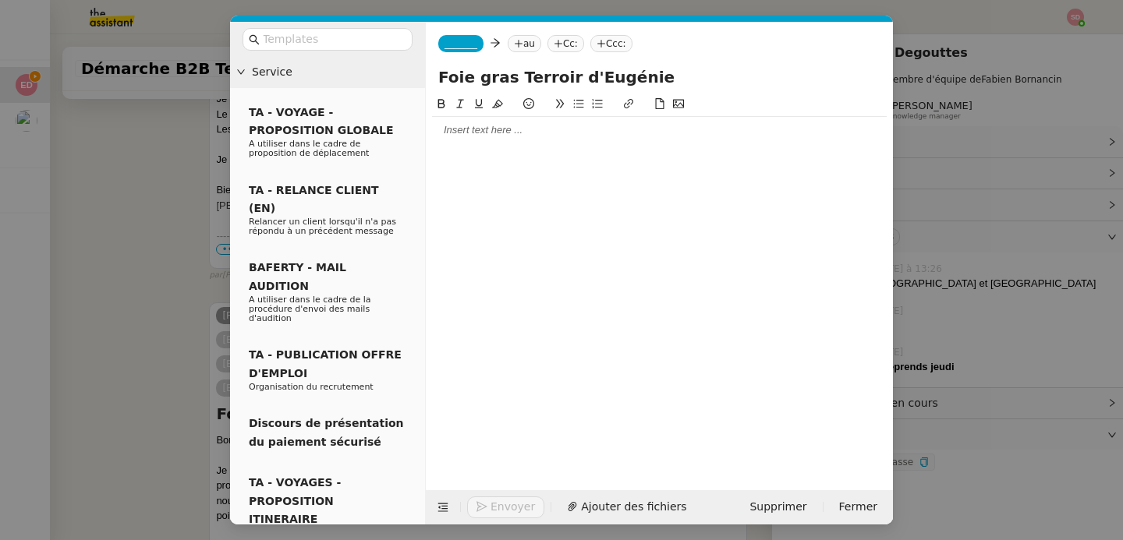
scroll to position [9932, 0]
click at [440, 500] on button at bounding box center [443, 508] width 22 height 22
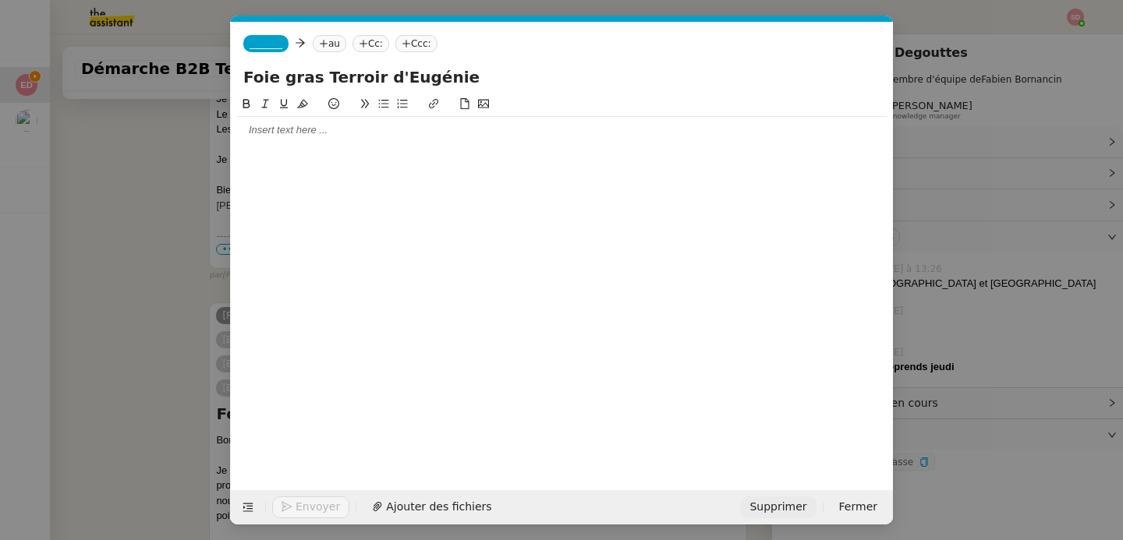
click at [782, 504] on span "Supprimer" at bounding box center [777, 507] width 57 height 18
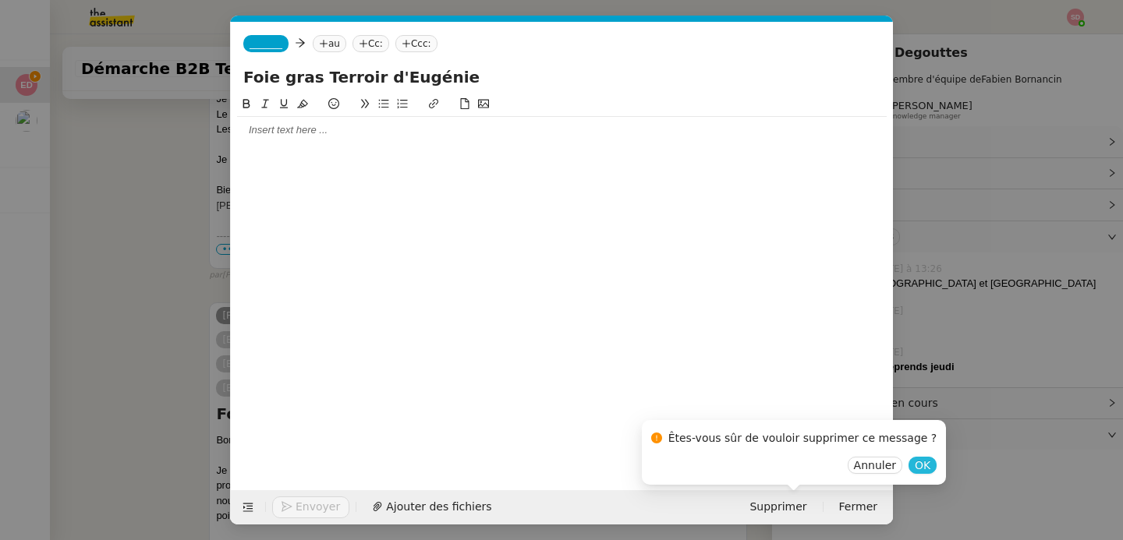
click at [914, 466] on span "OK" at bounding box center [922, 466] width 16 height 16
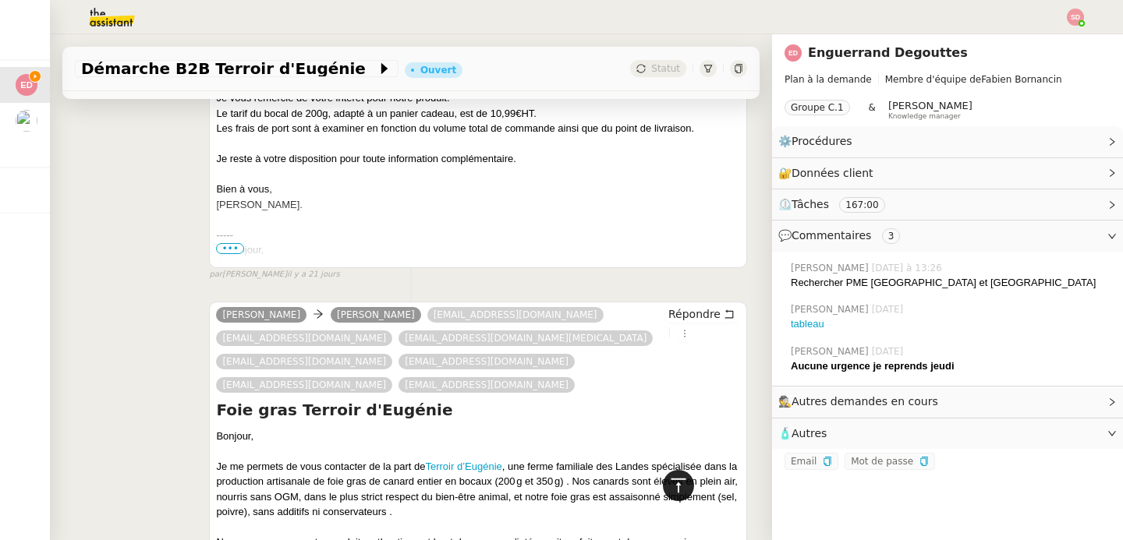
click at [669, 488] on icon at bounding box center [678, 485] width 19 height 19
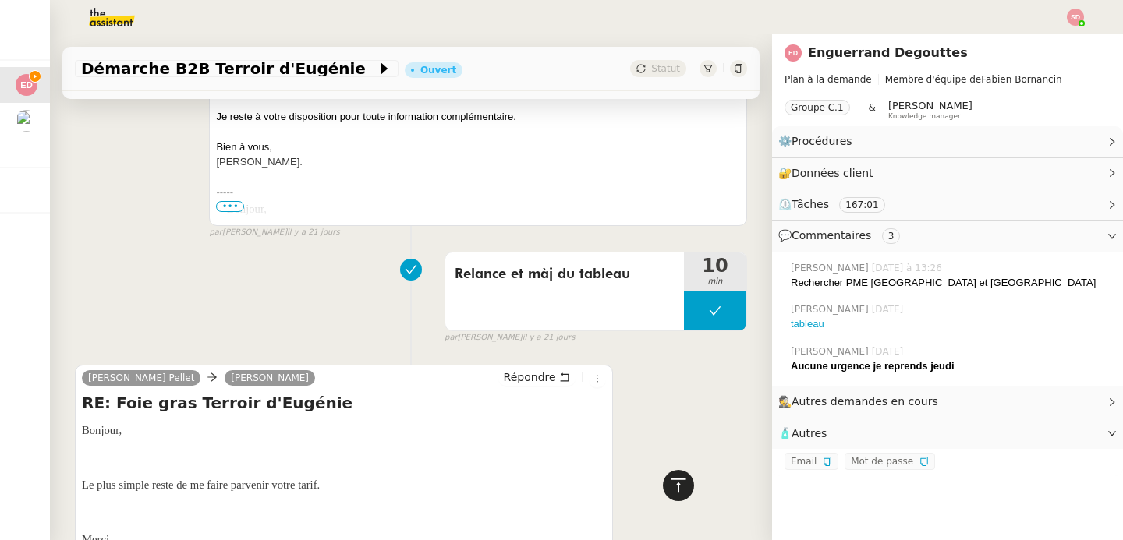
scroll to position [0, 0]
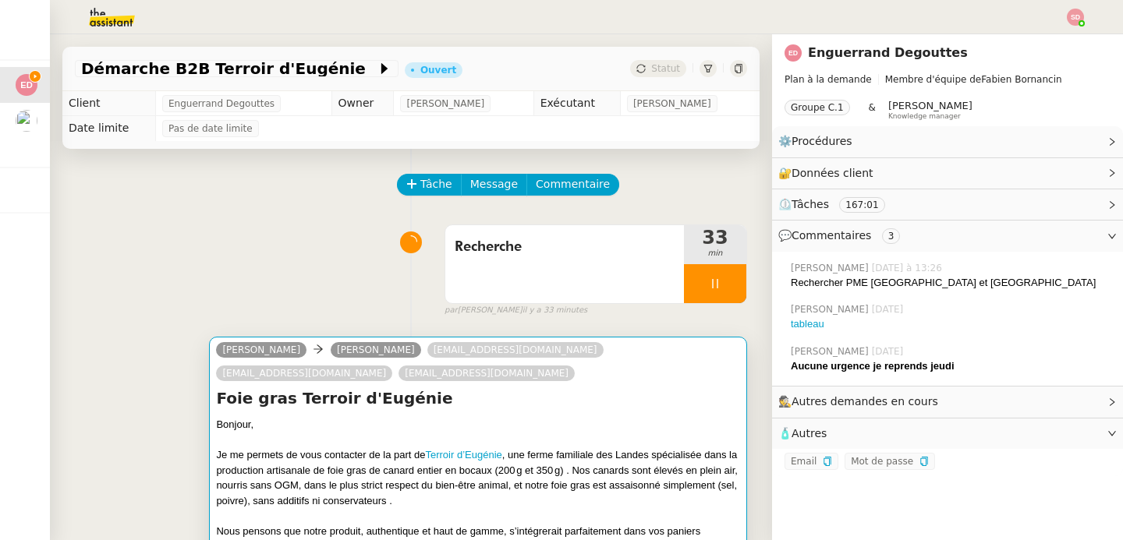
click at [489, 433] on div at bounding box center [478, 441] width 524 height 16
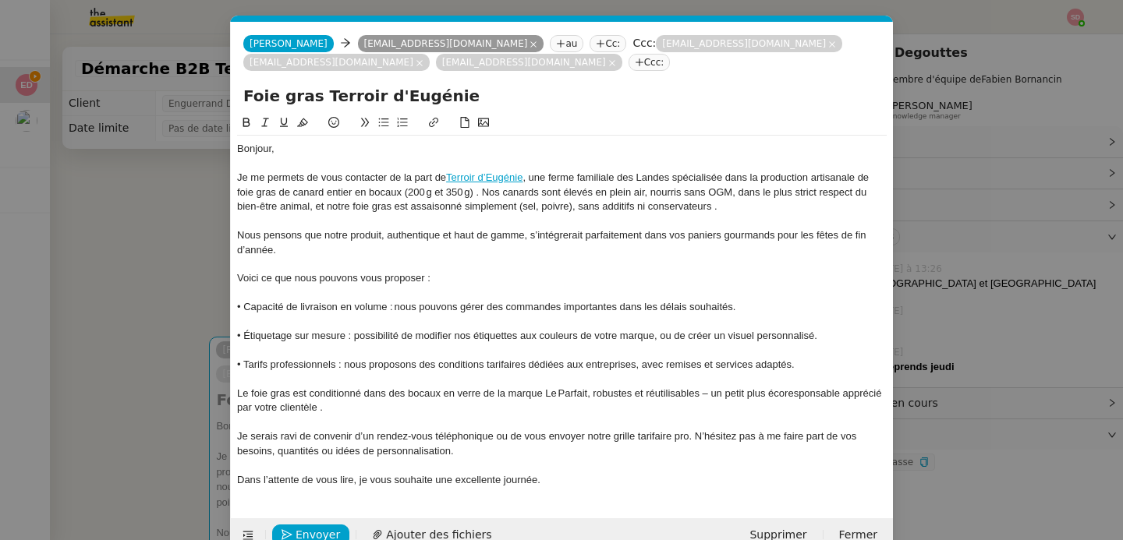
scroll to position [0, 33]
click at [628, 64] on nz-tag "Ccc:" at bounding box center [649, 62] width 42 height 17
paste input "contact@lecadeaufrancais.fr"
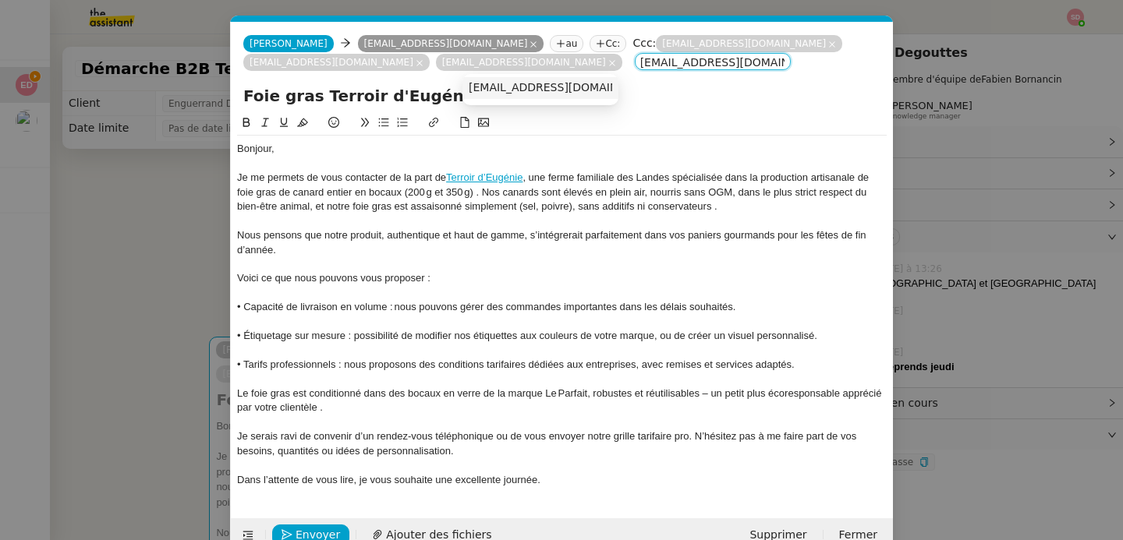
click at [510, 82] on span "contact@lecadeaufrancais.fr" at bounding box center [564, 87] width 191 height 12
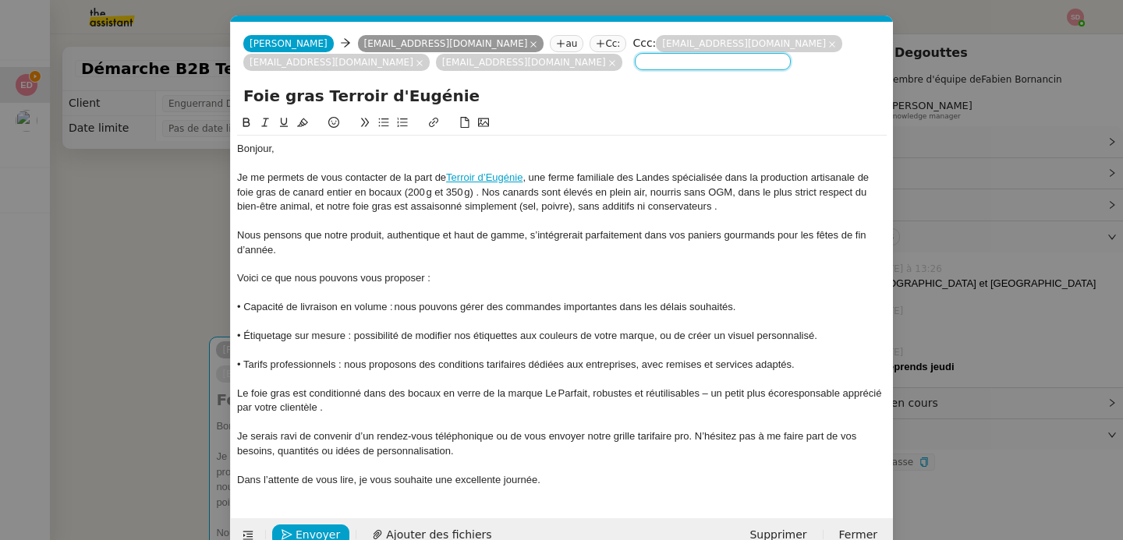
scroll to position [0, 0]
click at [820, 62] on nz-tag "Ccc:" at bounding box center [841, 62] width 42 height 17
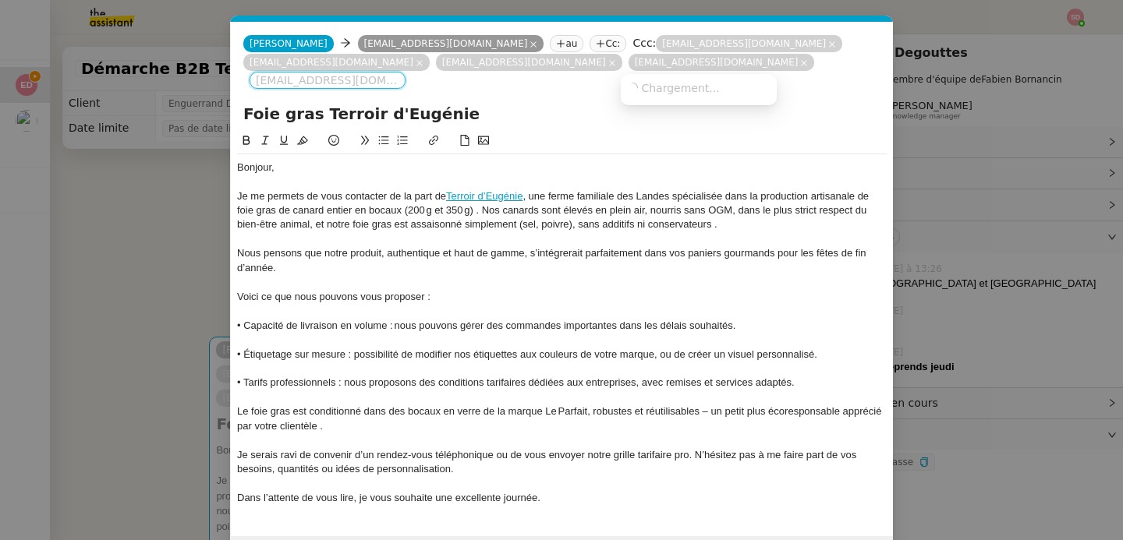
paste input "commercial@haltegourmande.com"
click at [658, 82] on span "commercial@haltegourmande.com" at bounding box center [722, 87] width 191 height 12
click at [478, 72] on nz-tag "Ccc:" at bounding box center [457, 80] width 42 height 17
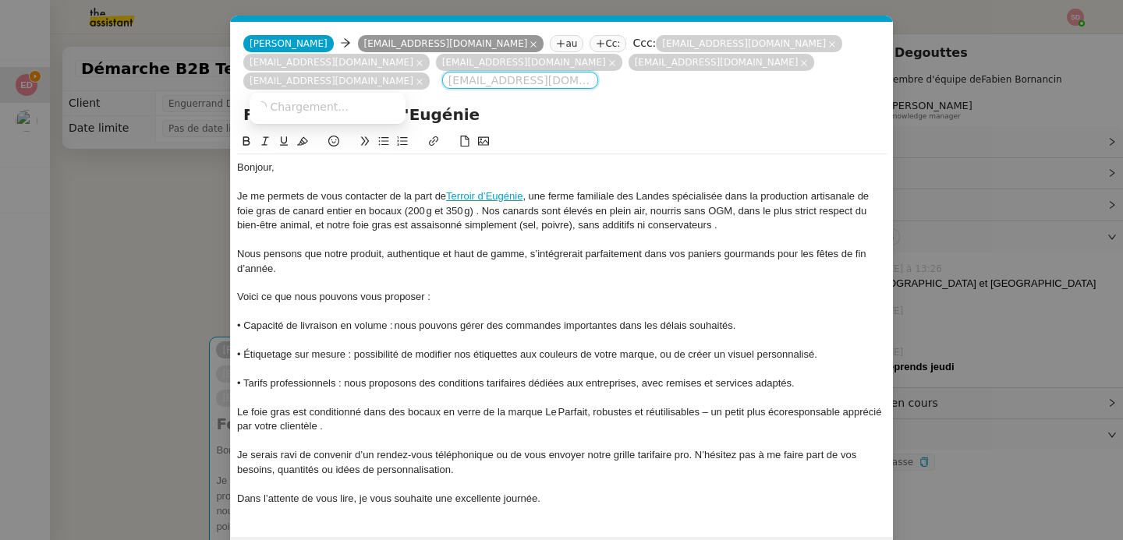
paste input "contact@le-gout-de-nos-regions.com"
click at [367, 104] on span "contact@le-gout-de-nos-regions.com" at bounding box center [397, 106] width 282 height 12
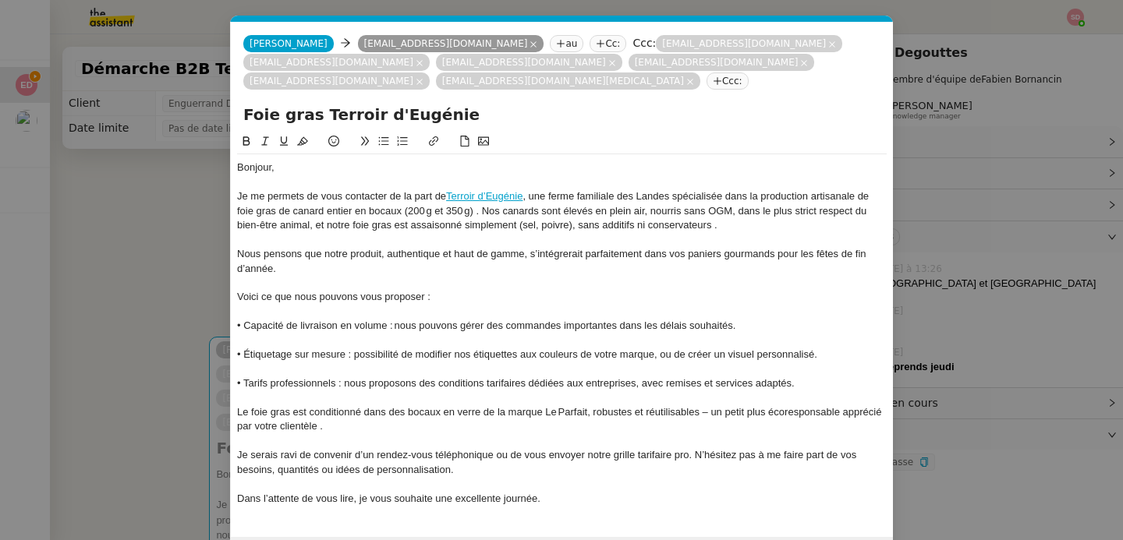
click at [706, 80] on nz-tag "Ccc:" at bounding box center [727, 80] width 42 height 17
paste input "commande@maisonreignier.com"
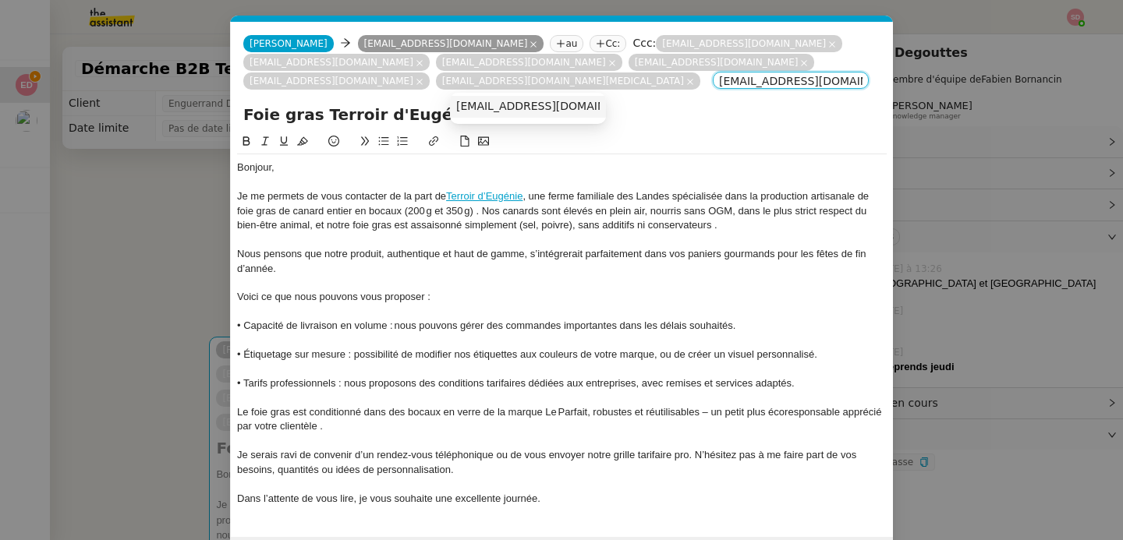
click at [486, 103] on span "commande@maisonreignier.com" at bounding box center [551, 106] width 191 height 12
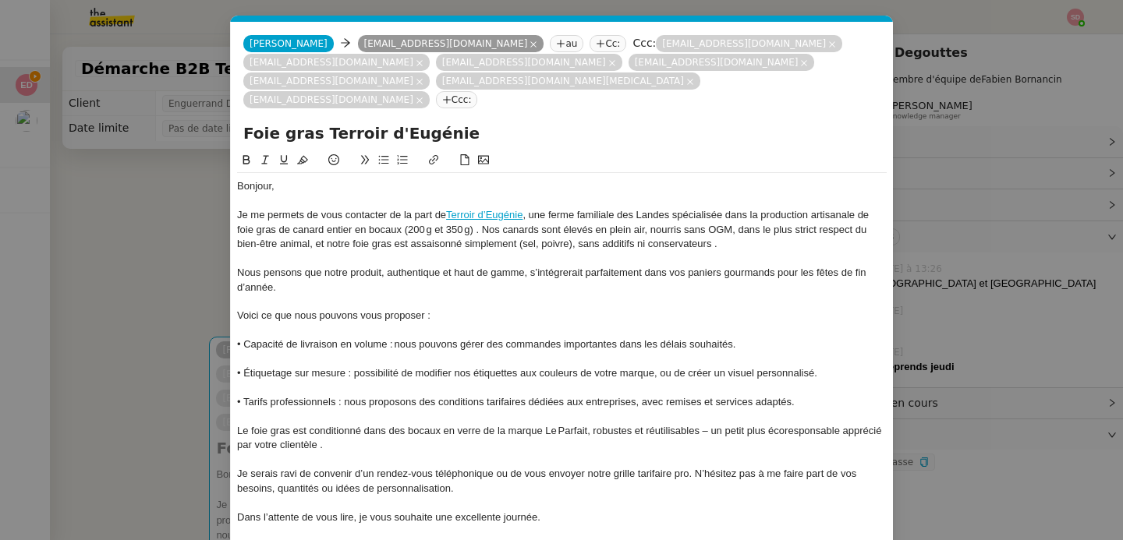
click at [478, 91] on nz-tag "Ccc:" at bounding box center [457, 99] width 42 height 17
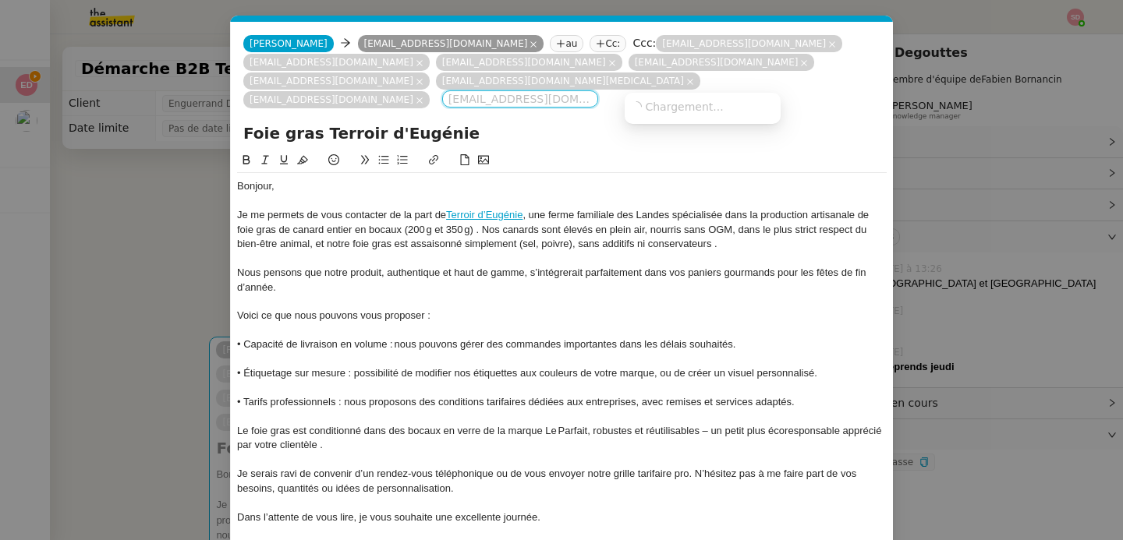
paste input "hossam@atelierbox.fr"
click at [678, 103] on span "hossam@atelierbox.fr" at bounding box center [726, 106] width 191 height 12
click at [670, 91] on nz-tag "Ccc:" at bounding box center [649, 99] width 42 height 17
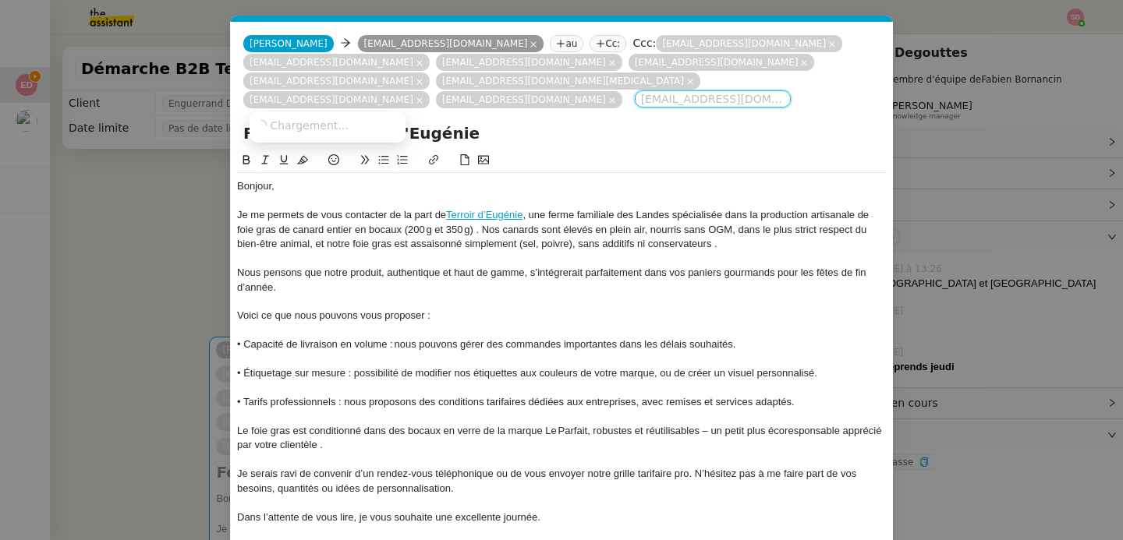
paste input ""cadeaux@lamaisonfrancaise.com ""
drag, startPoint x: 267, startPoint y: 104, endPoint x: 254, endPoint y: 104, distance: 12.5
click at [635, 104] on nz-select-top-control ""cadeaux@lamaisonfrancaise.com" at bounding box center [713, 98] width 156 height 17
click at [641, 104] on input ""cadeaux@lamaisonfrancaise.com" at bounding box center [712, 101] width 143 height 16
click at [347, 129] on span "cadeaux@lamaisonfrancaise.com" at bounding box center [351, 124] width 191 height 12
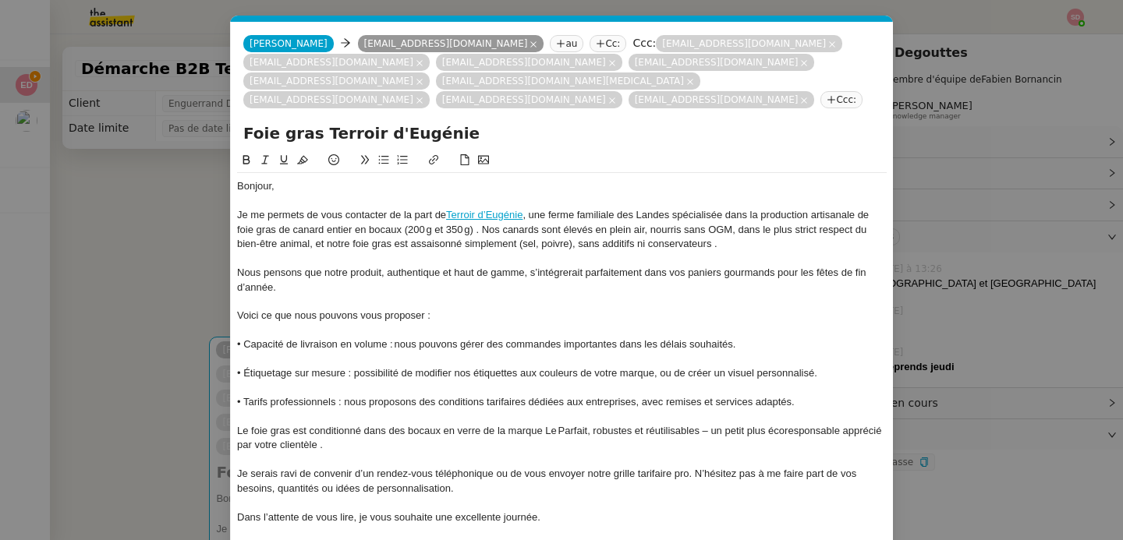
click at [820, 94] on nz-tag "Ccc:" at bounding box center [841, 99] width 42 height 17
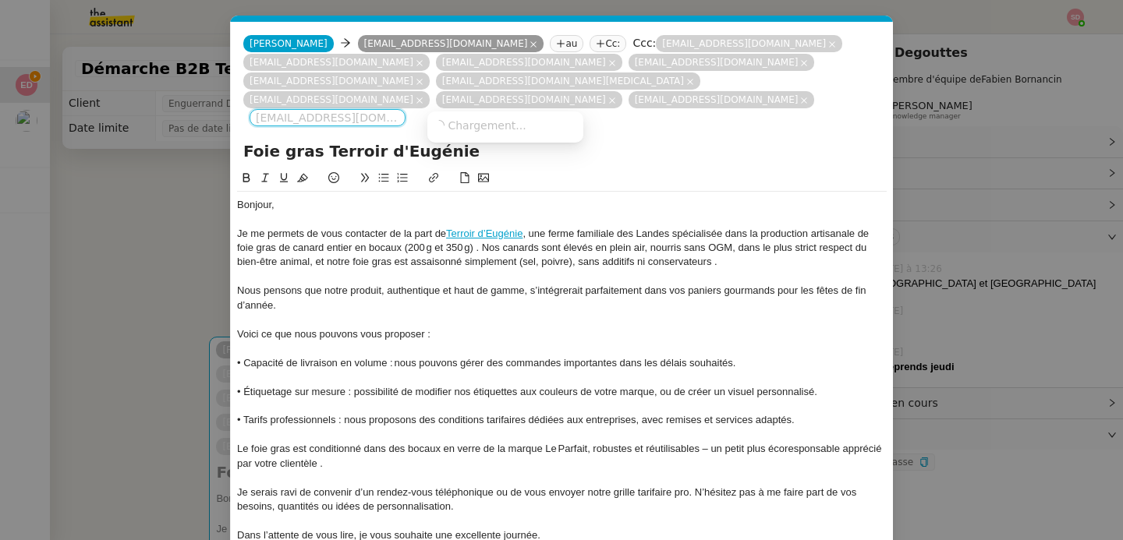
paste input "contact@unjourunesurprise.com"
type input "contact@unjourunesurprise.com"
click at [478, 129] on span "contact@unjourunesurprise.com" at bounding box center [528, 124] width 191 height 12
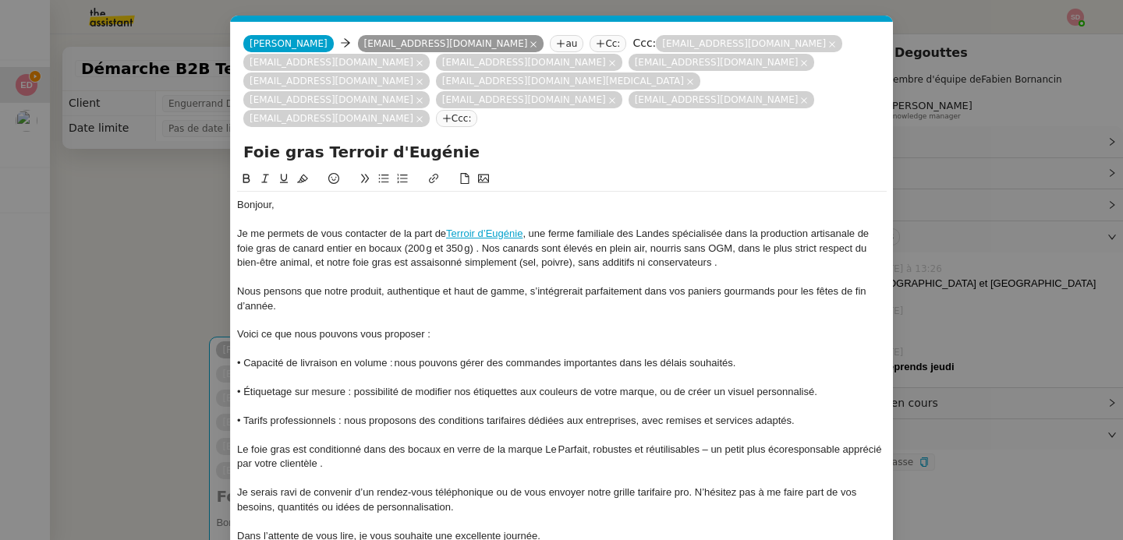
click at [546, 313] on div at bounding box center [561, 320] width 649 height 14
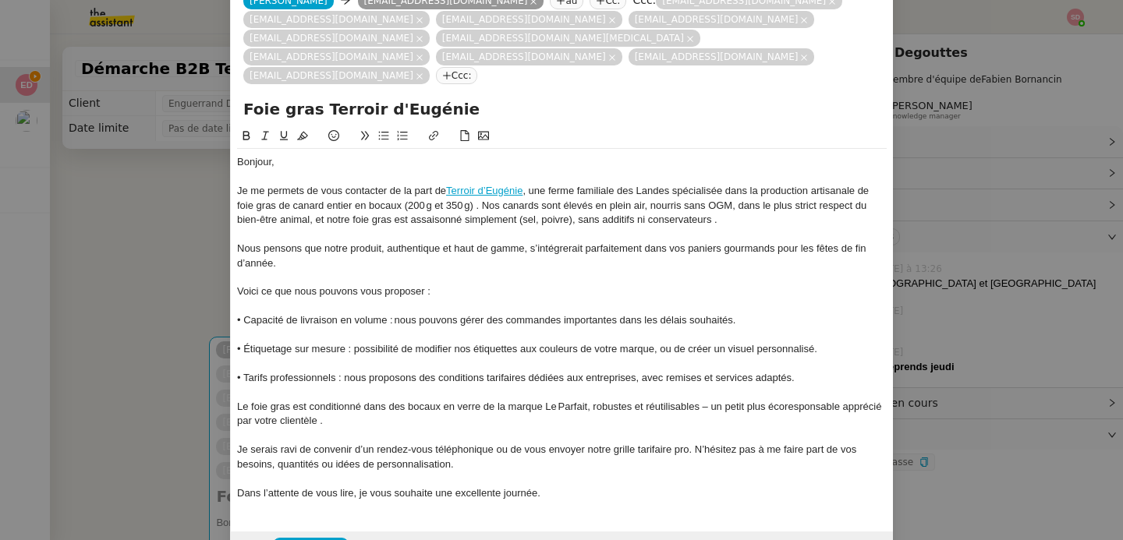
scroll to position [69, 0]
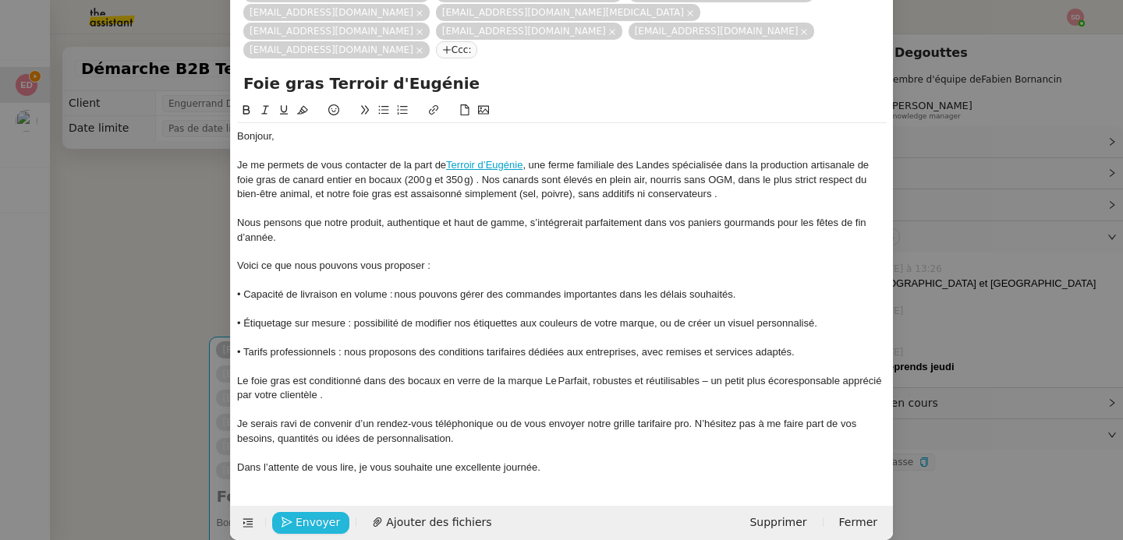
click at [316, 514] on span "Envoyer" at bounding box center [317, 523] width 44 height 18
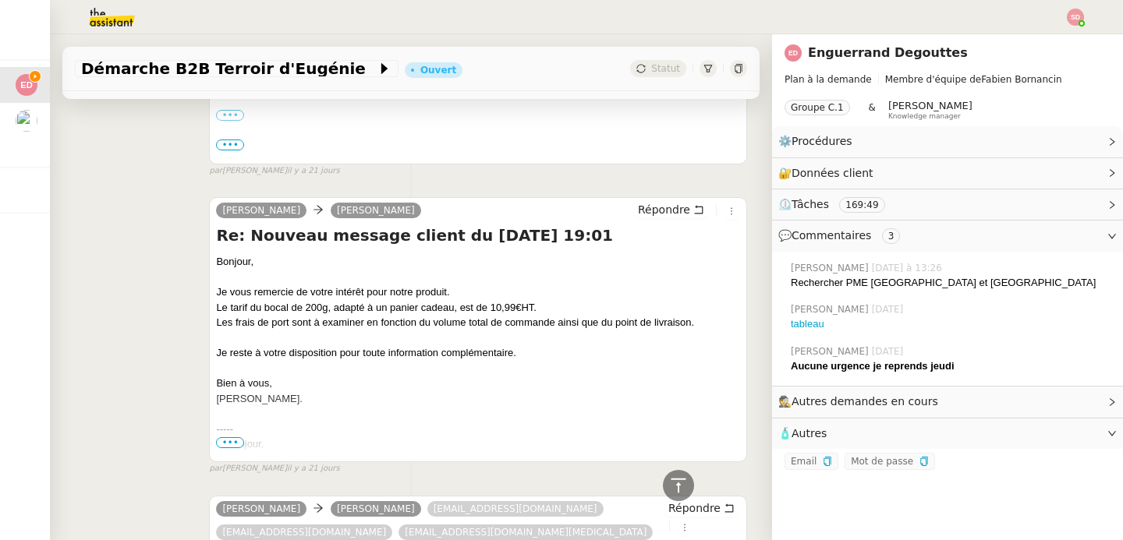
scroll to position [9717, 0]
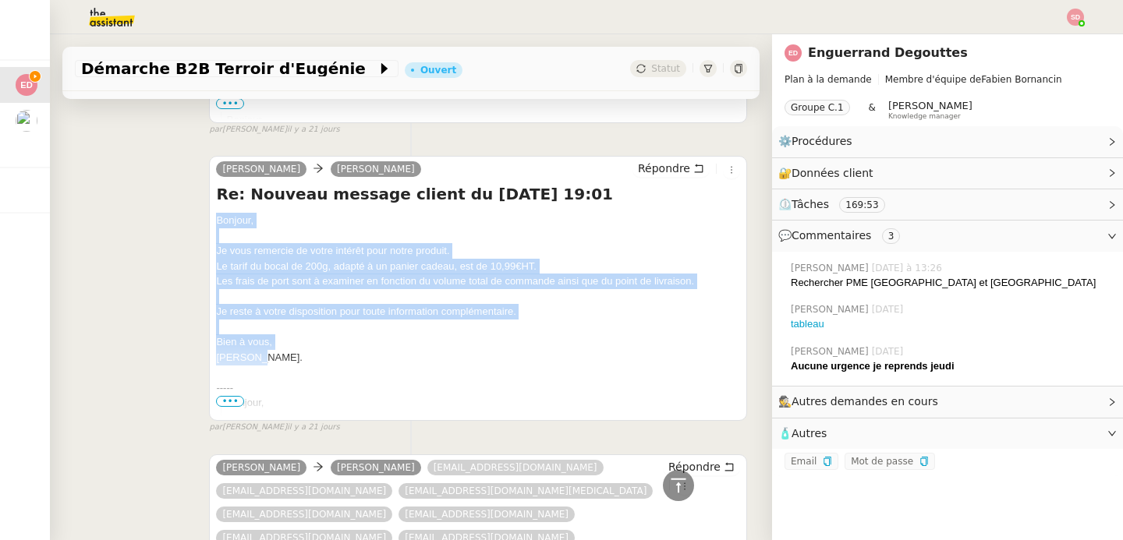
drag, startPoint x: 214, startPoint y: 182, endPoint x: 297, endPoint y: 314, distance: 155.9
click at [297, 314] on div "Bonjour, Je vous remercie de votre intérêt pour notre produit. Le tarif du boca…" at bounding box center [478, 479] width 524 height 532
click at [693, 163] on icon at bounding box center [698, 168] width 11 height 11
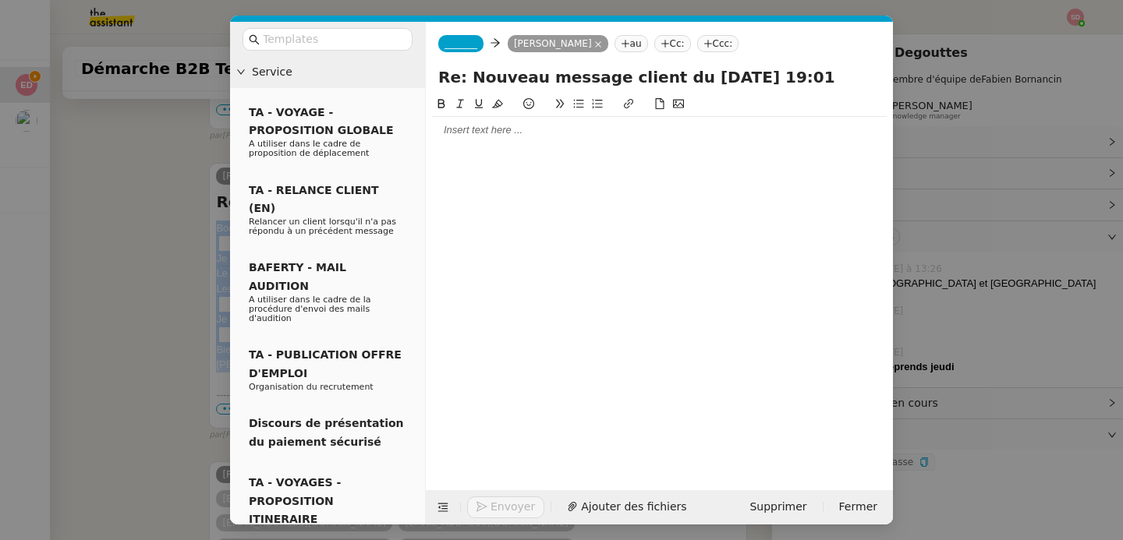
scroll to position [9858, 0]
click at [528, 135] on div at bounding box center [659, 130] width 454 height 14
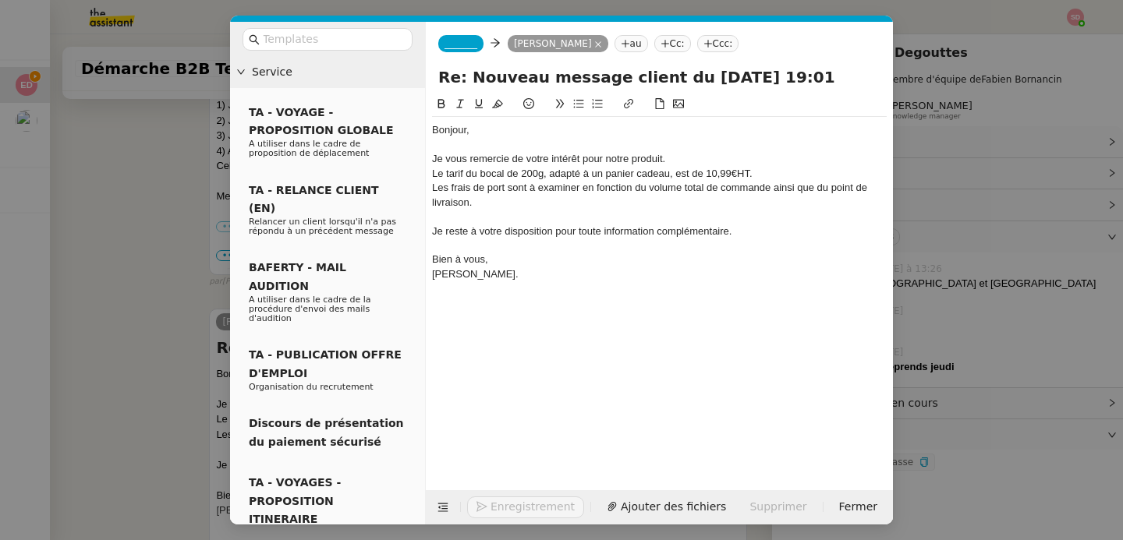
scroll to position [10010, 0]
click at [461, 50] on nz-tag "_______" at bounding box center [460, 43] width 45 height 17
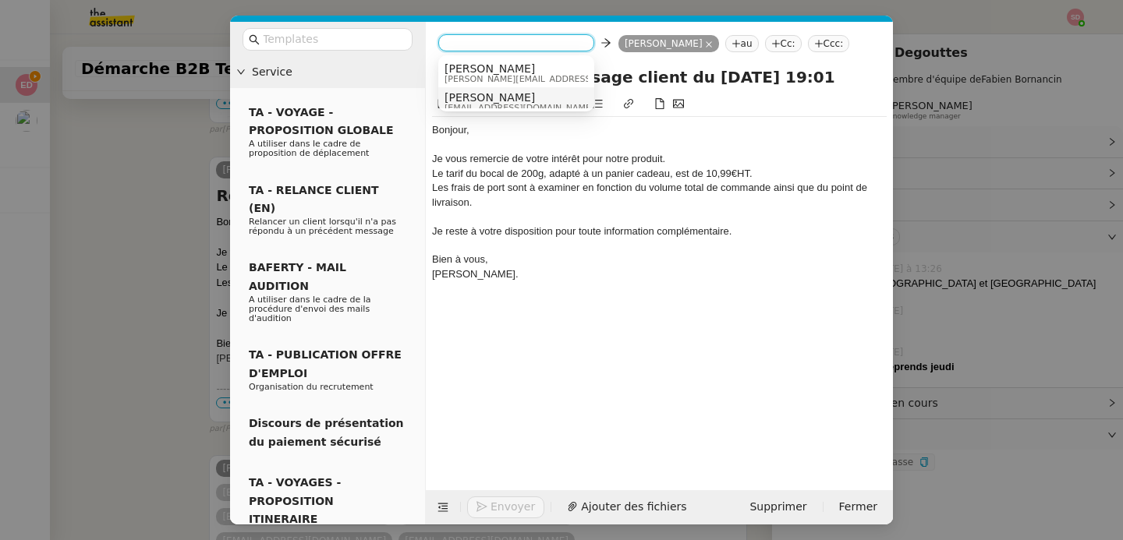
click at [465, 104] on span "camille.t5ni@theassistant.com" at bounding box center [519, 108] width 150 height 9
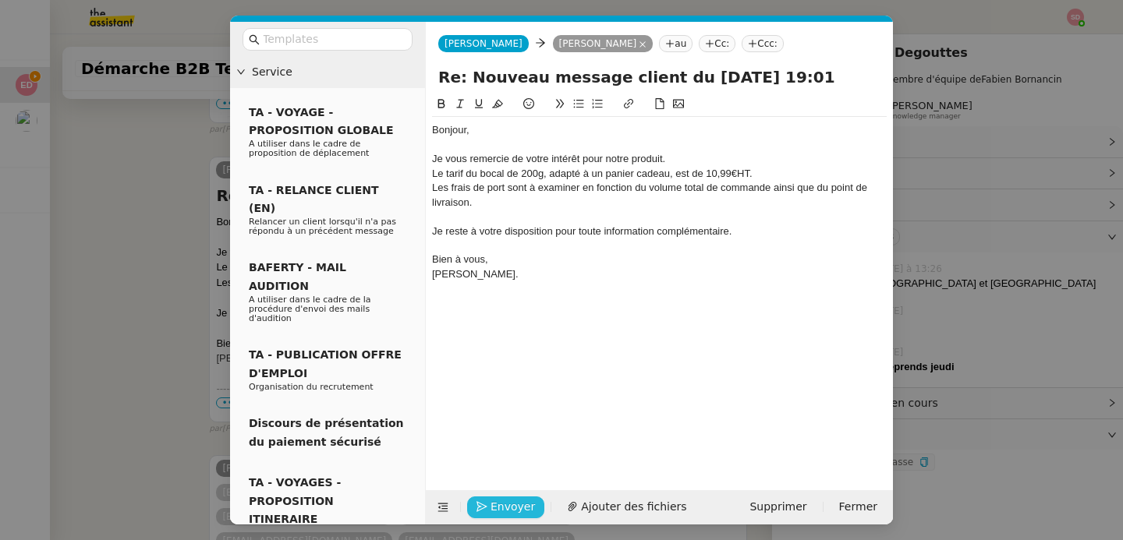
click at [504, 505] on span "Envoyer" at bounding box center [512, 507] width 44 height 18
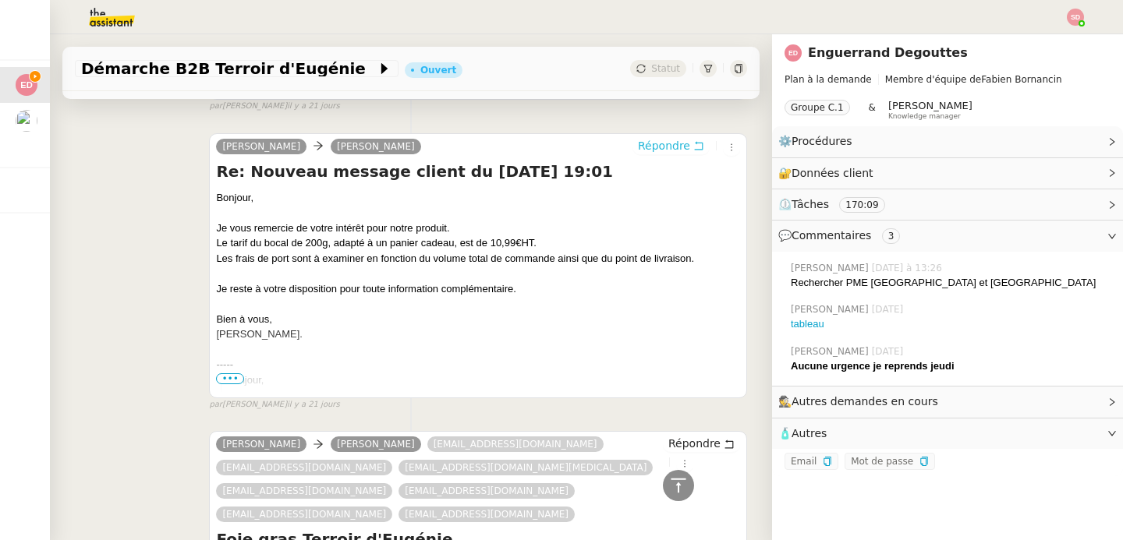
scroll to position [9964, 0]
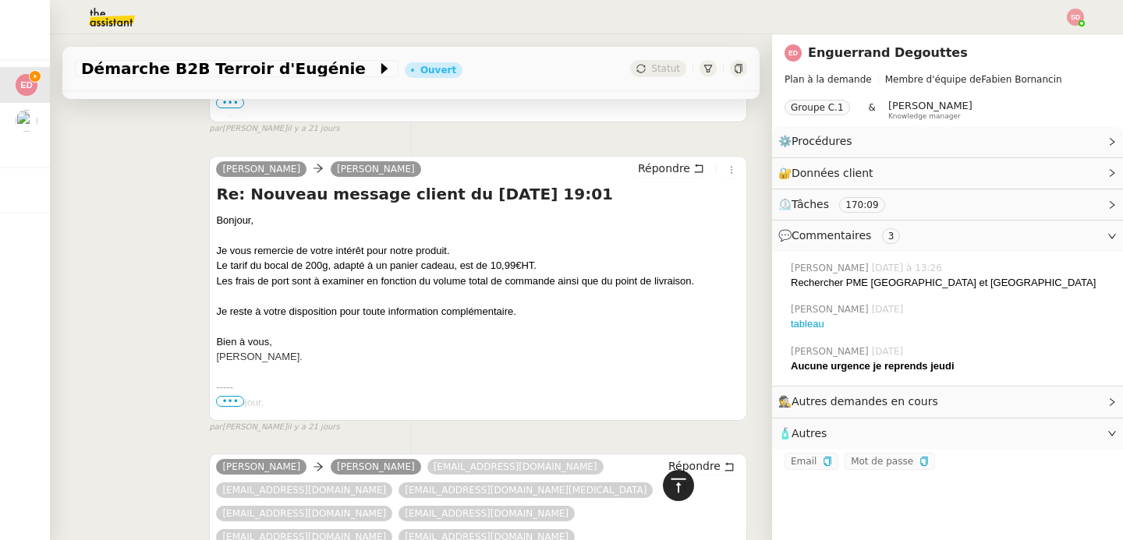
click at [674, 490] on icon at bounding box center [678, 485] width 19 height 19
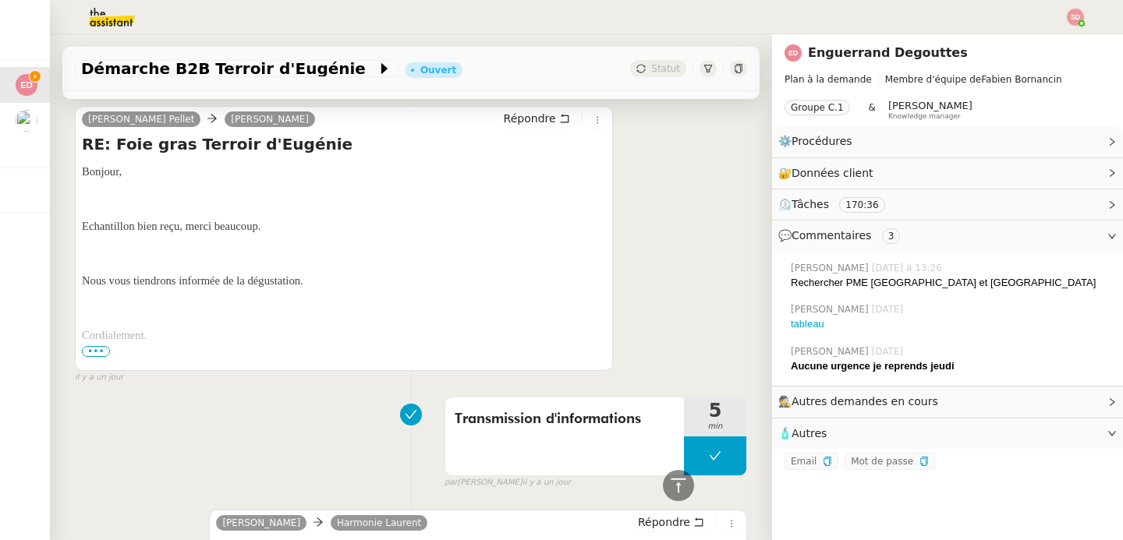
scroll to position [1979, 0]
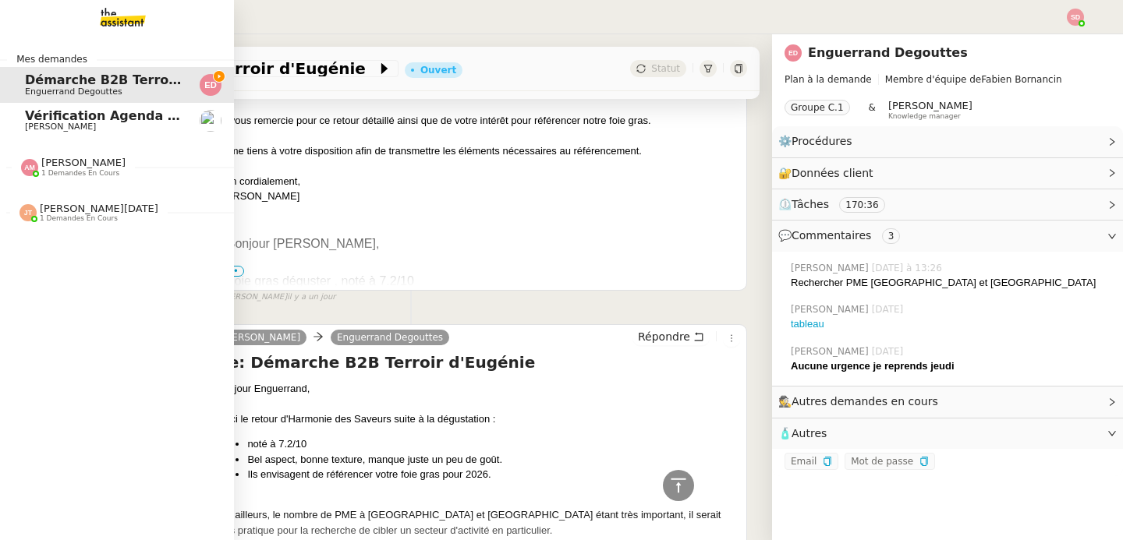
click at [21, 174] on img at bounding box center [29, 167] width 17 height 17
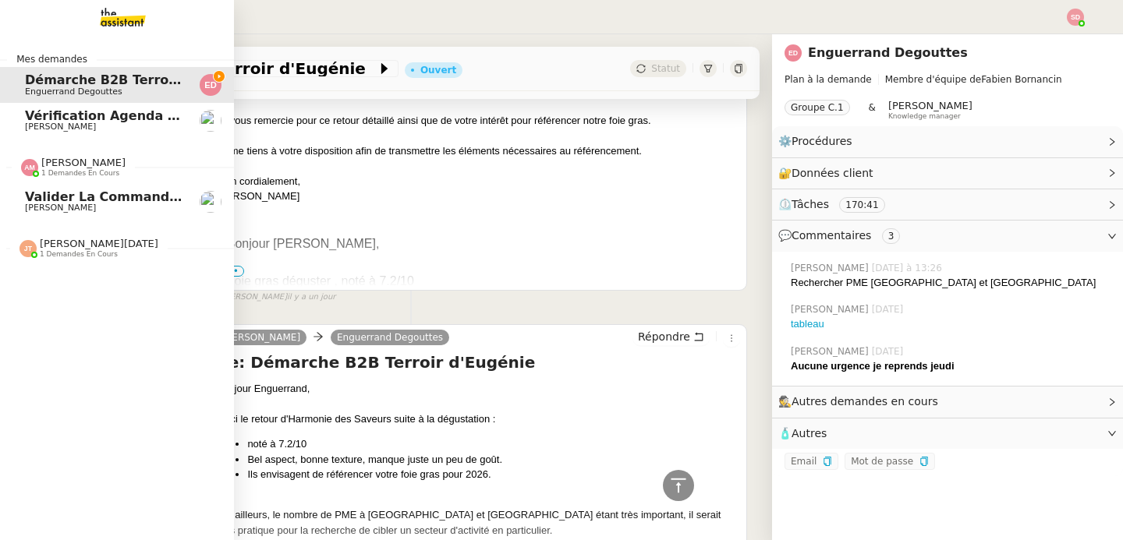
click at [21, 174] on img at bounding box center [29, 167] width 17 height 17
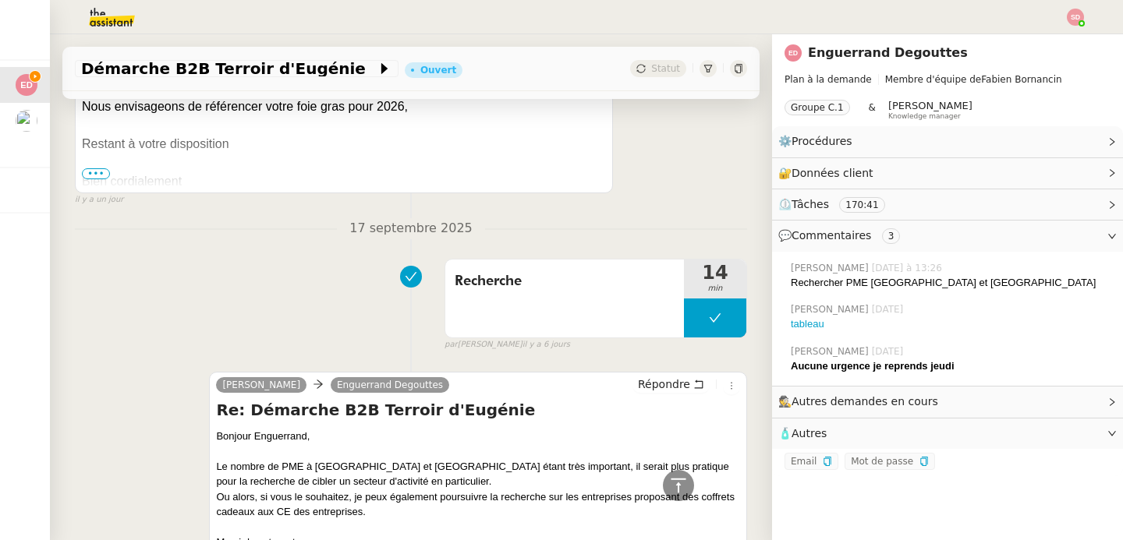
scroll to position [2965, 0]
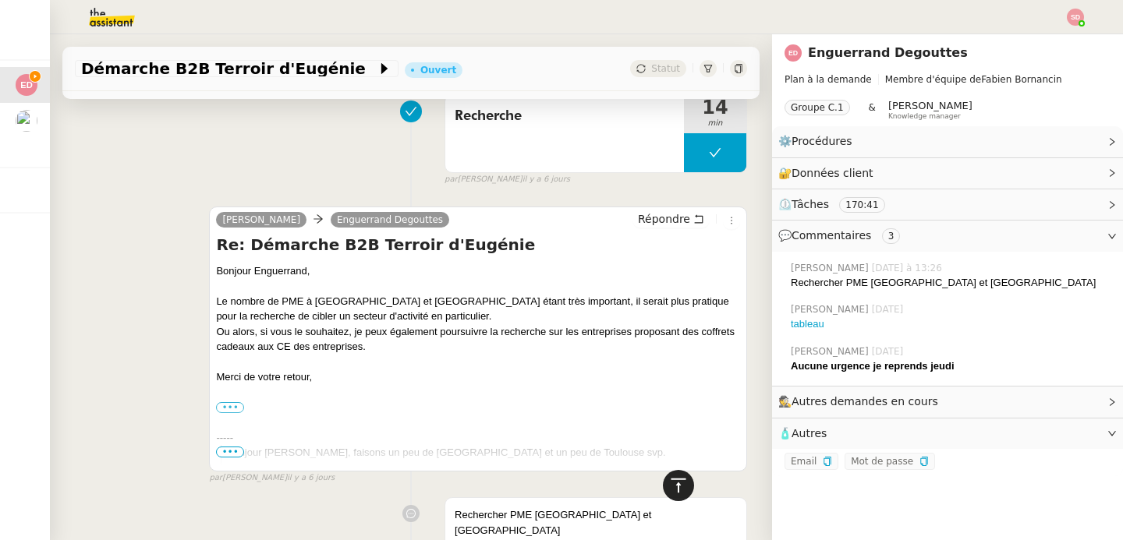
click at [669, 491] on icon at bounding box center [678, 485] width 19 height 19
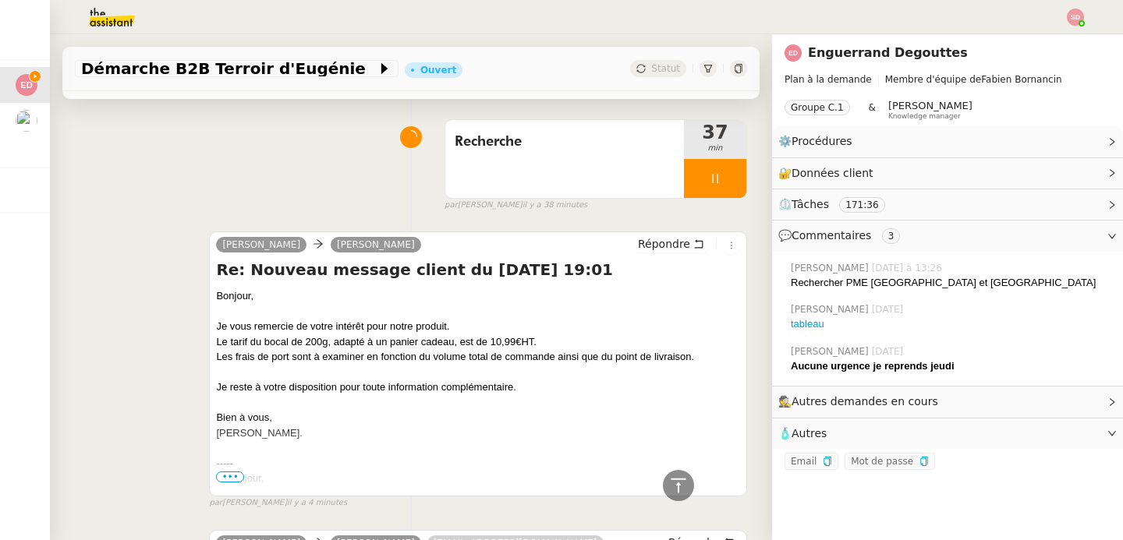
scroll to position [0, 0]
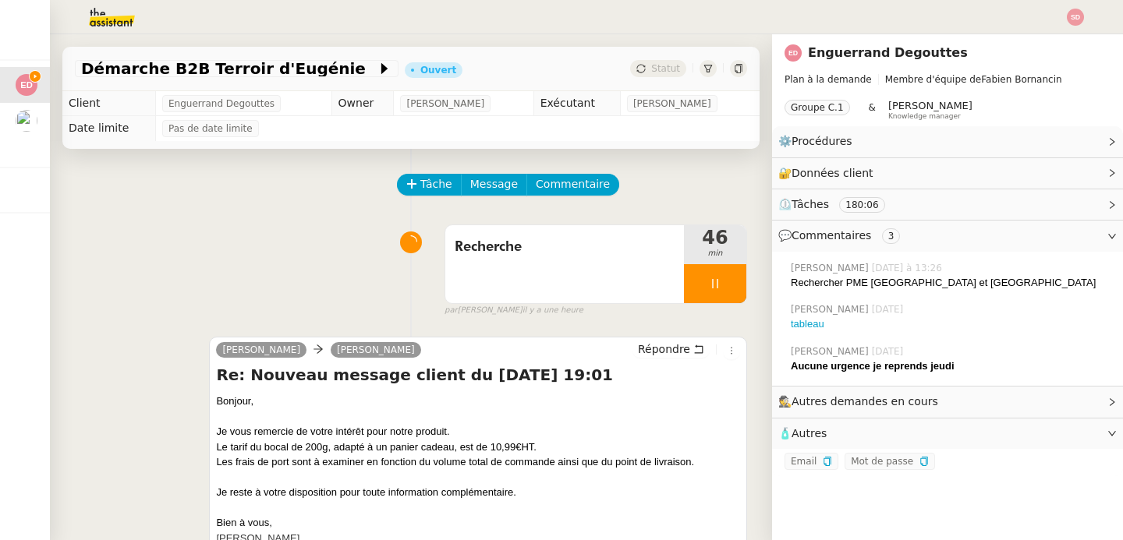
click at [166, 304] on div "Recherche 46 min false par Sheida D. il y a une heure" at bounding box center [411, 267] width 672 height 100
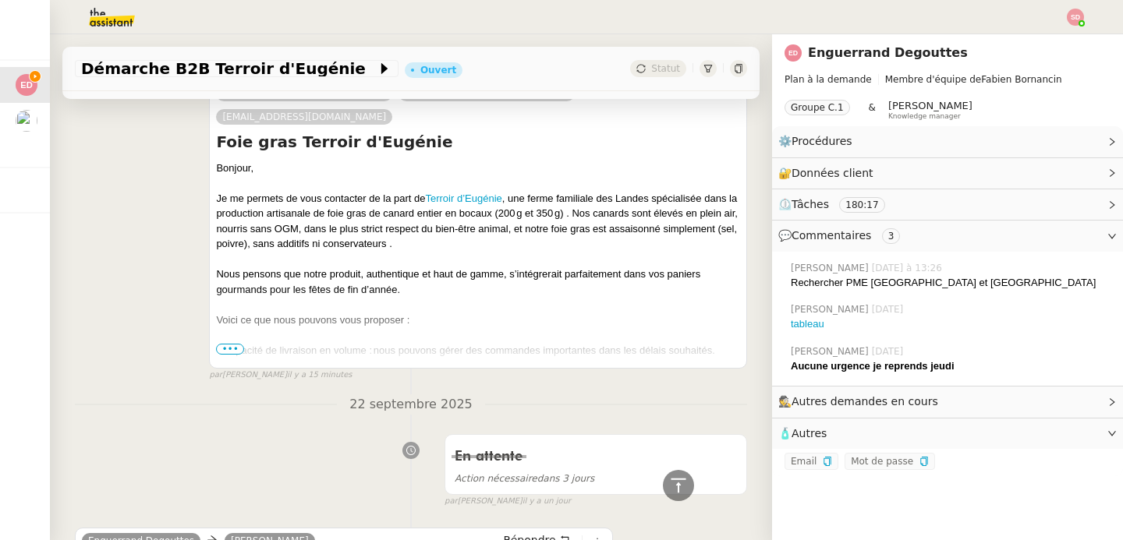
scroll to position [918, 0]
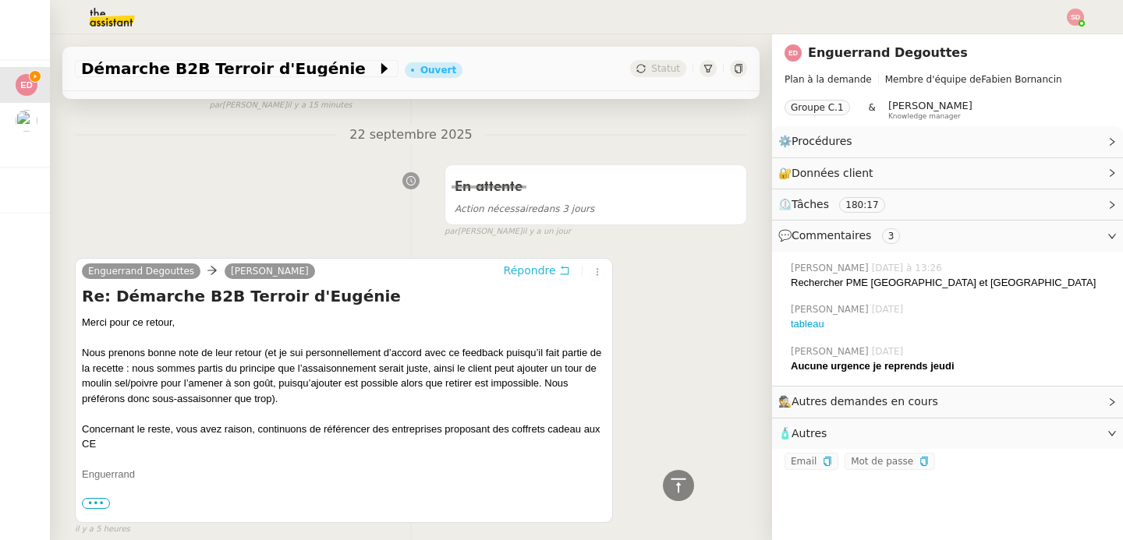
click at [517, 263] on span "Répondre" at bounding box center [530, 271] width 52 height 16
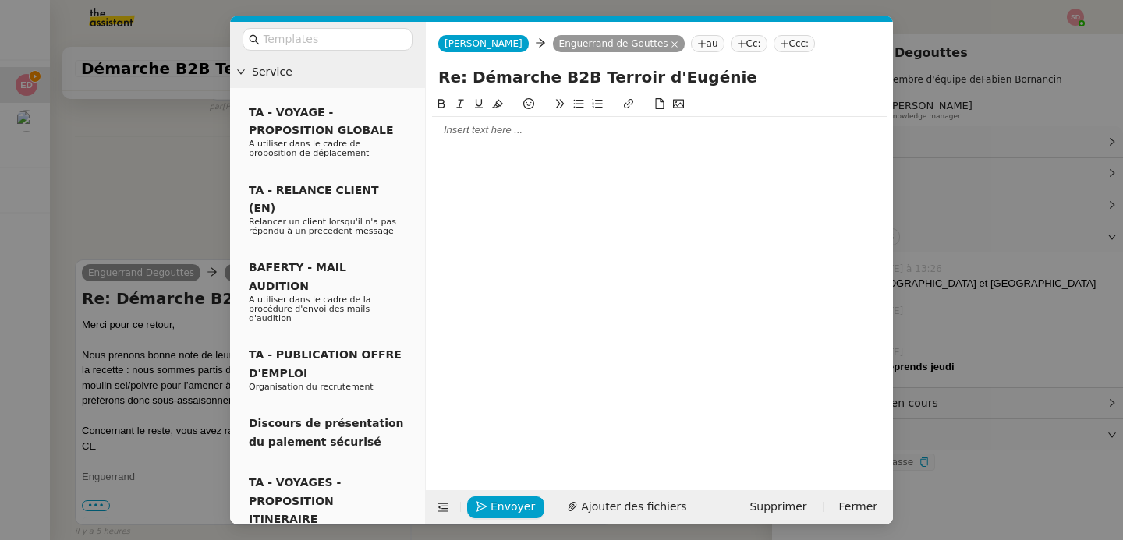
scroll to position [1042, 0]
click at [445, 507] on icon at bounding box center [442, 507] width 11 height 11
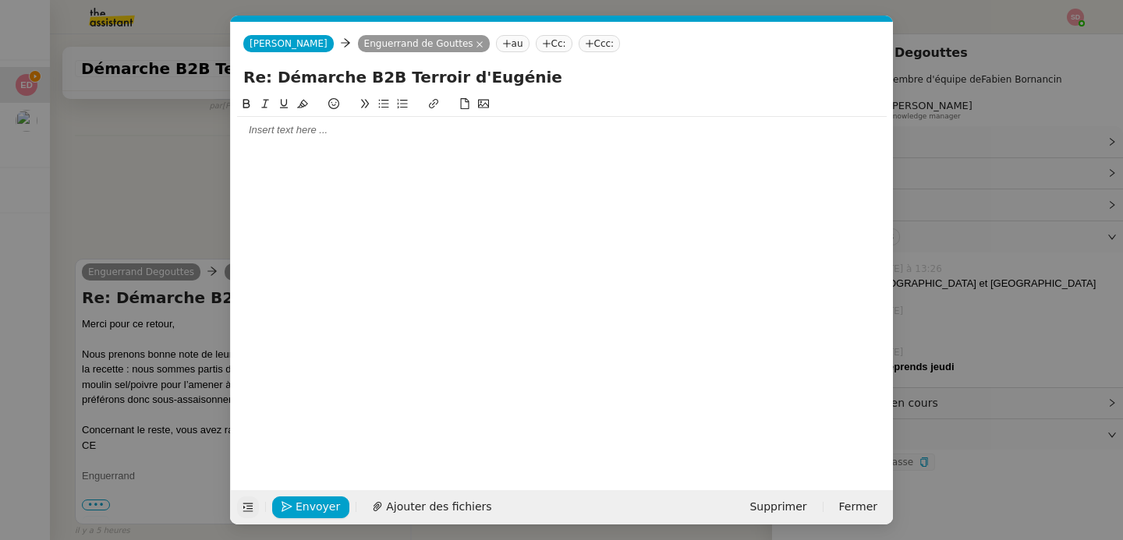
click at [328, 133] on div at bounding box center [561, 130] width 649 height 14
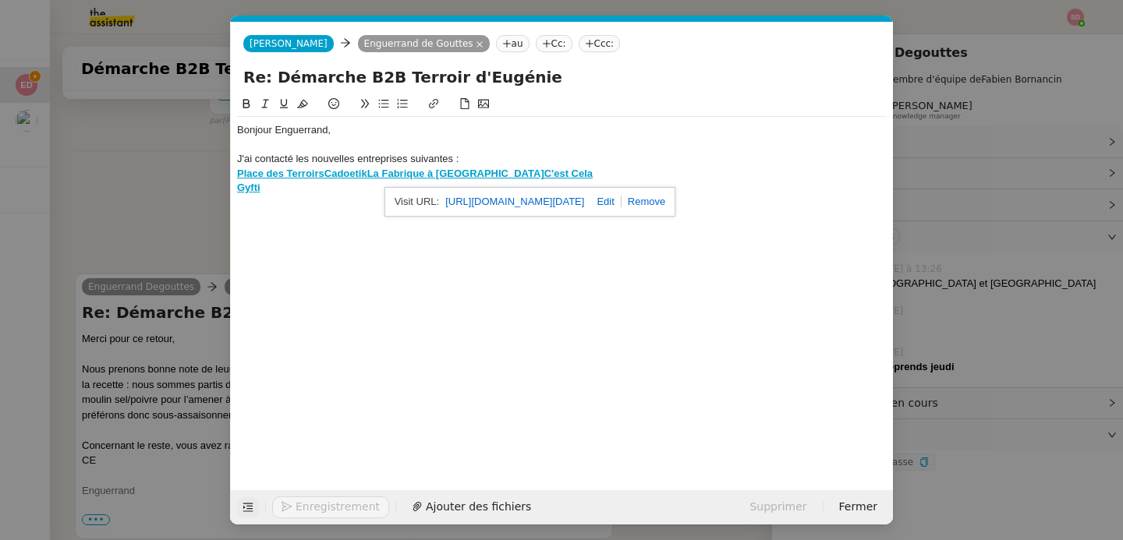
scroll to position [1118, 0]
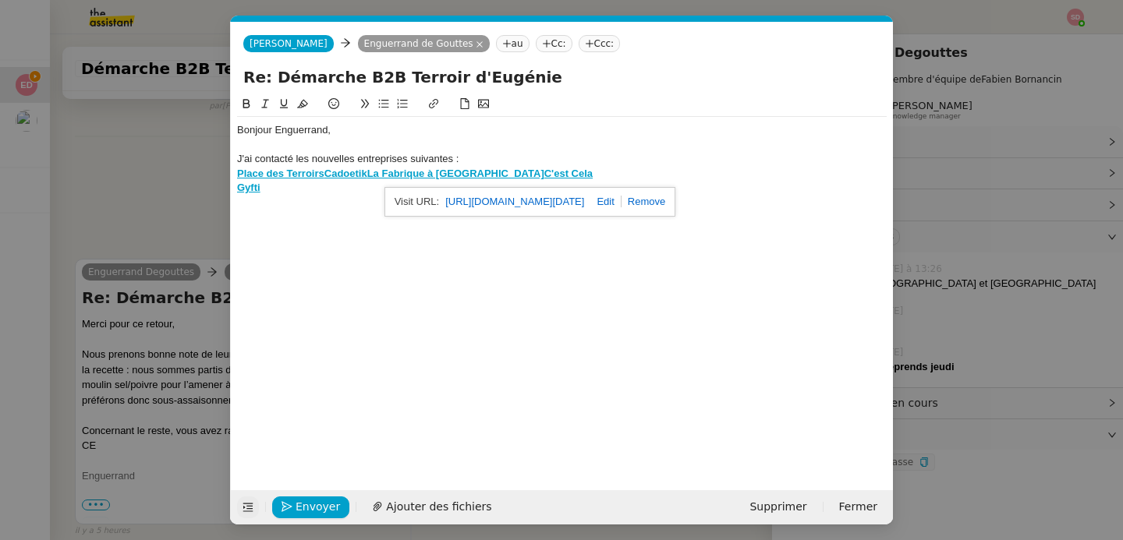
click at [555, 171] on div "Place des Terroirs Cadoetik La Fabrique à Cadeaux C'est Cela" at bounding box center [561, 174] width 649 height 14
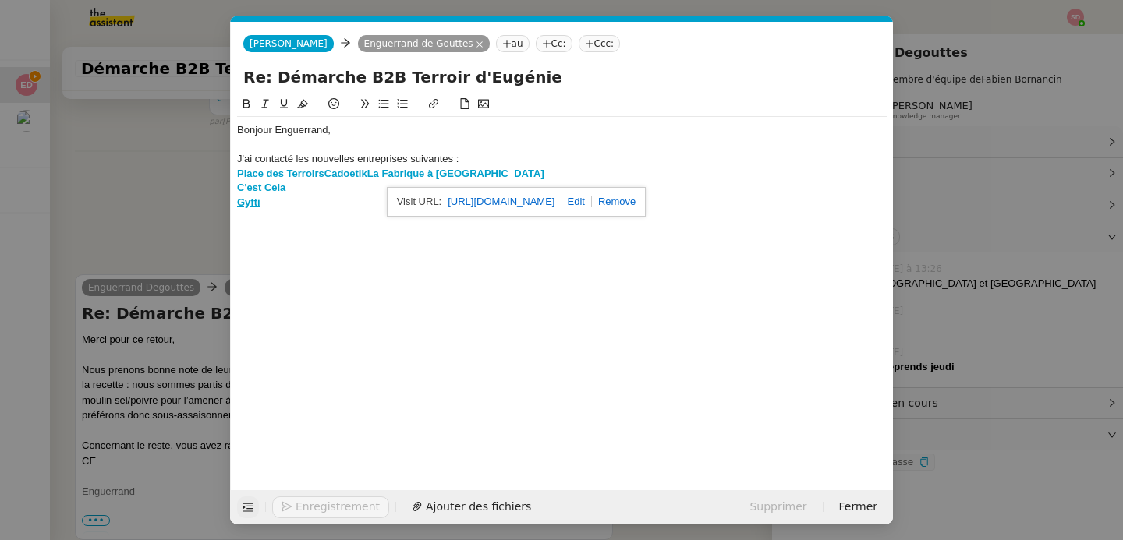
scroll to position [1133, 0]
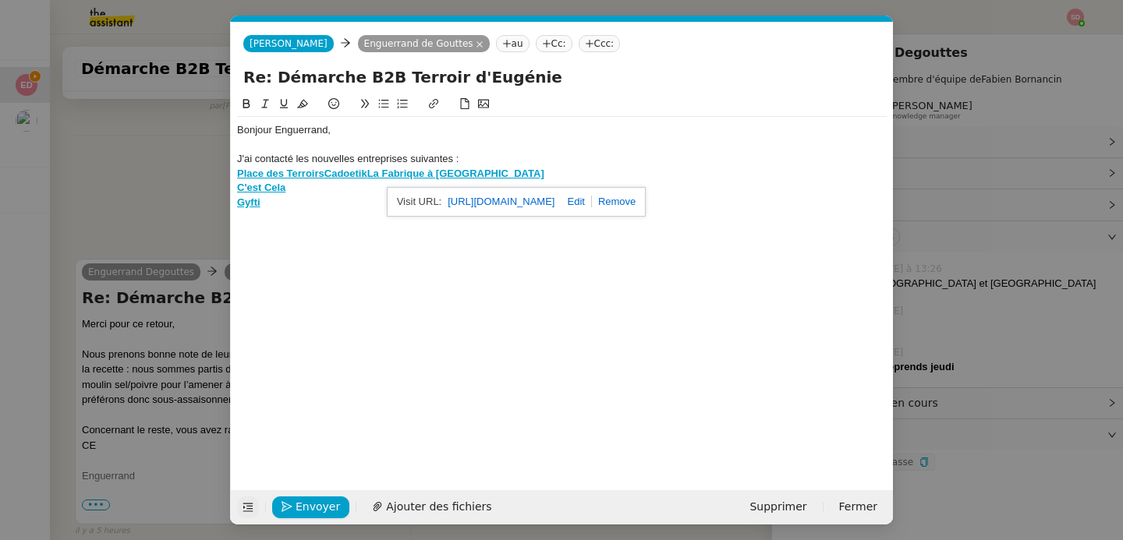
click at [551, 172] on div "Place des Terroirs Cadoetik La Fabrique à Cadeaux" at bounding box center [561, 174] width 649 height 14
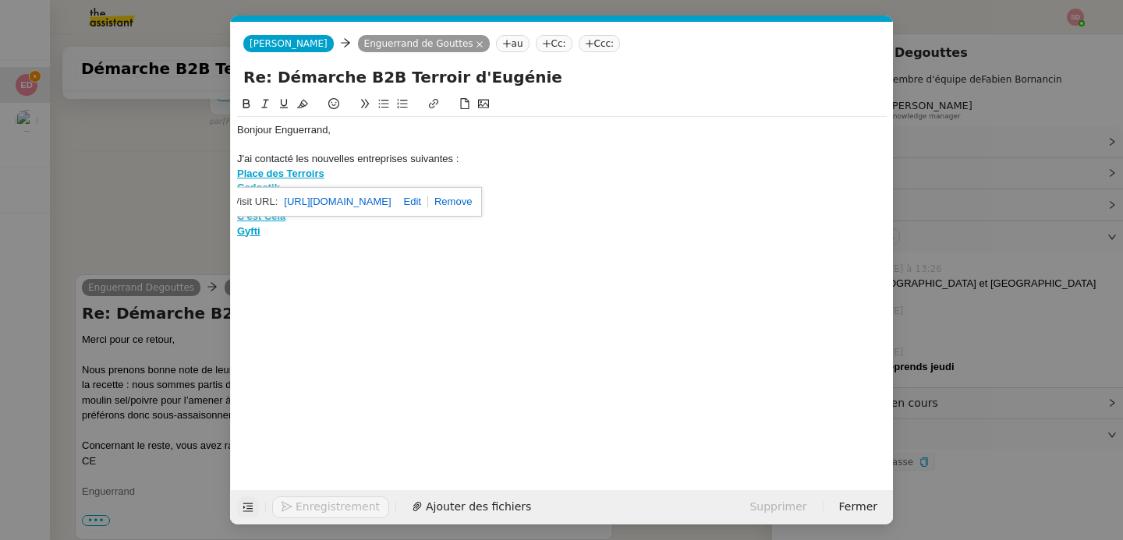
scroll to position [1164, 0]
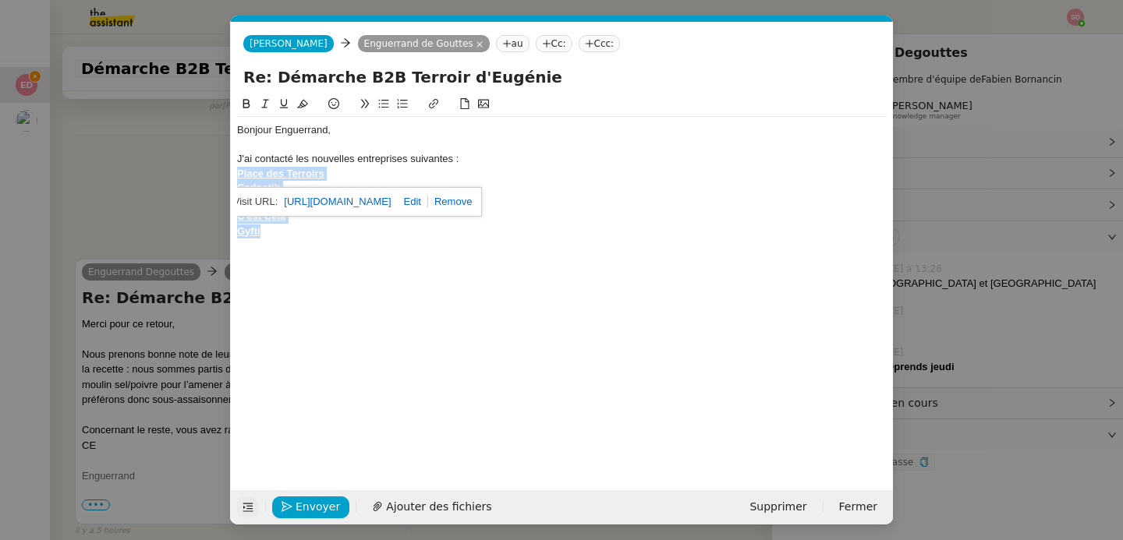
drag, startPoint x: 296, startPoint y: 234, endPoint x: 213, endPoint y: 173, distance: 103.2
click at [213, 173] on nz-modal-container "Service TA - VOYAGE - PROPOSITION GLOBALE A utiliser dans le cadre de propositi…" at bounding box center [561, 270] width 1123 height 540
click at [380, 97] on button at bounding box center [383, 104] width 19 height 18
click at [460, 225] on li "Gyfti" at bounding box center [570, 232] width 635 height 14
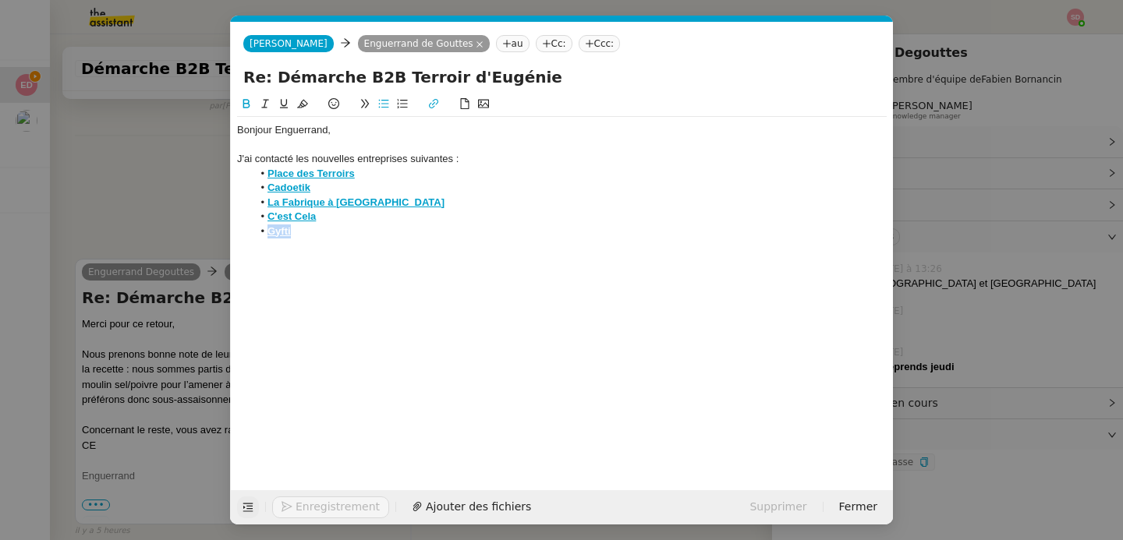
scroll to position [1184, 0]
click at [469, 235] on li "Gyfti" at bounding box center [570, 232] width 635 height 14
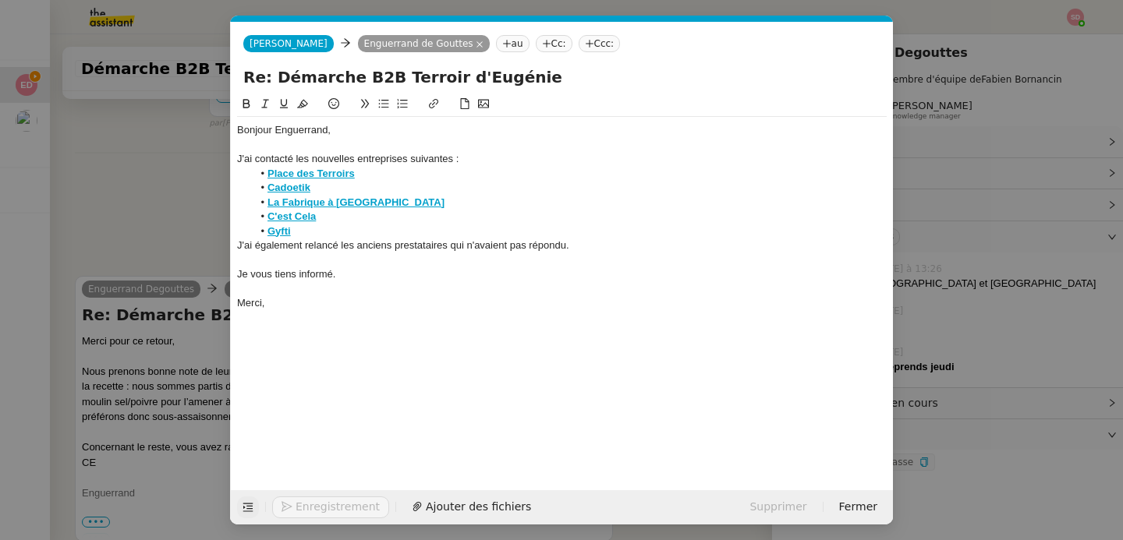
scroll to position [1247, 0]
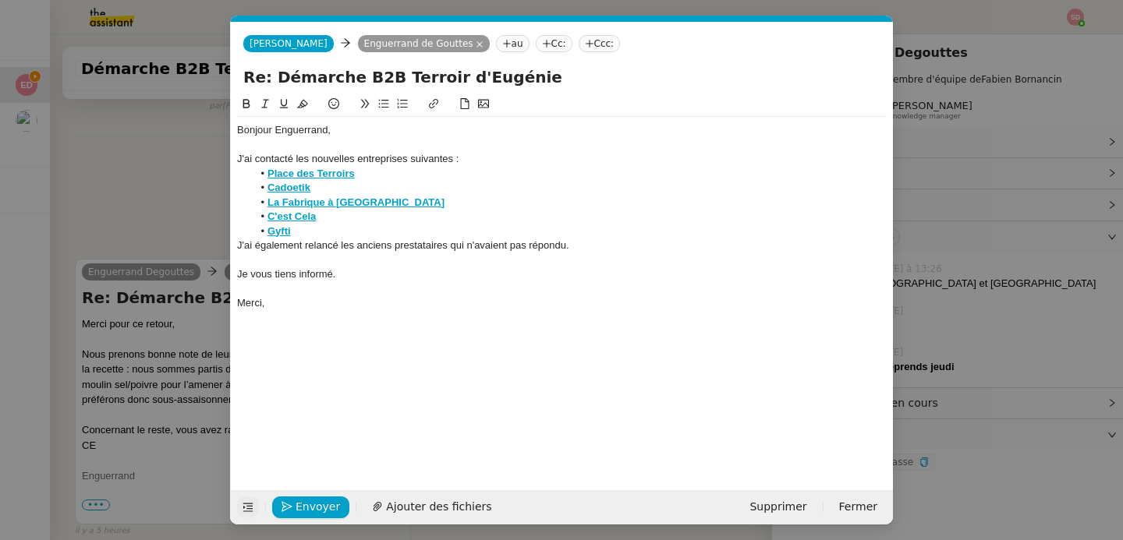
click at [967, 285] on nz-modal-container "Service TA - VOYAGE - PROPOSITION GLOBALE A utiliser dans le cadre de propositi…" at bounding box center [561, 270] width 1123 height 540
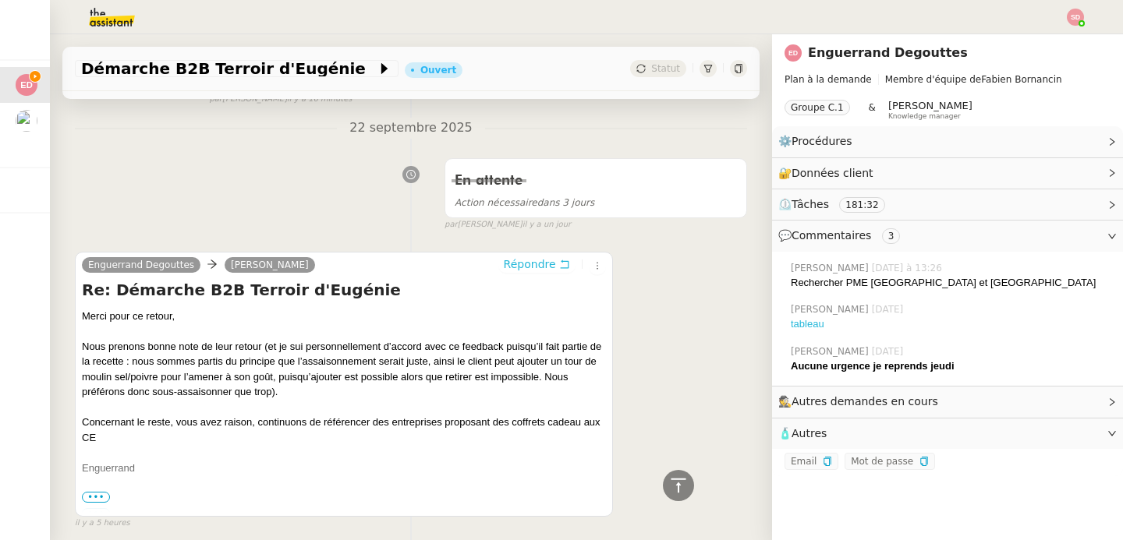
scroll to position [1240, 0]
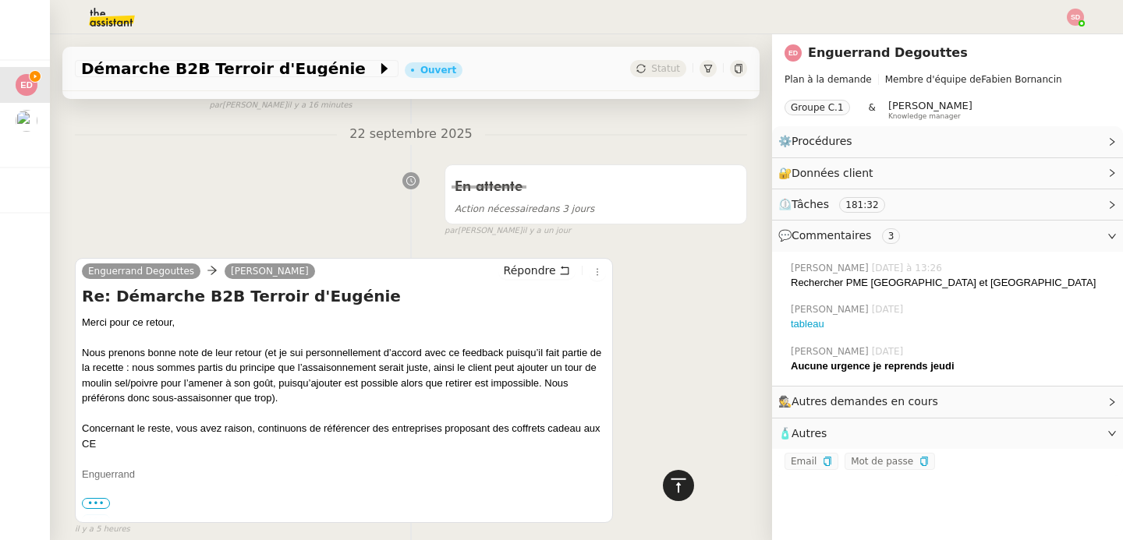
click at [672, 488] on icon at bounding box center [678, 485] width 19 height 19
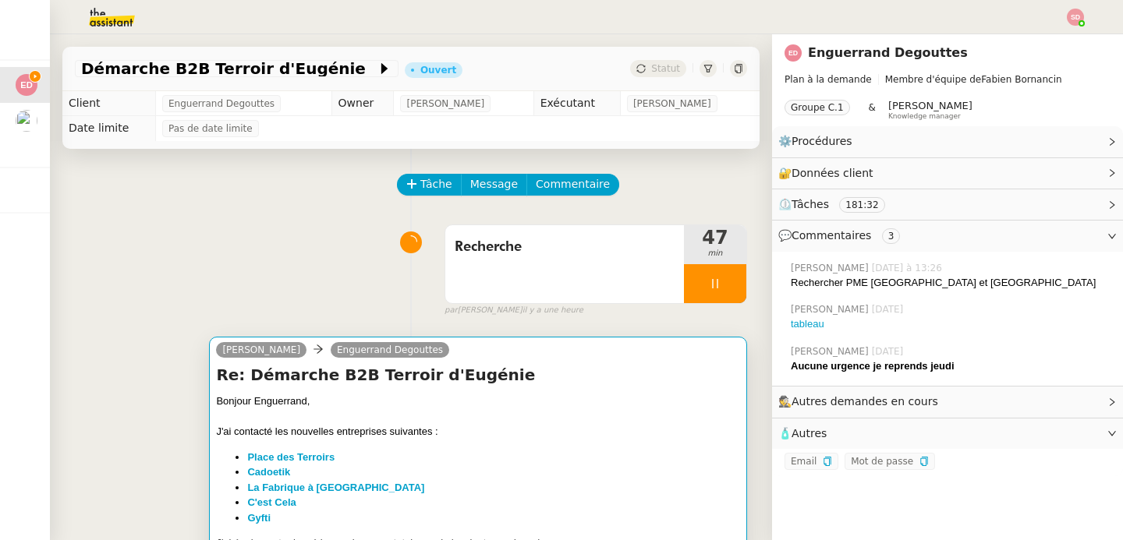
scroll to position [0, 0]
click at [527, 430] on div "J'ai contacté les nouvelles entreprises suivantes :" at bounding box center [478, 432] width 524 height 16
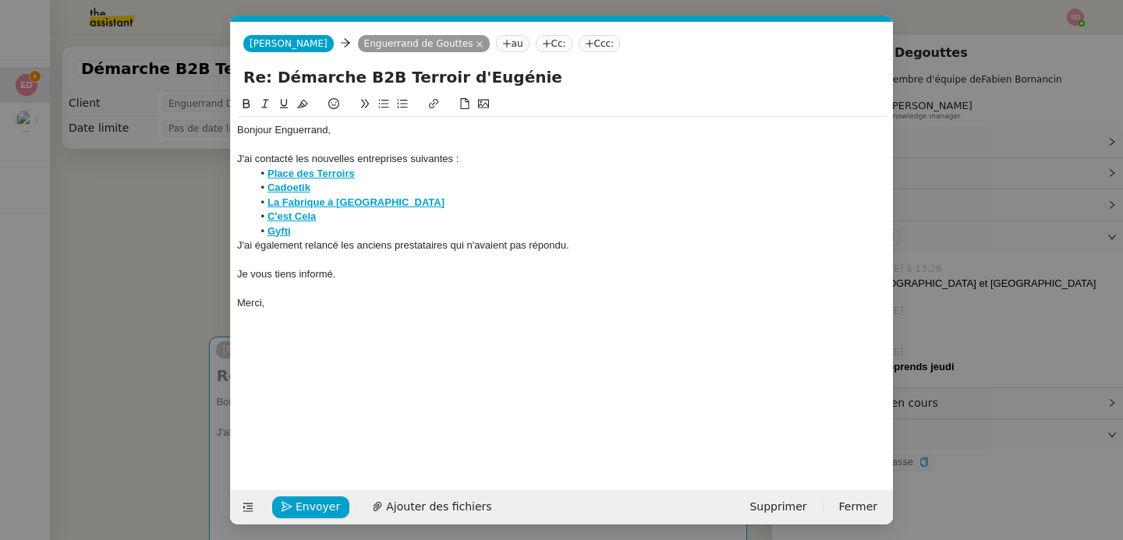
scroll to position [0, 33]
click at [453, 156] on div "J'ai contacté les nouvelles entreprises suivantes :" at bounding box center [561, 159] width 649 height 14
click at [564, 262] on div at bounding box center [561, 260] width 649 height 14
click at [349, 308] on div "Merci," at bounding box center [561, 303] width 649 height 14
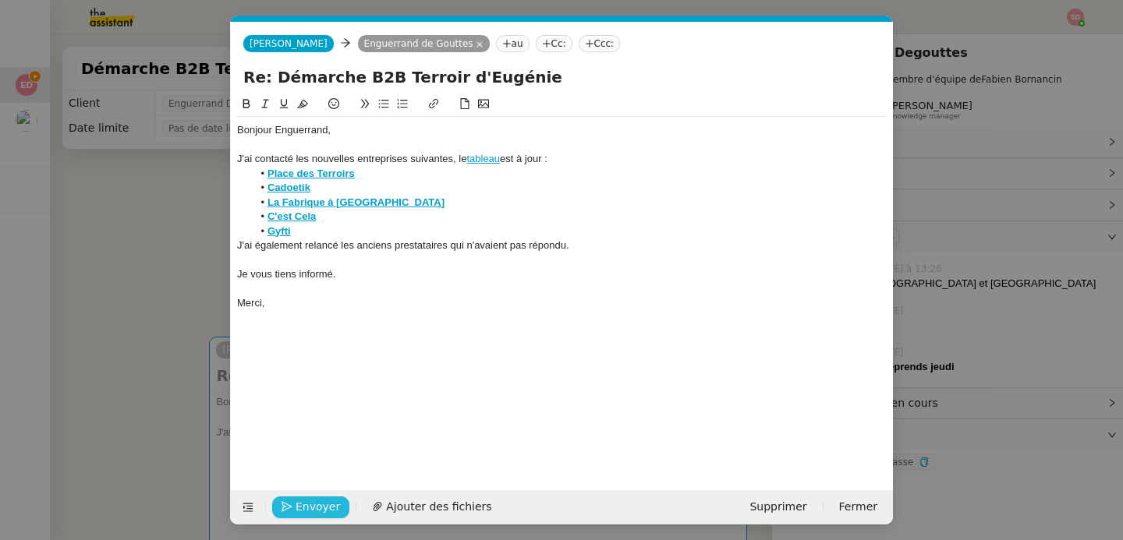
click at [325, 517] on button "Envoyer" at bounding box center [310, 508] width 77 height 22
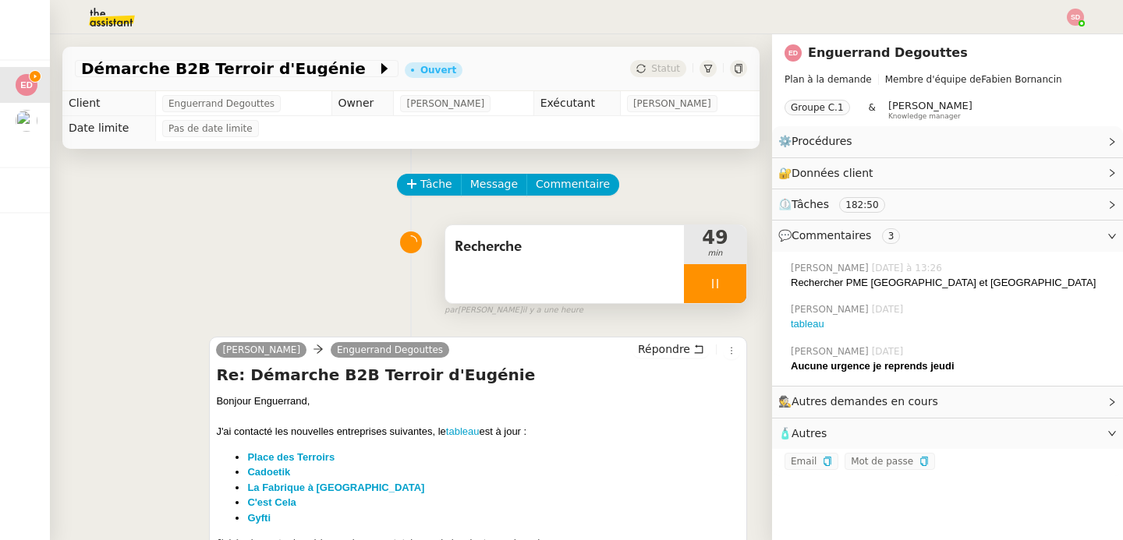
click at [715, 288] on div at bounding box center [715, 283] width 62 height 39
click at [724, 288] on icon at bounding box center [730, 284] width 12 height 12
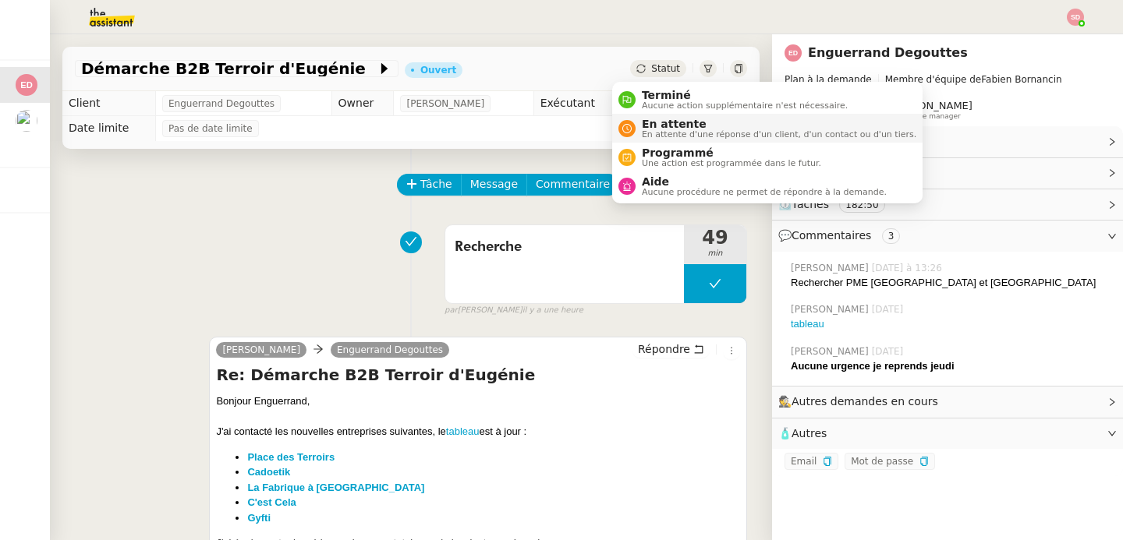
click at [647, 126] on span "En attente" at bounding box center [779, 124] width 274 height 12
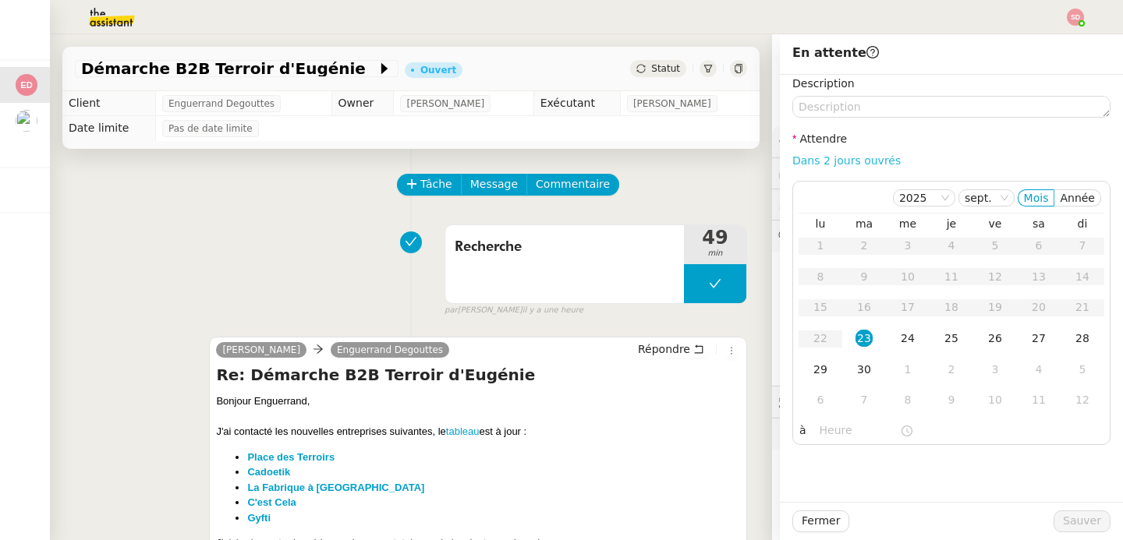
click at [855, 156] on link "Dans 2 jours ouvrés" at bounding box center [846, 160] width 108 height 12
type input "07:00"
click at [855, 368] on div "30" at bounding box center [863, 369] width 17 height 17
click at [1072, 521] on span "Sauver" at bounding box center [1082, 521] width 38 height 18
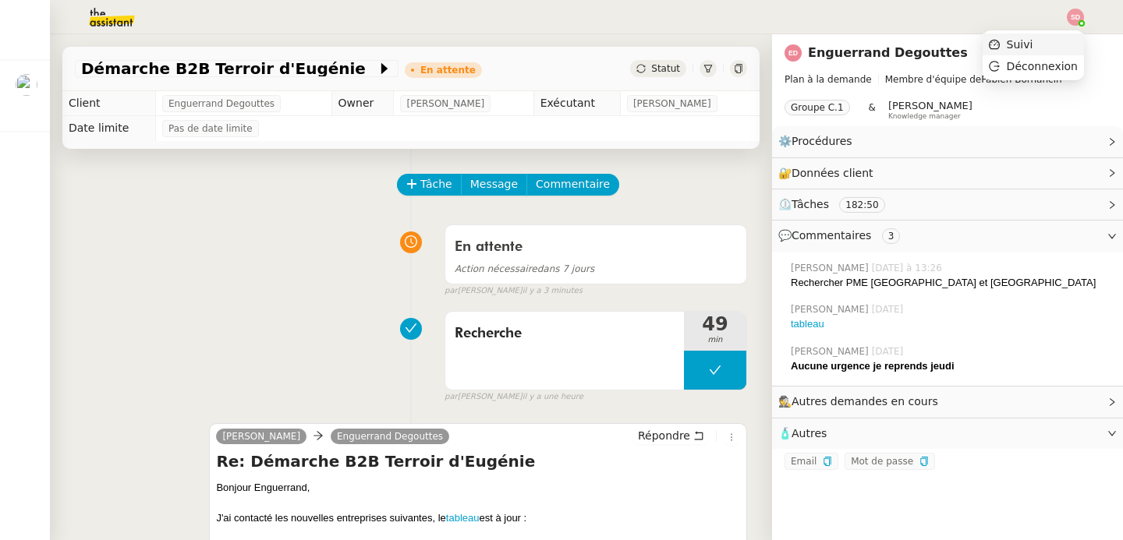
click at [1047, 35] on li "Suivi" at bounding box center [1032, 45] width 101 height 22
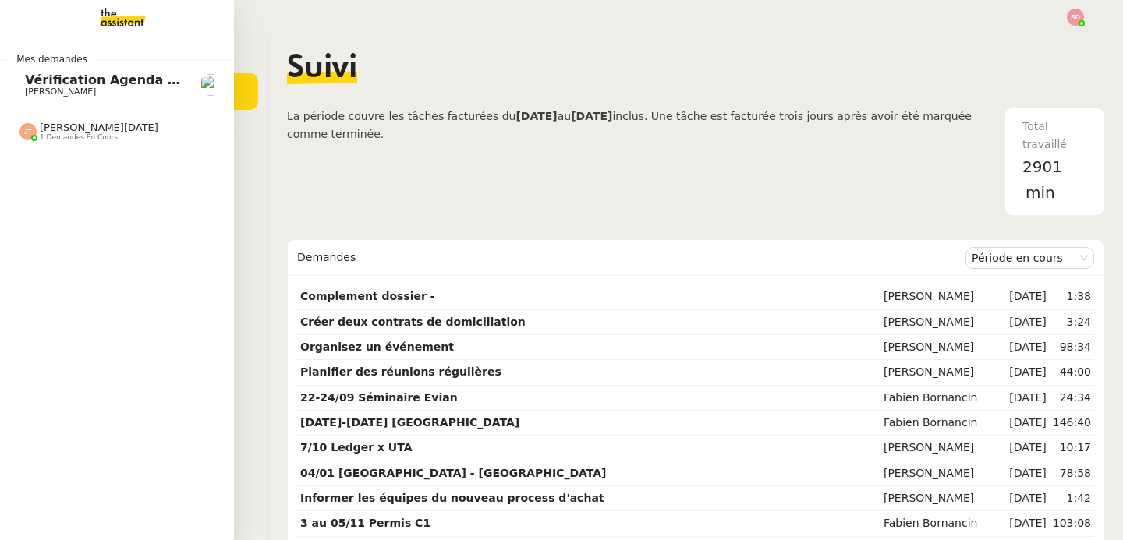
click at [58, 127] on span "[PERSON_NAME][DATE]" at bounding box center [99, 128] width 118 height 12
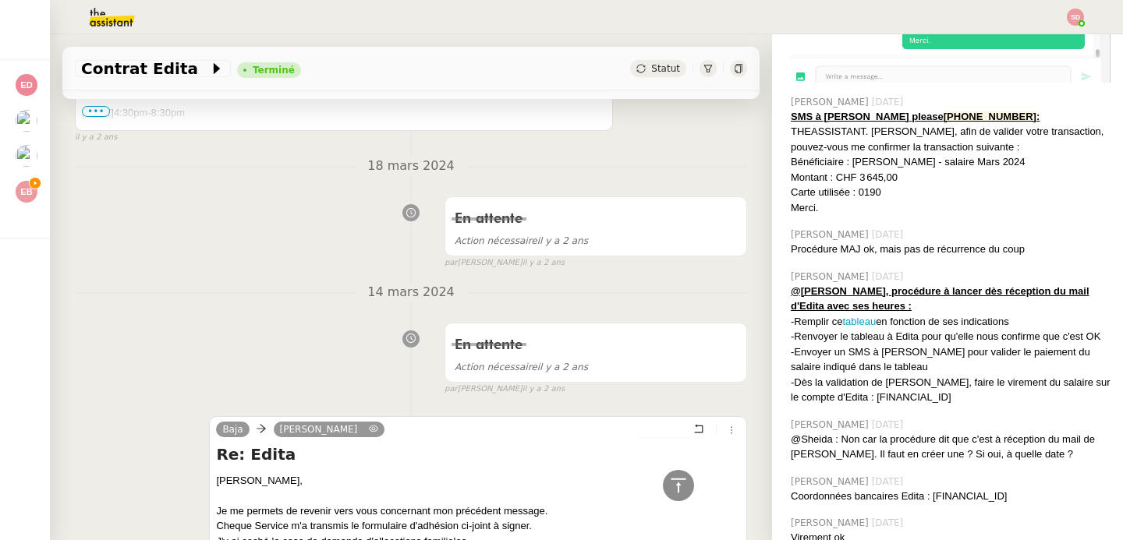
scroll to position [32352, 0]
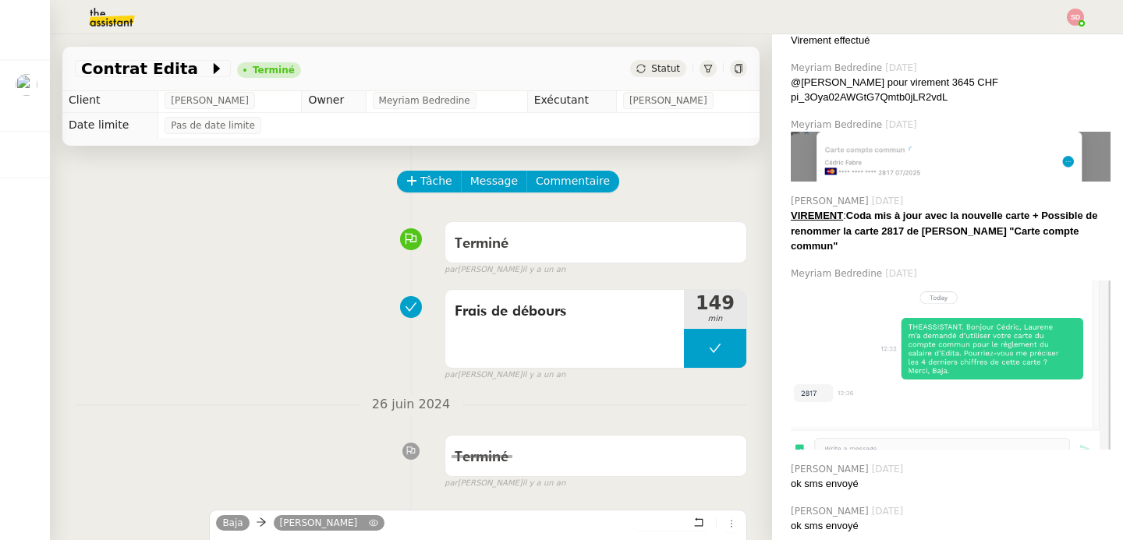
scroll to position [2375, 0]
click at [952, 281] on img at bounding box center [950, 365] width 320 height 169
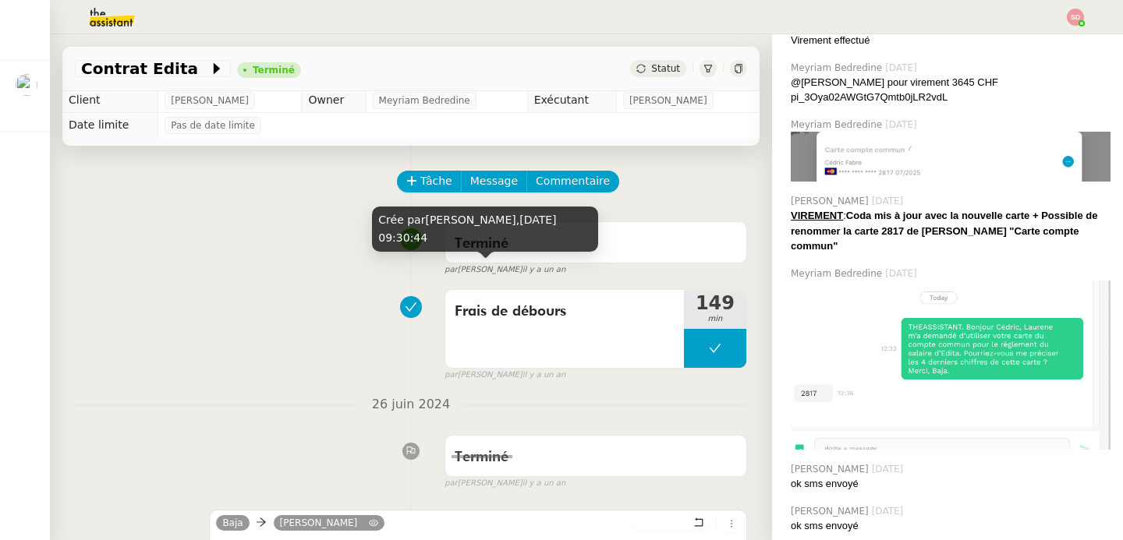
click at [461, 266] on small "par [PERSON_NAME] [DATE]" at bounding box center [504, 269] width 121 height 13
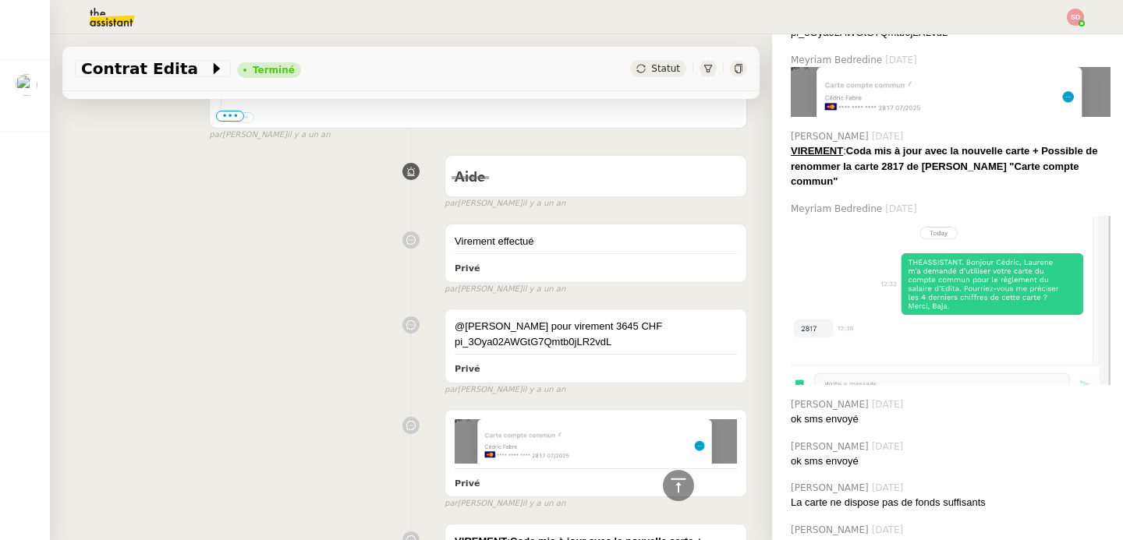
scroll to position [27145, 0]
